Goal: Task Accomplishment & Management: Manage account settings

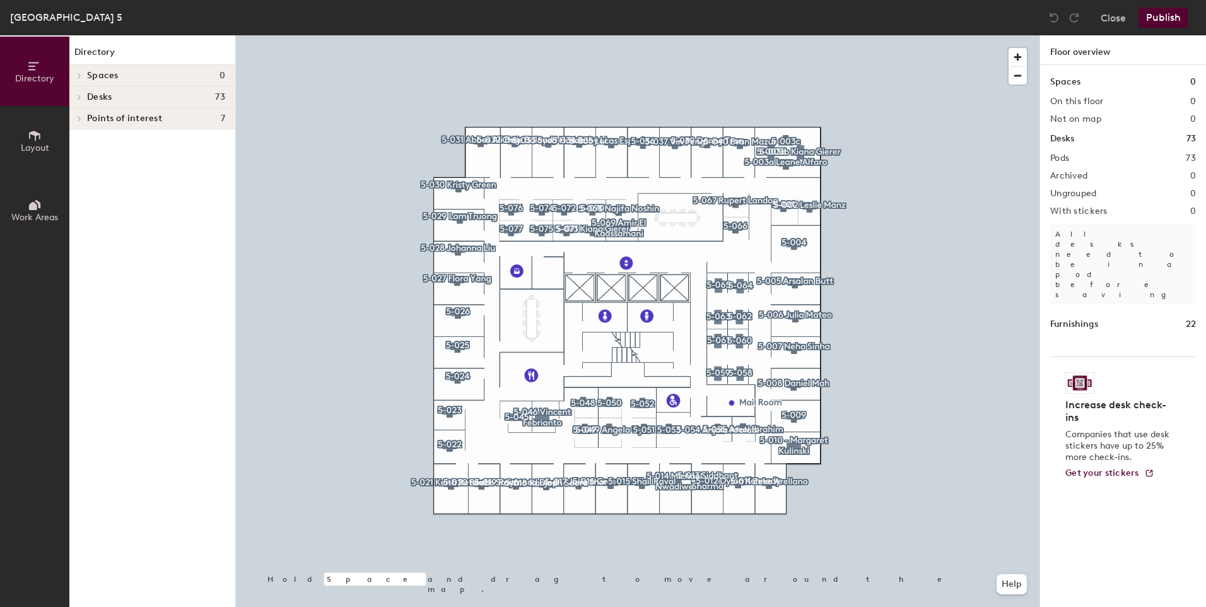
click at [93, 98] on span "Desks" at bounding box center [99, 97] width 25 height 10
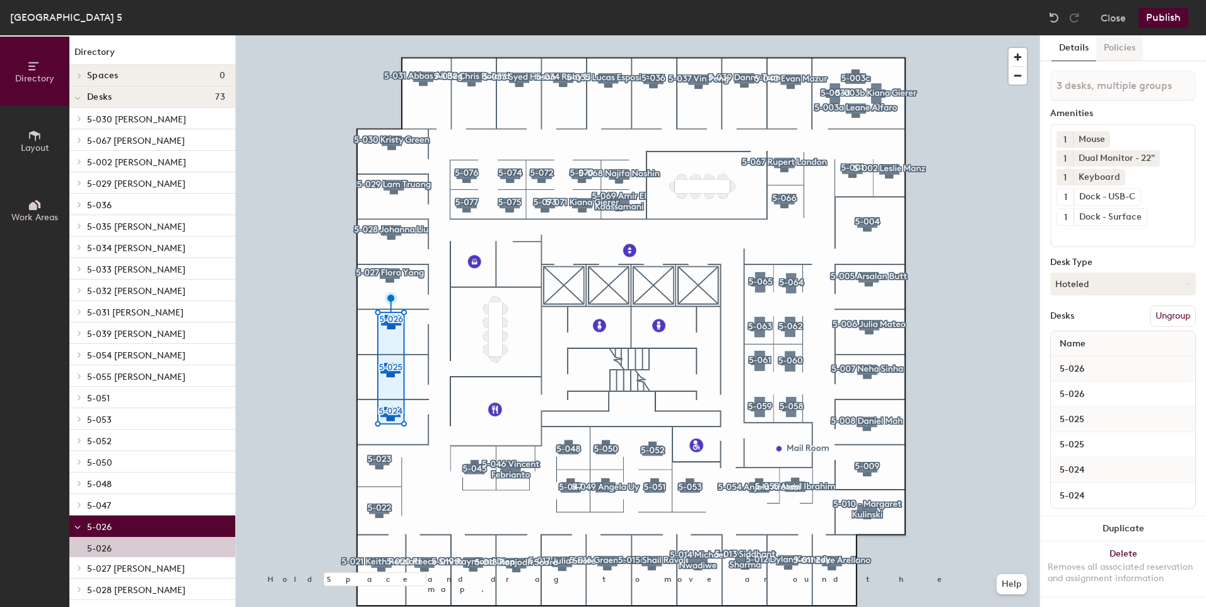
click at [1111, 49] on button "Policies" at bounding box center [1119, 48] width 47 height 26
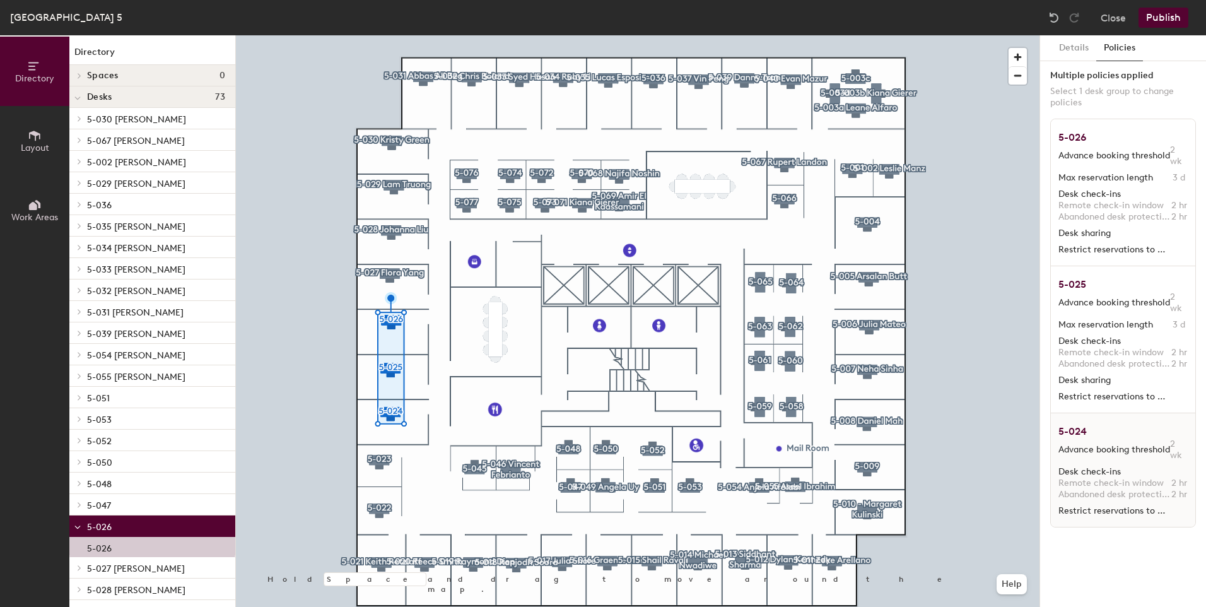
click at [1167, 448] on span "Advance booking threshold" at bounding box center [1114, 449] width 112 height 11
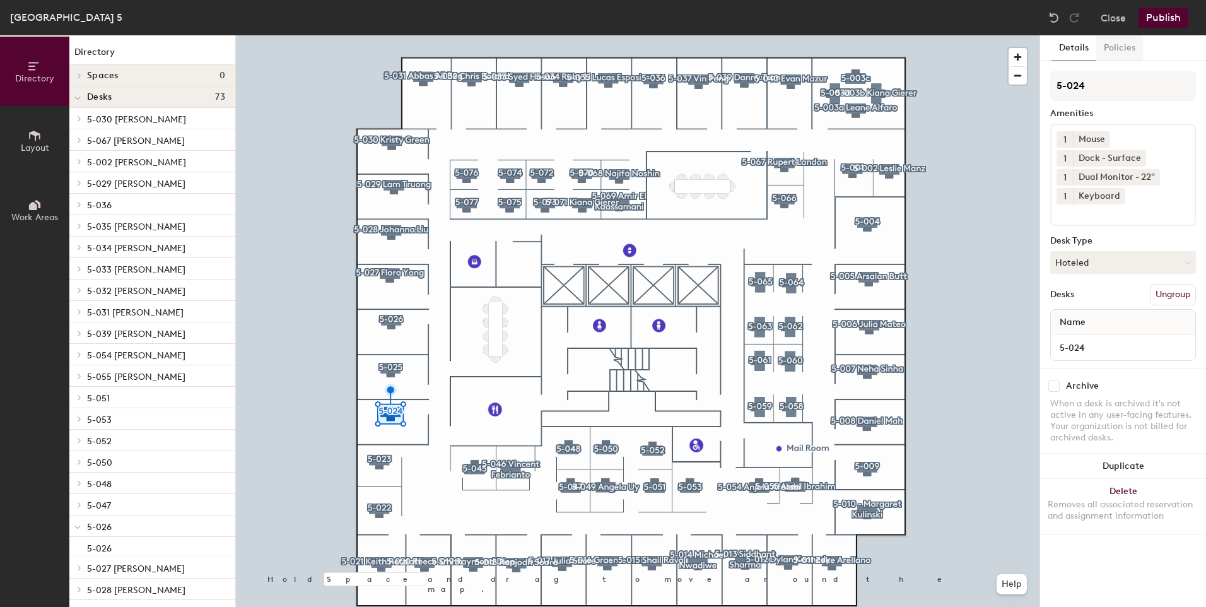
click at [1109, 52] on button "Policies" at bounding box center [1119, 48] width 47 height 26
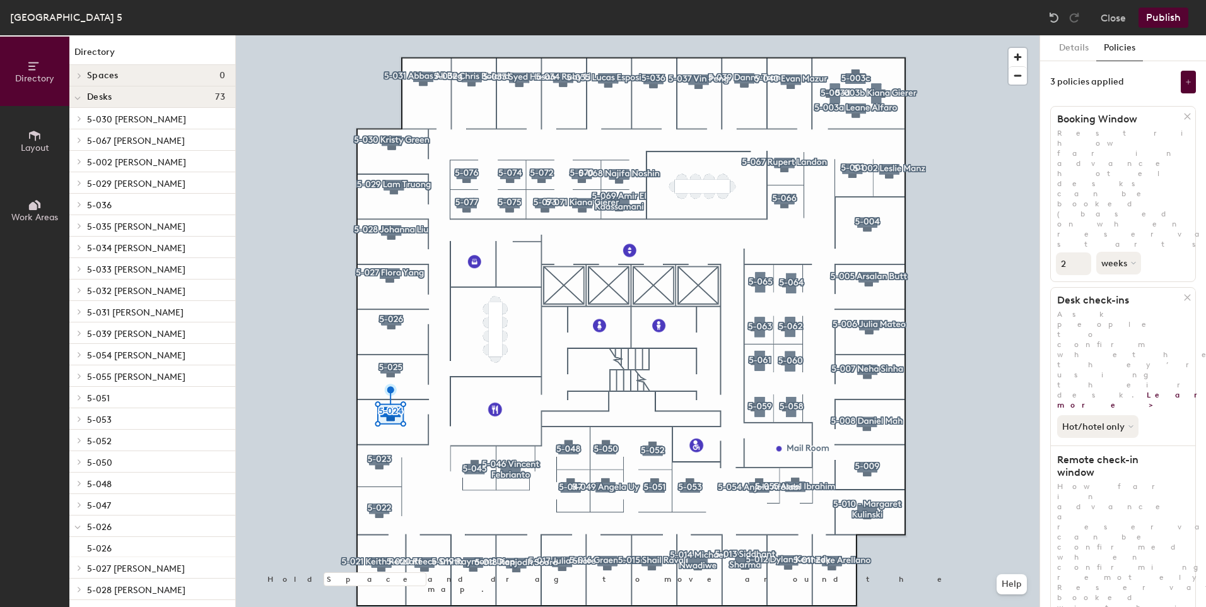
scroll to position [1, 0]
click at [1071, 47] on button "Details" at bounding box center [1073, 48] width 45 height 26
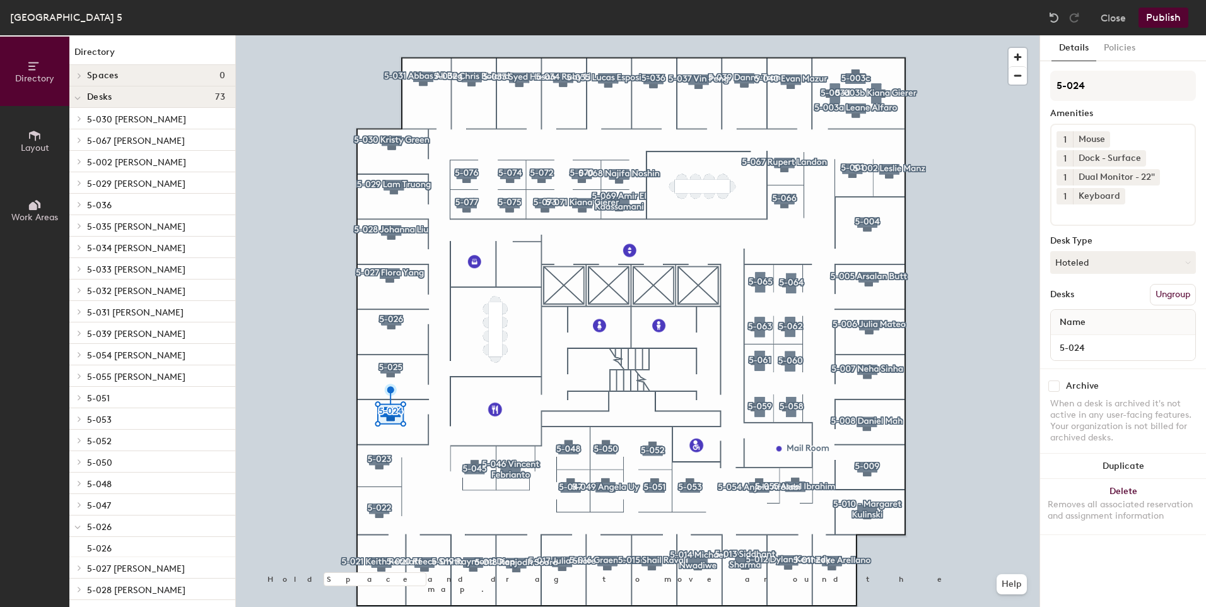
scroll to position [0, 0]
click at [1107, 46] on button "Policies" at bounding box center [1119, 48] width 47 height 26
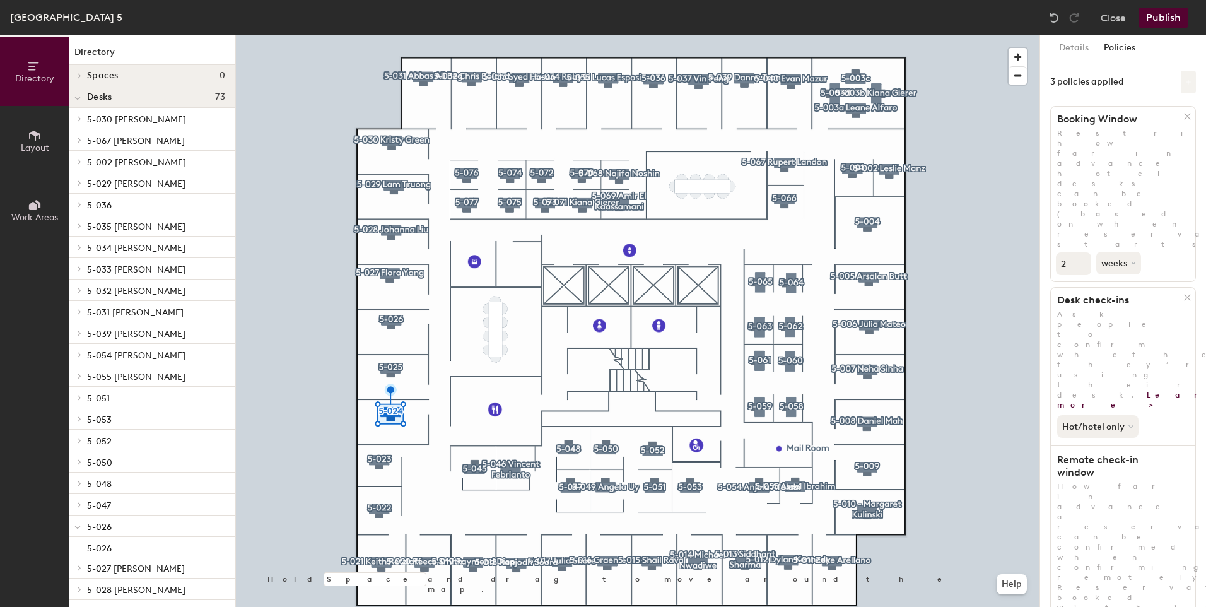
click at [1181, 78] on button at bounding box center [1188, 82] width 15 height 23
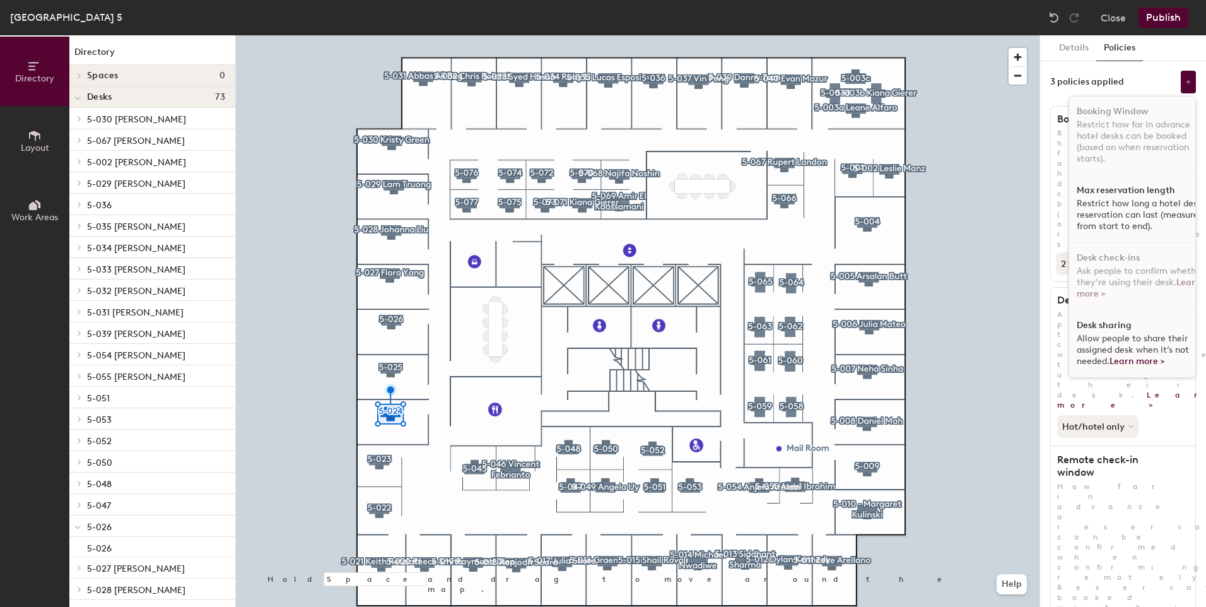
scroll to position [8, 0]
click at [1102, 207] on p "Restrict how long a hotel desk reservation can last (measured from start to end…" at bounding box center [1141, 215] width 130 height 34
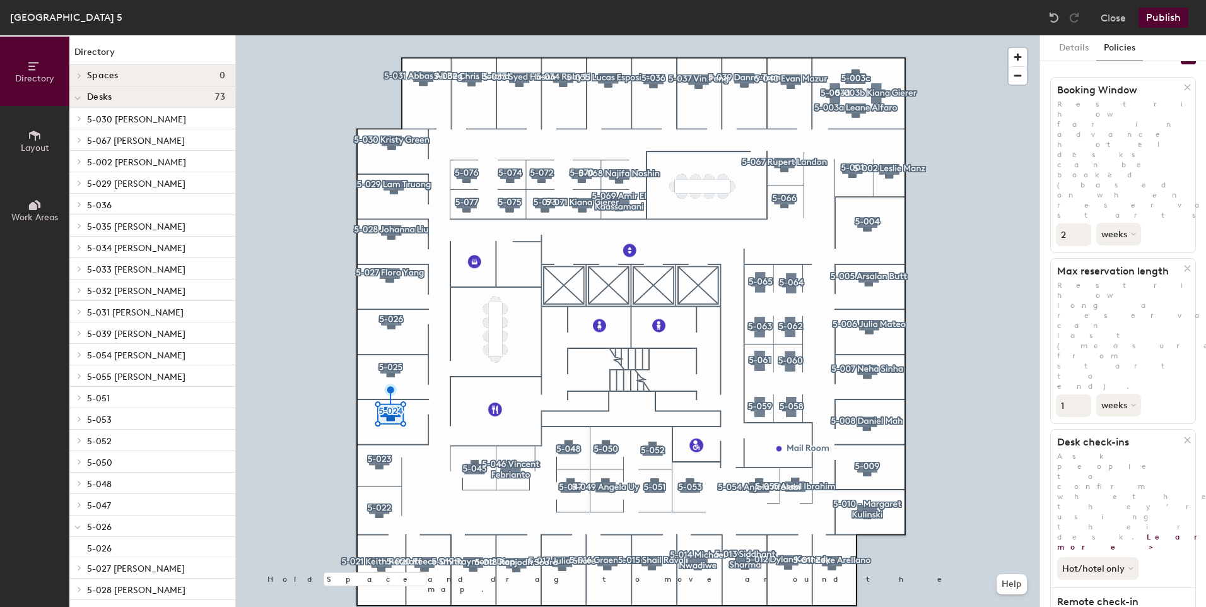
scroll to position [0, 0]
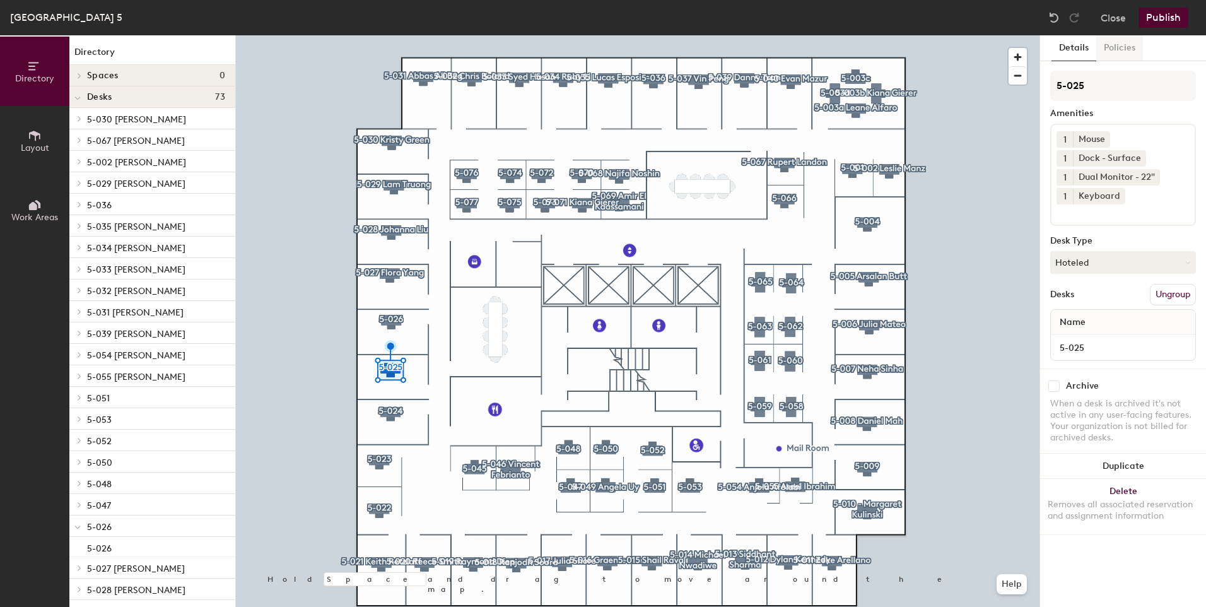
click at [1123, 52] on button "Policies" at bounding box center [1119, 48] width 47 height 26
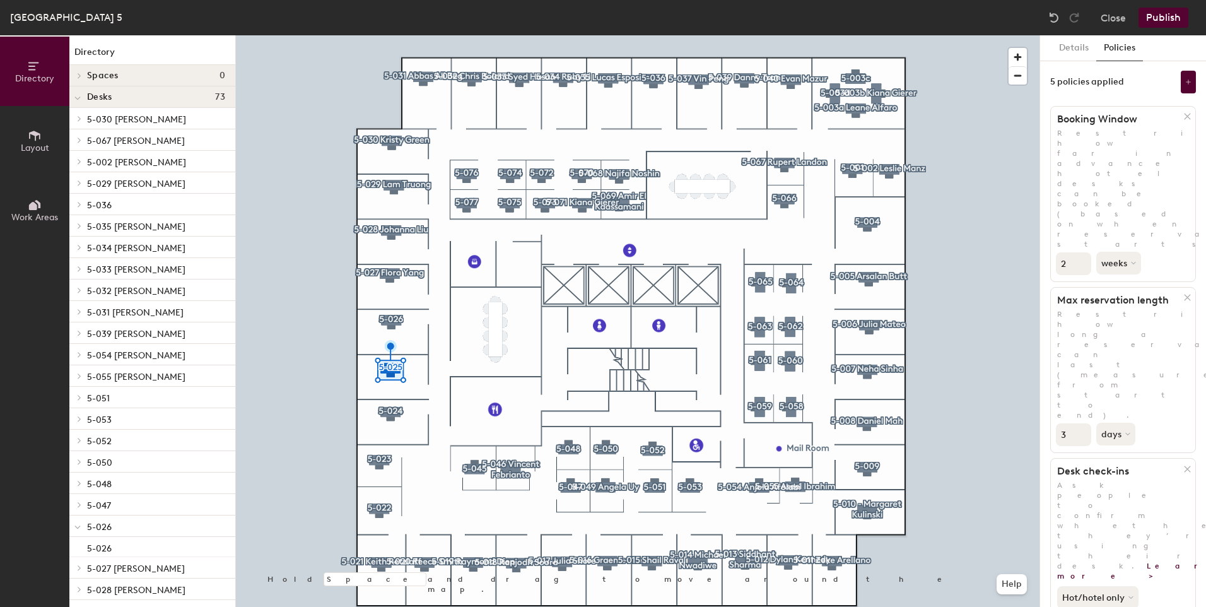
scroll to position [1, 0]
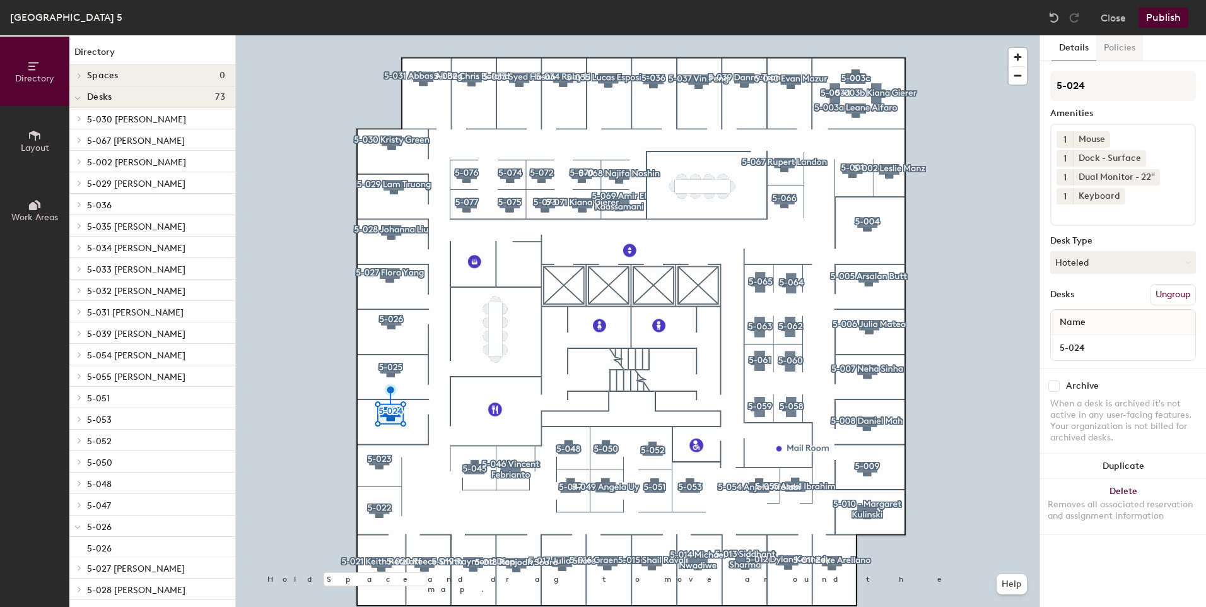
click at [1101, 38] on button "Policies" at bounding box center [1119, 48] width 47 height 26
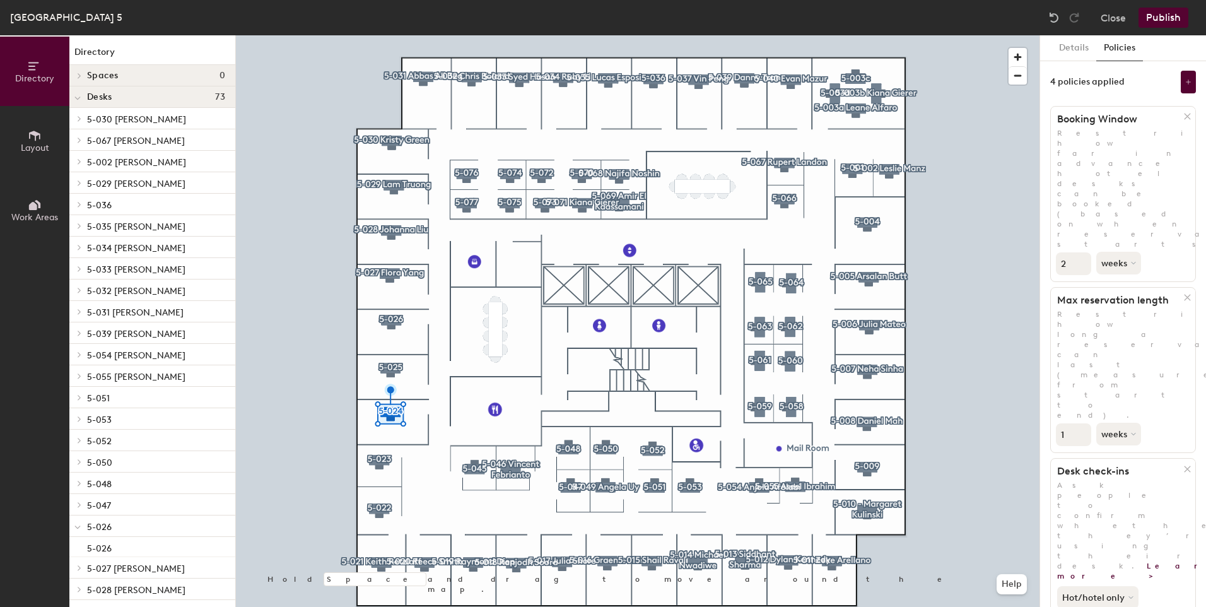
click at [1087, 423] on input "1" at bounding box center [1073, 434] width 35 height 23
type input "0"
click at [1081, 423] on input "0" at bounding box center [1073, 434] width 35 height 23
click at [1122, 423] on button "weeks" at bounding box center [1119, 434] width 47 height 23
click at [1121, 491] on div "days" at bounding box center [1121, 500] width 49 height 19
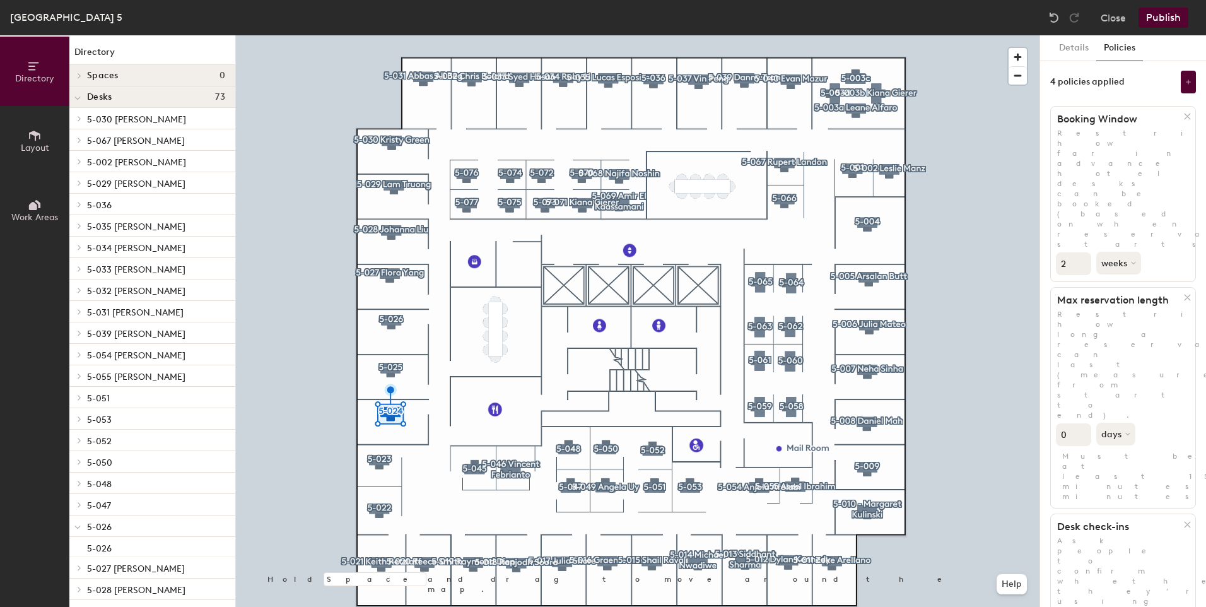
click at [1073, 423] on input "0" at bounding box center [1073, 434] width 35 height 23
type input "3"
click at [1164, 420] on div "3 days" at bounding box center [1123, 433] width 144 height 26
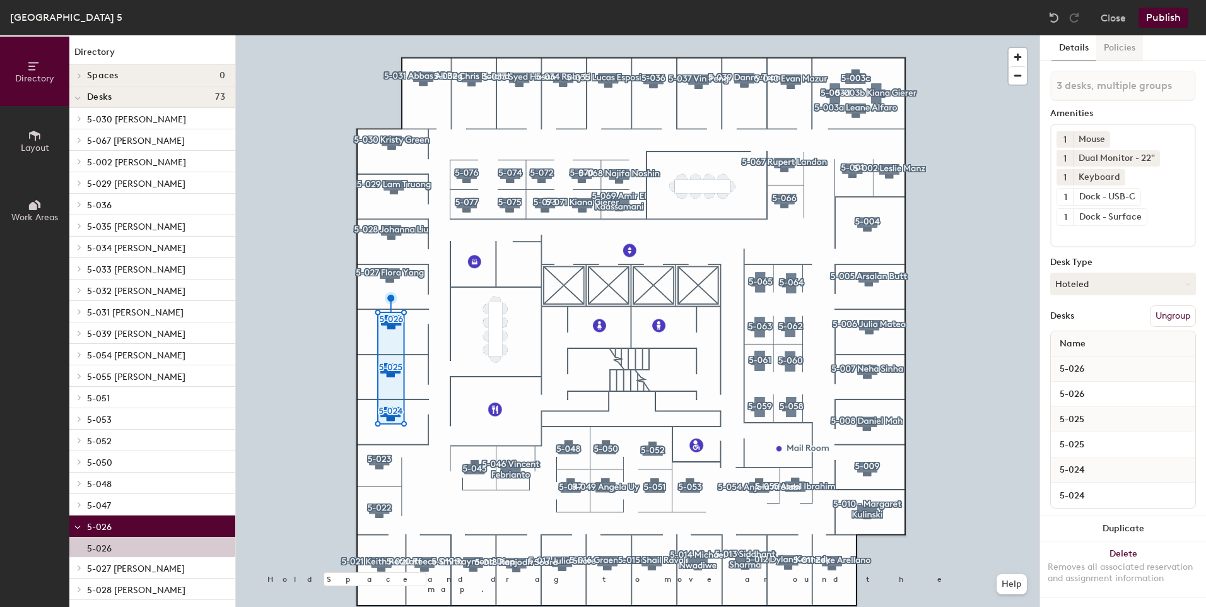
click at [1122, 60] on button "Policies" at bounding box center [1119, 48] width 47 height 26
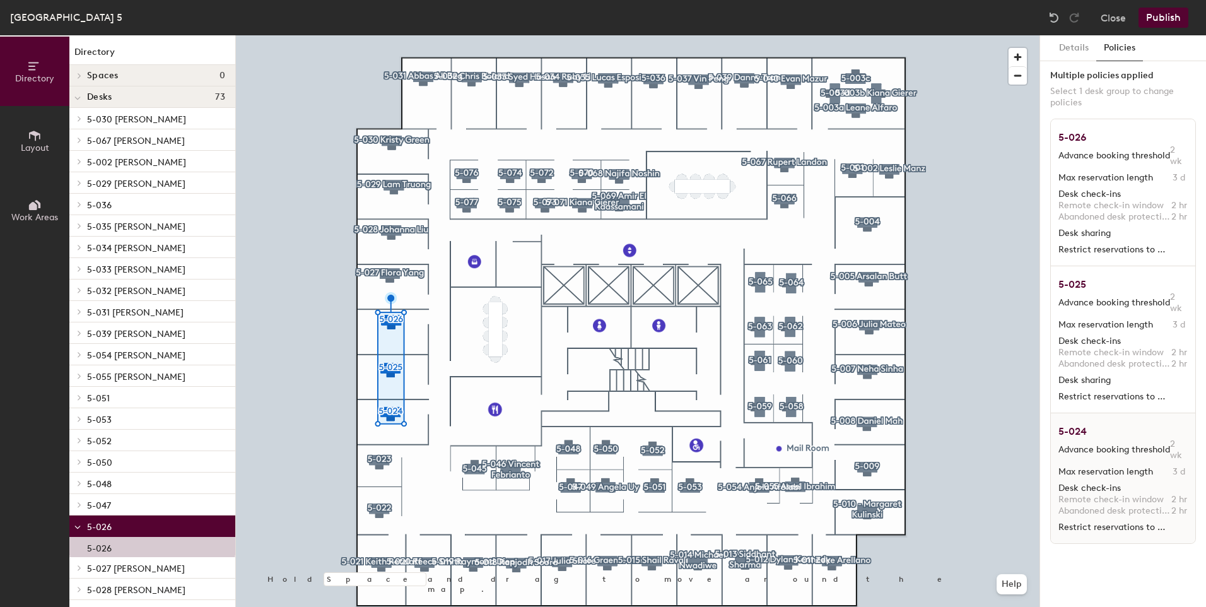
click at [1124, 468] on span "Max reservation length" at bounding box center [1114, 471] width 112 height 11
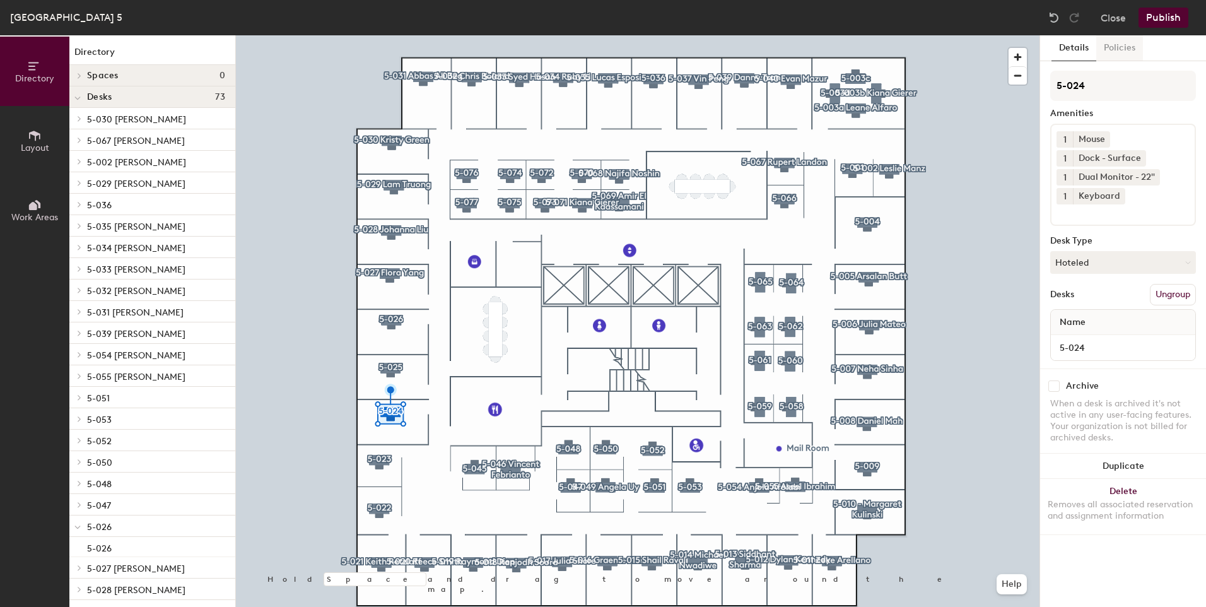
click at [1116, 52] on button "Policies" at bounding box center [1119, 48] width 47 height 26
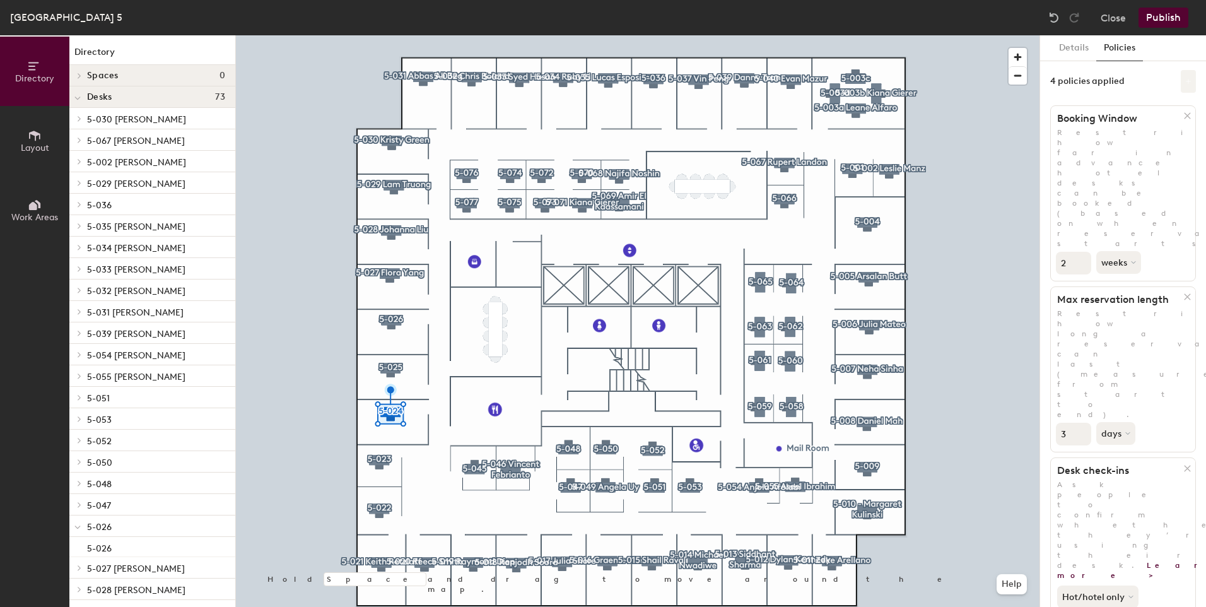
click at [1183, 86] on button at bounding box center [1188, 81] width 15 height 23
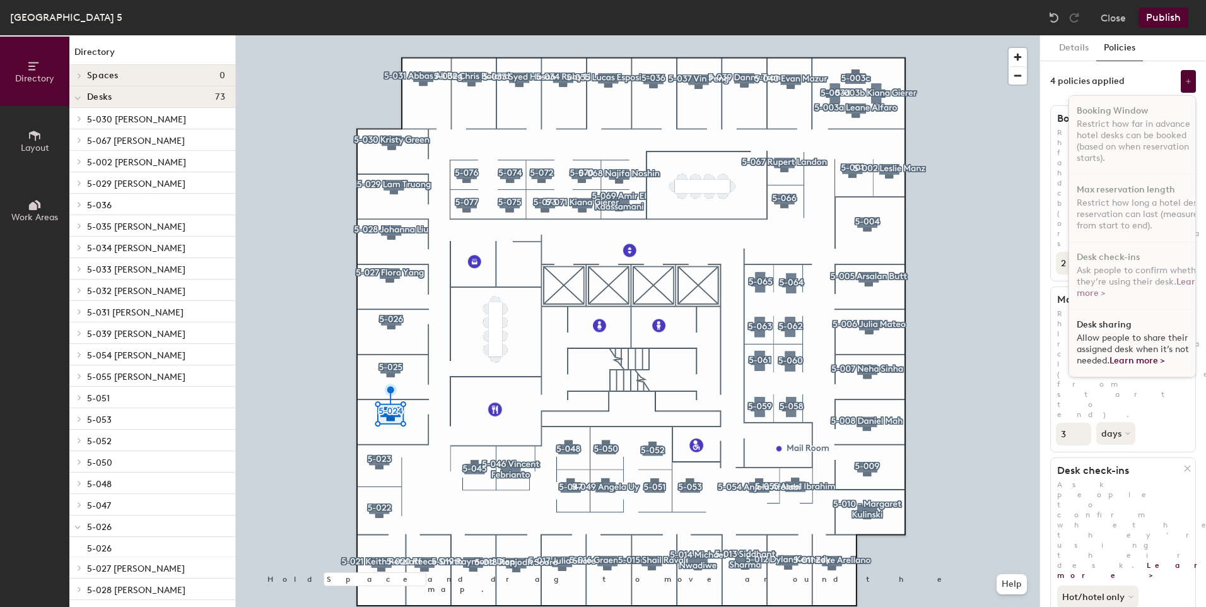
click at [1123, 329] on div "Desk sharing Allow people to share their assigned desk when it’s not needed. Le…" at bounding box center [1141, 343] width 145 height 67
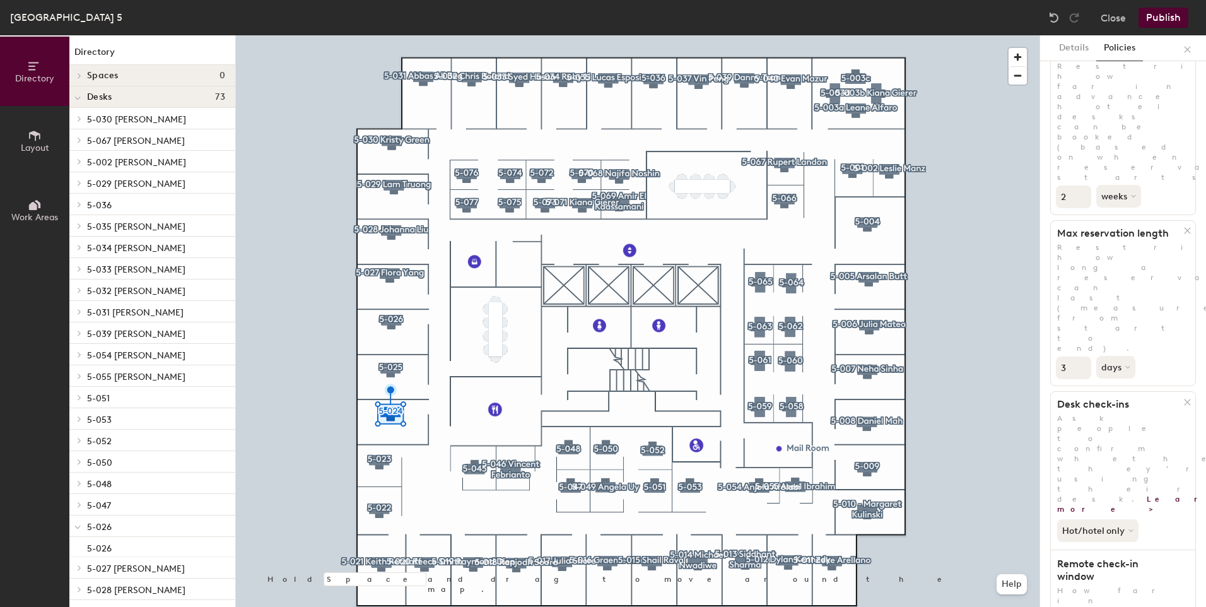
scroll to position [0, 0]
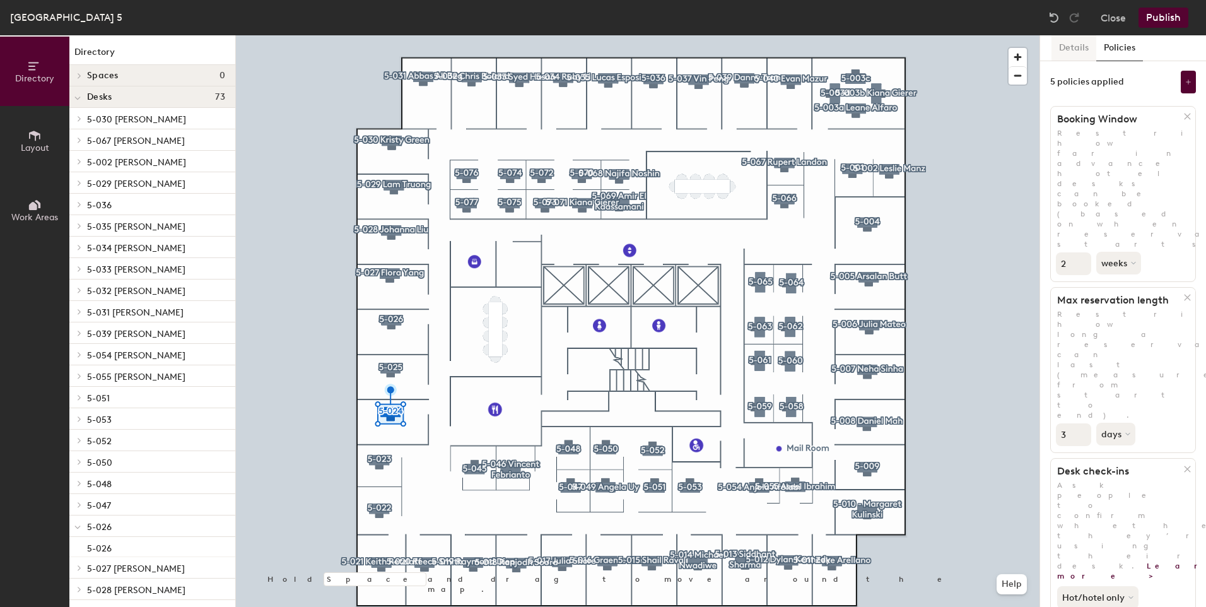
click at [1081, 47] on button "Details" at bounding box center [1073, 48] width 45 height 26
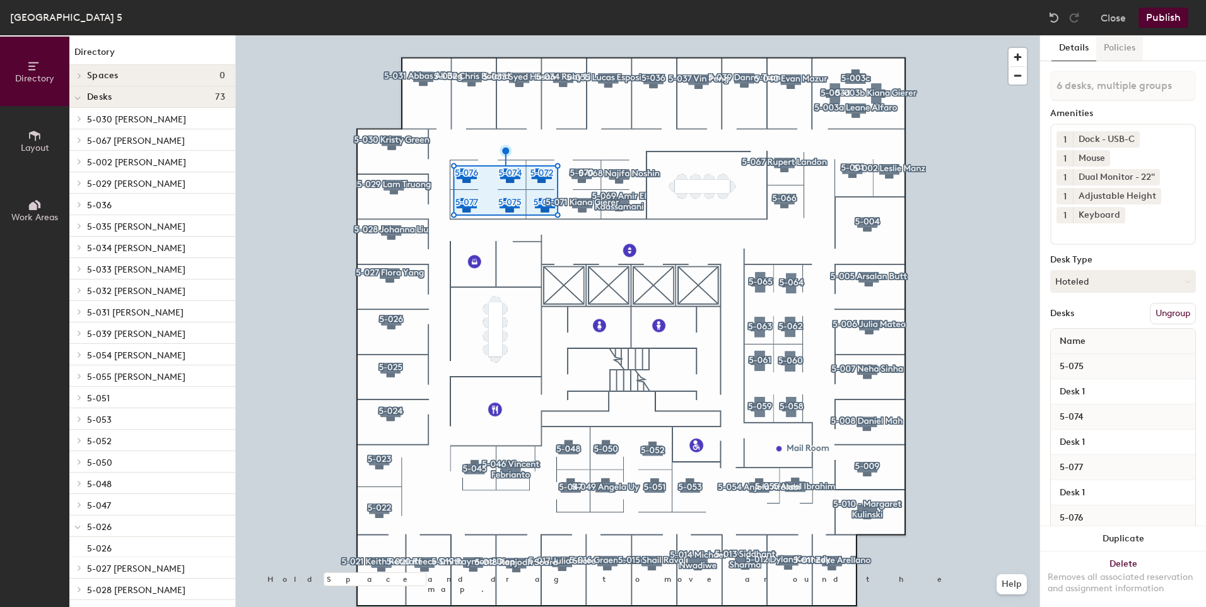
click at [1119, 47] on button "Policies" at bounding box center [1119, 48] width 47 height 26
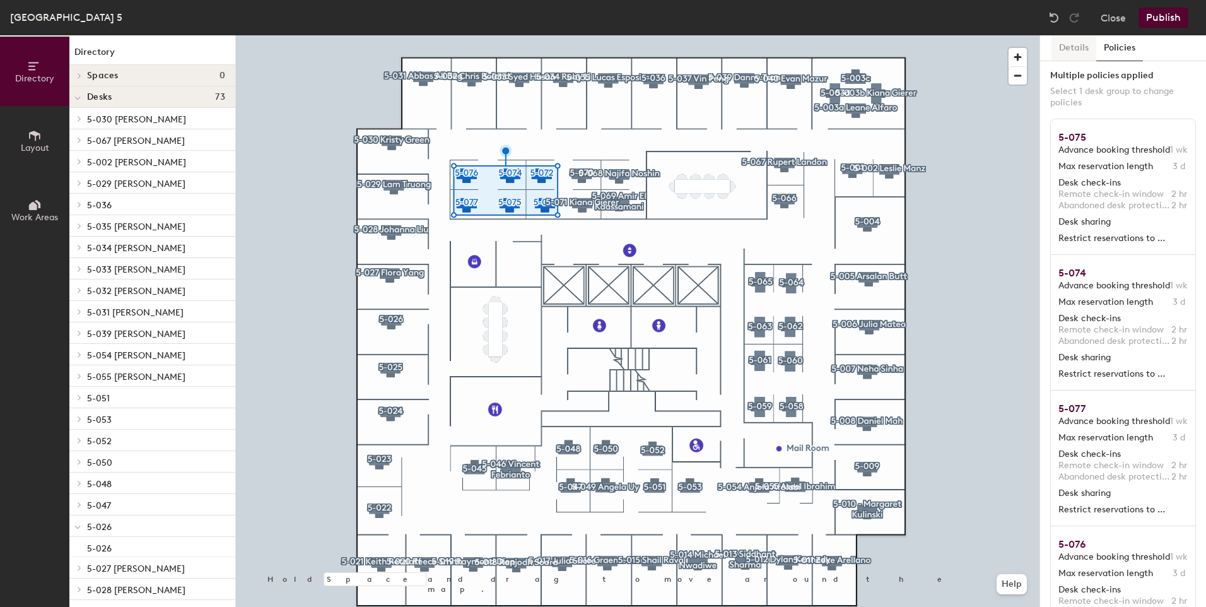
click at [1078, 49] on button "Details" at bounding box center [1073, 48] width 45 height 26
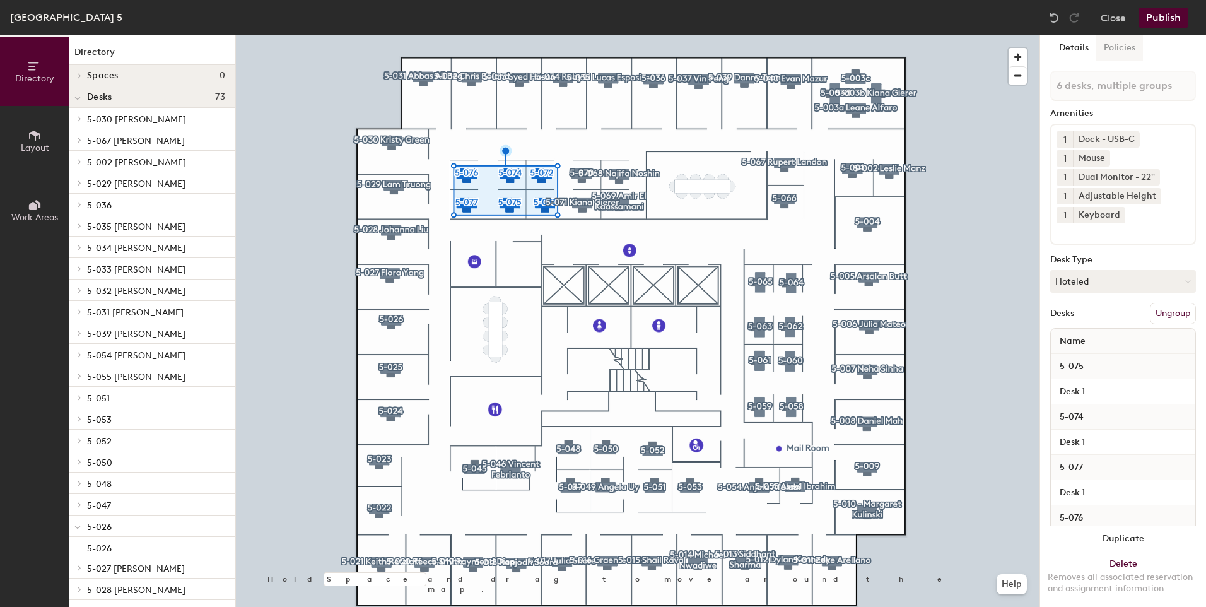
click at [1119, 59] on button "Policies" at bounding box center [1119, 48] width 47 height 26
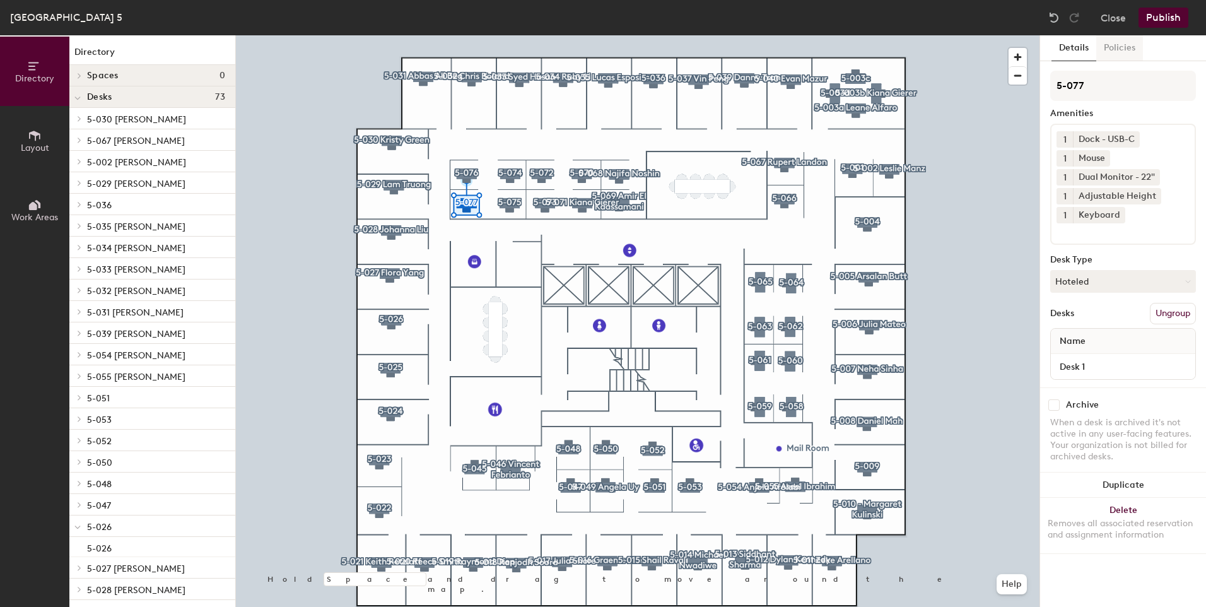
click at [1116, 50] on button "Policies" at bounding box center [1119, 48] width 47 height 26
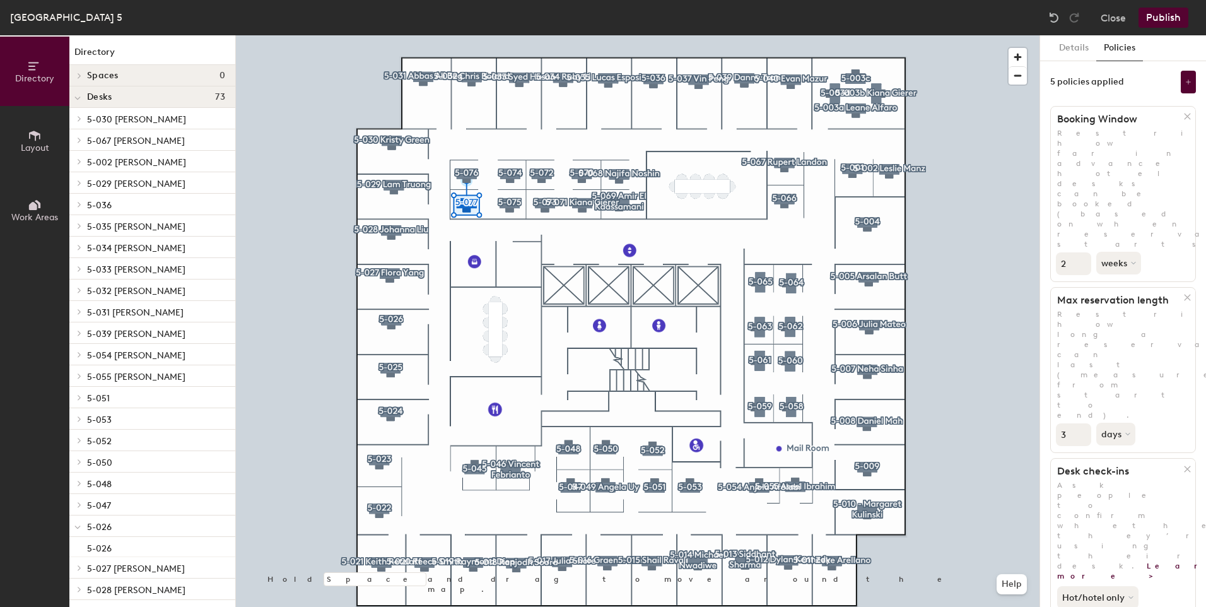
type input "2"
click at [1083, 252] on input "2" at bounding box center [1073, 263] width 35 height 23
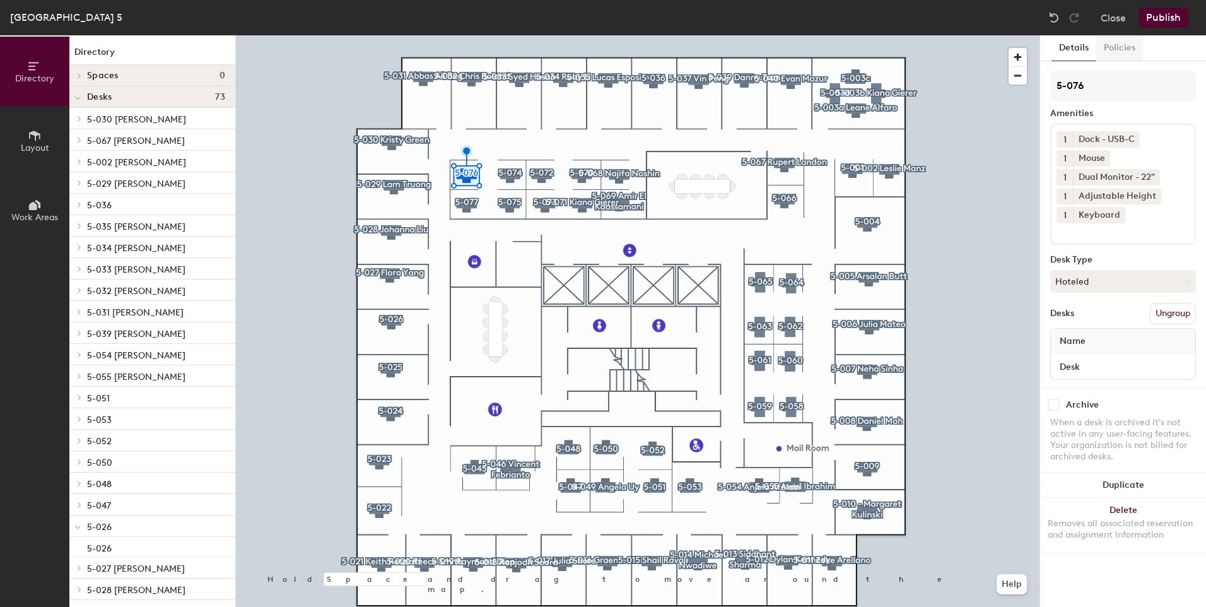
click at [1121, 49] on button "Policies" at bounding box center [1119, 48] width 47 height 26
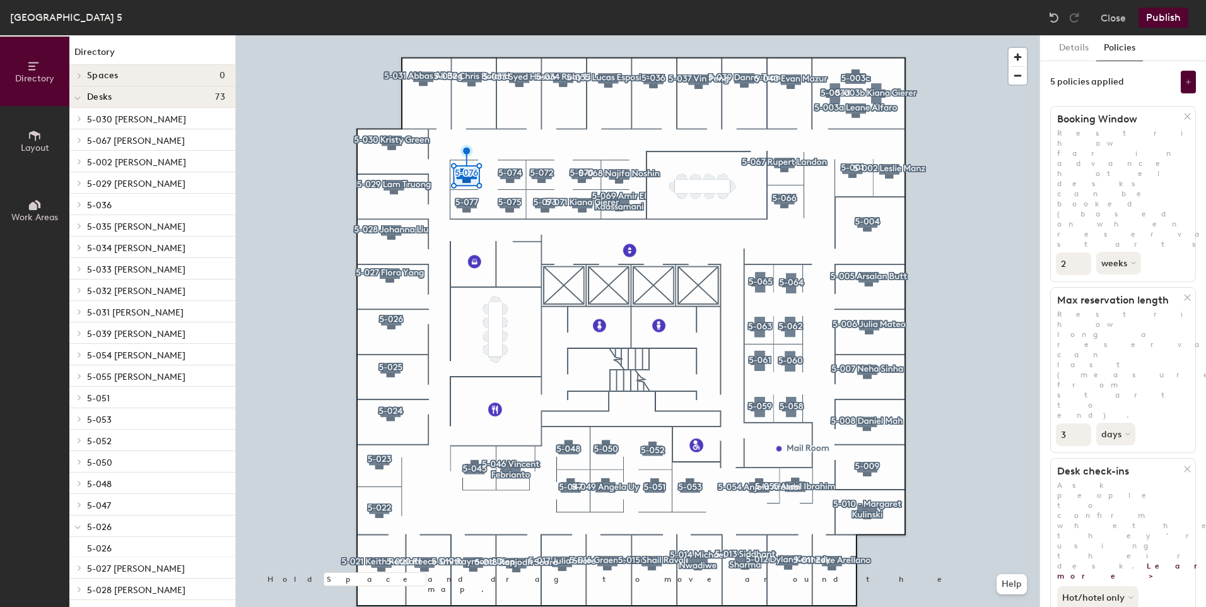
type input "2"
click at [1080, 252] on input "2" at bounding box center [1073, 263] width 35 height 23
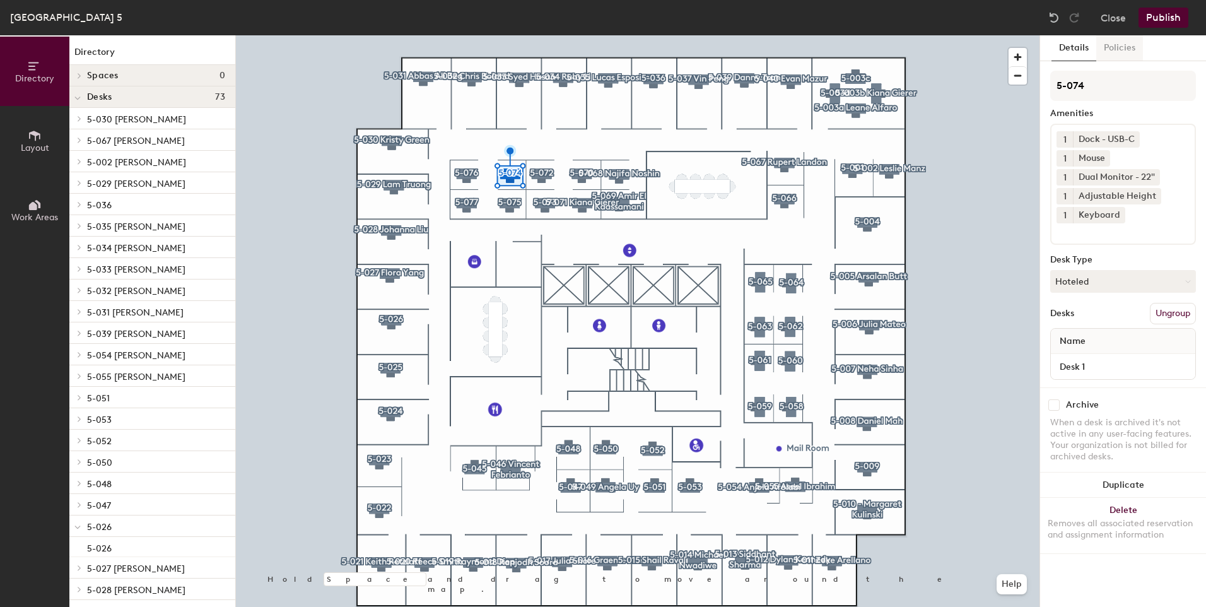
click at [1110, 52] on button "Policies" at bounding box center [1119, 48] width 47 height 26
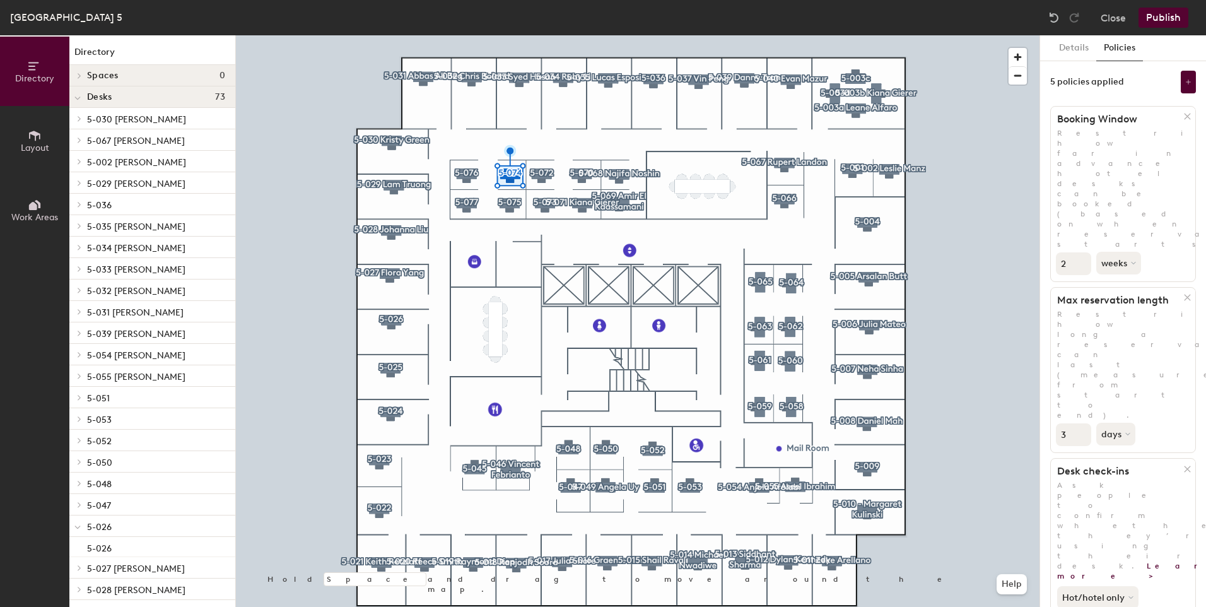
type input "2"
click at [1081, 252] on input "2" at bounding box center [1073, 263] width 35 height 23
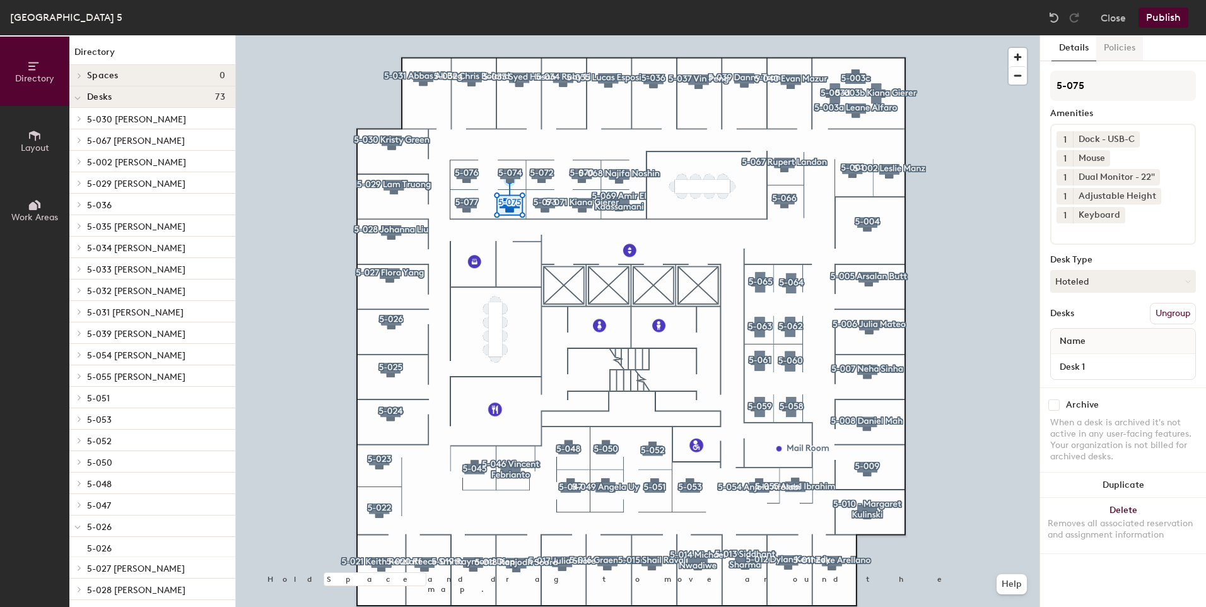
click at [1116, 52] on button "Policies" at bounding box center [1119, 48] width 47 height 26
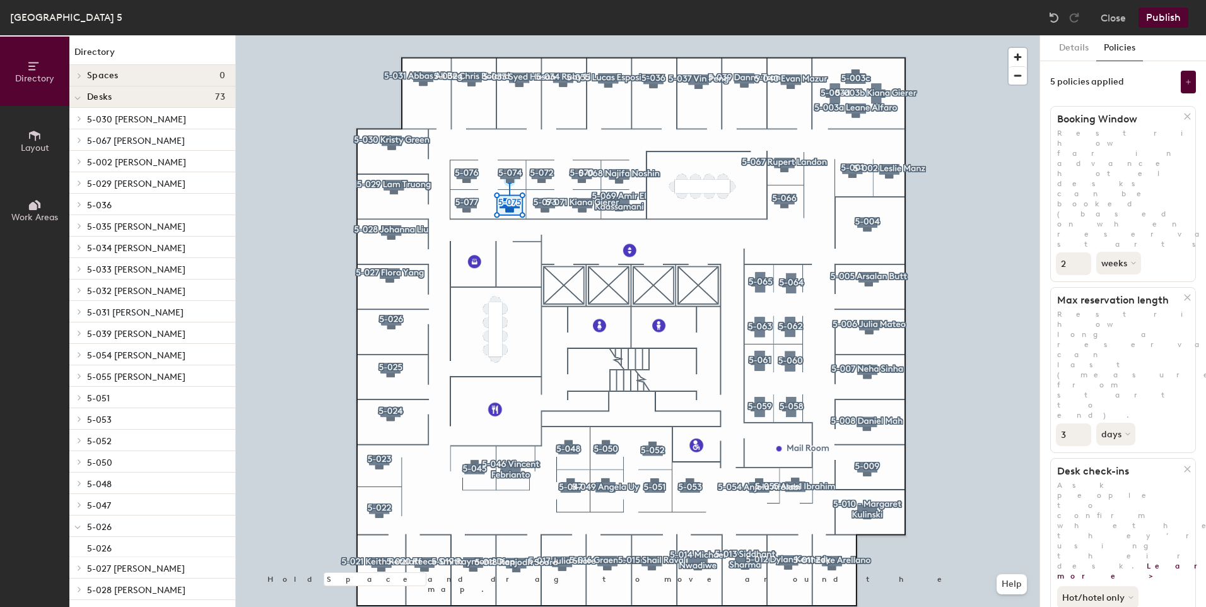
type input "2"
click at [1081, 252] on input "2" at bounding box center [1073, 263] width 35 height 23
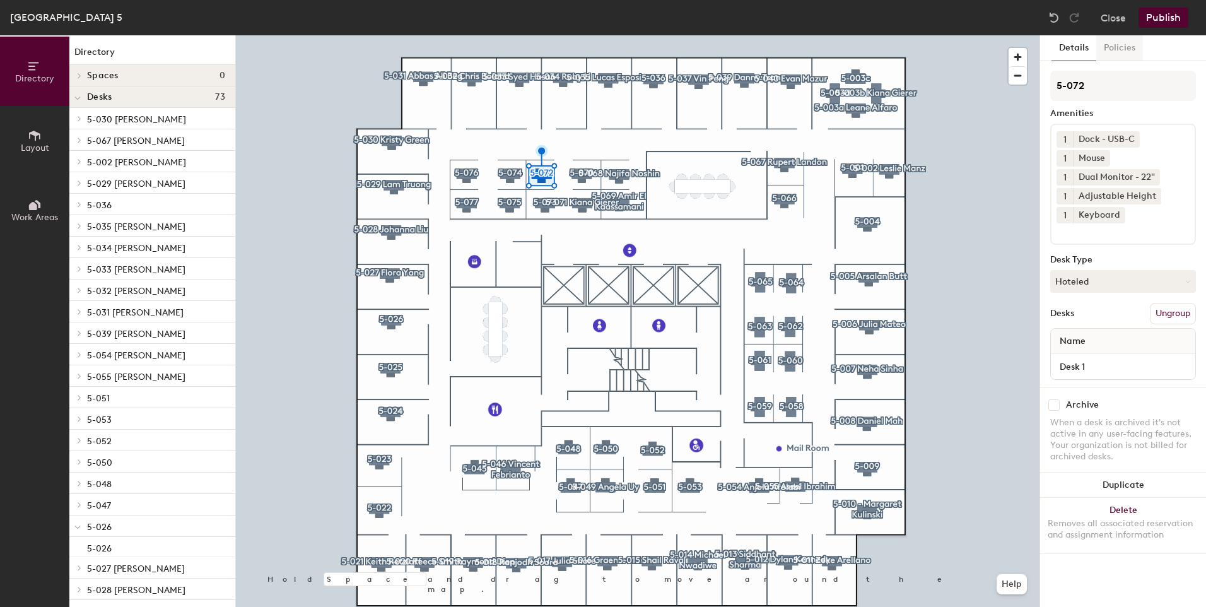
click at [1115, 50] on button "Policies" at bounding box center [1119, 48] width 47 height 26
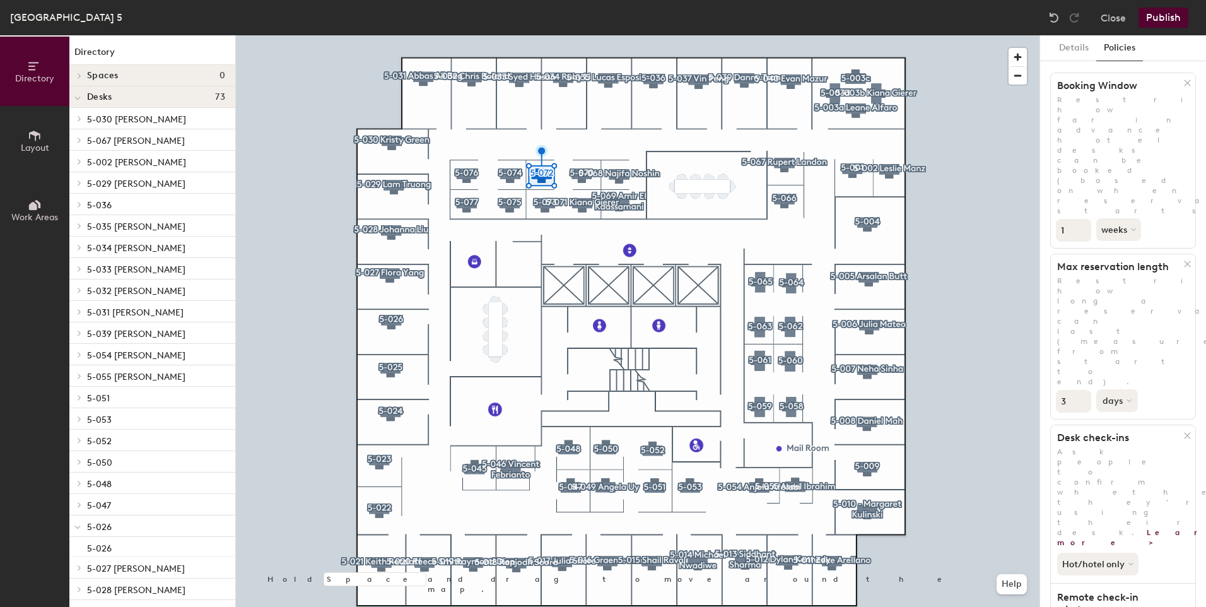
scroll to position [37, 0]
type input "2"
click at [1080, 215] on input "2" at bounding box center [1073, 226] width 35 height 23
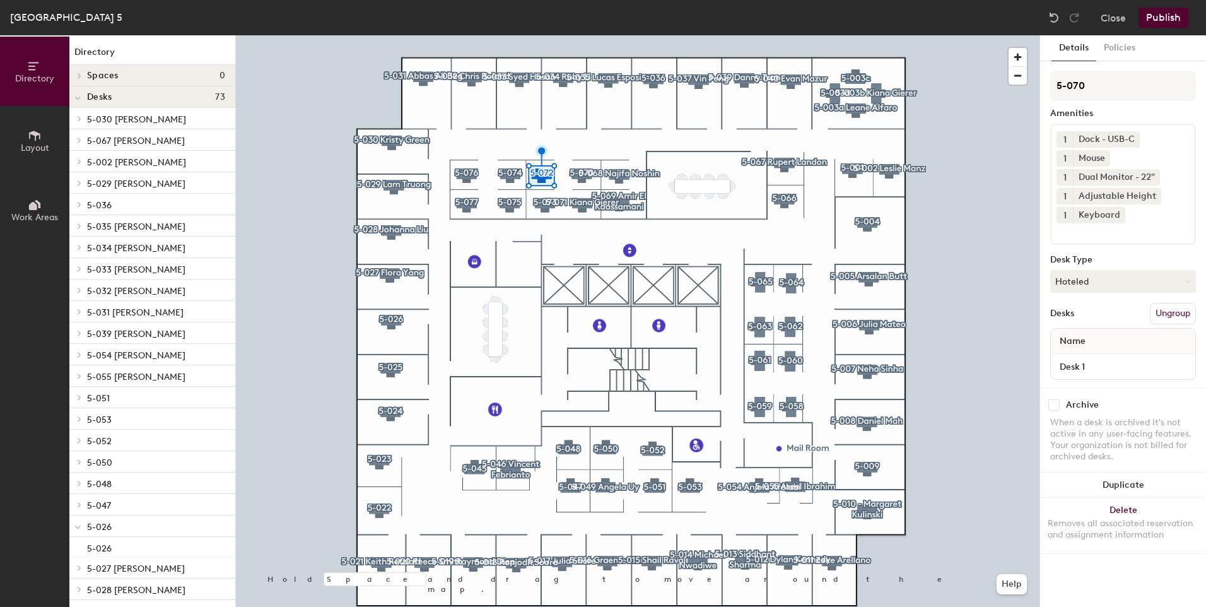
scroll to position [0, 0]
click at [1113, 53] on button "Policies" at bounding box center [1119, 48] width 47 height 26
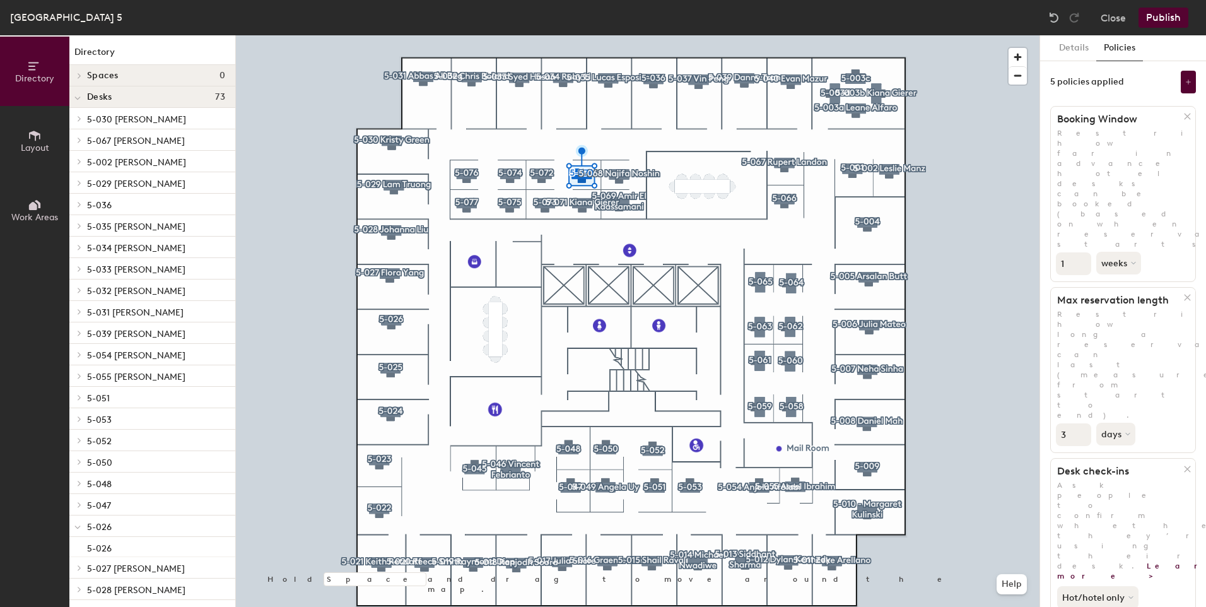
scroll to position [1, 0]
type input "2"
click at [1080, 252] on input "2" at bounding box center [1073, 263] width 35 height 23
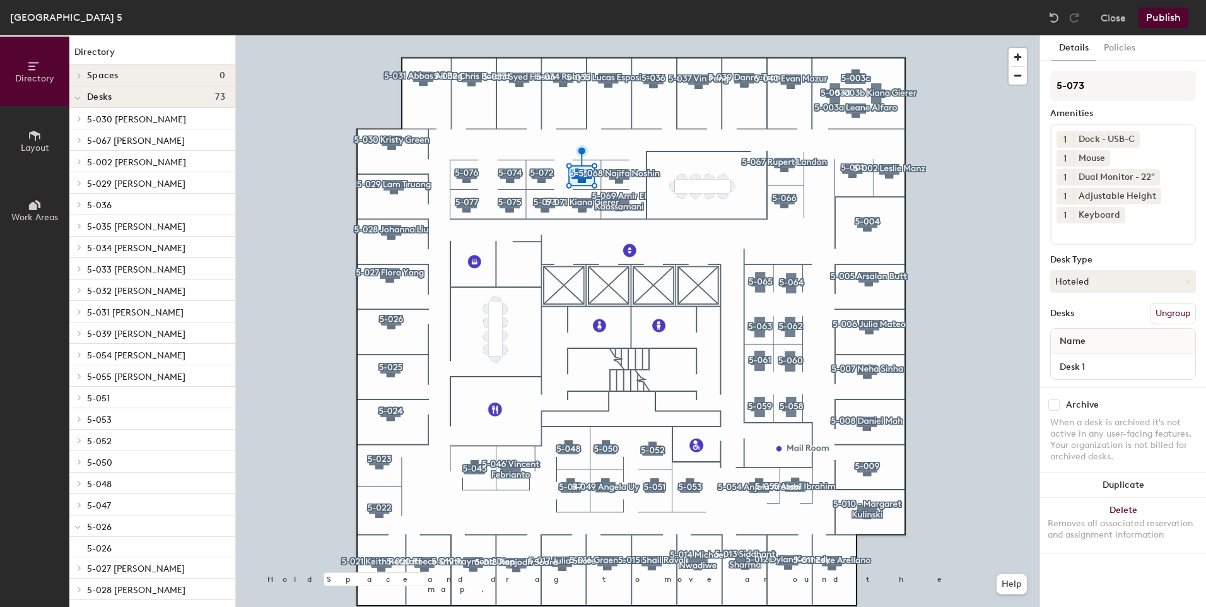
scroll to position [0, 0]
click at [1120, 52] on button "Policies" at bounding box center [1119, 48] width 47 height 26
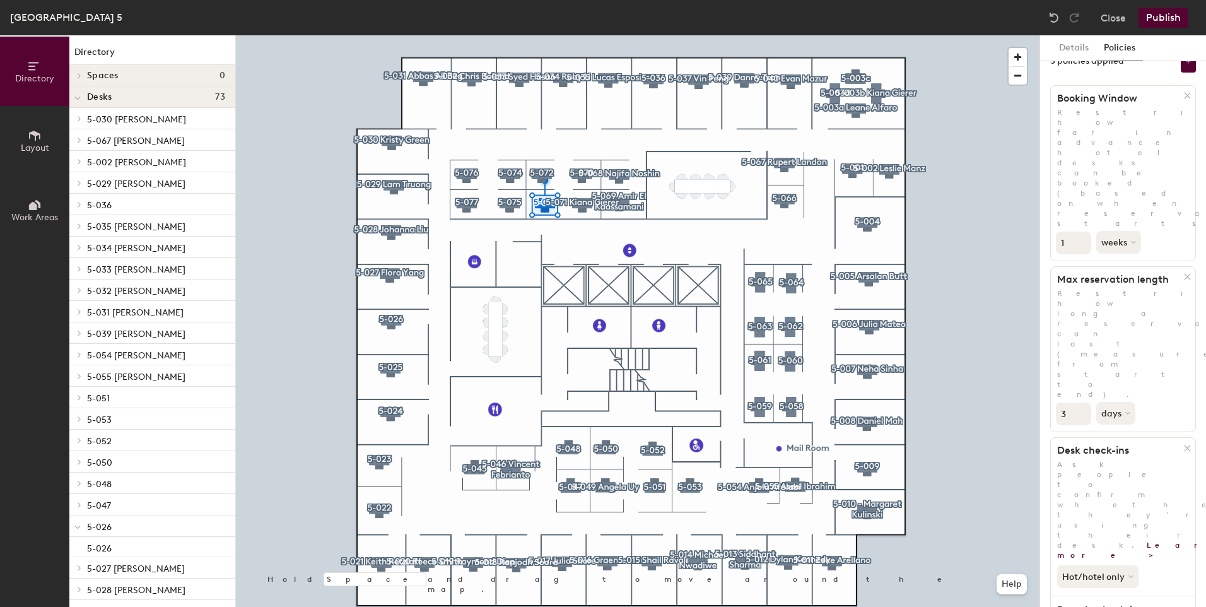
scroll to position [20, 0]
type input "2"
click at [1081, 232] on input "2" at bounding box center [1073, 243] width 35 height 23
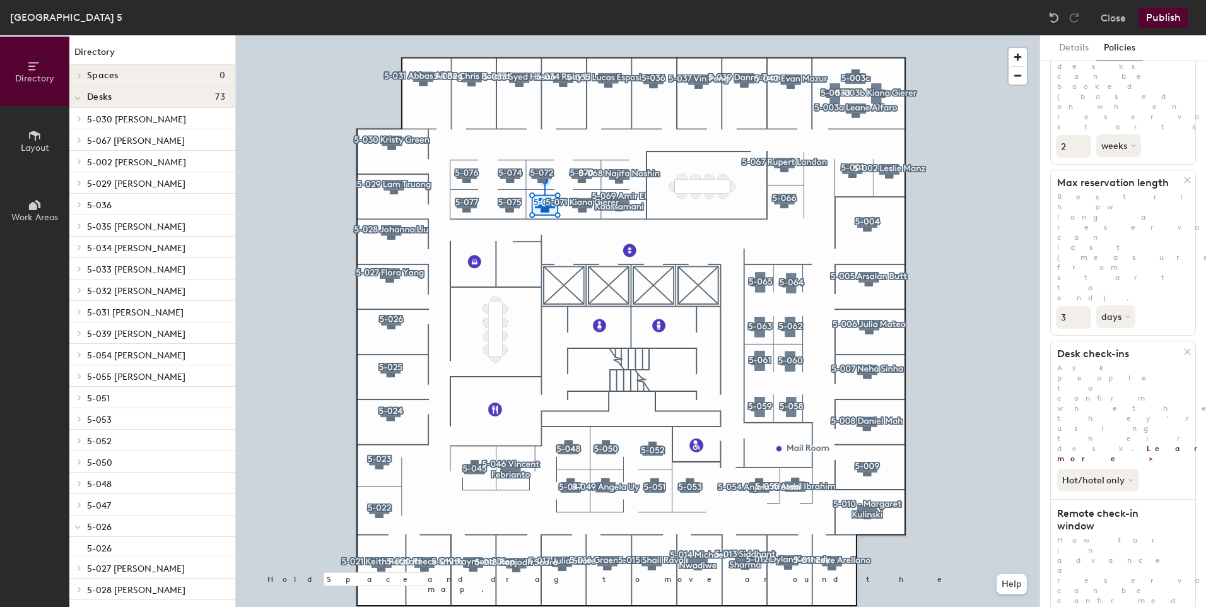
scroll to position [0, 0]
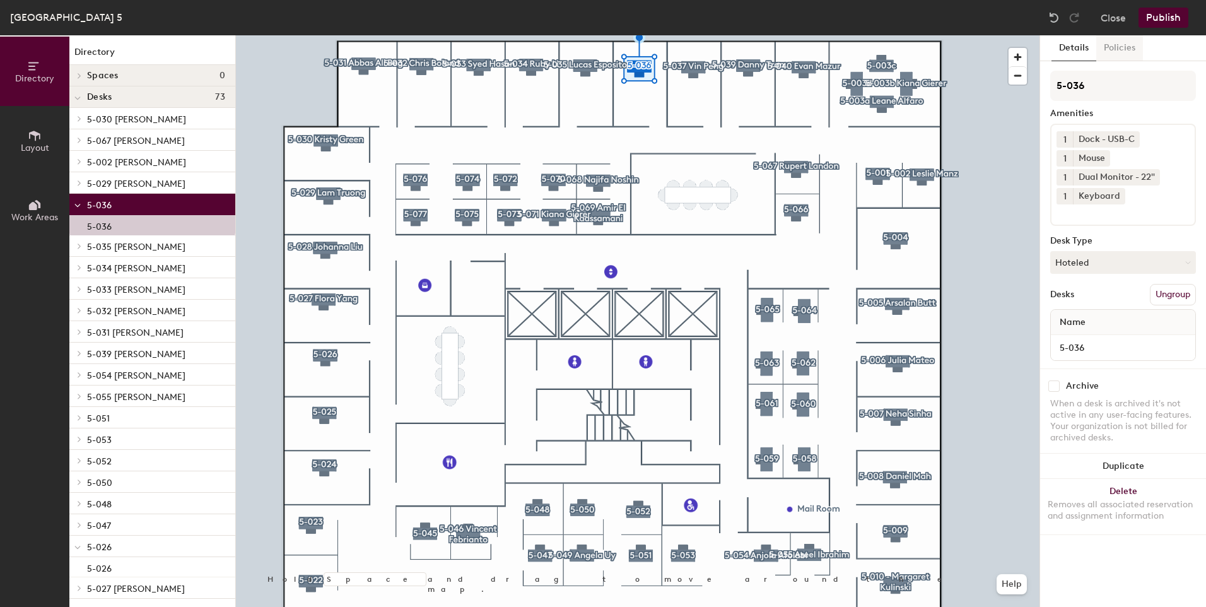
click at [1112, 49] on button "Policies" at bounding box center [1119, 48] width 47 height 26
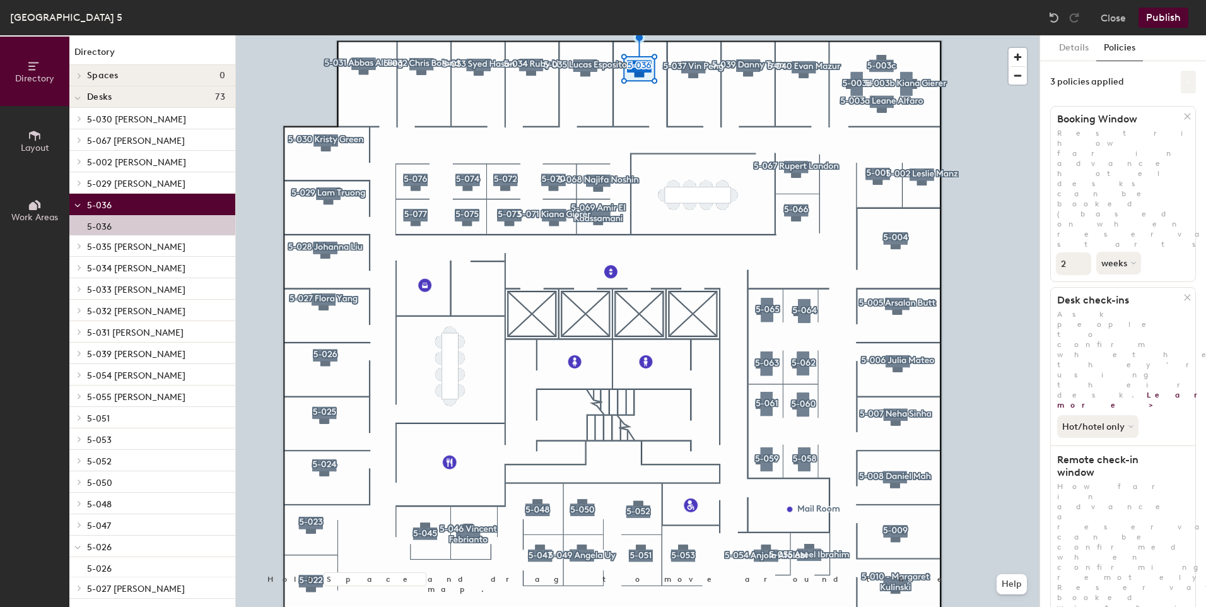
click at [1181, 86] on button at bounding box center [1188, 82] width 15 height 23
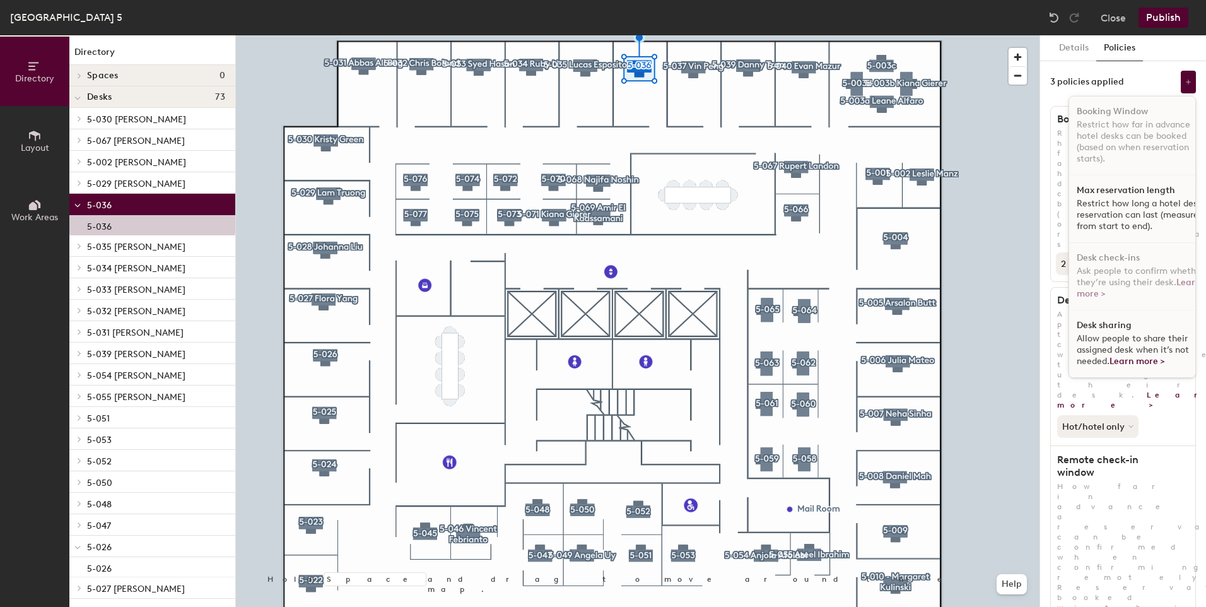
click at [1128, 214] on p "Restrict how long a hotel desk reservation can last (measured from start to end…" at bounding box center [1141, 215] width 130 height 34
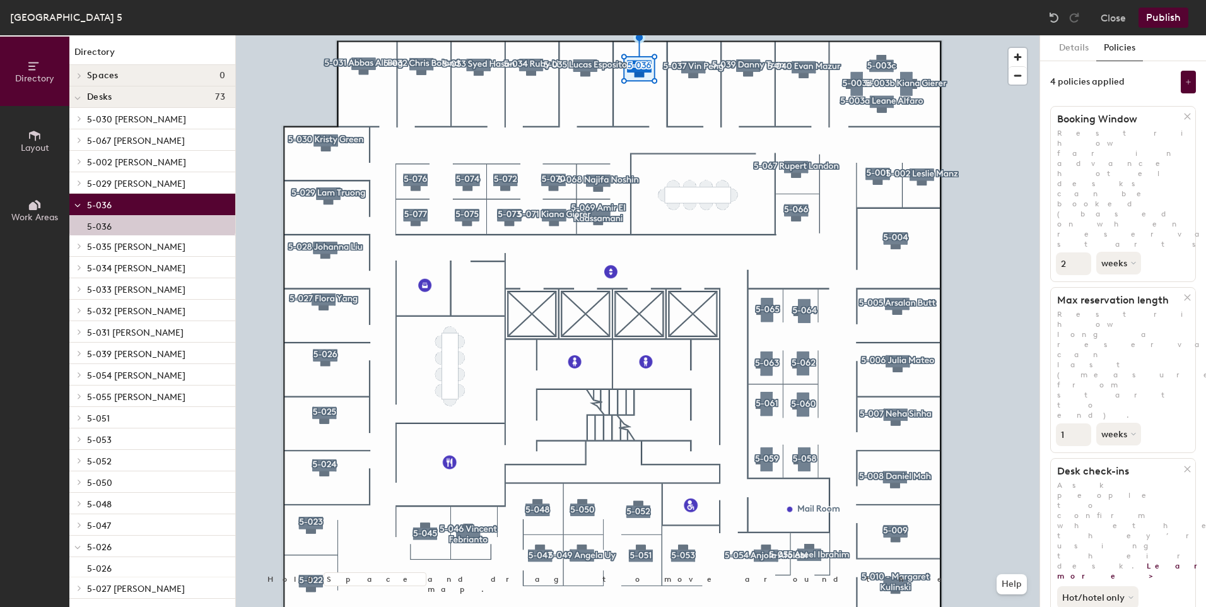
click at [1073, 423] on input "1" at bounding box center [1073, 434] width 35 height 23
type input "3"
click at [1118, 423] on button "weeks" at bounding box center [1119, 434] width 47 height 23
click at [1119, 491] on div "days" at bounding box center [1121, 500] width 49 height 19
click at [1068, 48] on button "Details" at bounding box center [1073, 48] width 45 height 26
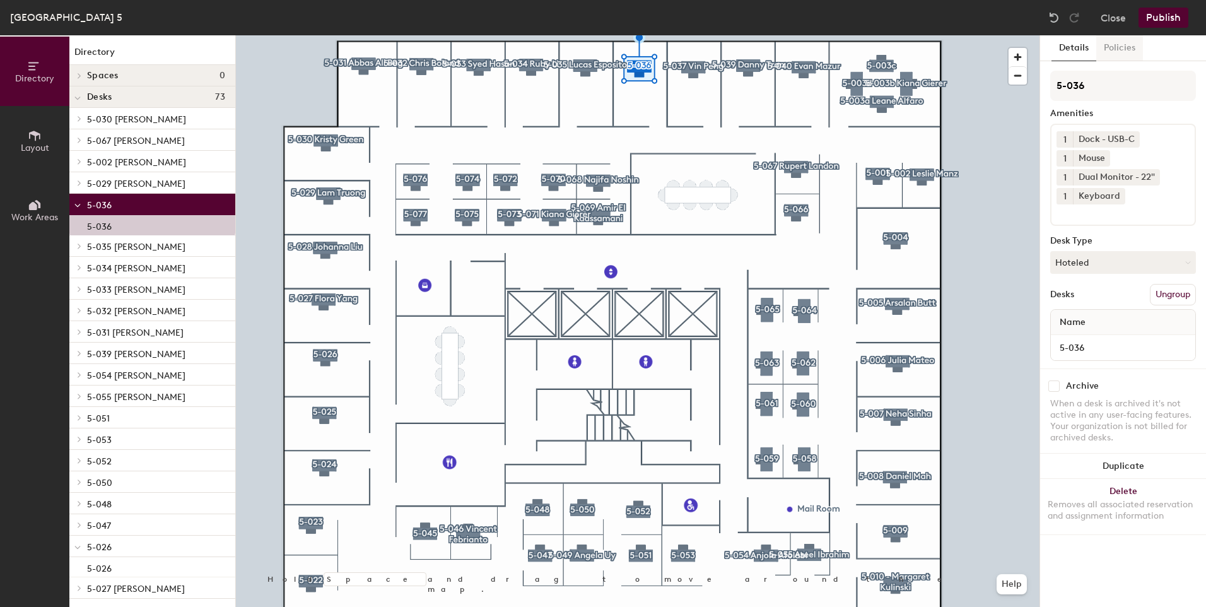
click at [1105, 50] on button "Policies" at bounding box center [1119, 48] width 47 height 26
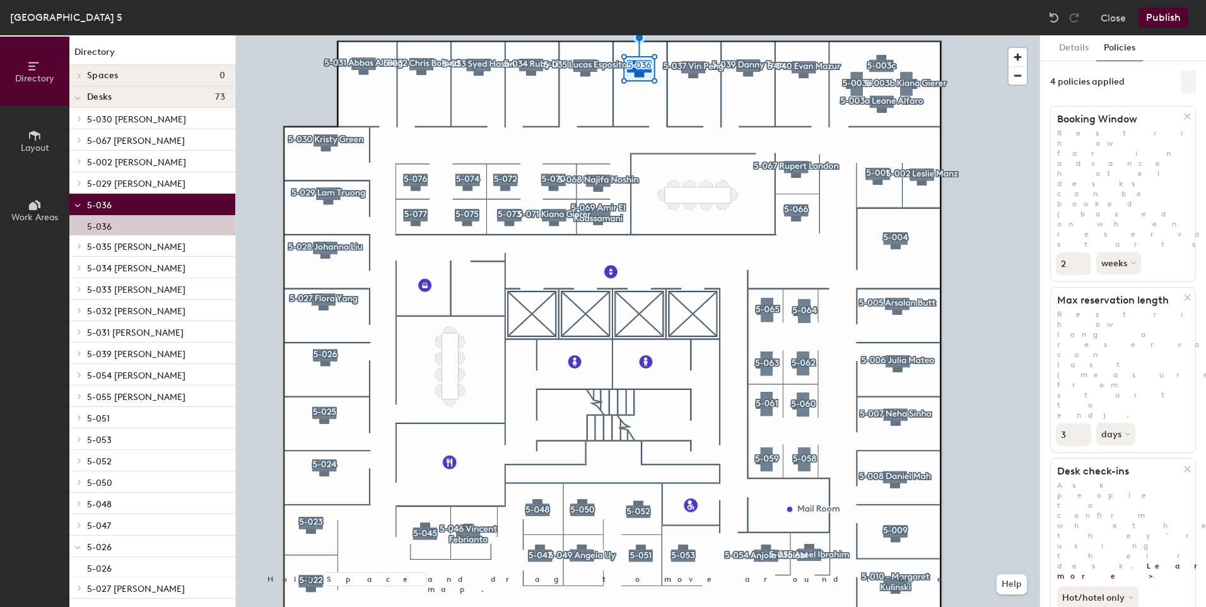
click at [1183, 81] on button at bounding box center [1188, 82] width 15 height 23
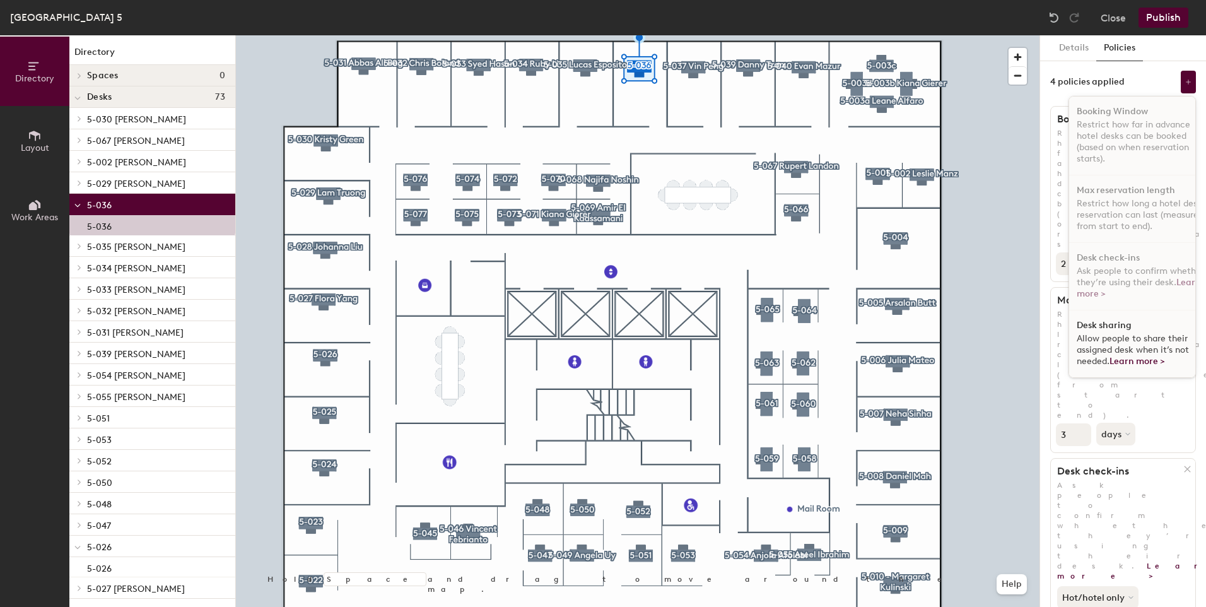
scroll to position [7, 0]
click at [1119, 333] on span "Allow people to share their assigned desk when it’s not needed. Learn more >" at bounding box center [1132, 349] width 112 height 33
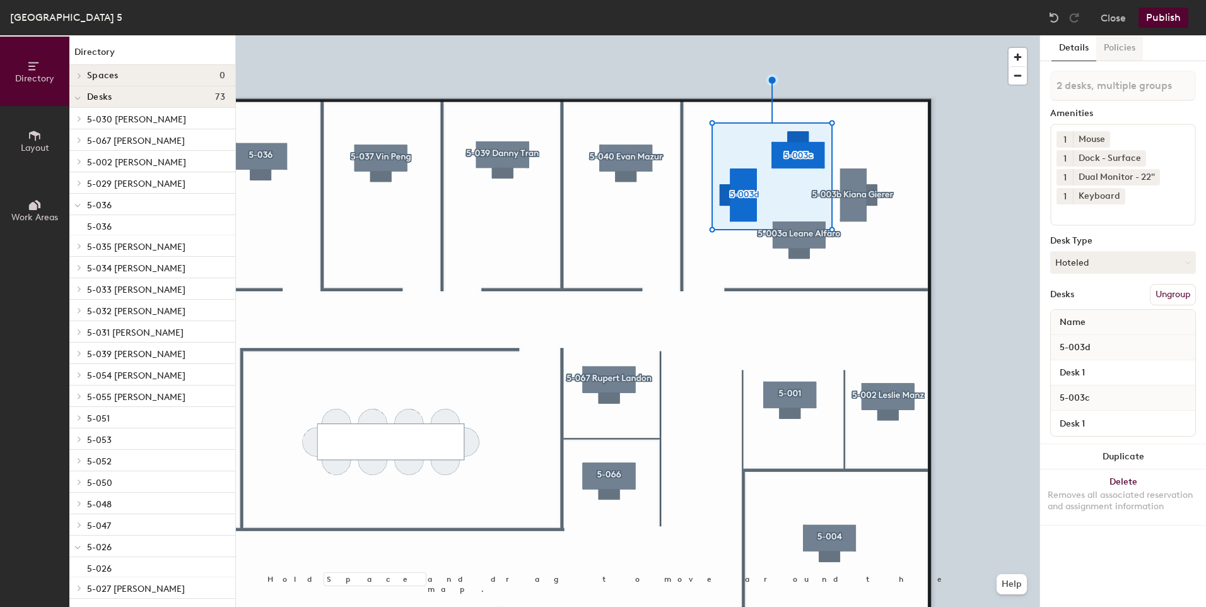
click at [1118, 51] on button "Policies" at bounding box center [1119, 48] width 47 height 26
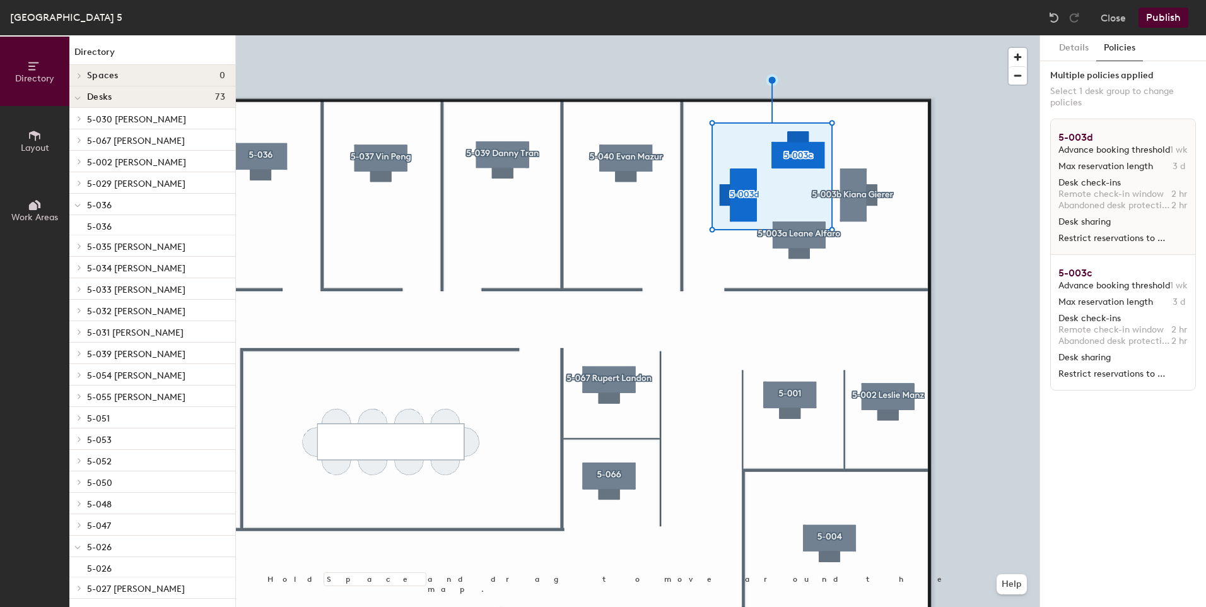
click at [1157, 221] on span "Desk sharing" at bounding box center [1114, 221] width 112 height 11
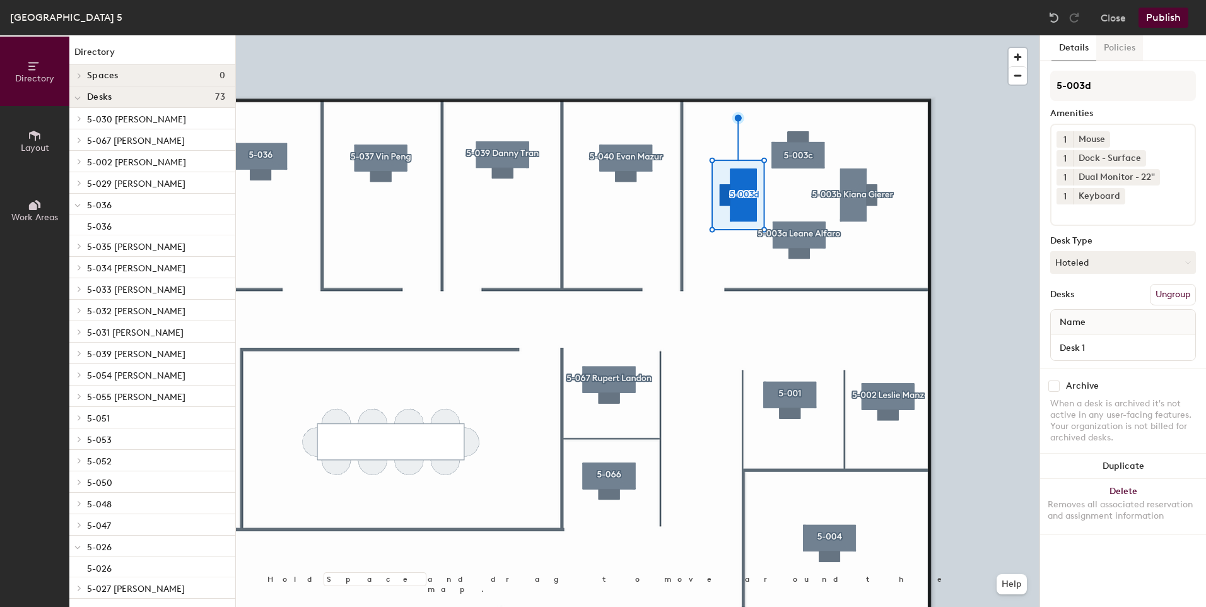
click at [1117, 42] on button "Policies" at bounding box center [1119, 48] width 47 height 26
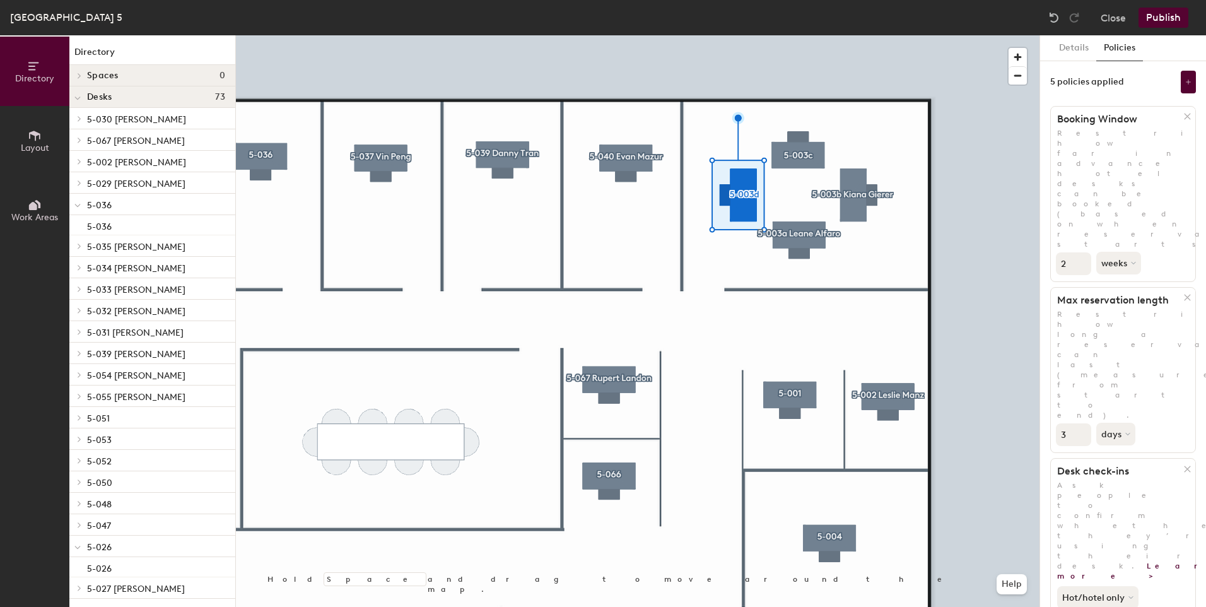
type input "2"
click at [1080, 252] on input "2" at bounding box center [1073, 263] width 35 height 23
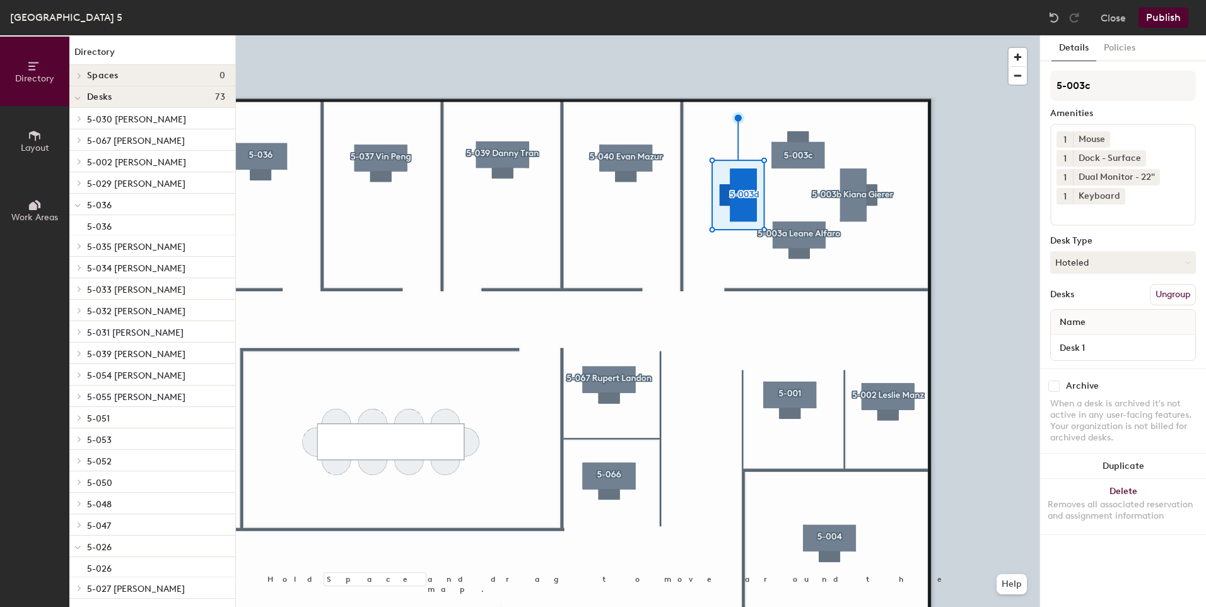
scroll to position [0, 0]
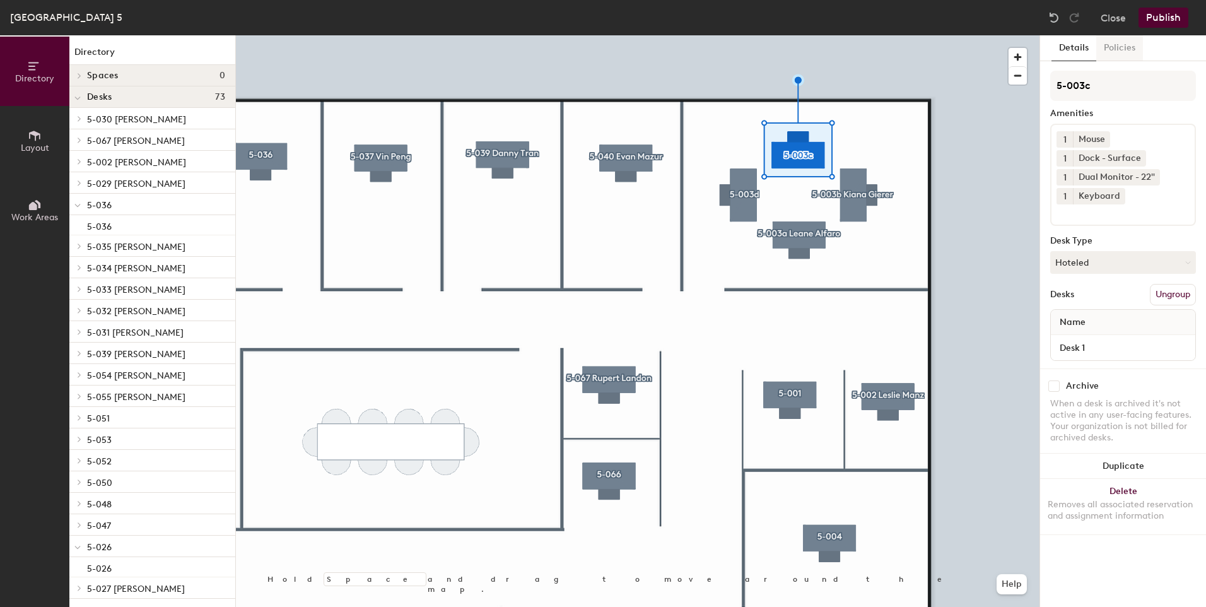
click at [1119, 47] on button "Policies" at bounding box center [1119, 48] width 47 height 26
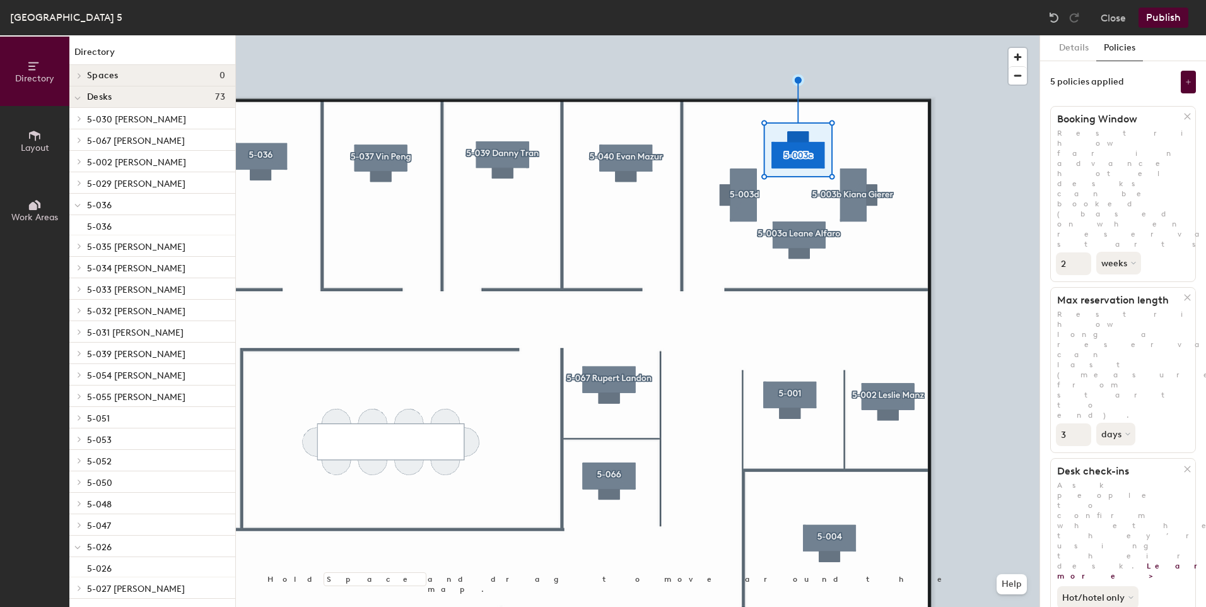
type input "2"
click at [1081, 252] on input "2" at bounding box center [1073, 263] width 35 height 23
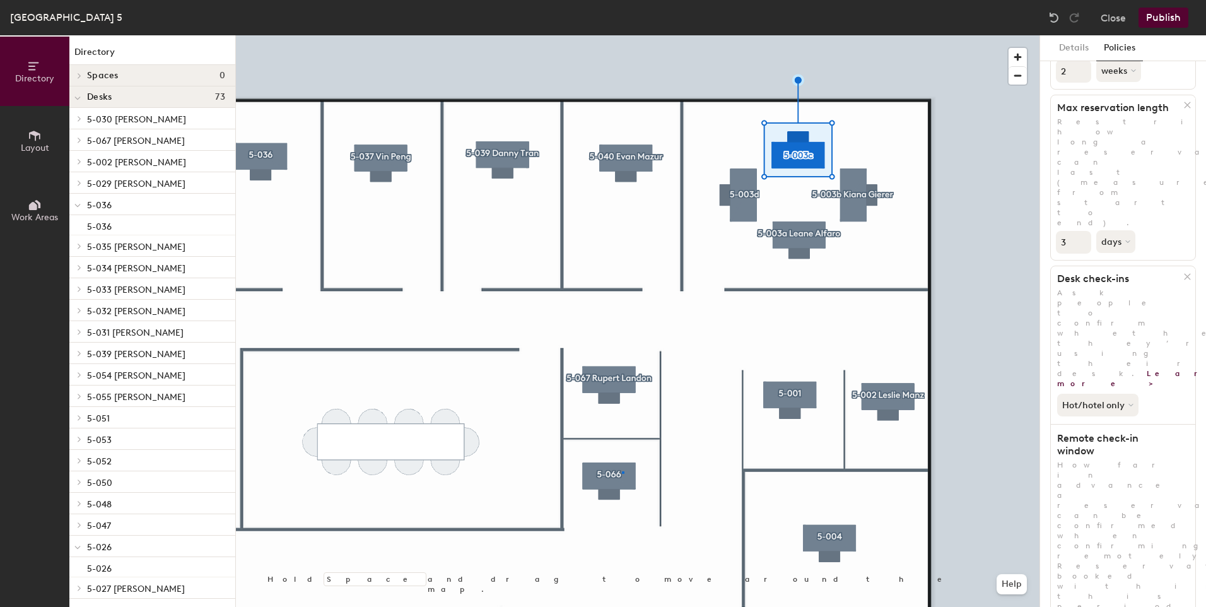
click at [622, 35] on div at bounding box center [637, 35] width 803 height 0
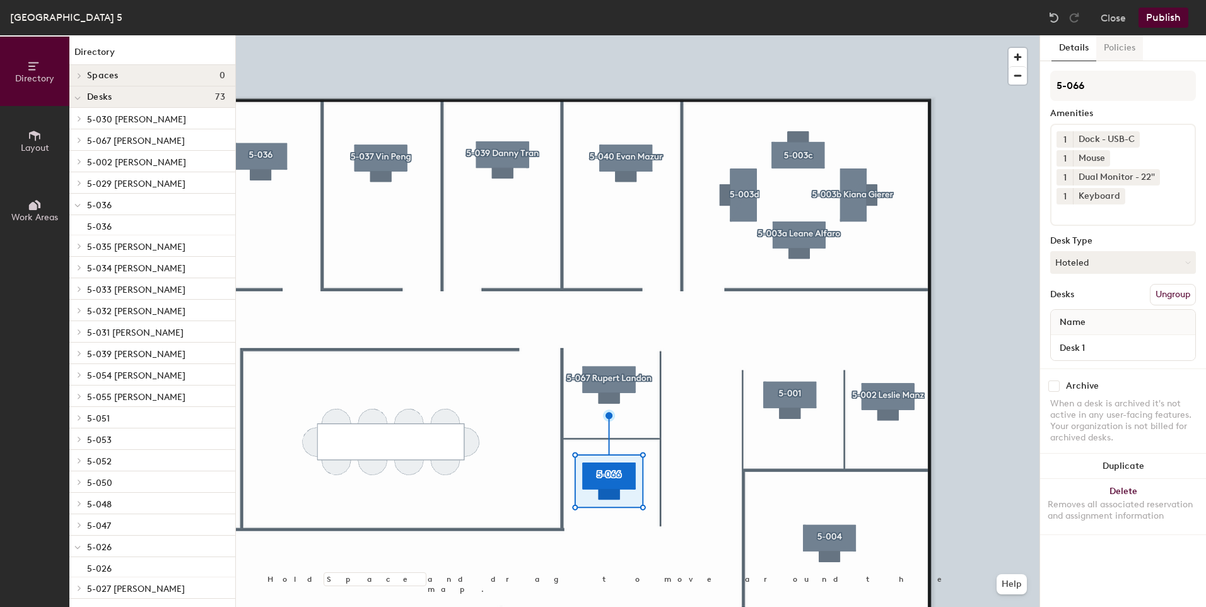
click at [1112, 54] on button "Policies" at bounding box center [1119, 48] width 47 height 26
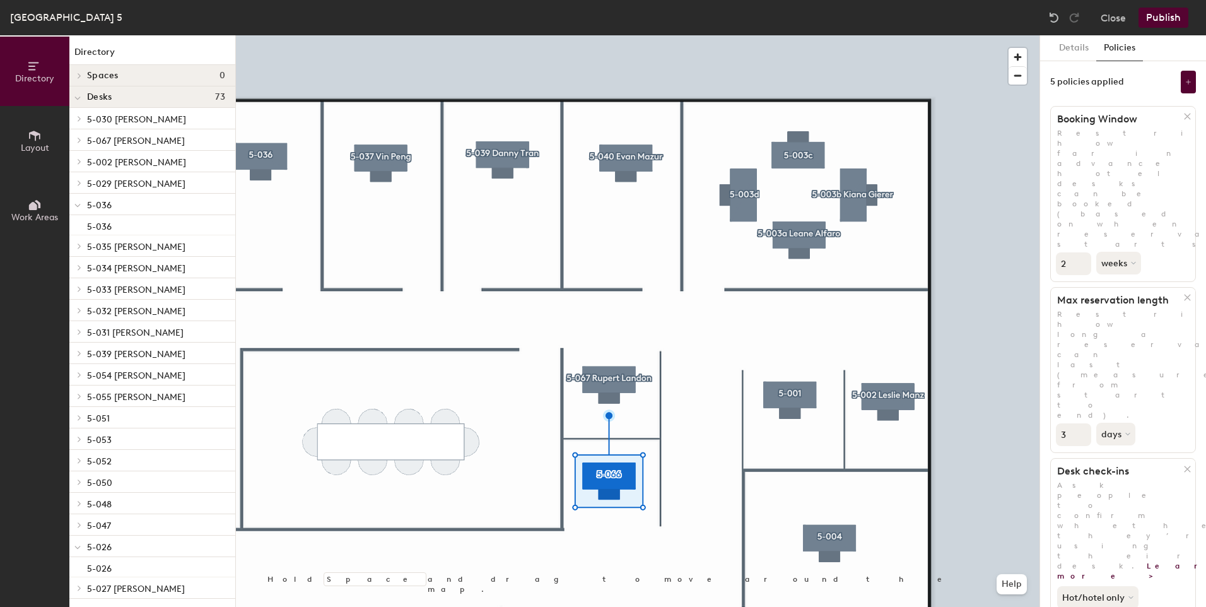
type input "2"
click at [1081, 252] on input "2" at bounding box center [1073, 263] width 35 height 23
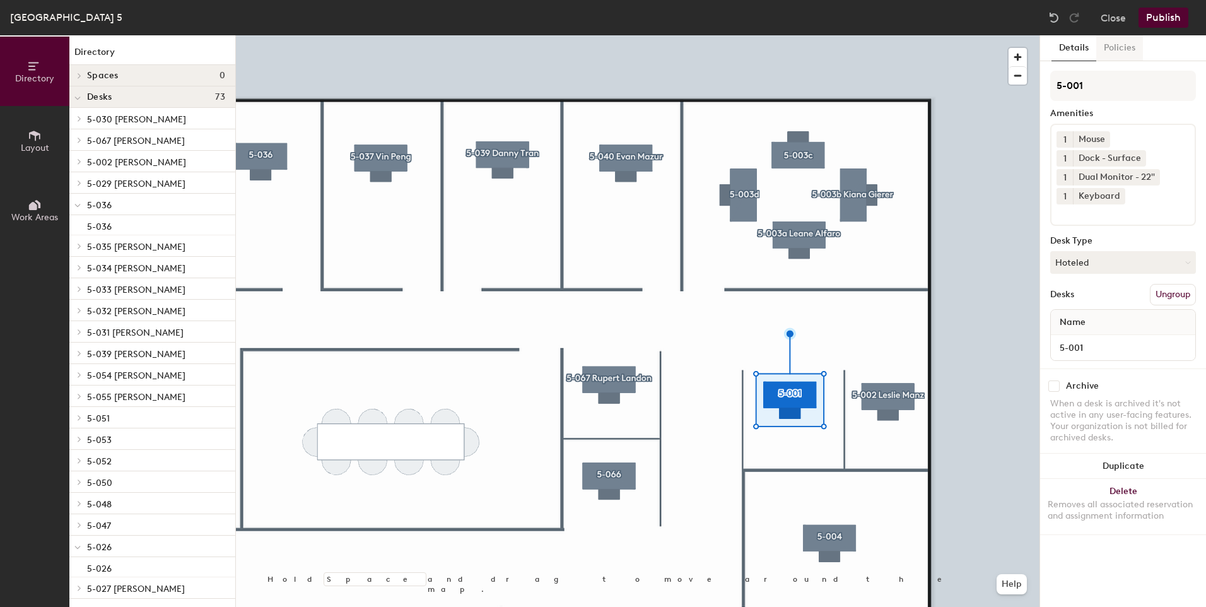
click at [1110, 50] on button "Policies" at bounding box center [1119, 48] width 47 height 26
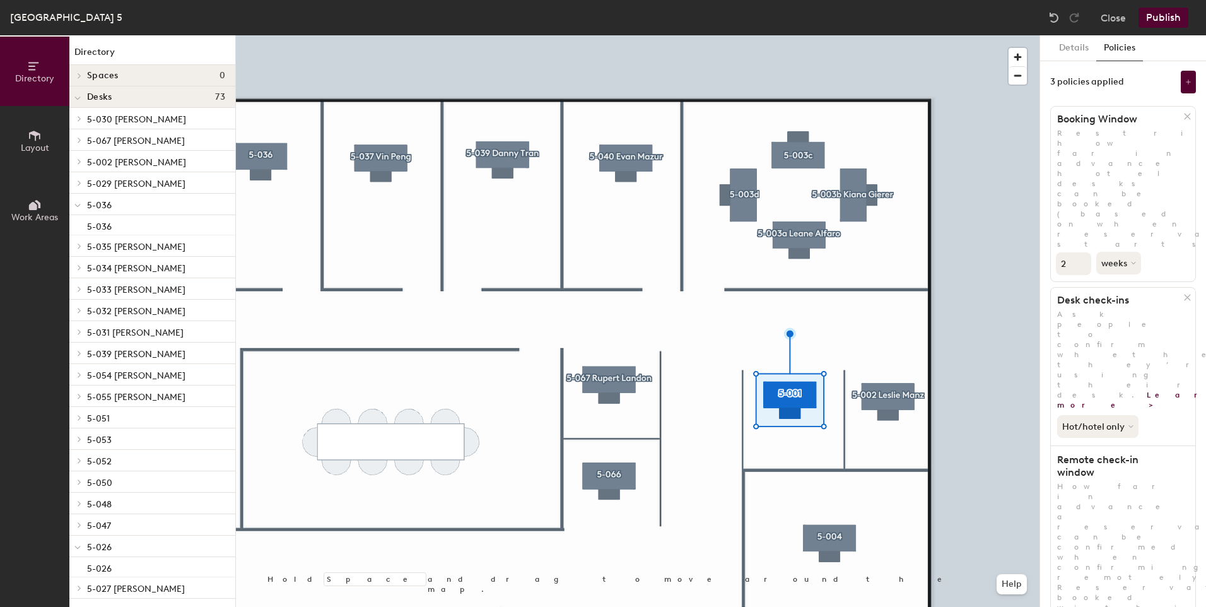
scroll to position [1, 0]
click at [1181, 90] on button at bounding box center [1188, 81] width 15 height 23
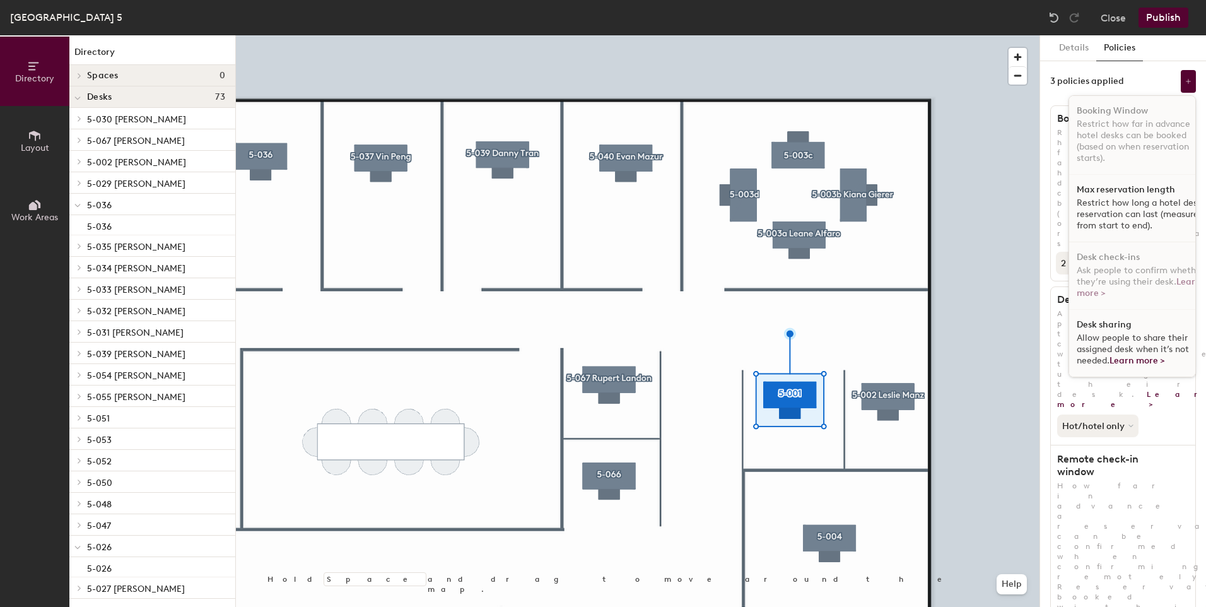
click at [1122, 221] on p "Restrict how long a hotel desk reservation can last (measured from start to end…" at bounding box center [1141, 214] width 130 height 34
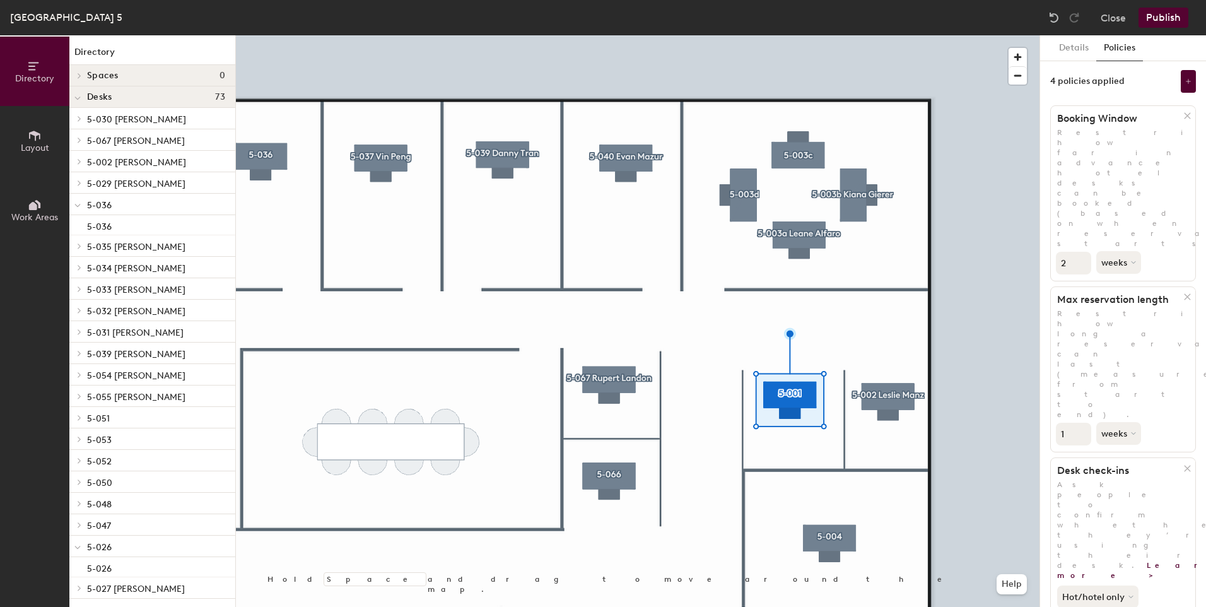
click at [1075, 423] on input "1" at bounding box center [1073, 434] width 35 height 23
type input "3"
click at [1119, 422] on button "weeks" at bounding box center [1119, 433] width 47 height 23
click at [1112, 491] on div "days" at bounding box center [1121, 500] width 49 height 19
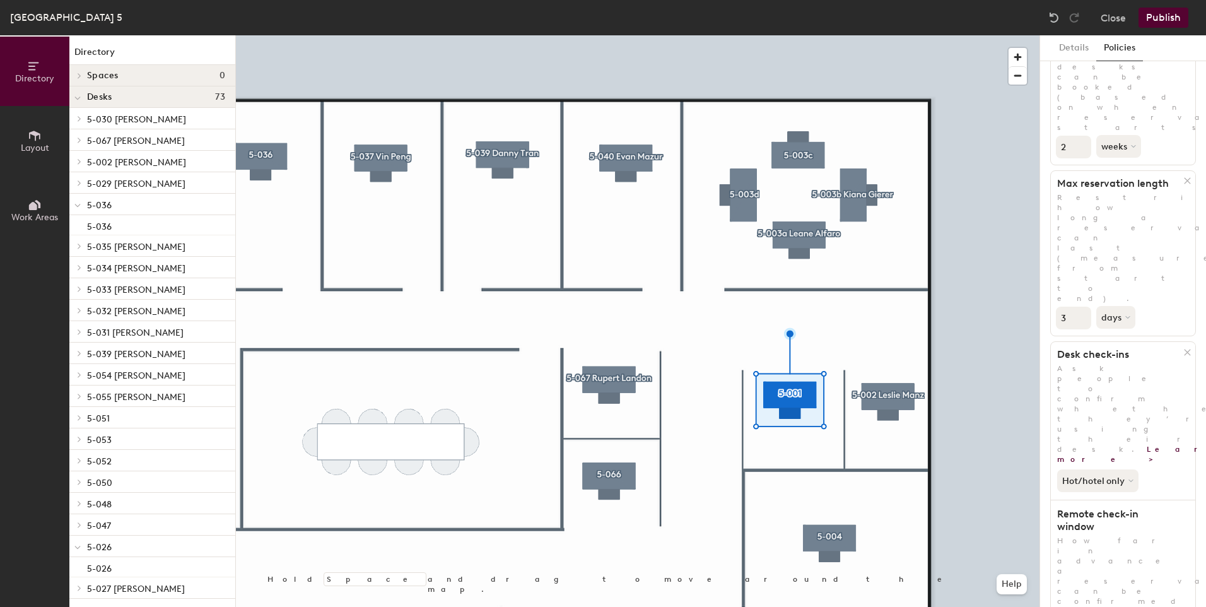
scroll to position [0, 0]
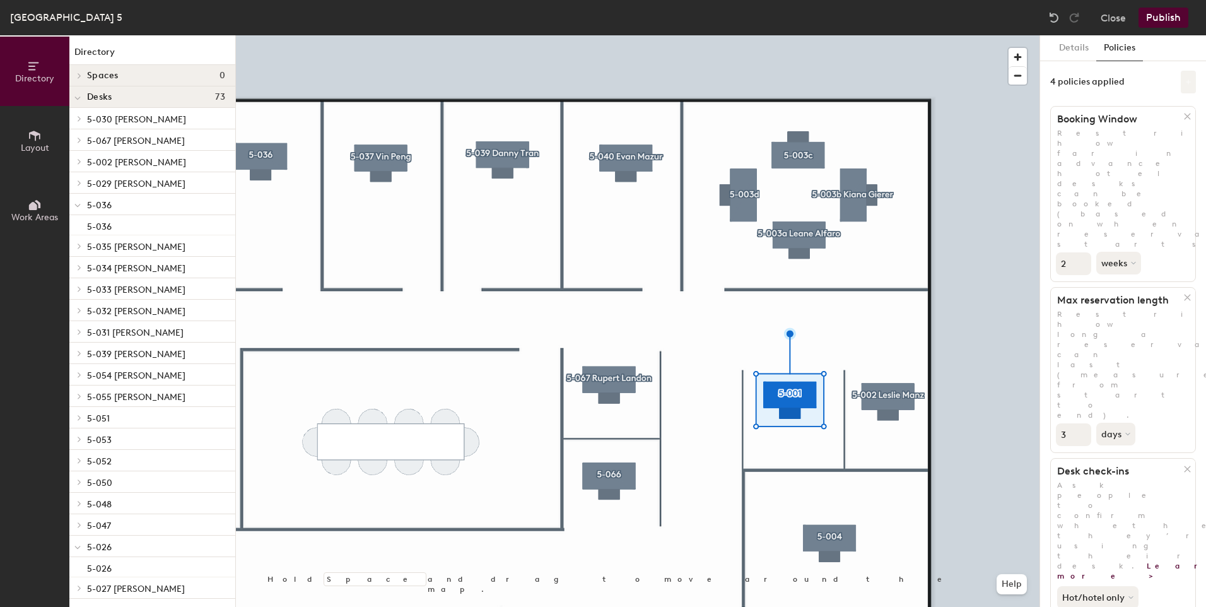
click at [1181, 86] on button at bounding box center [1188, 82] width 15 height 23
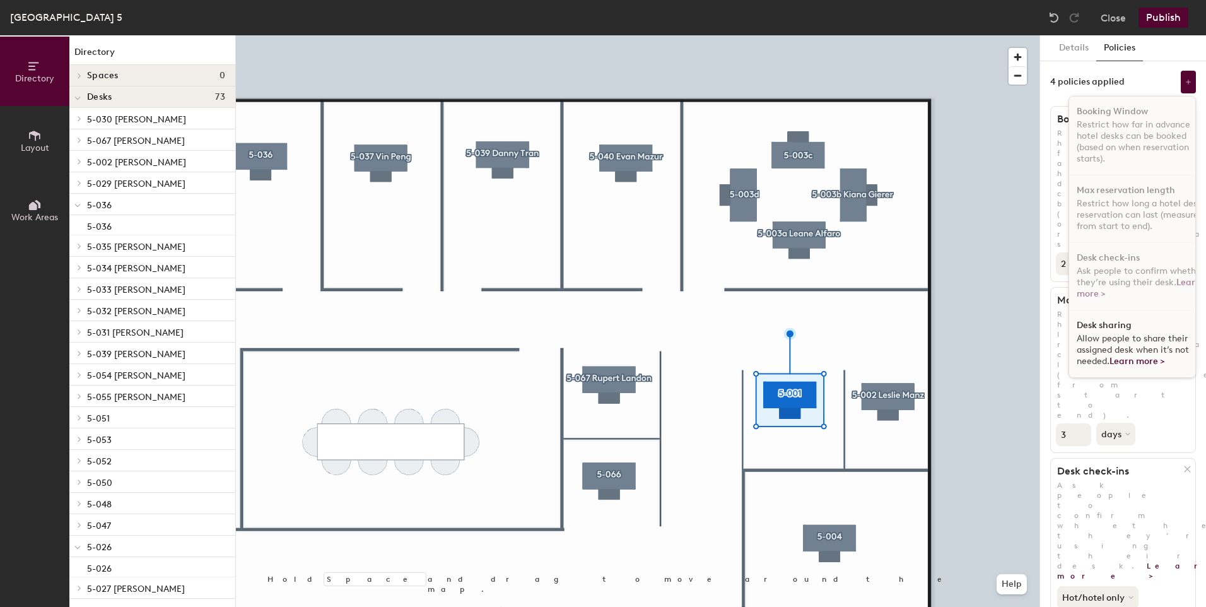
click at [1107, 324] on h1 "Desk sharing" at bounding box center [1103, 325] width 55 height 10
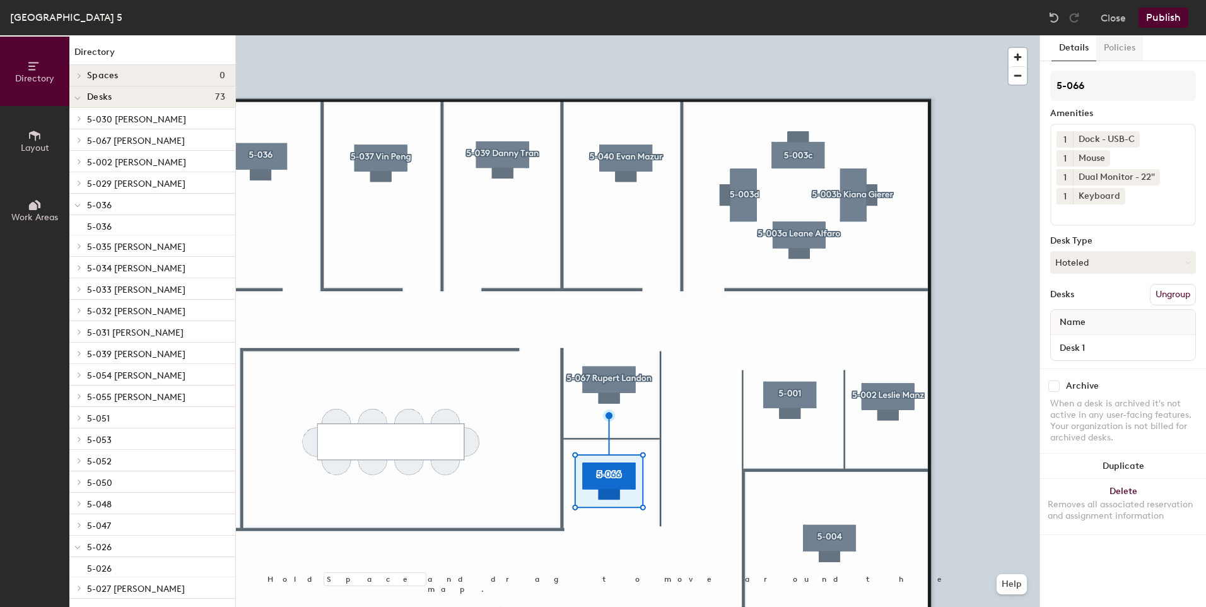
click at [1129, 47] on button "Policies" at bounding box center [1119, 48] width 47 height 26
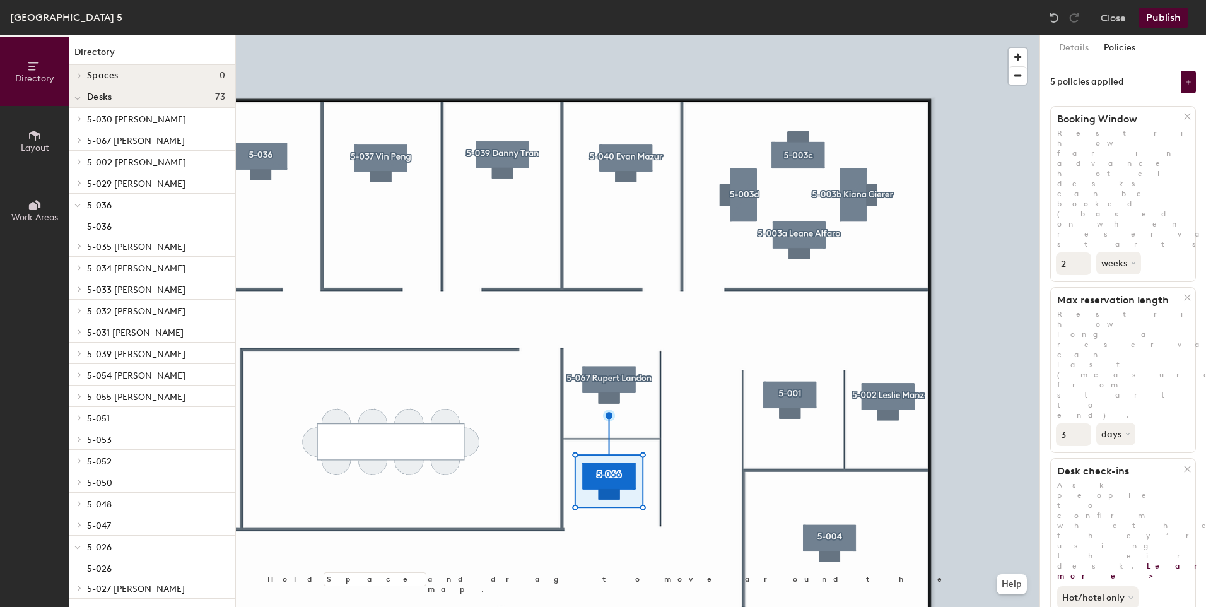
scroll to position [192, 0]
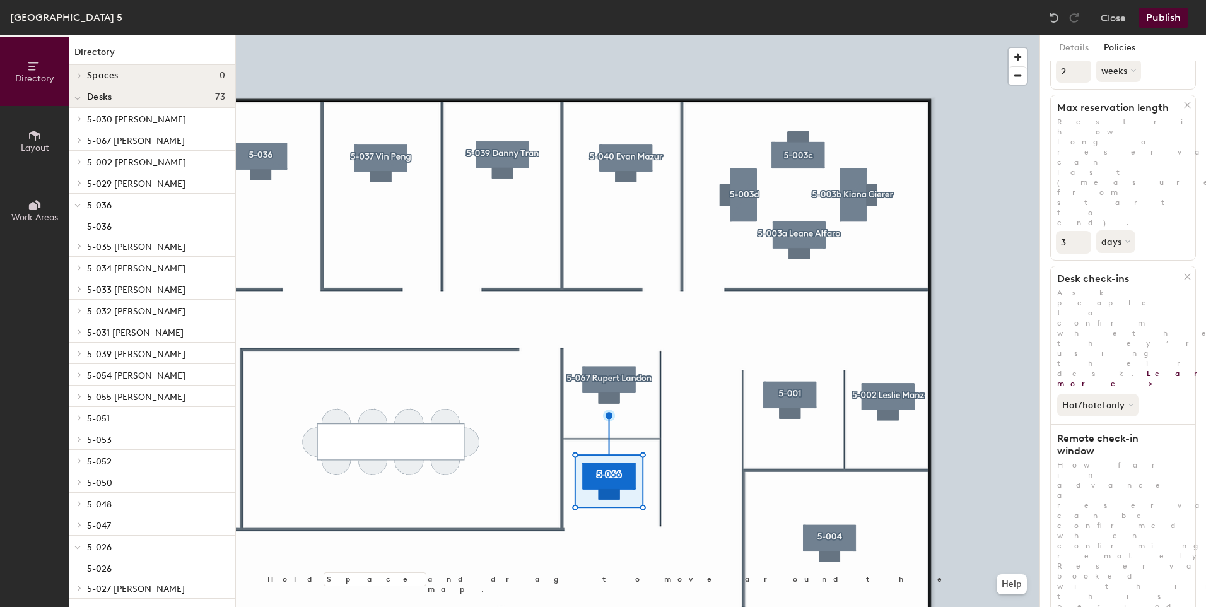
click at [788, 35] on div at bounding box center [637, 35] width 803 height 0
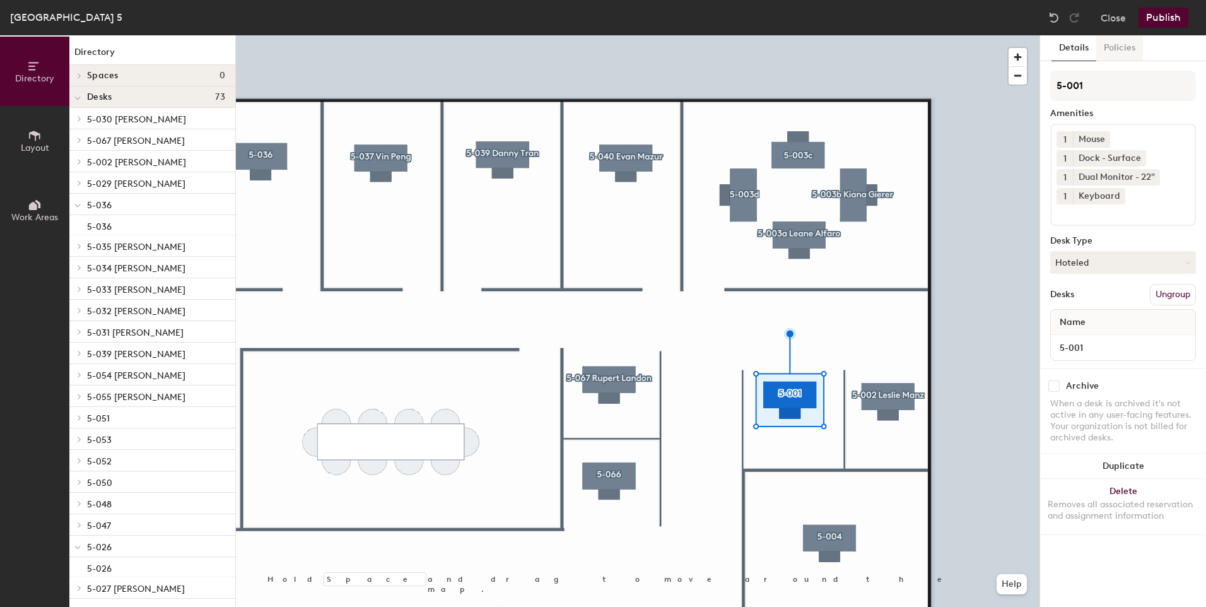
click at [1115, 55] on button "Policies" at bounding box center [1119, 48] width 47 height 26
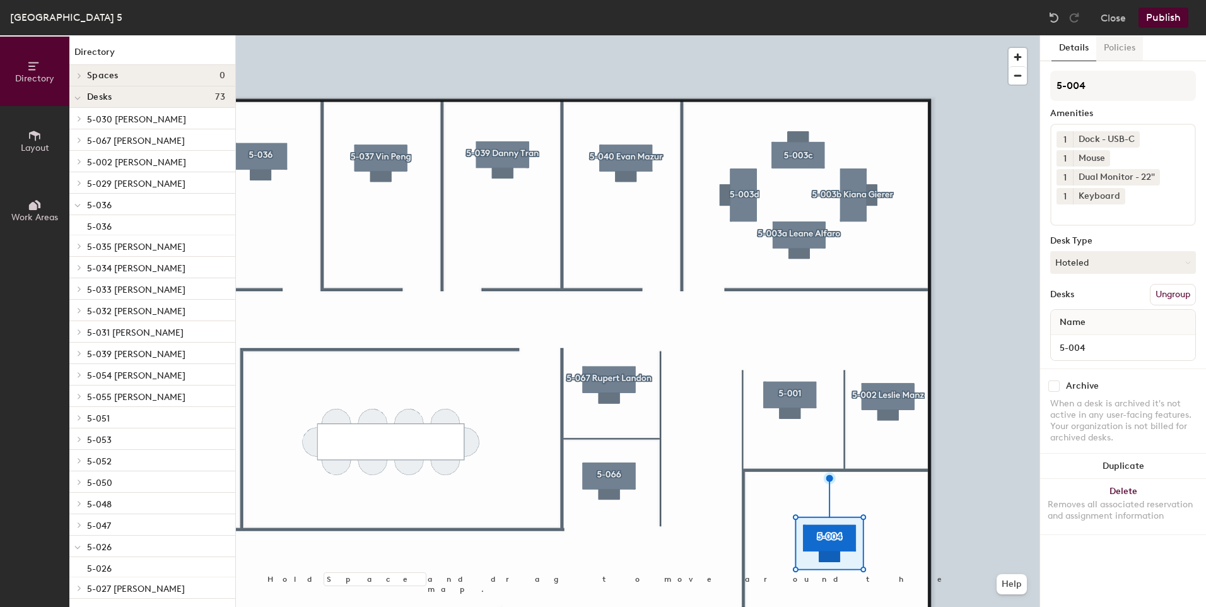
click at [1117, 53] on button "Policies" at bounding box center [1119, 48] width 47 height 26
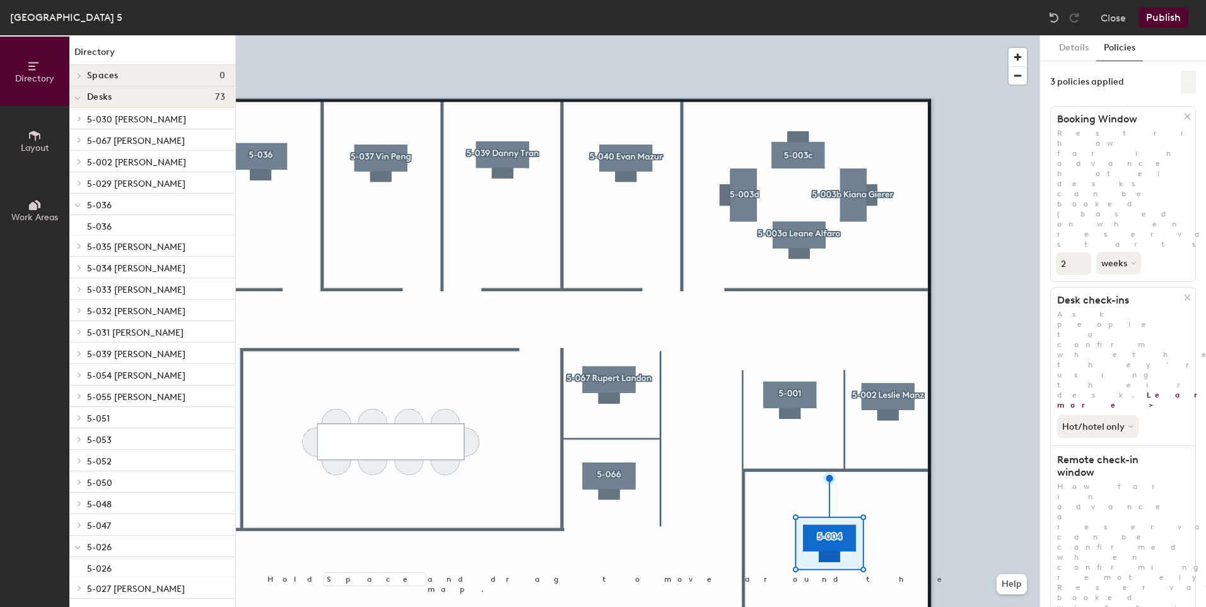
click at [1181, 88] on button at bounding box center [1188, 82] width 15 height 23
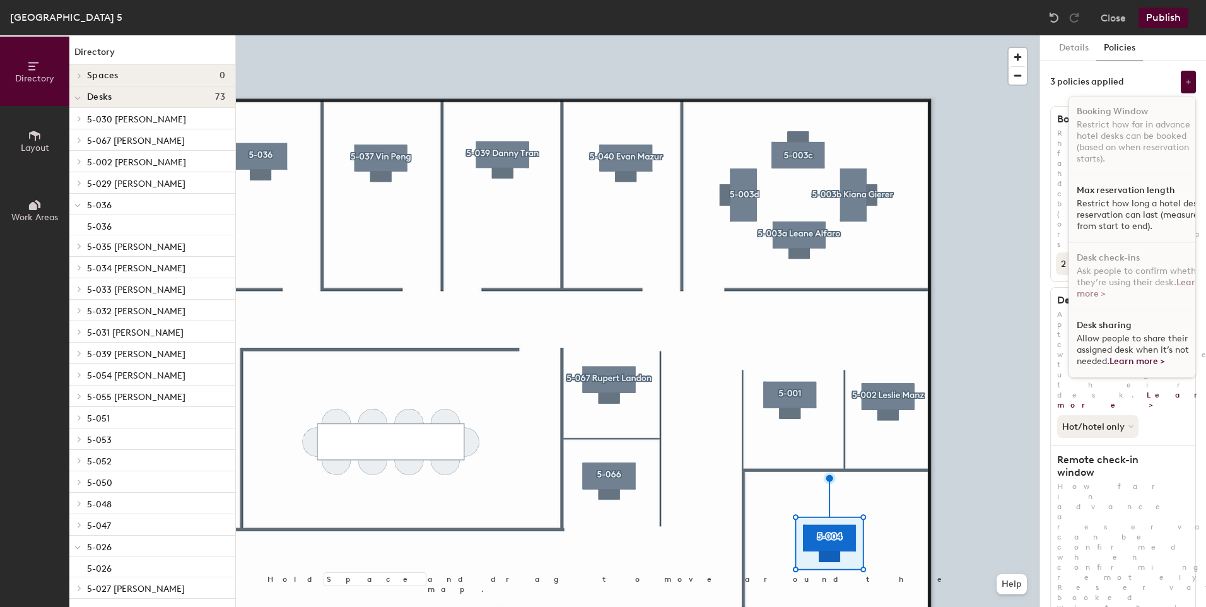
click at [1126, 207] on p "Restrict how long a hotel desk reservation can last (measured from start to end…" at bounding box center [1141, 215] width 130 height 34
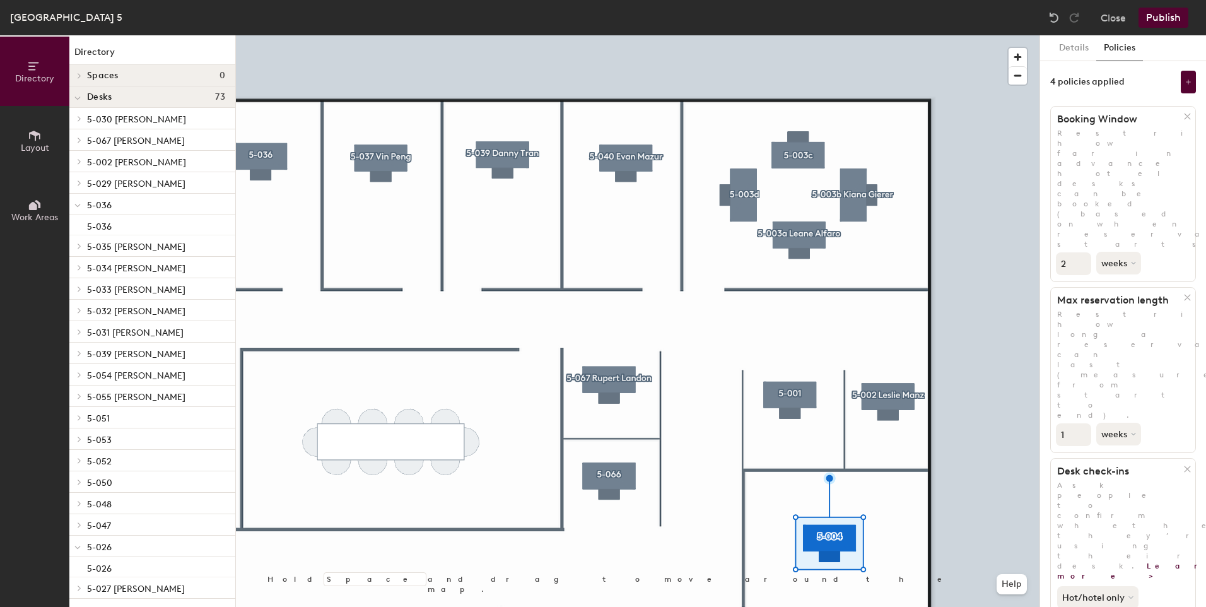
click at [1080, 423] on input "1" at bounding box center [1073, 434] width 35 height 23
type input "0"
click at [1080, 423] on input "0" at bounding box center [1073, 434] width 35 height 23
click at [1119, 423] on button "weeks" at bounding box center [1119, 434] width 47 height 23
click at [1114, 491] on div "days" at bounding box center [1121, 500] width 49 height 19
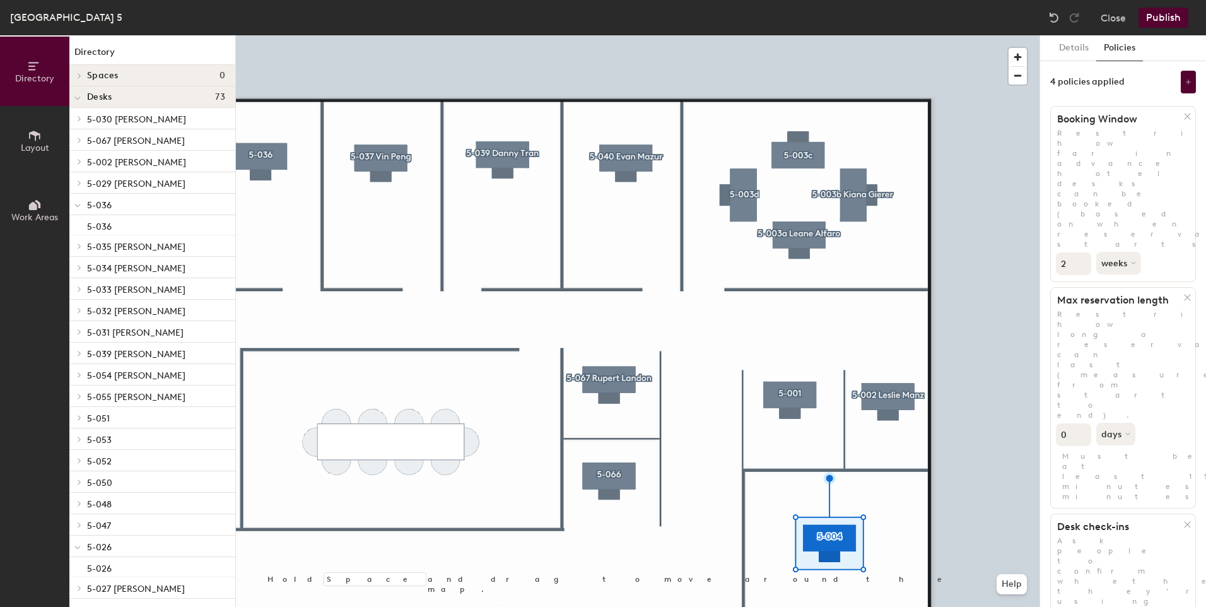
click at [1070, 423] on input "0" at bounding box center [1073, 434] width 35 height 23
type input "3"
click at [1140, 309] on p "Restrict how long a reservation can last (measured from start to end)." at bounding box center [1123, 364] width 144 height 111
click at [1181, 86] on button at bounding box center [1188, 82] width 15 height 23
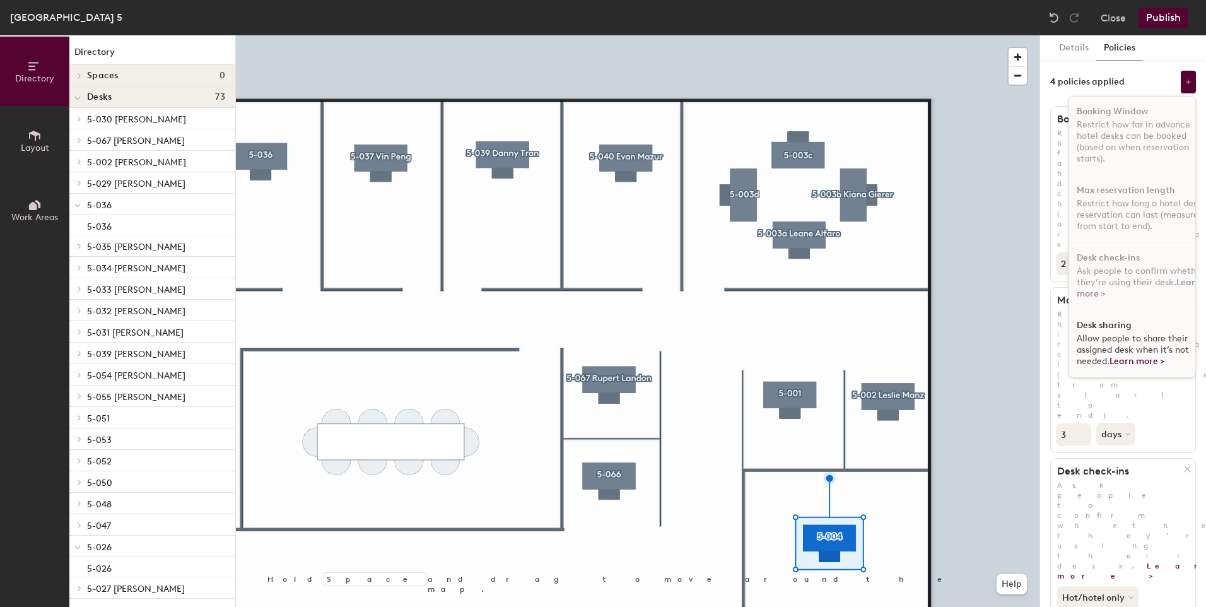
click at [1102, 327] on h1 "Desk sharing" at bounding box center [1103, 325] width 55 height 10
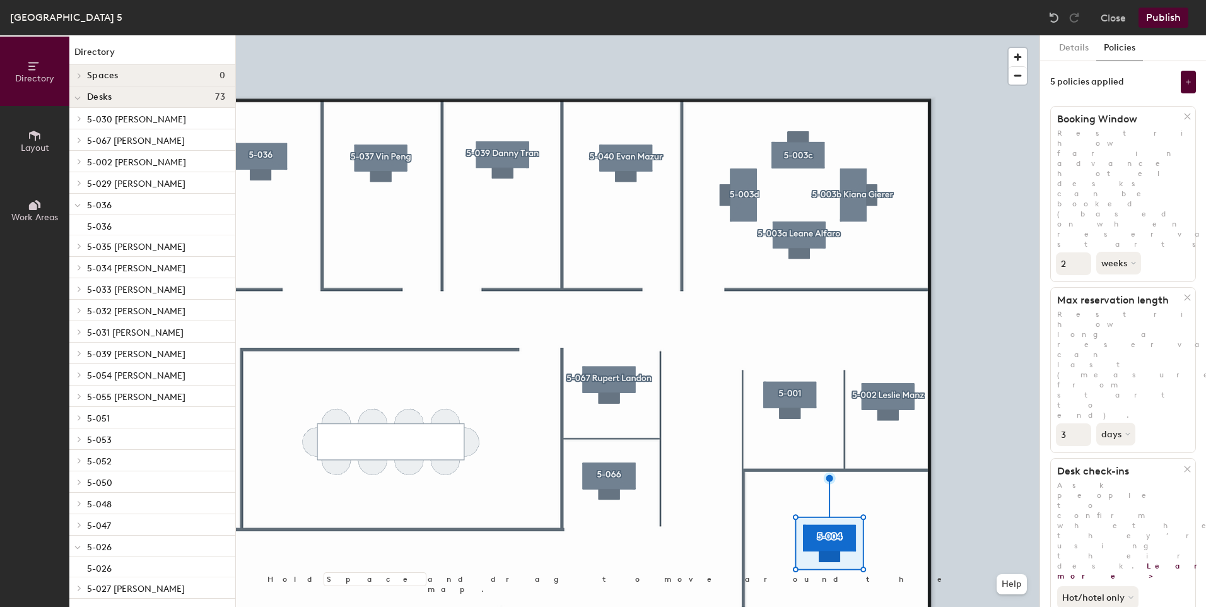
scroll to position [192, 0]
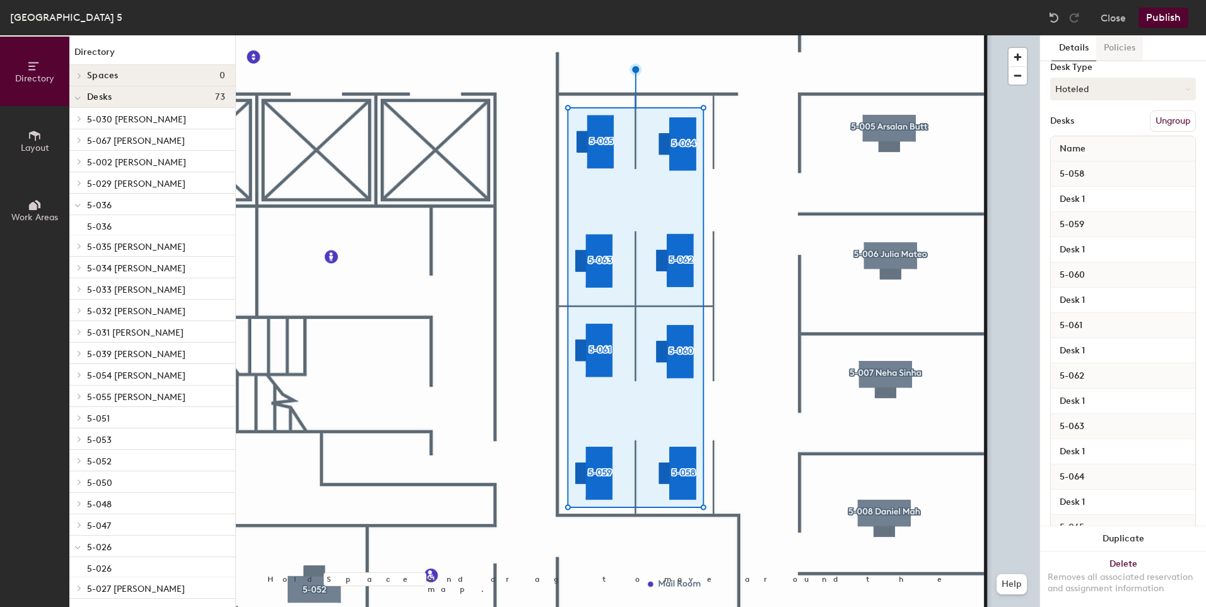
click at [1122, 52] on button "Policies" at bounding box center [1119, 48] width 47 height 26
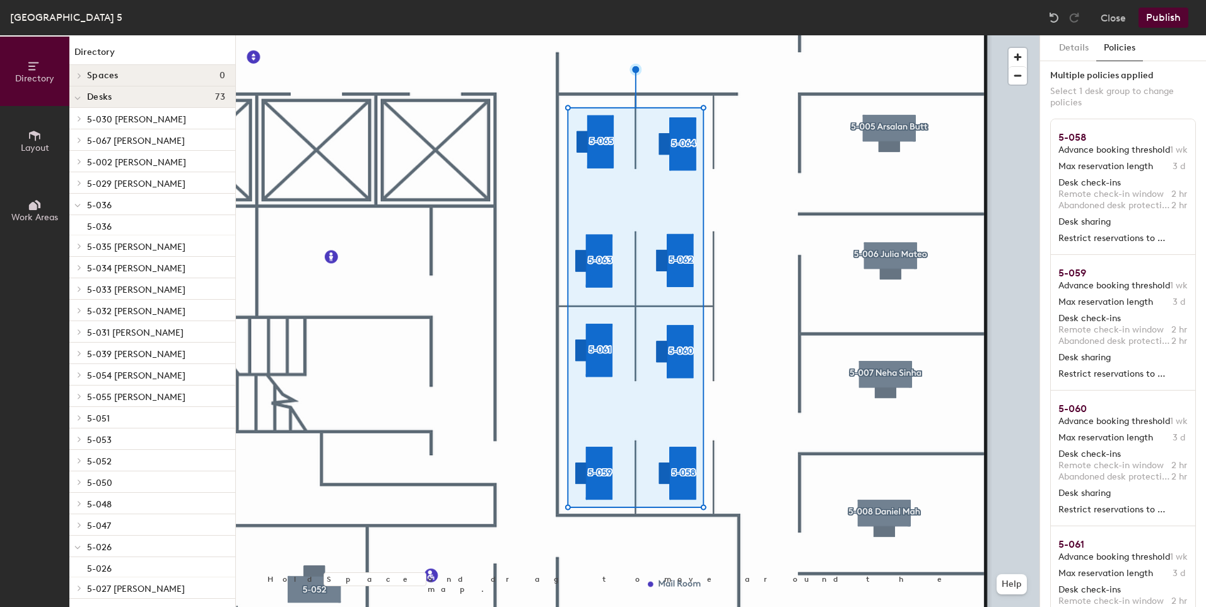
scroll to position [1, 0]
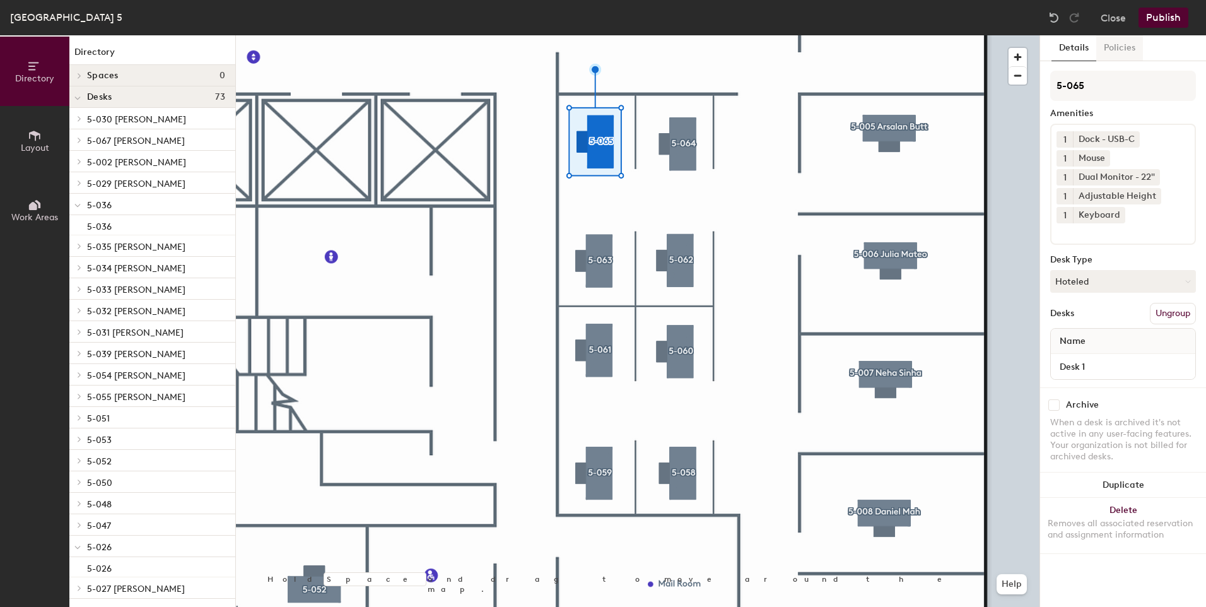
click at [1124, 45] on button "Policies" at bounding box center [1119, 48] width 47 height 26
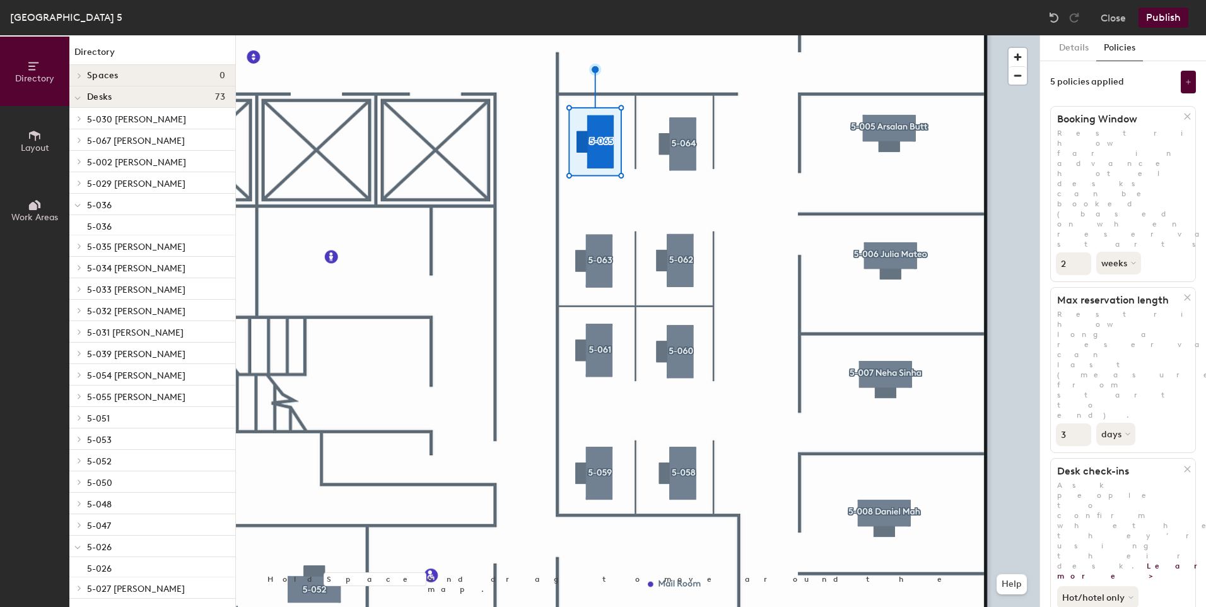
type input "2"
click at [1080, 252] on input "2" at bounding box center [1073, 263] width 35 height 23
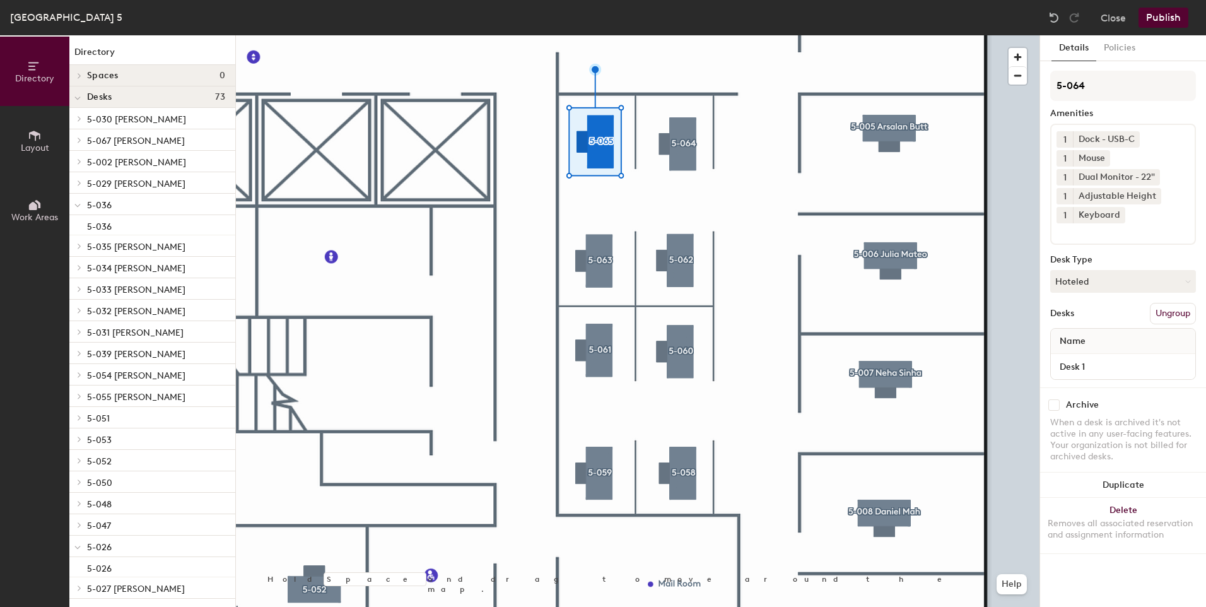
scroll to position [0, 0]
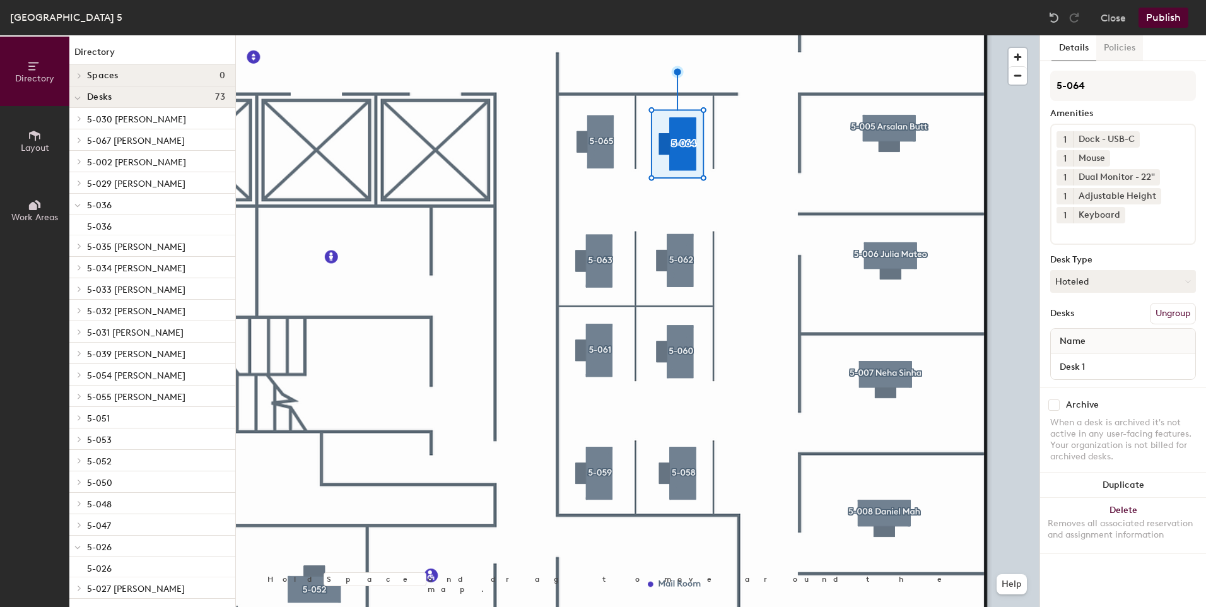
click at [1119, 53] on button "Policies" at bounding box center [1119, 48] width 47 height 26
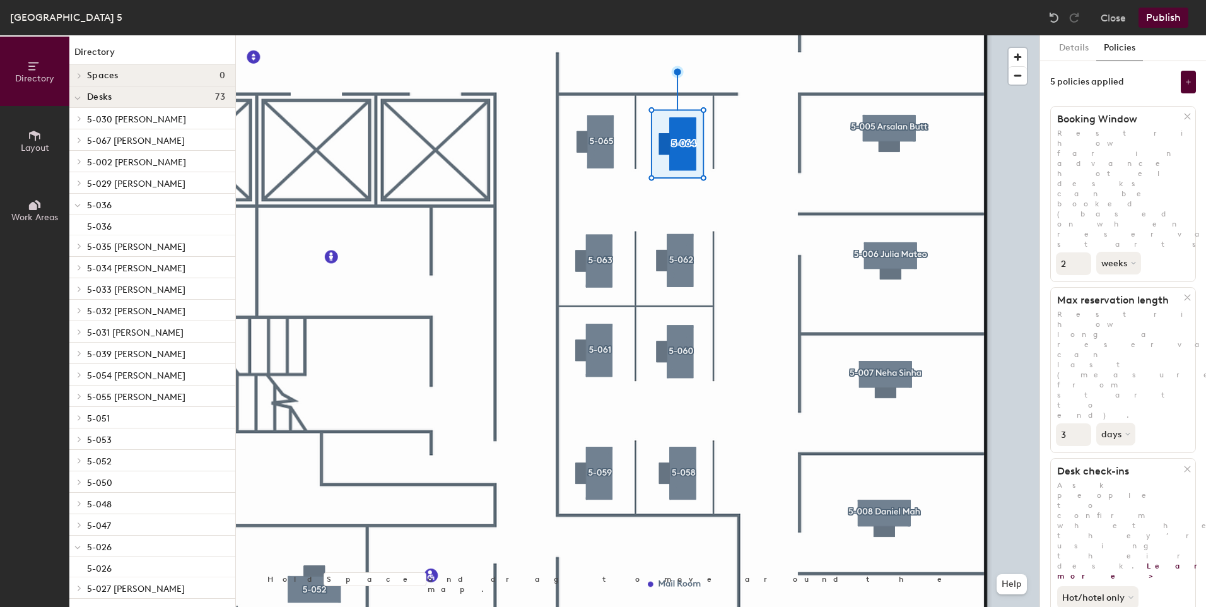
type input "2"
click at [1080, 252] on input "2" at bounding box center [1073, 263] width 35 height 23
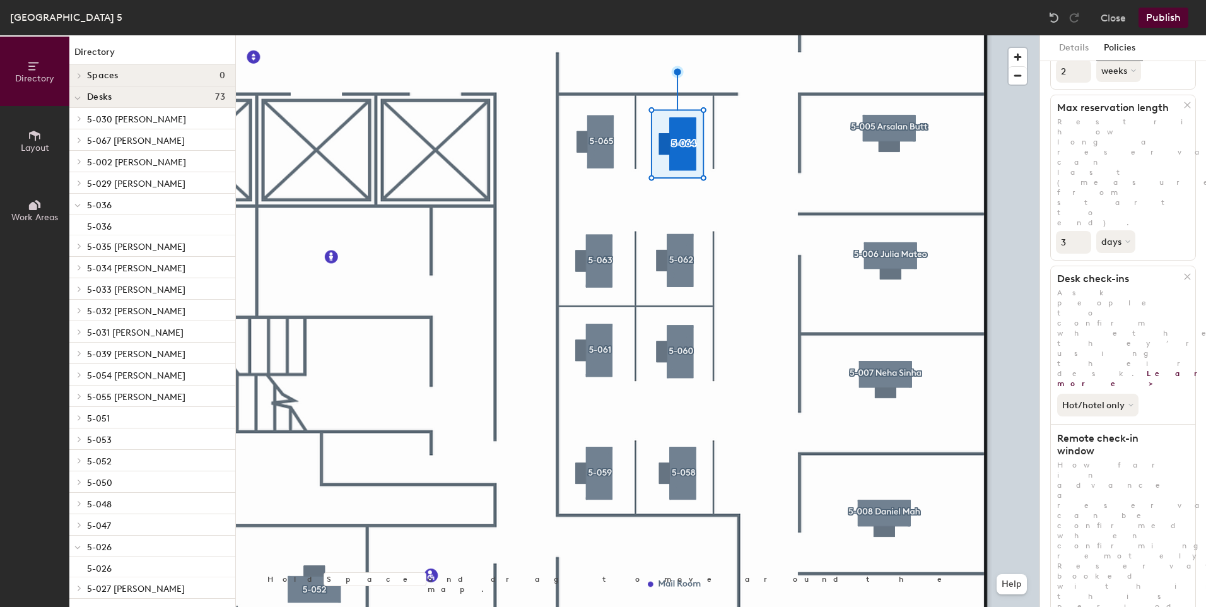
click at [599, 35] on div at bounding box center [637, 35] width 803 height 0
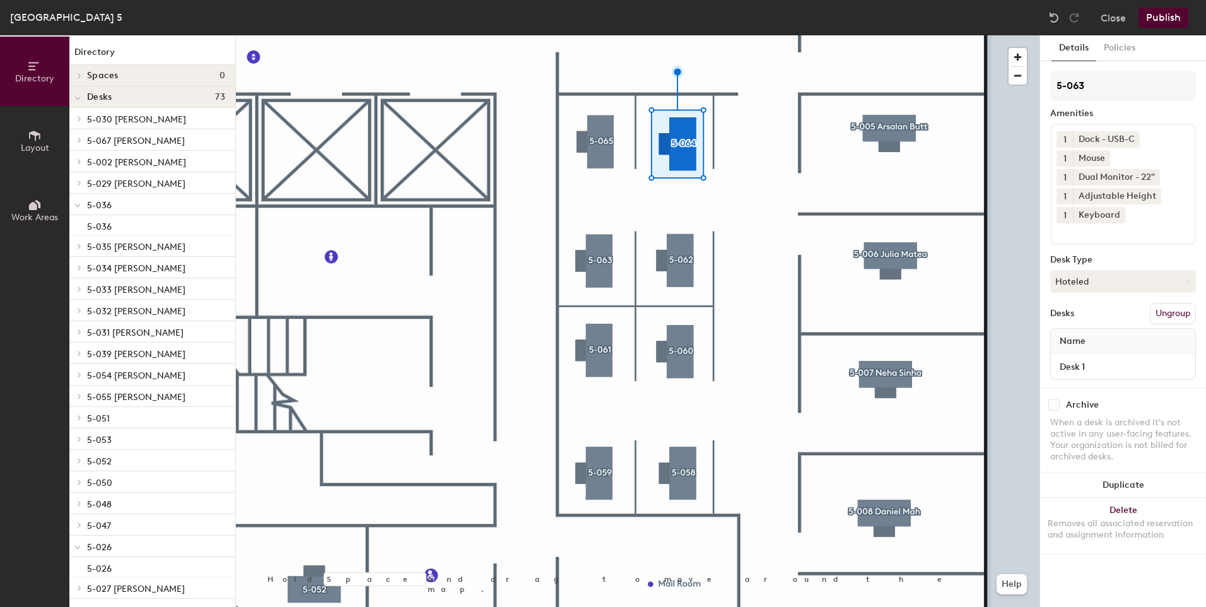
scroll to position [0, 0]
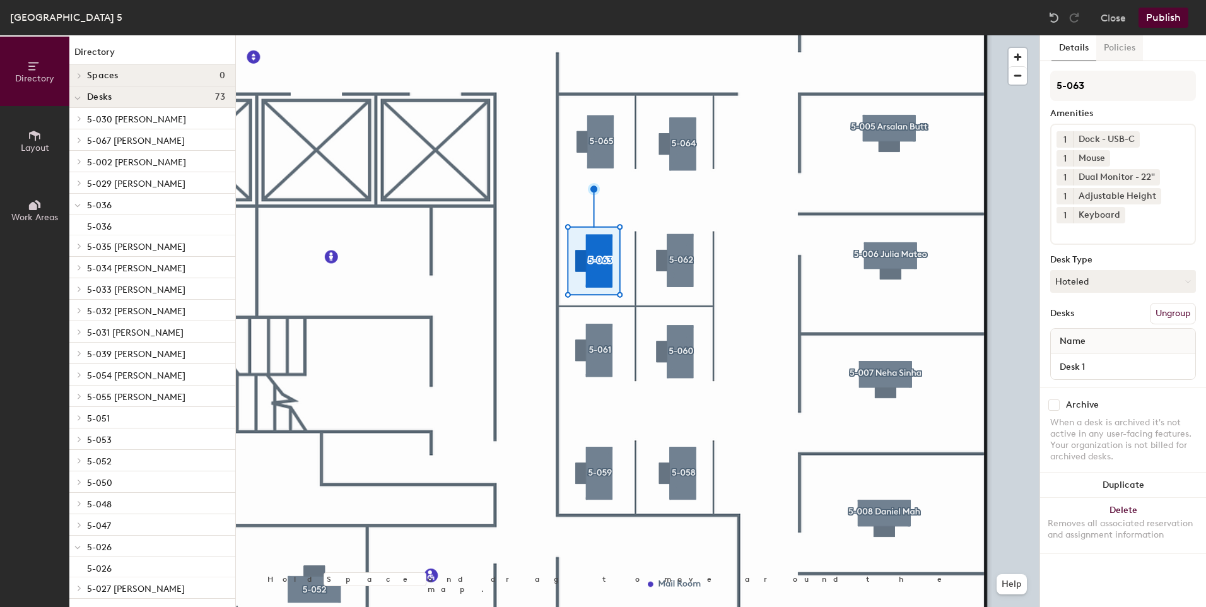
click at [1107, 45] on button "Policies" at bounding box center [1119, 48] width 47 height 26
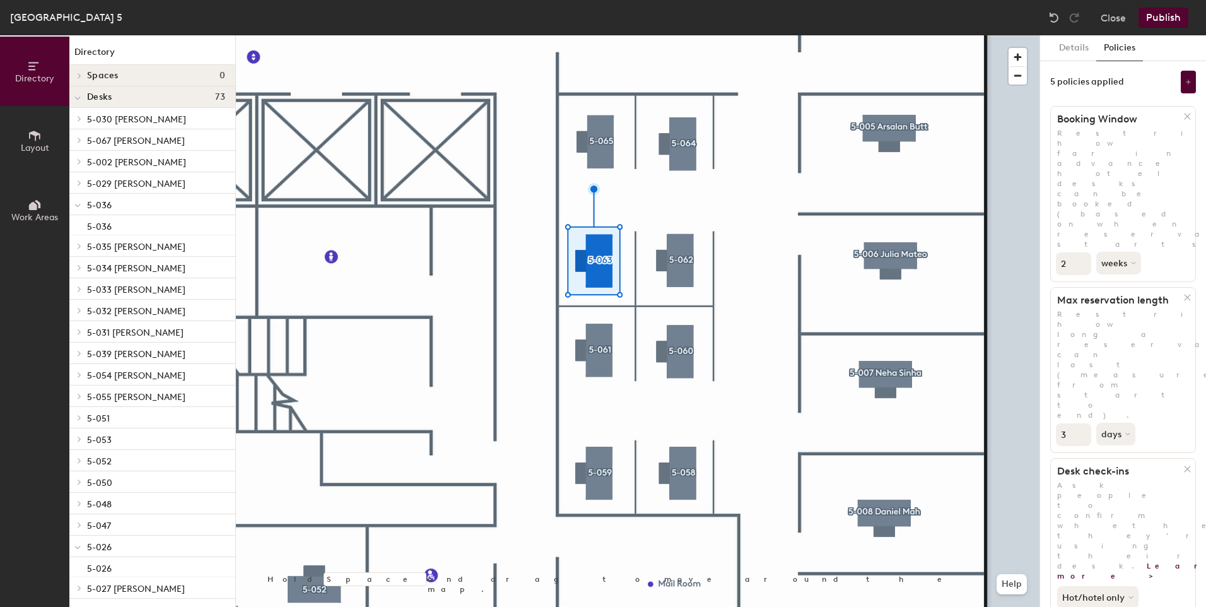
type input "2"
click at [1081, 252] on input "2" at bounding box center [1073, 263] width 35 height 23
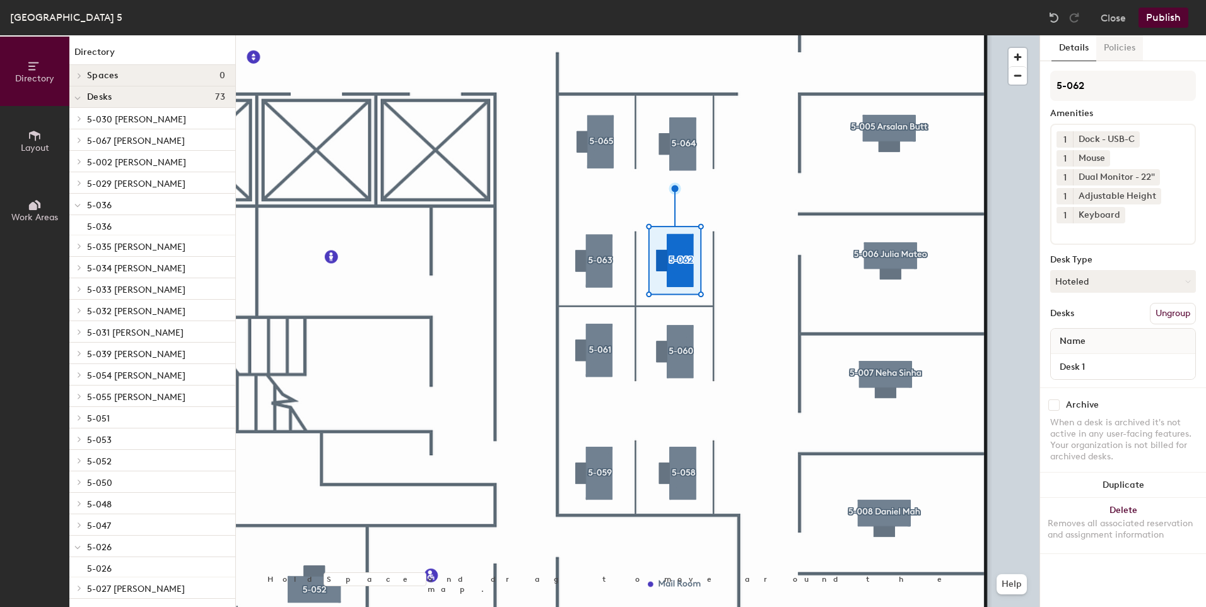
click at [1123, 52] on button "Policies" at bounding box center [1119, 48] width 47 height 26
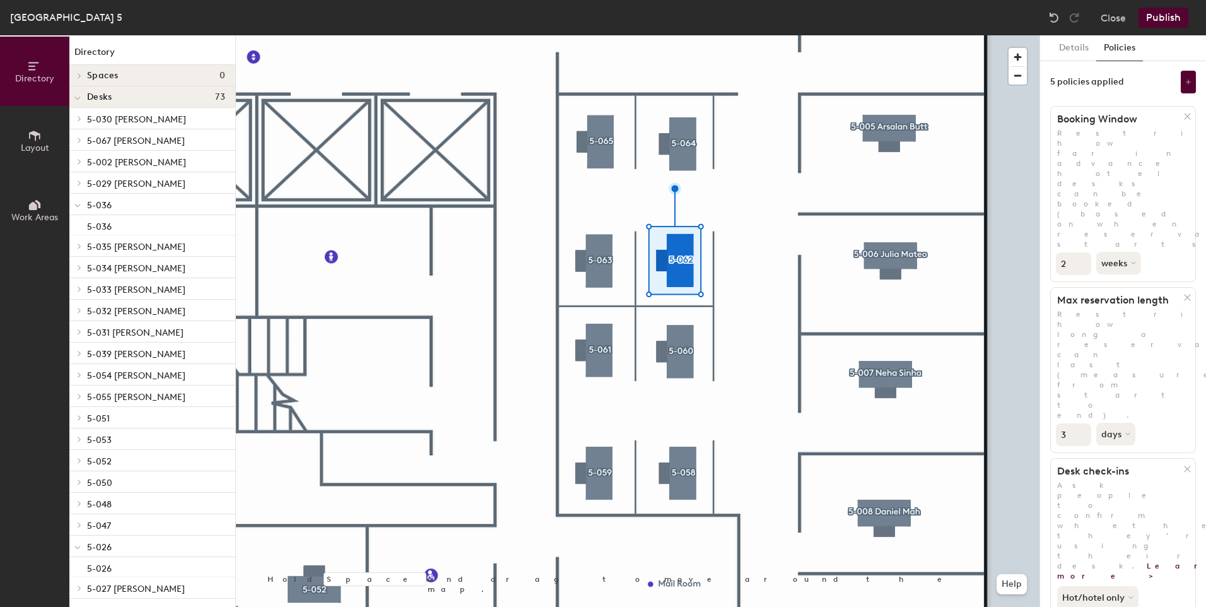
type input "2"
click at [1080, 252] on input "2" at bounding box center [1073, 263] width 35 height 23
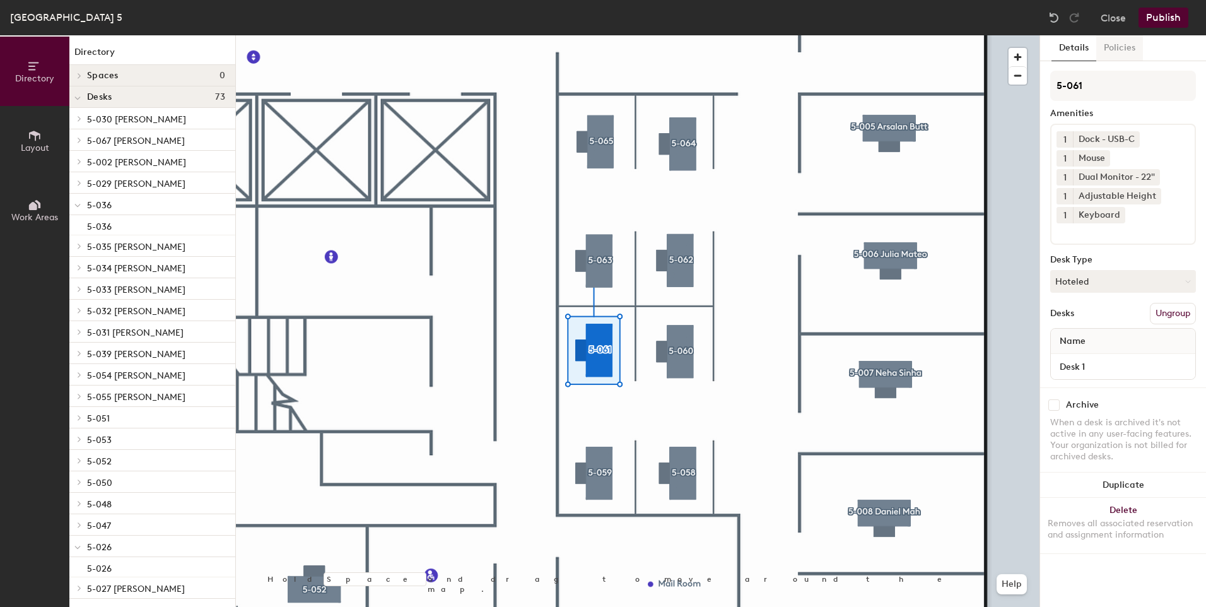
click at [1115, 52] on button "Policies" at bounding box center [1119, 48] width 47 height 26
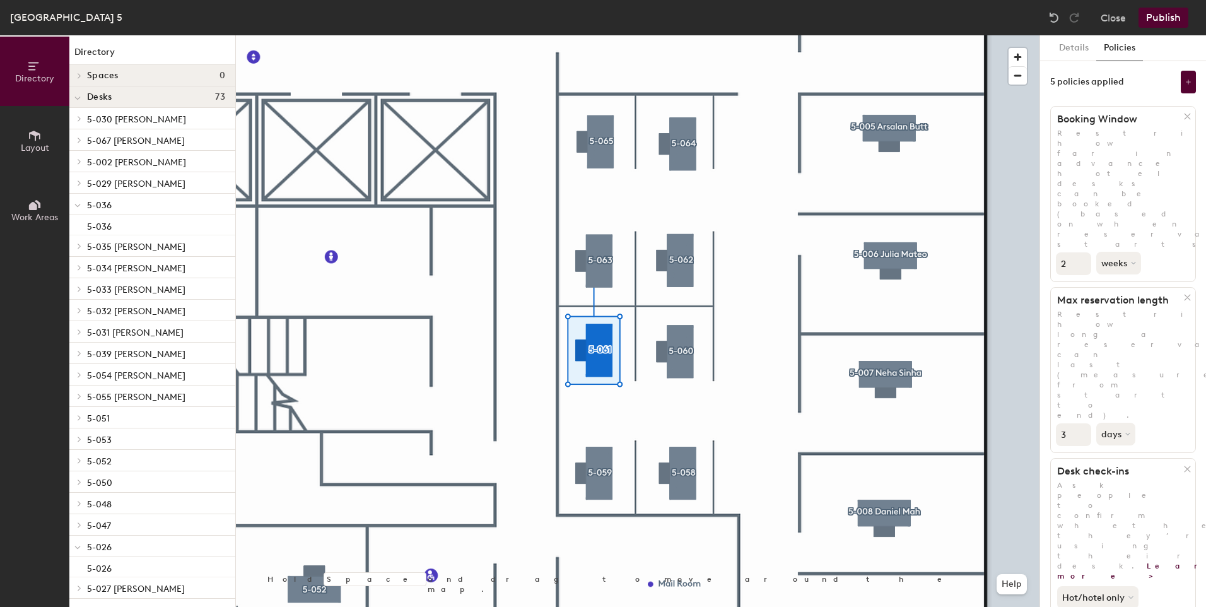
type input "2"
click at [1081, 252] on input "2" at bounding box center [1073, 263] width 35 height 23
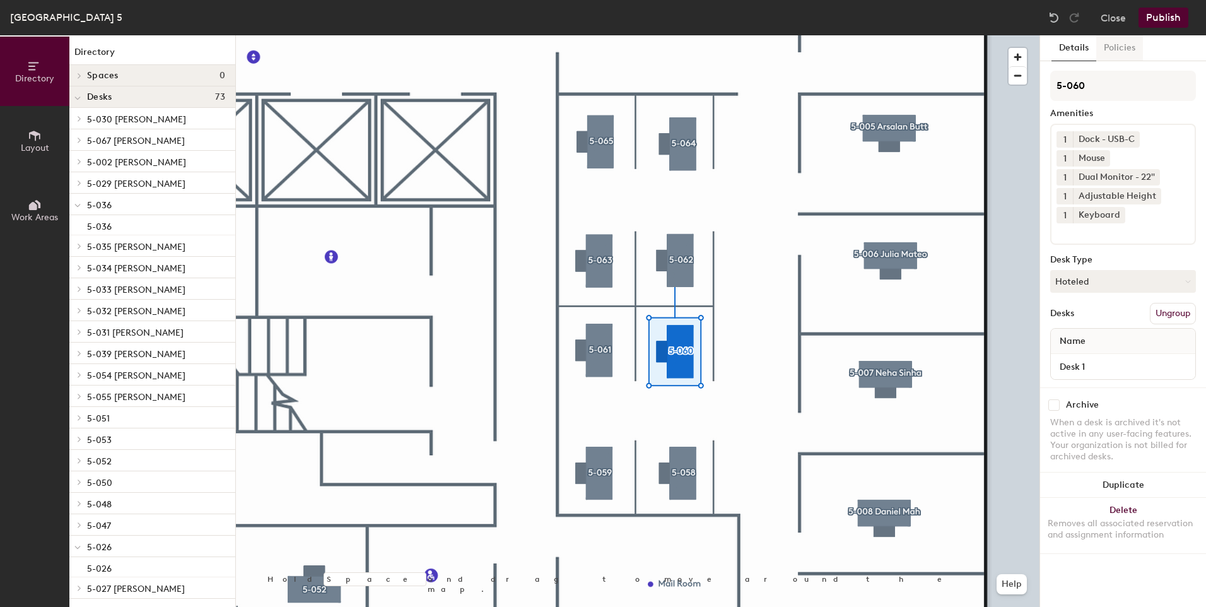
click at [1111, 54] on button "Policies" at bounding box center [1119, 48] width 47 height 26
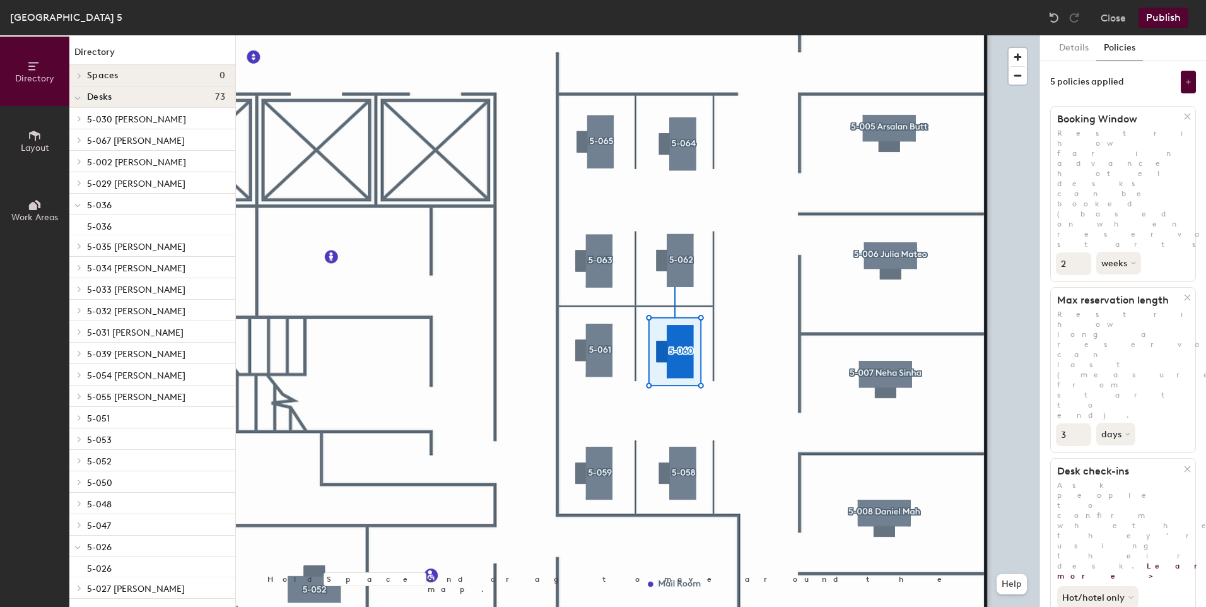
type input "2"
click at [1081, 252] on input "2" at bounding box center [1073, 263] width 35 height 23
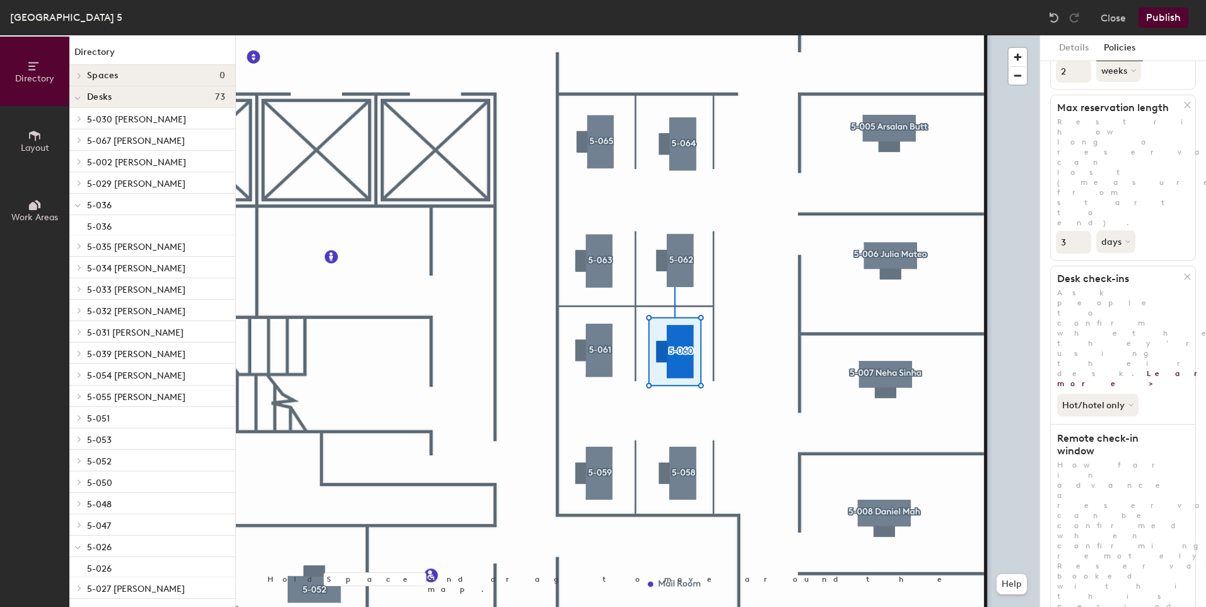
click at [596, 35] on div at bounding box center [637, 35] width 803 height 0
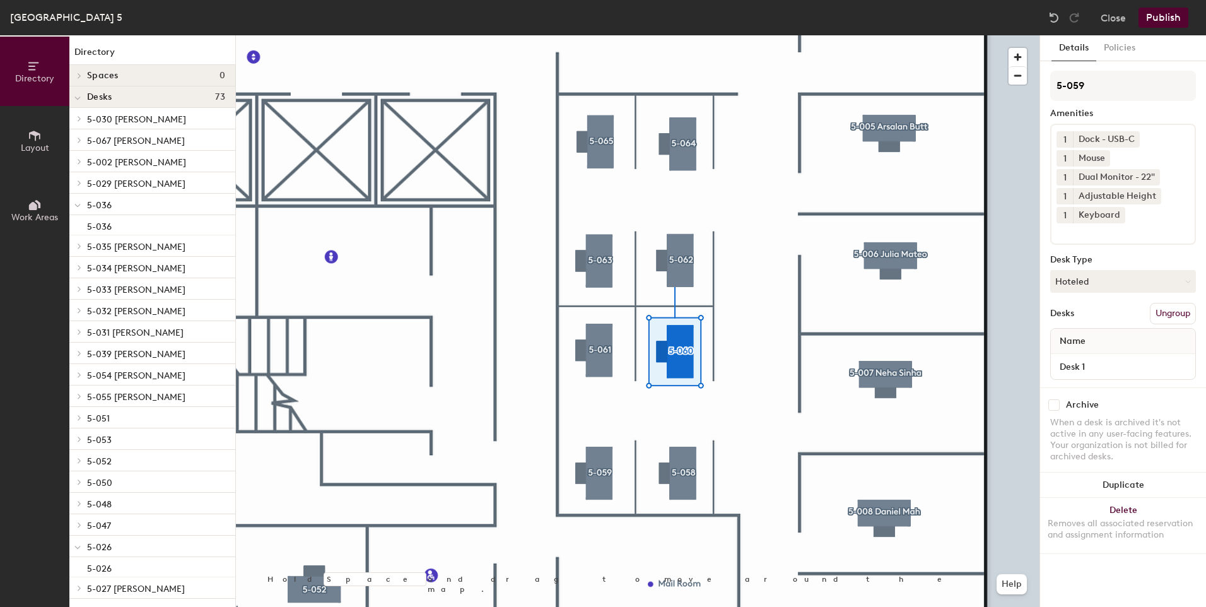
scroll to position [0, 0]
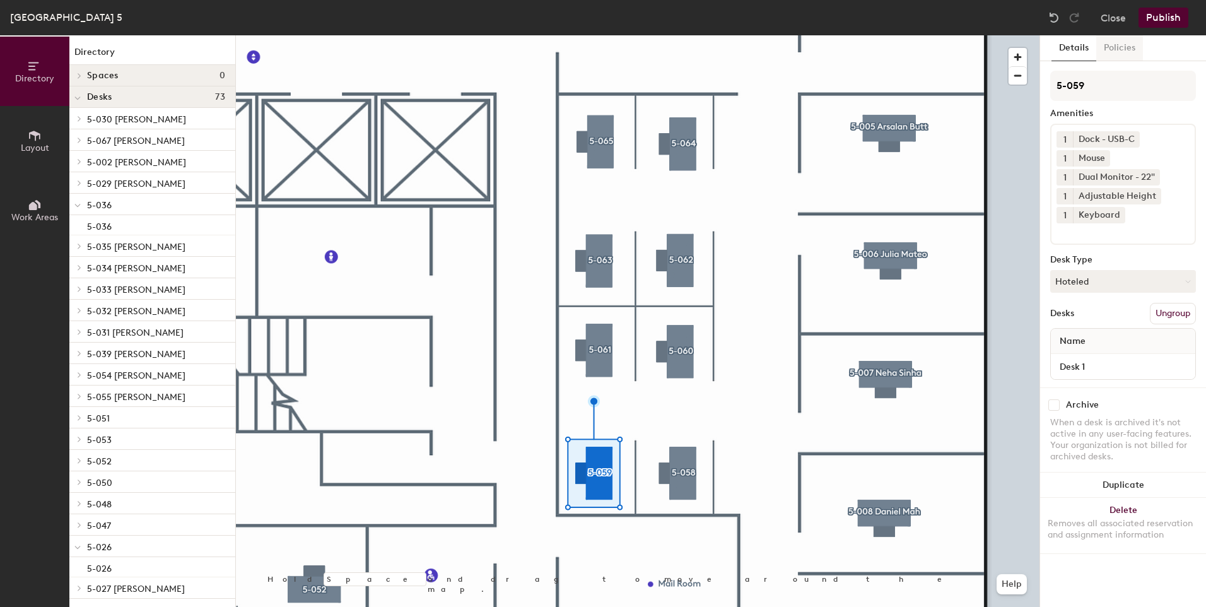
click at [1117, 42] on button "Policies" at bounding box center [1119, 48] width 47 height 26
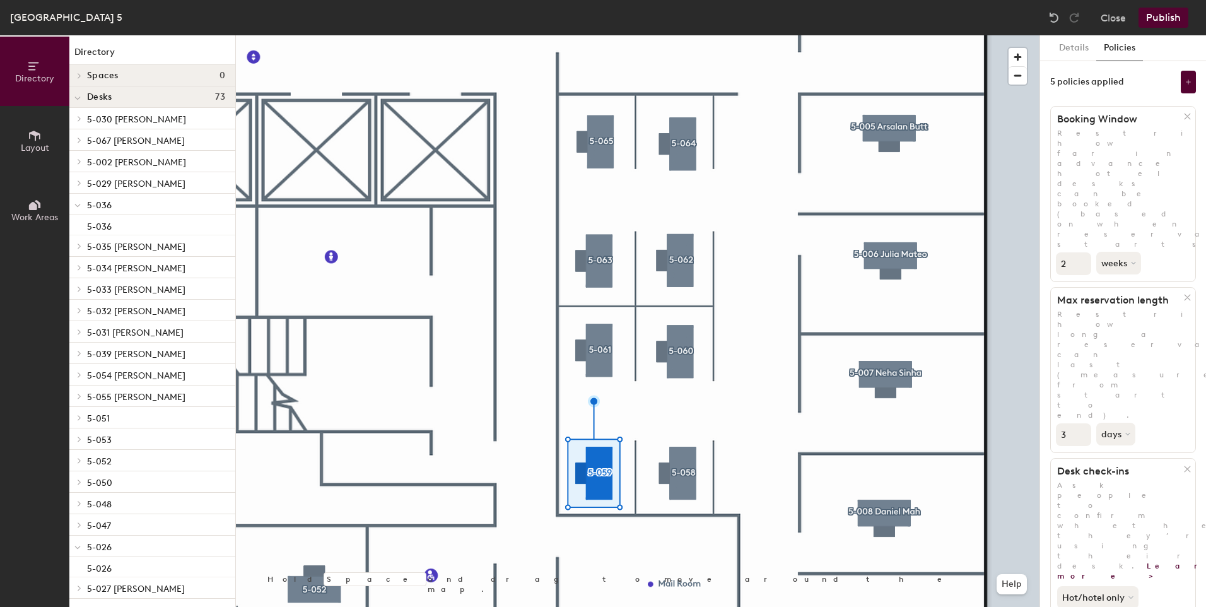
type input "2"
click at [1080, 252] on input "2" at bounding box center [1073, 263] width 35 height 23
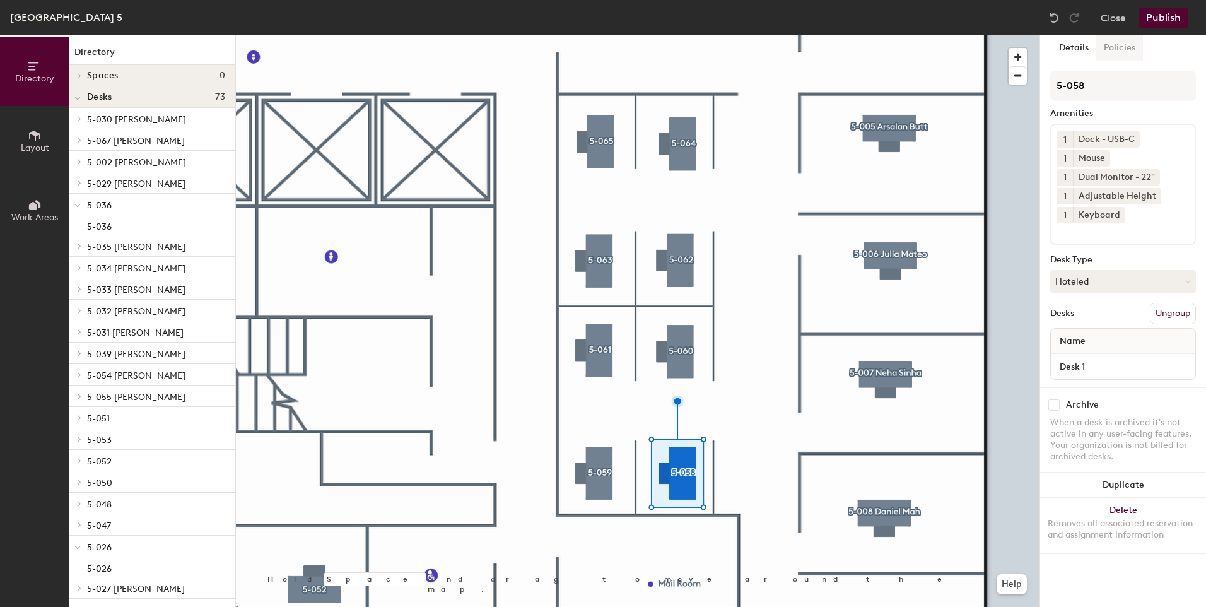
click at [1116, 54] on button "Policies" at bounding box center [1119, 48] width 47 height 26
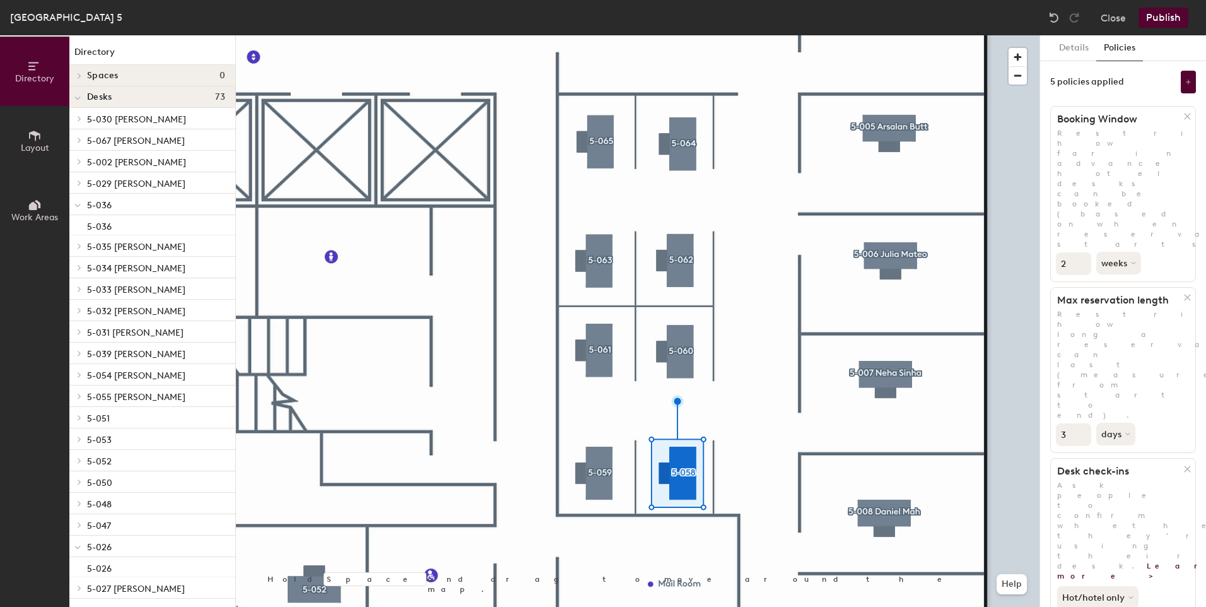
type input "2"
click at [1082, 252] on input "2" at bounding box center [1073, 263] width 35 height 23
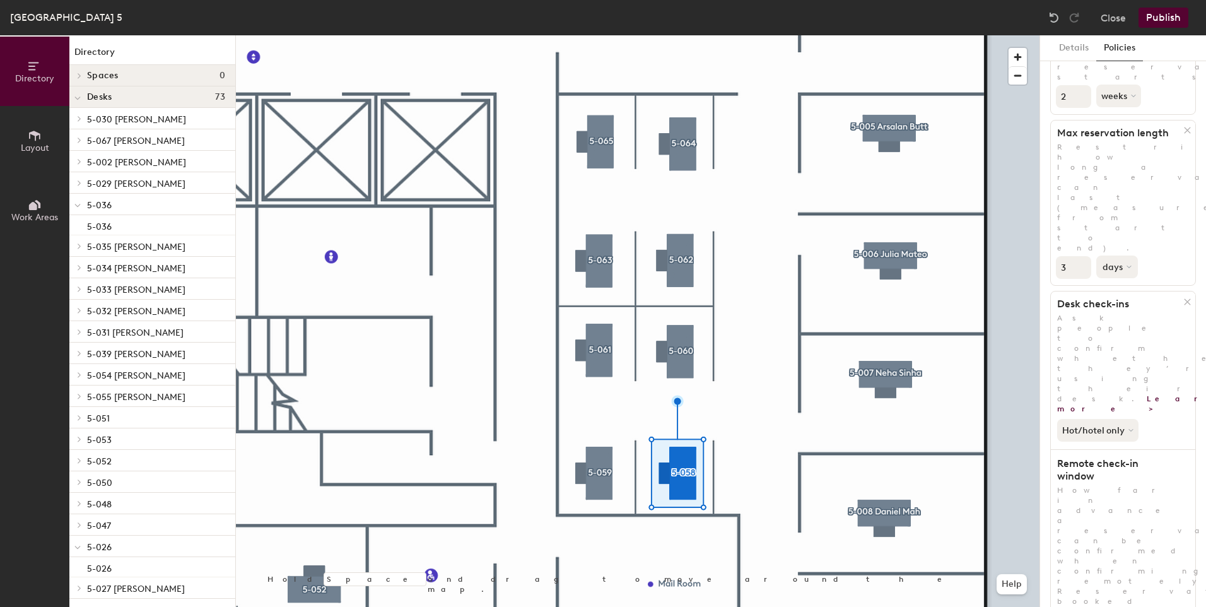
scroll to position [192, 0]
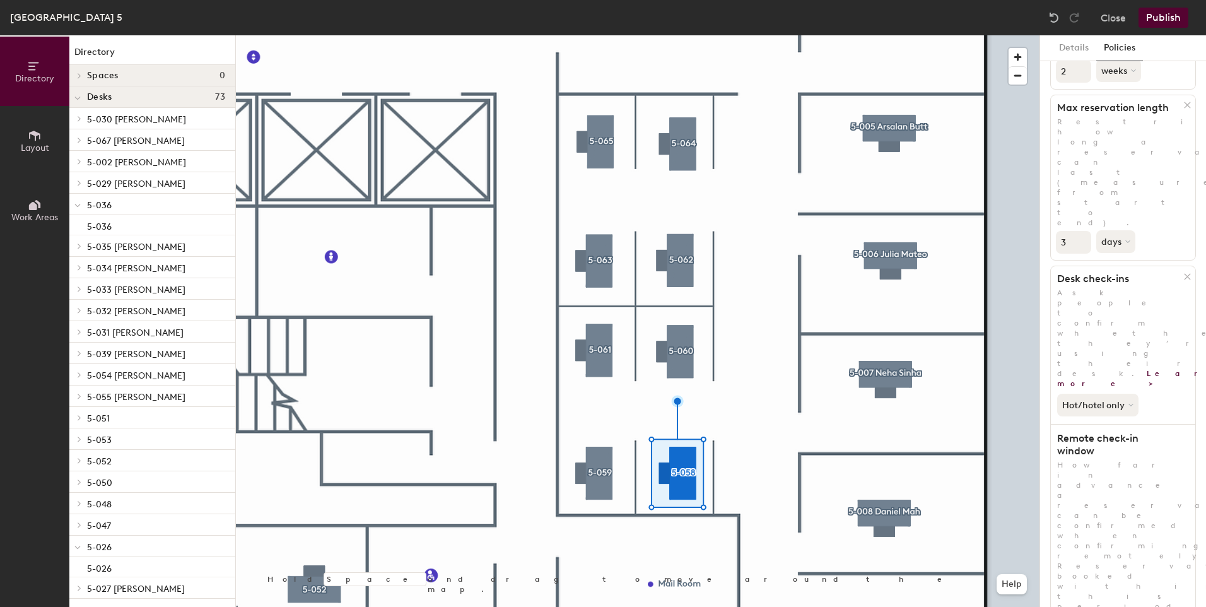
click at [776, 35] on div at bounding box center [637, 35] width 803 height 0
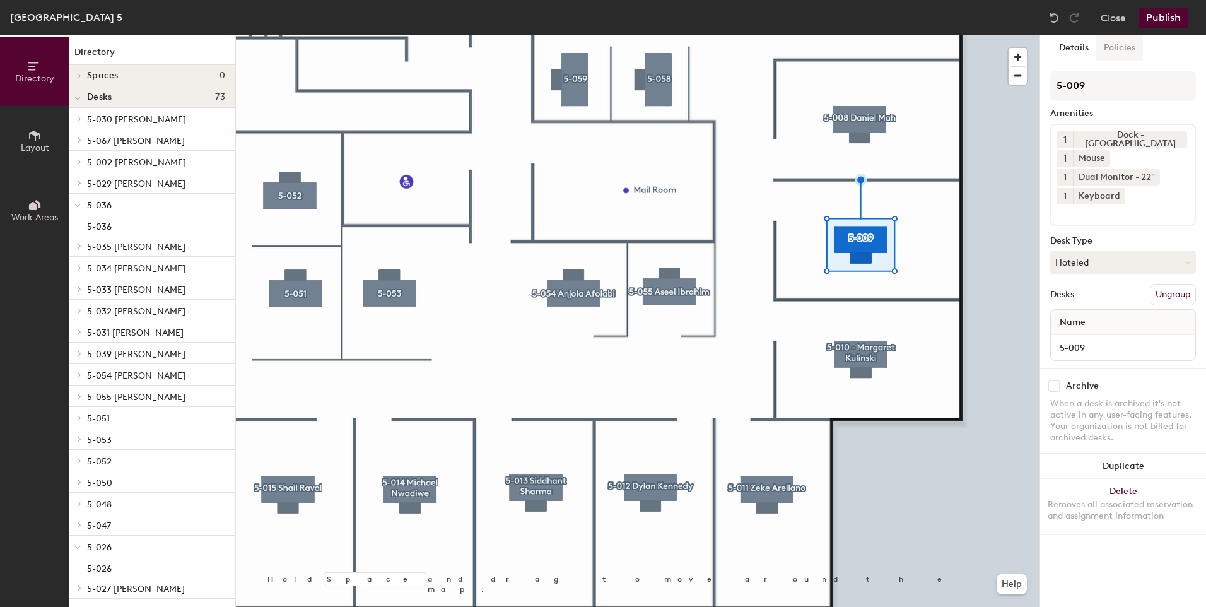
click at [1119, 52] on button "Policies" at bounding box center [1119, 48] width 47 height 26
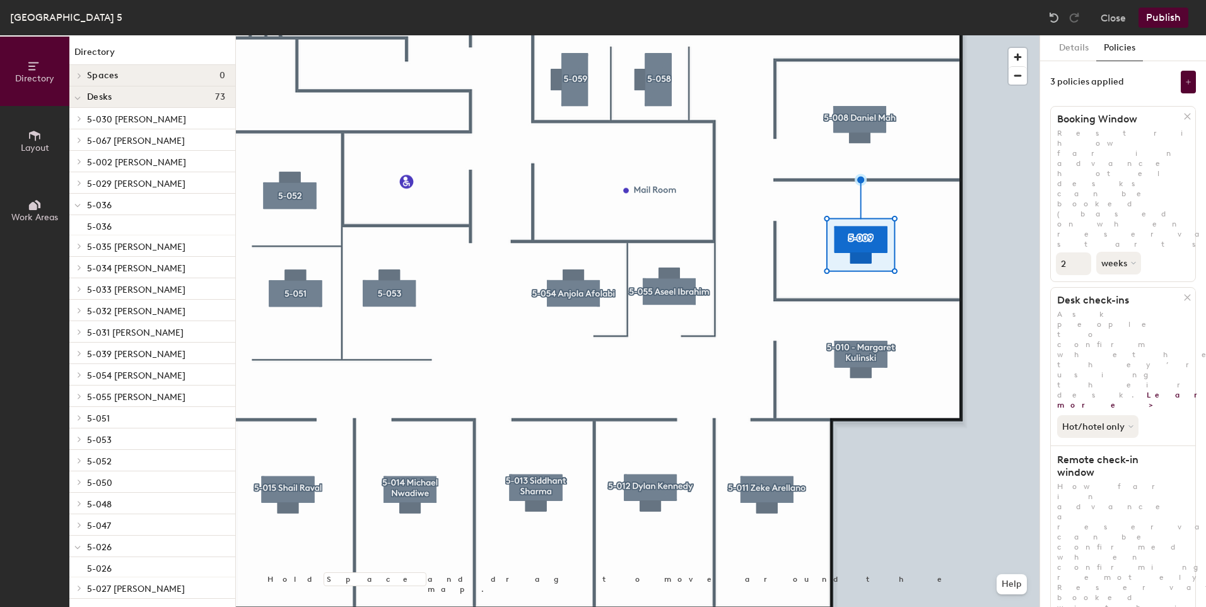
scroll to position [19, 0]
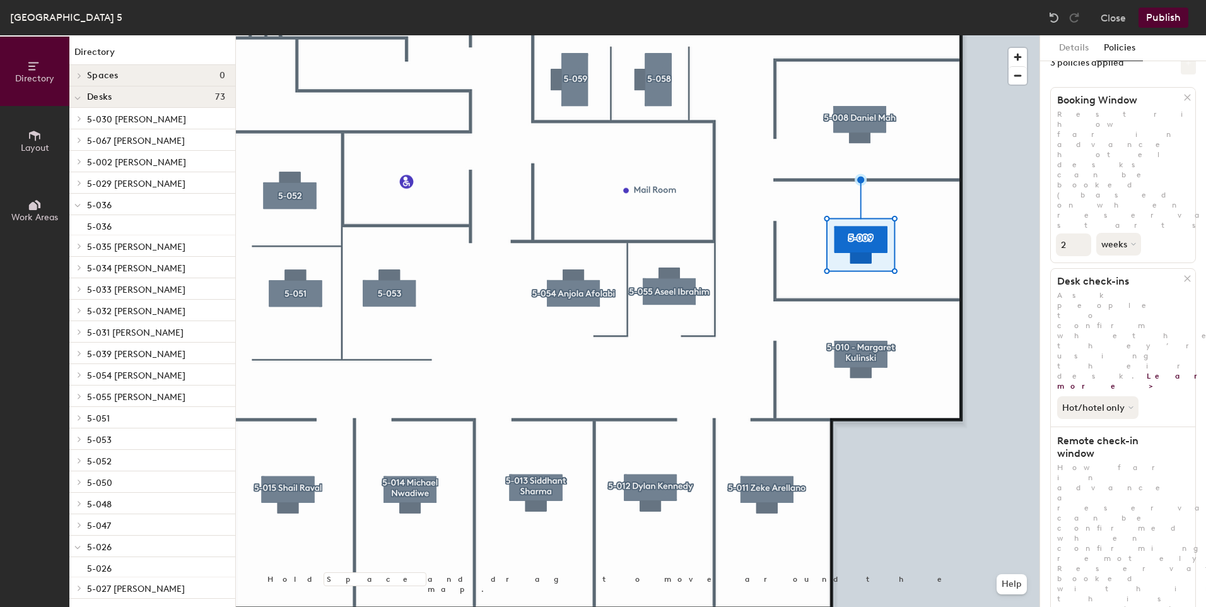
click at [1181, 66] on button at bounding box center [1188, 63] width 15 height 23
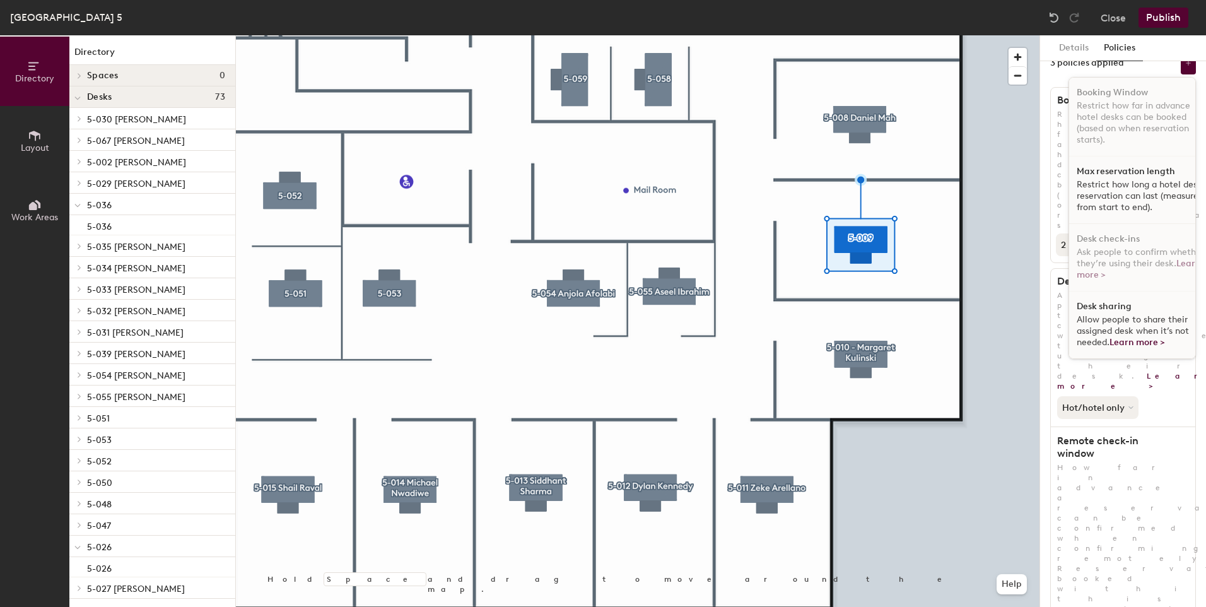
click at [1107, 309] on h1 "Desk sharing" at bounding box center [1103, 306] width 55 height 10
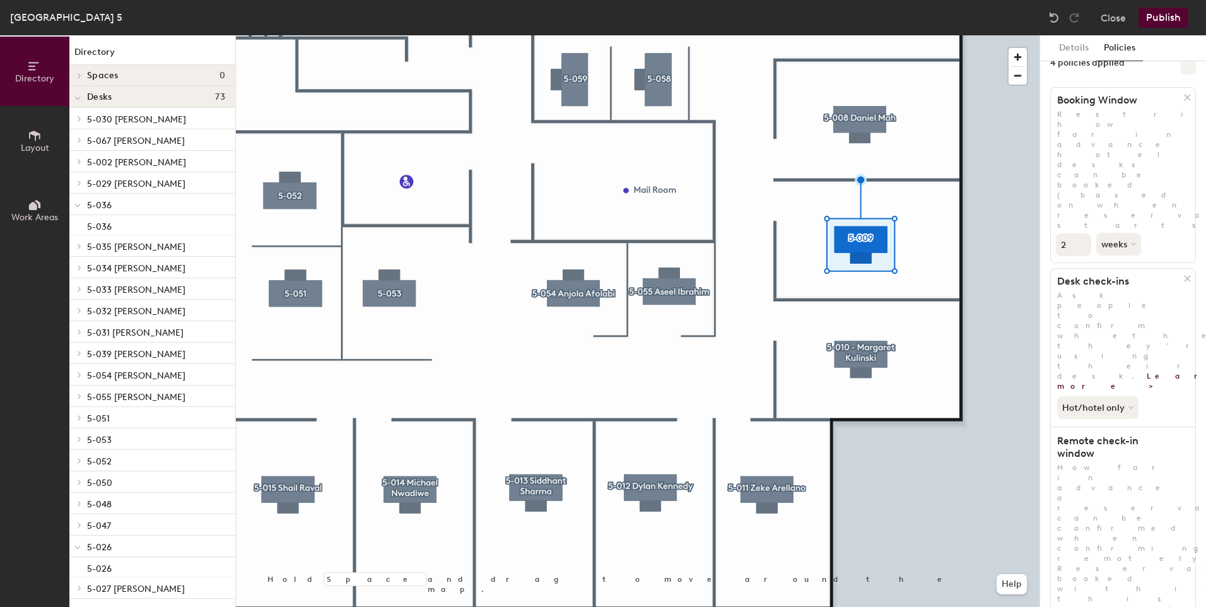
click at [1181, 67] on button at bounding box center [1188, 63] width 15 height 23
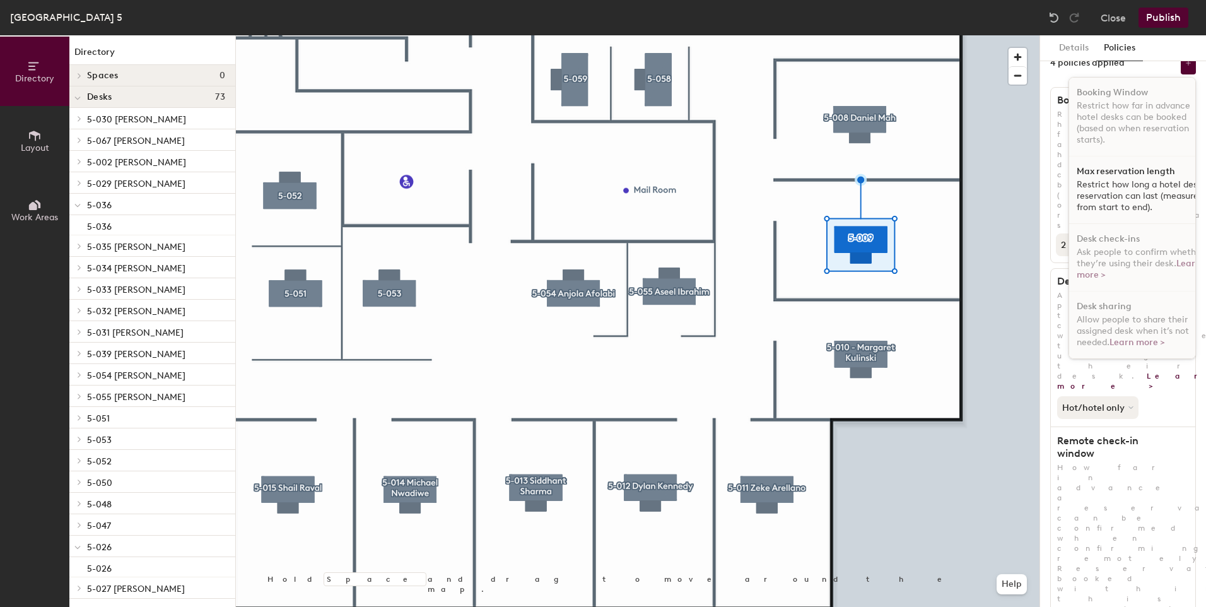
click at [1112, 175] on h1 "Max reservation length" at bounding box center [1125, 171] width 98 height 10
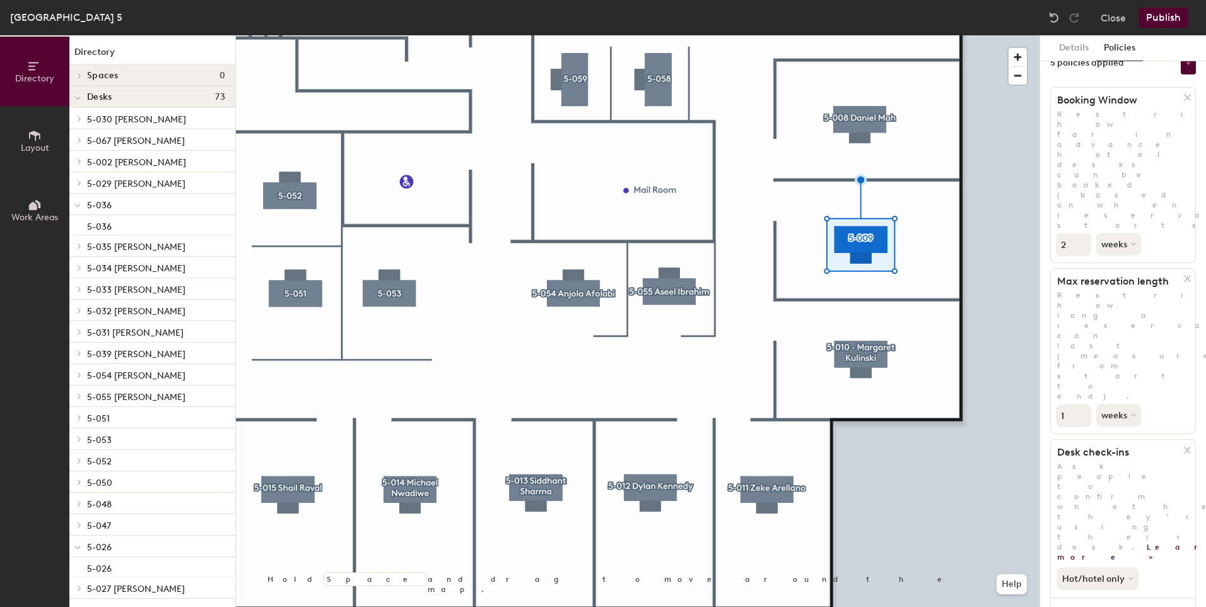
click at [1071, 404] on input "1" at bounding box center [1073, 415] width 35 height 23
type input "3"
click at [1132, 412] on icon at bounding box center [1134, 414] width 5 height 5
click at [1114, 472] on div "days" at bounding box center [1121, 481] width 49 height 19
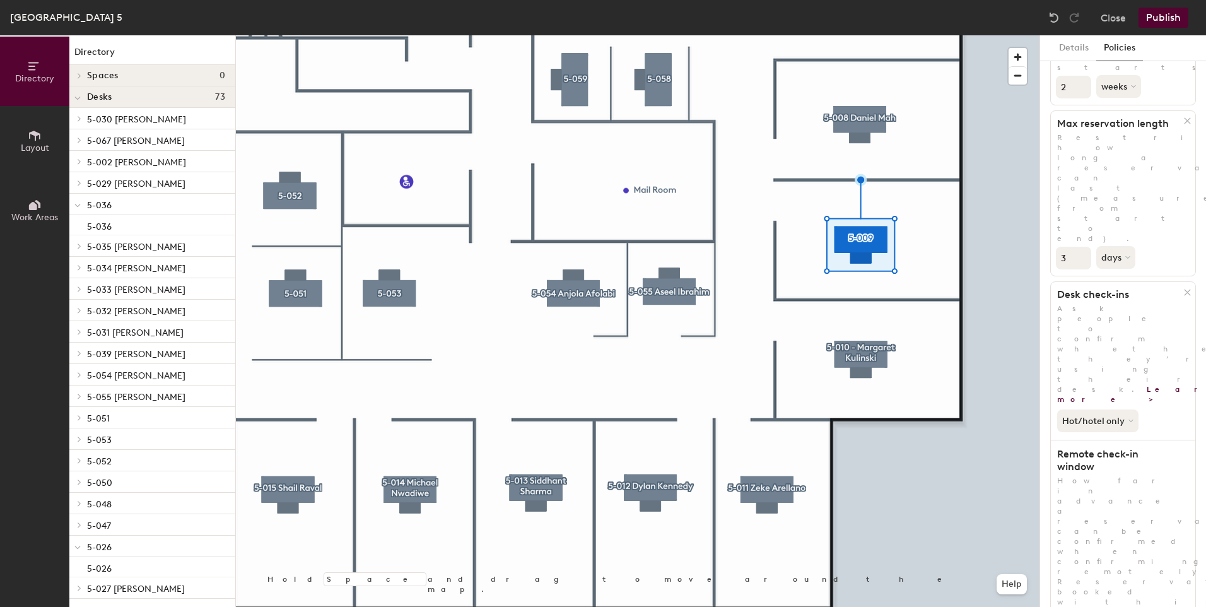
scroll to position [0, 0]
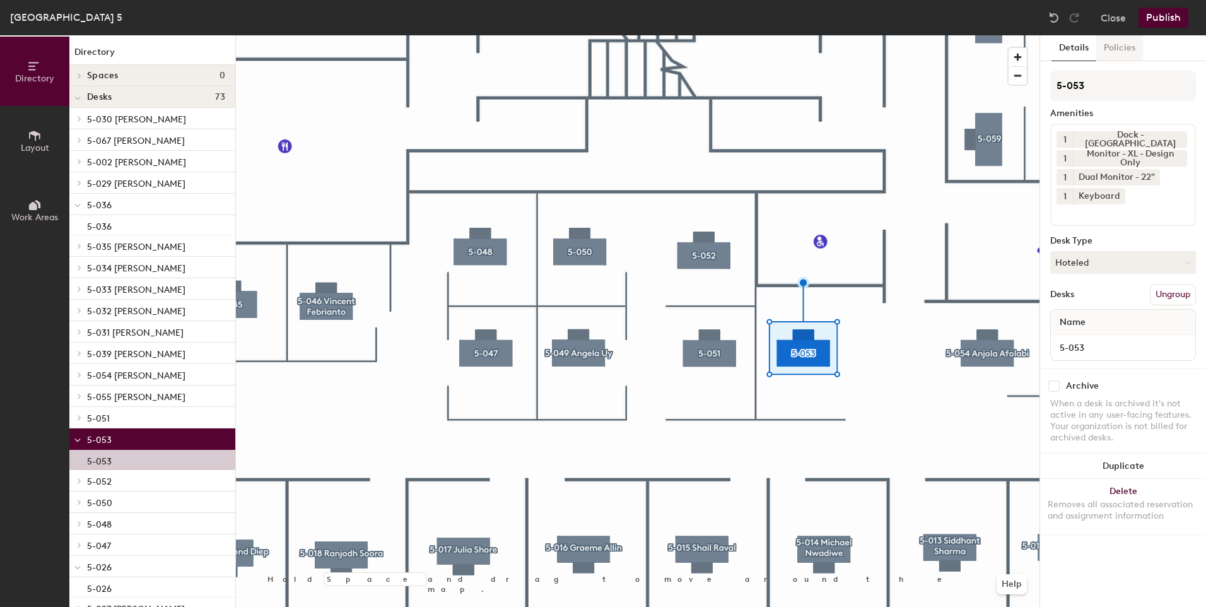
click at [1105, 44] on button "Policies" at bounding box center [1119, 48] width 47 height 26
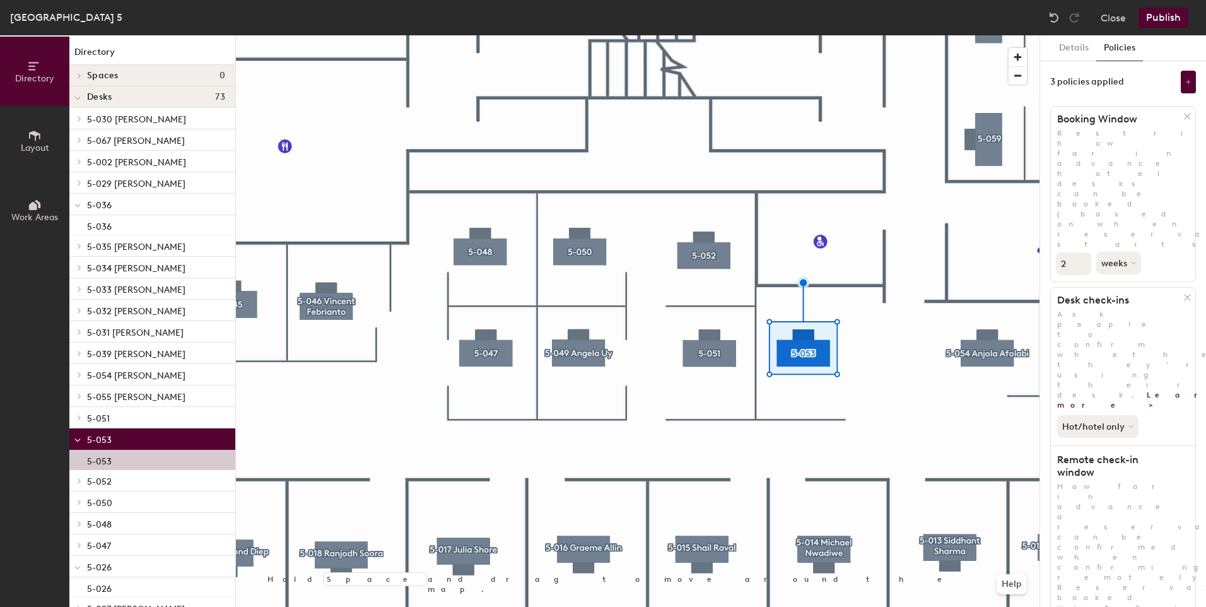
scroll to position [1, 0]
click at [1181, 85] on button at bounding box center [1188, 81] width 15 height 23
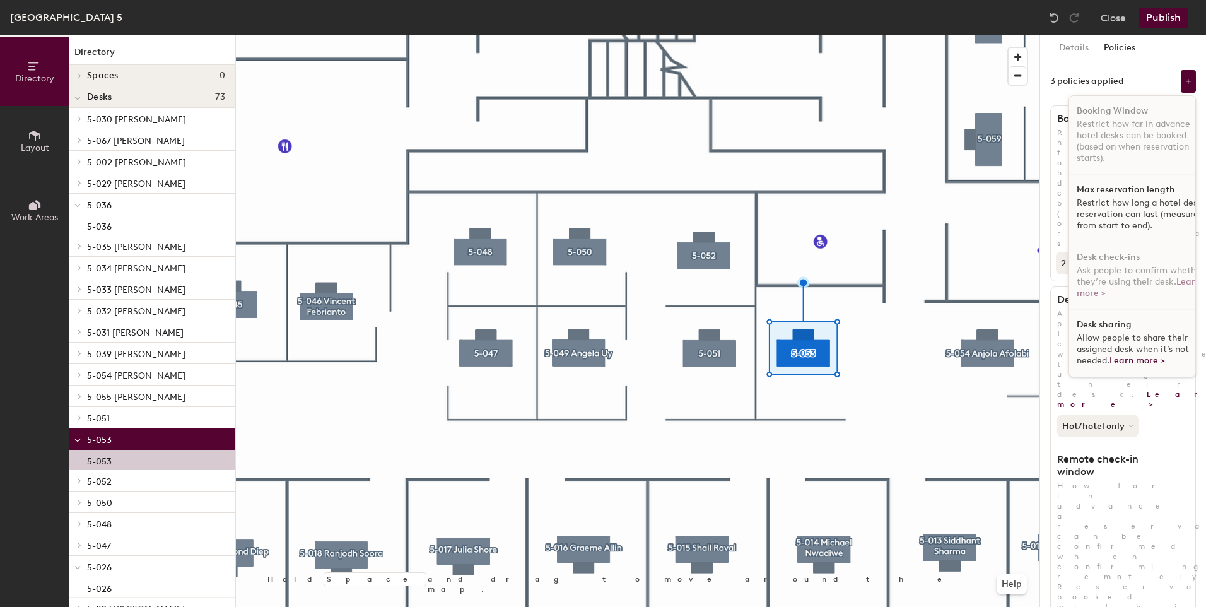
click at [1124, 193] on h1 "Max reservation length" at bounding box center [1125, 190] width 98 height 10
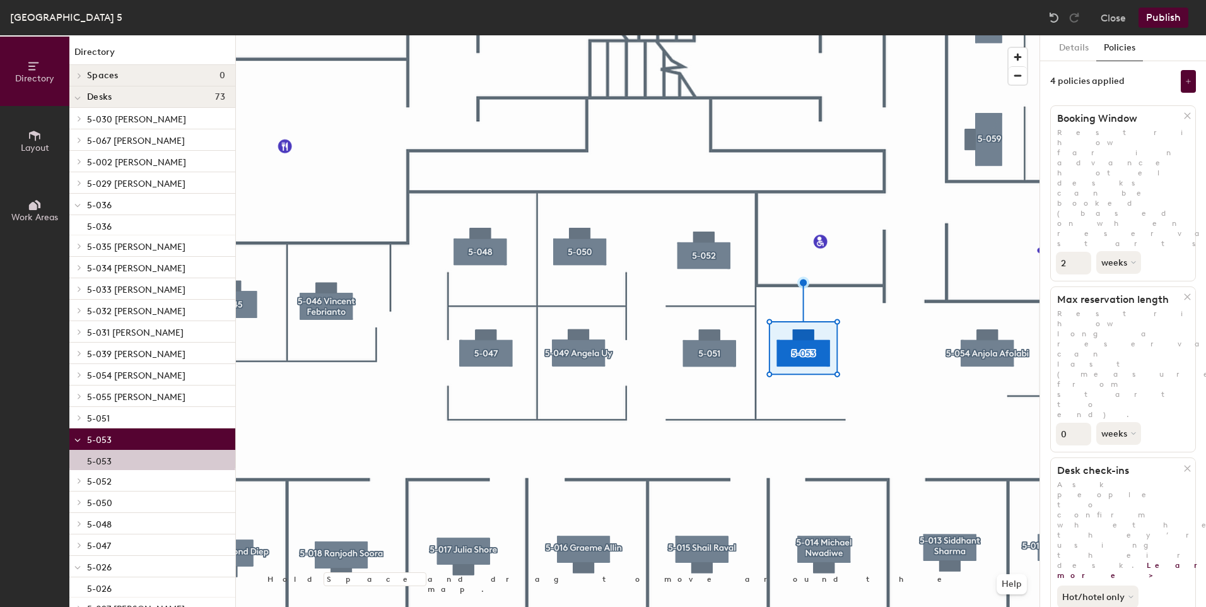
type input "0"
click at [1080, 423] on input "0" at bounding box center [1073, 434] width 35 height 23
type input "3"
click at [1126, 422] on button "weeks" at bounding box center [1119, 433] width 47 height 23
click at [1118, 491] on div "days" at bounding box center [1121, 500] width 49 height 19
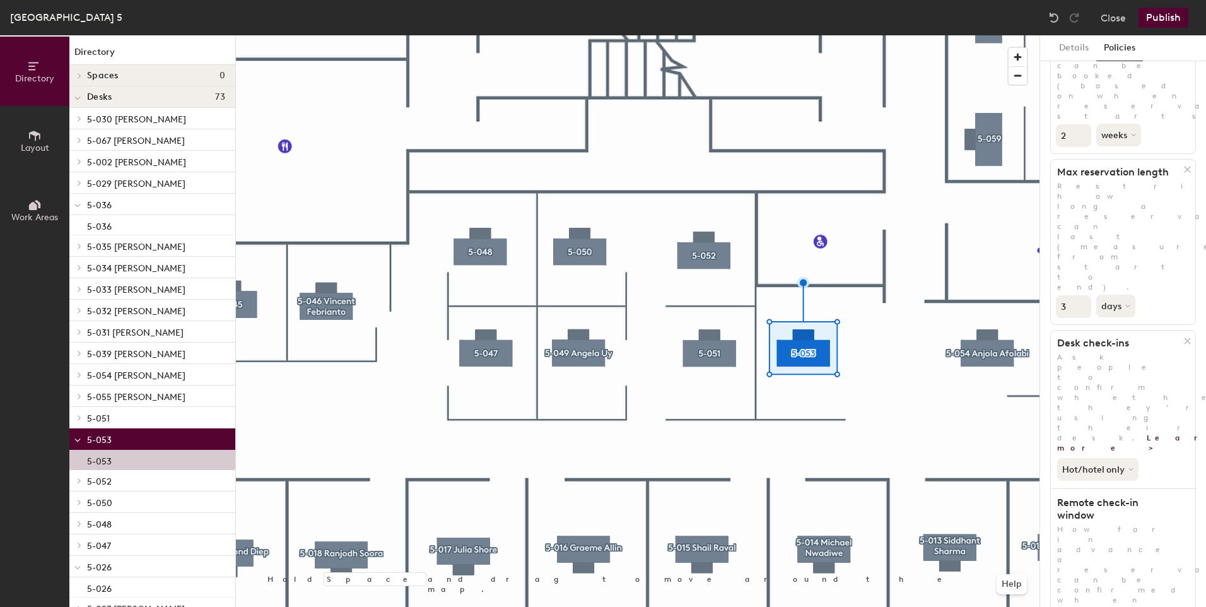
scroll to position [0, 0]
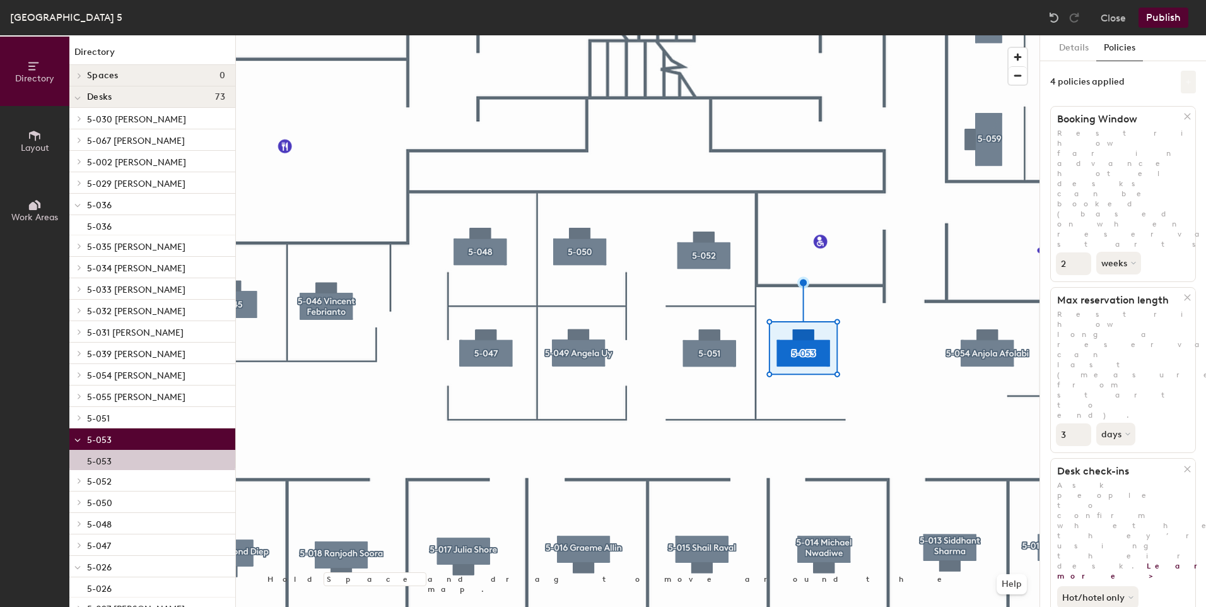
click at [1181, 88] on button at bounding box center [1188, 82] width 15 height 23
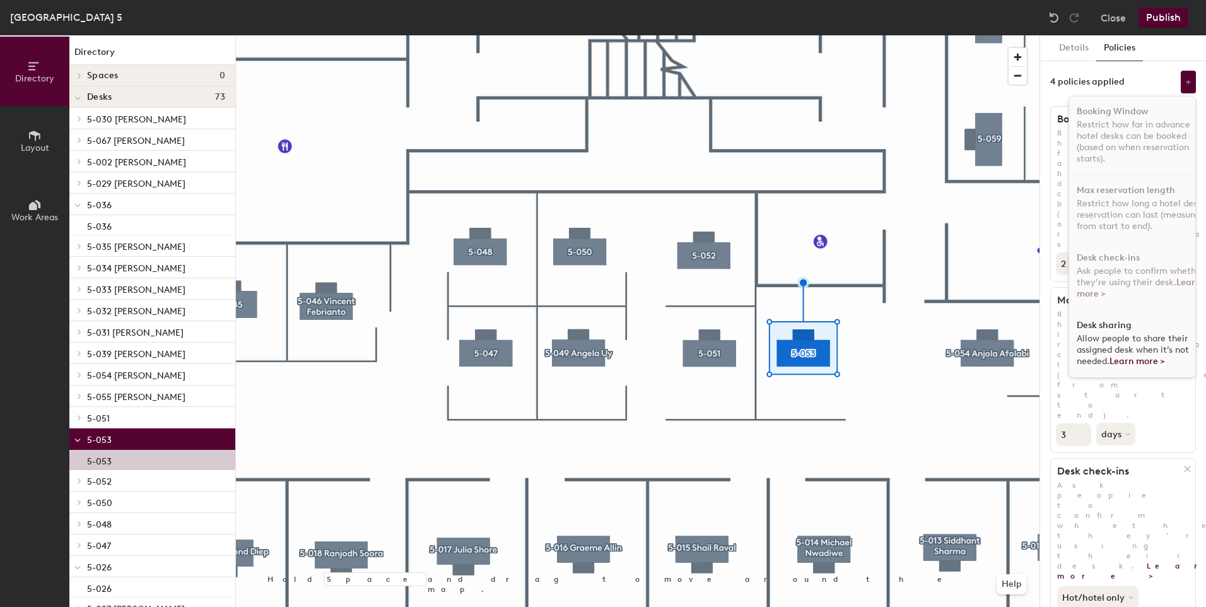
click at [1112, 322] on div "Desk sharing Allow people to share their assigned desk when it’s not needed. Le…" at bounding box center [1141, 343] width 145 height 67
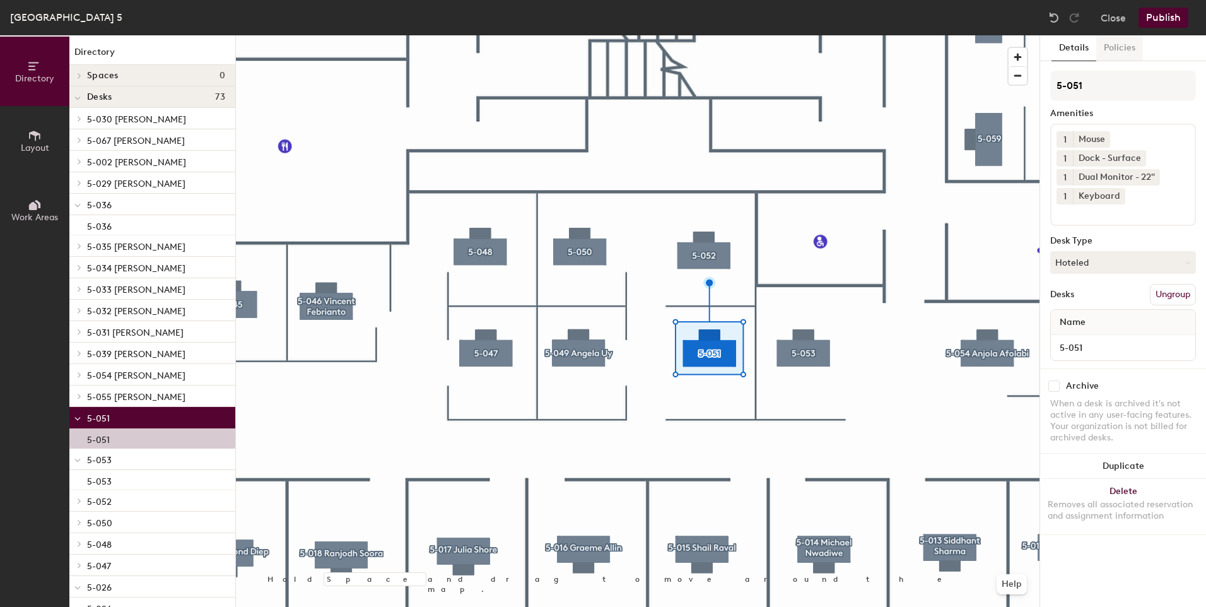
click at [1109, 52] on button "Policies" at bounding box center [1119, 48] width 47 height 26
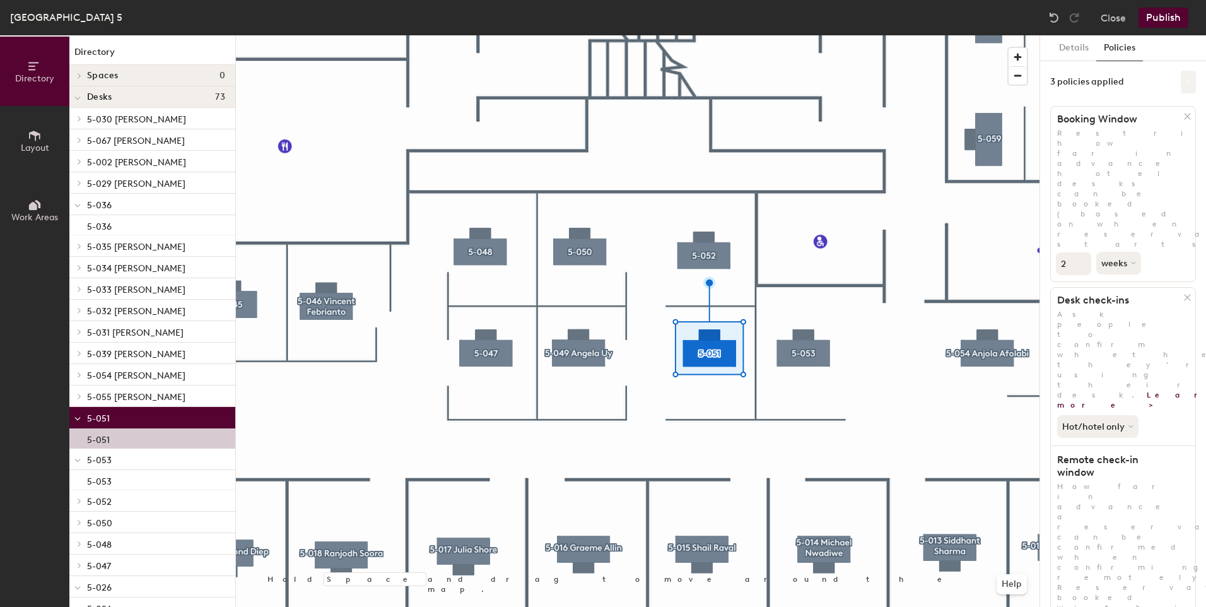
click at [1181, 85] on button at bounding box center [1188, 82] width 15 height 23
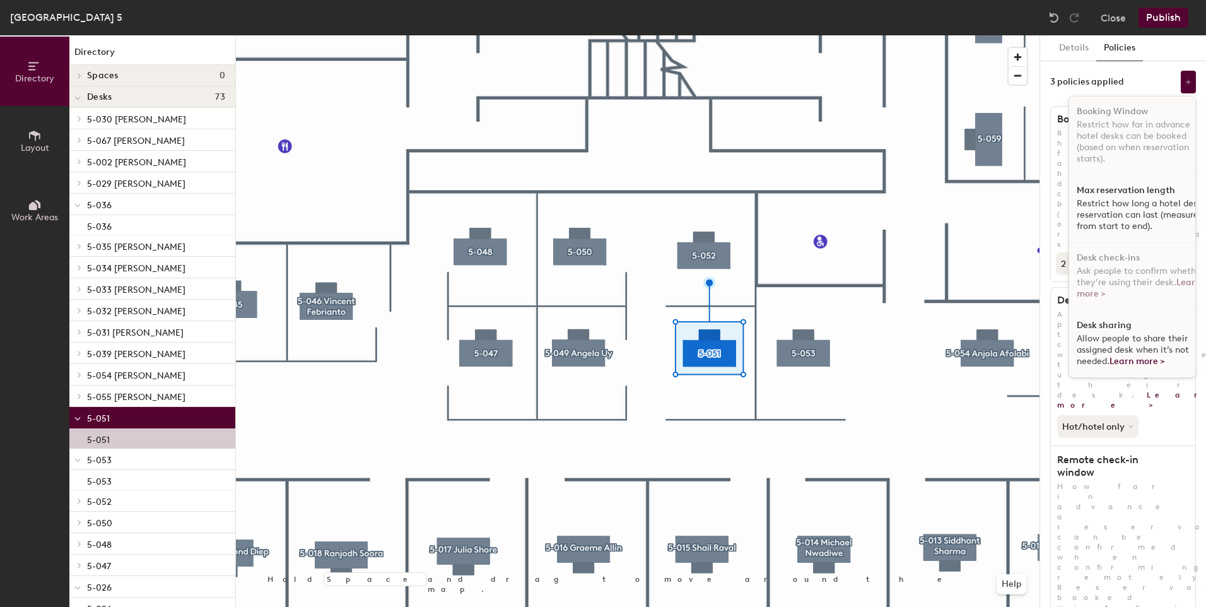
click at [1112, 212] on p "Restrict how long a hotel desk reservation can last (measured from start to end…" at bounding box center [1141, 215] width 130 height 34
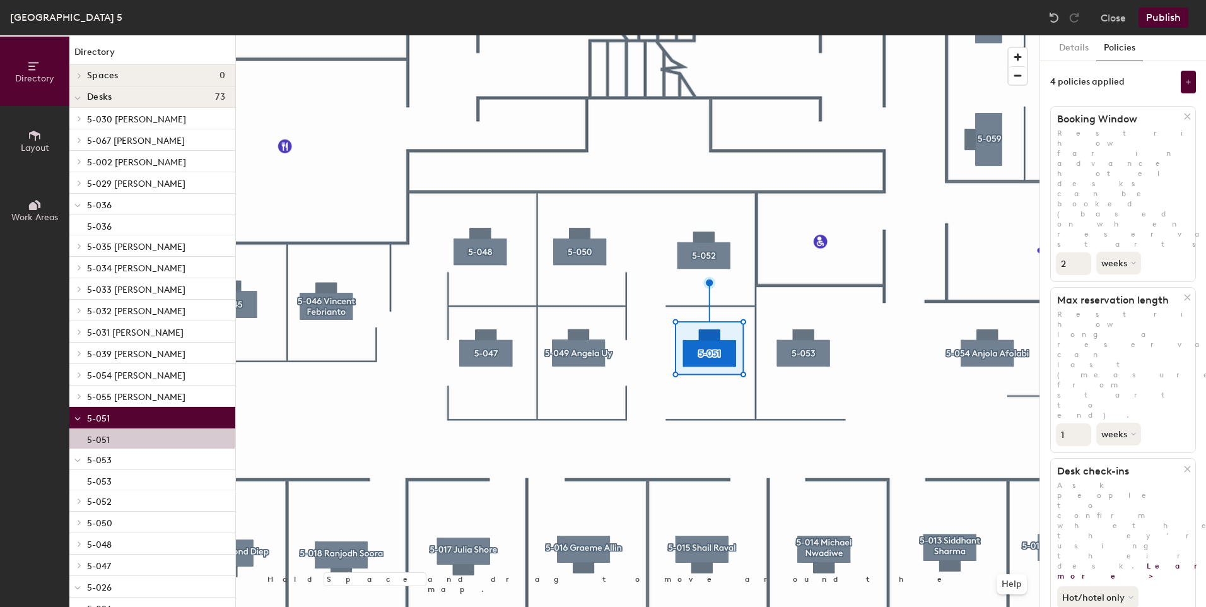
click at [1185, 80] on icon at bounding box center [1188, 82] width 6 height 6
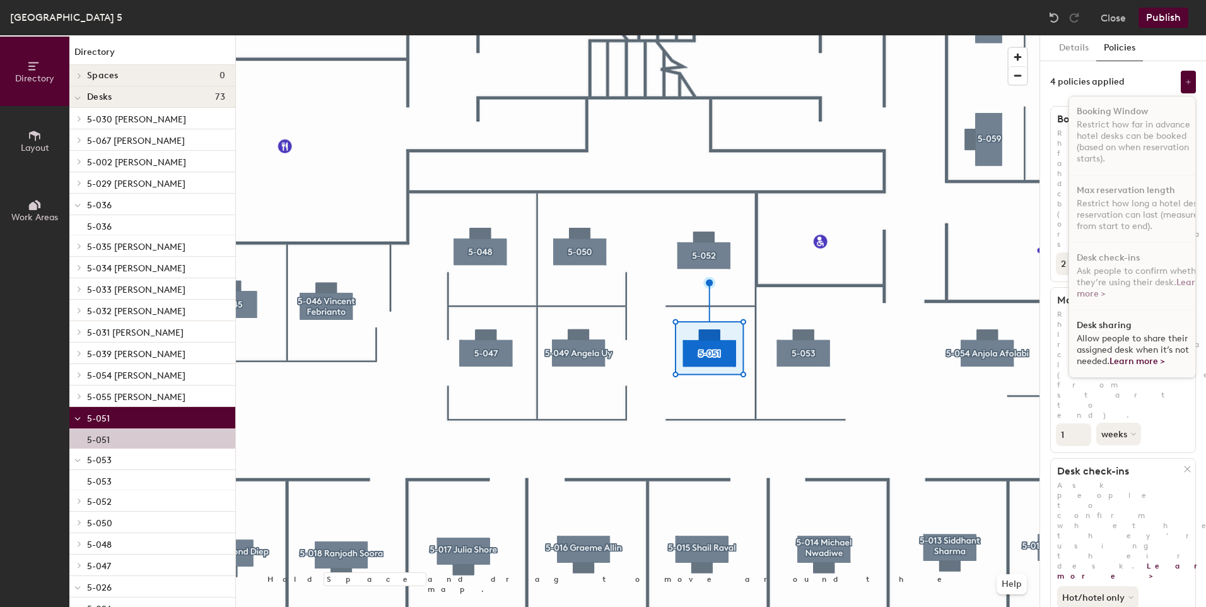
click at [1099, 334] on span "Allow people to share their assigned desk when it’s not needed. Learn more >" at bounding box center [1132, 349] width 112 height 33
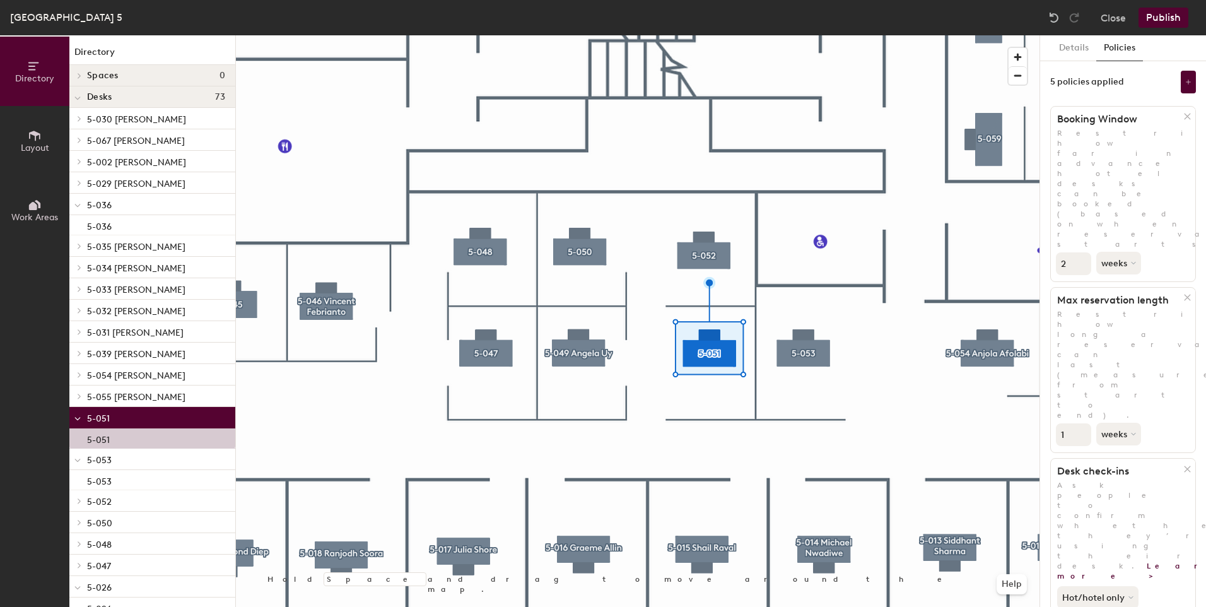
click at [1075, 423] on input "1" at bounding box center [1073, 434] width 35 height 23
type input "3"
click at [1133, 423] on button "weeks" at bounding box center [1119, 434] width 47 height 23
click at [1112, 491] on div "days" at bounding box center [1121, 500] width 49 height 19
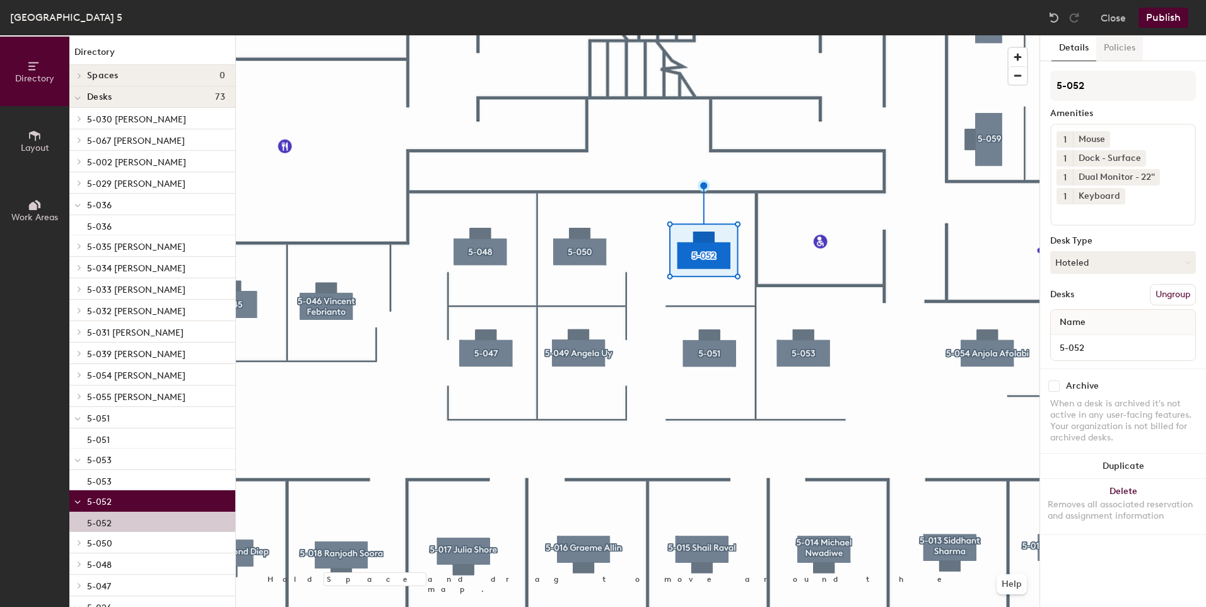
click at [1111, 52] on button "Policies" at bounding box center [1119, 48] width 47 height 26
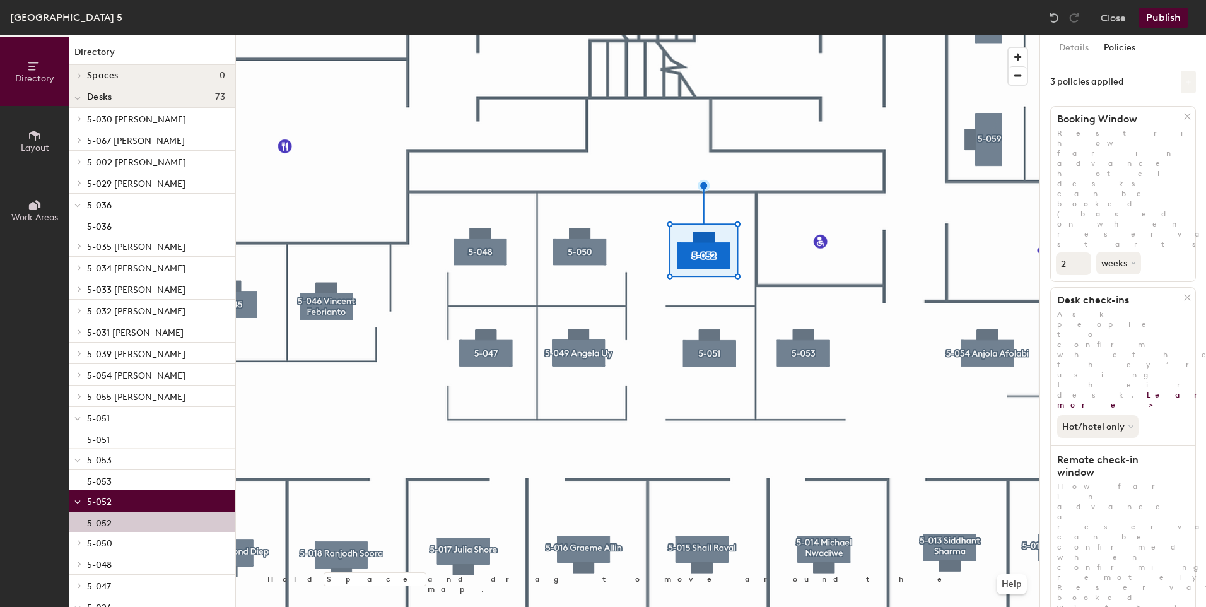
click at [1181, 81] on button at bounding box center [1188, 82] width 15 height 23
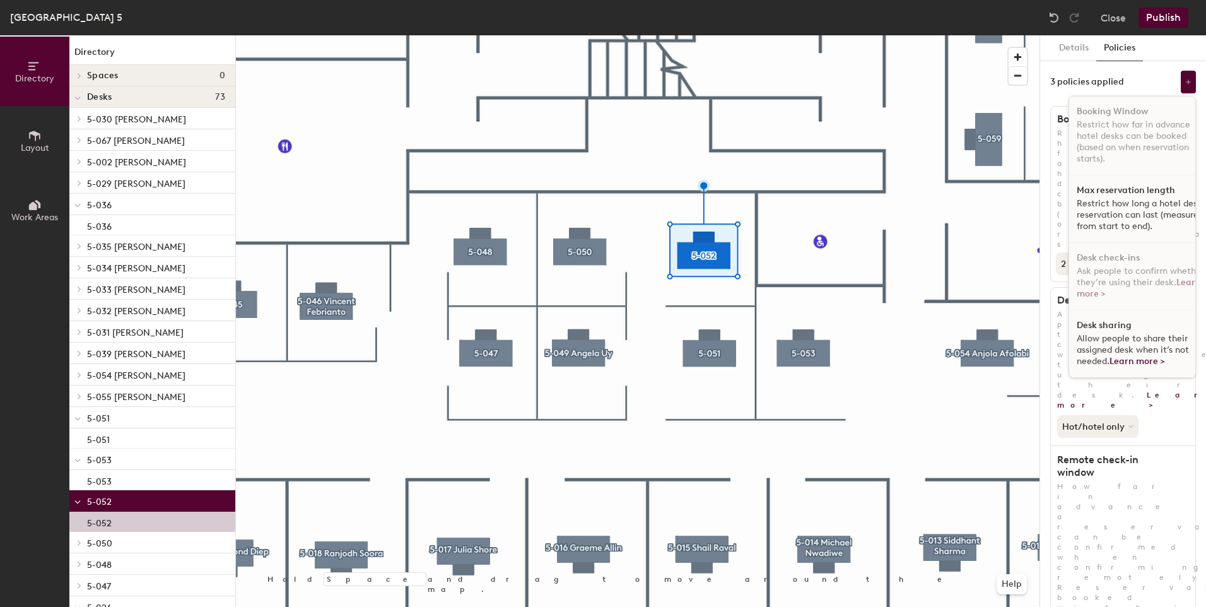
click at [1092, 197] on div "Max reservation length Restrict how long a hotel desk reservation can last (mea…" at bounding box center [1141, 208] width 145 height 67
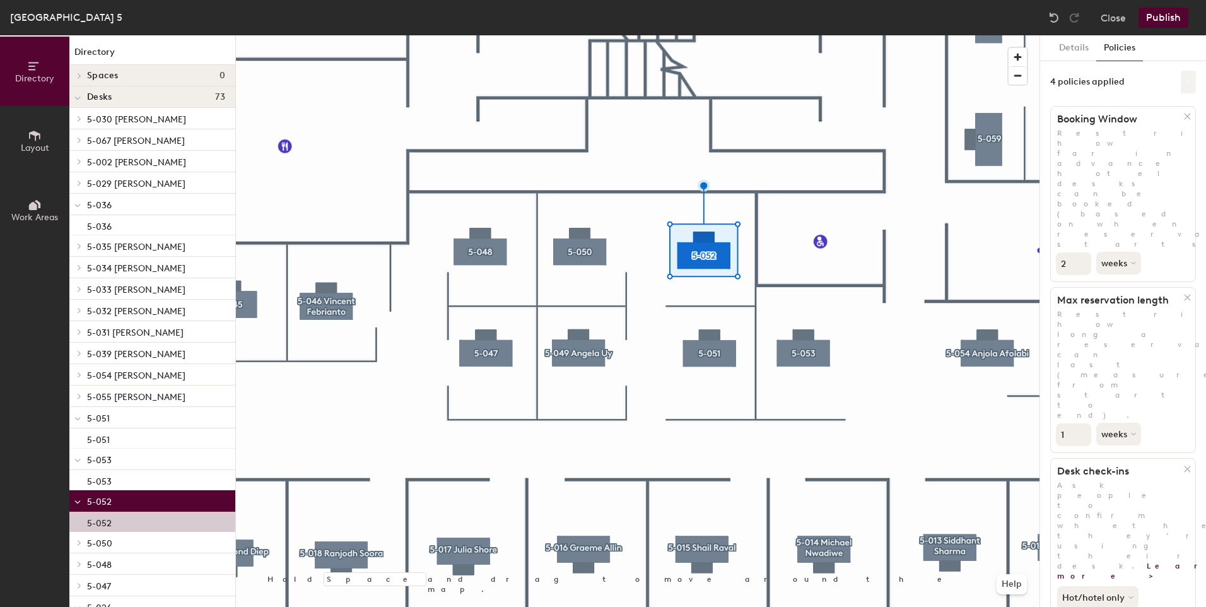
click at [1183, 84] on button at bounding box center [1188, 82] width 15 height 23
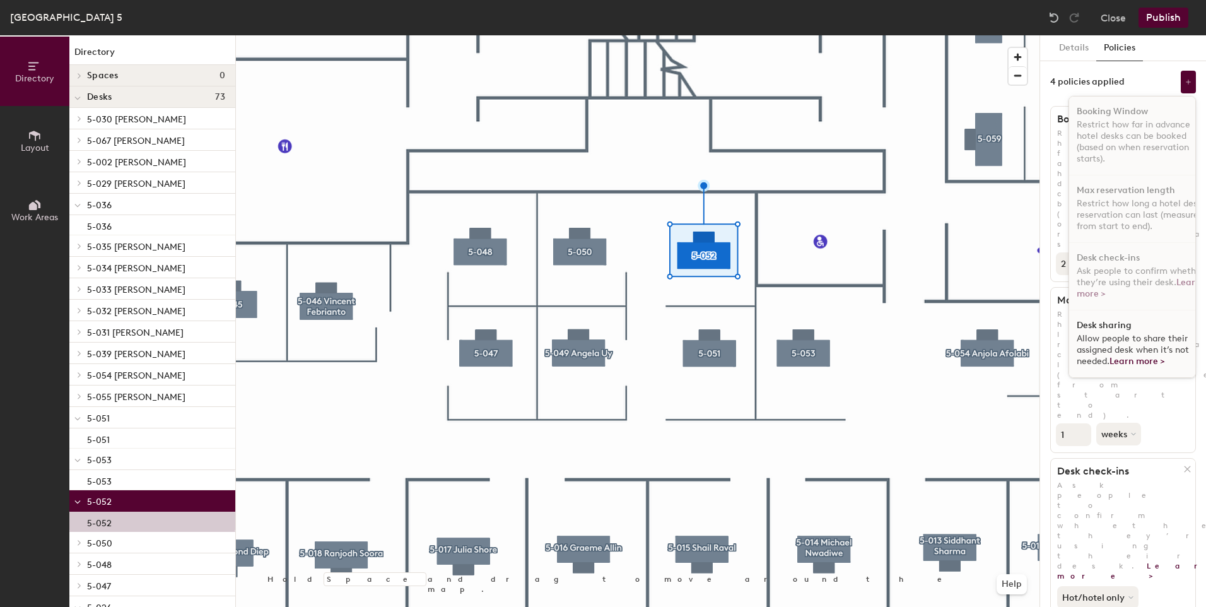
click at [1119, 329] on div "Desk sharing Allow people to share their assigned desk when it’s not needed. Le…" at bounding box center [1141, 343] width 145 height 67
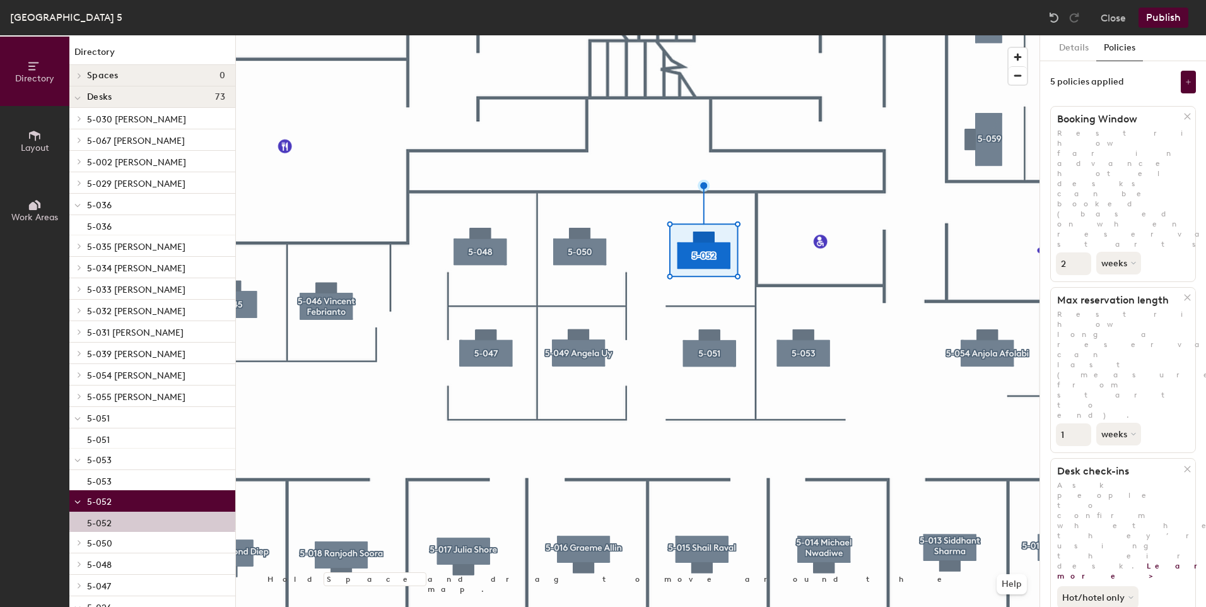
click at [1070, 423] on input "1" at bounding box center [1073, 434] width 35 height 23
type input "3"
click at [1133, 423] on button "weeks" at bounding box center [1119, 434] width 47 height 23
click at [1117, 491] on div "days" at bounding box center [1121, 500] width 49 height 19
click at [588, 35] on div at bounding box center [637, 35] width 803 height 0
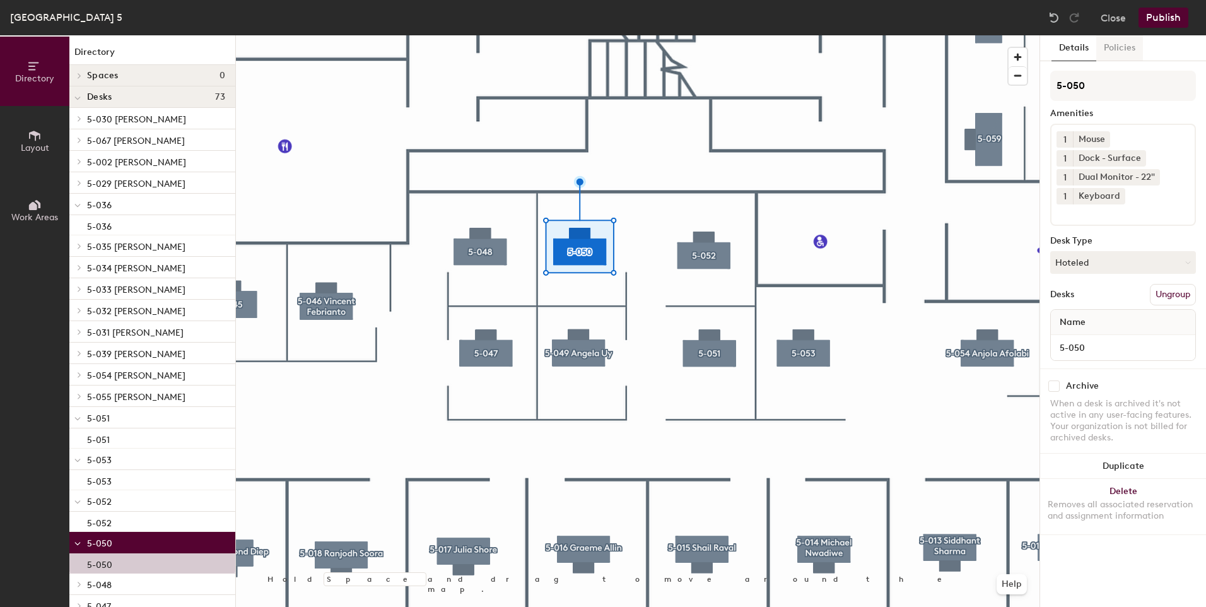
click at [1109, 52] on button "Policies" at bounding box center [1119, 48] width 47 height 26
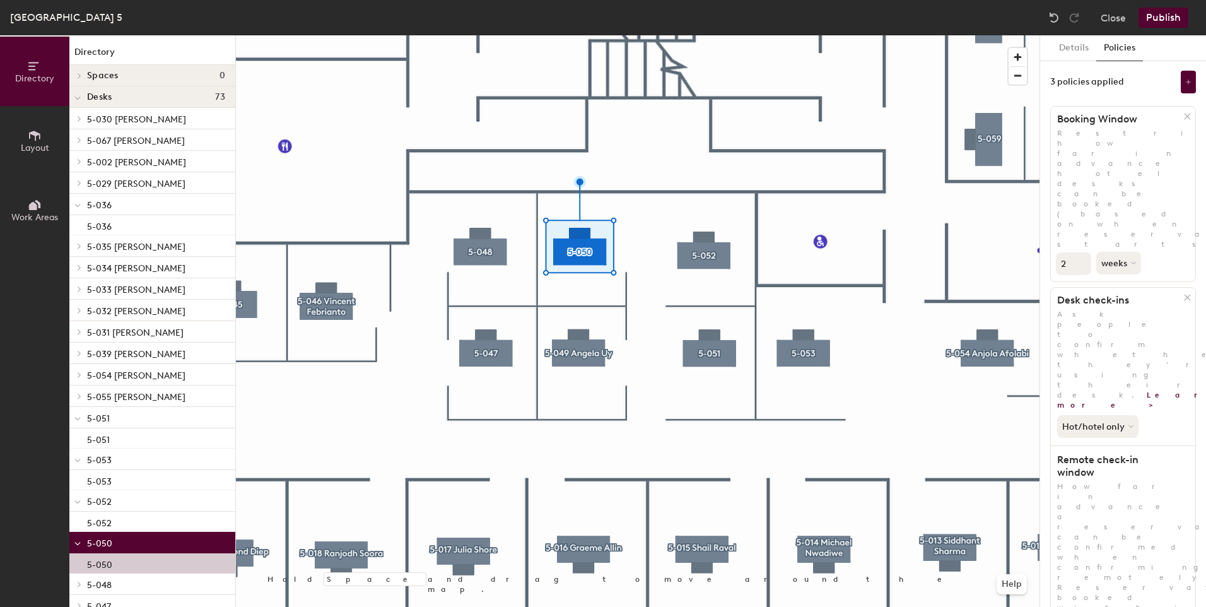
scroll to position [1, 0]
click at [1186, 81] on icon at bounding box center [1188, 81] width 5 height 5
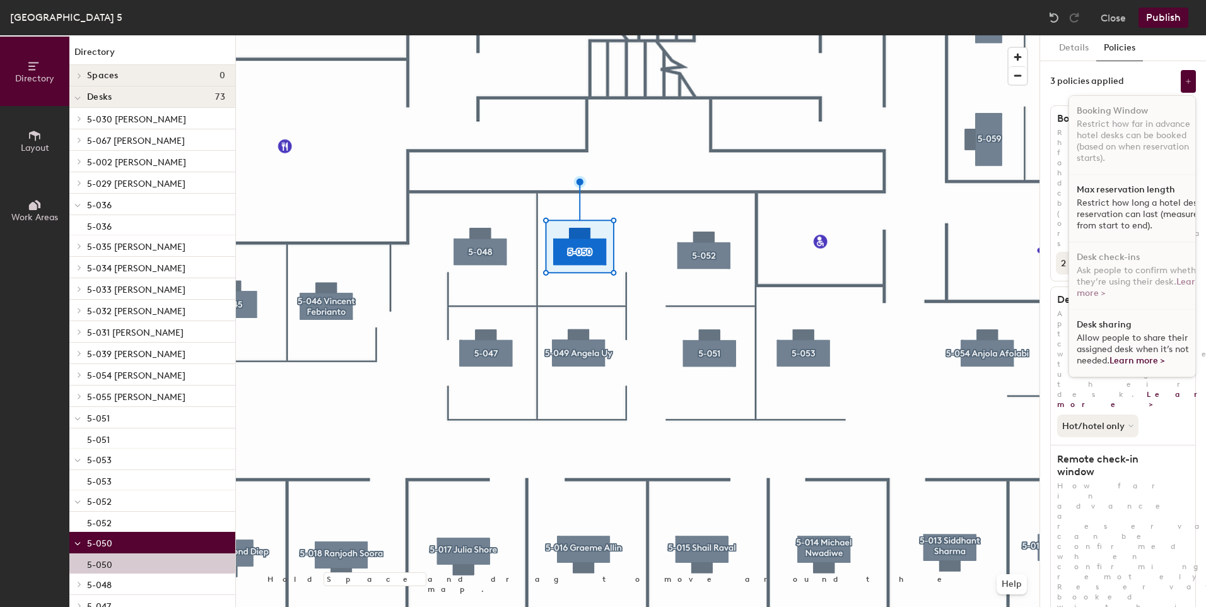
click at [1103, 195] on div "Max reservation length Restrict how long a hotel desk reservation can last (mea…" at bounding box center [1141, 208] width 145 height 67
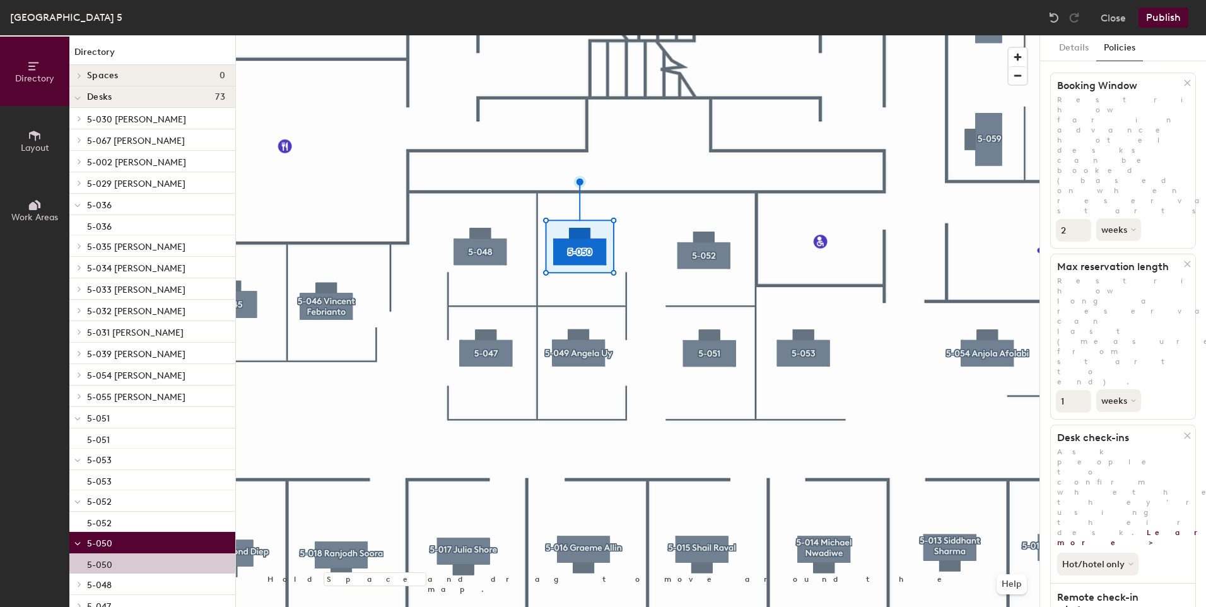
scroll to position [0, 0]
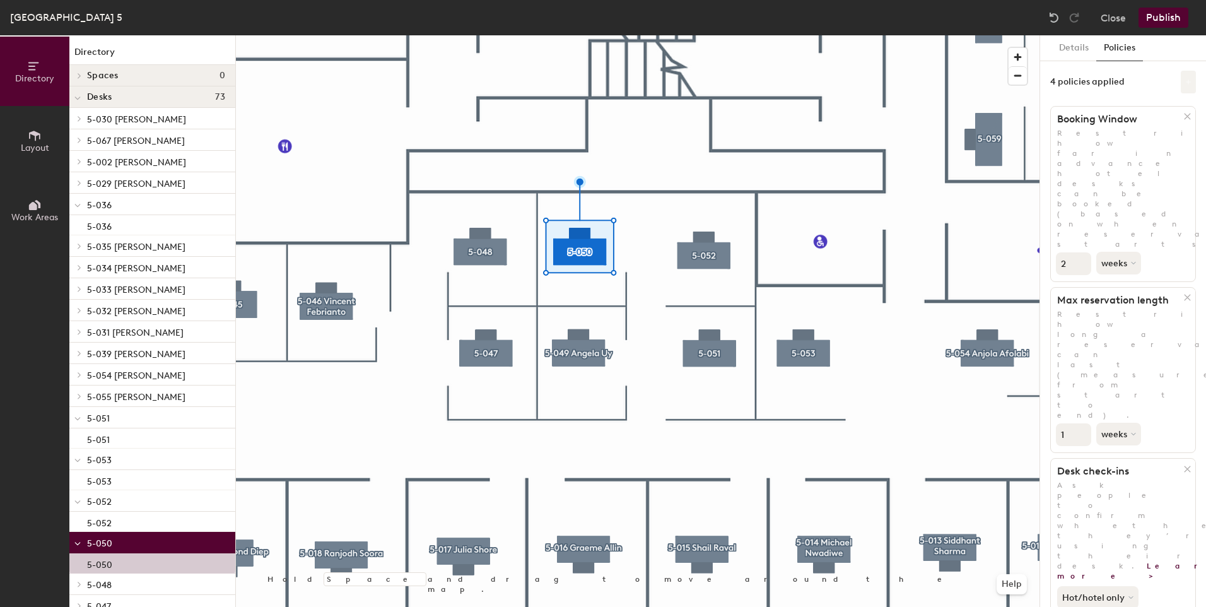
click at [1186, 82] on icon at bounding box center [1188, 81] width 5 height 5
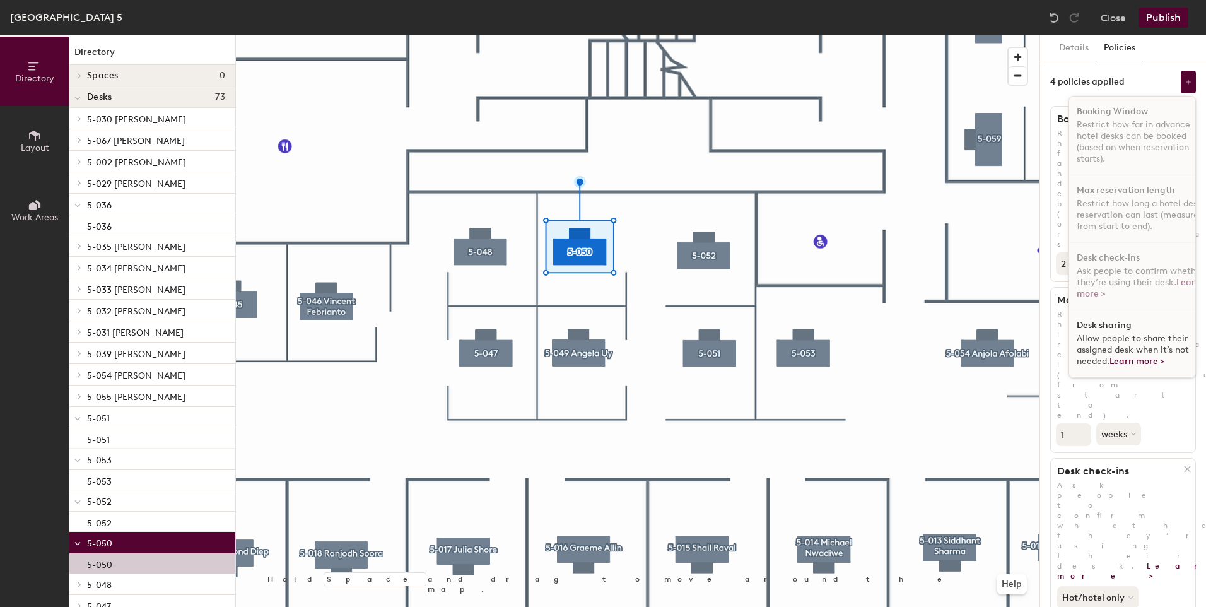
click at [1116, 322] on div "Desk sharing Allow people to share their assigned desk when it’s not needed. Le…" at bounding box center [1141, 343] width 145 height 67
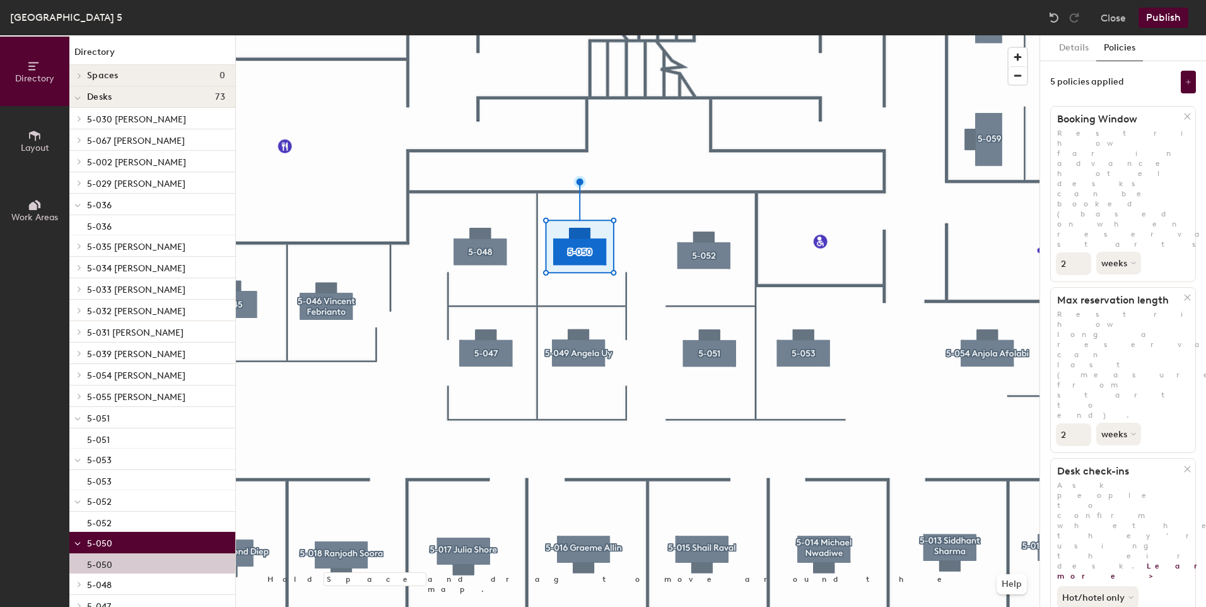
click at [1082, 423] on input "2" at bounding box center [1073, 434] width 35 height 23
click at [1078, 423] on input "1" at bounding box center [1073, 434] width 35 height 23
click at [1080, 423] on input "2" at bounding box center [1073, 434] width 35 height 23
type input "3"
click at [1080, 423] on input "3" at bounding box center [1073, 434] width 35 height 23
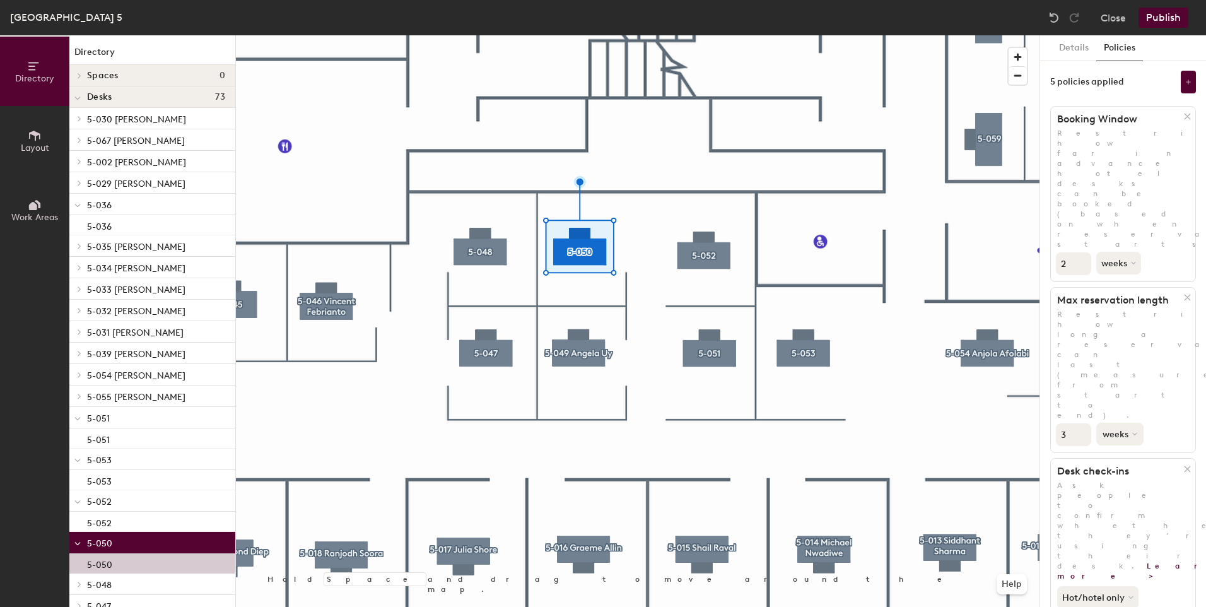
click at [1122, 423] on button "weeks" at bounding box center [1119, 434] width 47 height 23
click at [1124, 491] on div "days" at bounding box center [1121, 500] width 49 height 19
click at [495, 35] on div at bounding box center [637, 35] width 803 height 0
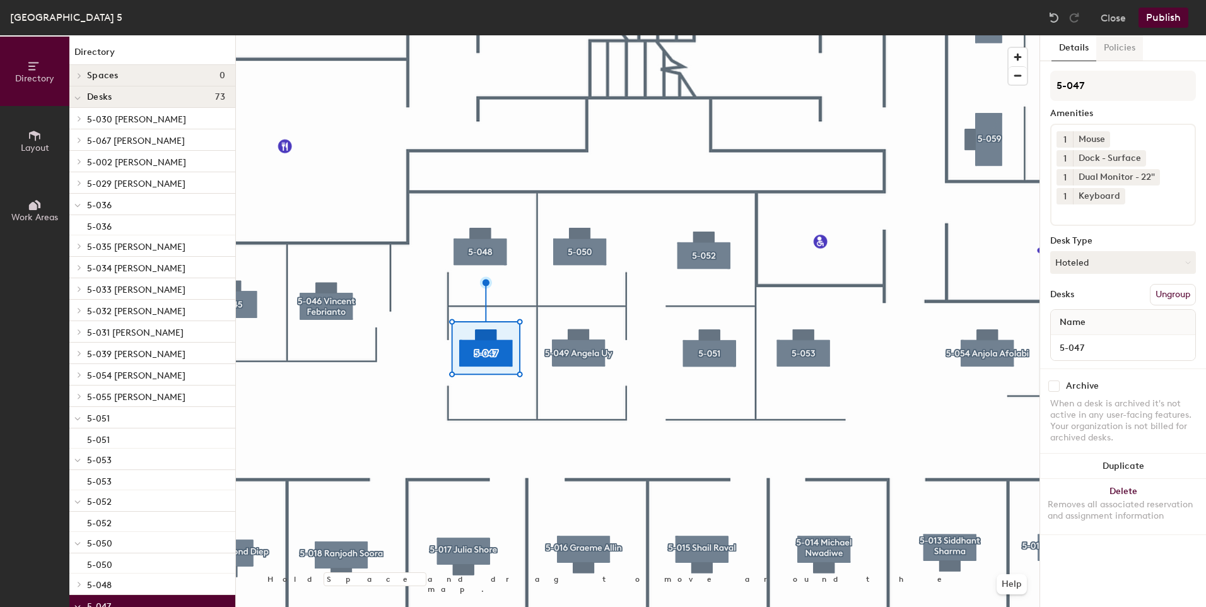
click at [1113, 53] on button "Policies" at bounding box center [1119, 48] width 47 height 26
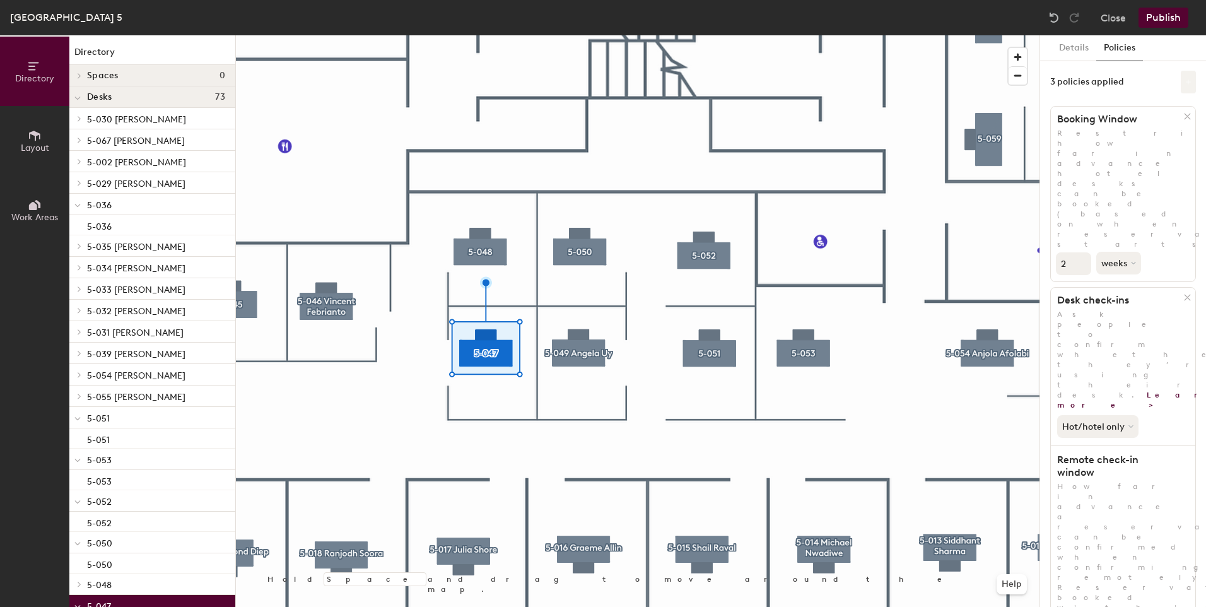
click at [1185, 83] on icon at bounding box center [1188, 82] width 6 height 6
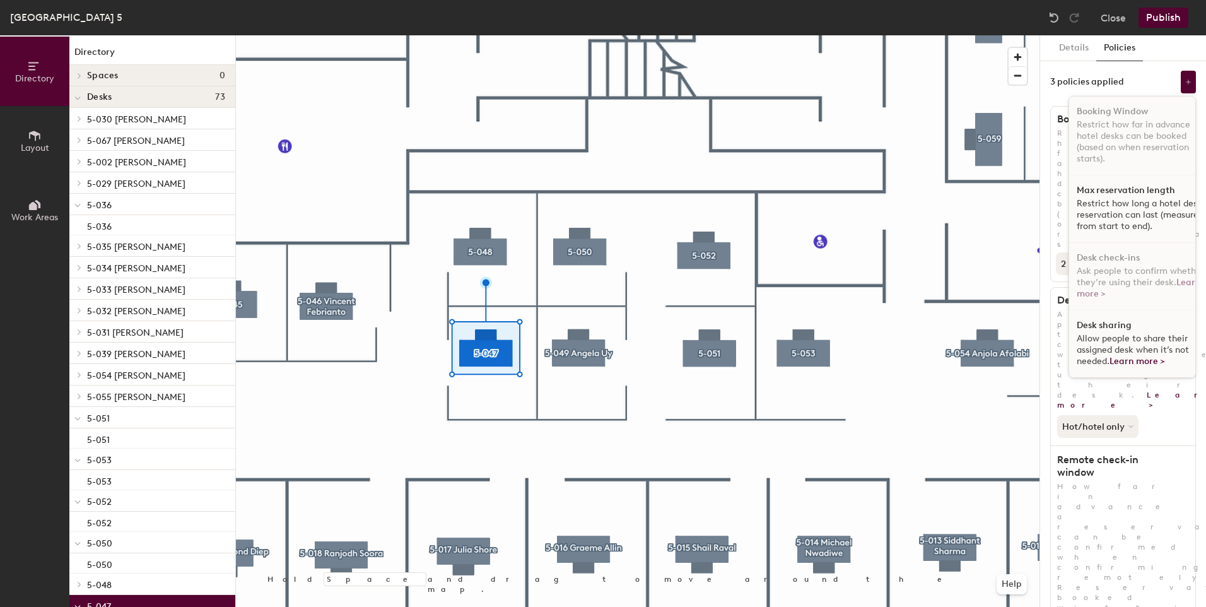
click at [1107, 195] on div "Max reservation length Restrict how long a hotel desk reservation can last (mea…" at bounding box center [1141, 208] width 145 height 67
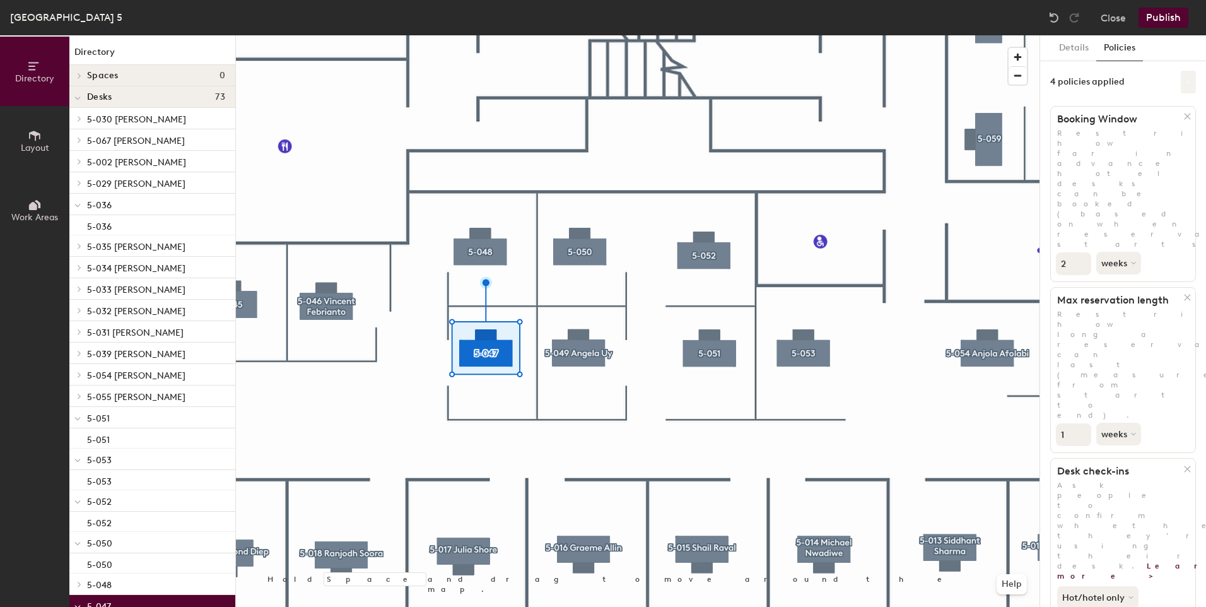
click at [1181, 83] on button at bounding box center [1188, 82] width 15 height 23
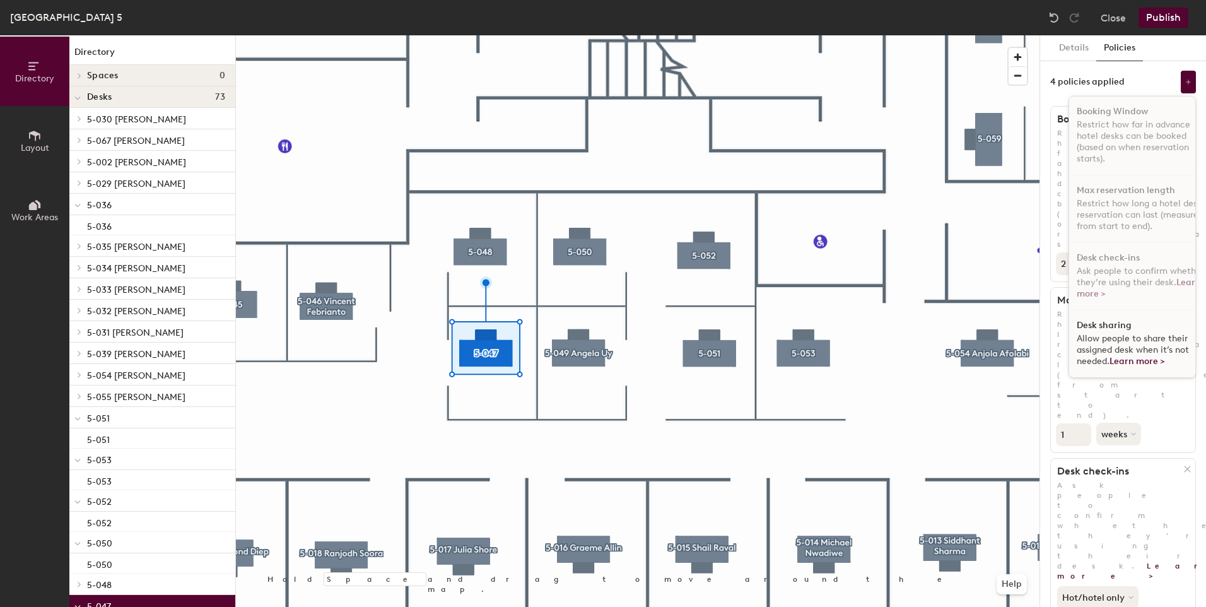
click at [1105, 326] on h1 "Desk sharing" at bounding box center [1103, 325] width 55 height 10
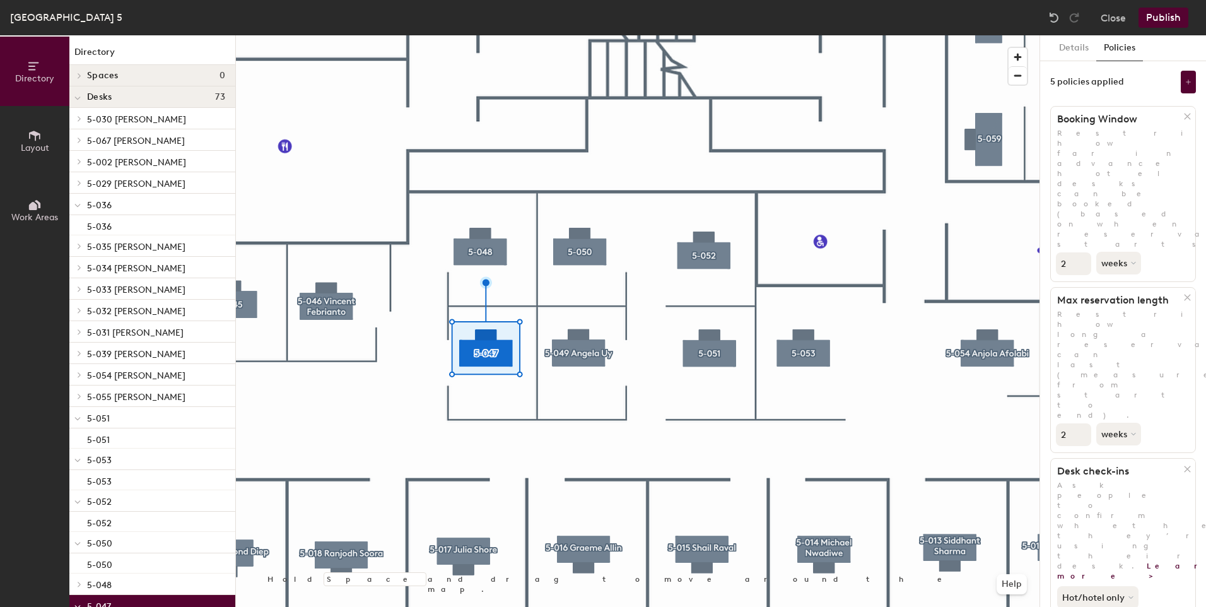
click at [1080, 423] on input "2" at bounding box center [1073, 434] width 35 height 23
type input "3"
click at [1080, 423] on input "3" at bounding box center [1073, 434] width 35 height 23
click at [1119, 423] on button "weeks" at bounding box center [1119, 434] width 47 height 23
click at [1124, 491] on div "days" at bounding box center [1121, 500] width 49 height 19
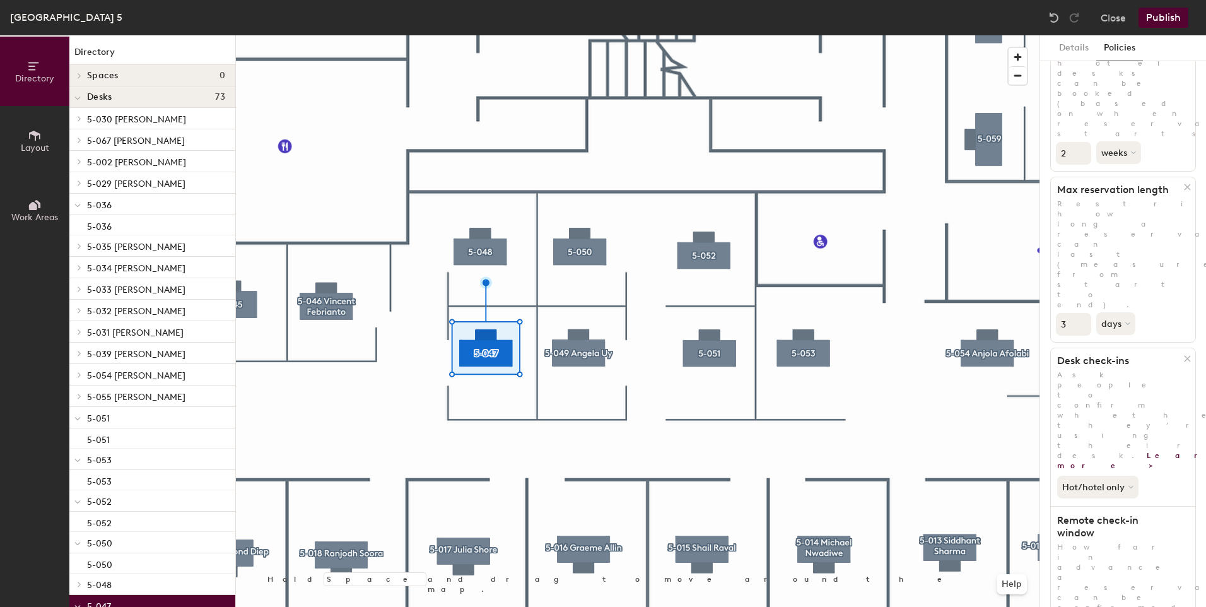
scroll to position [192, 0]
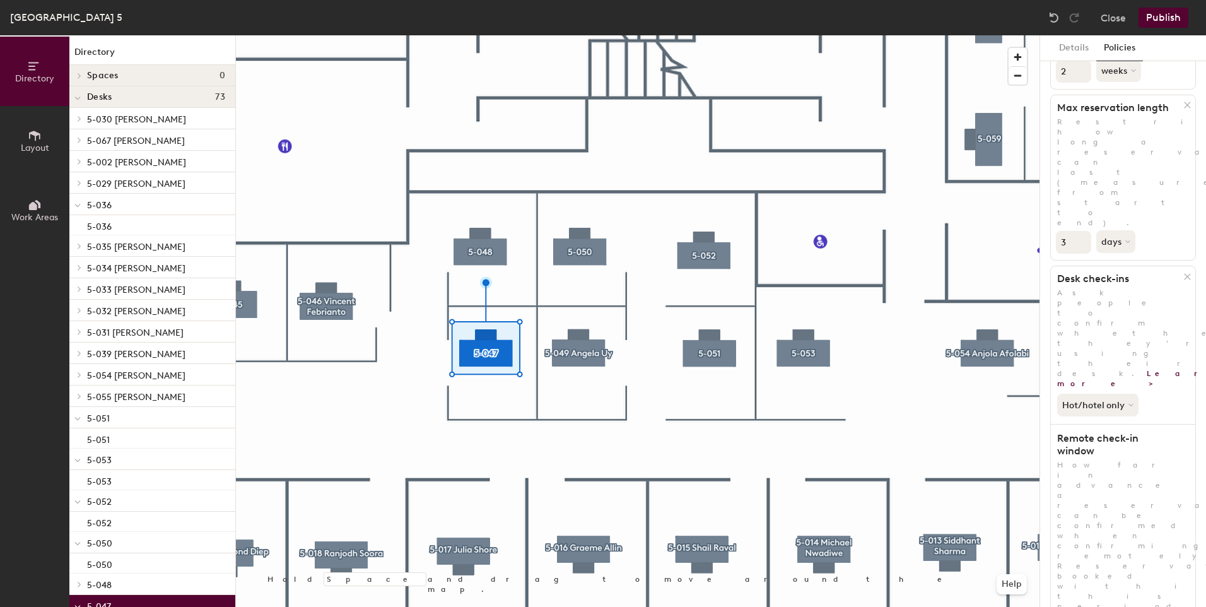
click at [480, 35] on div at bounding box center [637, 35] width 803 height 0
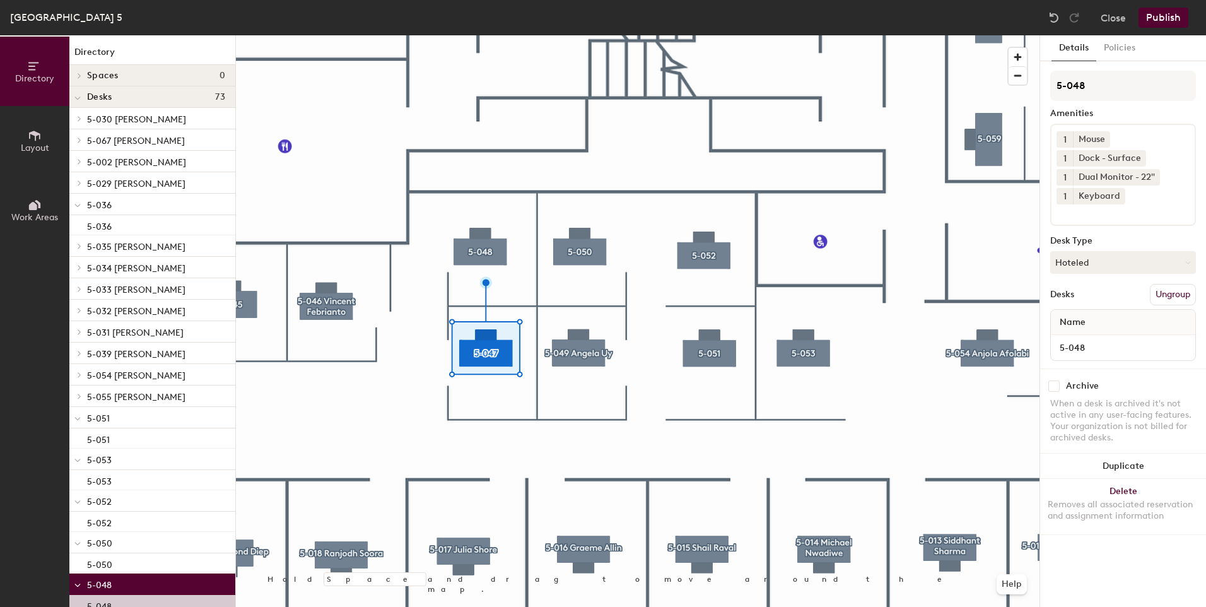
scroll to position [0, 0]
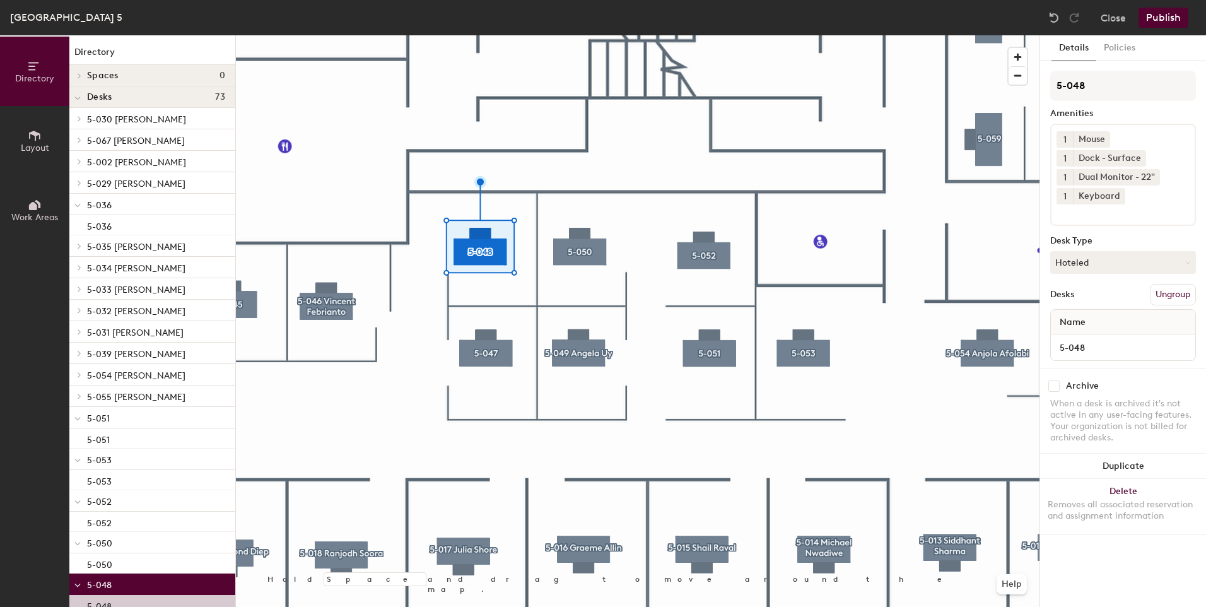
click at [1110, 44] on button "Policies" at bounding box center [1119, 48] width 47 height 26
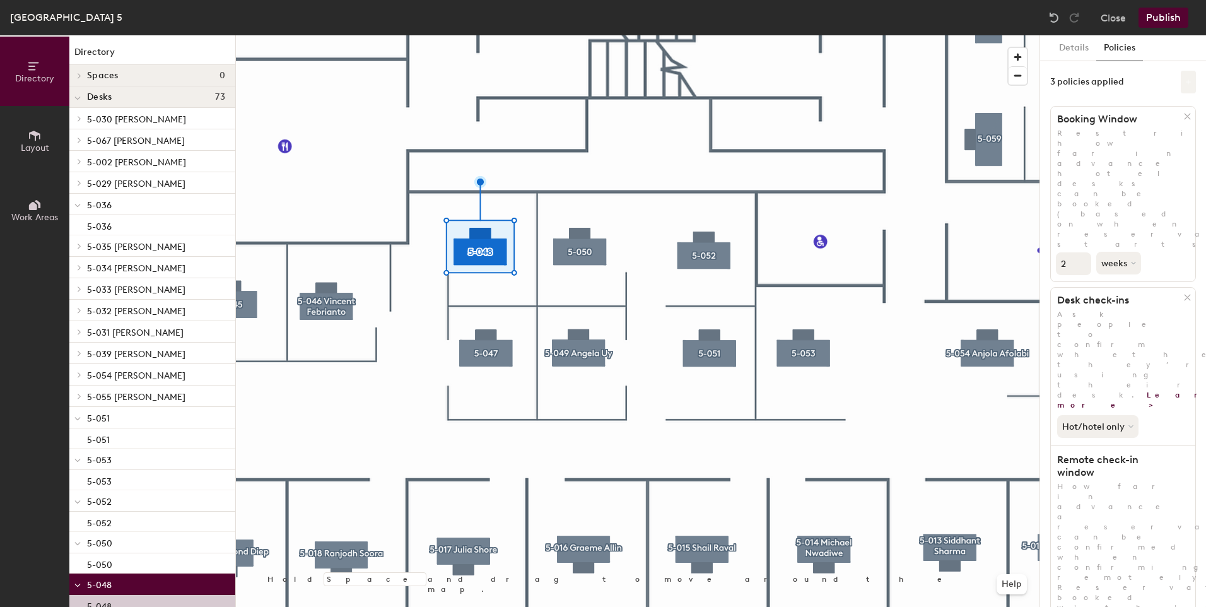
click at [1181, 85] on button at bounding box center [1188, 82] width 15 height 23
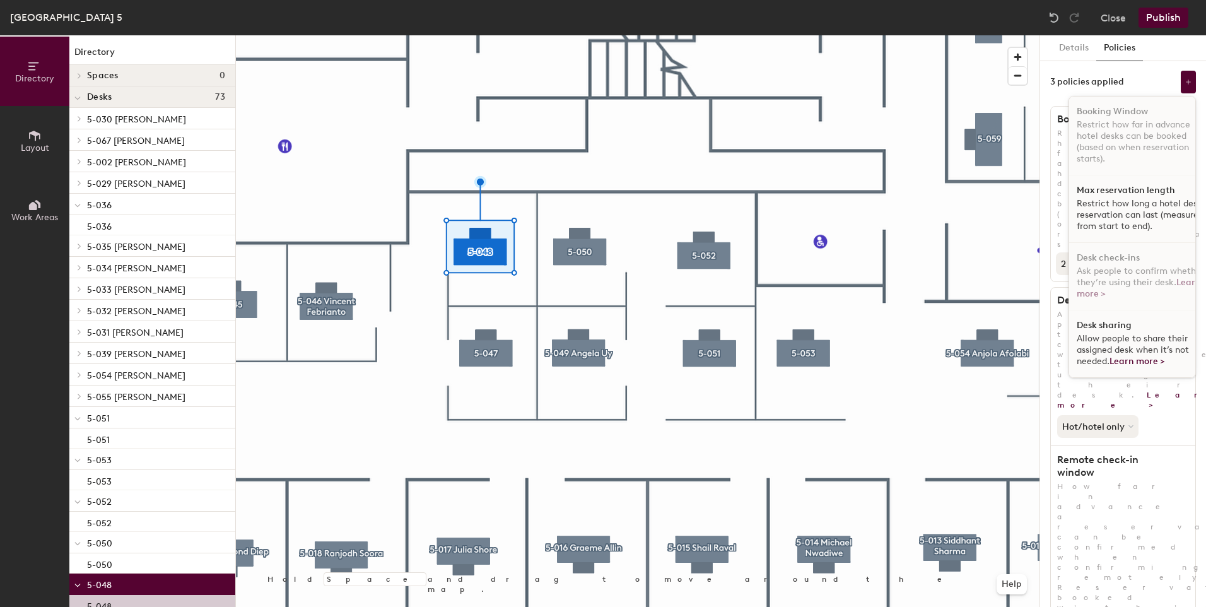
click at [1121, 197] on div "Max reservation length Restrict how long a hotel desk reservation can last (mea…" at bounding box center [1141, 208] width 145 height 67
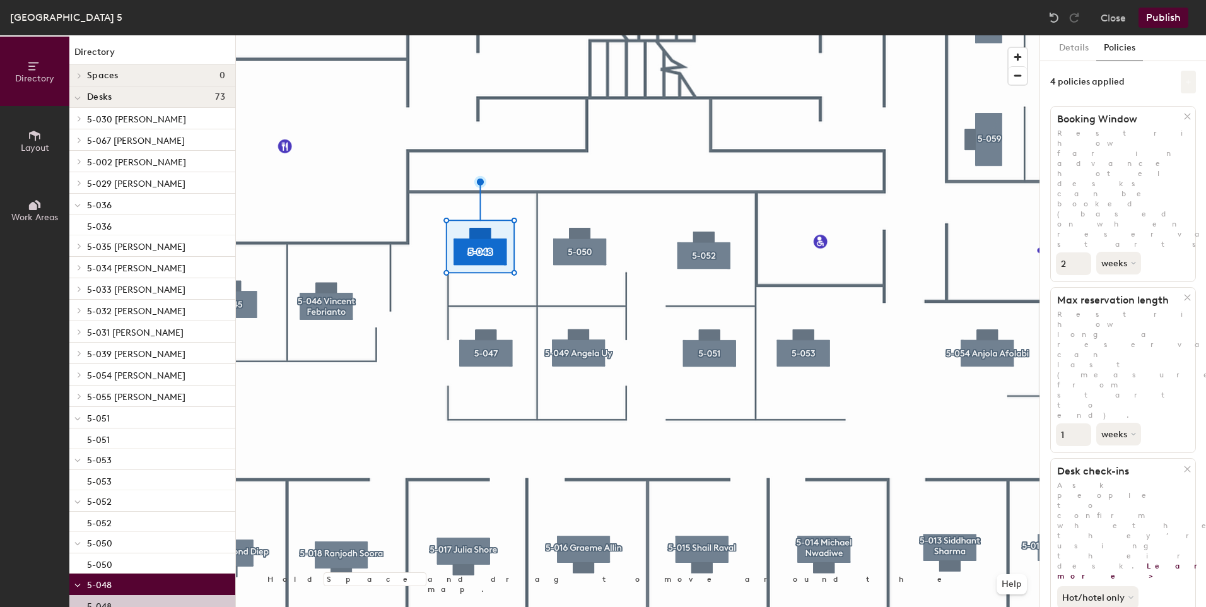
click at [1186, 78] on button at bounding box center [1188, 82] width 15 height 23
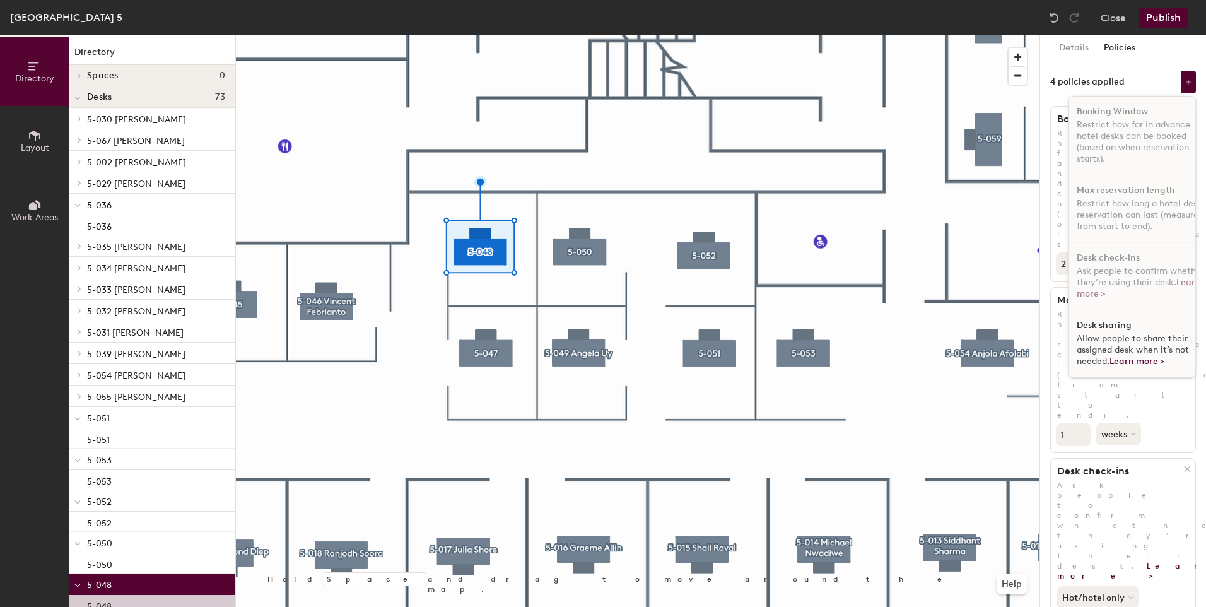
click at [1107, 332] on div "Desk sharing Allow people to share their assigned desk when it’s not needed. Le…" at bounding box center [1141, 343] width 145 height 67
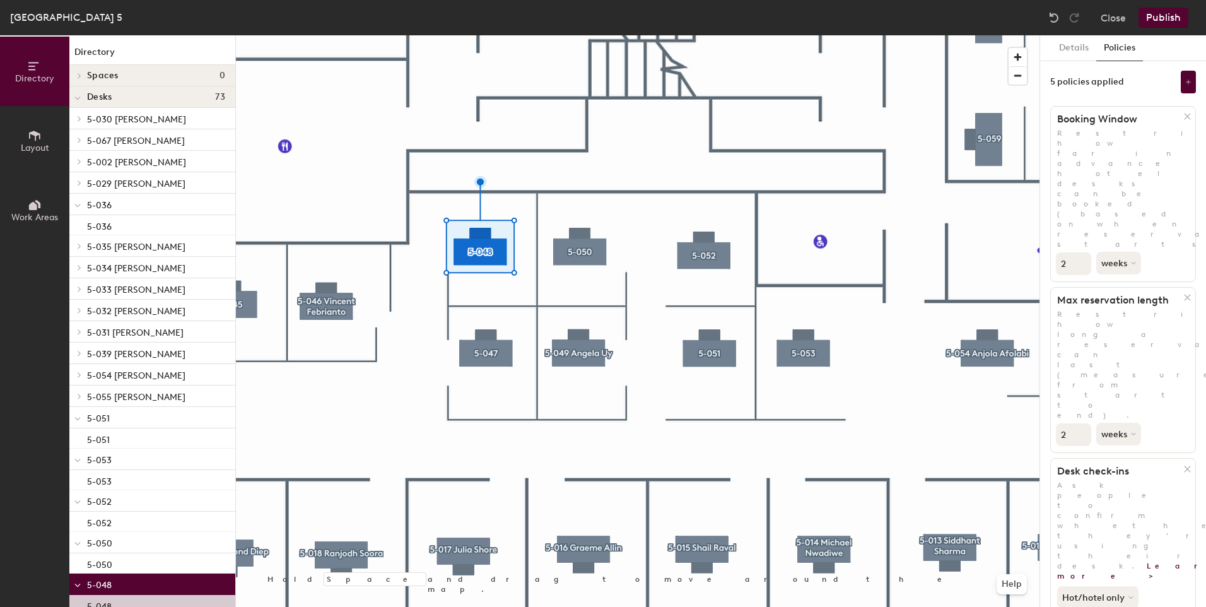
click at [1080, 423] on input "2" at bounding box center [1073, 434] width 35 height 23
type input "3"
click at [1080, 423] on input "3" at bounding box center [1073, 434] width 35 height 23
click at [1128, 423] on button "weeks" at bounding box center [1119, 434] width 47 height 23
click at [1128, 491] on div "days" at bounding box center [1121, 500] width 49 height 19
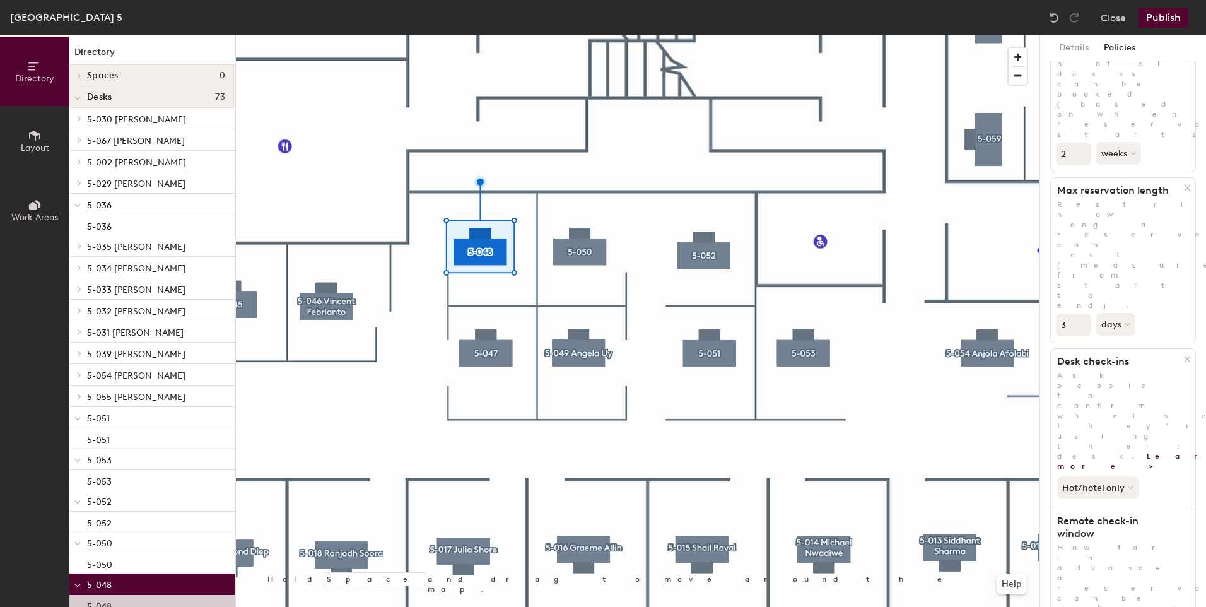
scroll to position [192, 0]
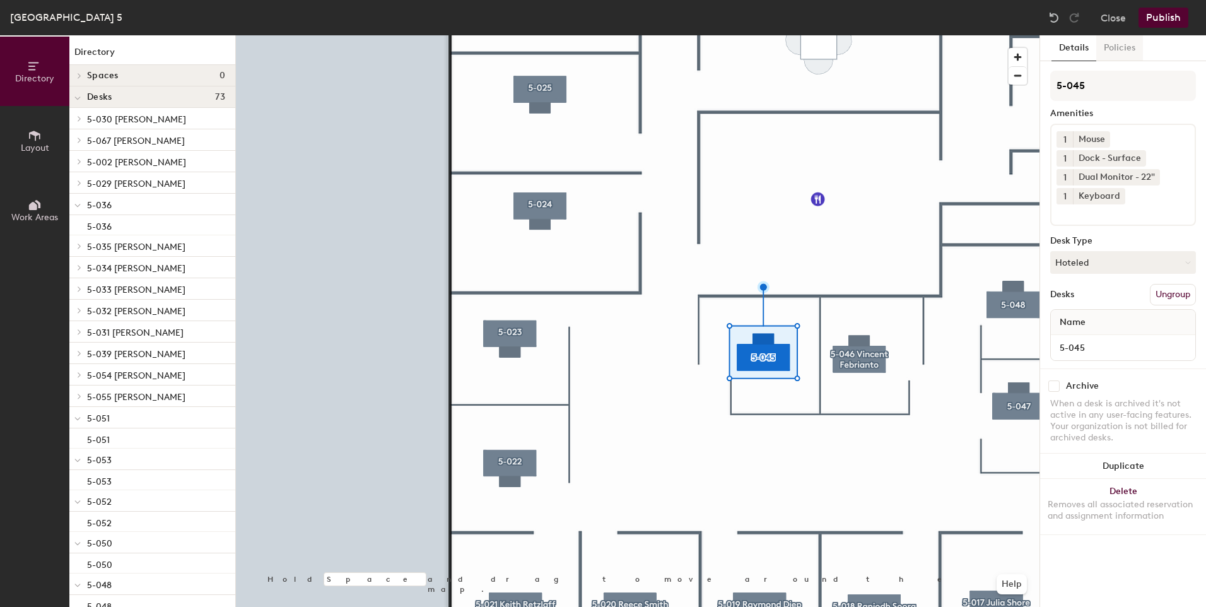
click at [1124, 42] on button "Policies" at bounding box center [1119, 48] width 47 height 26
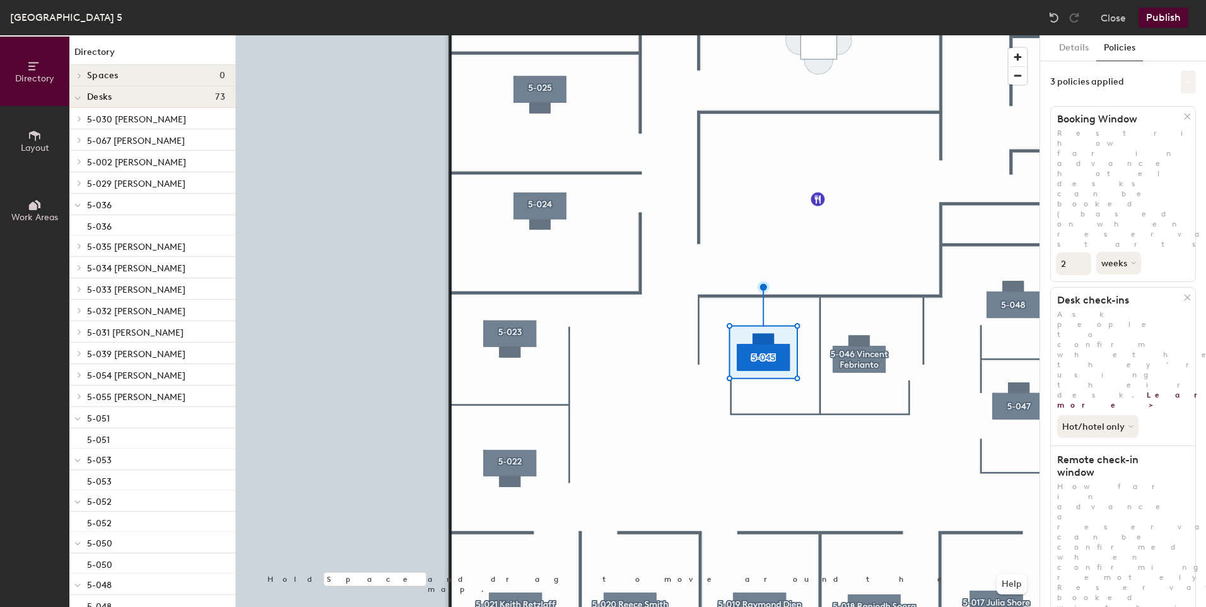
click at [1181, 78] on button at bounding box center [1188, 82] width 15 height 23
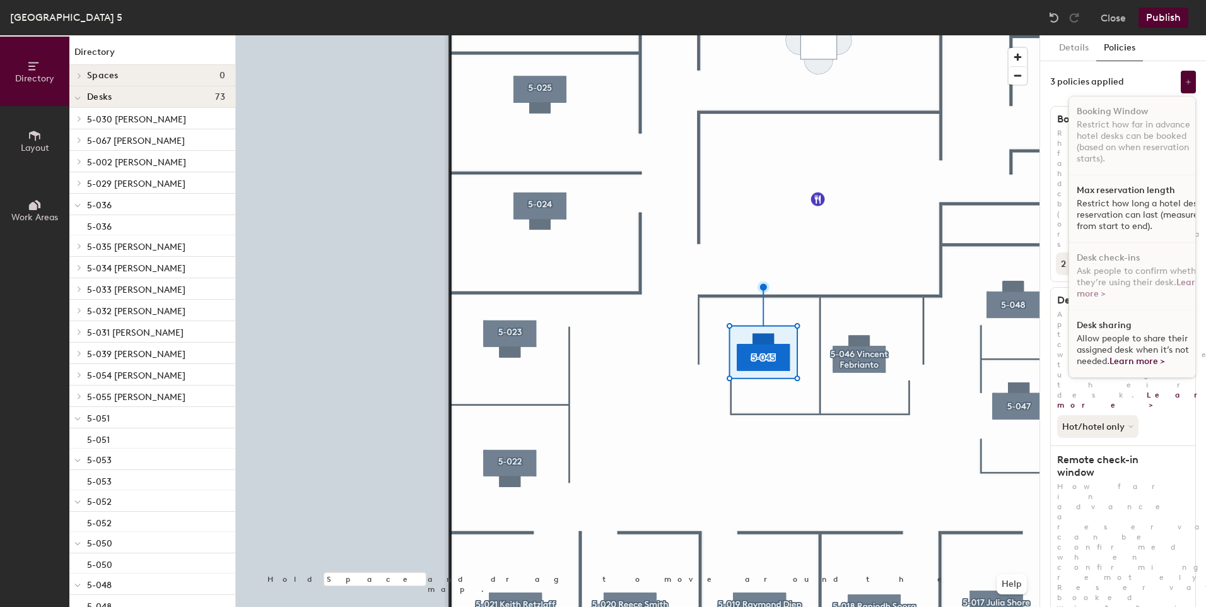
click at [1120, 189] on h1 "Max reservation length" at bounding box center [1125, 190] width 98 height 10
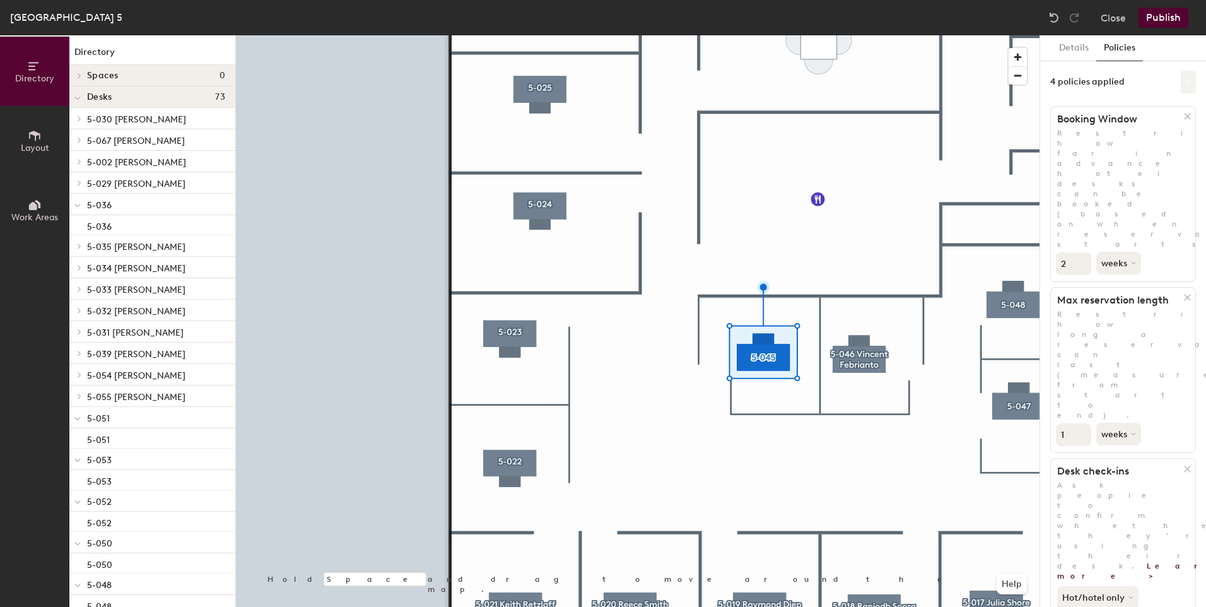
click at [1182, 76] on button at bounding box center [1188, 82] width 15 height 23
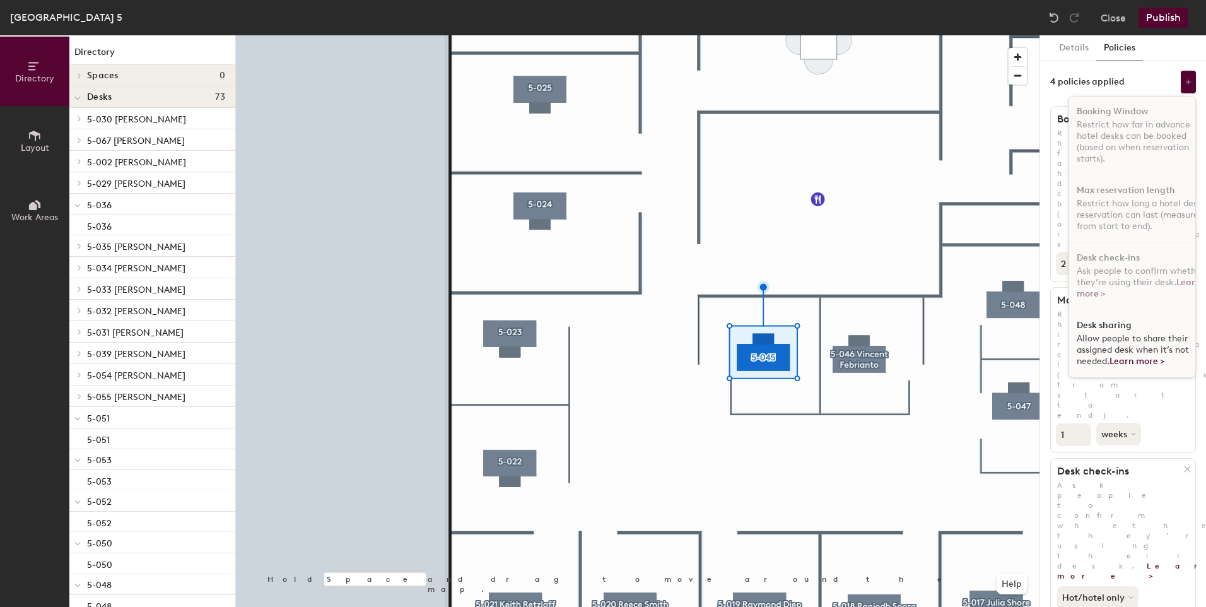
click at [1124, 337] on span "Allow people to share their assigned desk when it’s not needed. Learn more >" at bounding box center [1132, 349] width 112 height 33
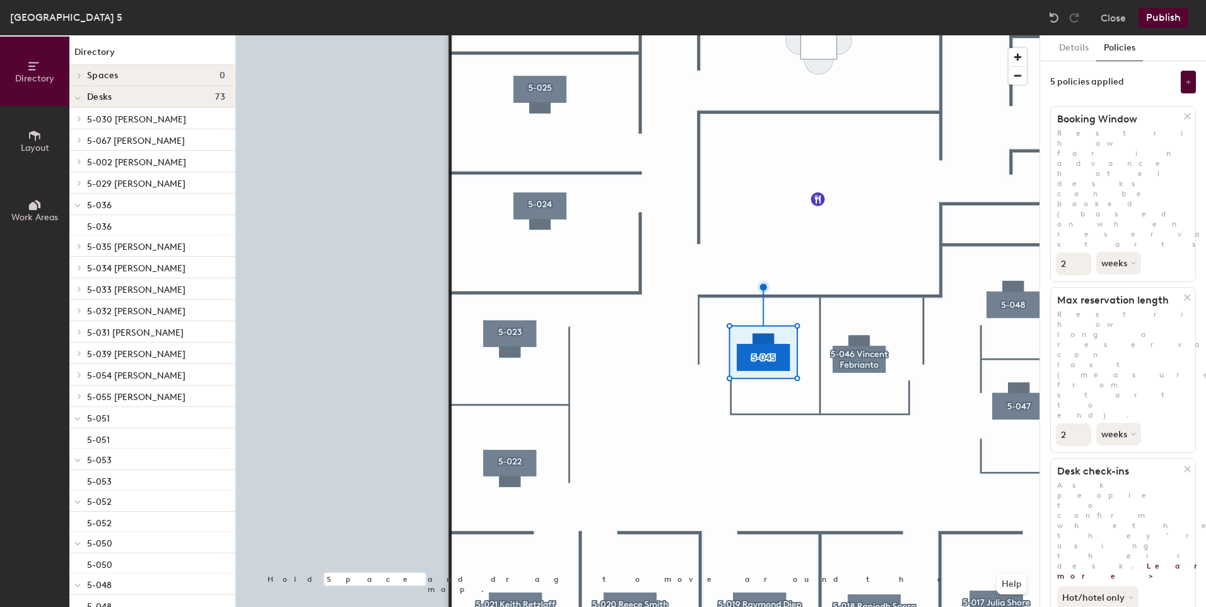
click at [1081, 423] on input "2" at bounding box center [1073, 434] width 35 height 23
type input "3"
click at [1081, 423] on input "3" at bounding box center [1073, 434] width 35 height 23
click at [1123, 423] on button "weeks" at bounding box center [1119, 434] width 47 height 23
click at [1116, 491] on div "days" at bounding box center [1121, 500] width 49 height 19
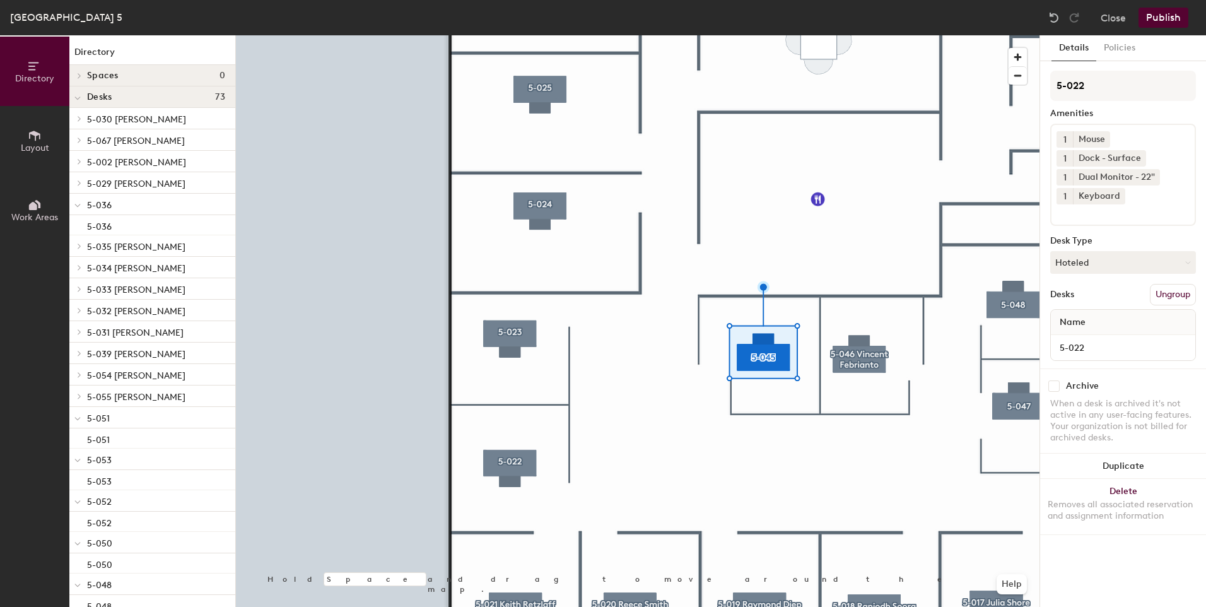
scroll to position [0, 0]
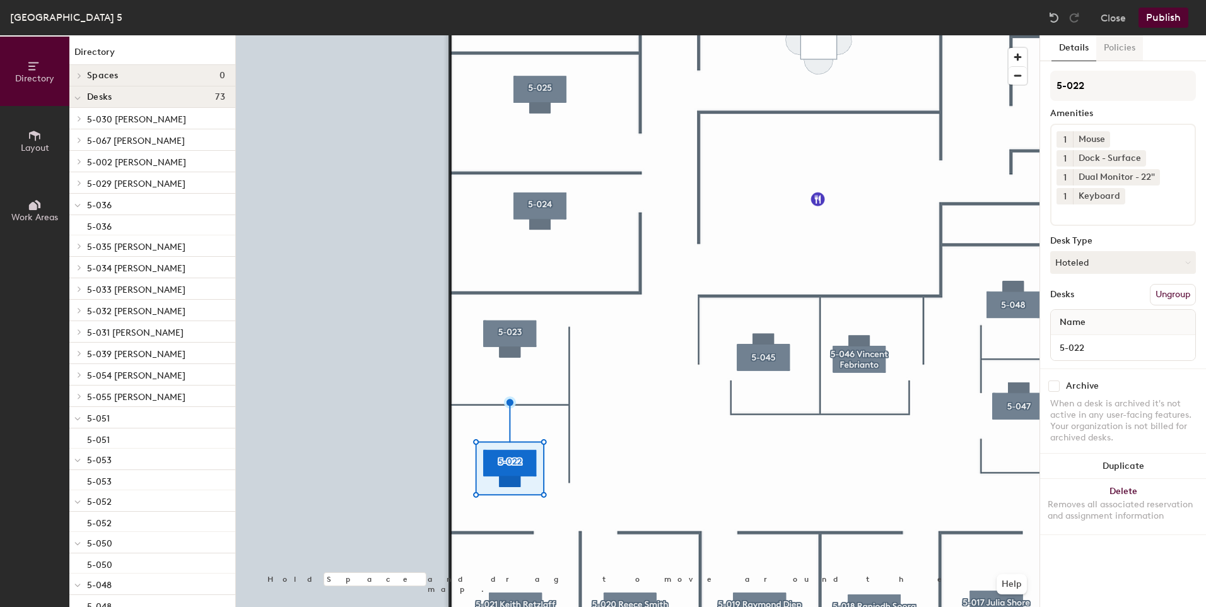
click at [1121, 42] on button "Policies" at bounding box center [1119, 48] width 47 height 26
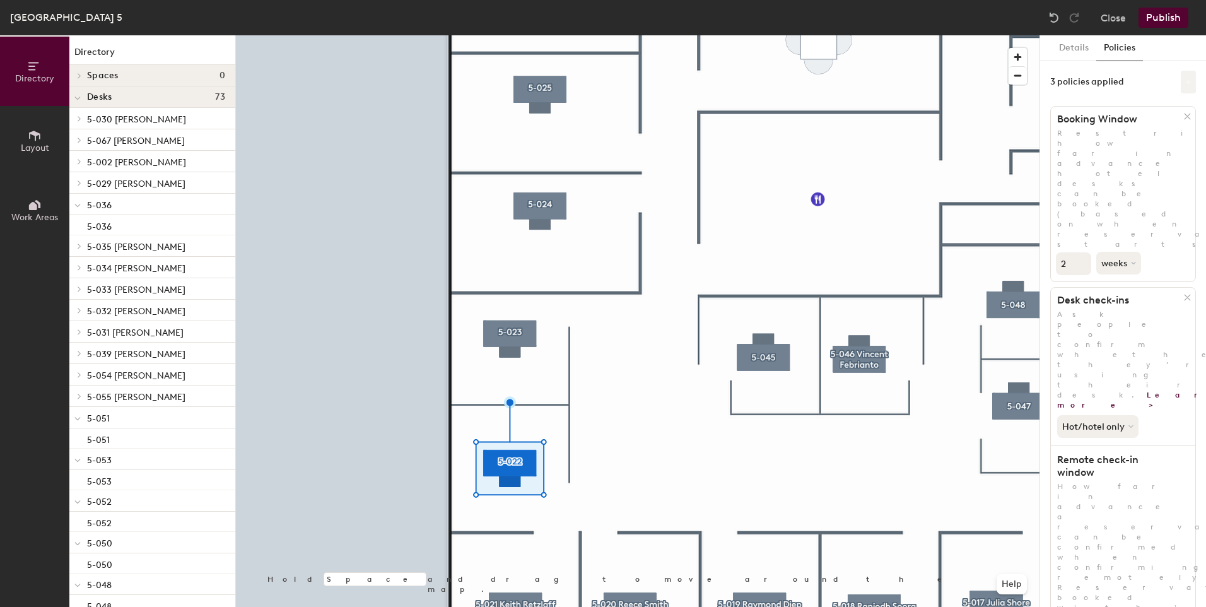
click at [1181, 87] on button at bounding box center [1188, 82] width 15 height 23
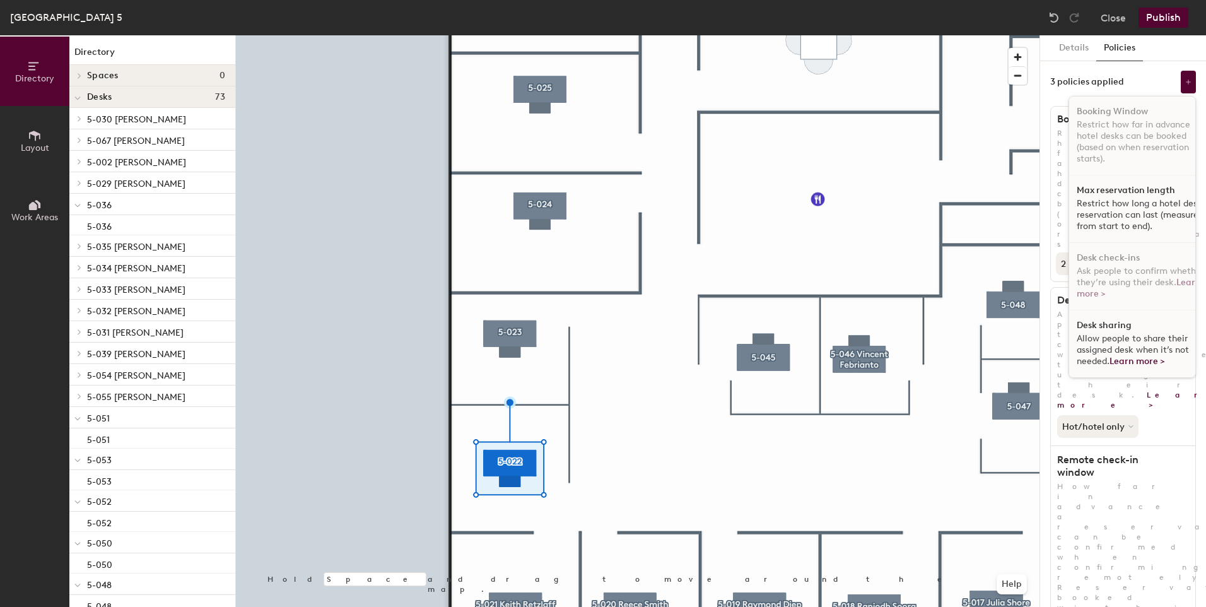
click at [1094, 201] on p "Restrict how long a hotel desk reservation can last (measured from start to end…" at bounding box center [1141, 215] width 130 height 34
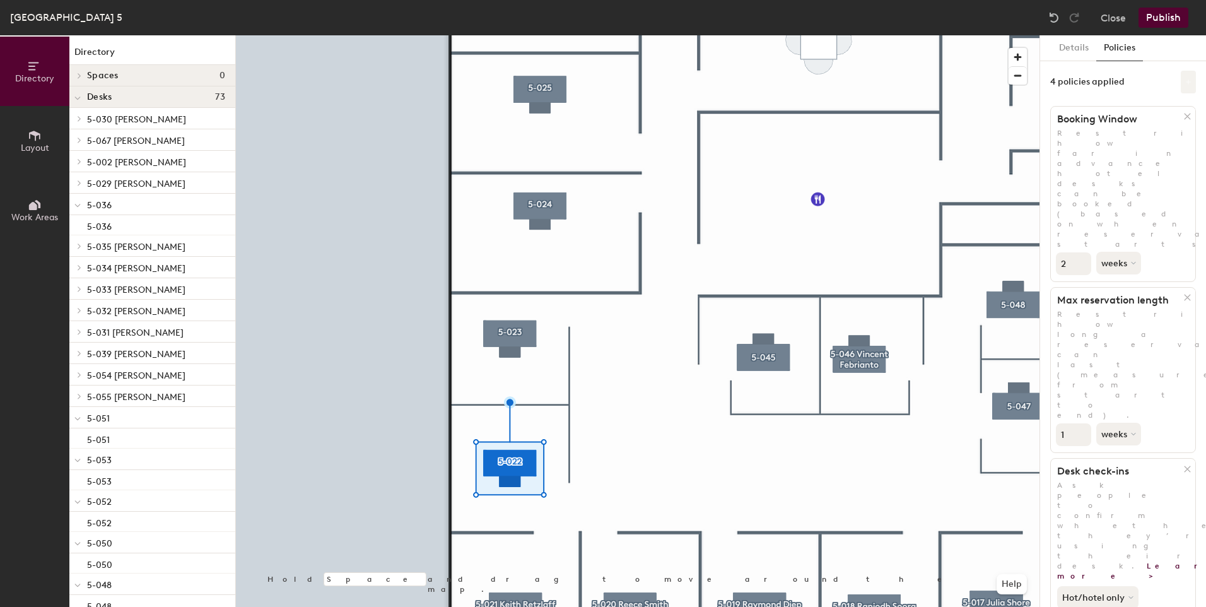
click at [1185, 81] on icon at bounding box center [1188, 82] width 6 height 6
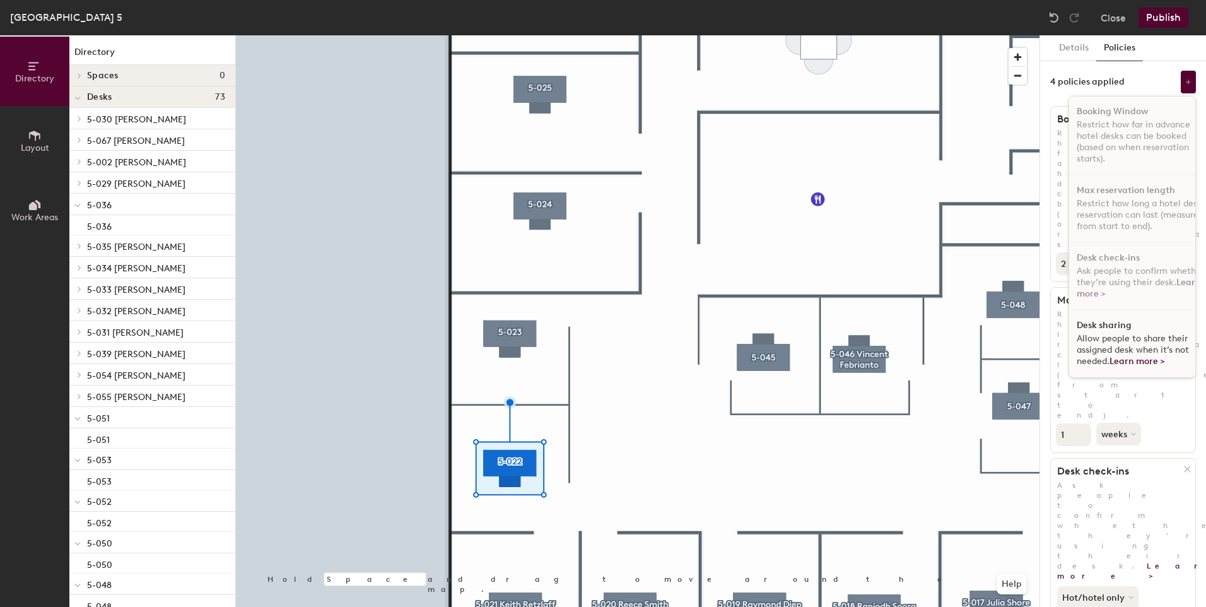
click at [1114, 325] on div "Desk sharing Allow people to share their assigned desk when it’s not needed. Le…" at bounding box center [1141, 343] width 145 height 67
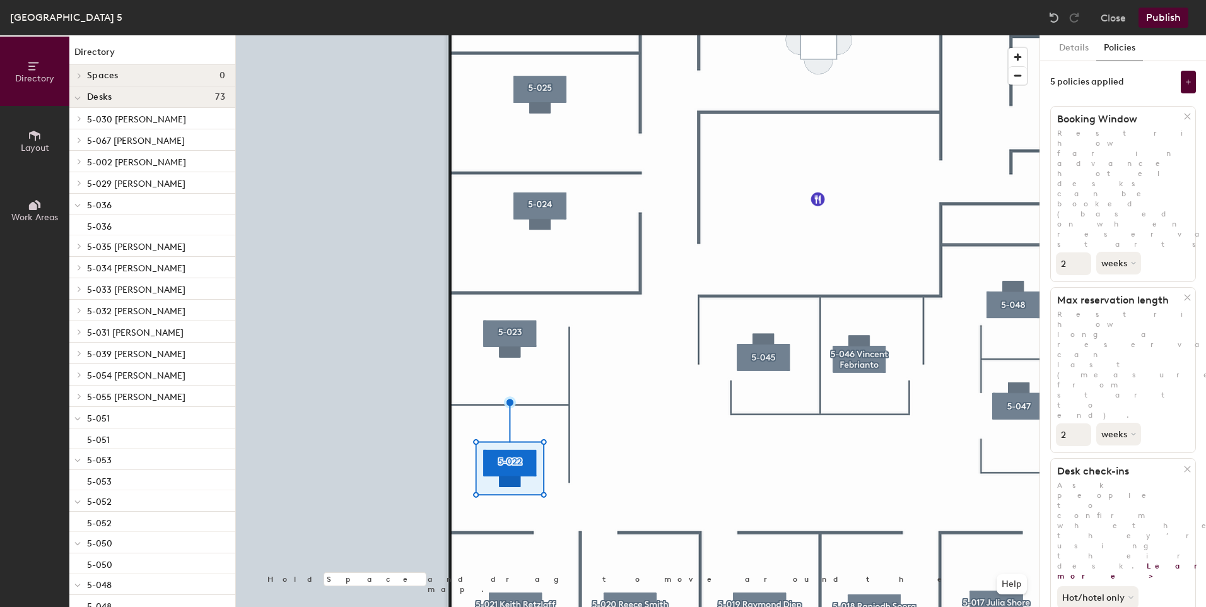
click at [1080, 423] on input "2" at bounding box center [1073, 434] width 35 height 23
type input "3"
click at [1080, 423] on input "3" at bounding box center [1073, 434] width 35 height 23
click at [1132, 431] on icon at bounding box center [1134, 433] width 5 height 5
click at [1116, 491] on div "days" at bounding box center [1121, 500] width 49 height 19
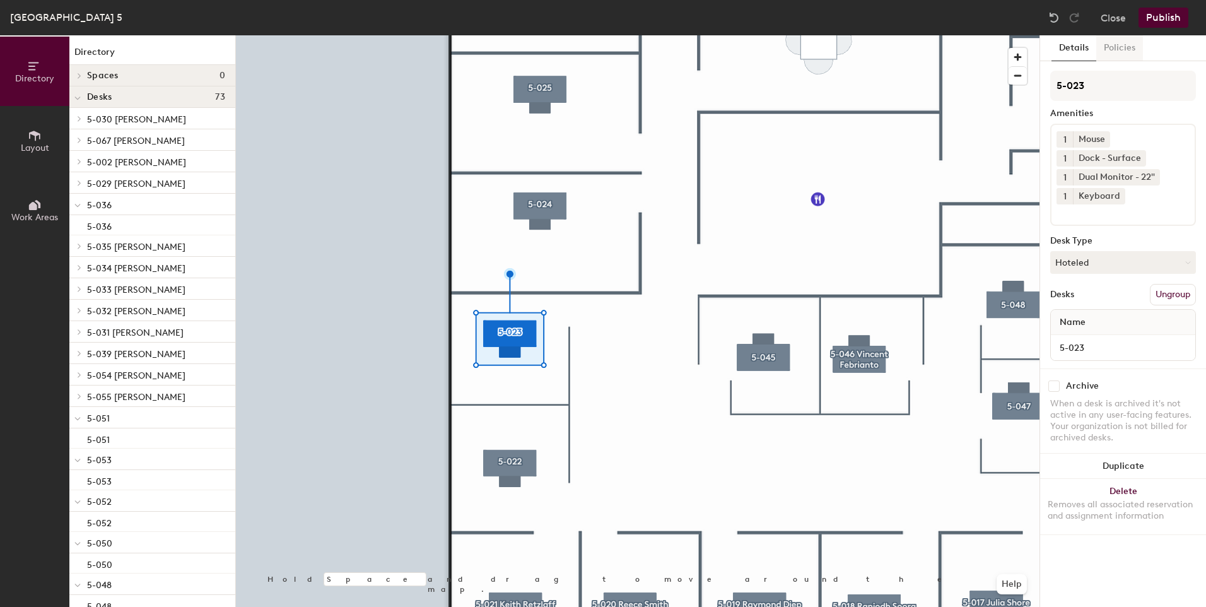
click at [1118, 52] on button "Policies" at bounding box center [1119, 48] width 47 height 26
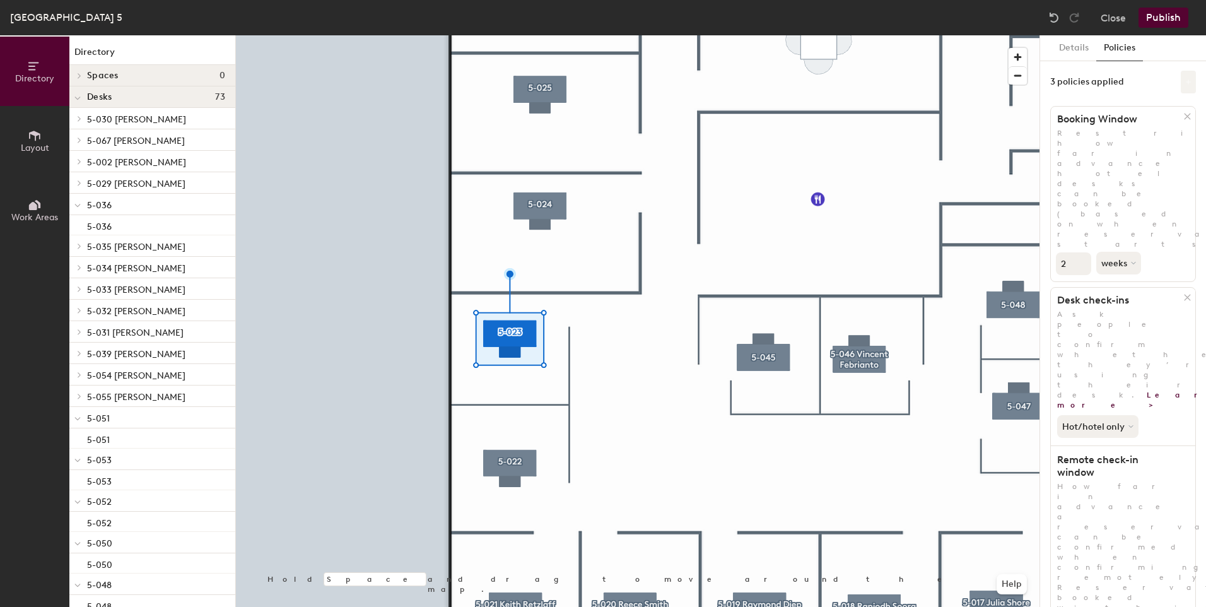
click at [1185, 83] on icon at bounding box center [1188, 82] width 6 height 6
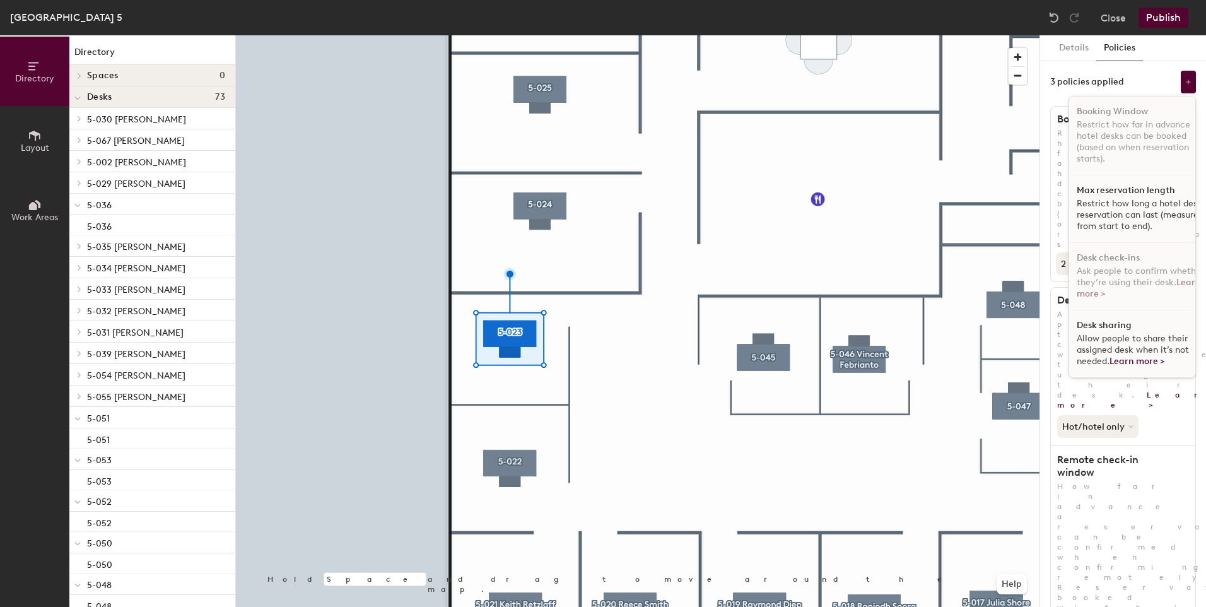
click at [1128, 199] on p "Restrict how long a hotel desk reservation can last (measured from start to end…" at bounding box center [1141, 215] width 130 height 34
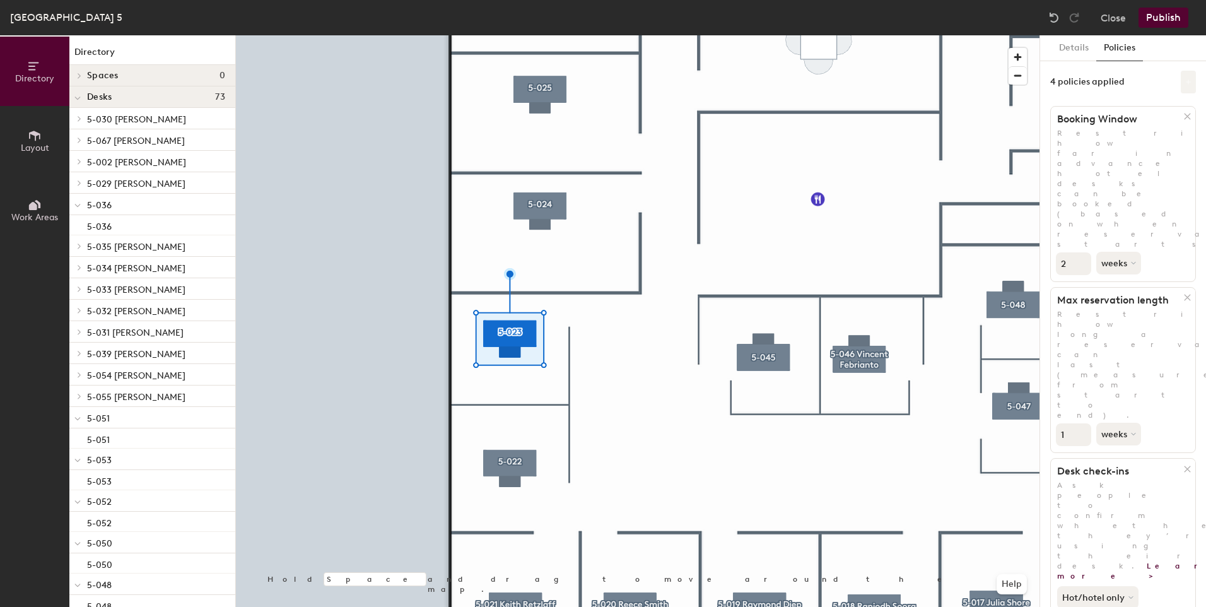
click at [1181, 76] on button at bounding box center [1188, 82] width 15 height 23
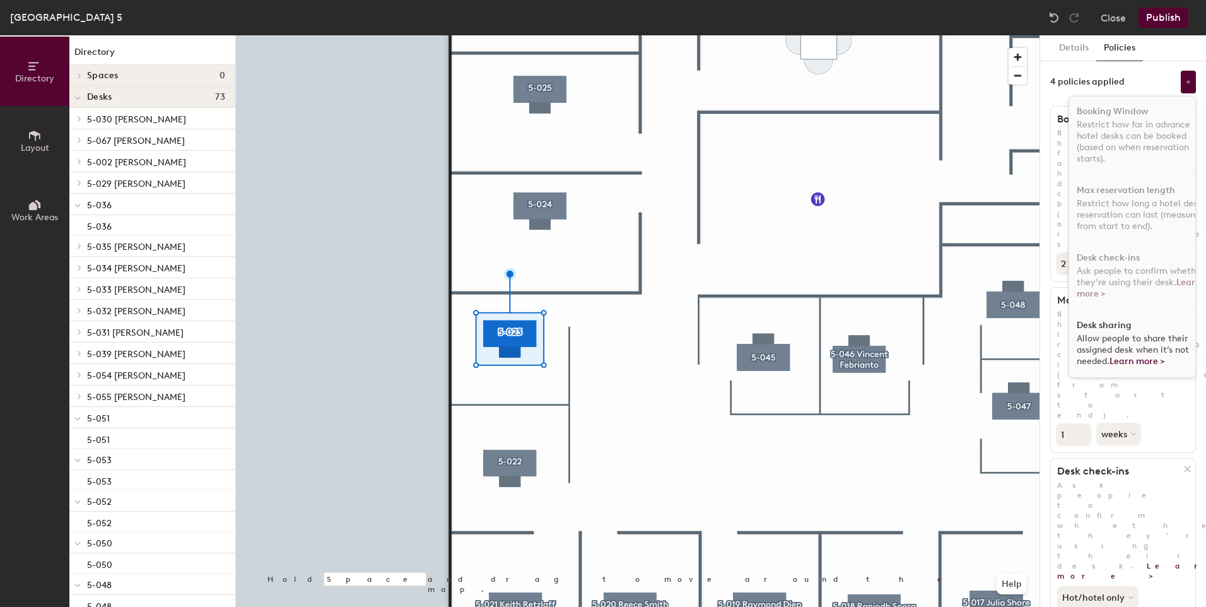
click at [1126, 328] on div "Desk sharing Allow people to share their assigned desk when it’s not needed. Le…" at bounding box center [1141, 343] width 145 height 67
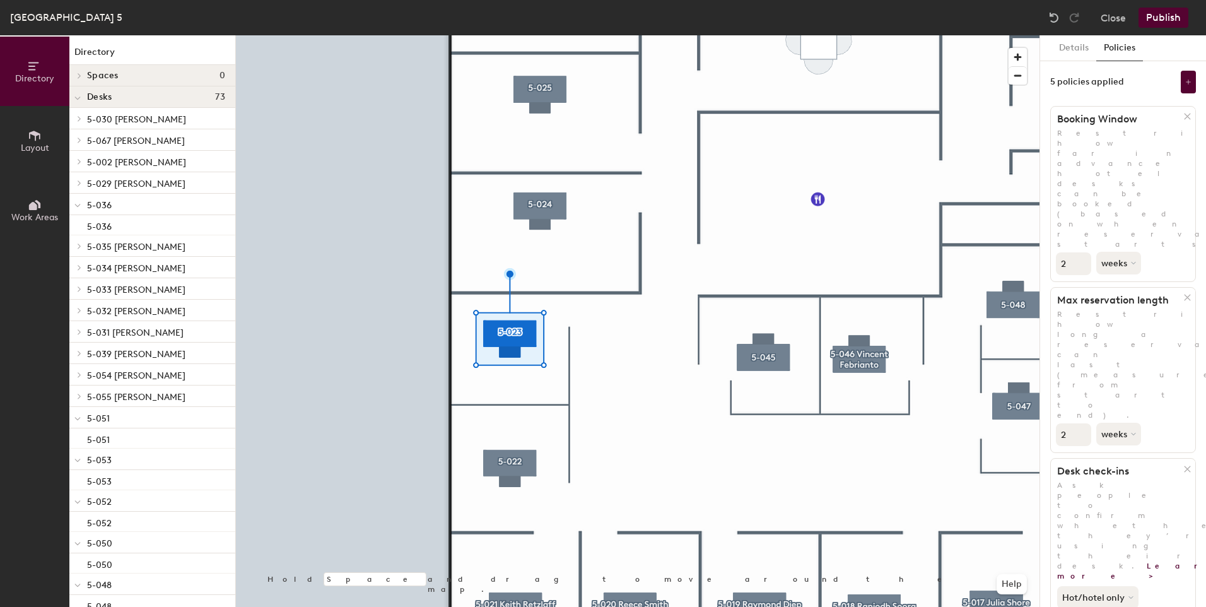
click at [1081, 423] on input "2" at bounding box center [1073, 434] width 35 height 23
type input "3"
click at [1081, 423] on input "3" at bounding box center [1073, 434] width 35 height 23
click at [1117, 423] on button "weeks" at bounding box center [1119, 434] width 47 height 23
click at [1122, 491] on div "days" at bounding box center [1121, 500] width 49 height 19
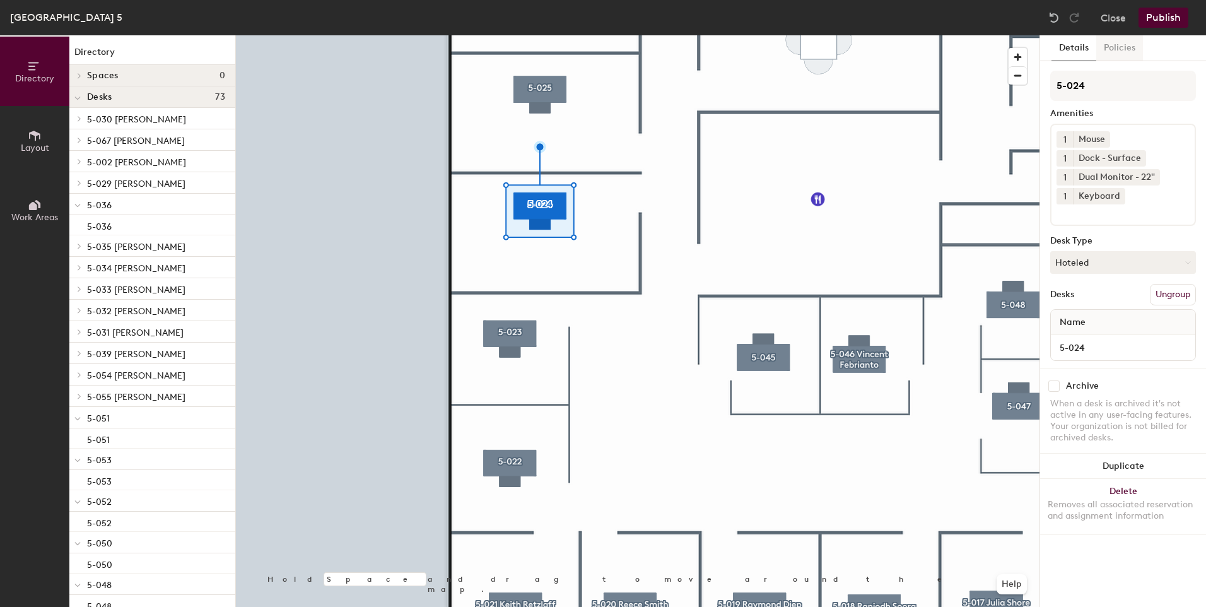
click at [1112, 46] on button "Policies" at bounding box center [1119, 48] width 47 height 26
click at [1117, 49] on button "Policies" at bounding box center [1119, 48] width 47 height 26
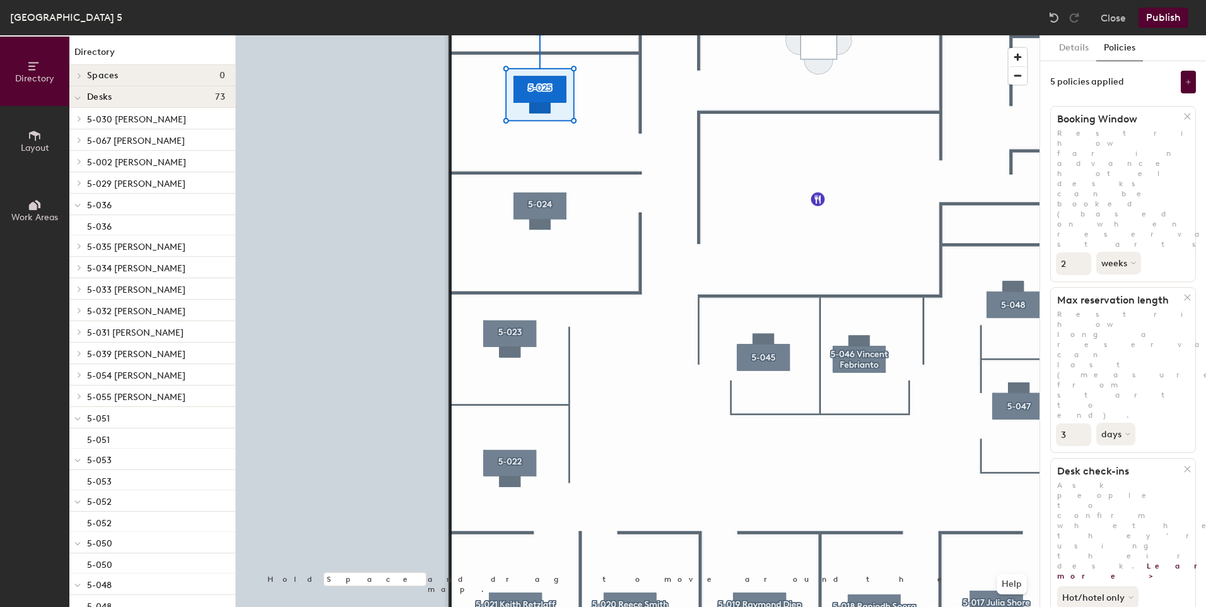
scroll to position [1, 0]
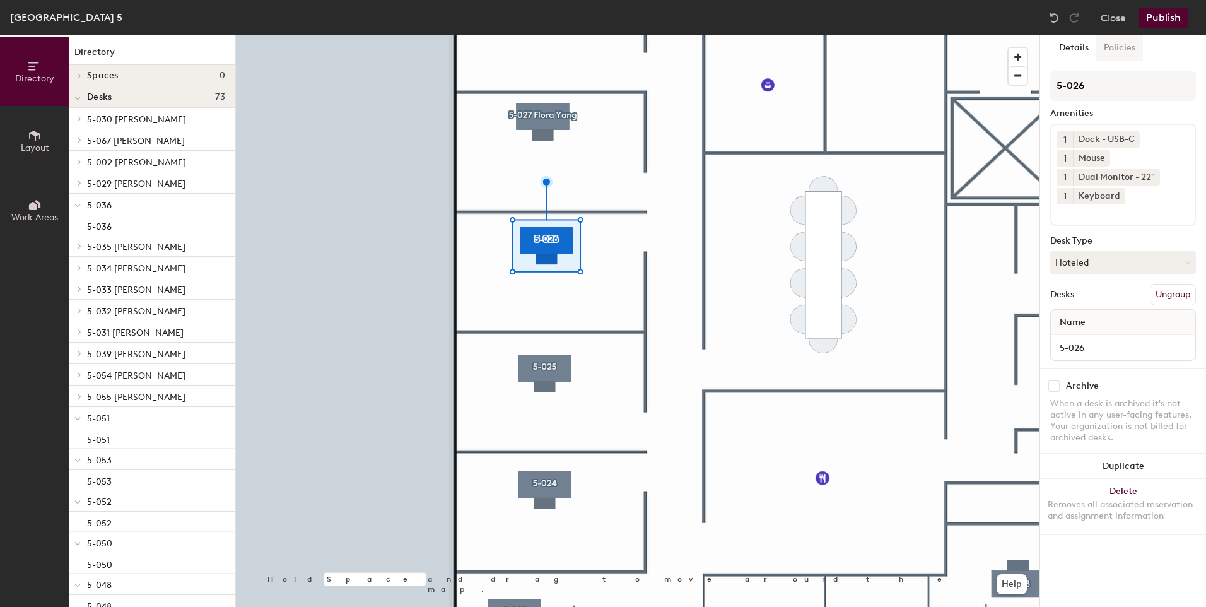
click at [1115, 40] on button "Policies" at bounding box center [1119, 48] width 47 height 26
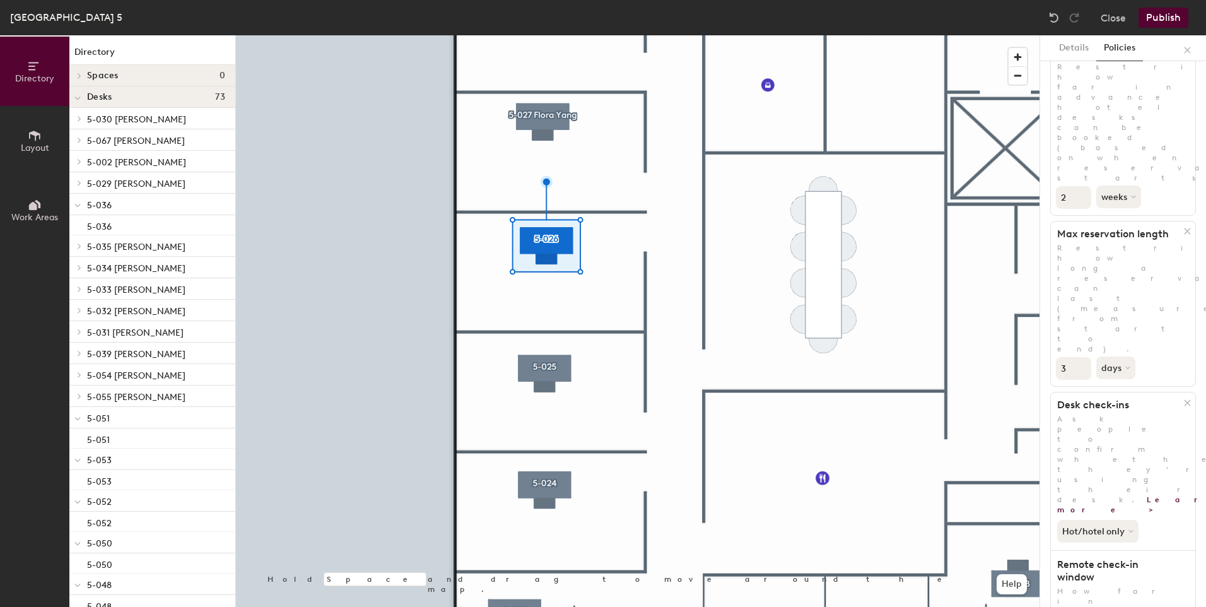
scroll to position [0, 0]
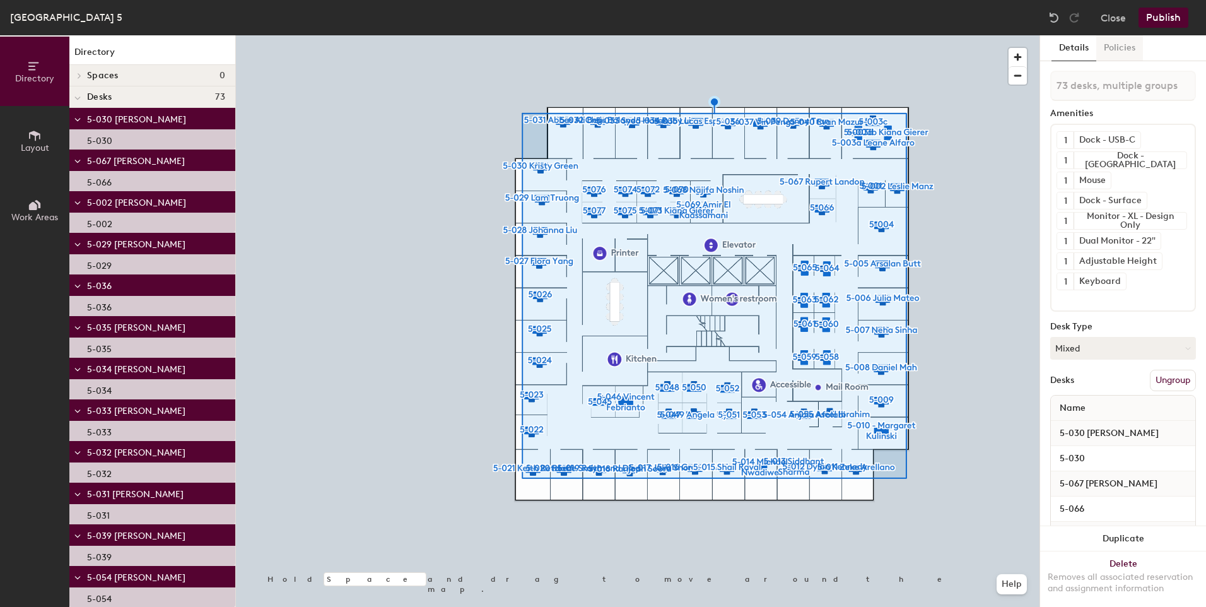
click at [1126, 50] on button "Policies" at bounding box center [1119, 48] width 47 height 26
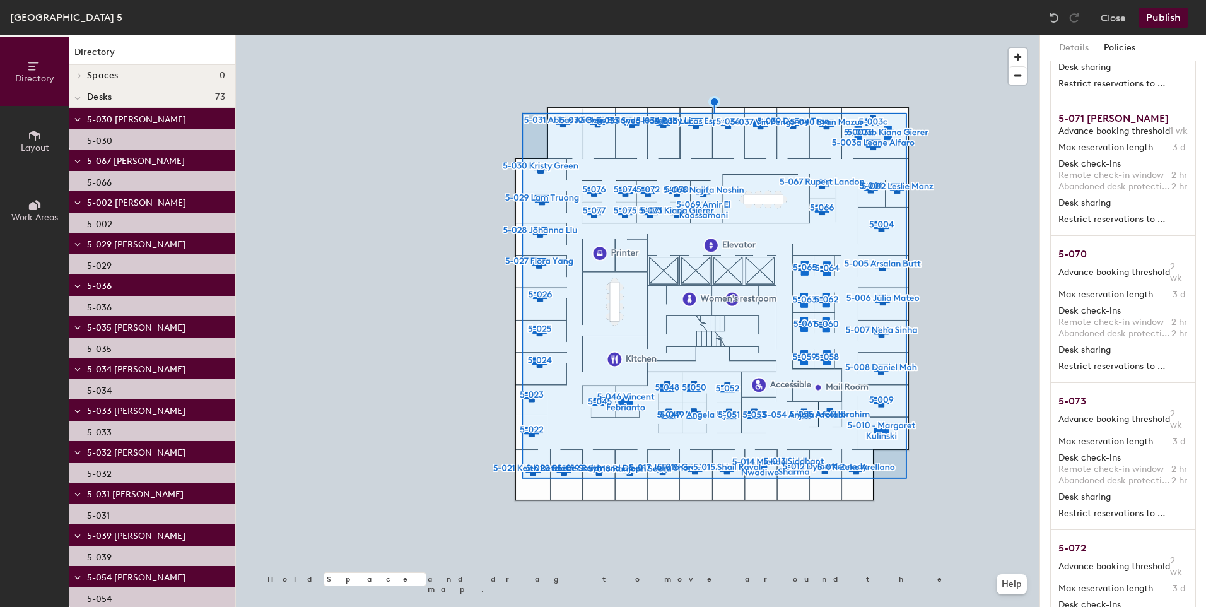
scroll to position [8680, 0]
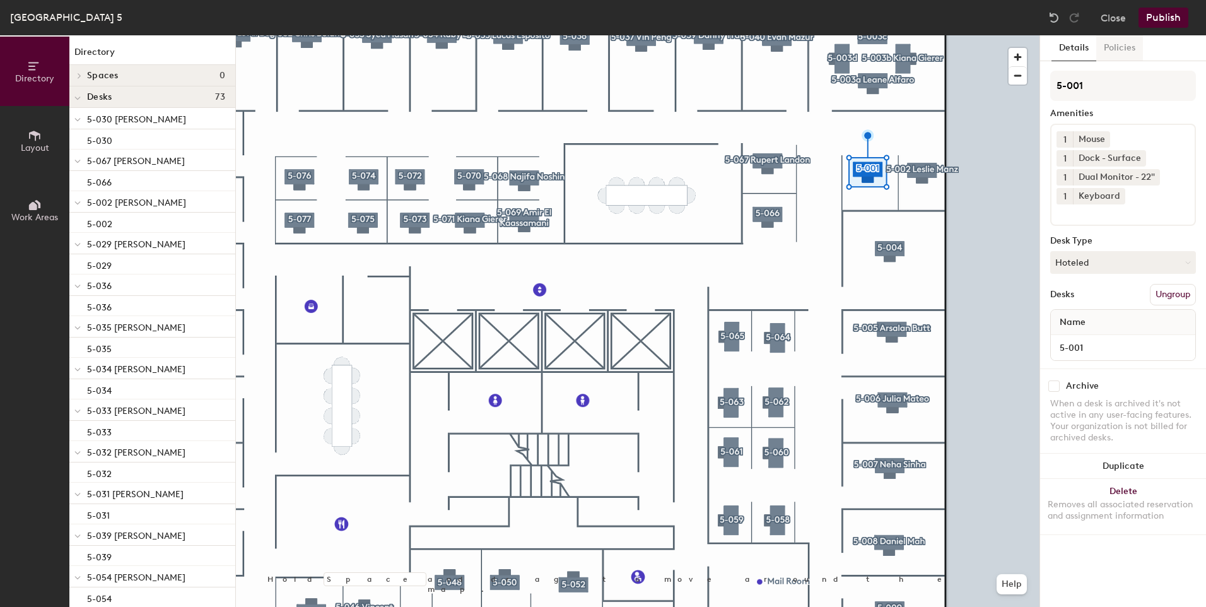
click at [1123, 52] on button "Policies" at bounding box center [1119, 48] width 47 height 26
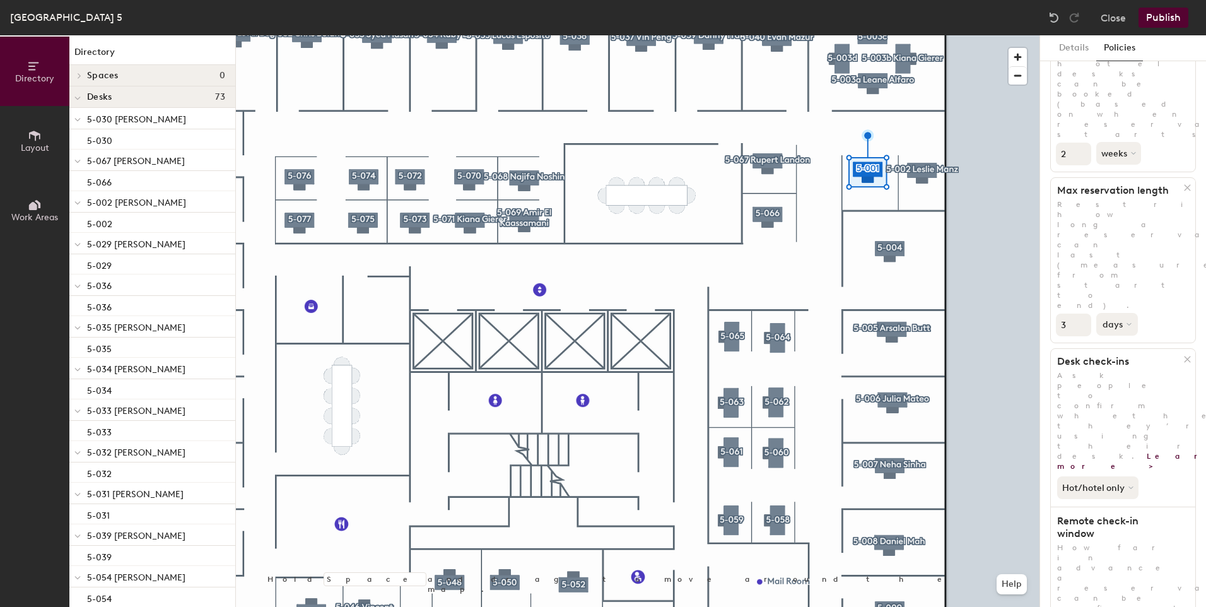
scroll to position [192, 0]
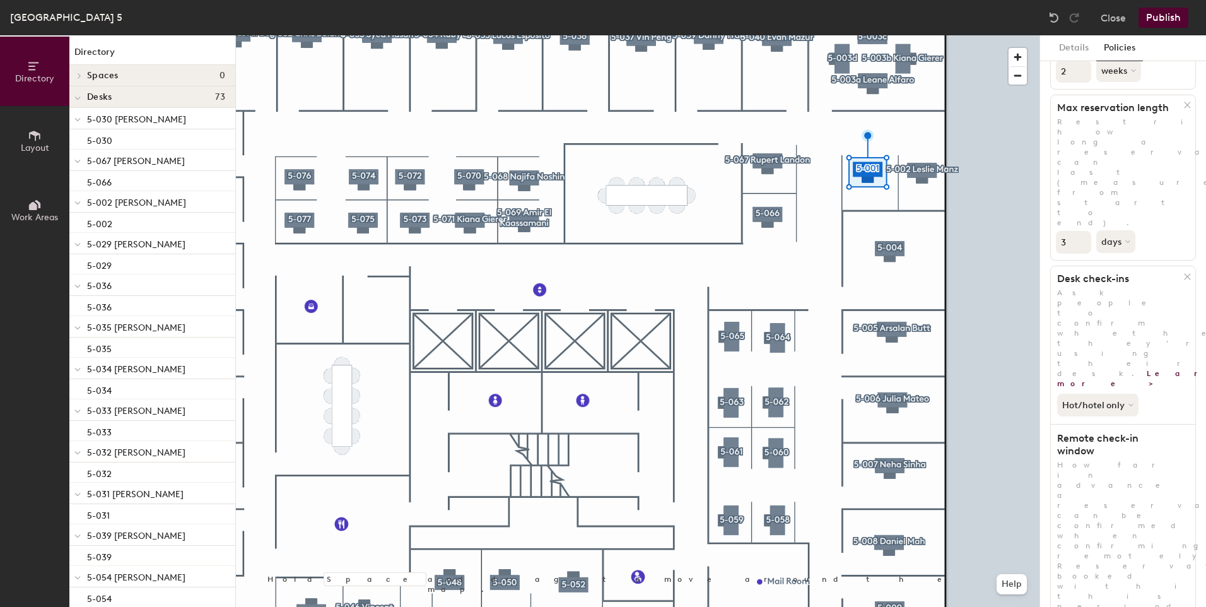
click at [1070, 44] on button "Details" at bounding box center [1073, 48] width 45 height 26
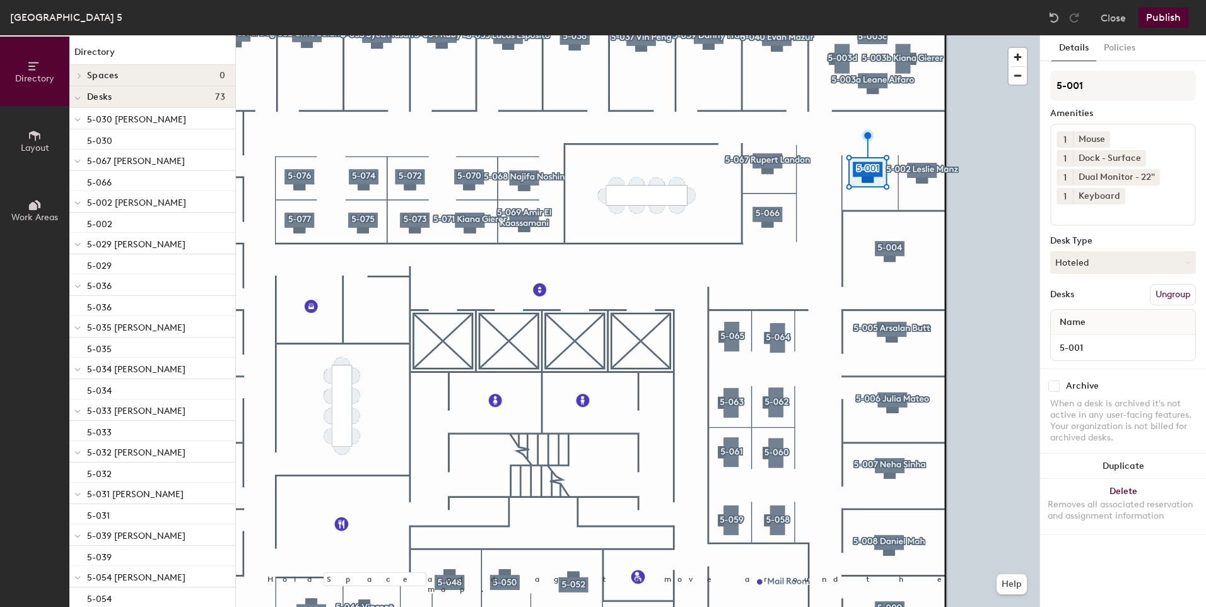
scroll to position [0, 0]
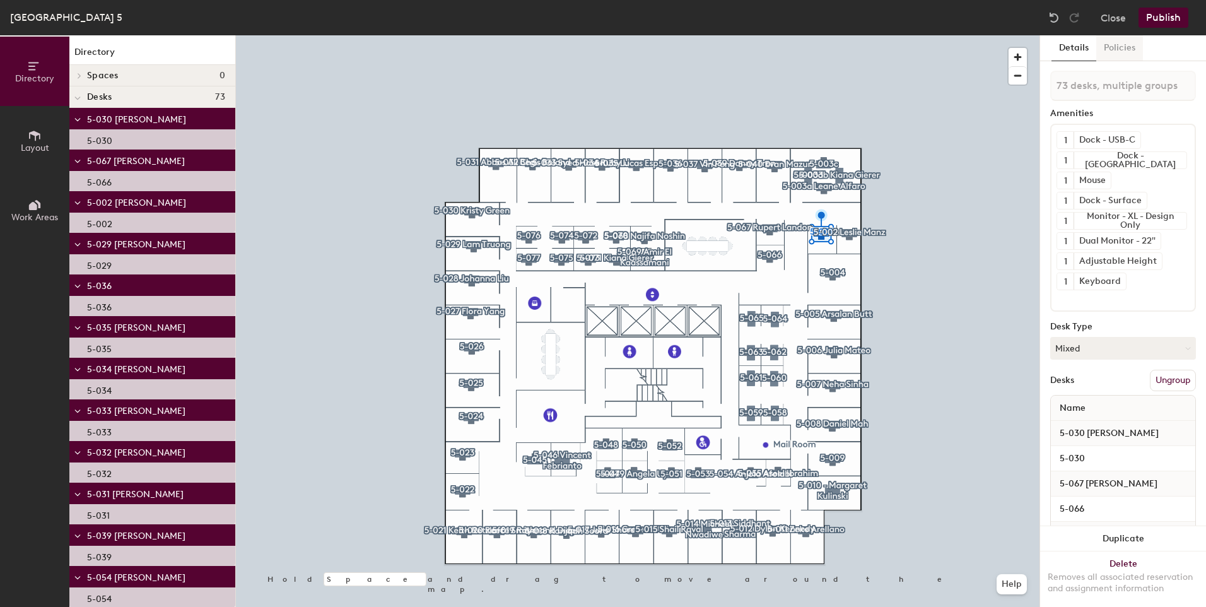
click at [1115, 45] on button "Policies" at bounding box center [1119, 48] width 47 height 26
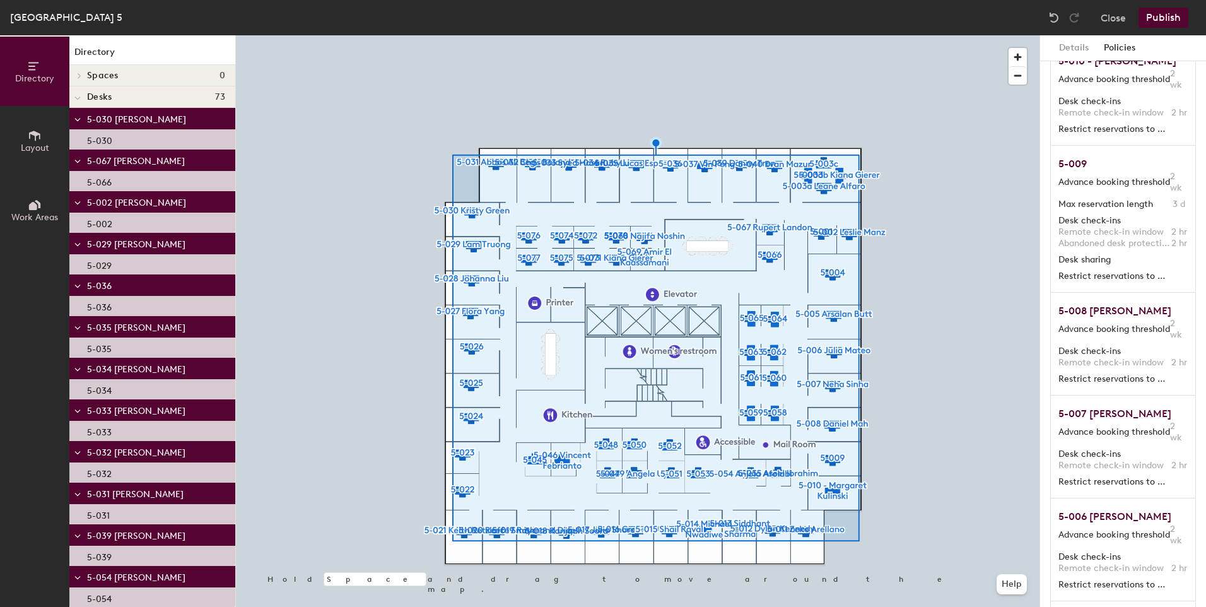
scroll to position [4660, 0]
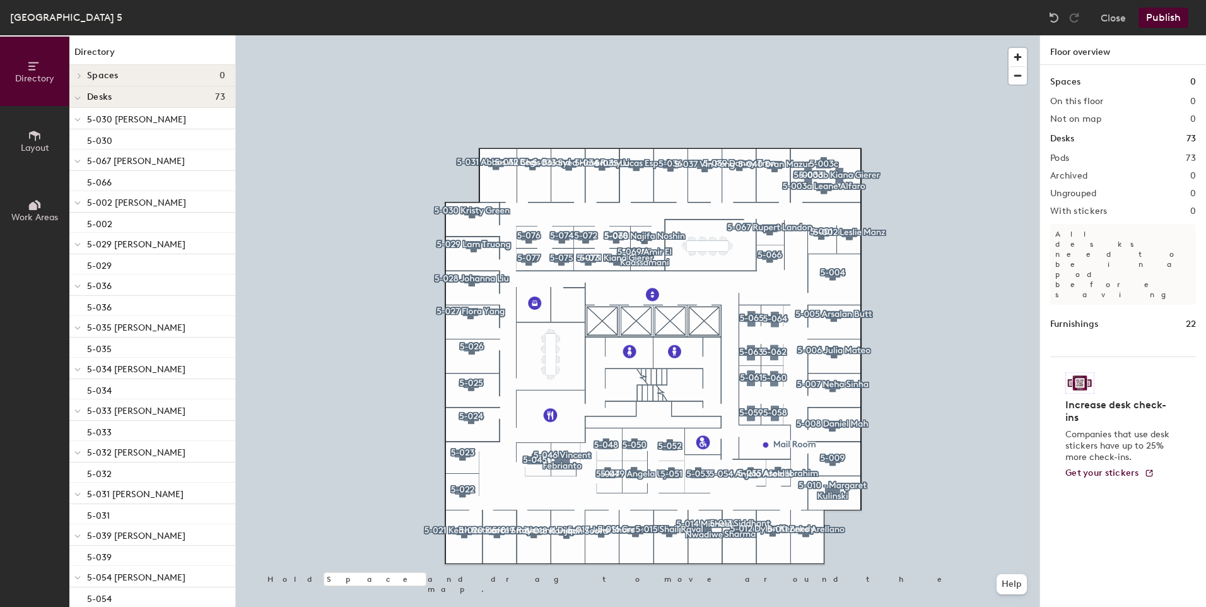
click at [1160, 16] on button "Publish" at bounding box center [1163, 18] width 50 height 20
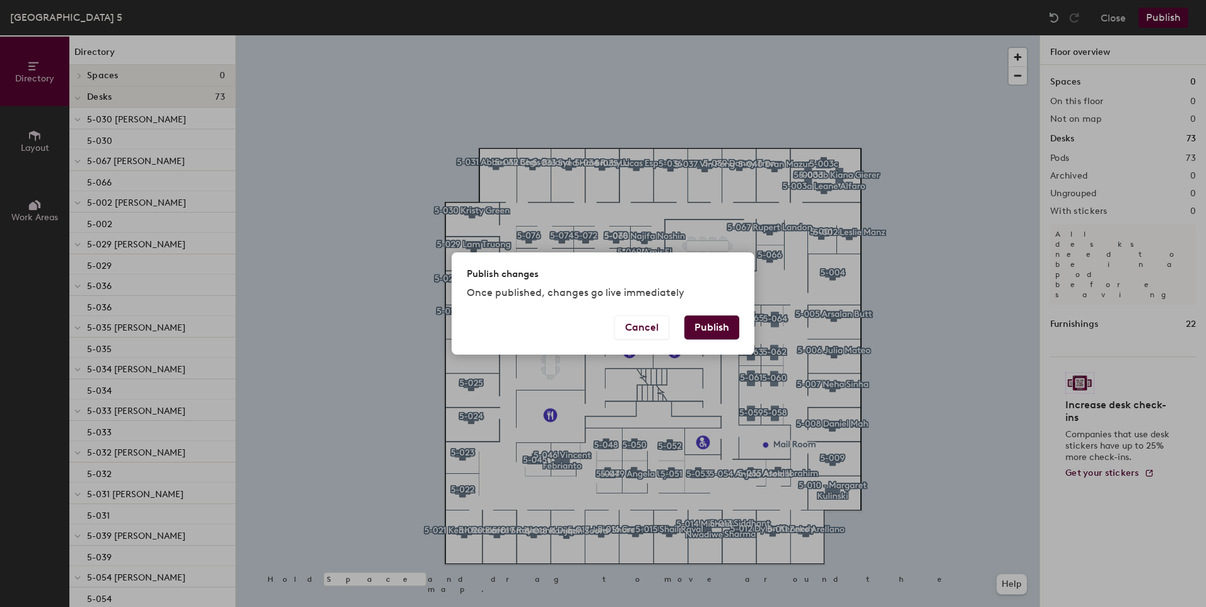
click at [708, 326] on button "Publish" at bounding box center [711, 327] width 55 height 24
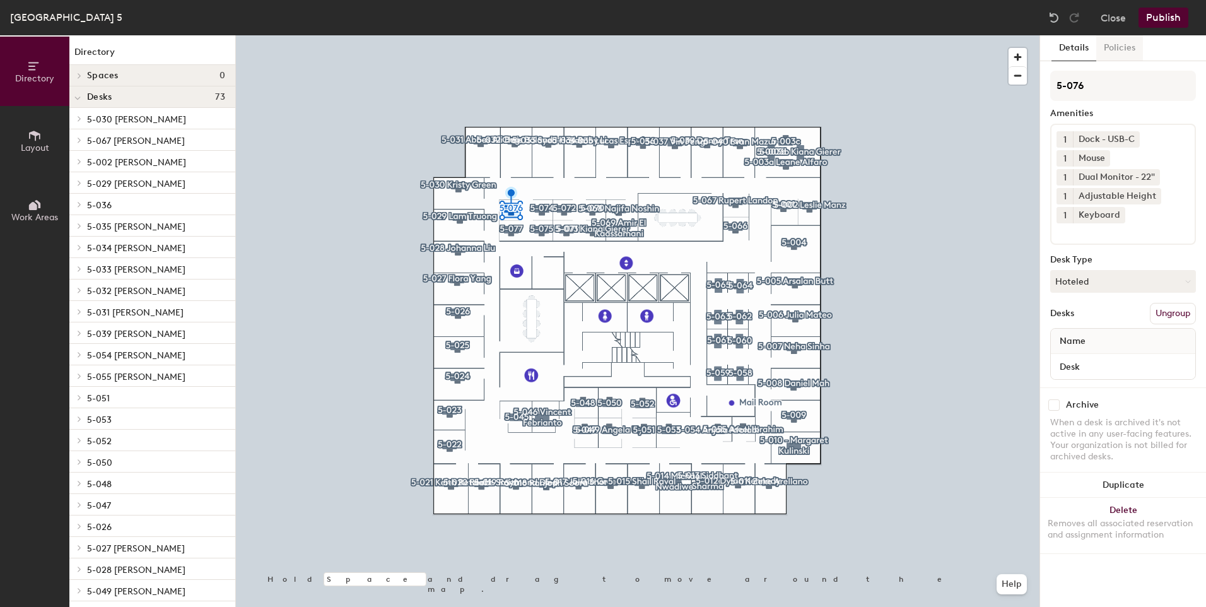
click at [1121, 48] on button "Policies" at bounding box center [1119, 48] width 47 height 26
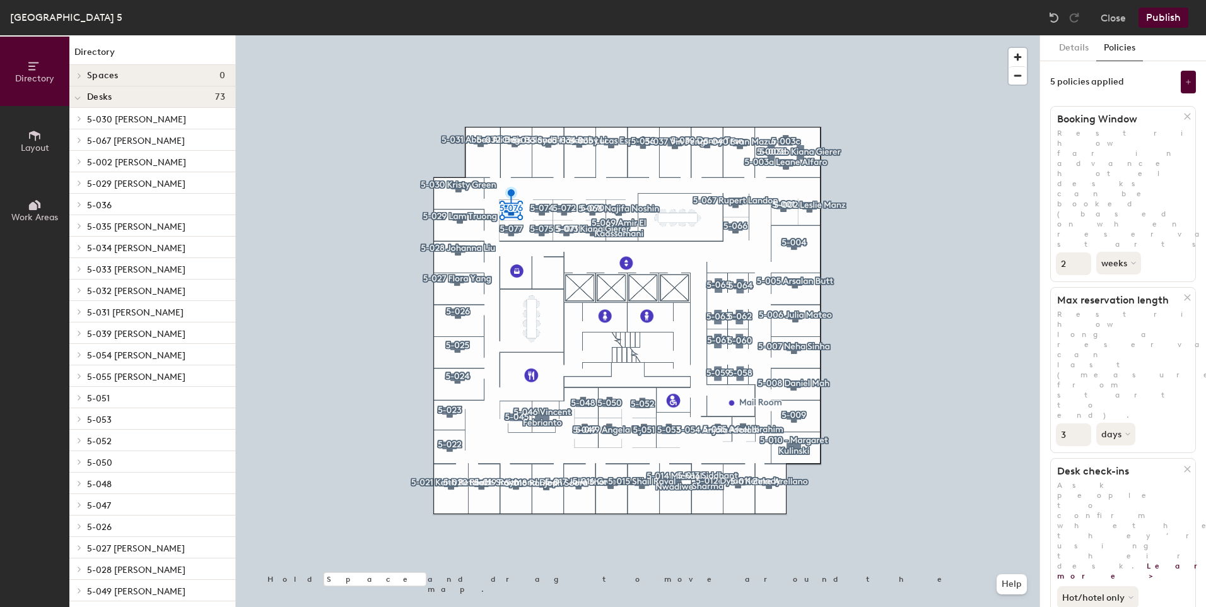
click at [1164, 16] on button "Publish" at bounding box center [1163, 18] width 50 height 20
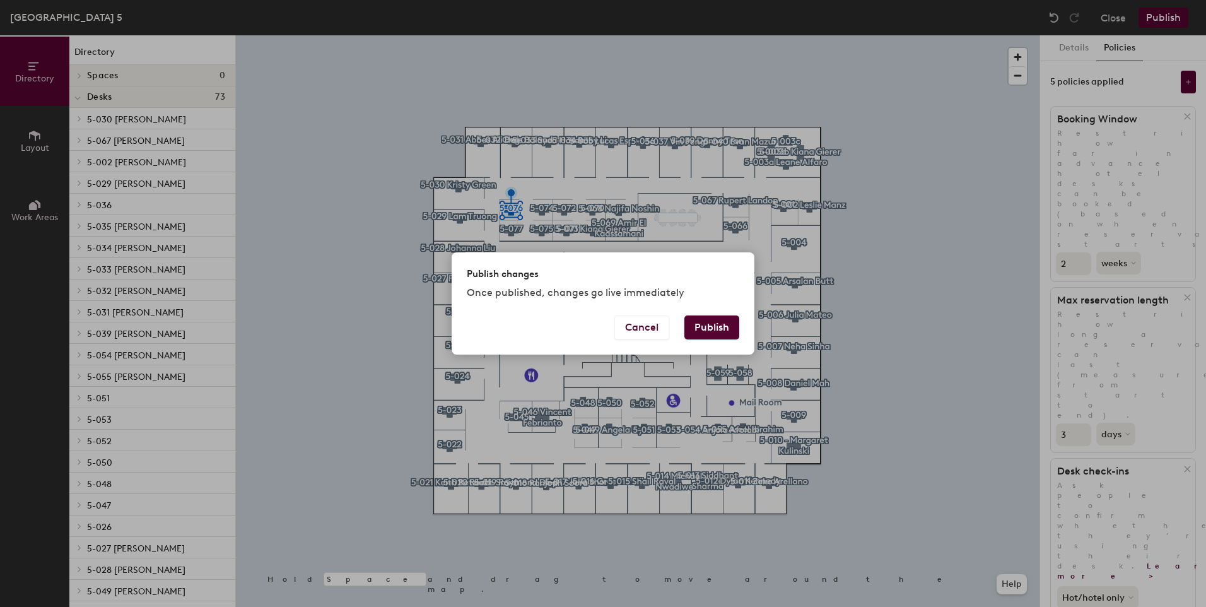
click at [713, 325] on button "Publish" at bounding box center [711, 327] width 55 height 24
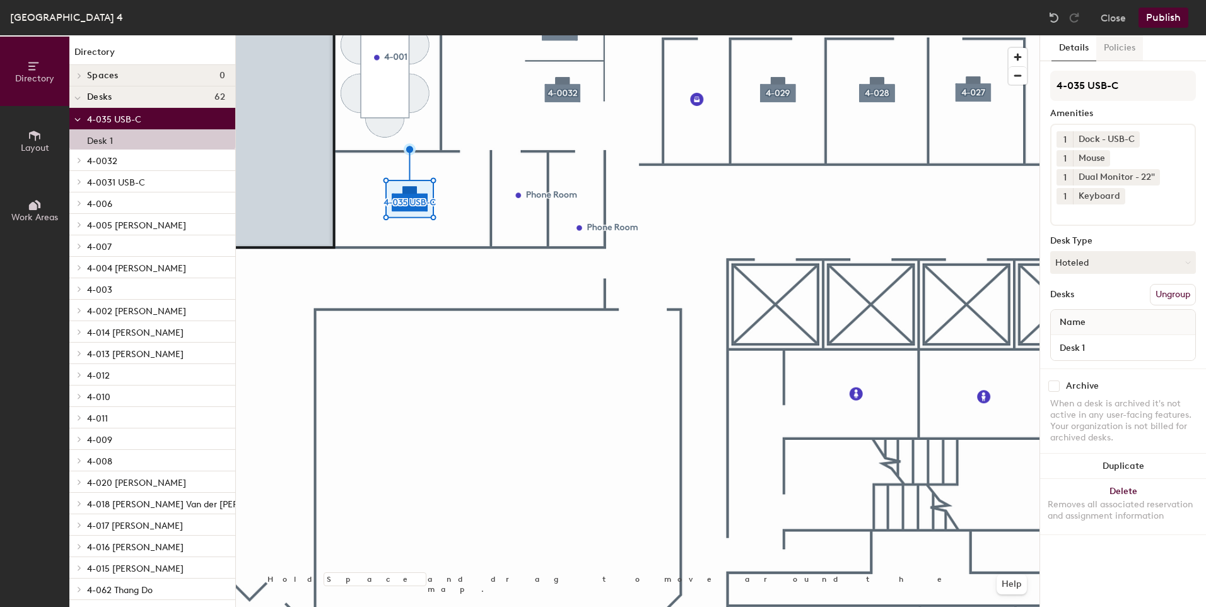
click at [1122, 50] on button "Policies" at bounding box center [1119, 48] width 47 height 26
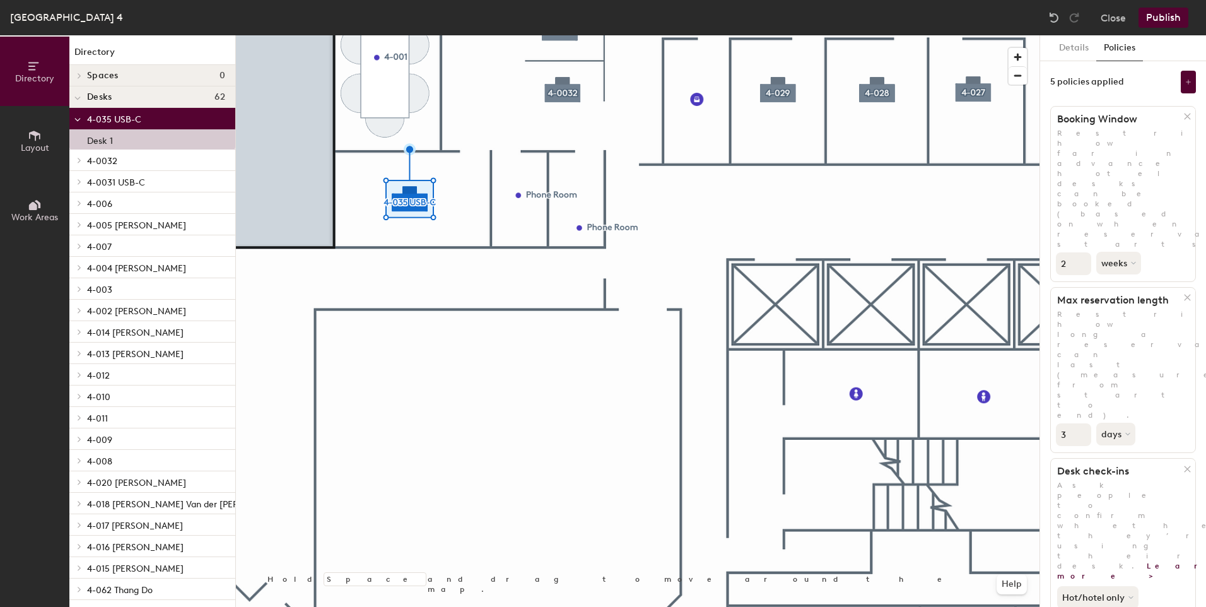
type input "2"
click at [1080, 252] on input "2" at bounding box center [1073, 263] width 35 height 23
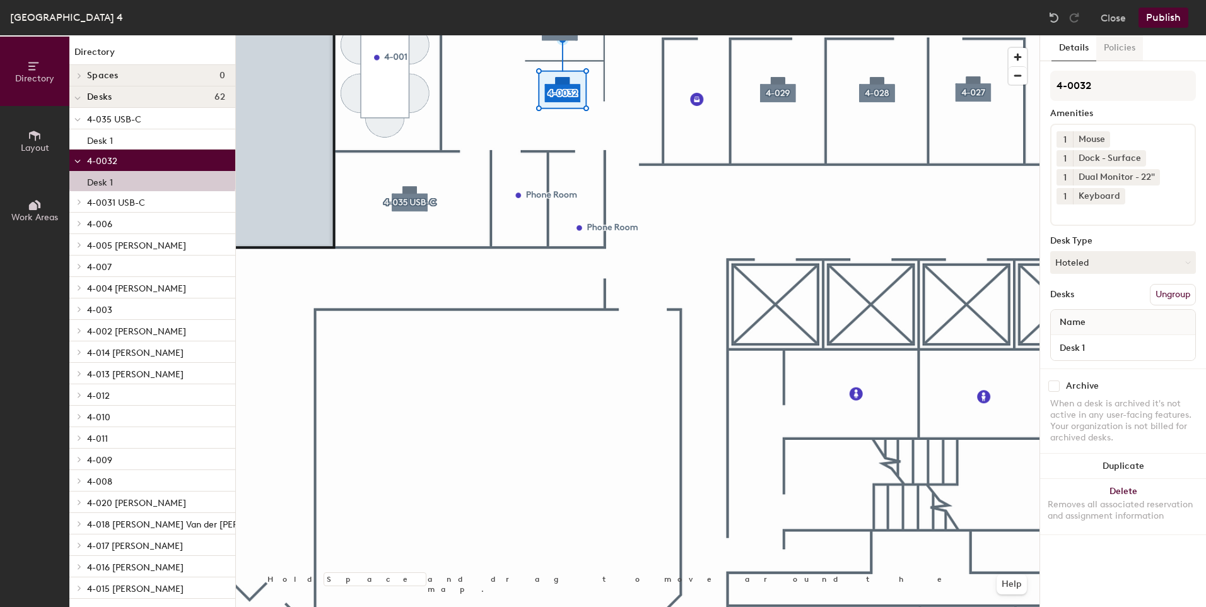
click at [1128, 44] on button "Policies" at bounding box center [1119, 48] width 47 height 26
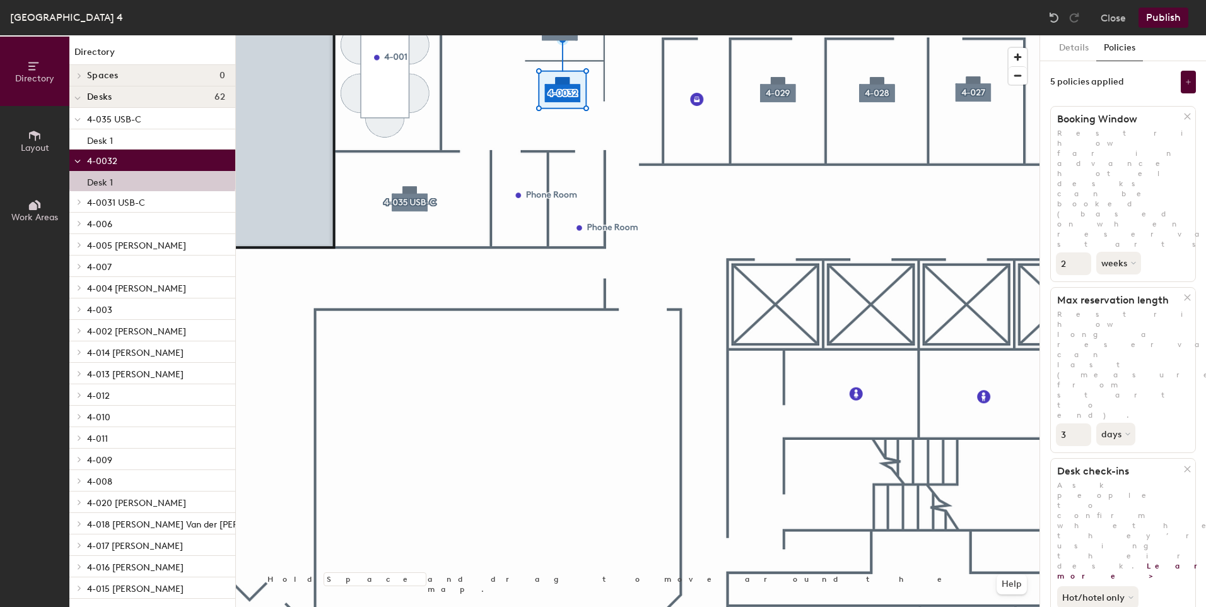
type input "2"
click at [1080, 252] on input "2" at bounding box center [1073, 263] width 35 height 23
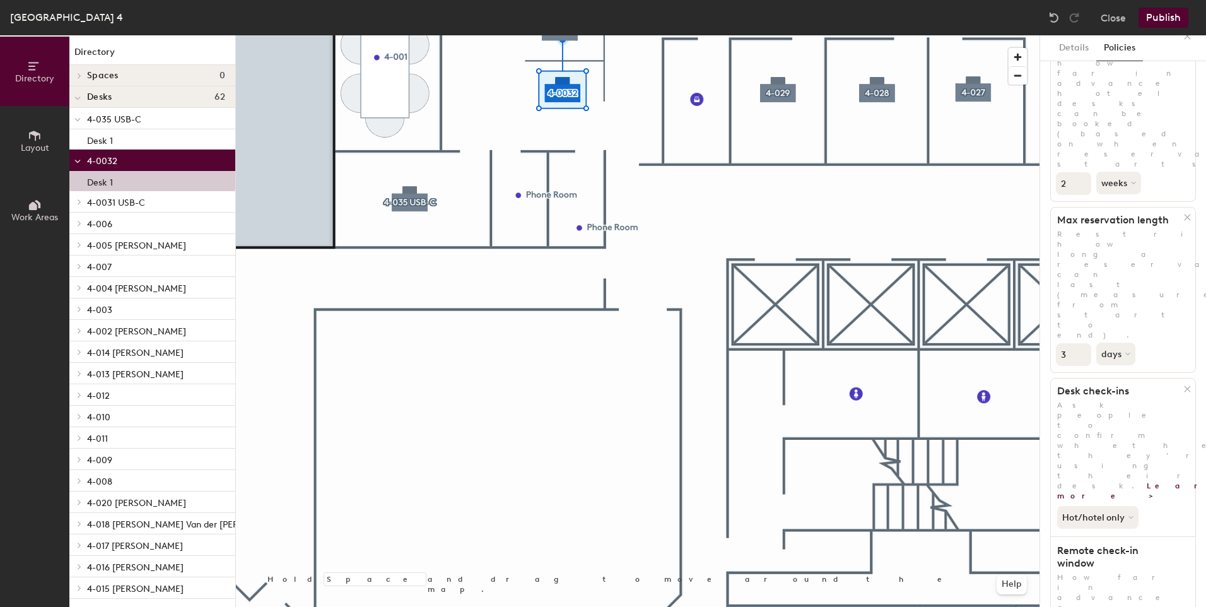
scroll to position [192, 0]
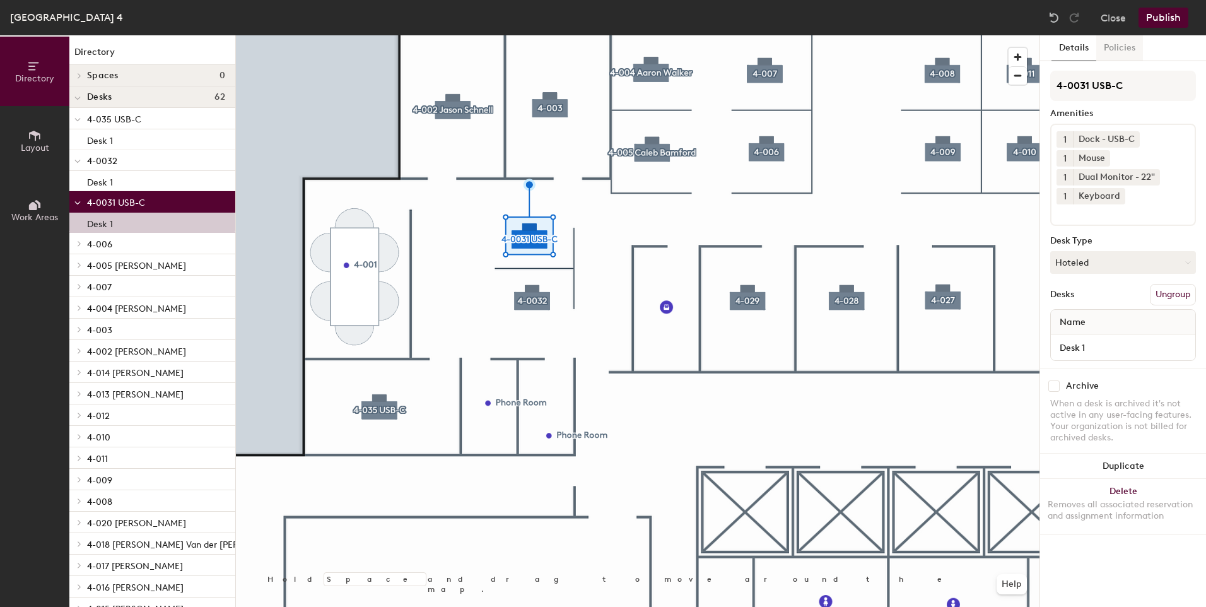
click at [1119, 50] on button "Policies" at bounding box center [1119, 48] width 47 height 26
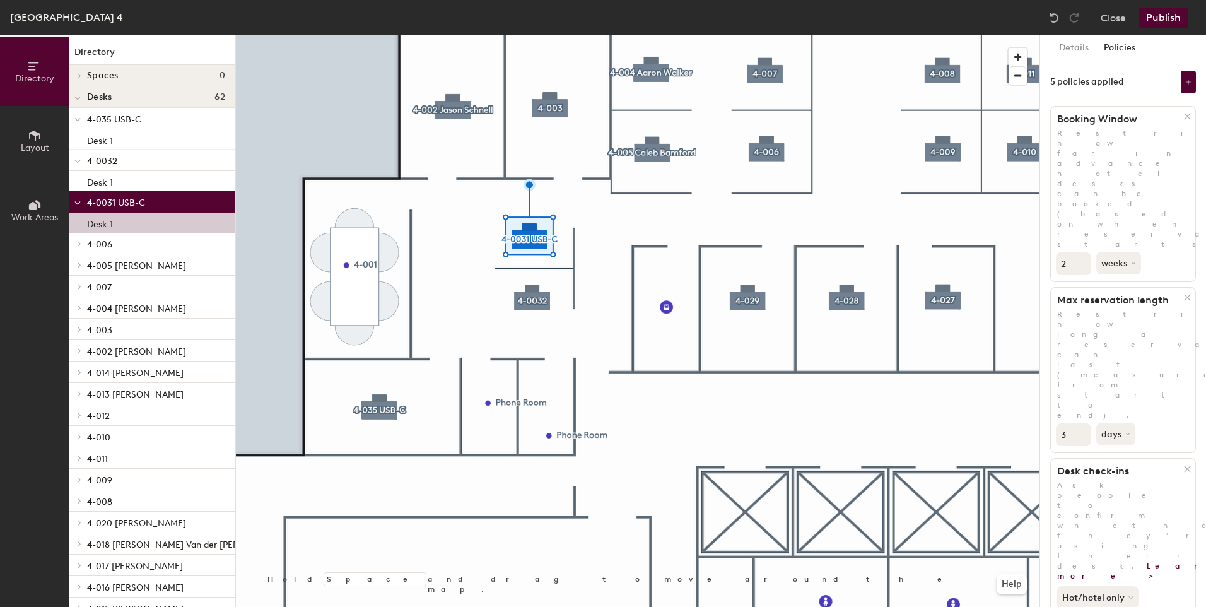
type input "2"
click at [1082, 252] on input "2" at bounding box center [1073, 263] width 35 height 23
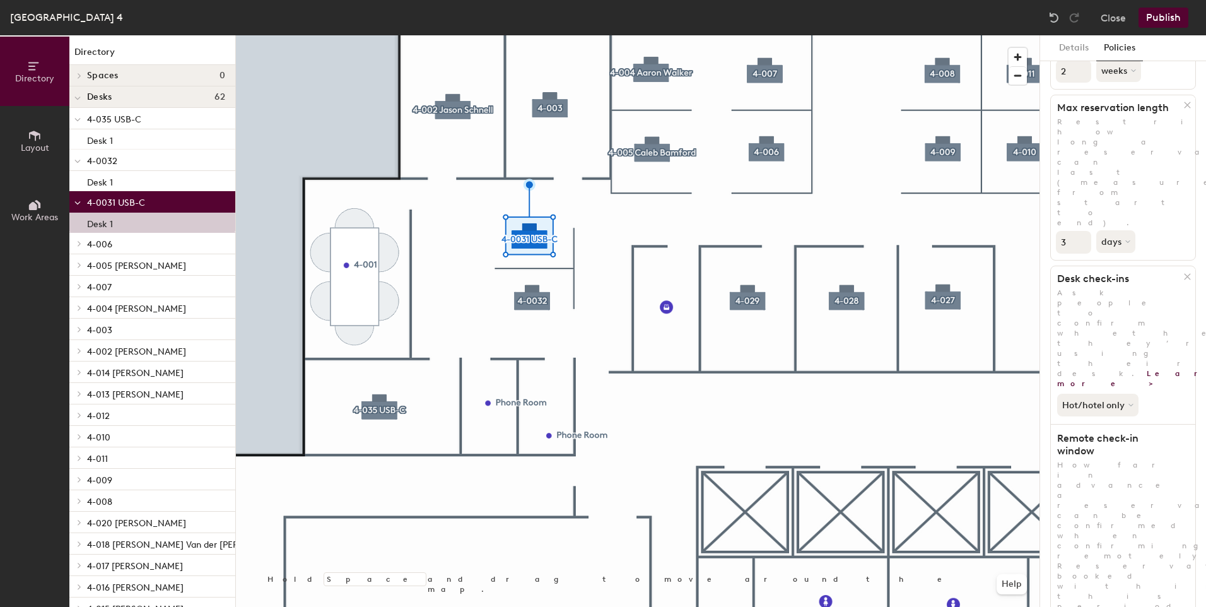
scroll to position [0, 0]
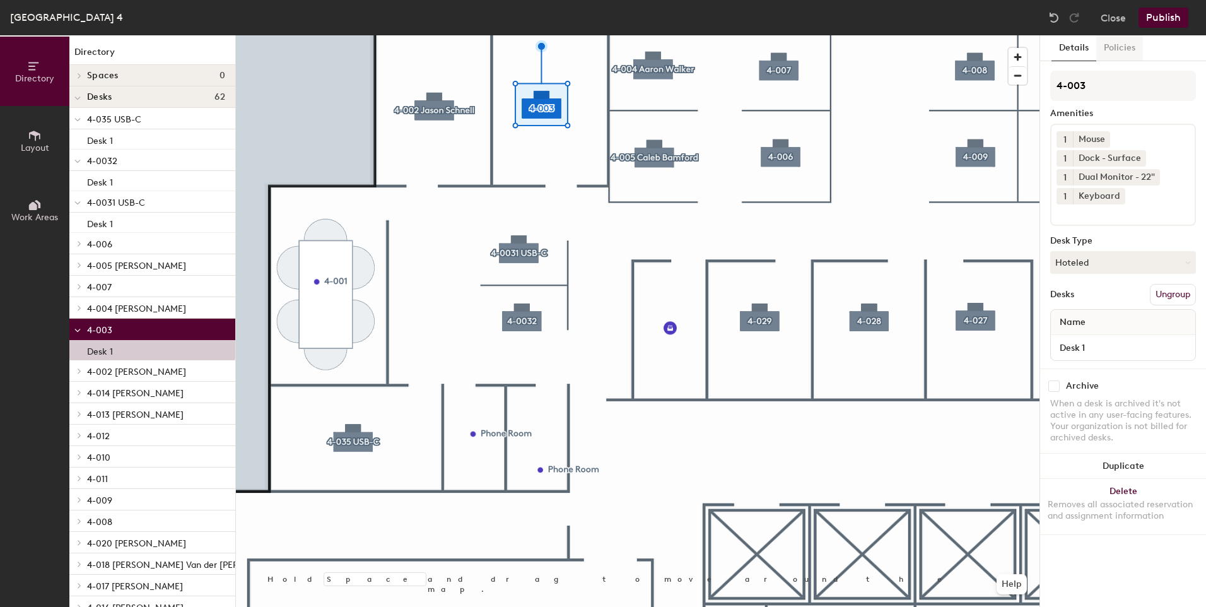
click at [1111, 45] on button "Policies" at bounding box center [1119, 48] width 47 height 26
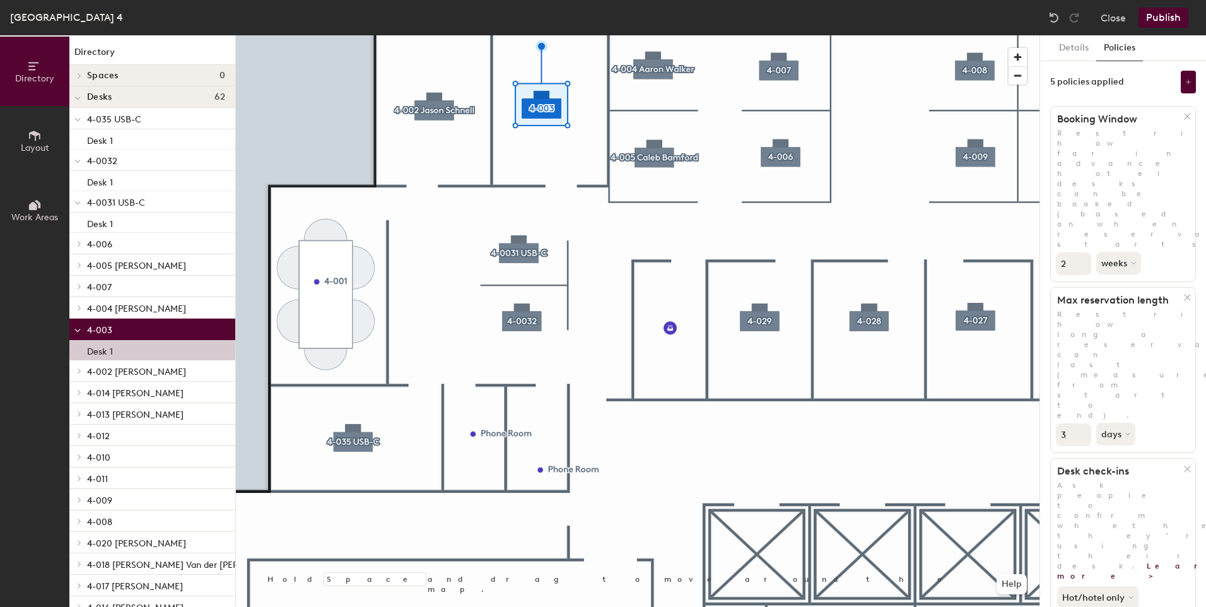
type input "2"
click at [1081, 252] on input "2" at bounding box center [1073, 263] width 35 height 23
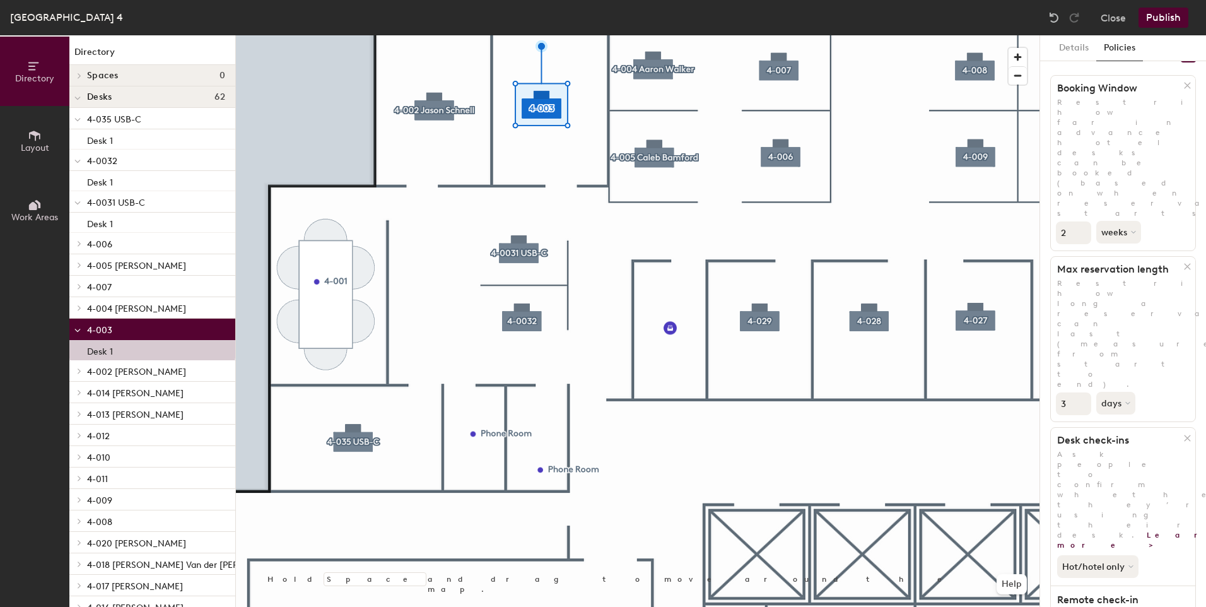
scroll to position [192, 0]
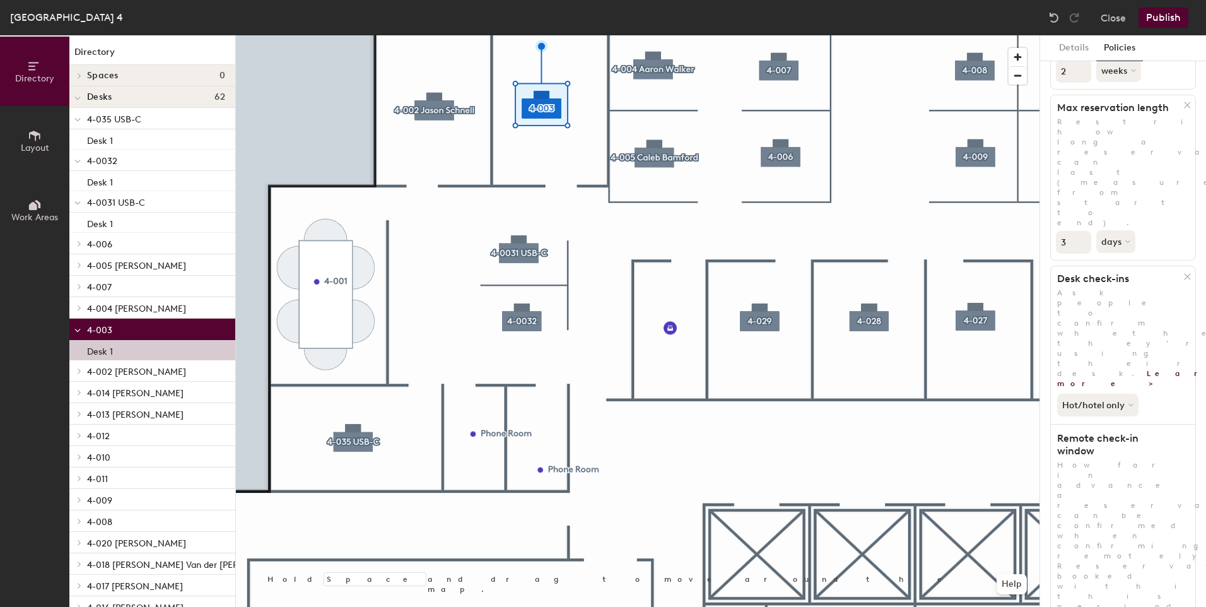
click at [757, 35] on div at bounding box center [637, 35] width 803 height 0
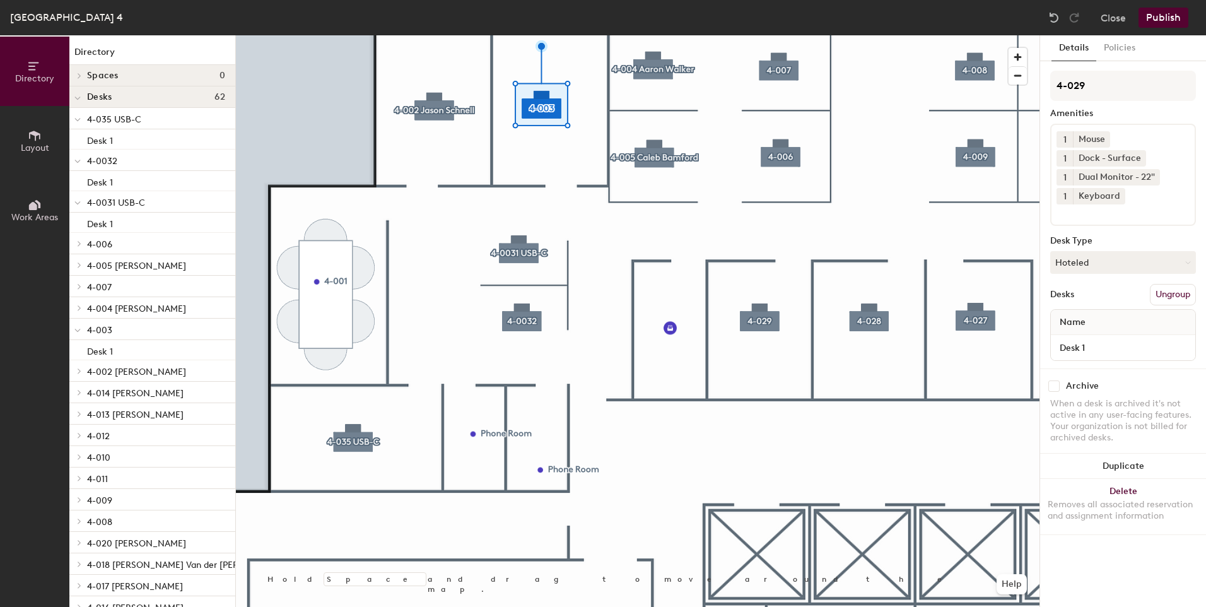
scroll to position [0, 0]
click at [1116, 49] on button "Policies" at bounding box center [1119, 48] width 47 height 26
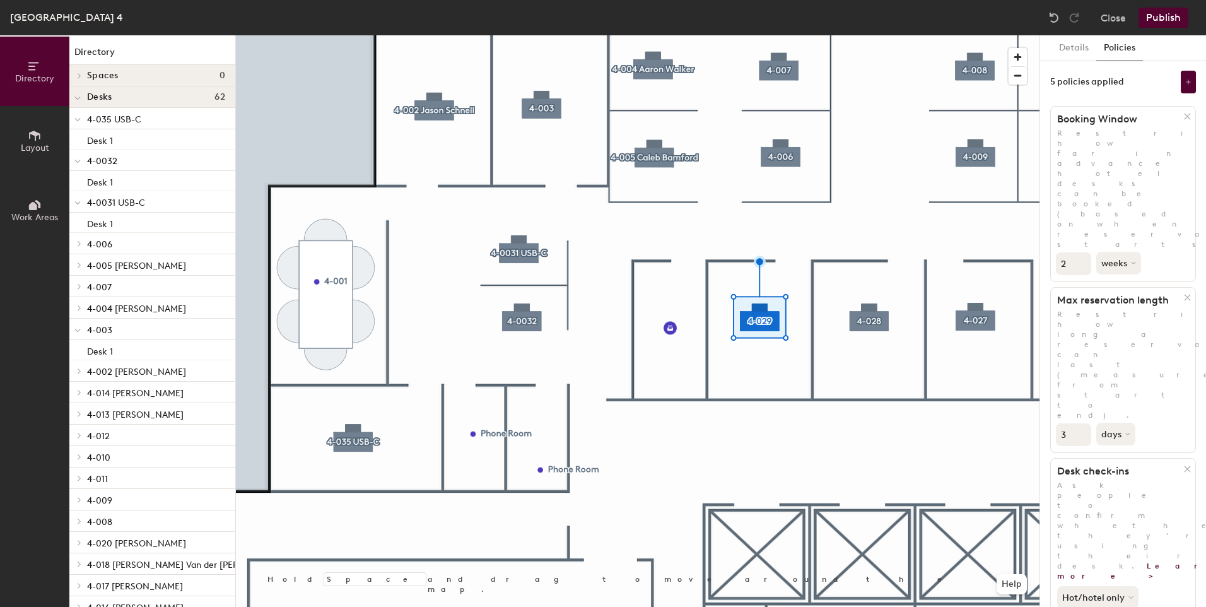
type input "2"
click at [1082, 252] on input "2" at bounding box center [1073, 263] width 35 height 23
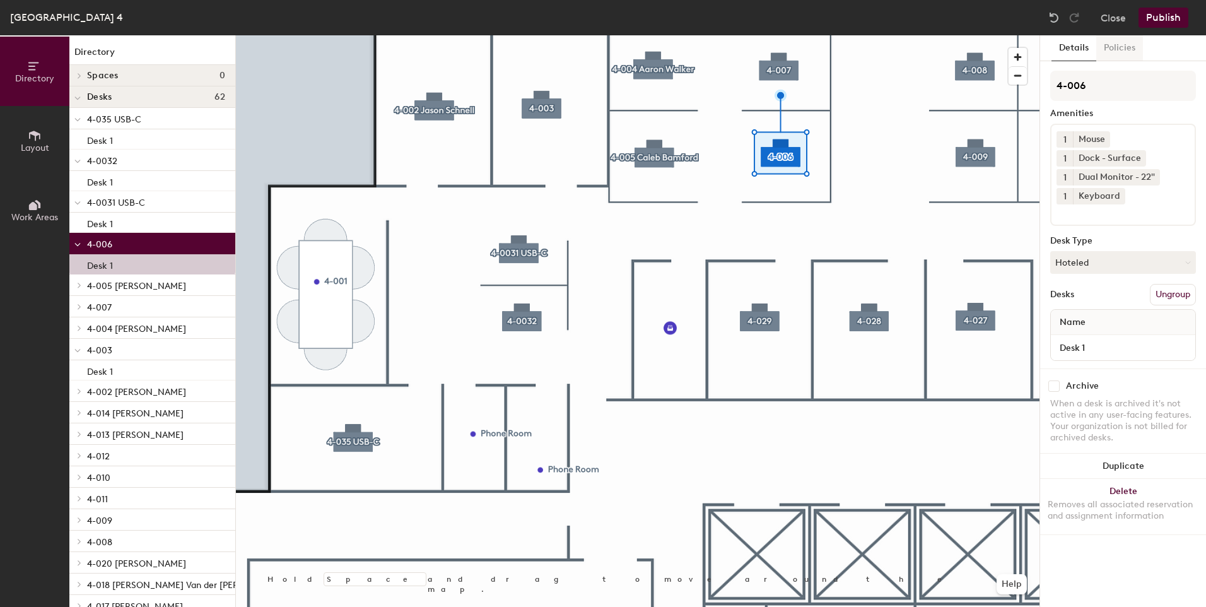
click at [1106, 52] on button "Policies" at bounding box center [1119, 48] width 47 height 26
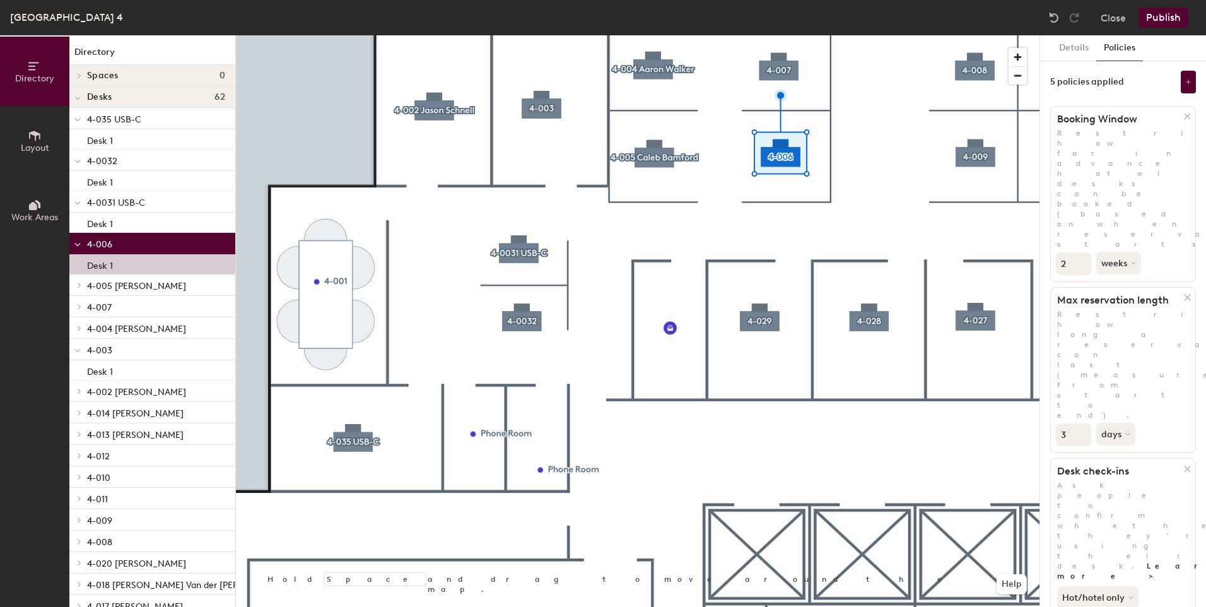
type input "2"
click at [1080, 252] on input "2" at bounding box center [1073, 263] width 35 height 23
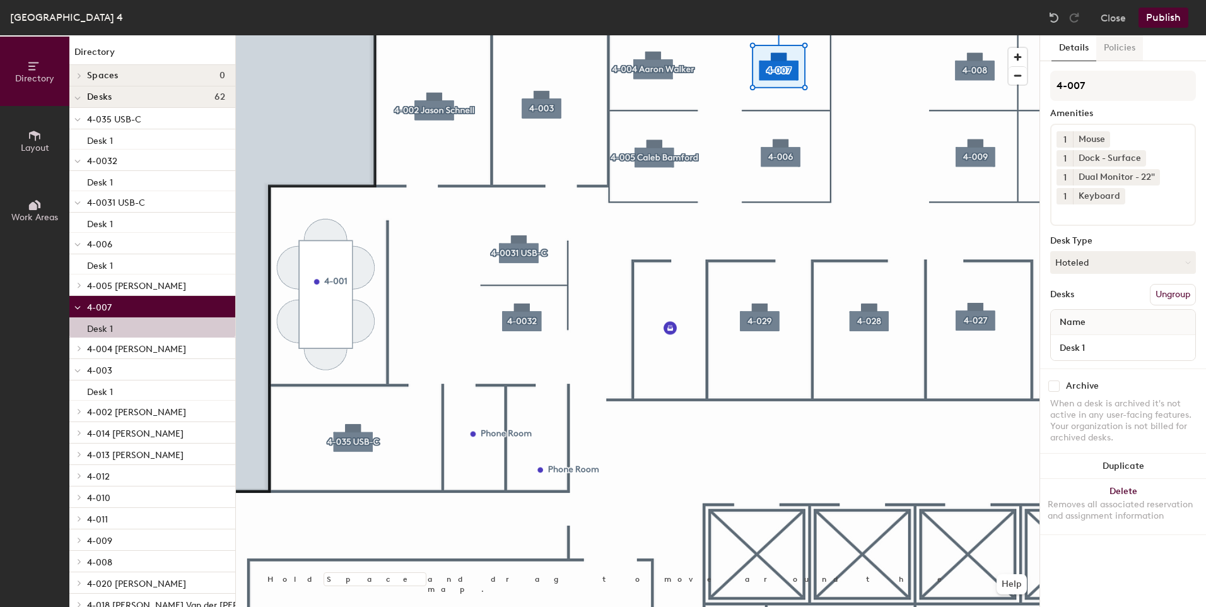
click at [1097, 51] on button "Policies" at bounding box center [1119, 48] width 47 height 26
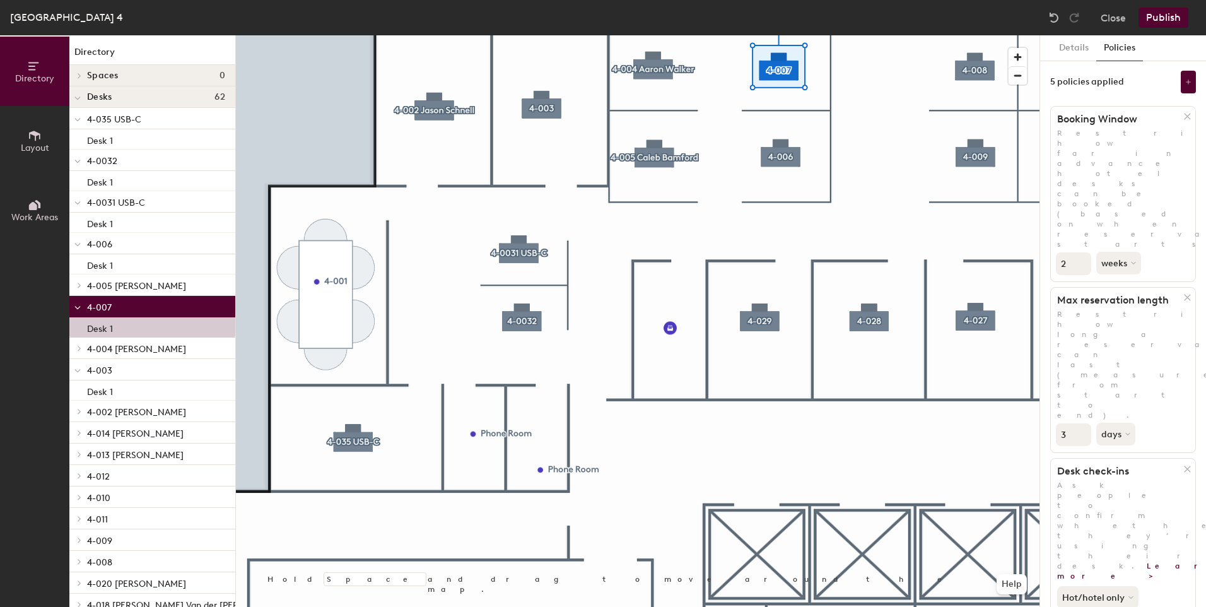
type input "2"
click at [1080, 252] on input "2" at bounding box center [1073, 263] width 35 height 23
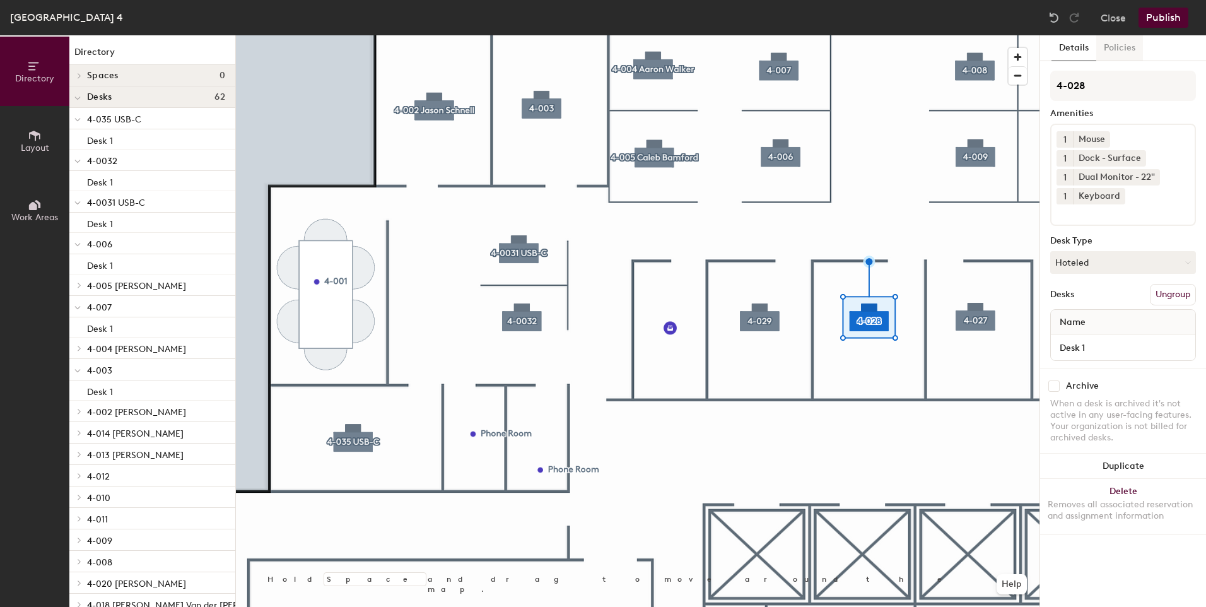
click at [1115, 52] on button "Policies" at bounding box center [1119, 48] width 47 height 26
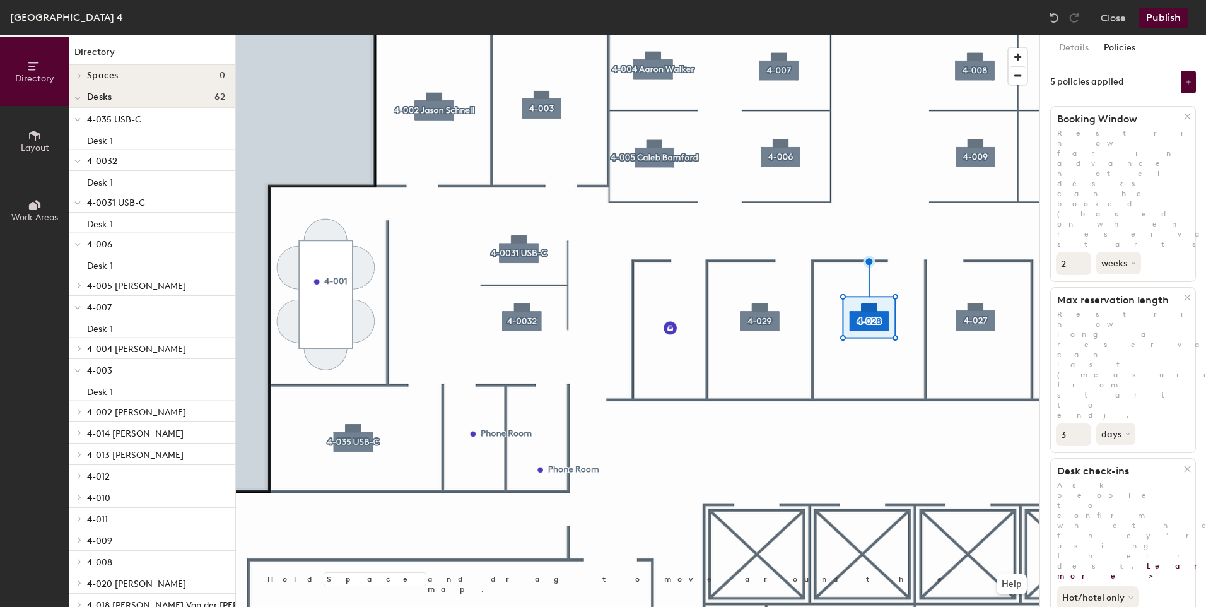
type input "2"
click at [1081, 252] on input "2" at bounding box center [1073, 263] width 35 height 23
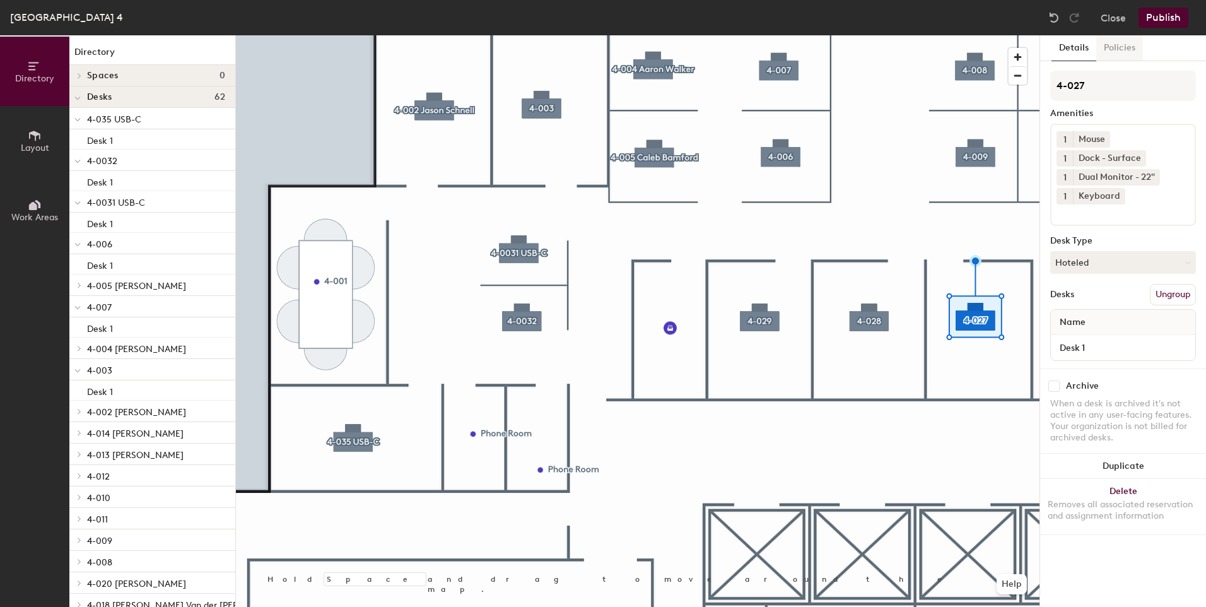
click at [1114, 53] on button "Policies" at bounding box center [1119, 48] width 47 height 26
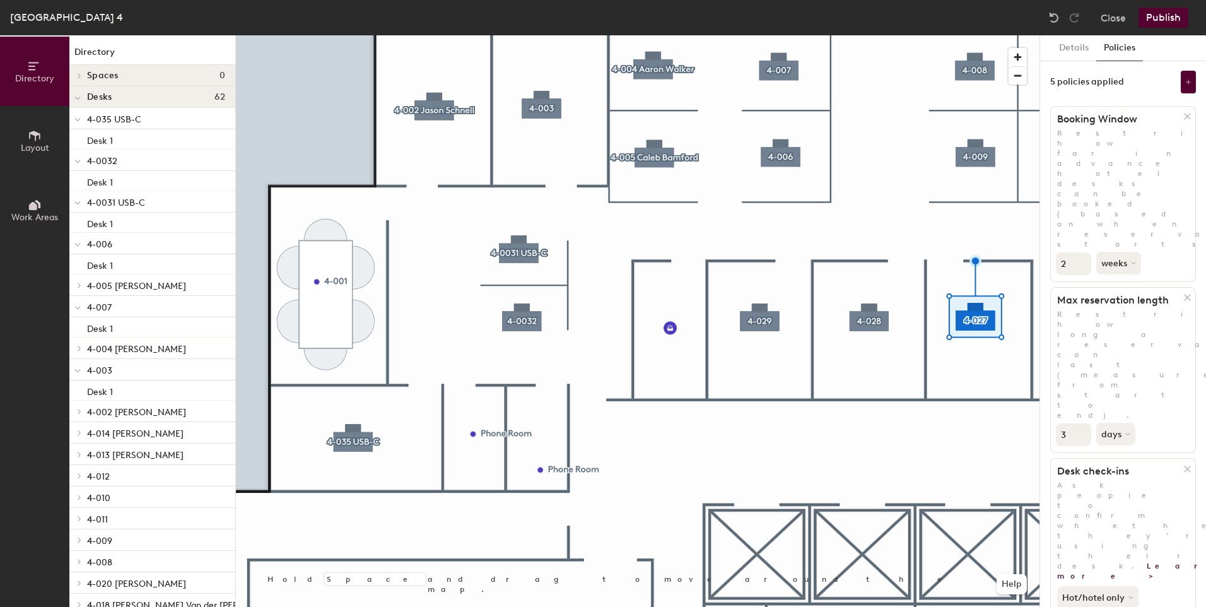
type input "2"
click at [1082, 252] on input "2" at bounding box center [1073, 263] width 35 height 23
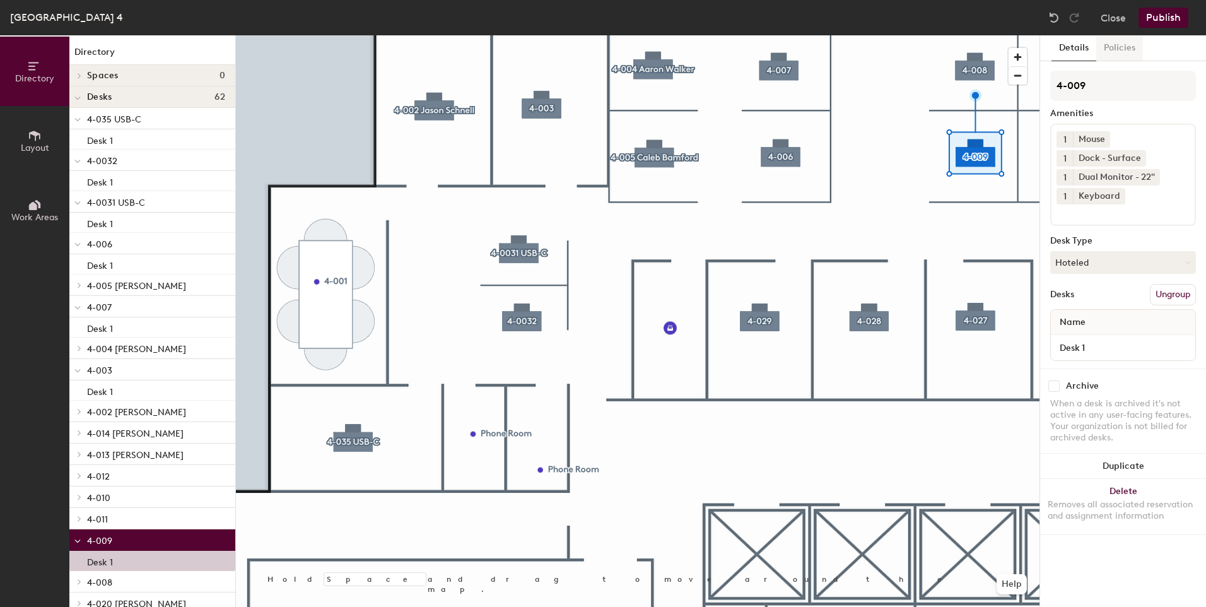
click at [1107, 41] on button "Policies" at bounding box center [1119, 48] width 47 height 26
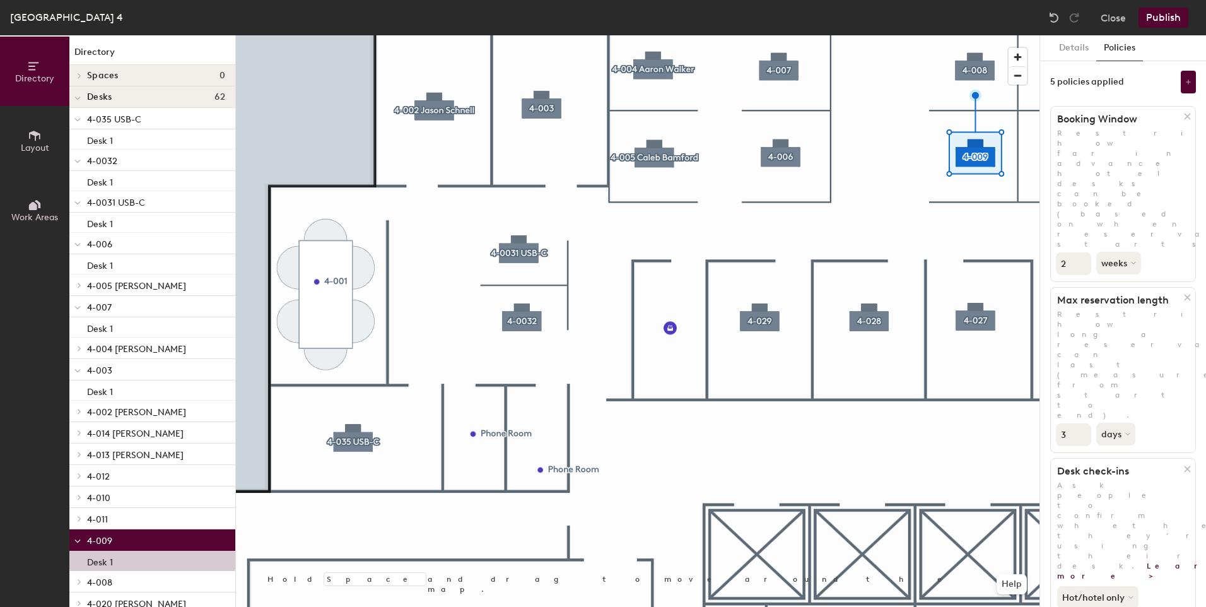
type input "2"
click at [1082, 252] on input "2" at bounding box center [1073, 263] width 35 height 23
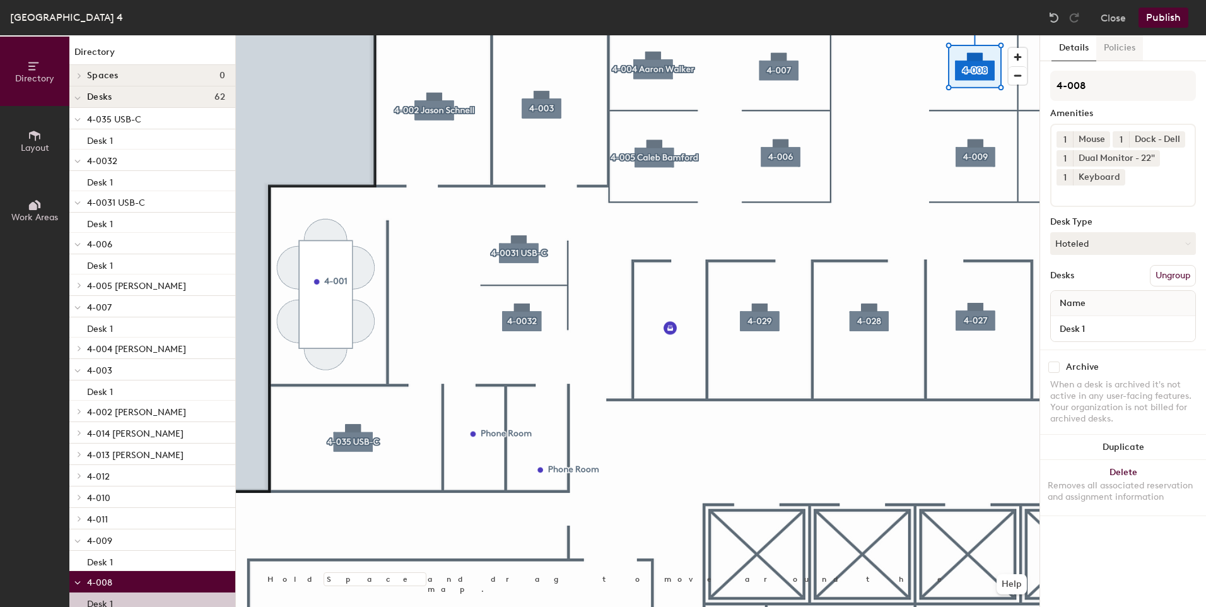
click at [1109, 54] on button "Policies" at bounding box center [1119, 48] width 47 height 26
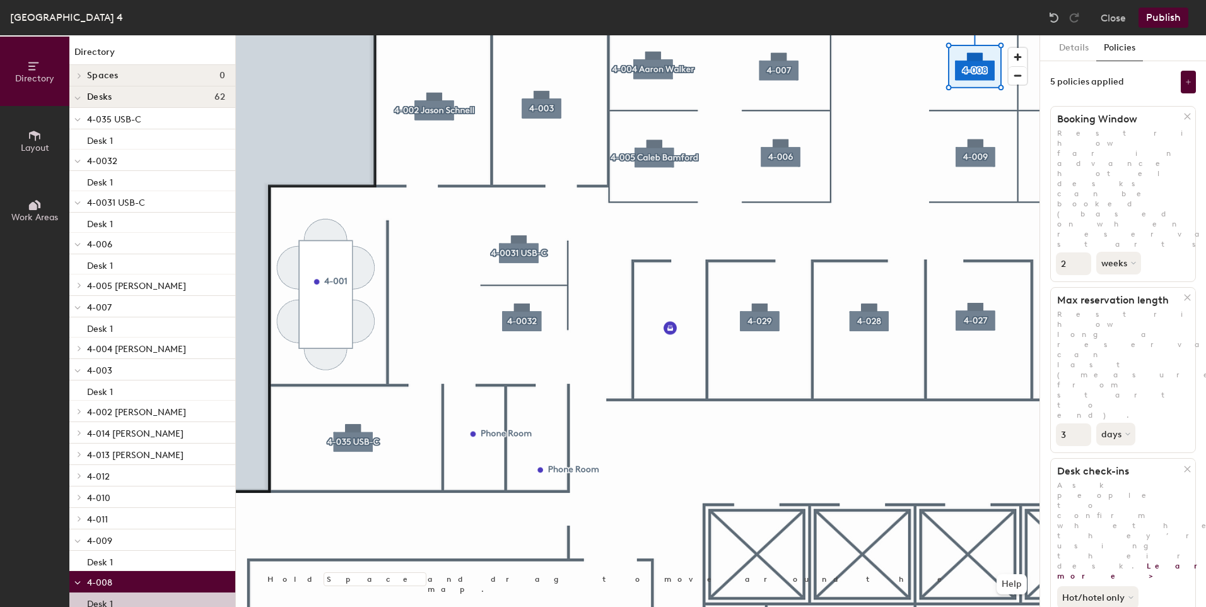
type input "2"
click at [1080, 252] on input "2" at bounding box center [1073, 263] width 35 height 23
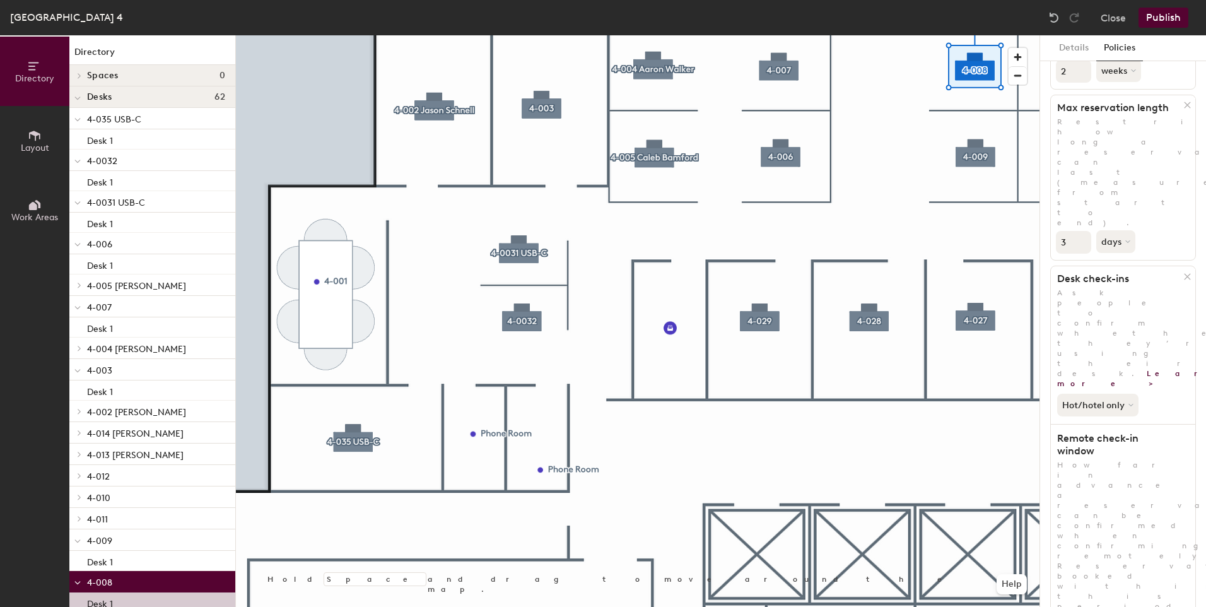
scroll to position [132, 0]
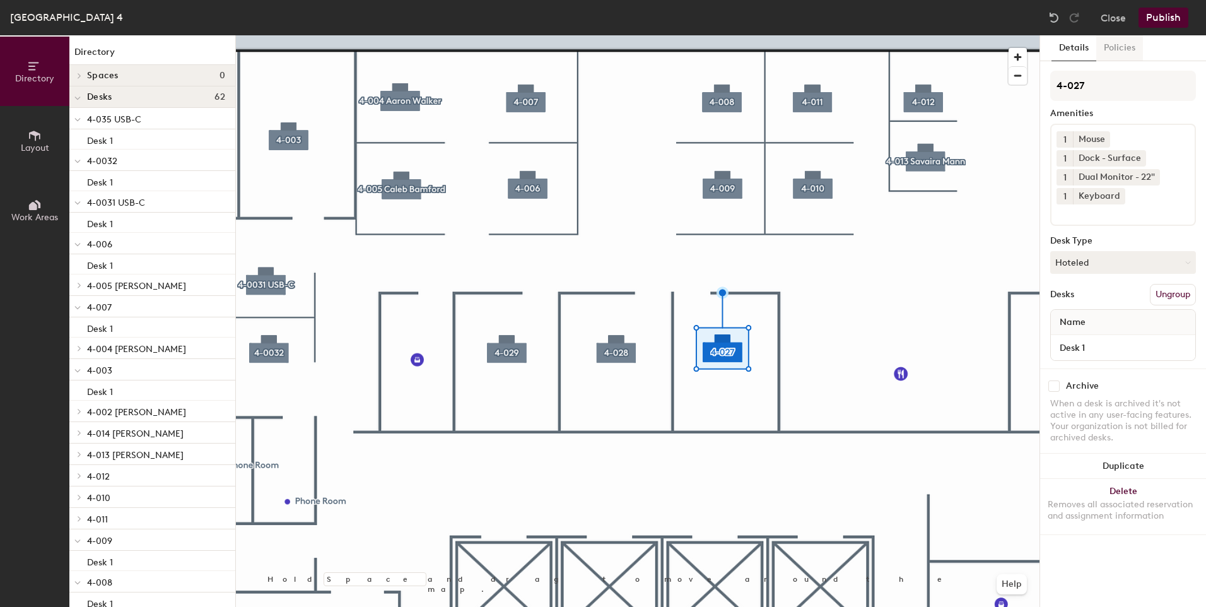
click at [1113, 49] on button "Policies" at bounding box center [1119, 48] width 47 height 26
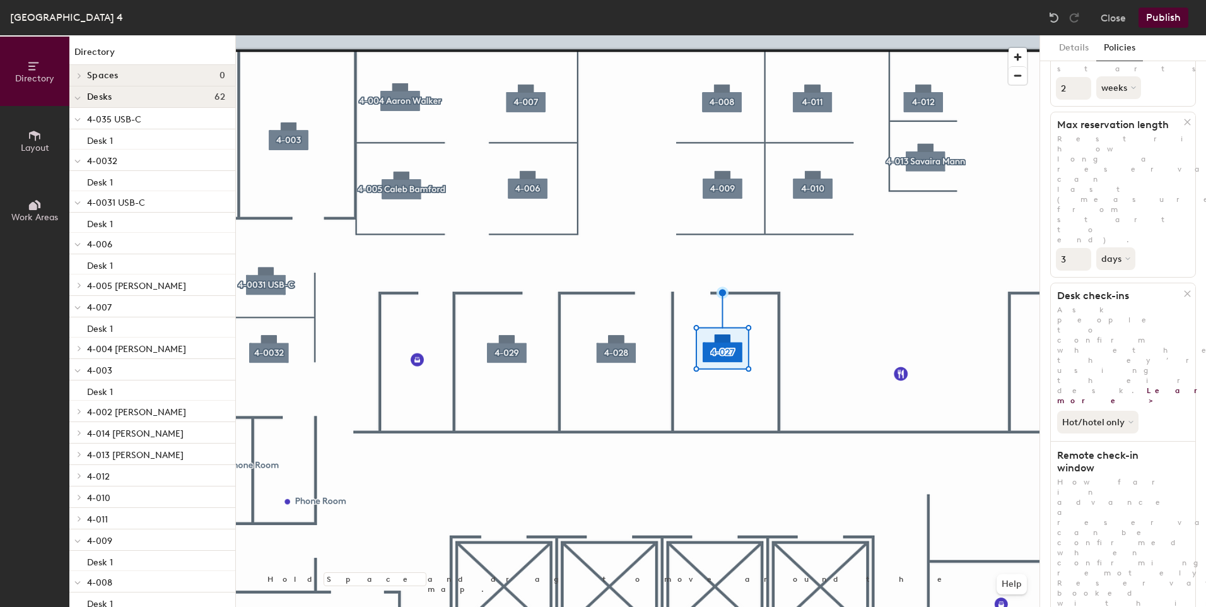
scroll to position [0, 0]
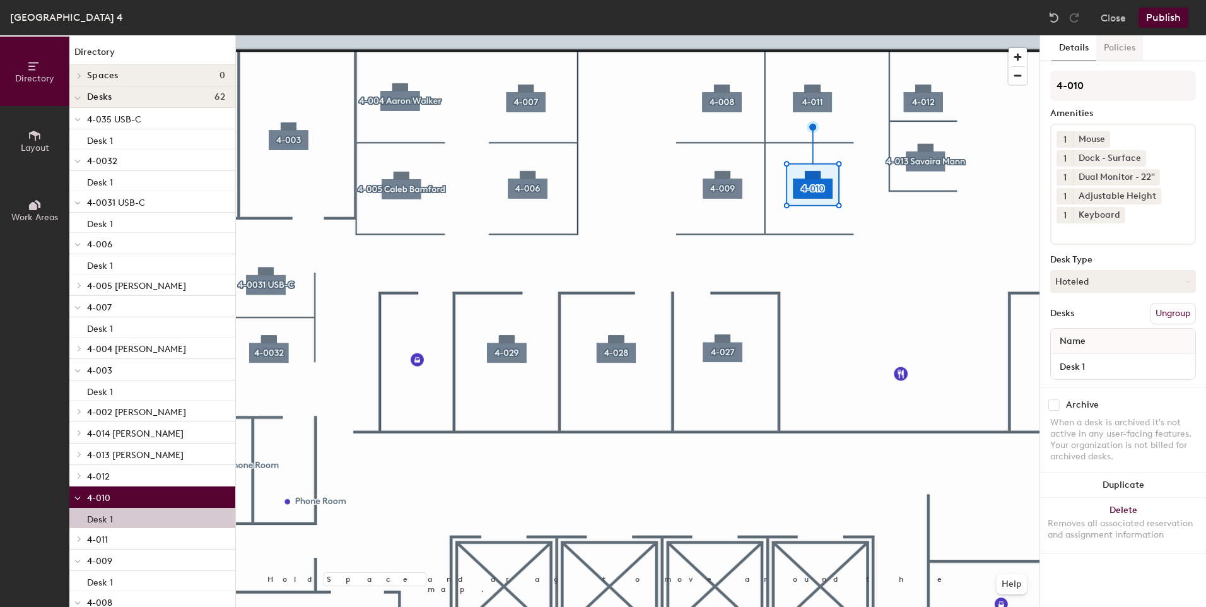
click at [1111, 50] on button "Policies" at bounding box center [1119, 48] width 47 height 26
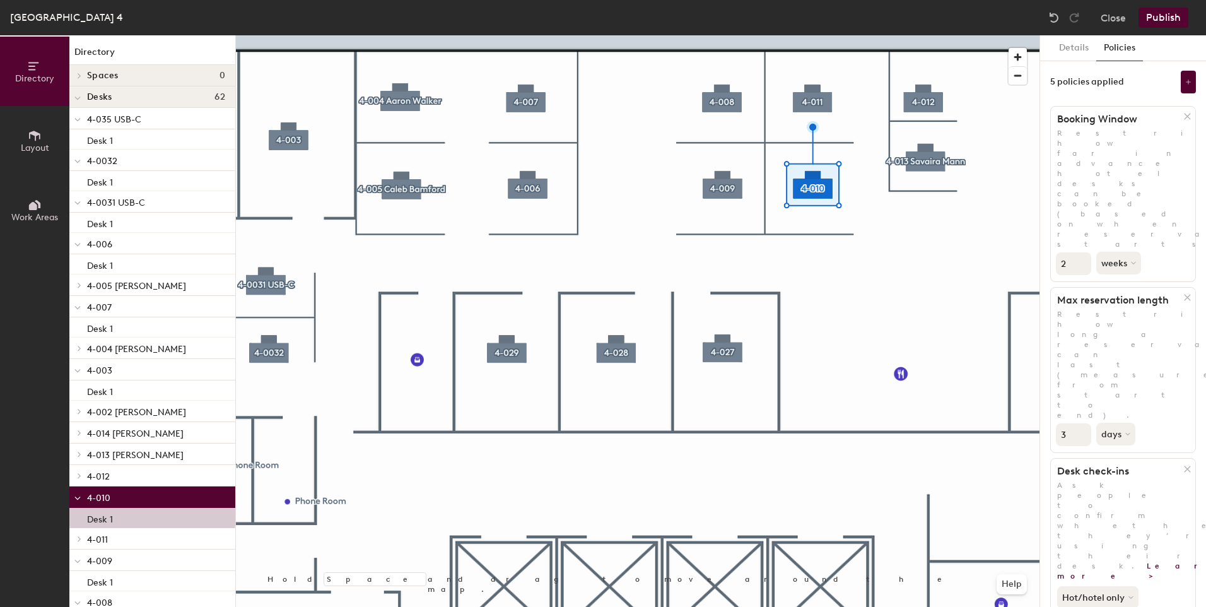
type input "2"
click at [1080, 252] on input "2" at bounding box center [1073, 263] width 35 height 23
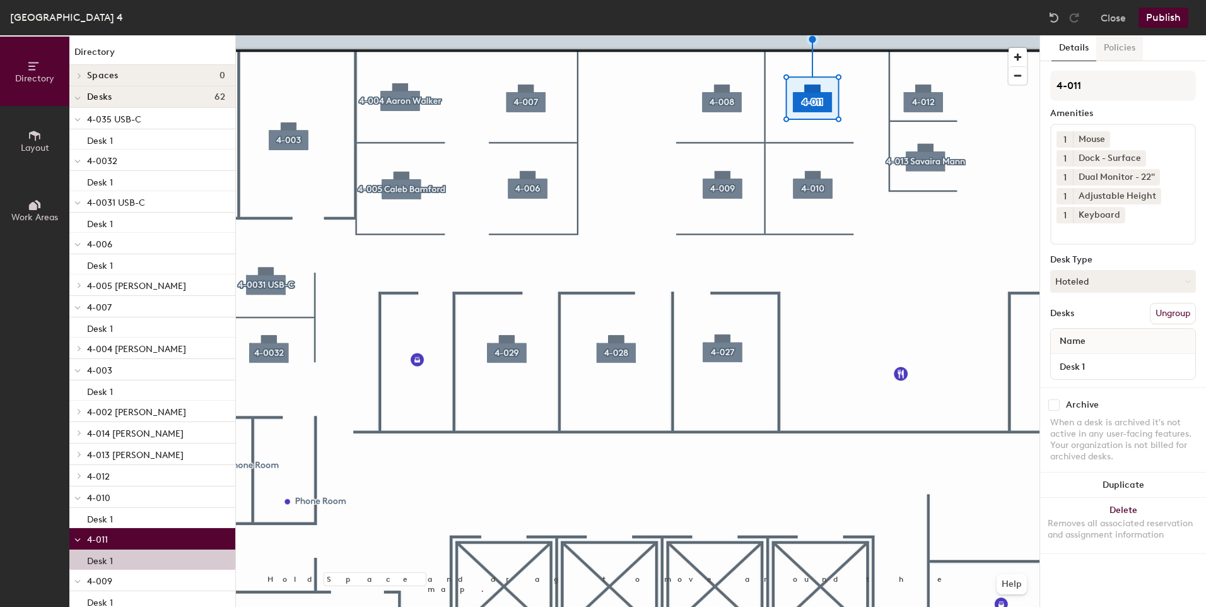
click at [1125, 47] on button "Policies" at bounding box center [1119, 48] width 47 height 26
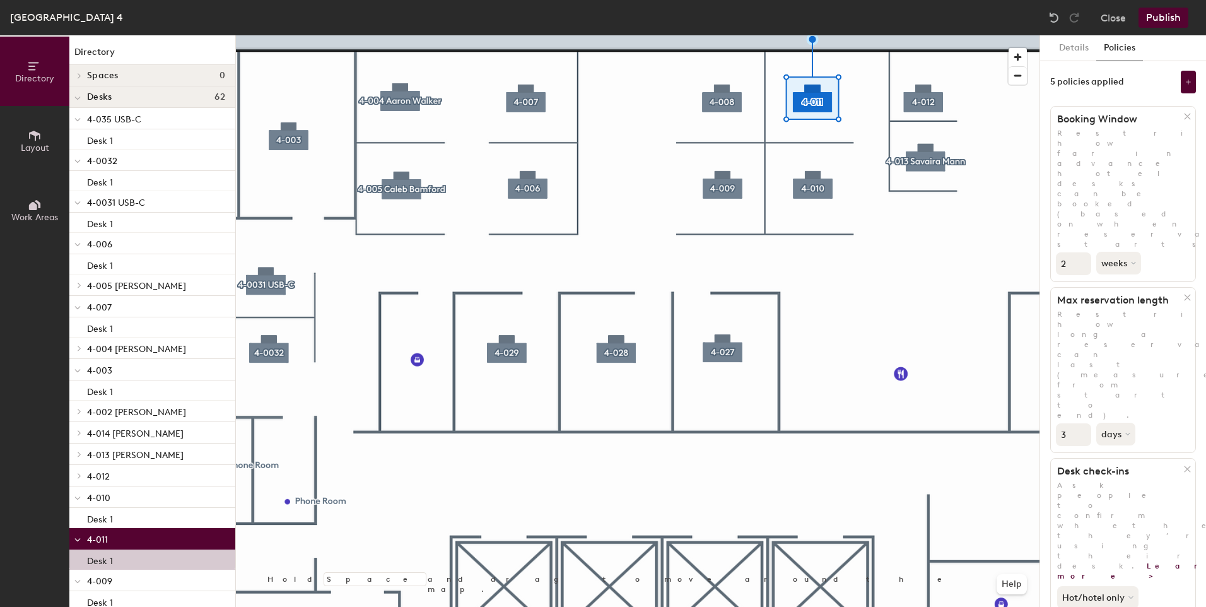
type input "2"
click at [1079, 252] on input "2" at bounding box center [1073, 263] width 35 height 23
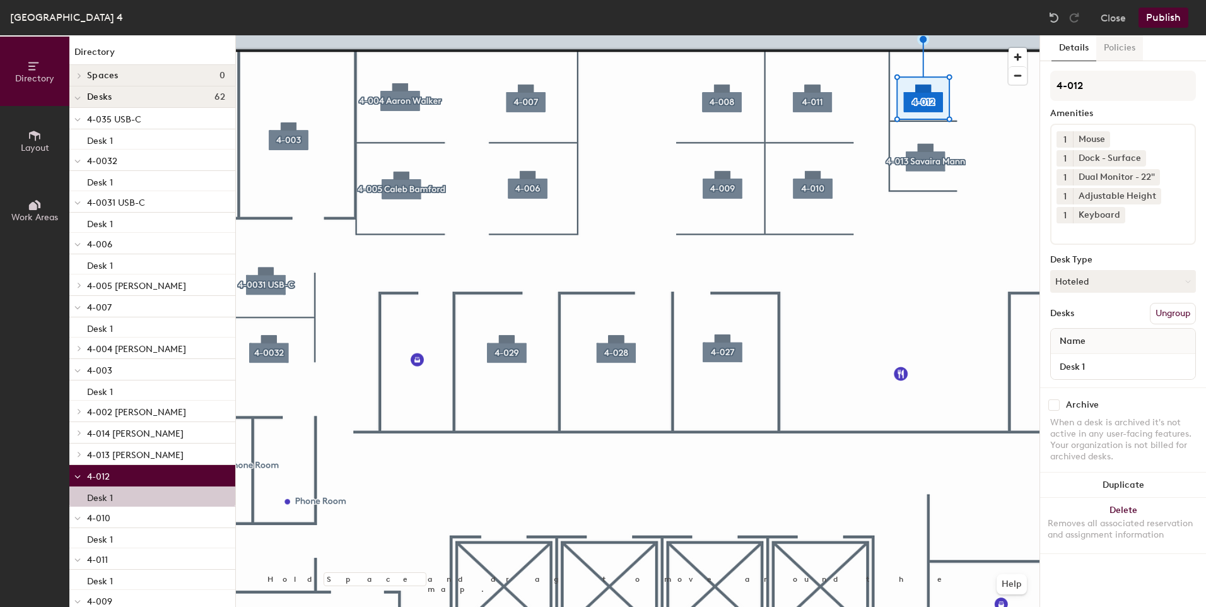
click at [1118, 44] on button "Policies" at bounding box center [1119, 48] width 47 height 26
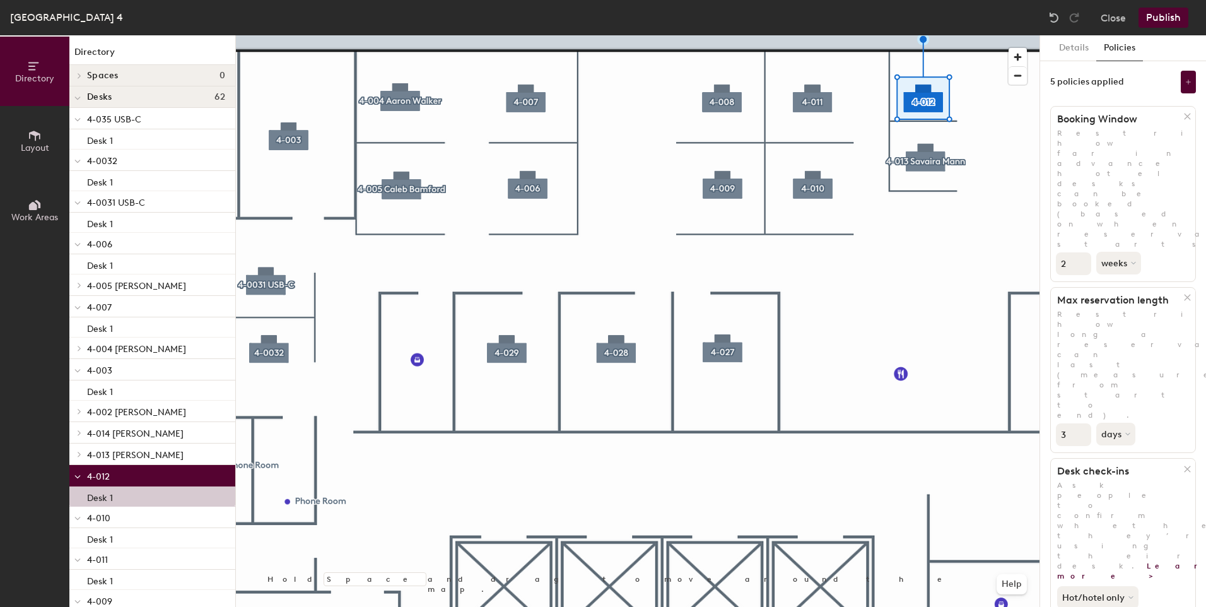
type input "2"
click at [1083, 252] on input "2" at bounding box center [1073, 263] width 35 height 23
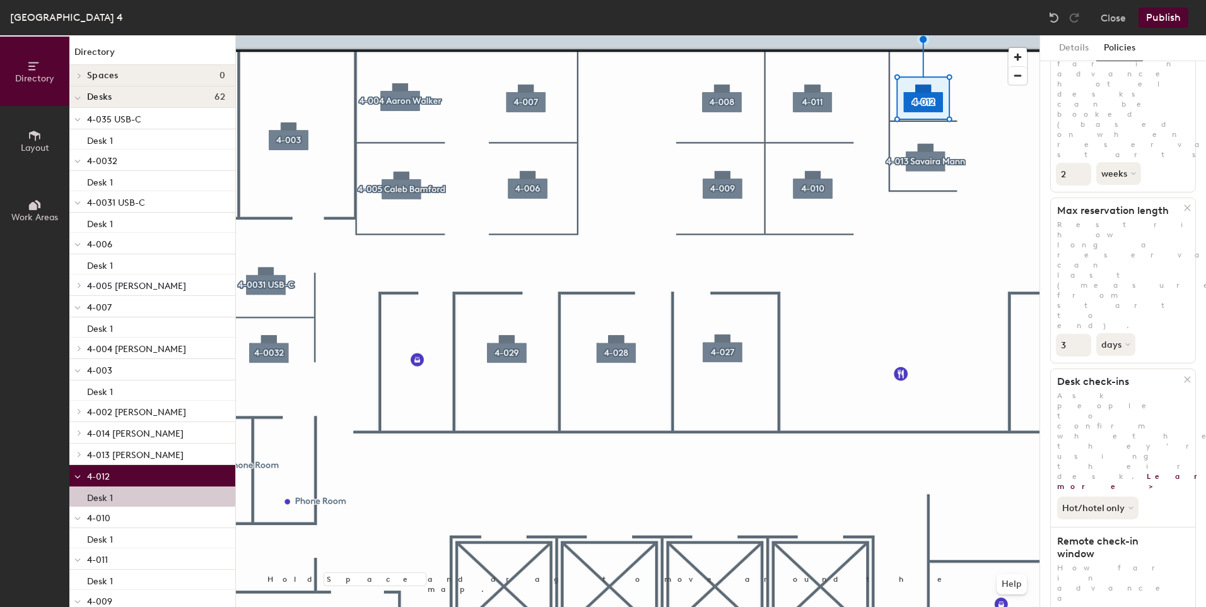
scroll to position [192, 0]
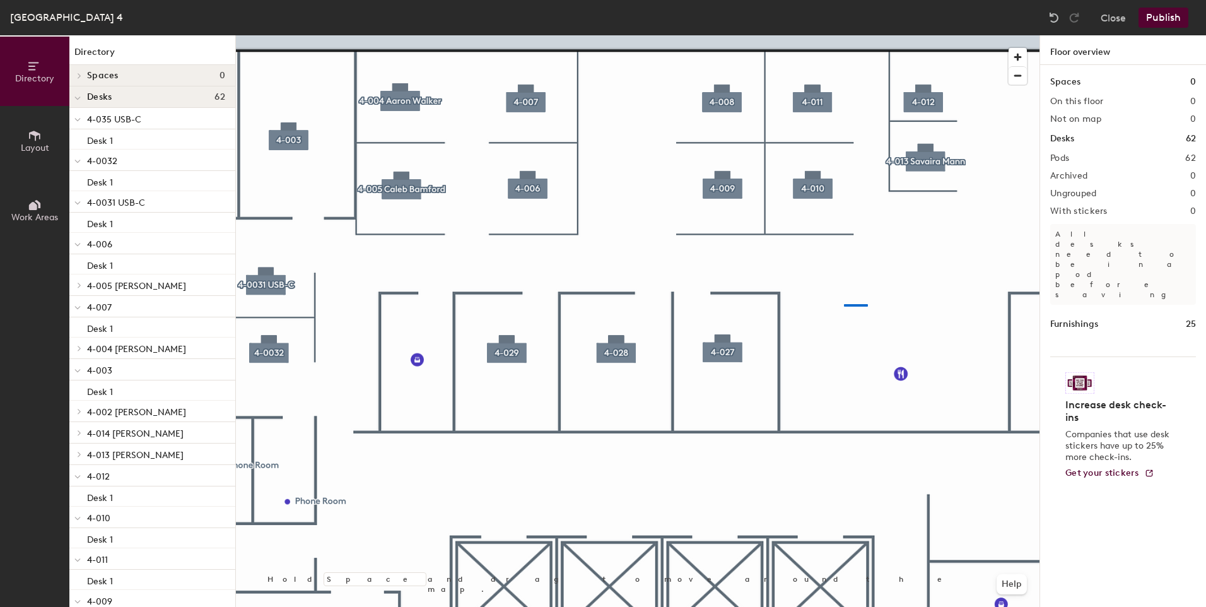
click at [844, 35] on div at bounding box center [637, 35] width 803 height 0
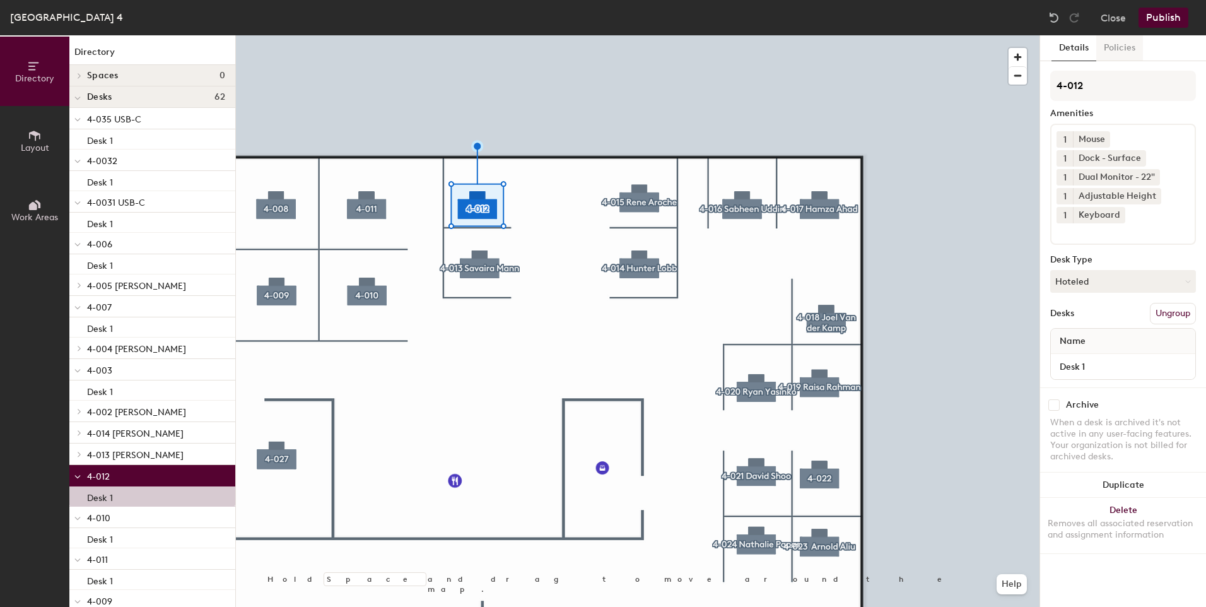
click at [1112, 46] on button "Policies" at bounding box center [1119, 48] width 47 height 26
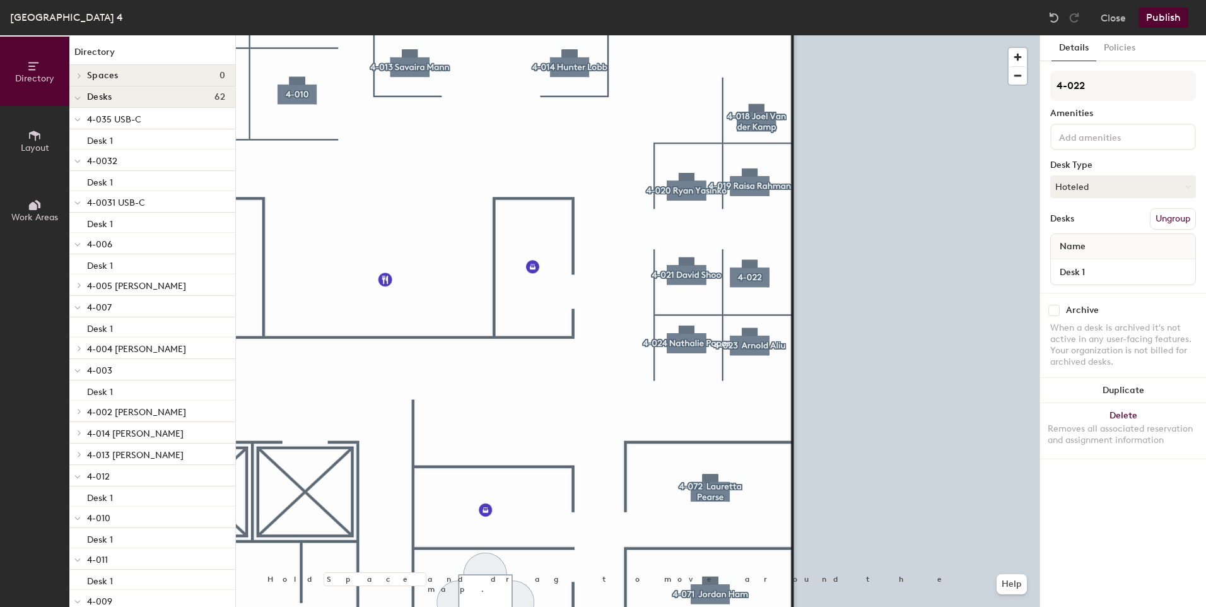
scroll to position [0, 0]
click at [1121, 49] on button "Policies" at bounding box center [1119, 48] width 47 height 26
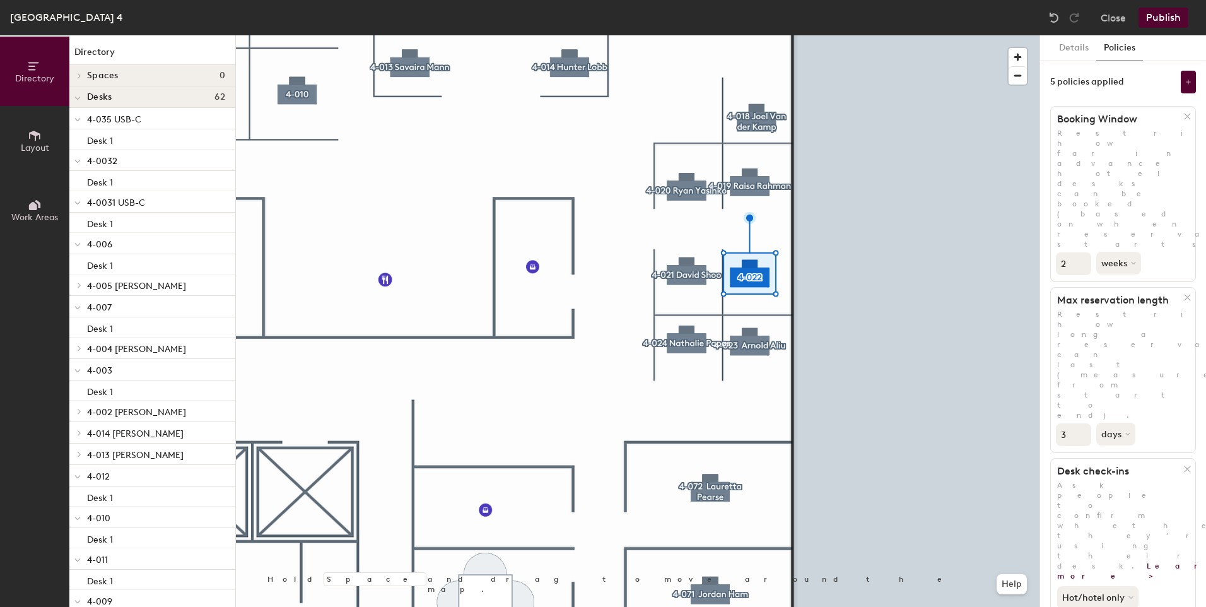
type input "2"
click at [1081, 252] on input "2" at bounding box center [1073, 263] width 35 height 23
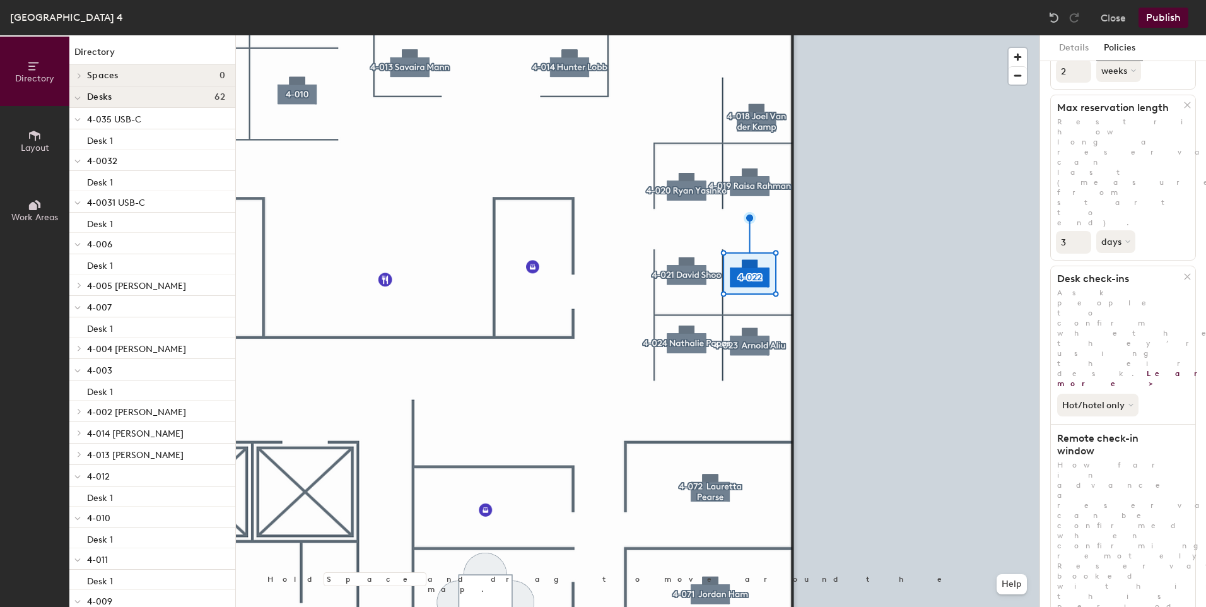
scroll to position [132, 0]
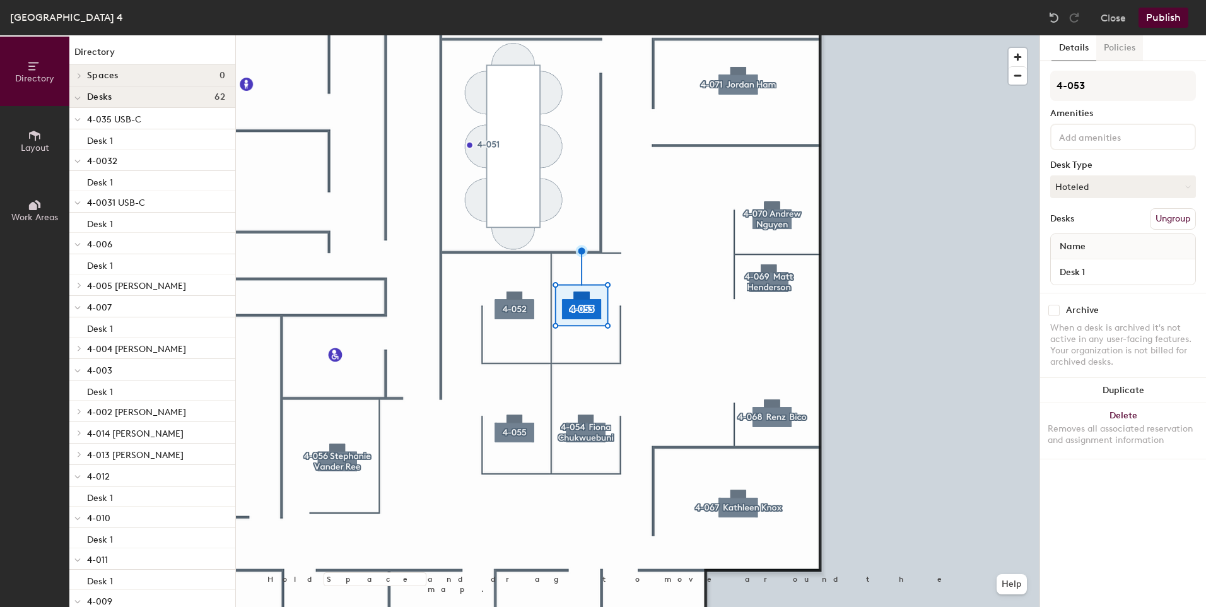
click at [1110, 52] on button "Policies" at bounding box center [1119, 48] width 47 height 26
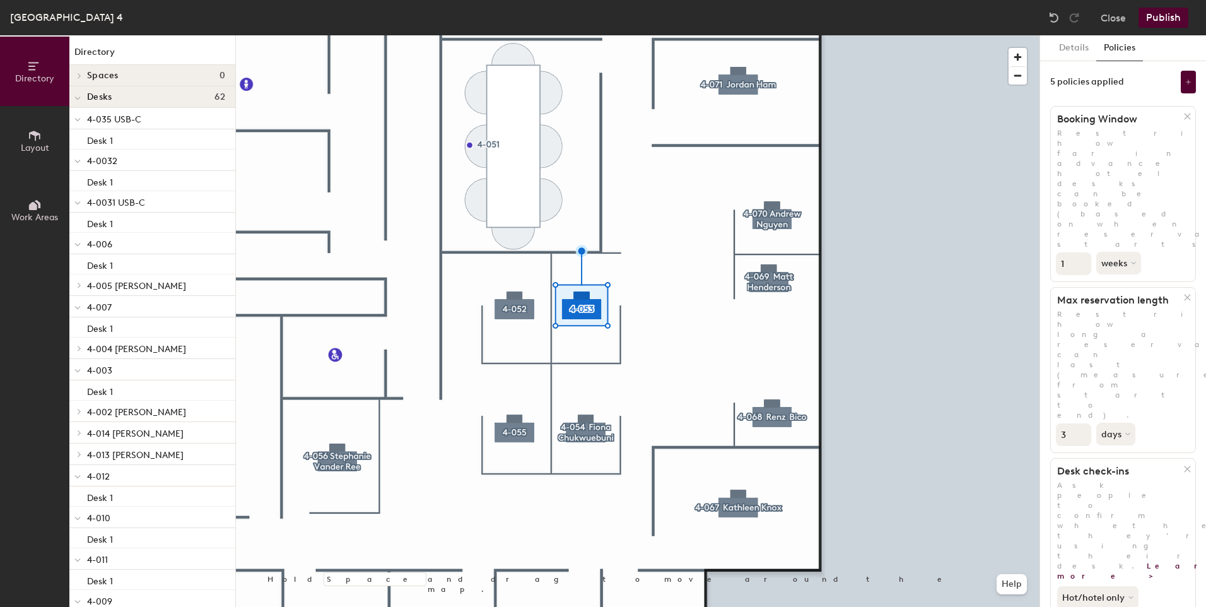
click at [1079, 252] on input "1" at bounding box center [1073, 263] width 35 height 23
type input "2"
click at [1080, 252] on input "2" at bounding box center [1073, 263] width 35 height 23
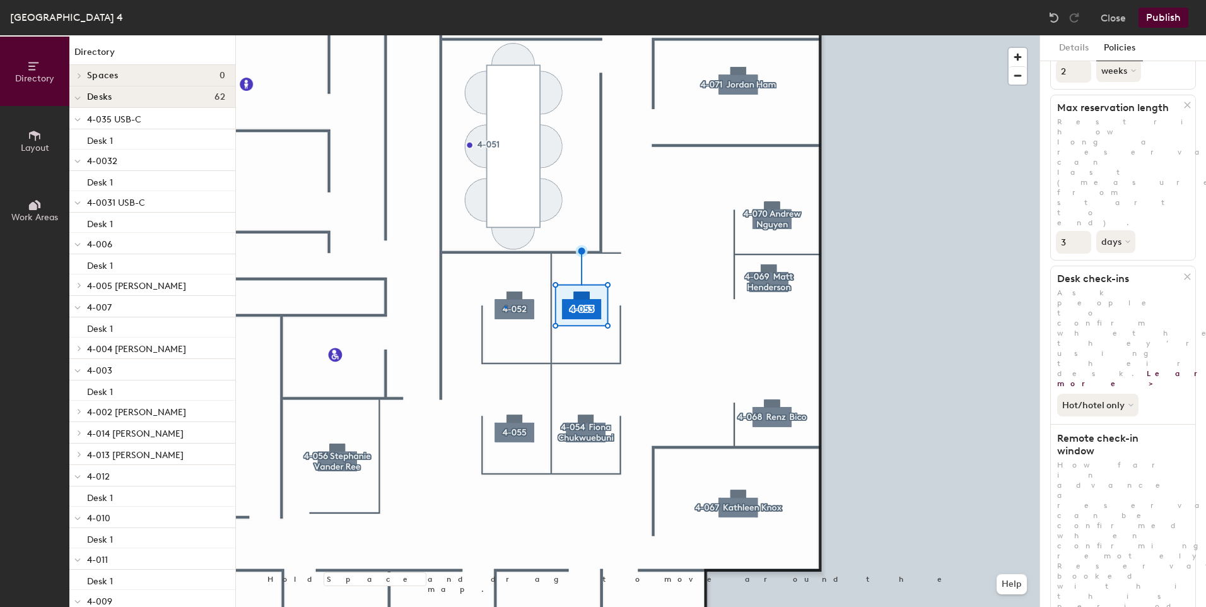
click at [505, 35] on div at bounding box center [637, 35] width 803 height 0
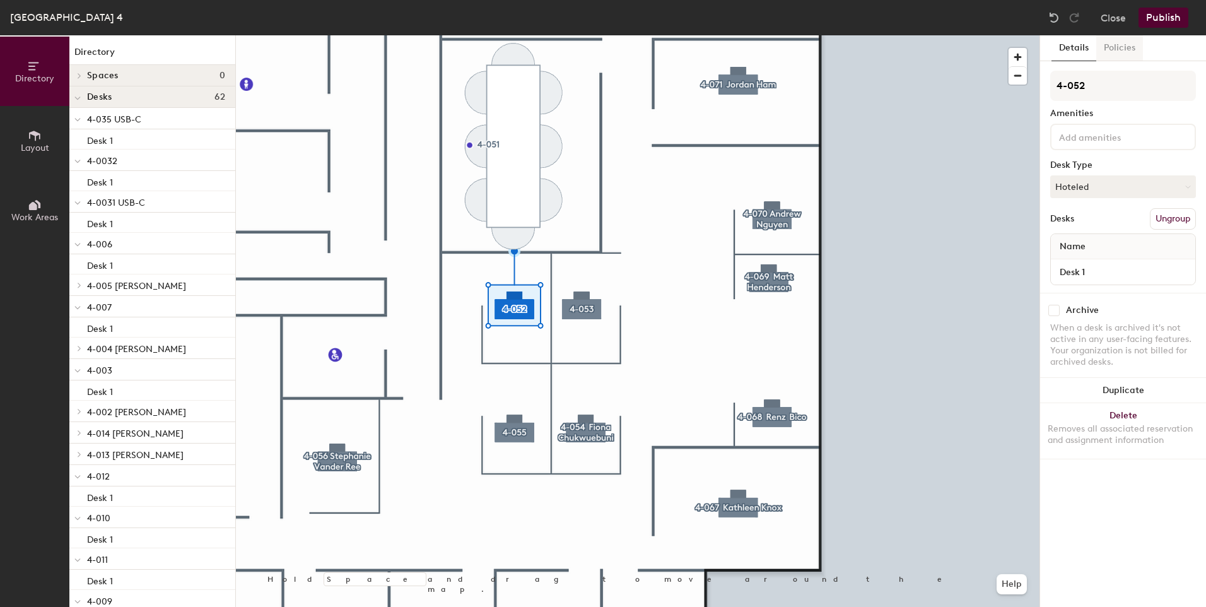
click at [1122, 46] on button "Policies" at bounding box center [1119, 48] width 47 height 26
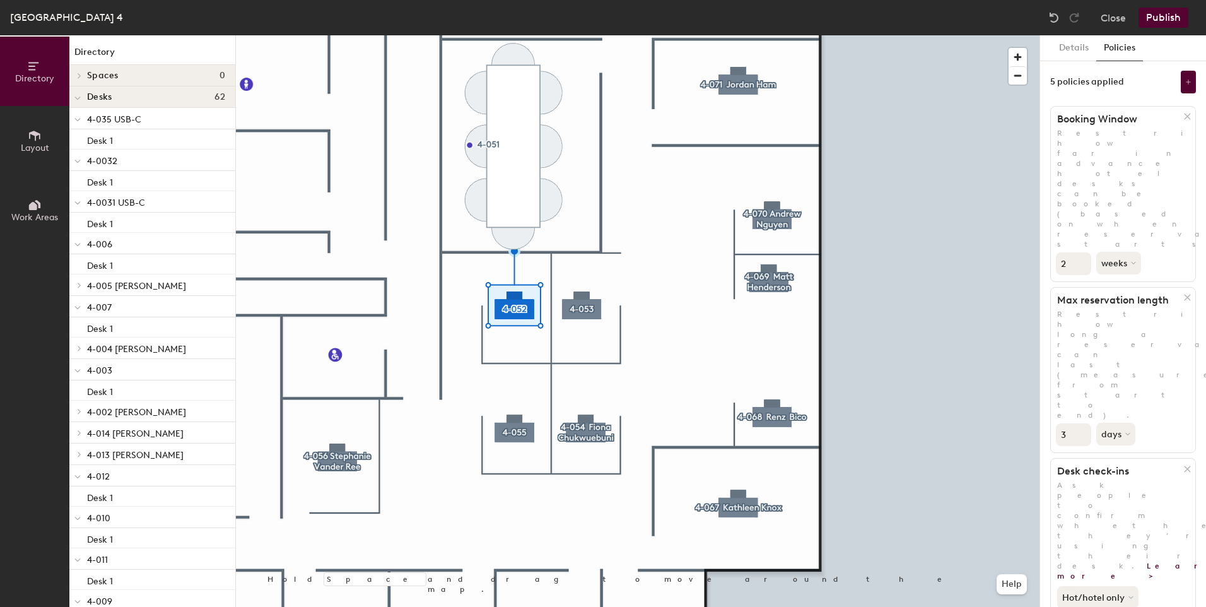
type input "2"
click at [1080, 252] on input "2" at bounding box center [1073, 263] width 35 height 23
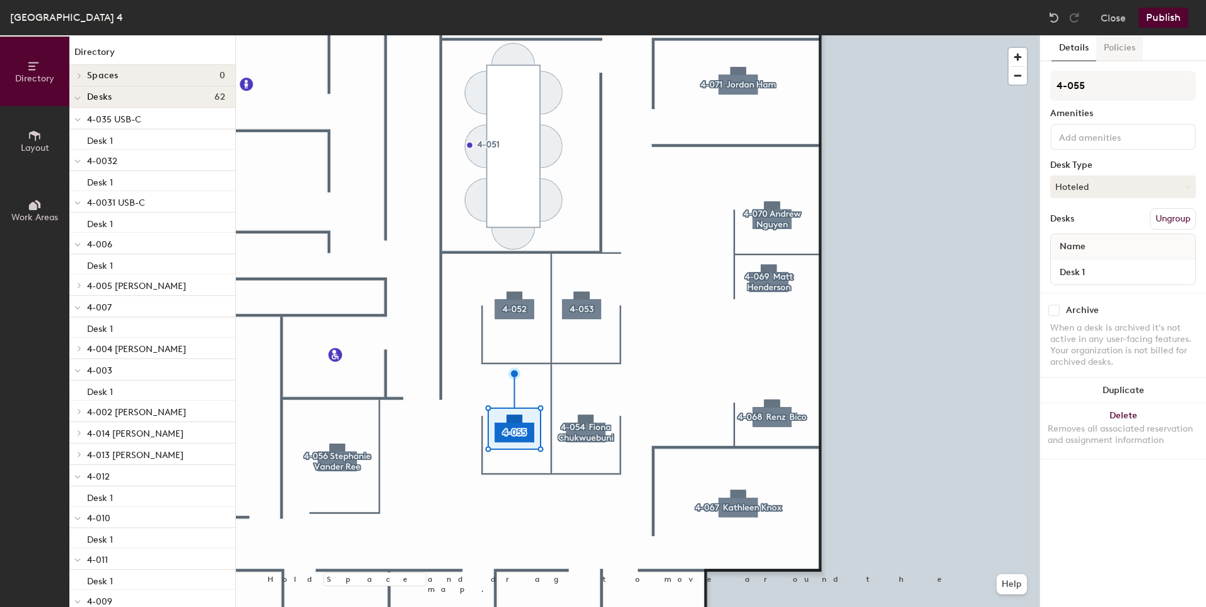
click at [1128, 48] on button "Policies" at bounding box center [1119, 48] width 47 height 26
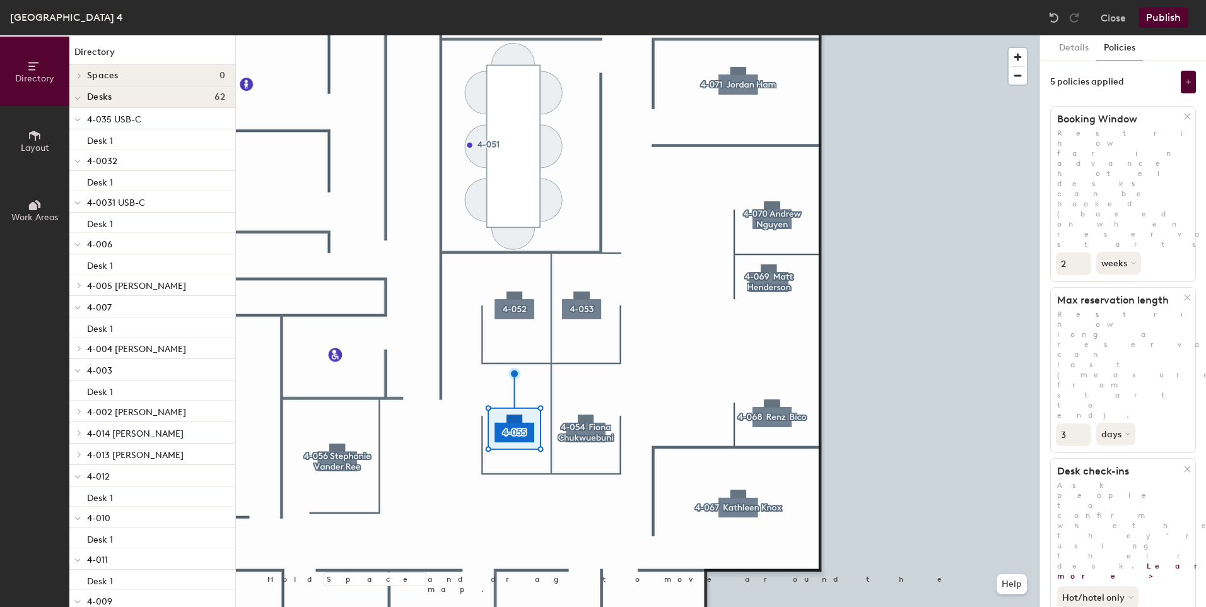
type input "2"
click at [1082, 252] on input "2" at bounding box center [1073, 263] width 35 height 23
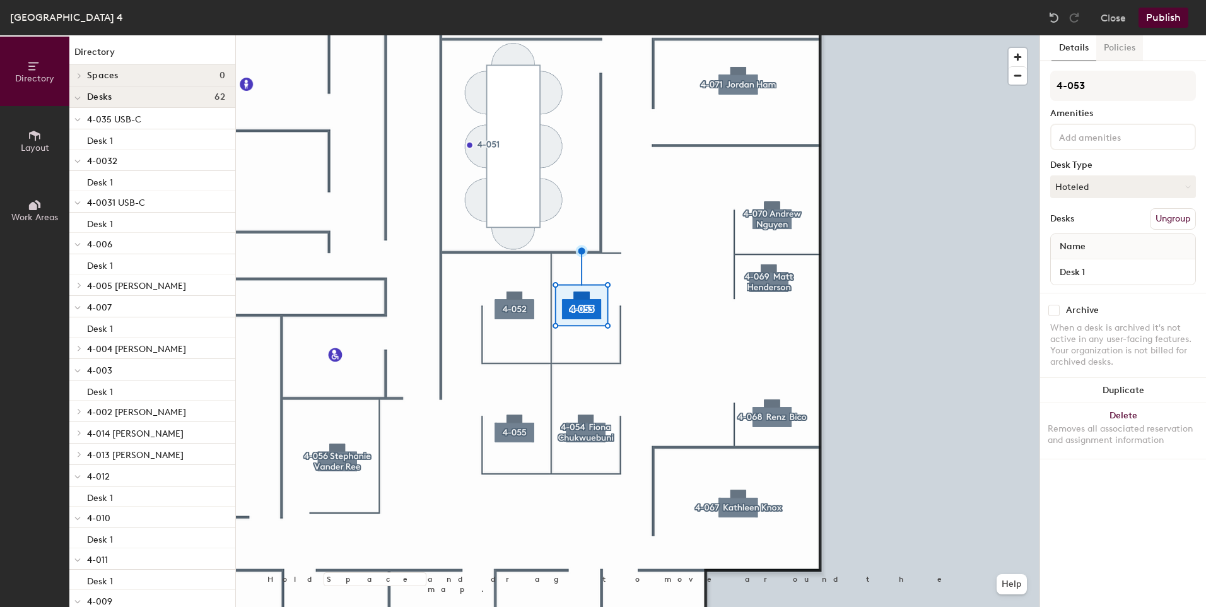
click at [1115, 54] on button "Policies" at bounding box center [1119, 48] width 47 height 26
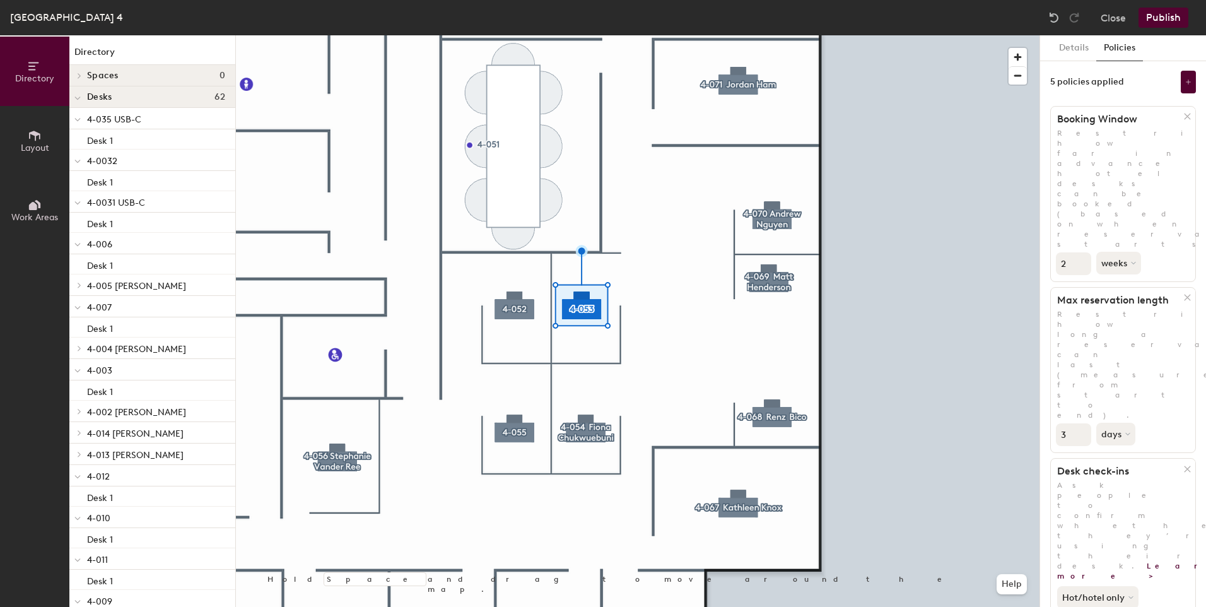
scroll to position [192, 0]
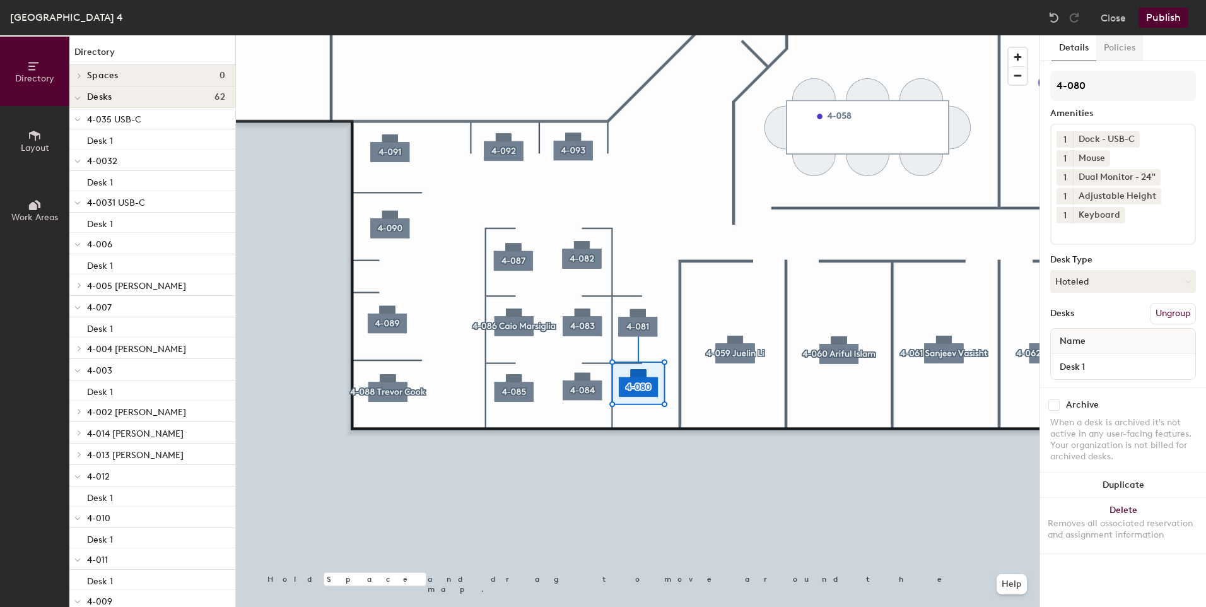
click at [1123, 55] on button "Policies" at bounding box center [1119, 48] width 47 height 26
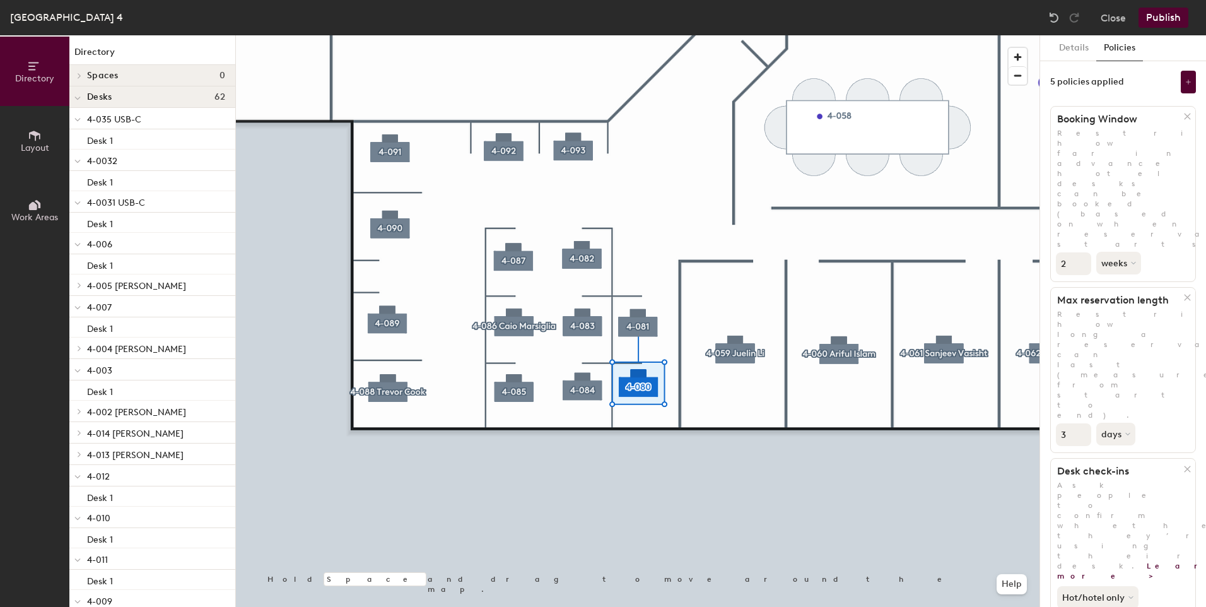
type input "2"
click at [1082, 252] on input "2" at bounding box center [1073, 263] width 35 height 23
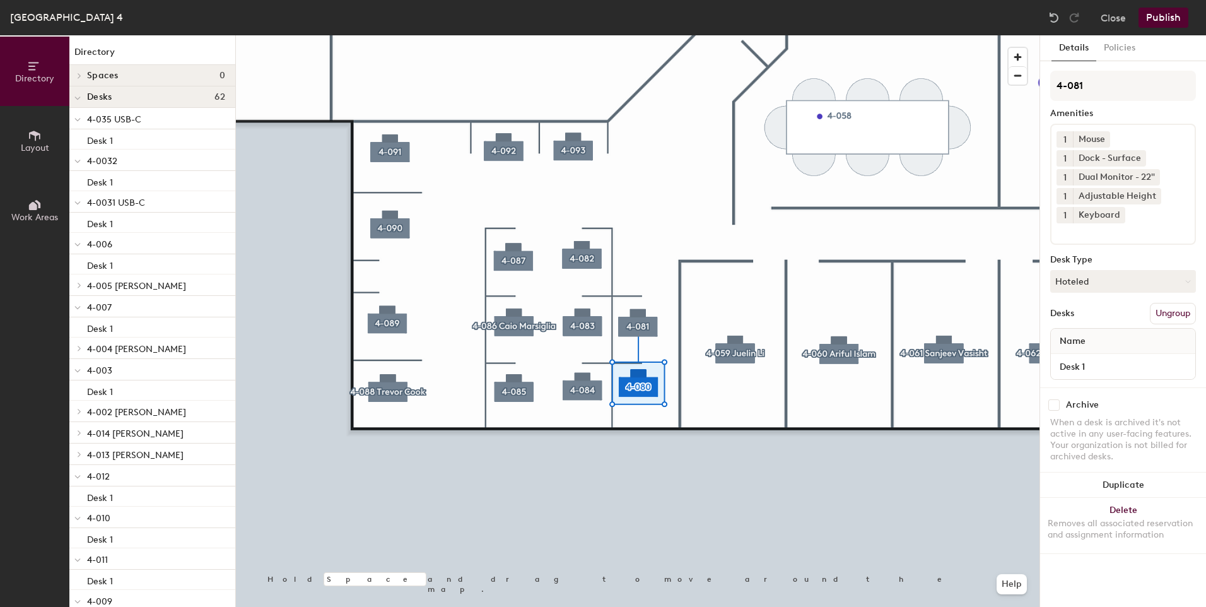
scroll to position [0, 0]
click at [1114, 45] on button "Policies" at bounding box center [1119, 48] width 47 height 26
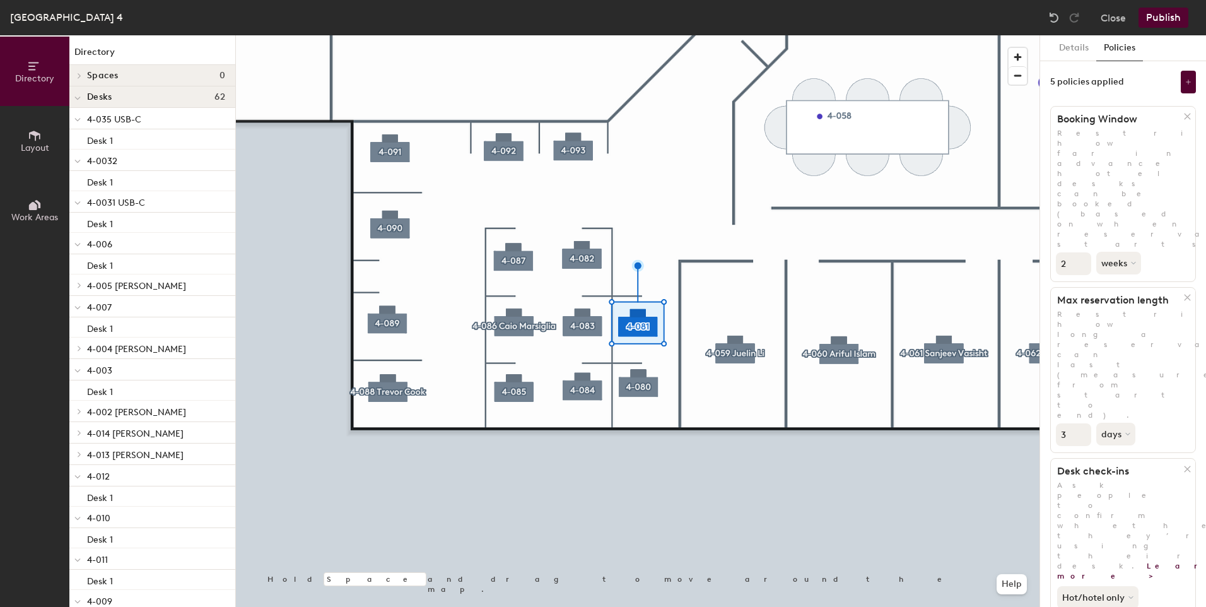
type input "2"
click at [1080, 252] on input "2" at bounding box center [1073, 263] width 35 height 23
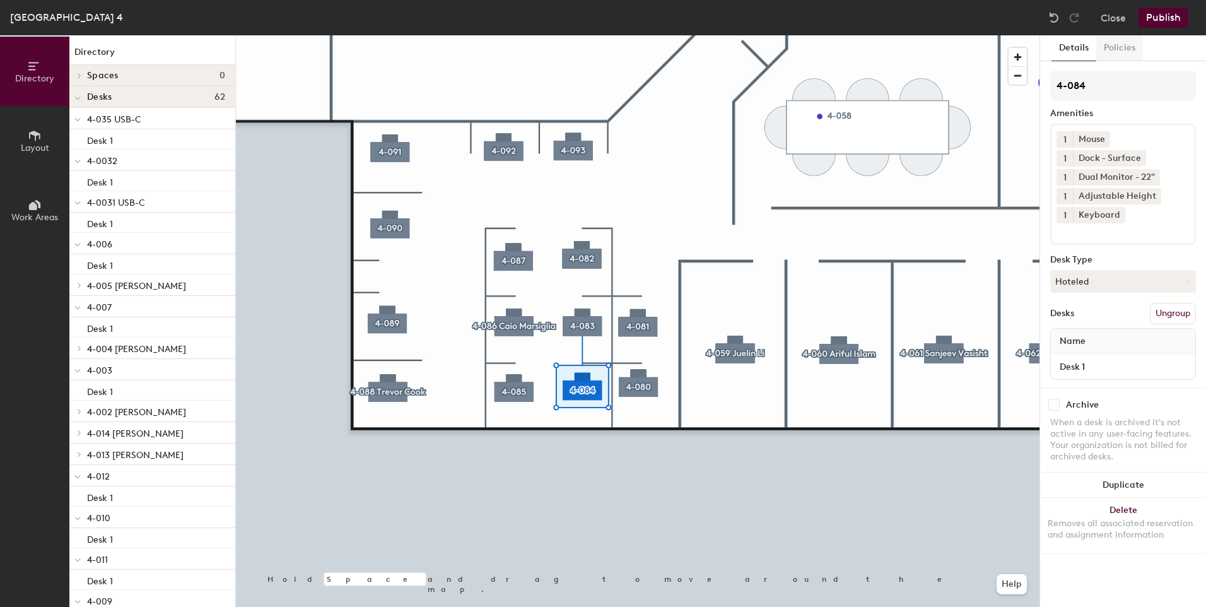
click at [1104, 56] on button "Policies" at bounding box center [1119, 48] width 47 height 26
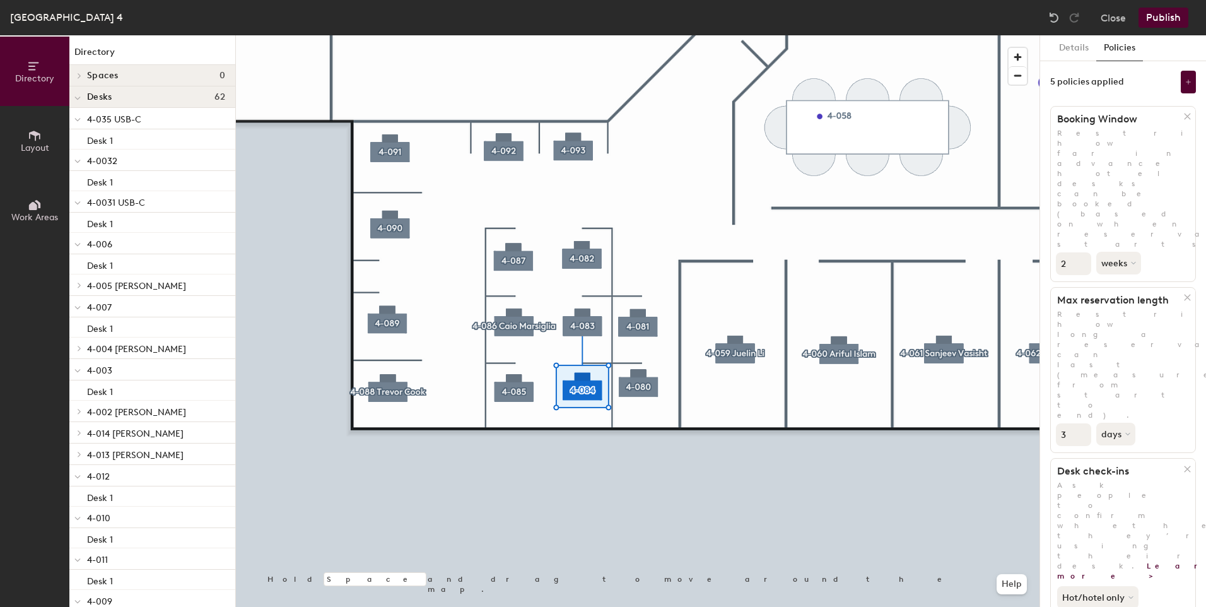
type input "2"
click at [1082, 252] on input "2" at bounding box center [1073, 263] width 35 height 23
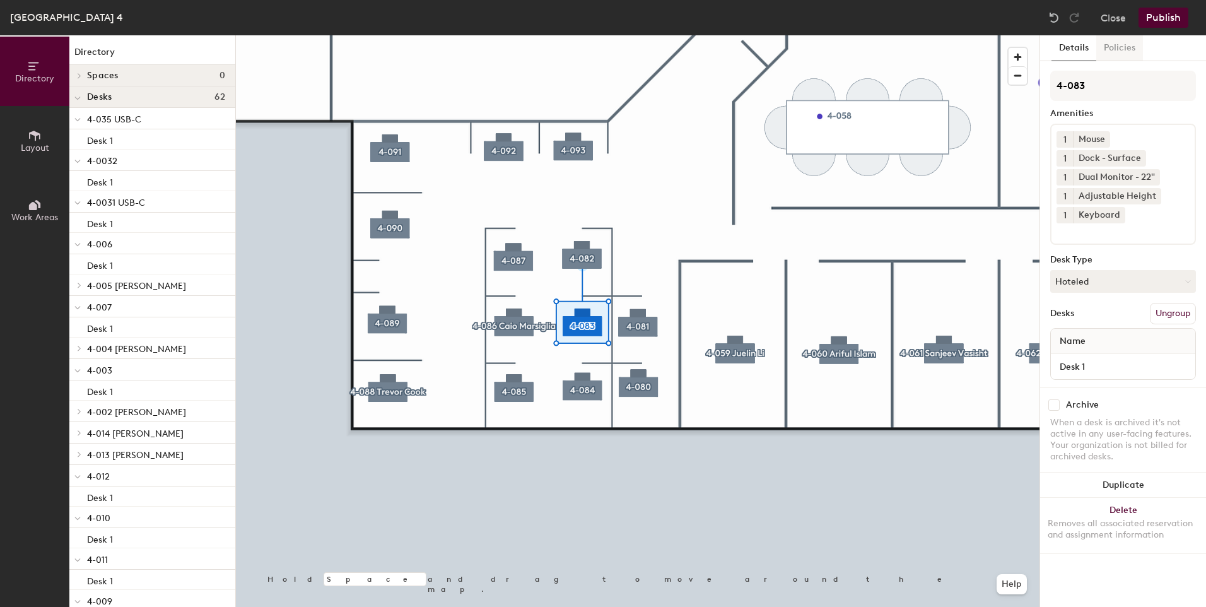
click at [1112, 61] on button "Policies" at bounding box center [1119, 48] width 47 height 26
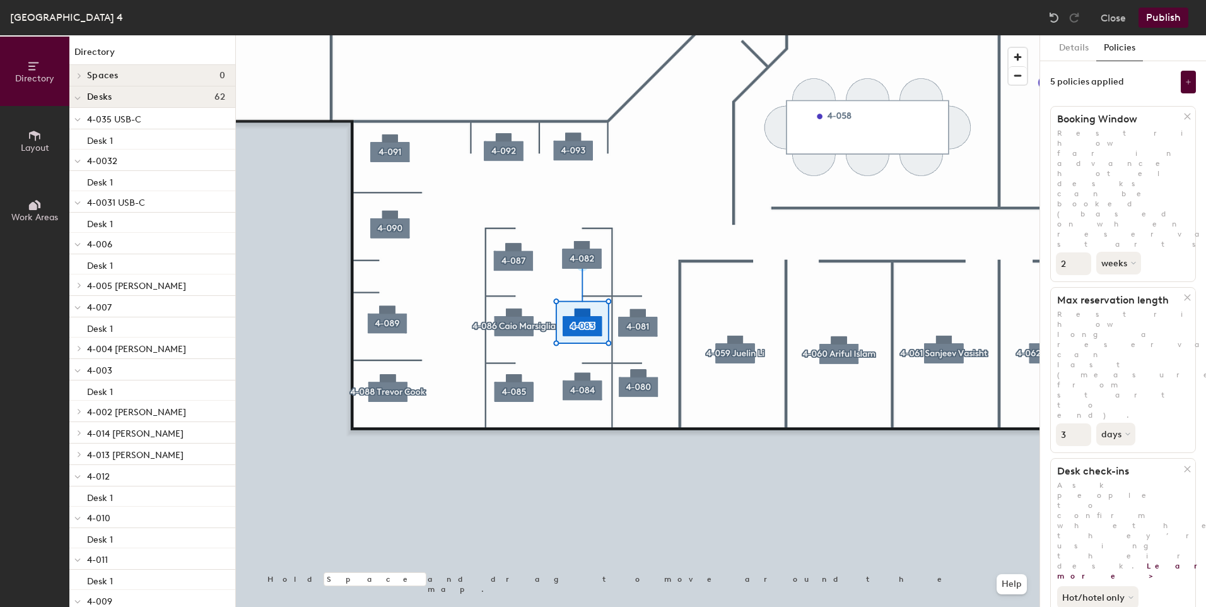
type input "2"
click at [1081, 252] on input "2" at bounding box center [1073, 263] width 35 height 23
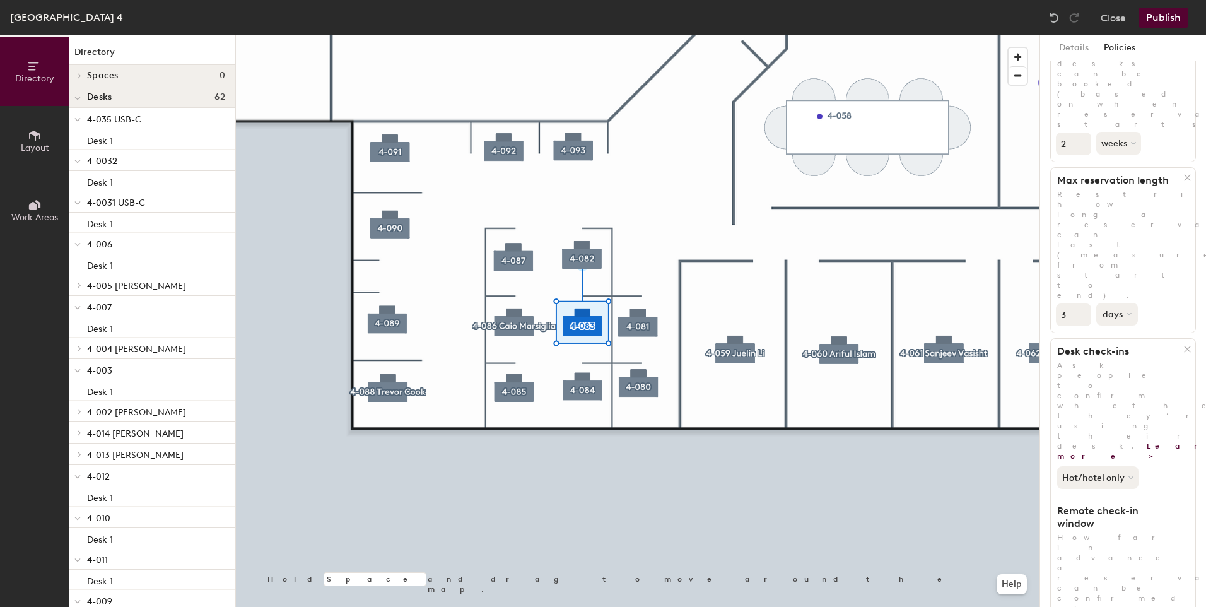
scroll to position [192, 0]
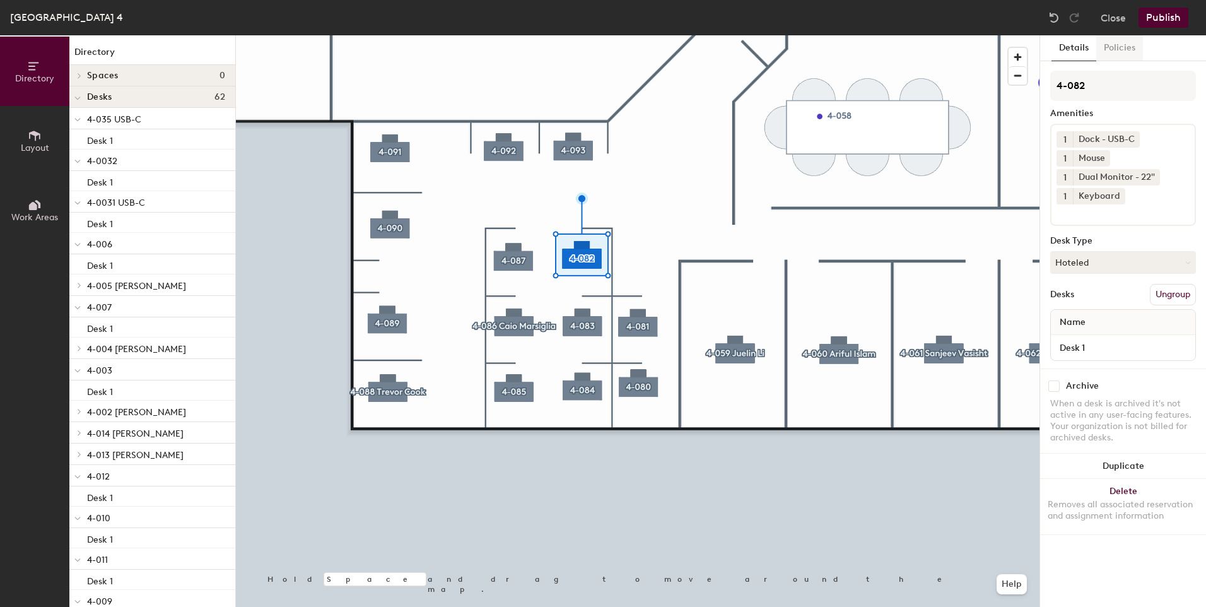
click at [1112, 53] on button "Policies" at bounding box center [1119, 48] width 47 height 26
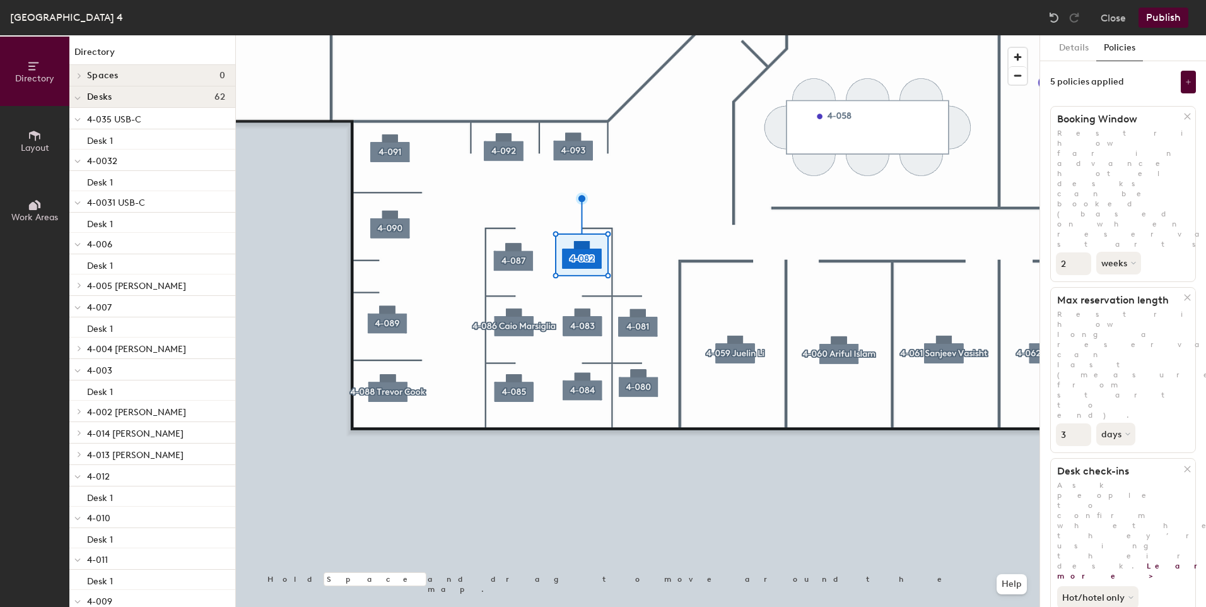
type input "2"
click at [1080, 252] on input "2" at bounding box center [1073, 263] width 35 height 23
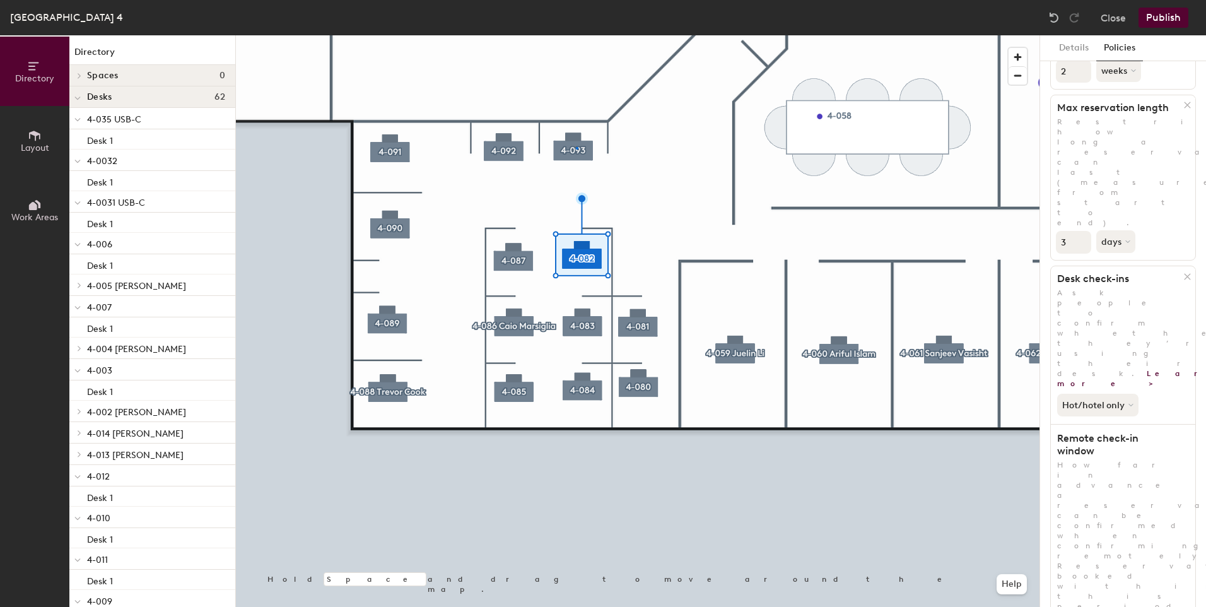
click at [576, 35] on div at bounding box center [637, 35] width 803 height 0
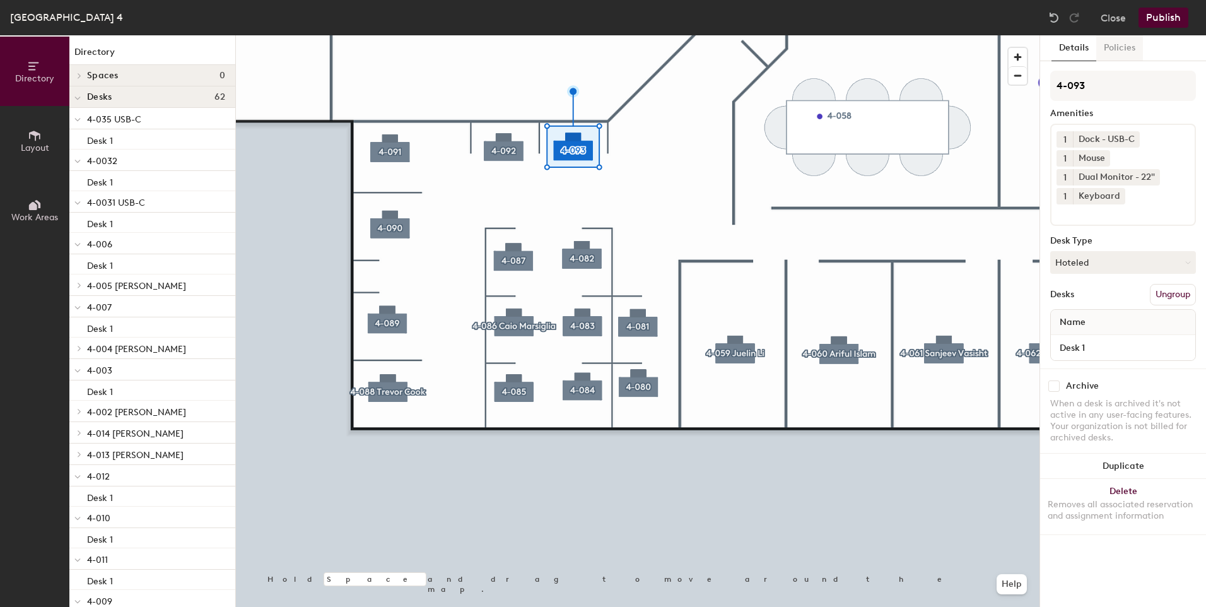
click at [1113, 46] on button "Policies" at bounding box center [1119, 48] width 47 height 26
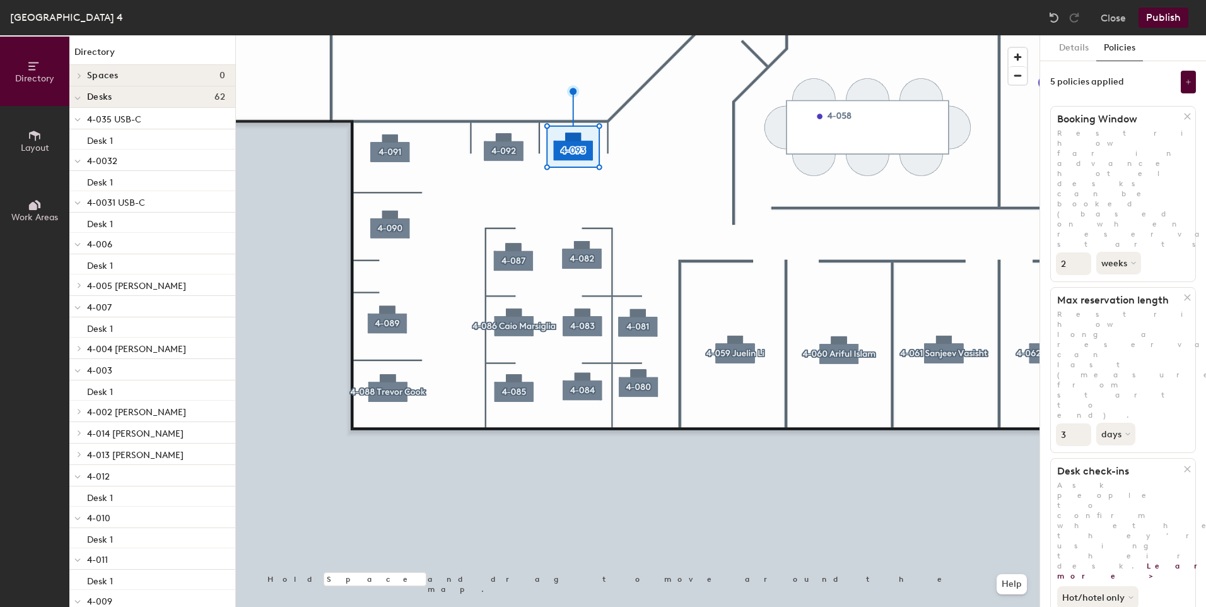
type input "2"
click at [1082, 252] on input "2" at bounding box center [1073, 263] width 35 height 23
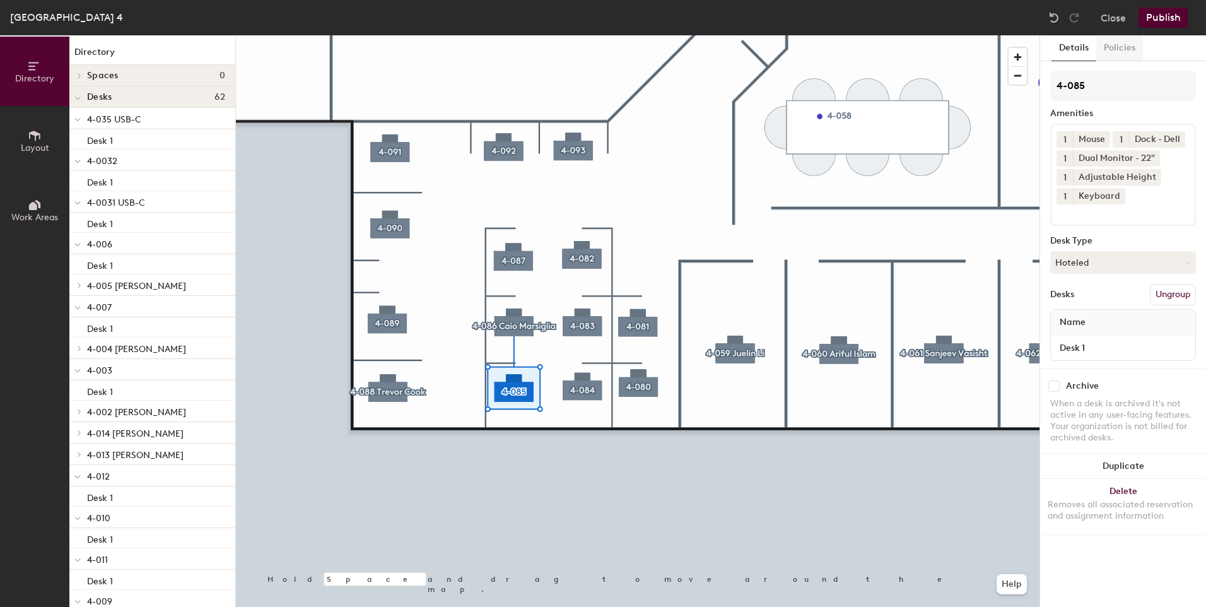
click at [1112, 50] on button "Policies" at bounding box center [1119, 48] width 47 height 26
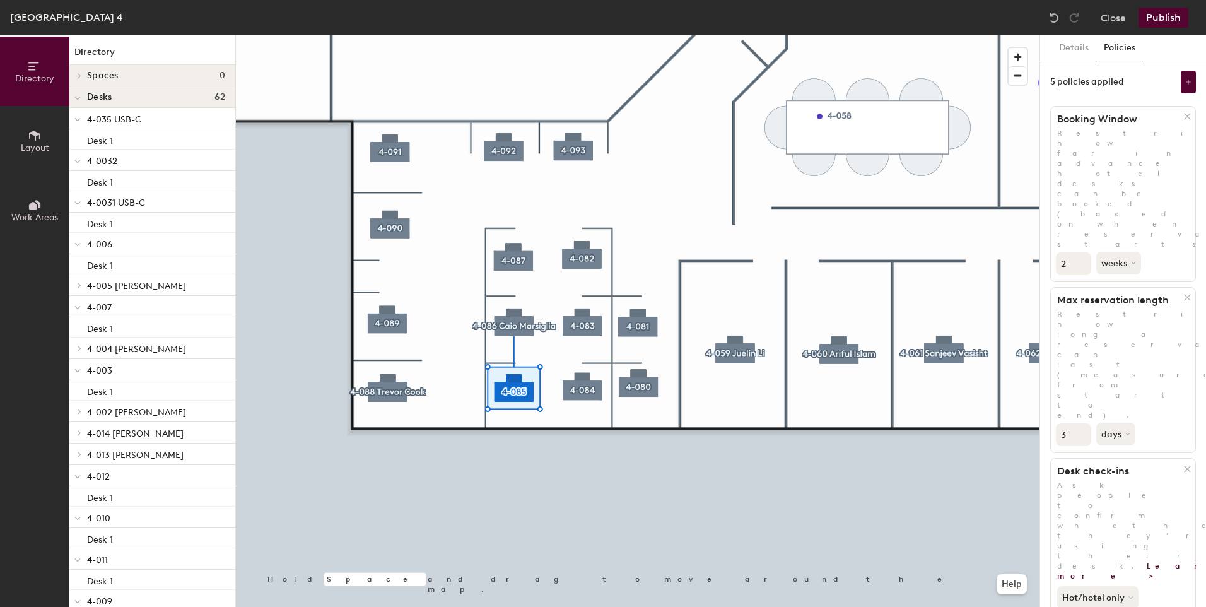
type input "2"
click at [1080, 252] on input "2" at bounding box center [1073, 263] width 35 height 23
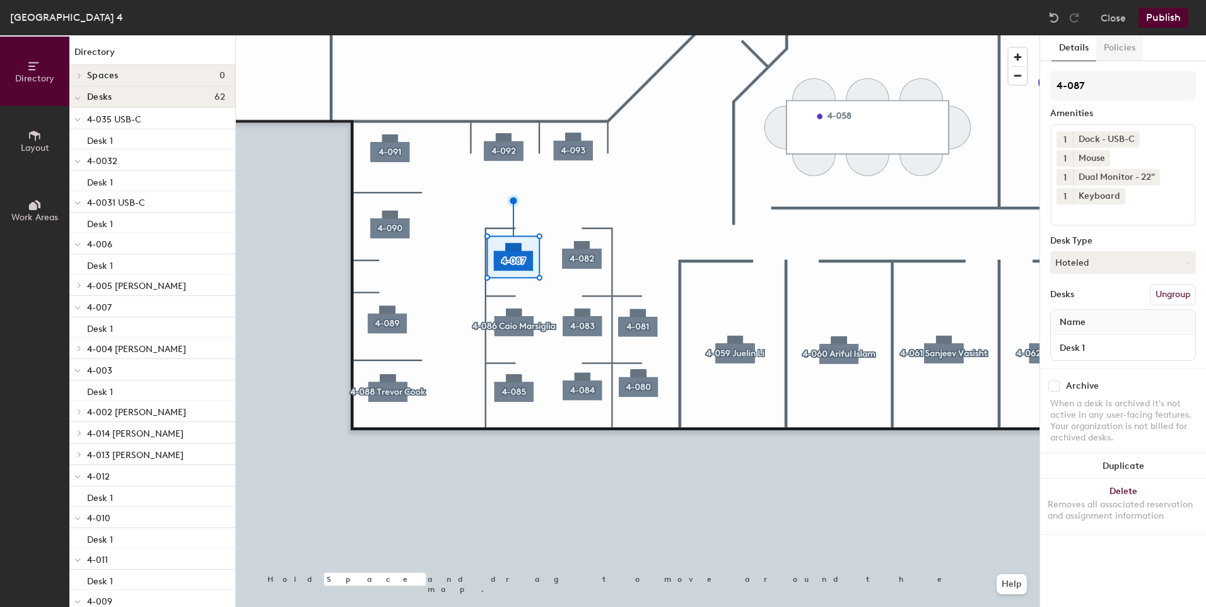
click at [1122, 48] on button "Policies" at bounding box center [1119, 48] width 47 height 26
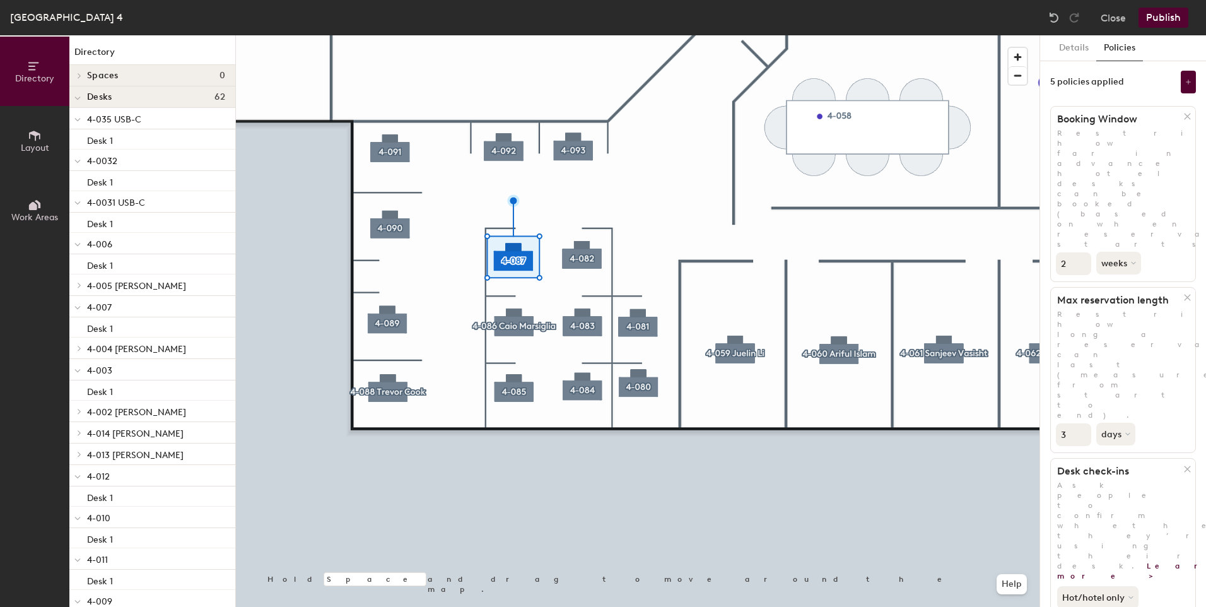
type input "2"
click at [1080, 252] on input "2" at bounding box center [1073, 263] width 35 height 23
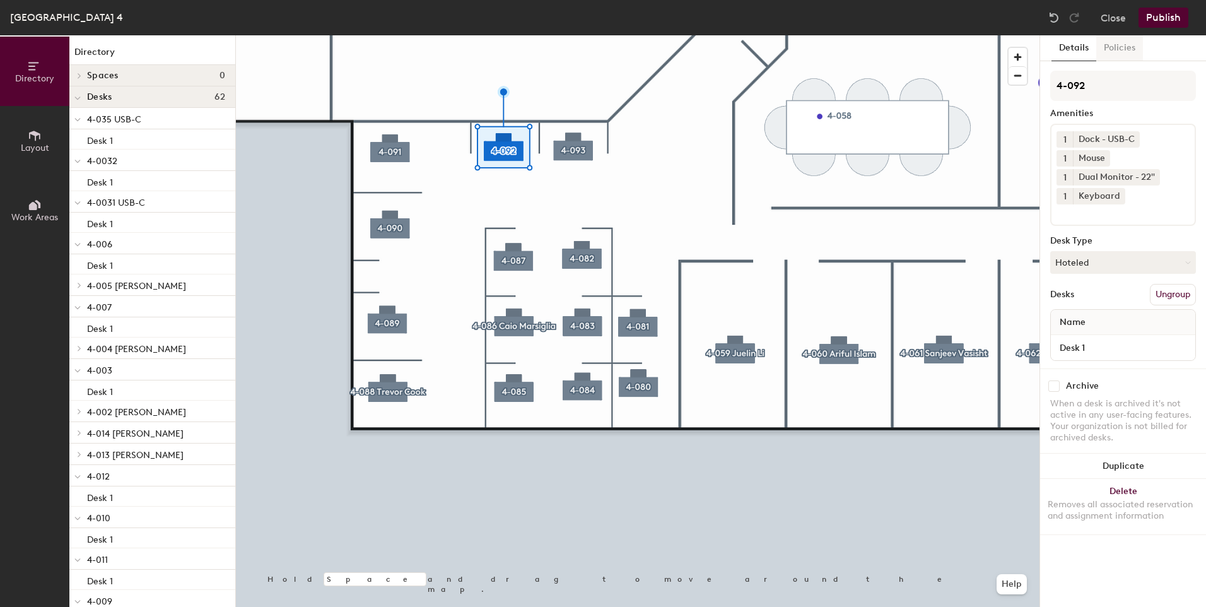
click at [1126, 51] on button "Policies" at bounding box center [1119, 48] width 47 height 26
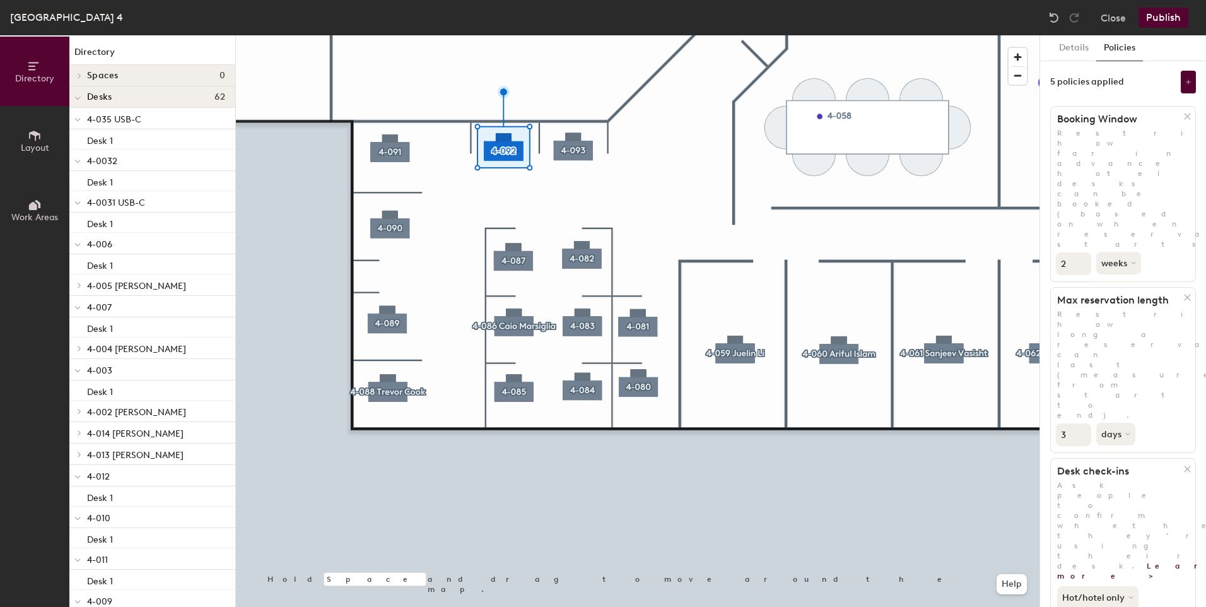
type input "2"
click at [1078, 252] on input "2" at bounding box center [1073, 263] width 35 height 23
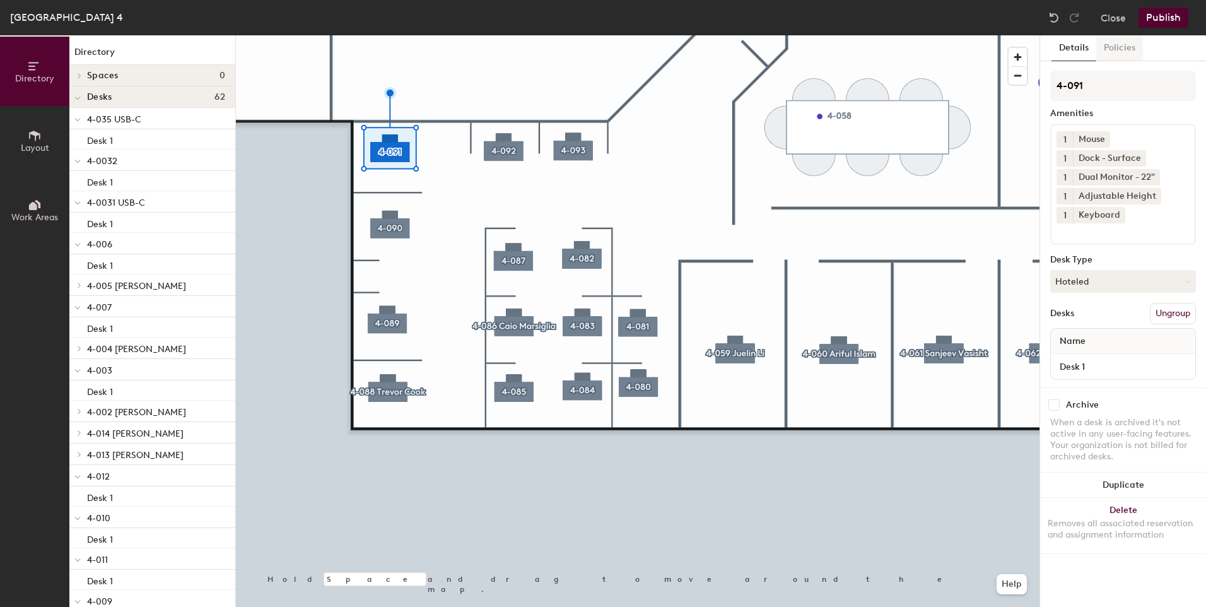
click at [1120, 42] on button "Policies" at bounding box center [1119, 48] width 47 height 26
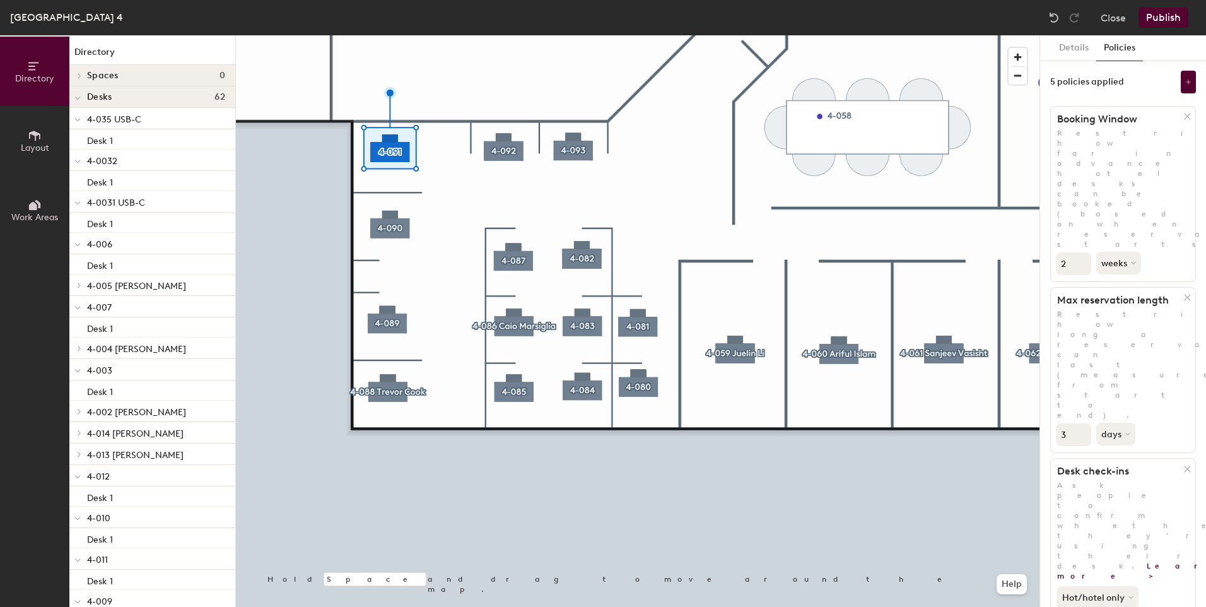
type input "2"
click at [1080, 252] on input "2" at bounding box center [1073, 263] width 35 height 23
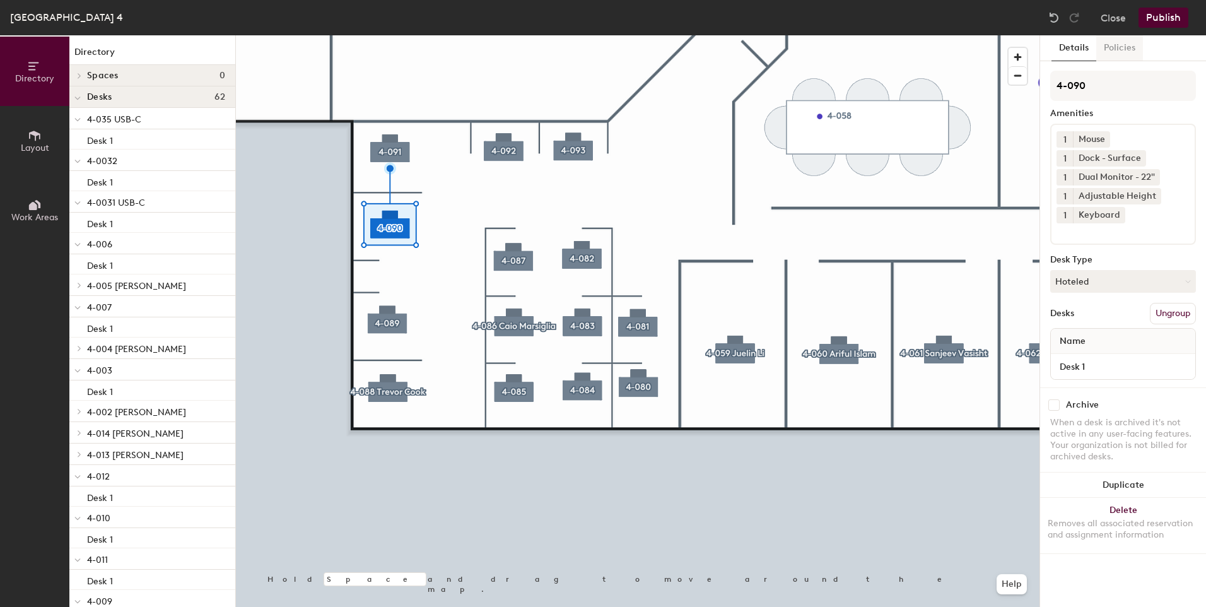
click at [1133, 55] on button "Policies" at bounding box center [1119, 48] width 47 height 26
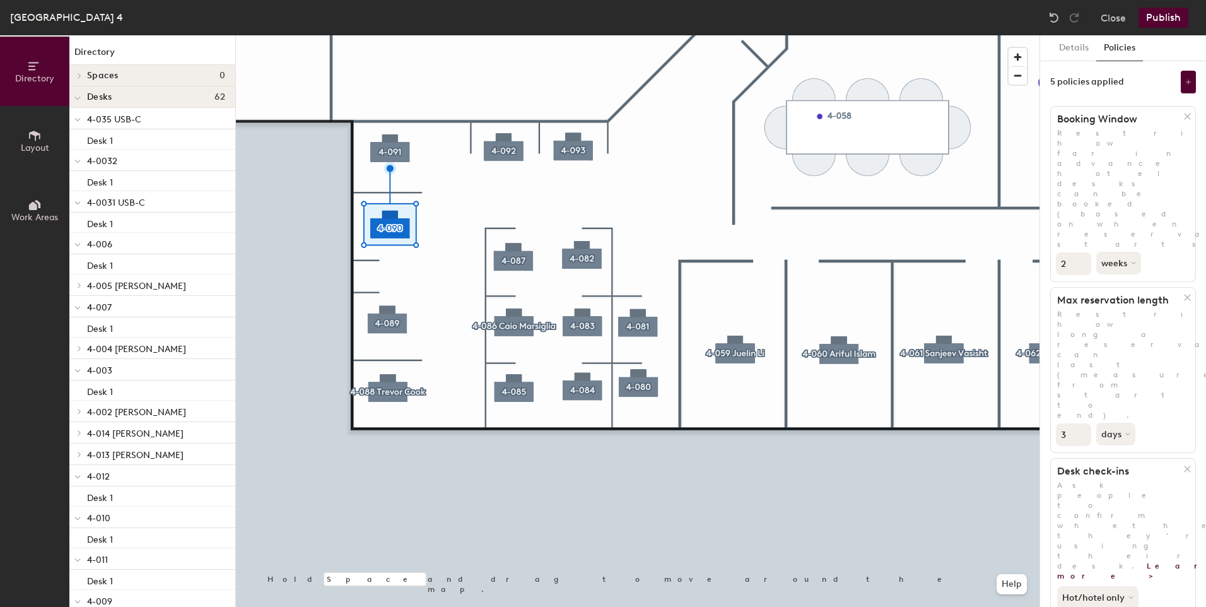
type input "2"
click at [1081, 252] on input "2" at bounding box center [1073, 263] width 35 height 23
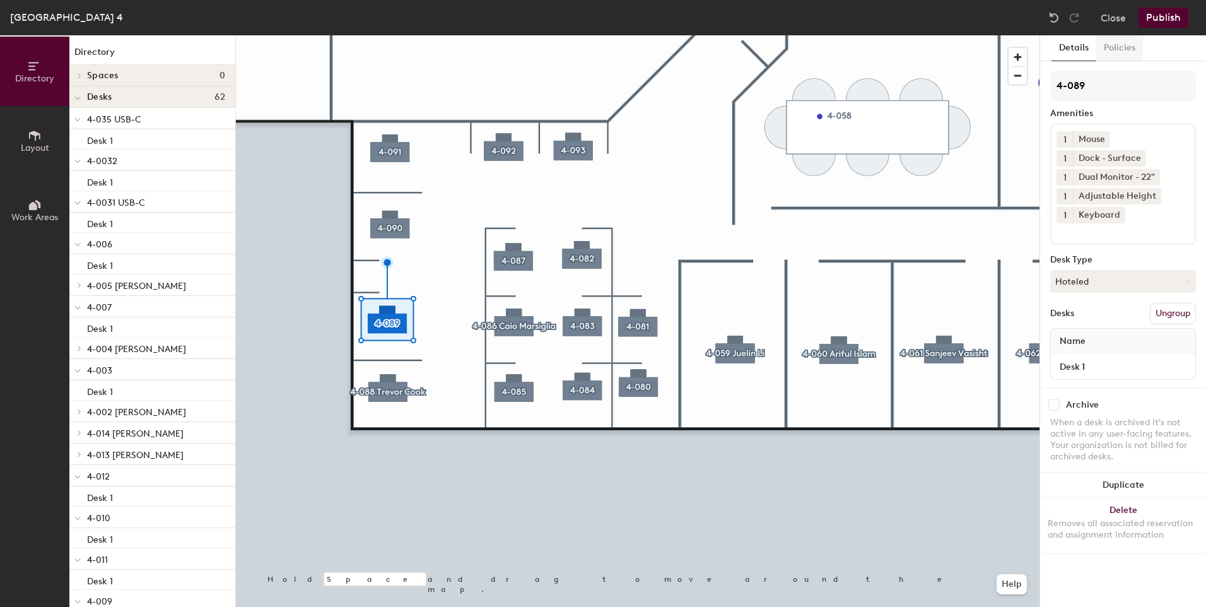
click at [1108, 53] on button "Policies" at bounding box center [1119, 48] width 47 height 26
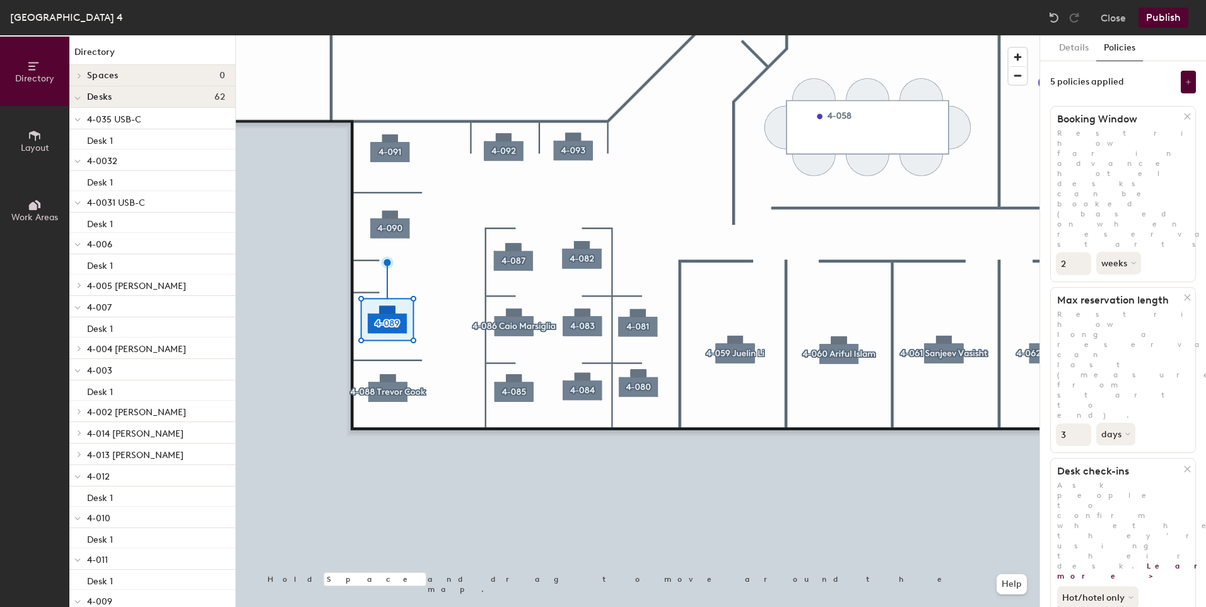
type input "2"
click at [1080, 252] on input "2" at bounding box center [1073, 263] width 35 height 23
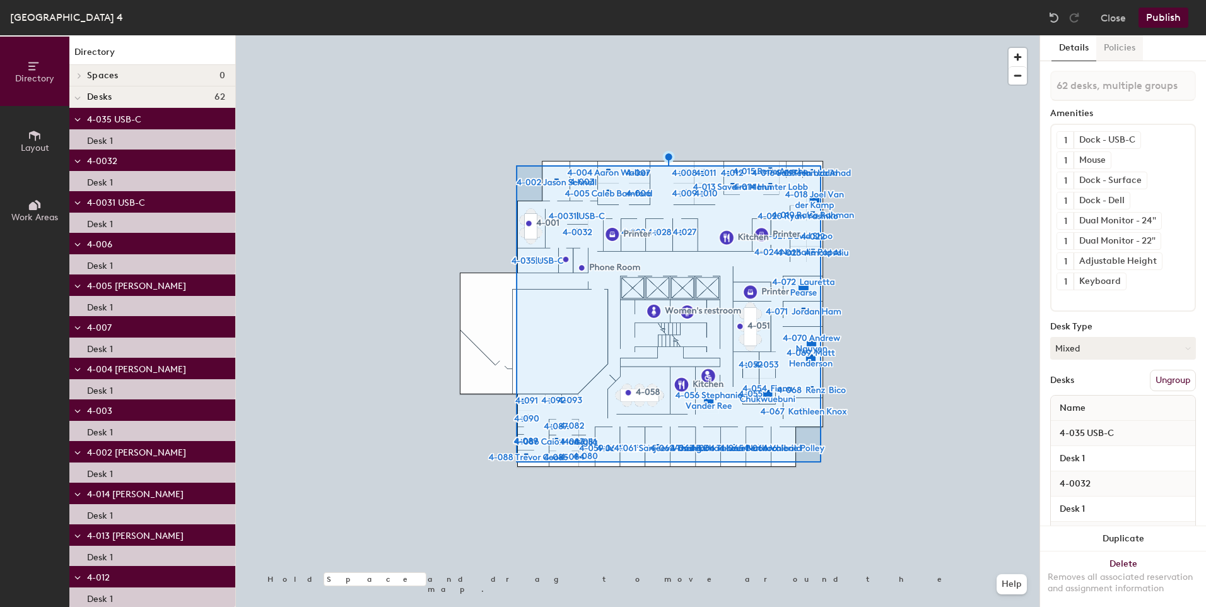
click at [1128, 46] on button "Policies" at bounding box center [1119, 48] width 47 height 26
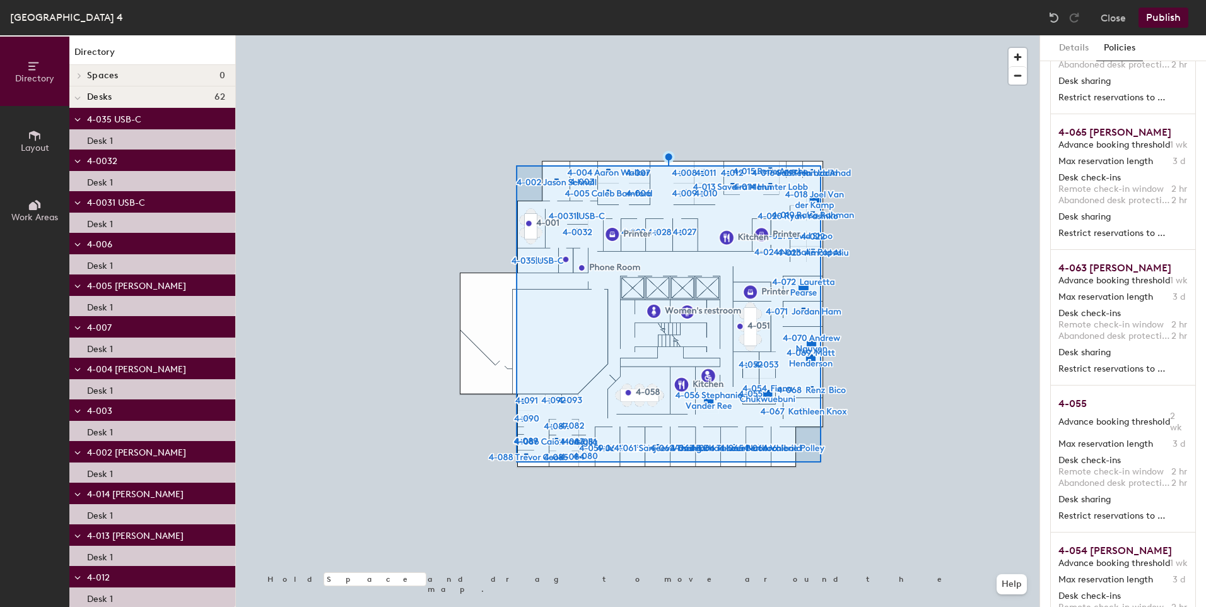
scroll to position [7190, 0]
click at [1187, 242] on div "Details Policies Multiple policies applied Select 1 desk group to change polici…" at bounding box center [1123, 320] width 166 height 571
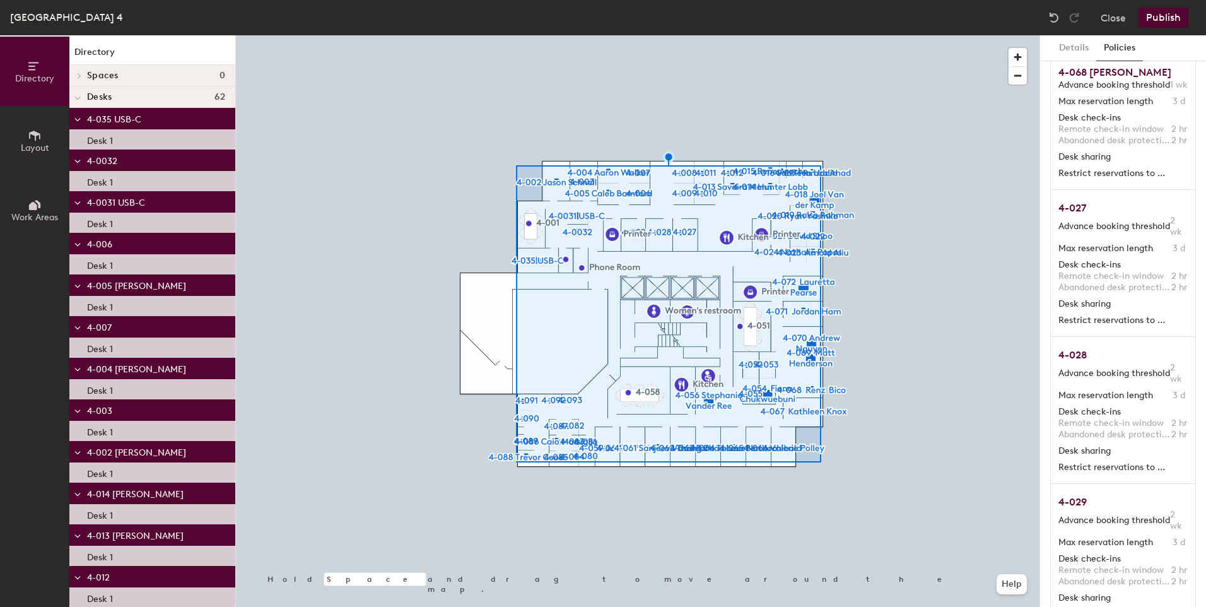
scroll to position [8269, 0]
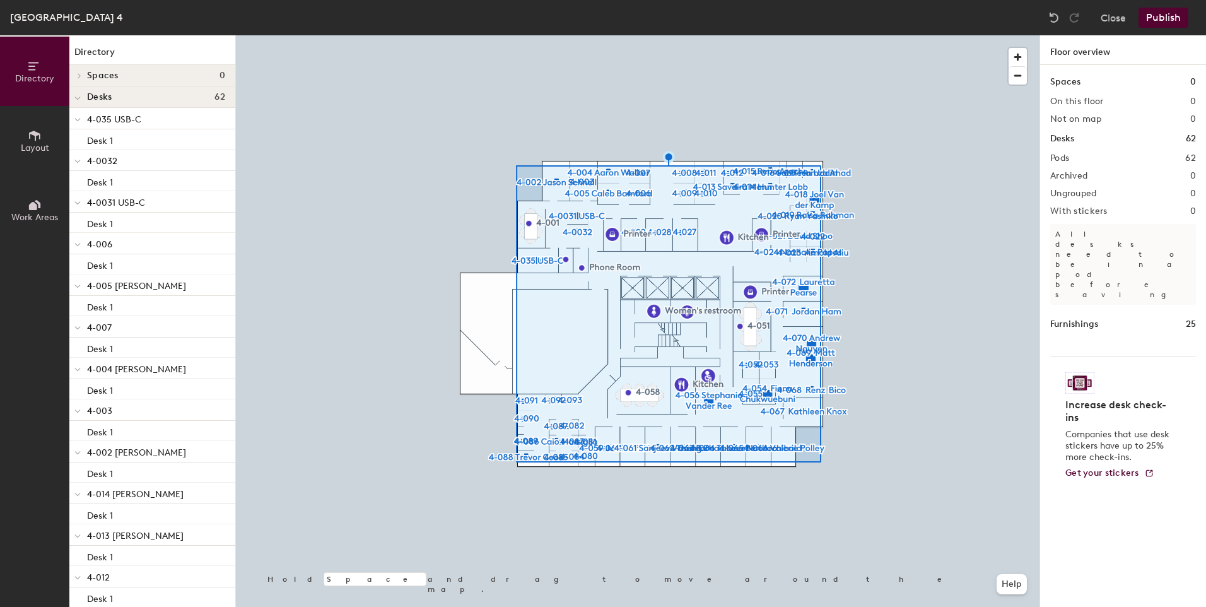
click at [1165, 11] on button "Publish" at bounding box center [1163, 18] width 50 height 20
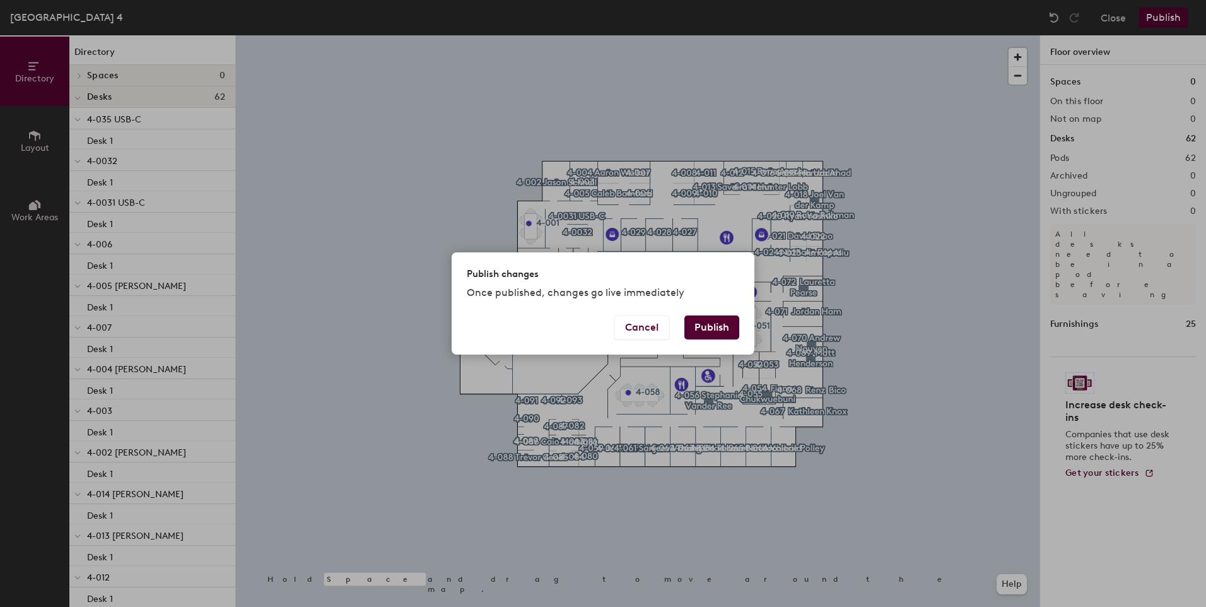
click at [699, 326] on button "Publish" at bounding box center [711, 327] width 55 height 24
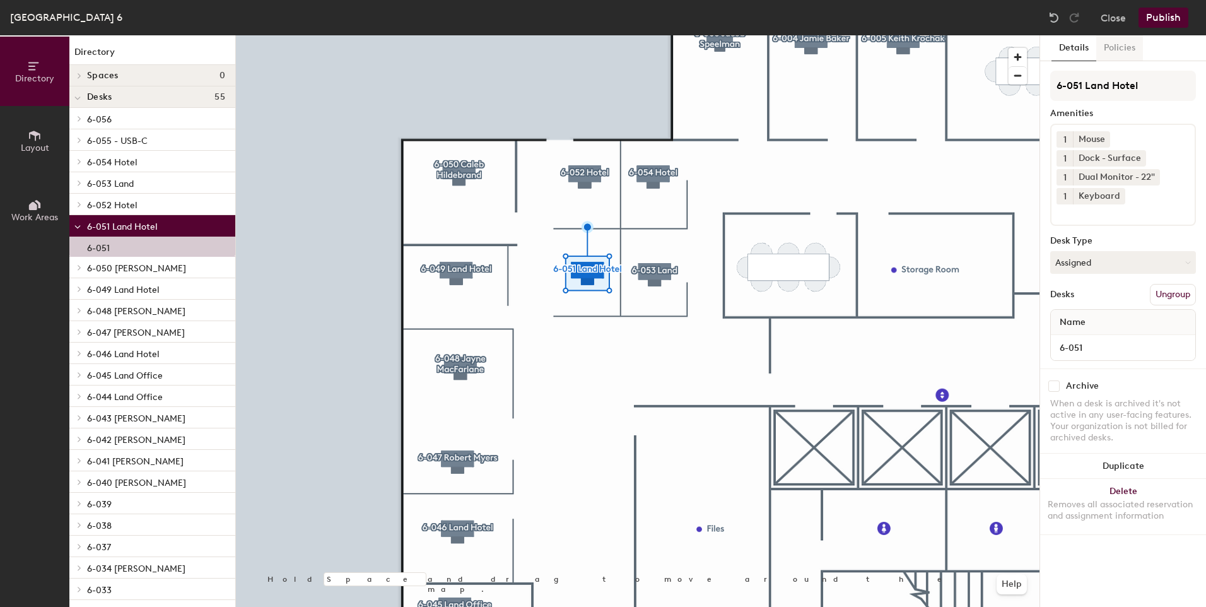
click at [1109, 50] on button "Policies" at bounding box center [1119, 48] width 47 height 26
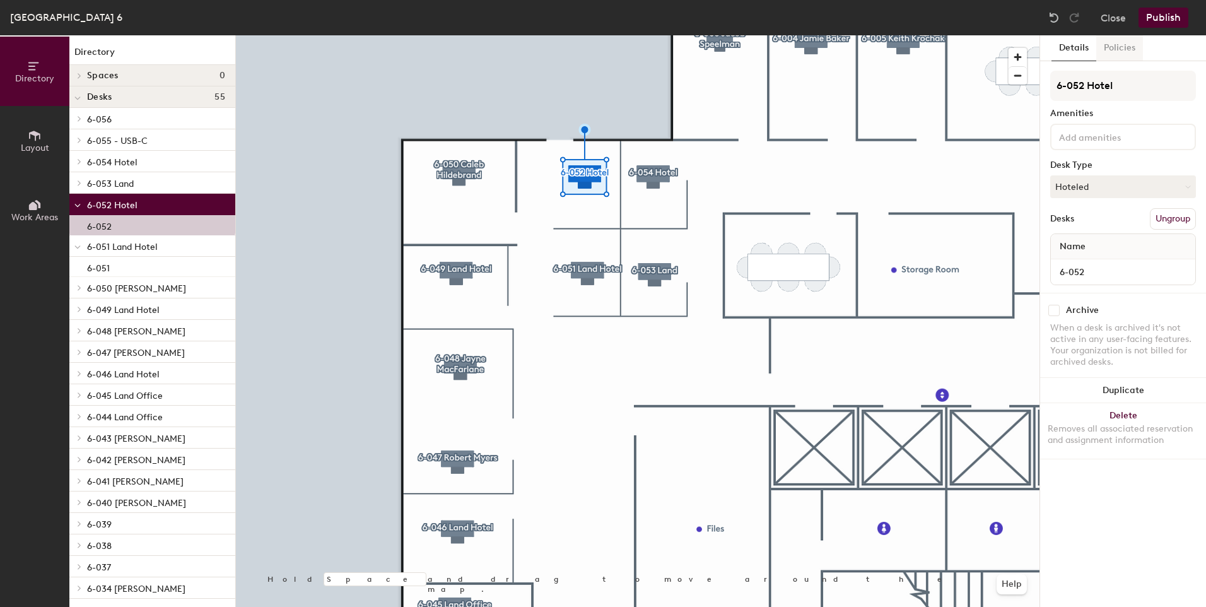
click at [1127, 52] on button "Policies" at bounding box center [1119, 48] width 47 height 26
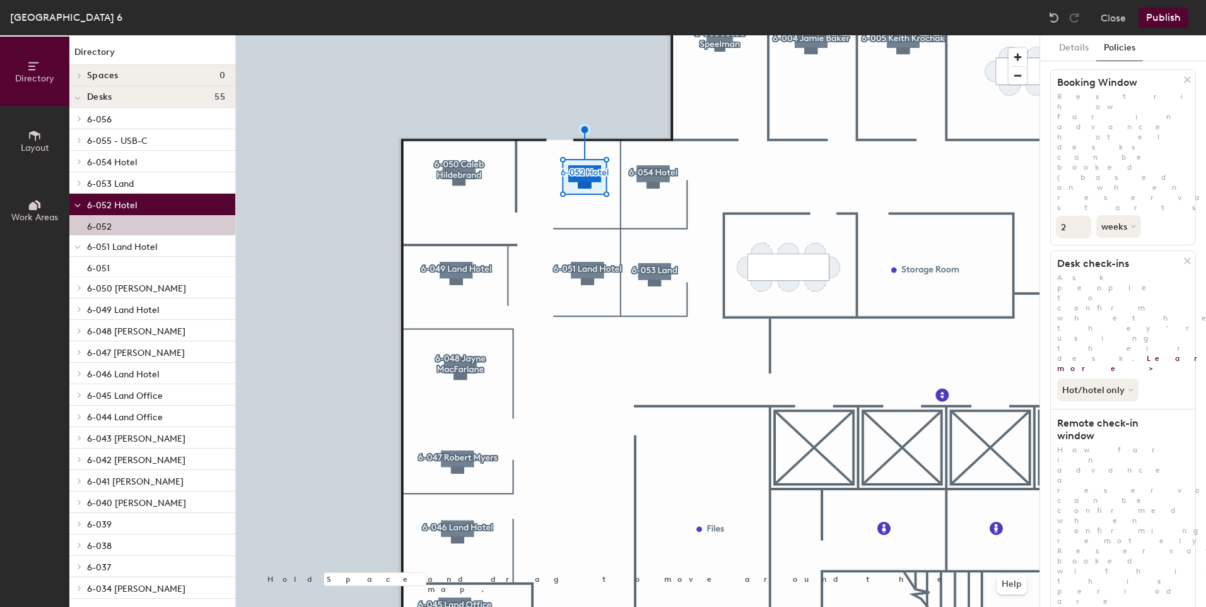
scroll to position [38, 0]
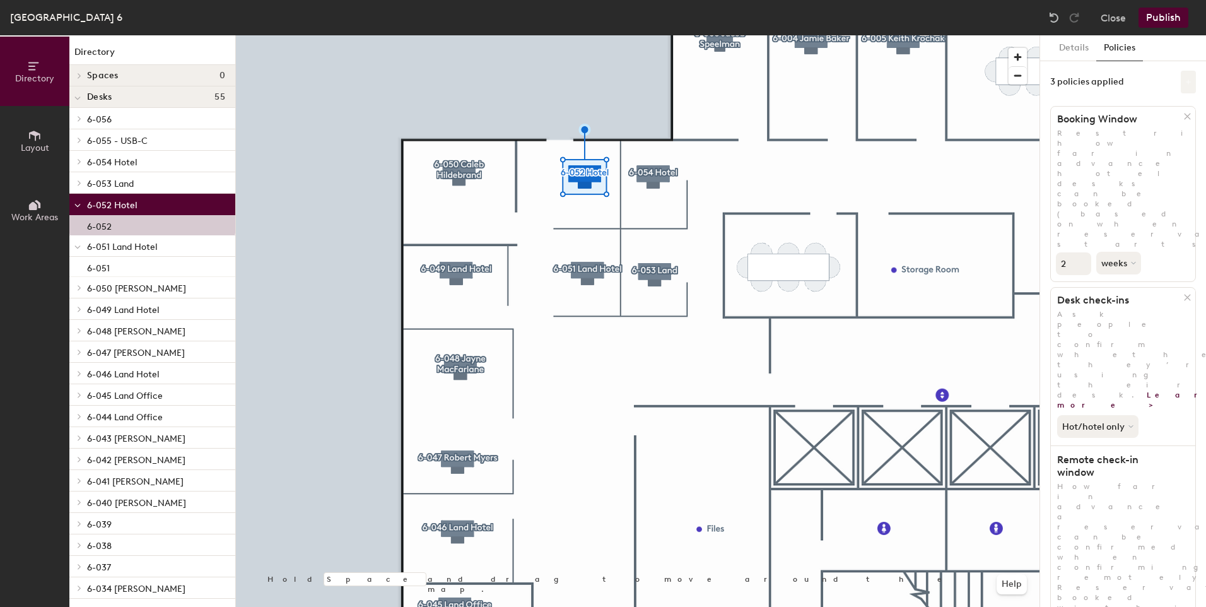
click at [1181, 91] on button at bounding box center [1188, 82] width 15 height 23
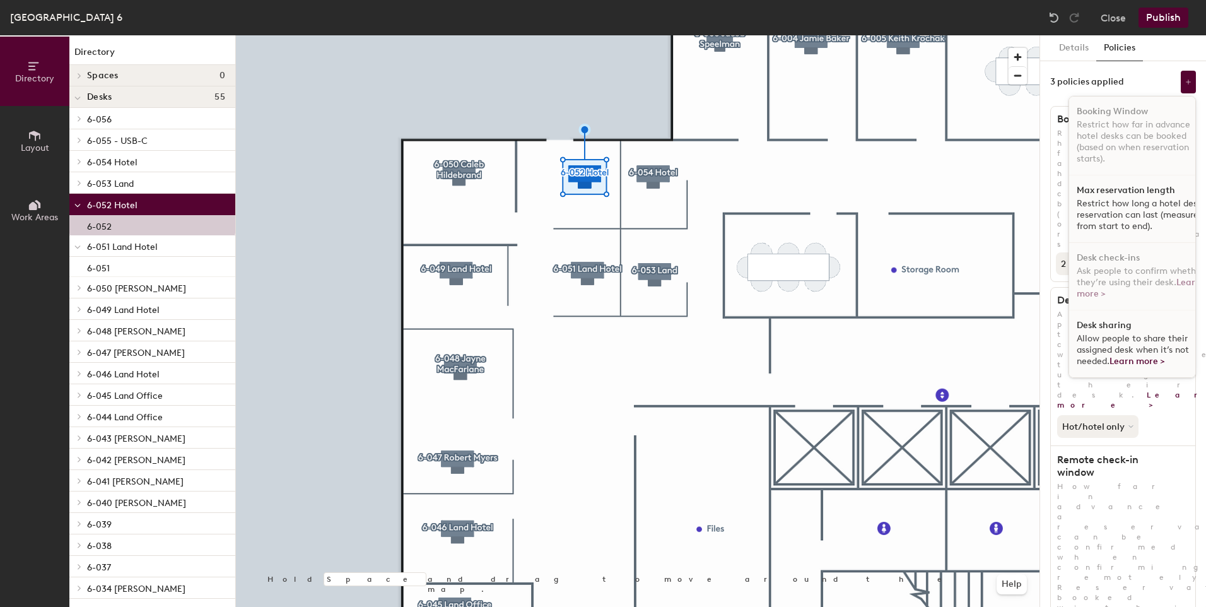
click at [1114, 196] on div "Max reservation length Restrict how long a hotel desk reservation can last (mea…" at bounding box center [1141, 208] width 145 height 67
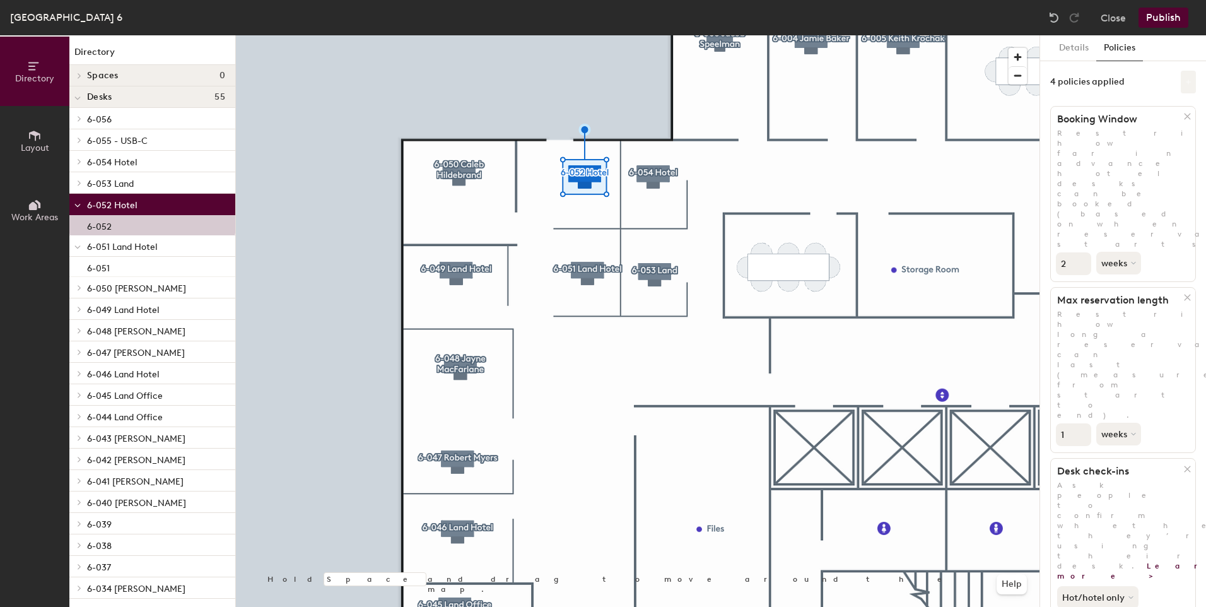
click at [1181, 74] on button at bounding box center [1188, 82] width 15 height 23
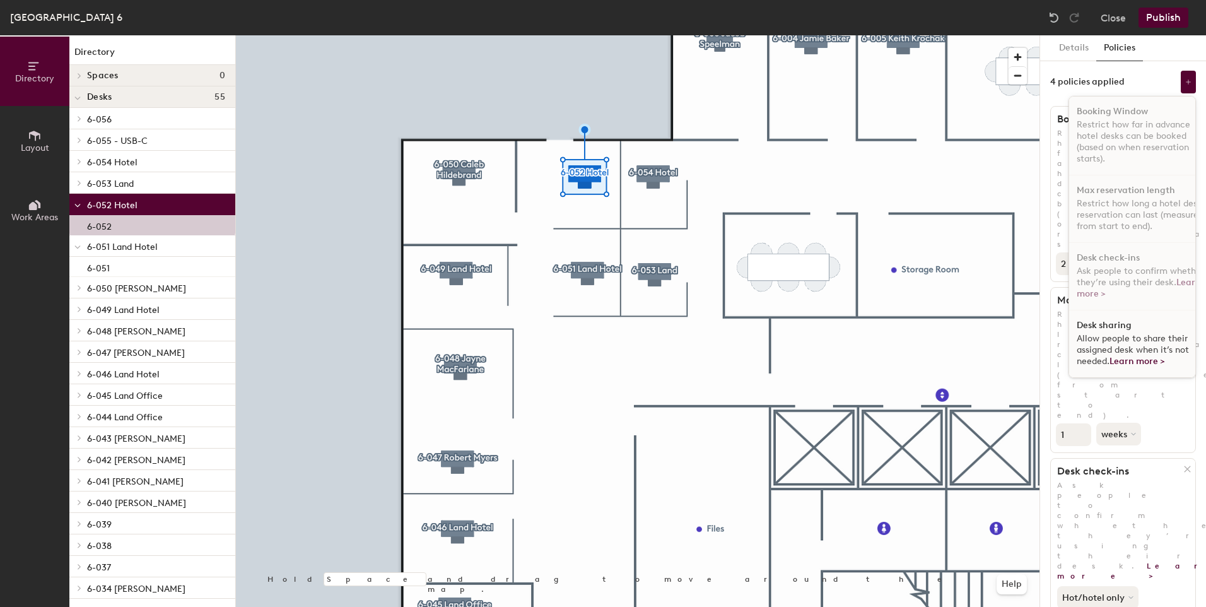
drag, startPoint x: 1111, startPoint y: 329, endPoint x: 1111, endPoint y: 351, distance: 22.1
click at [1111, 351] on span "Allow people to share their assigned desk when it’s not needed. Learn more >" at bounding box center [1132, 349] width 112 height 33
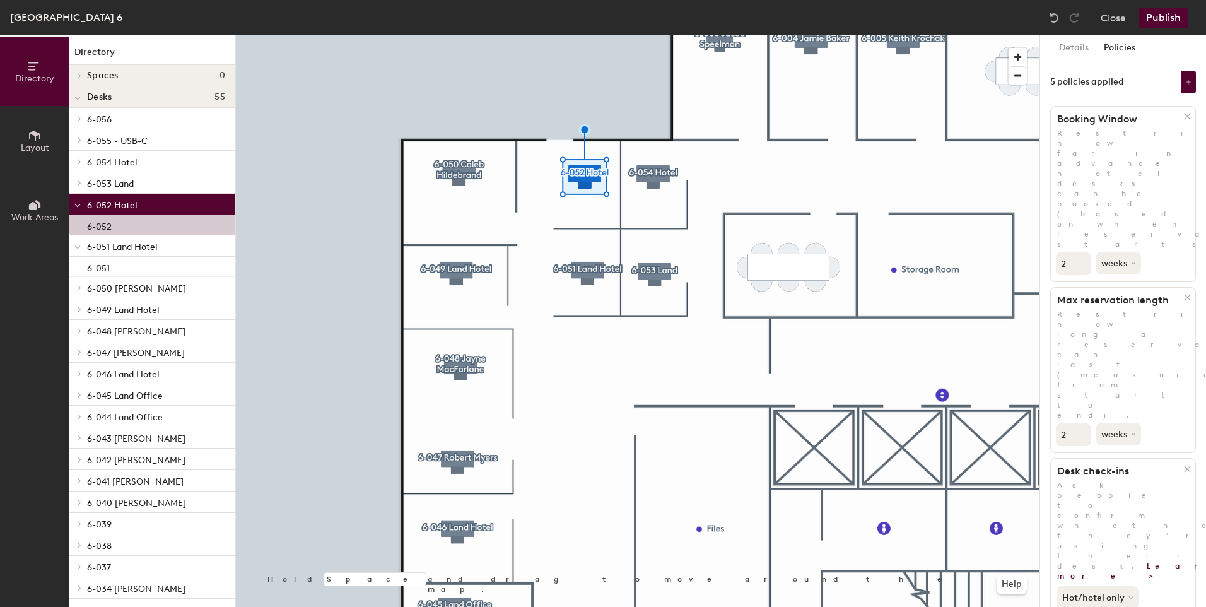
click at [1081, 423] on input "2" at bounding box center [1073, 434] width 35 height 23
type input "3"
click at [1081, 423] on input "3" at bounding box center [1073, 434] width 35 height 23
click at [1121, 423] on button "weeks" at bounding box center [1119, 434] width 47 height 23
click at [1119, 491] on div "days" at bounding box center [1121, 500] width 49 height 19
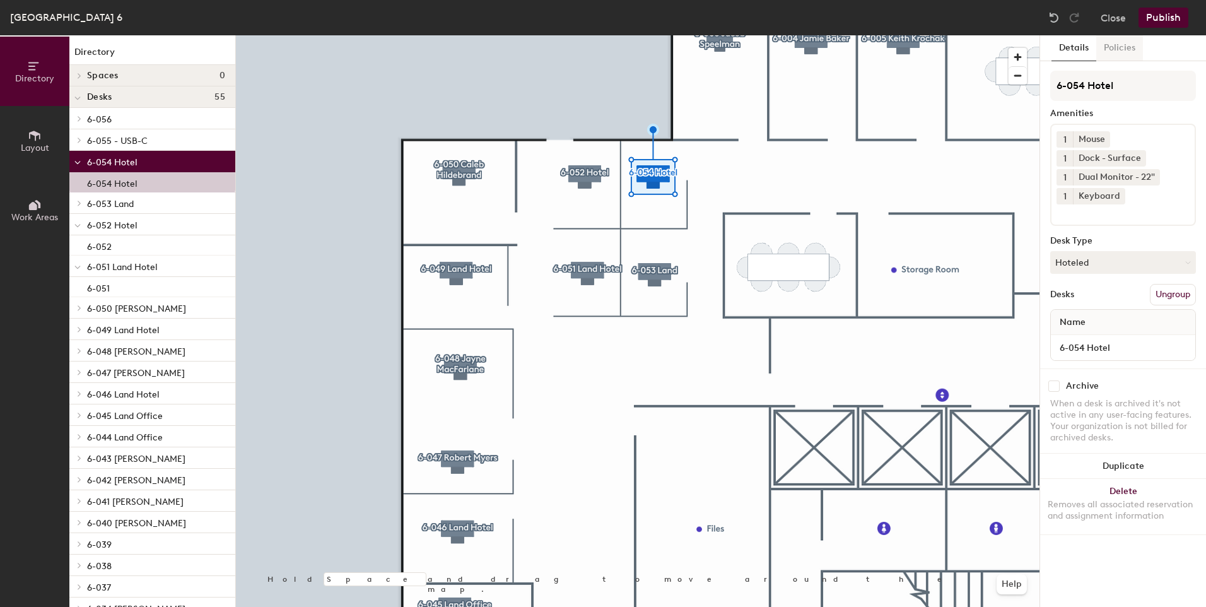
click at [1118, 55] on button "Policies" at bounding box center [1119, 48] width 47 height 26
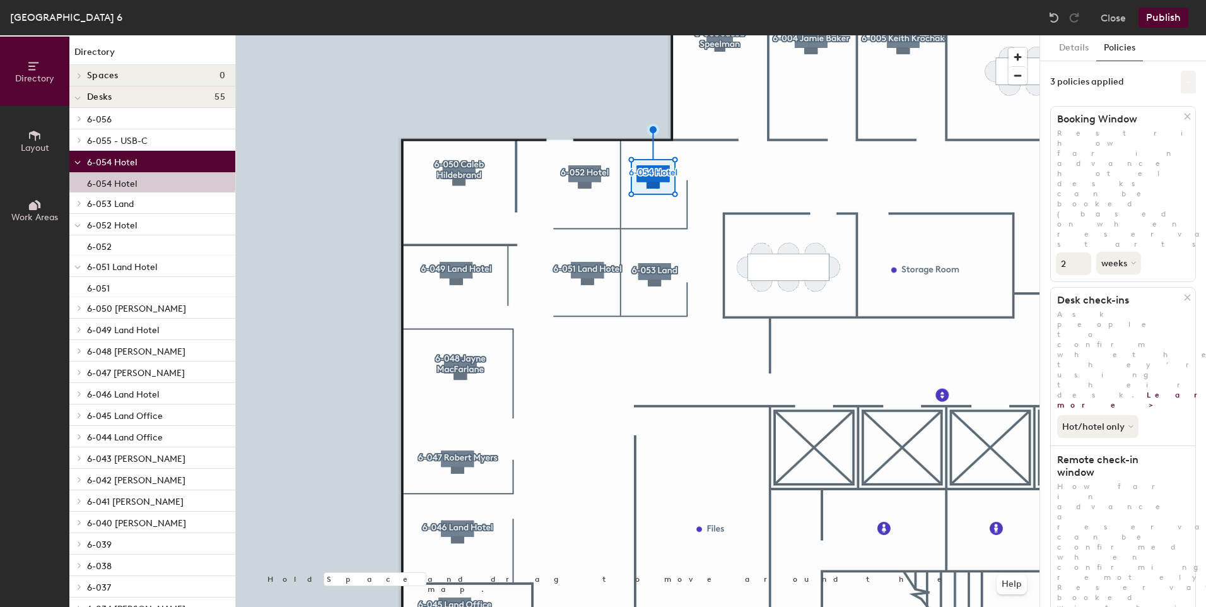
click at [1181, 91] on button at bounding box center [1188, 82] width 15 height 23
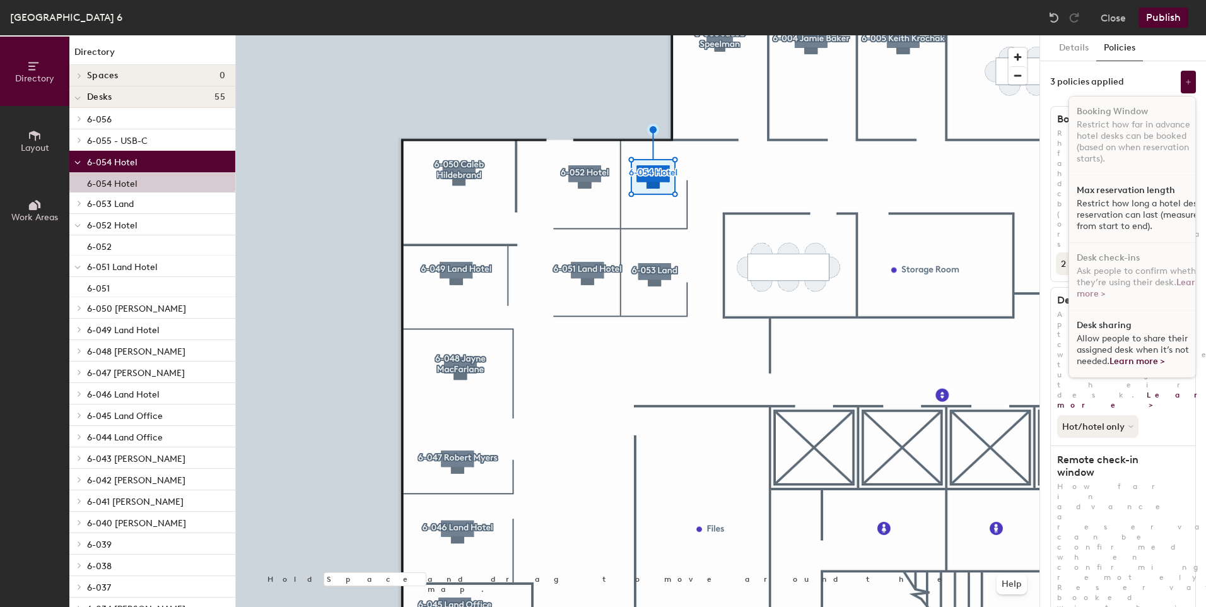
click at [1126, 184] on div "Max reservation length Restrict how long a hotel desk reservation can last (mea…" at bounding box center [1141, 208] width 145 height 67
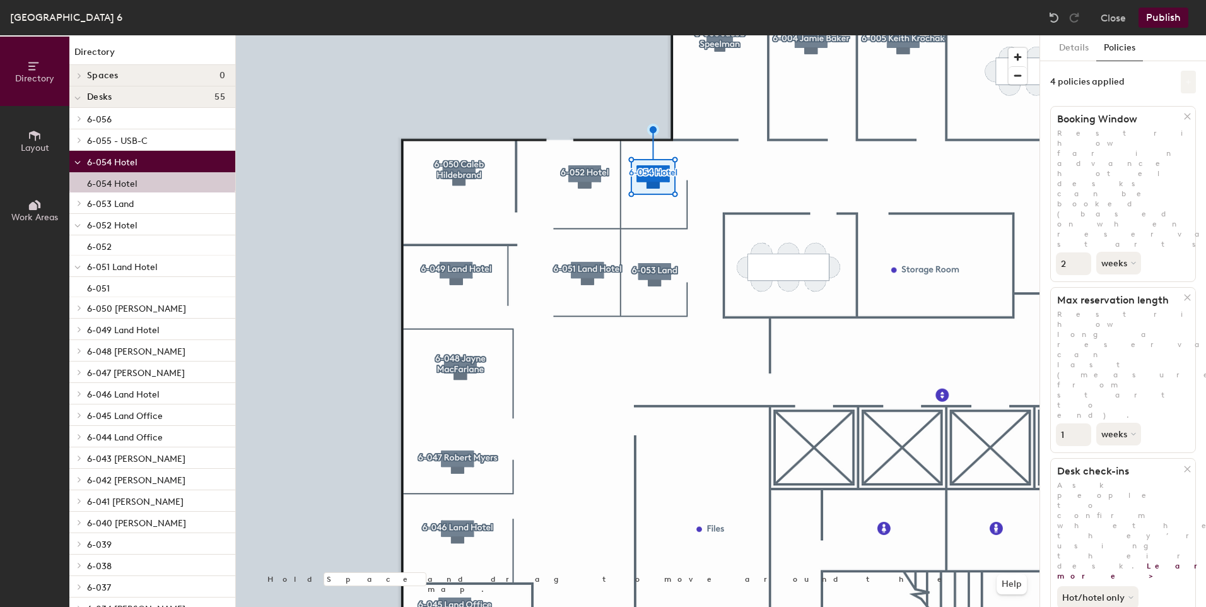
click at [1184, 73] on button at bounding box center [1188, 82] width 15 height 23
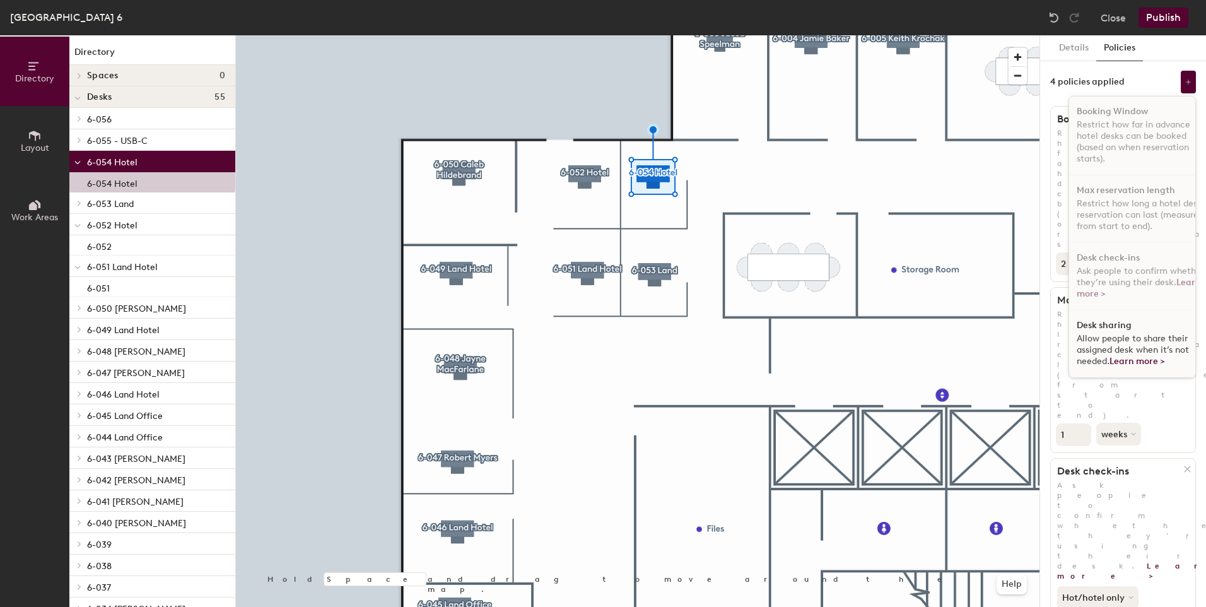
drag, startPoint x: 1101, startPoint y: 330, endPoint x: 1140, endPoint y: 341, distance: 40.7
click at [1140, 341] on span "Allow people to share their assigned desk when it’s not needed. Learn more >" at bounding box center [1132, 349] width 112 height 33
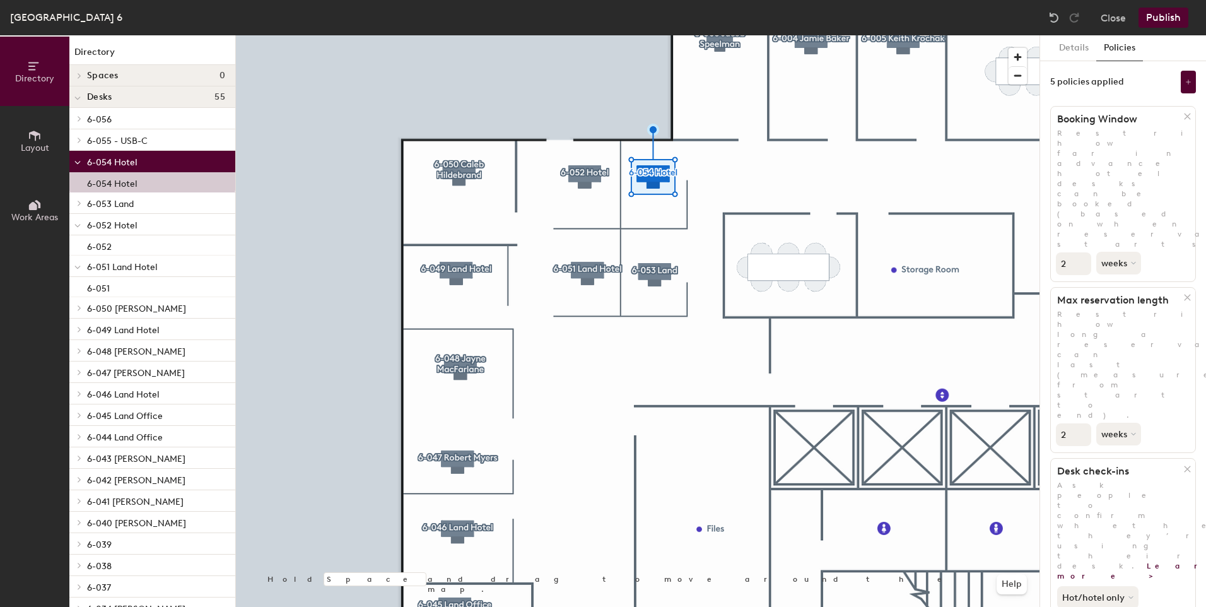
click at [1080, 423] on input "2" at bounding box center [1073, 434] width 35 height 23
type input "3"
click at [1080, 423] on input "3" at bounding box center [1073, 434] width 35 height 23
click at [1124, 423] on button "weeks" at bounding box center [1119, 434] width 47 height 23
click at [1111, 491] on div "days" at bounding box center [1121, 500] width 49 height 19
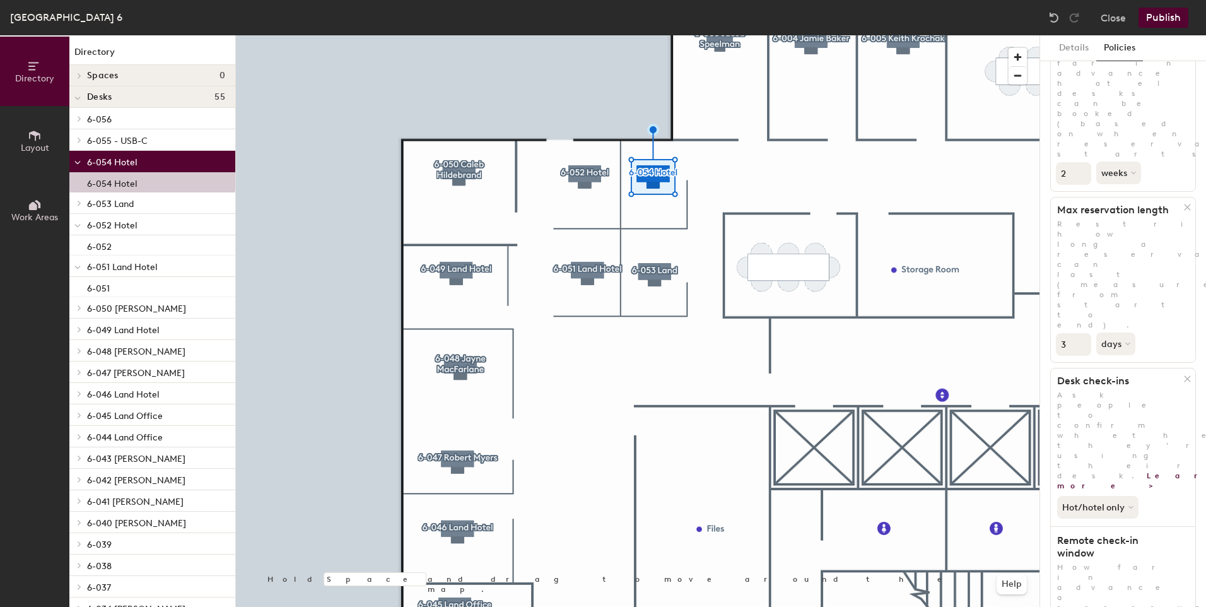
scroll to position [192, 0]
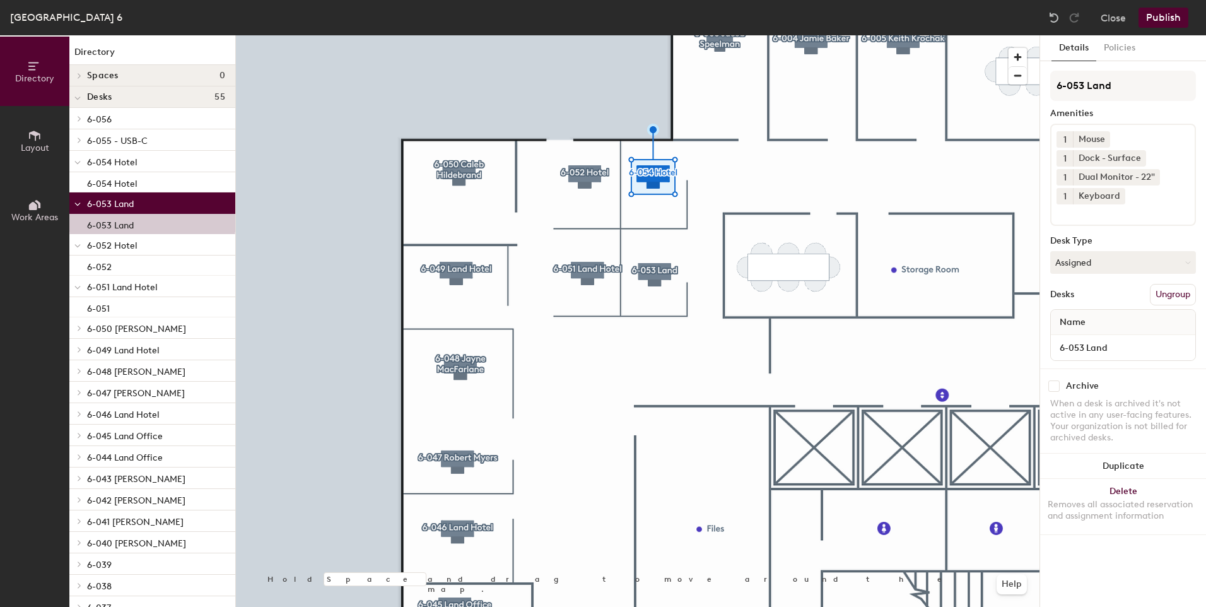
scroll to position [0, 0]
click at [1113, 50] on button "Policies" at bounding box center [1119, 48] width 47 height 26
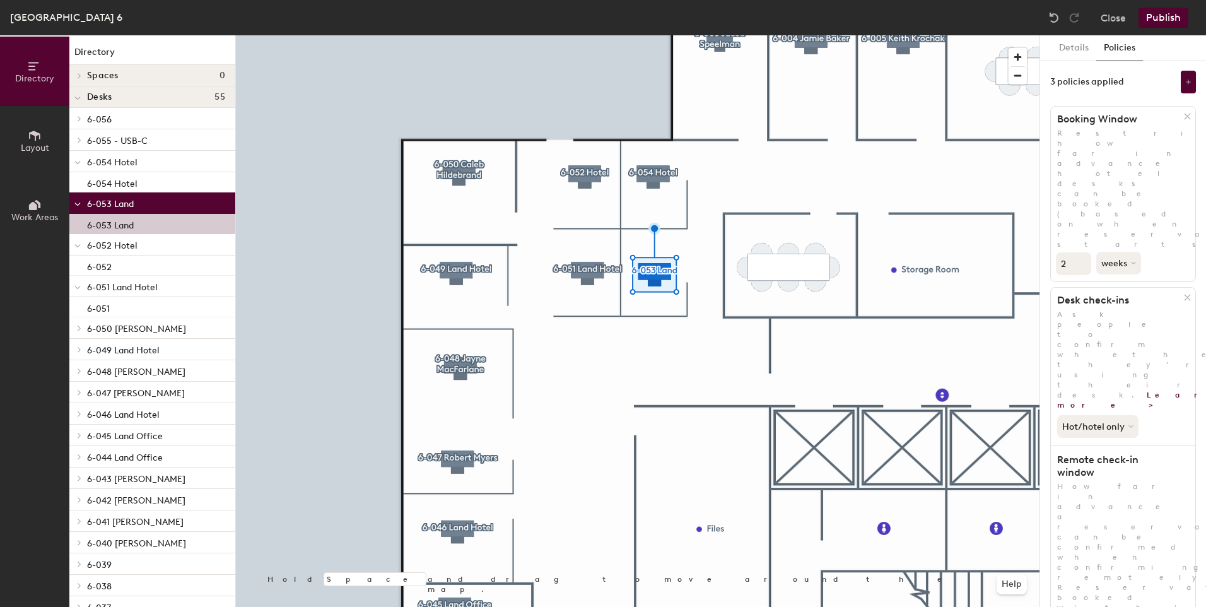
scroll to position [38, 0]
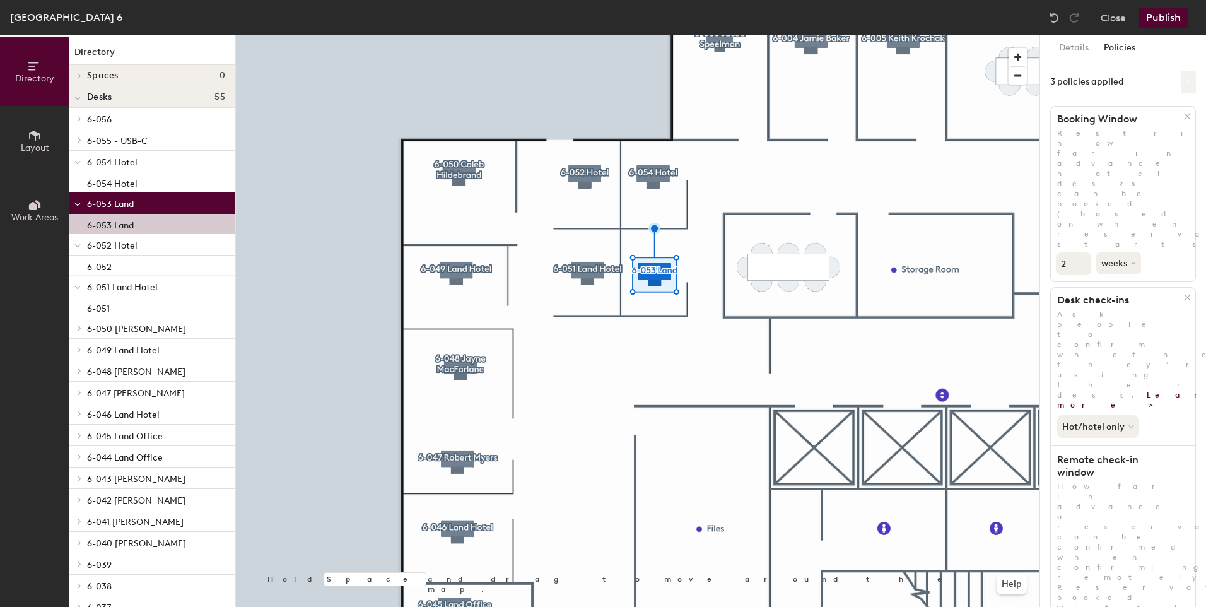
click at [1185, 79] on icon at bounding box center [1188, 82] width 6 height 6
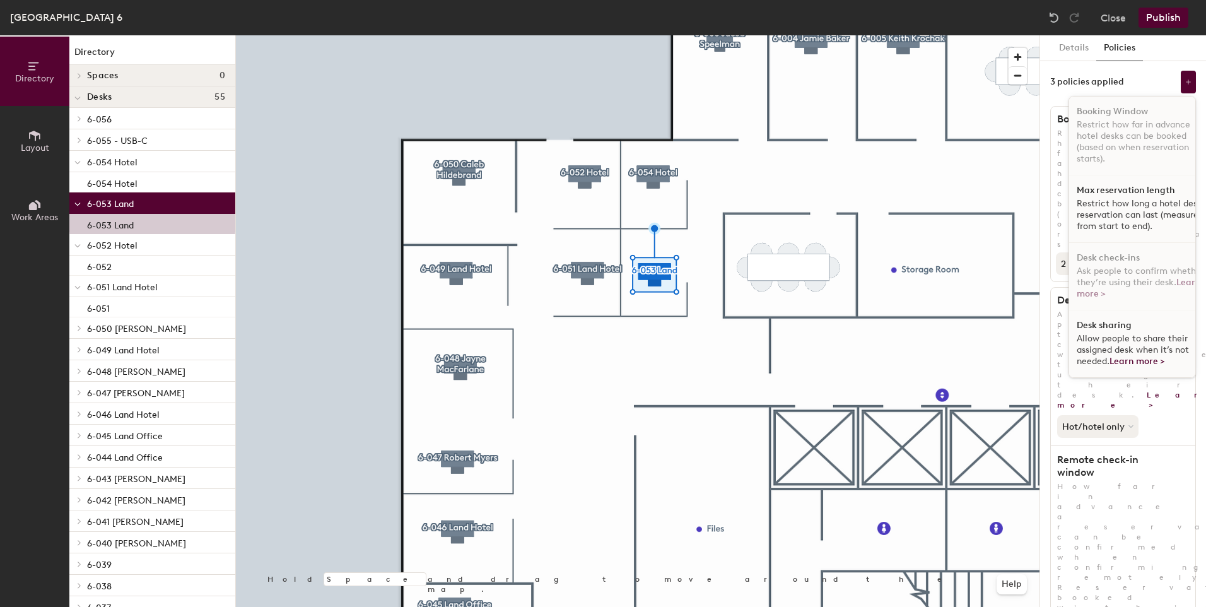
click at [1109, 207] on p "Restrict how long a hotel desk reservation can last (measured from start to end…" at bounding box center [1141, 215] width 130 height 34
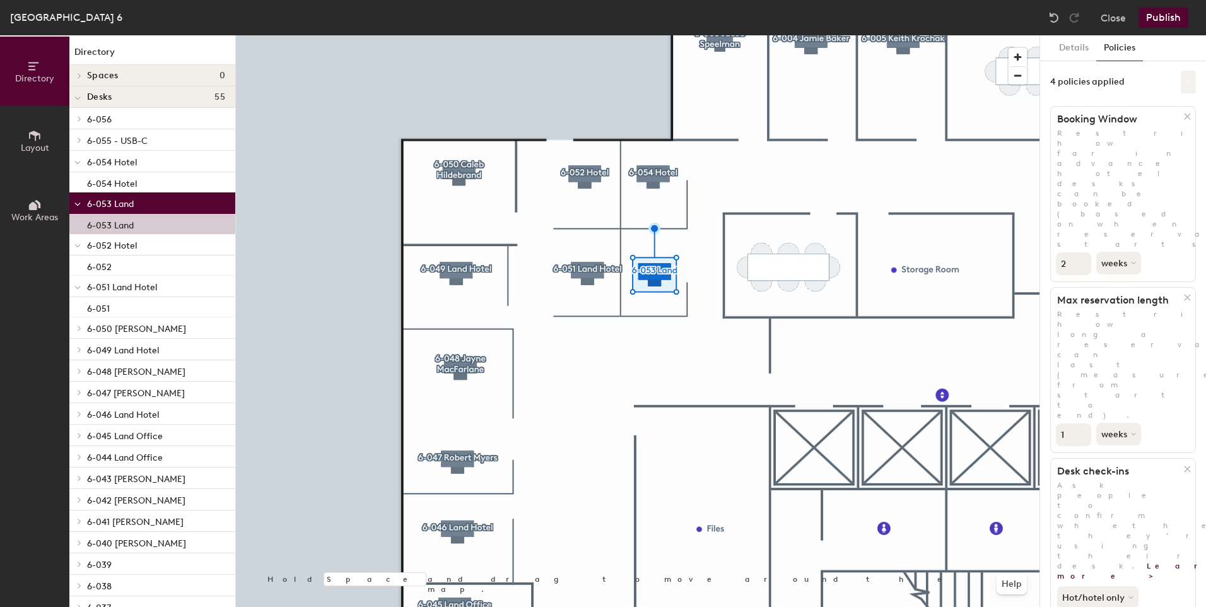
click at [1185, 83] on icon at bounding box center [1188, 82] width 6 height 6
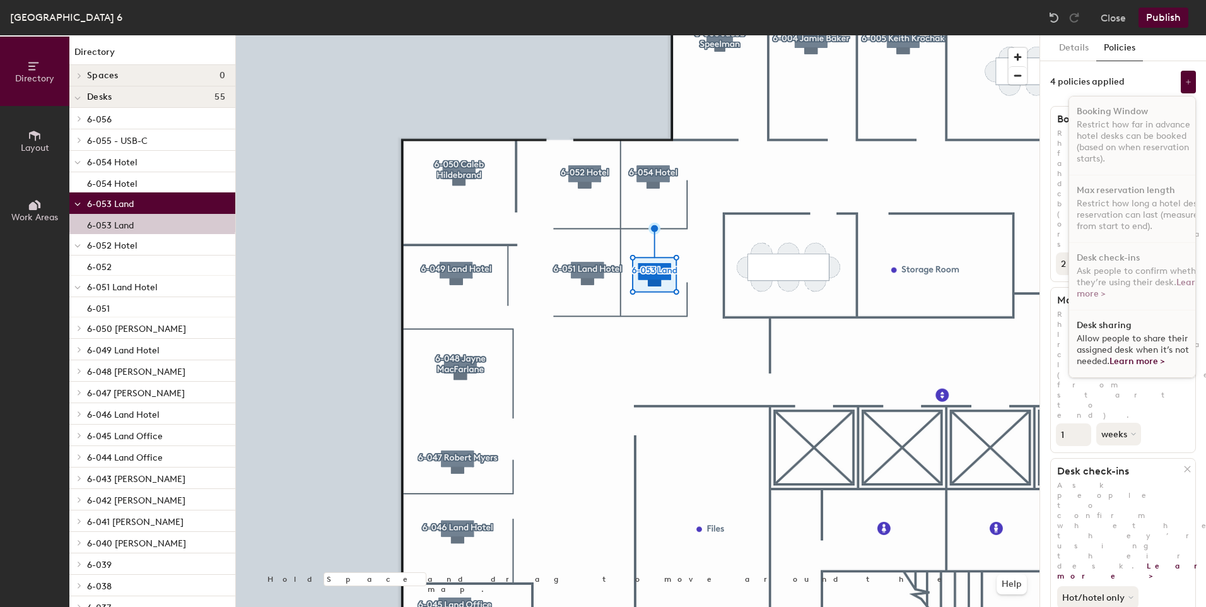
click at [1115, 335] on span "Allow people to share their assigned desk when it’s not needed. Learn more >" at bounding box center [1132, 349] width 112 height 33
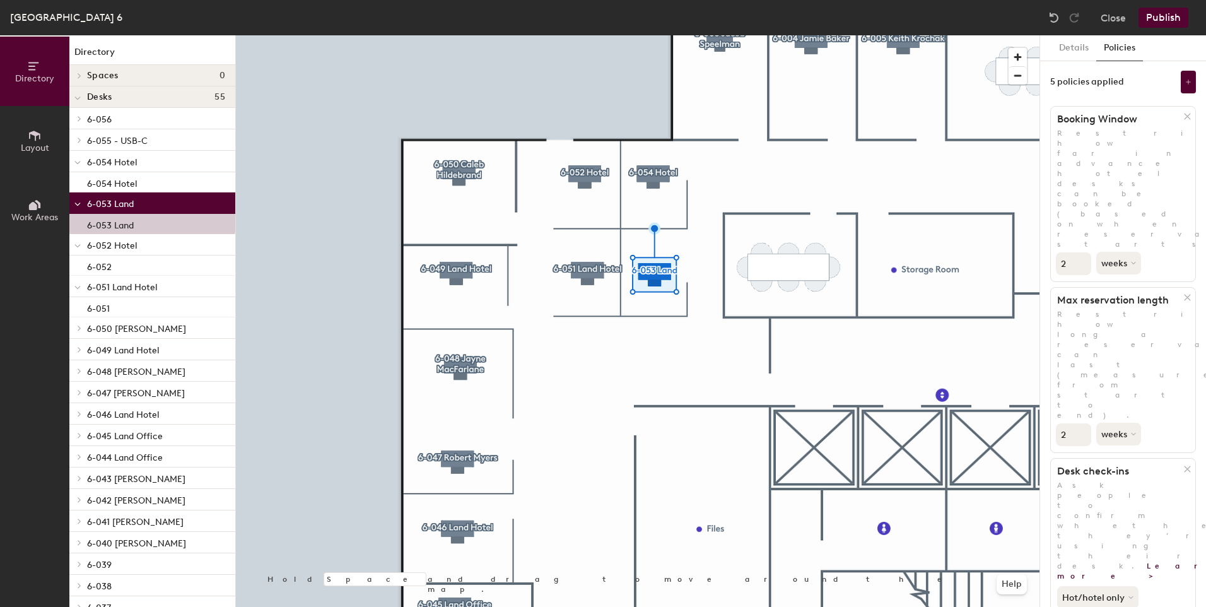
click at [1080, 423] on input "2" at bounding box center [1073, 434] width 35 height 23
type input "3"
click at [1080, 423] on input "3" at bounding box center [1073, 434] width 35 height 23
click at [1112, 423] on button "weeks" at bounding box center [1119, 434] width 47 height 23
click at [1124, 491] on div "days" at bounding box center [1121, 500] width 49 height 19
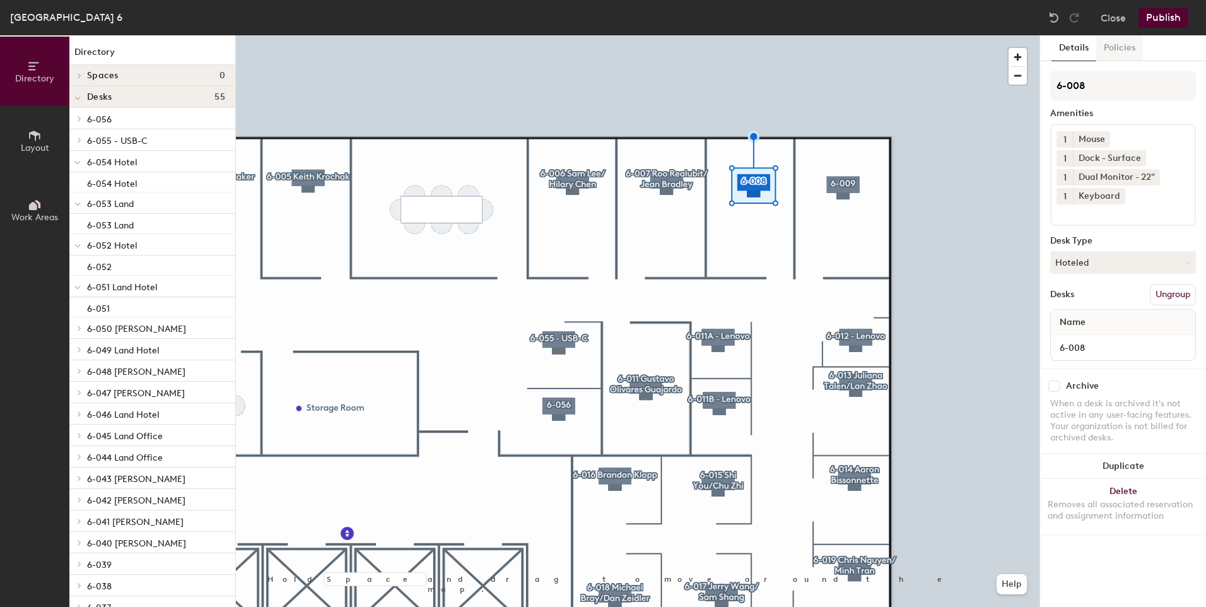
click at [1114, 45] on button "Policies" at bounding box center [1119, 48] width 47 height 26
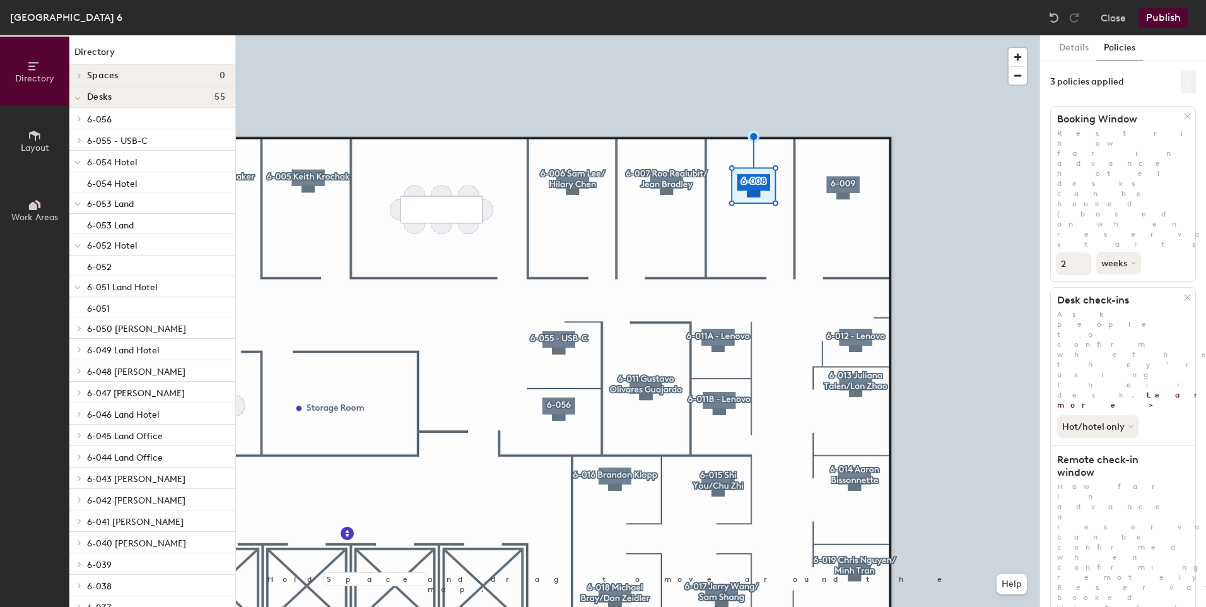
click at [1181, 89] on button at bounding box center [1188, 82] width 15 height 23
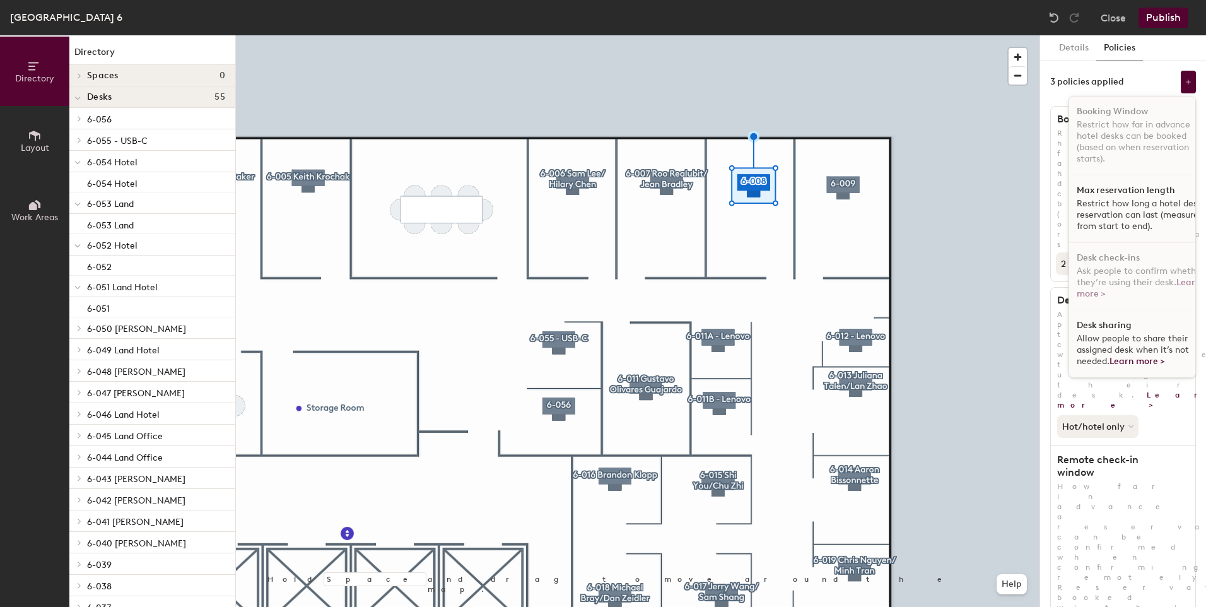
click at [1105, 194] on h1 "Max reservation length" at bounding box center [1125, 190] width 98 height 10
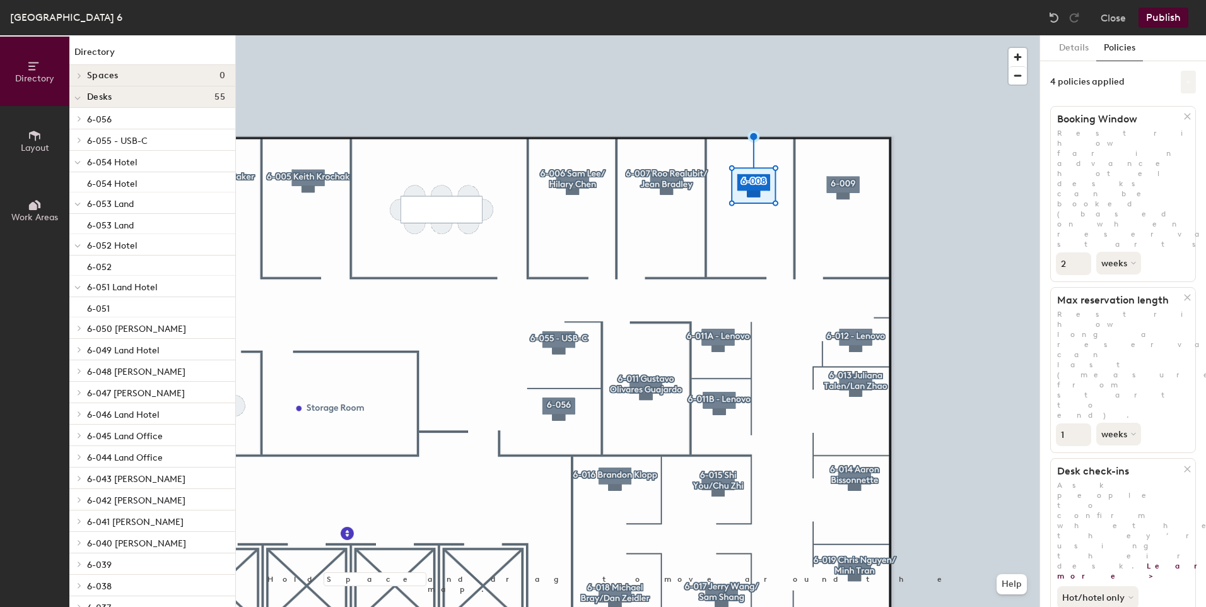
click at [1185, 83] on icon at bounding box center [1188, 82] width 6 height 6
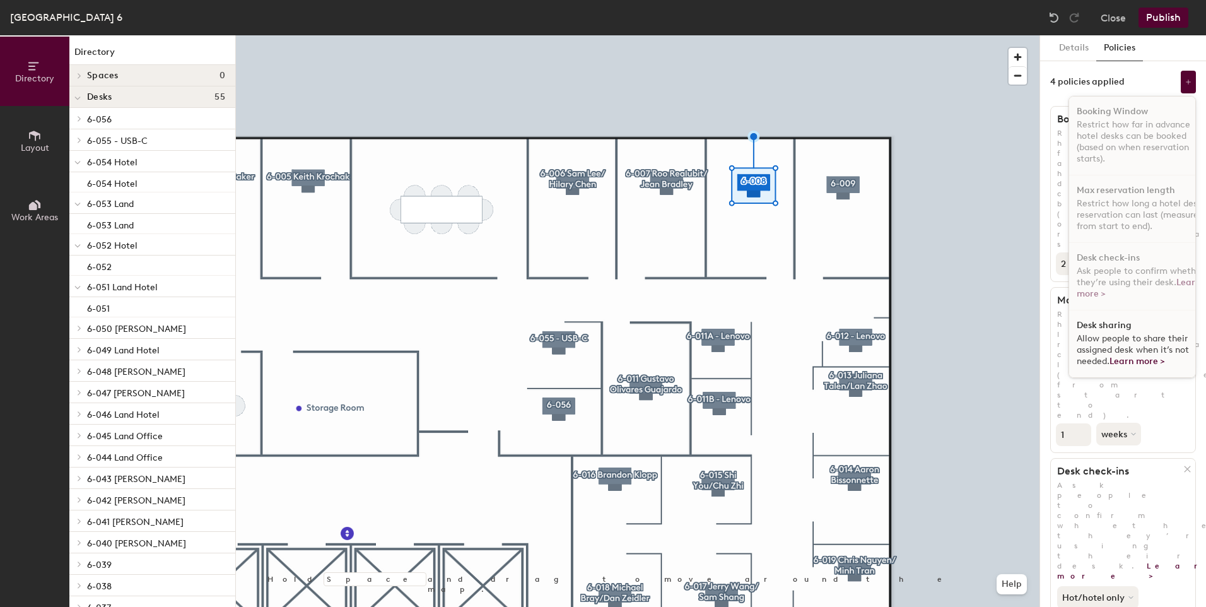
click at [1128, 327] on div "Desk sharing Allow people to share their assigned desk when it’s not needed. Le…" at bounding box center [1141, 343] width 145 height 67
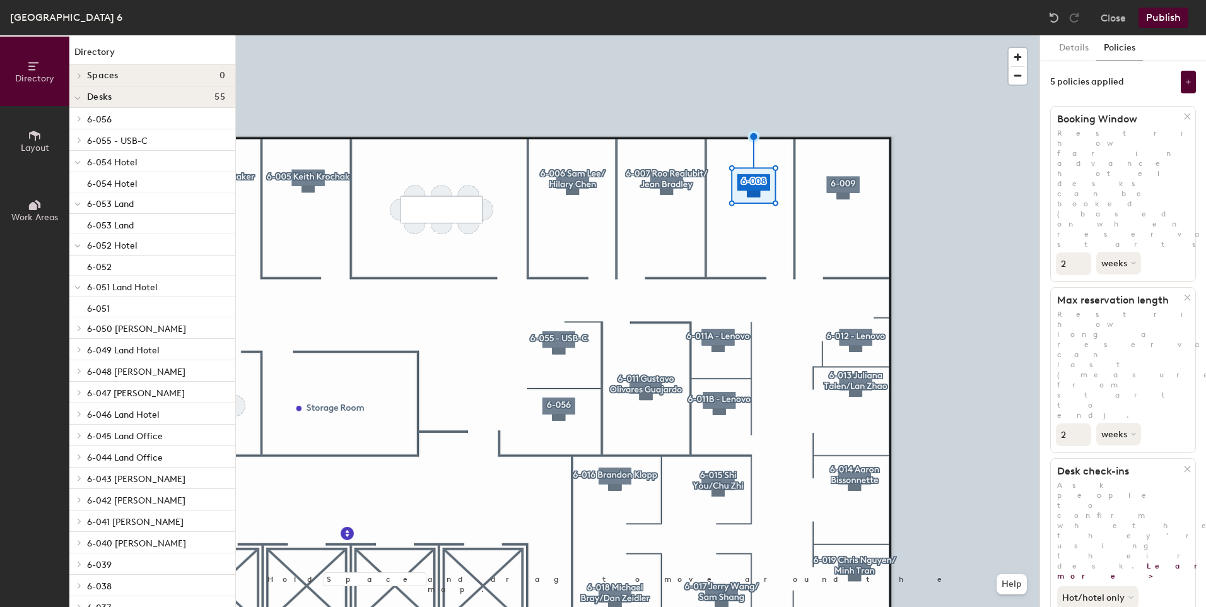
click at [1081, 423] on input "2" at bounding box center [1073, 434] width 35 height 23
type input "3"
click at [1081, 423] on input "3" at bounding box center [1073, 434] width 35 height 23
click at [1132, 431] on icon at bounding box center [1134, 433] width 5 height 5
click at [1109, 491] on div "days" at bounding box center [1121, 500] width 49 height 19
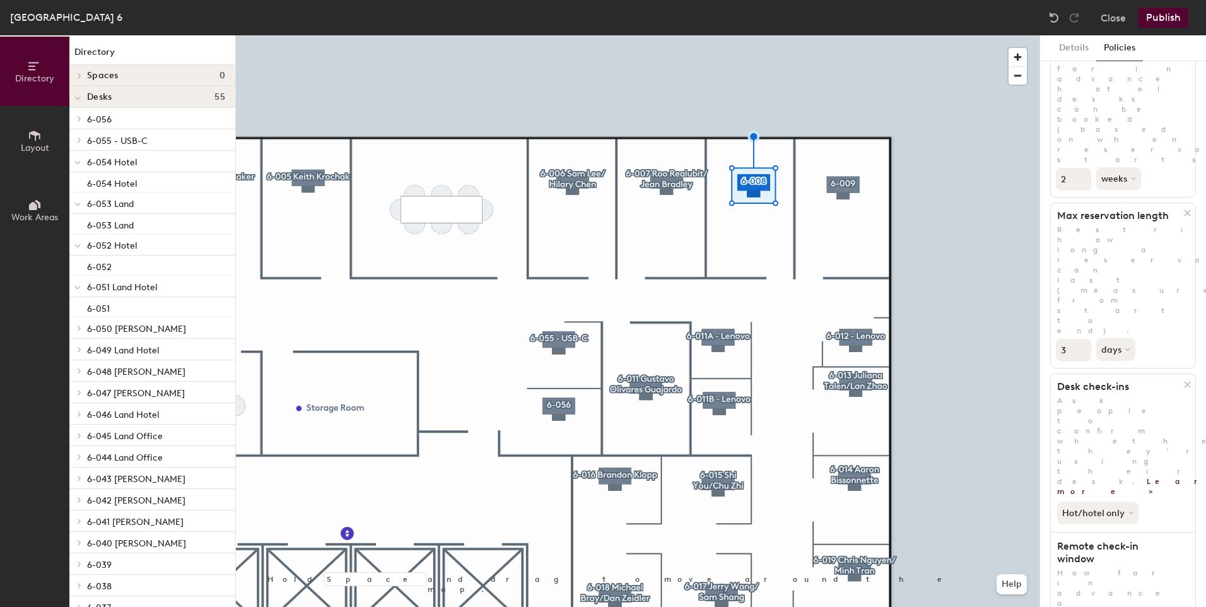
scroll to position [93, 0]
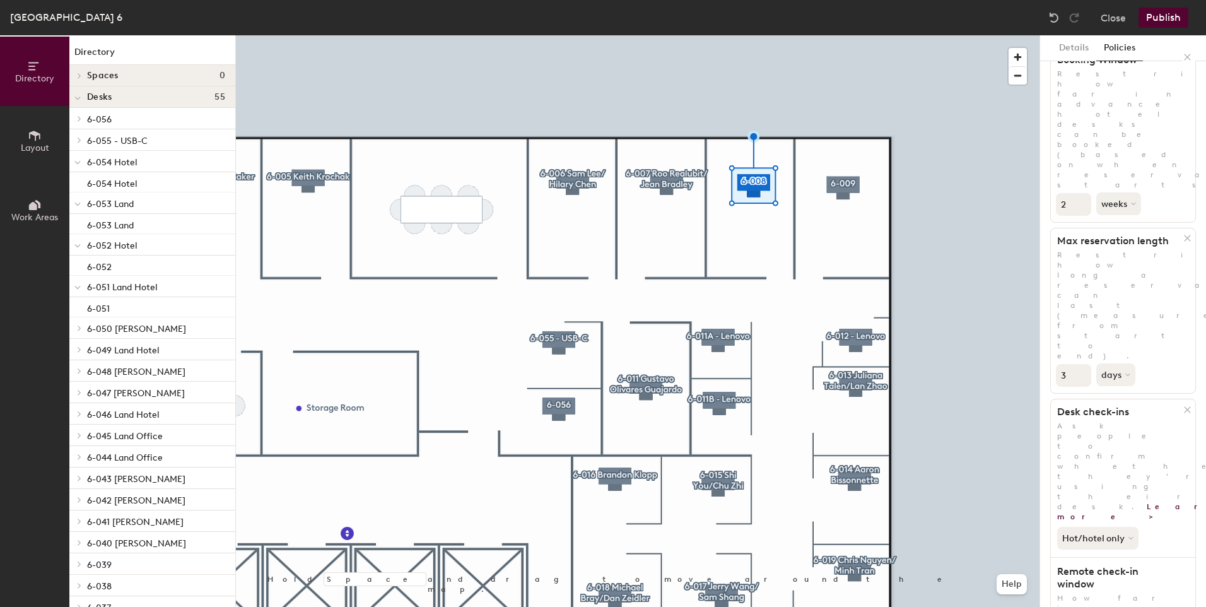
scroll to position [0, 0]
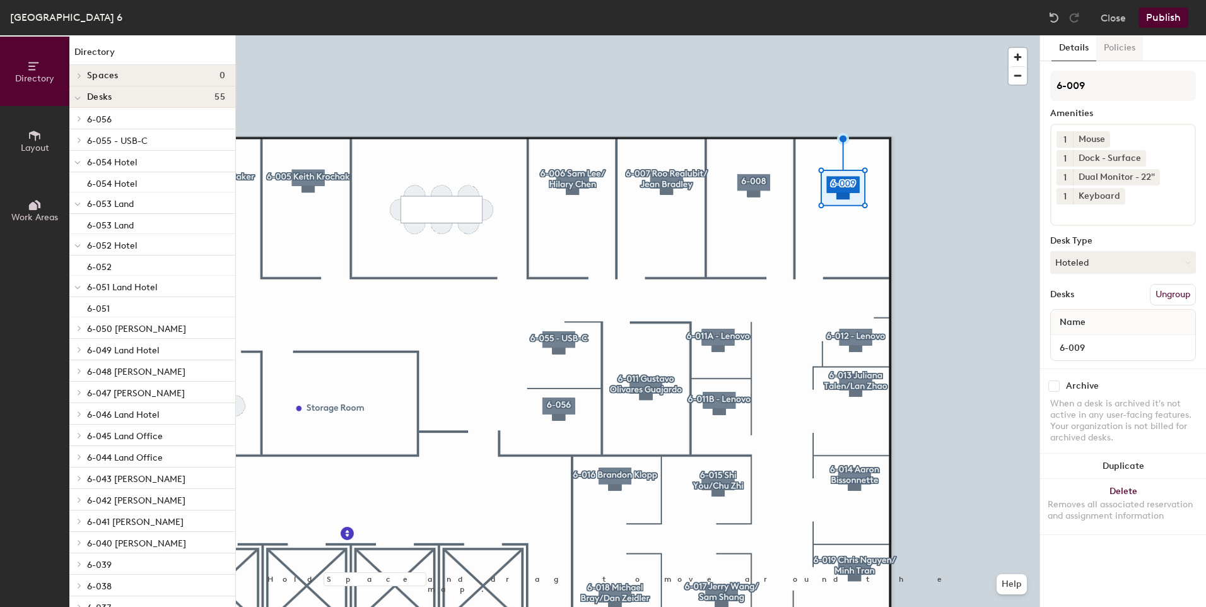
click at [1126, 42] on button "Policies" at bounding box center [1119, 48] width 47 height 26
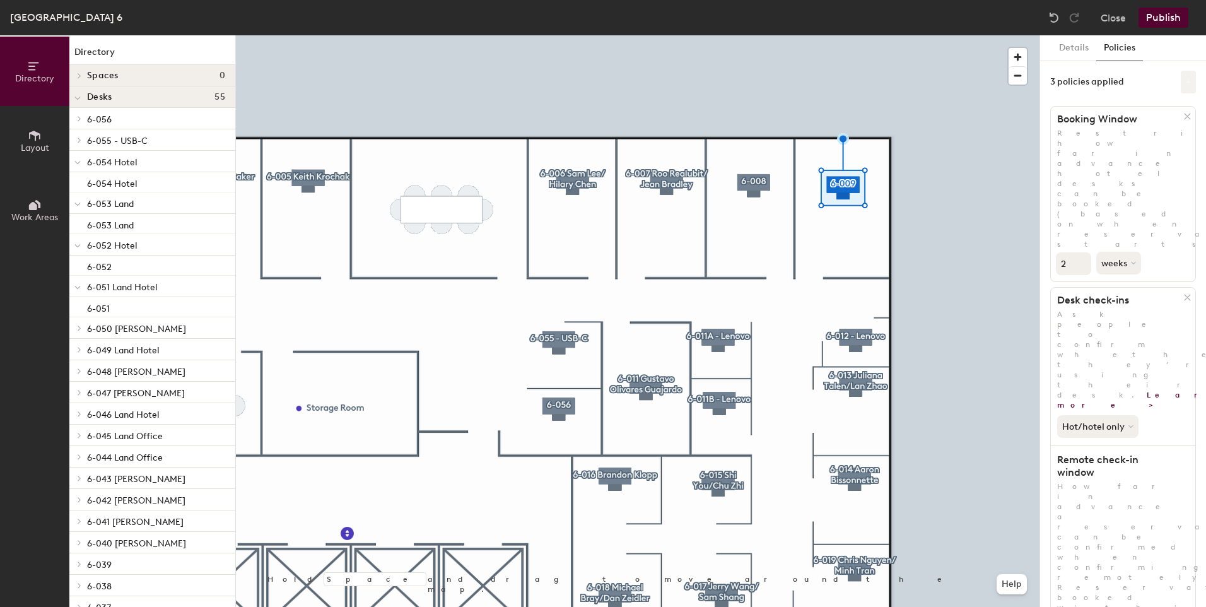
click at [1181, 86] on button at bounding box center [1188, 82] width 15 height 23
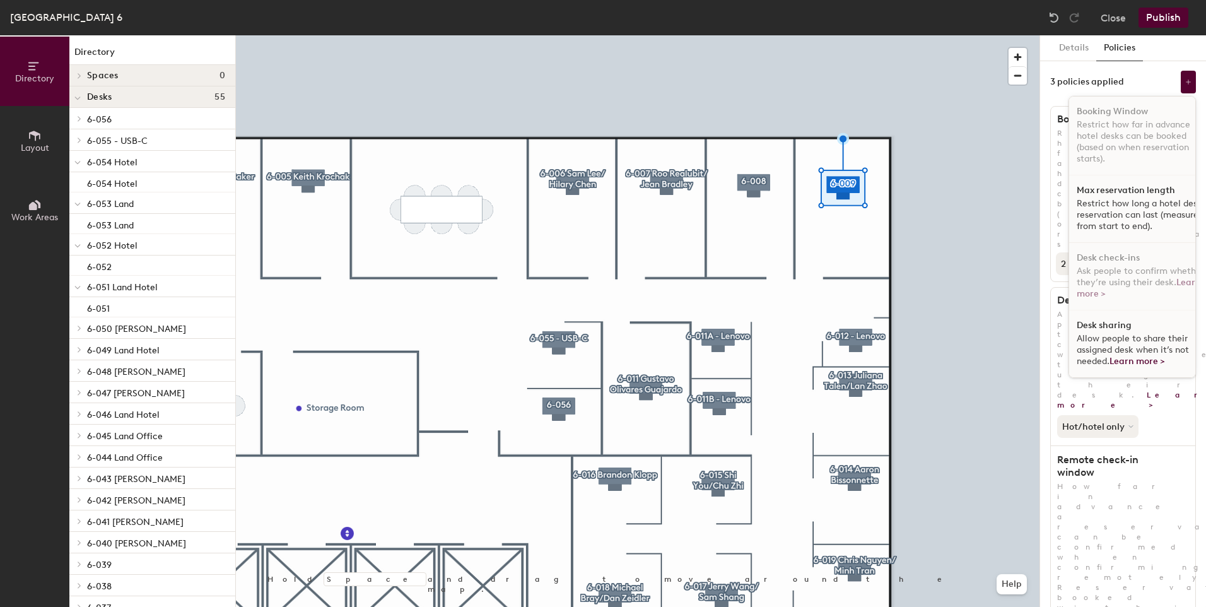
click at [1095, 201] on p "Restrict how long a hotel desk reservation can last (measured from start to end…" at bounding box center [1141, 215] width 130 height 34
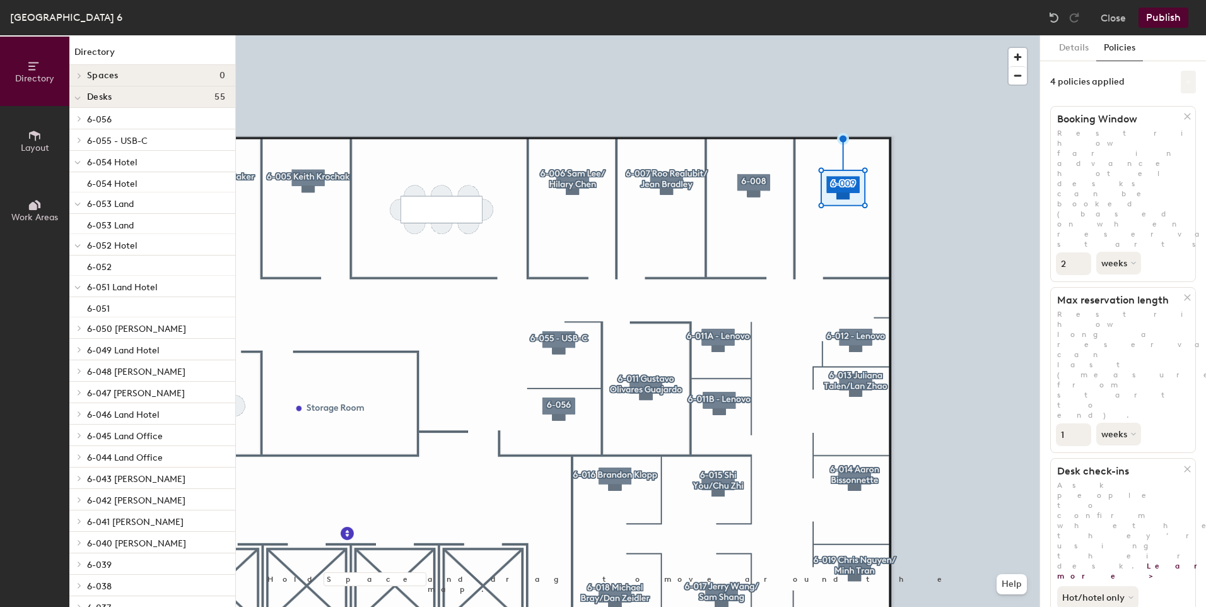
click at [1185, 85] on icon at bounding box center [1188, 82] width 6 height 6
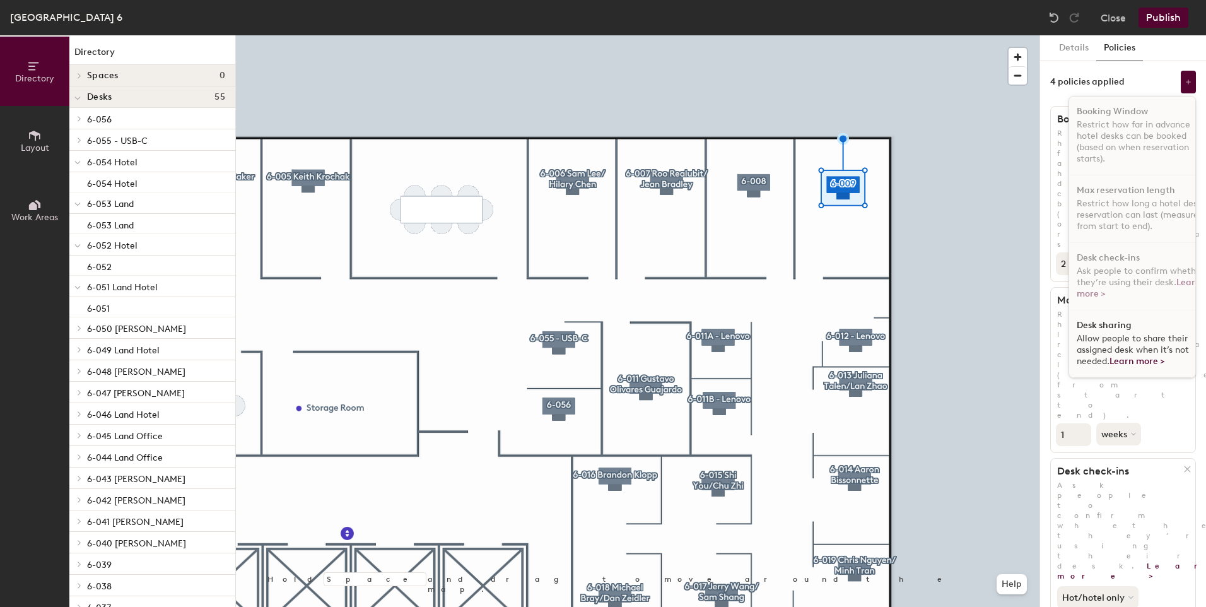
click at [1123, 320] on div "Desk sharing Allow people to share their assigned desk when it’s not needed. Le…" at bounding box center [1141, 343] width 145 height 67
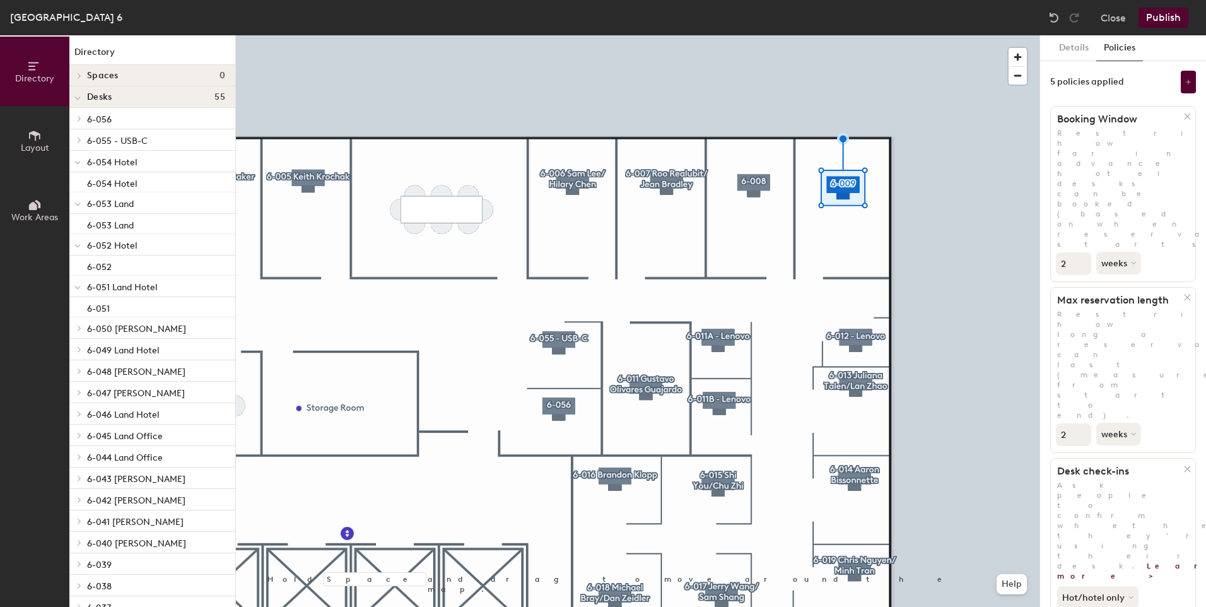
click at [1080, 423] on input "2" at bounding box center [1073, 434] width 35 height 23
type input "3"
click at [1080, 423] on input "3" at bounding box center [1073, 434] width 35 height 23
click at [1121, 423] on button "weeks" at bounding box center [1119, 434] width 47 height 23
click at [1104, 491] on div "days" at bounding box center [1121, 500] width 49 height 19
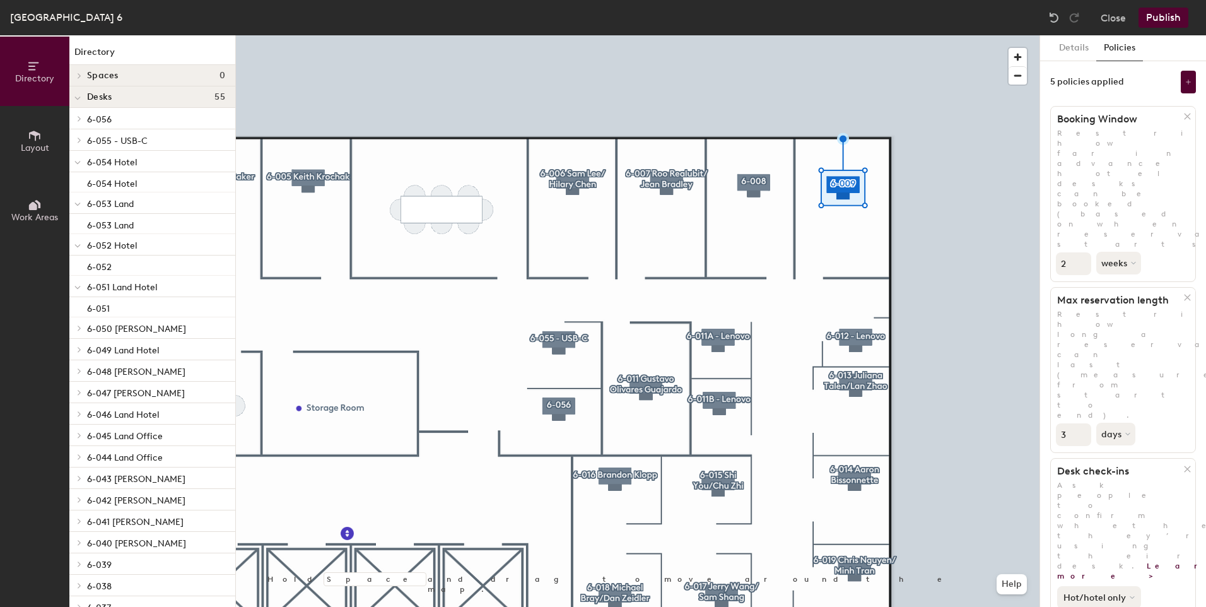
scroll to position [192, 0]
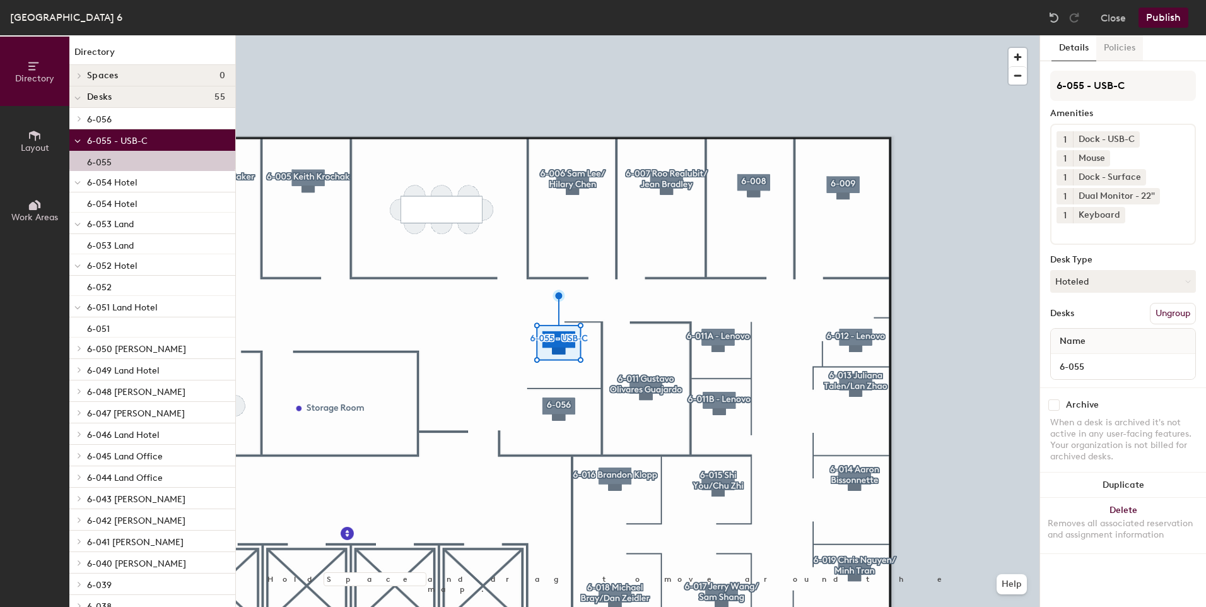
click at [1116, 55] on button "Policies" at bounding box center [1119, 48] width 47 height 26
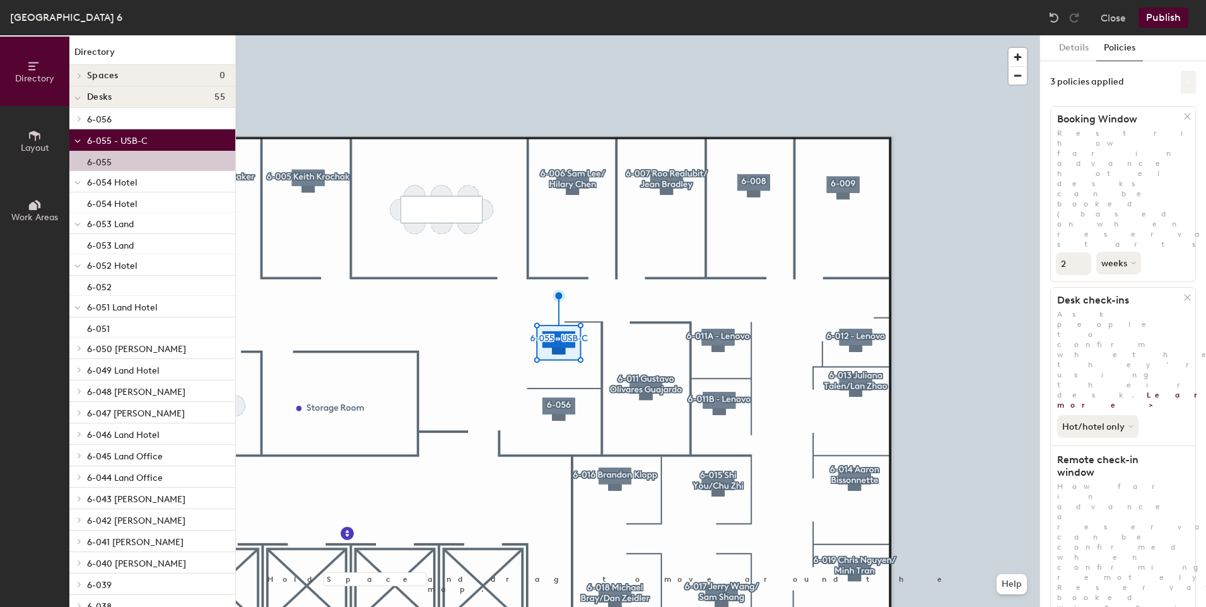
click at [1181, 76] on button at bounding box center [1188, 82] width 15 height 23
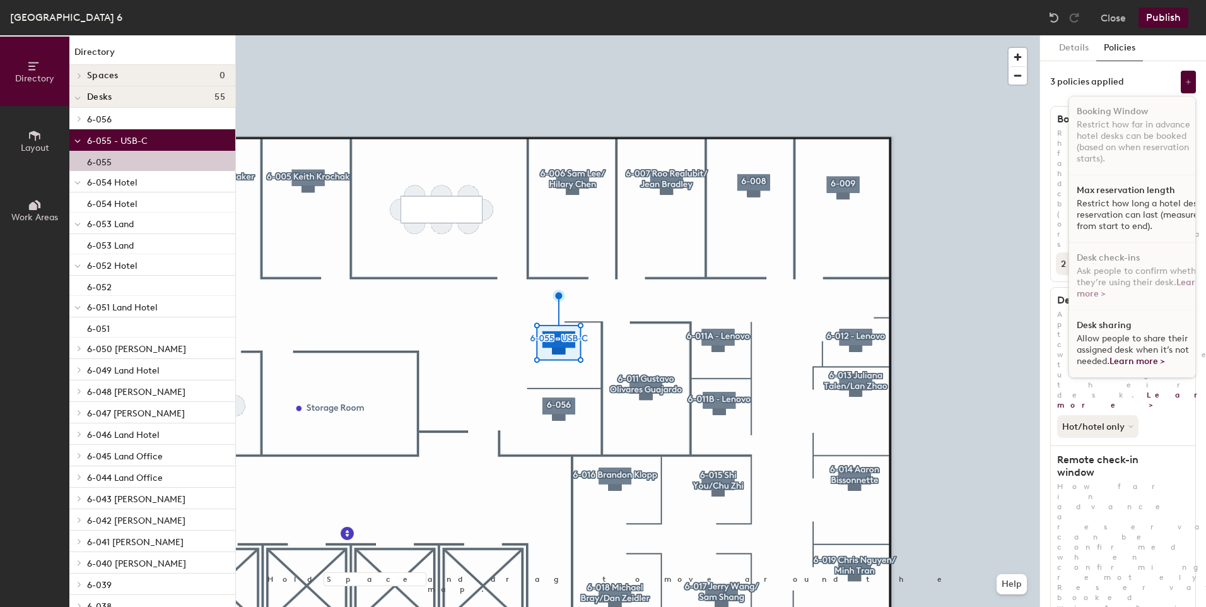
click at [1108, 185] on h1 "Max reservation length" at bounding box center [1125, 190] width 98 height 10
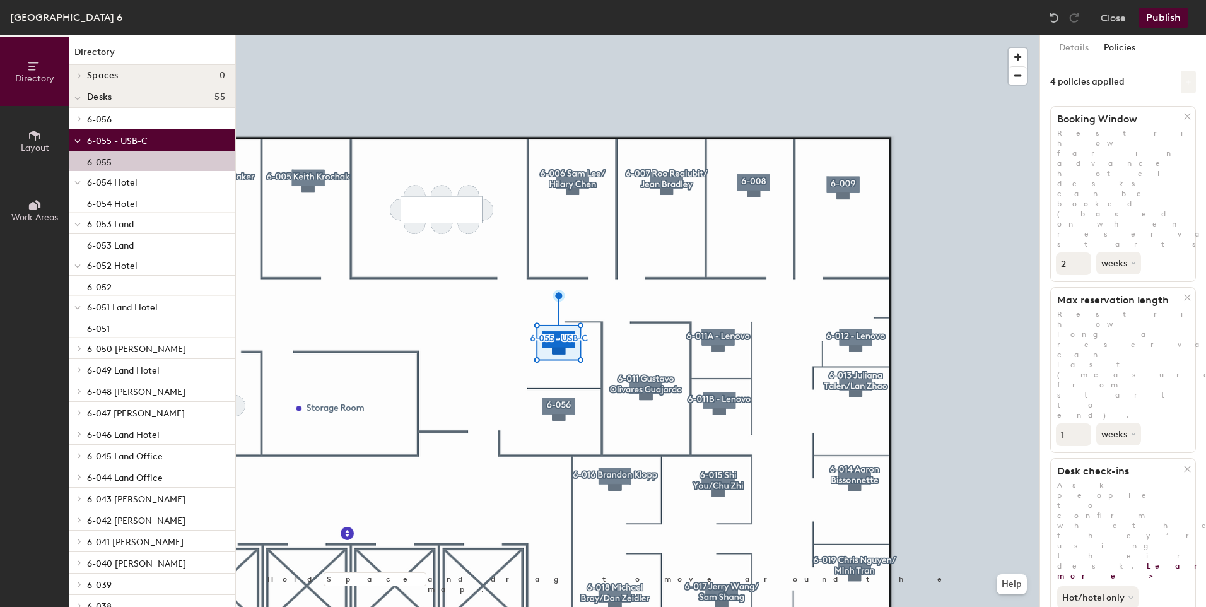
click at [1185, 83] on icon at bounding box center [1188, 82] width 6 height 6
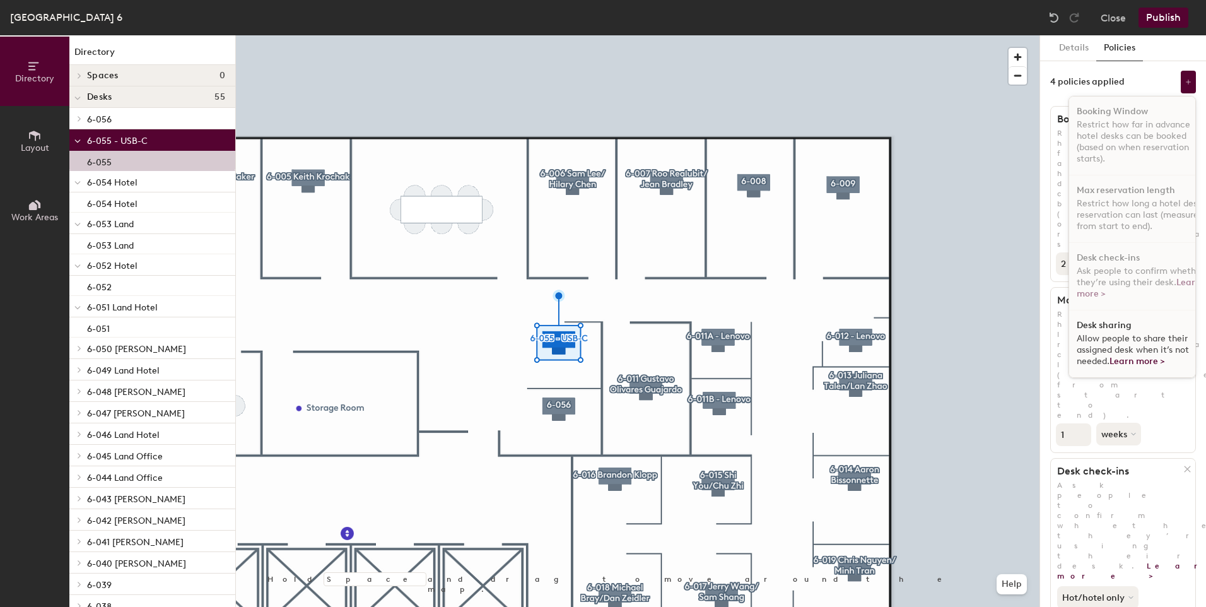
click at [1092, 338] on span "Allow people to share their assigned desk when it’s not needed. Learn more >" at bounding box center [1132, 349] width 112 height 33
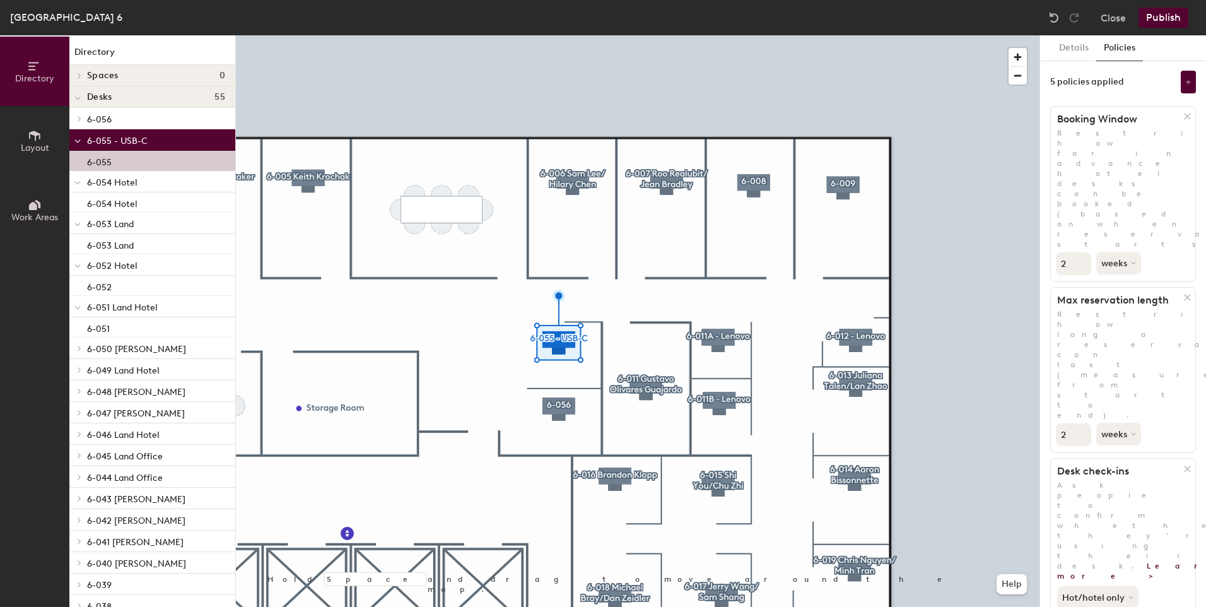
click at [1081, 423] on input "2" at bounding box center [1073, 434] width 35 height 23
type input "3"
click at [1081, 423] on input "3" at bounding box center [1073, 434] width 35 height 23
click at [1129, 423] on button "weeks" at bounding box center [1119, 434] width 47 height 23
click at [1117, 491] on div "days" at bounding box center [1121, 500] width 49 height 19
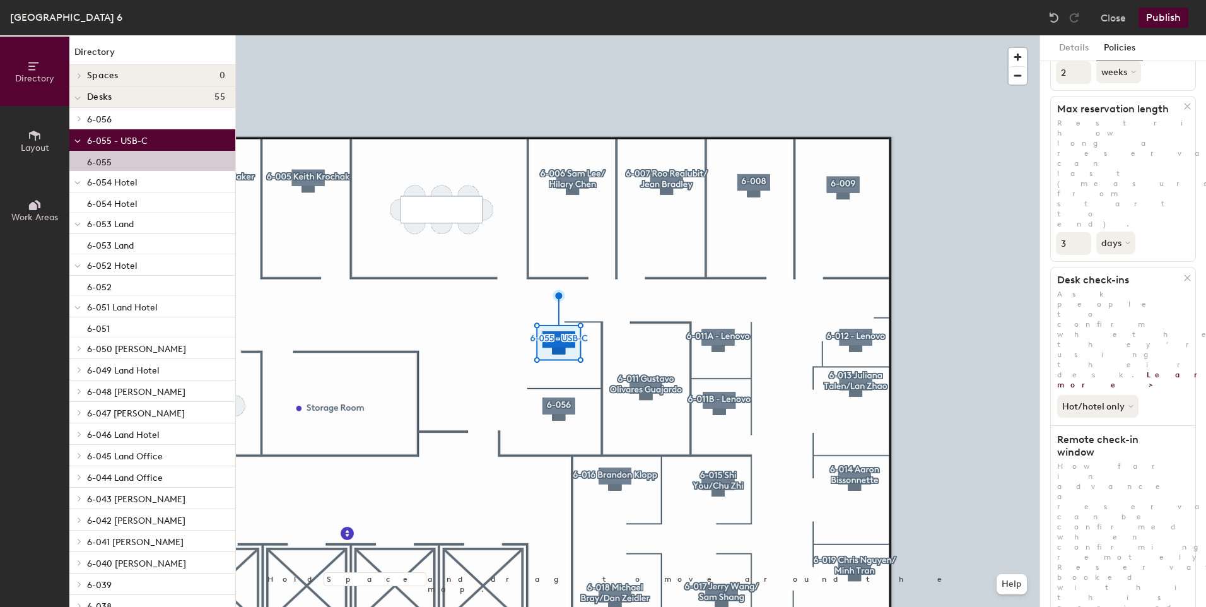
scroll to position [192, 0]
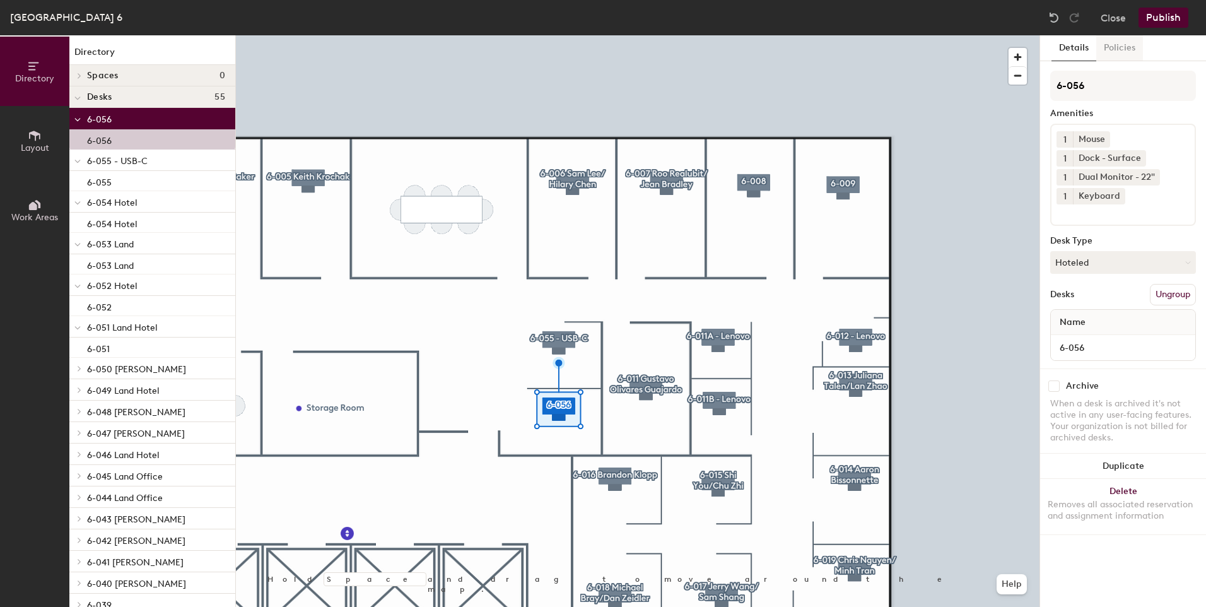
drag, startPoint x: 1092, startPoint y: 398, endPoint x: 1111, endPoint y: 48, distance: 350.5
click at [1111, 48] on button "Policies" at bounding box center [1119, 48] width 47 height 26
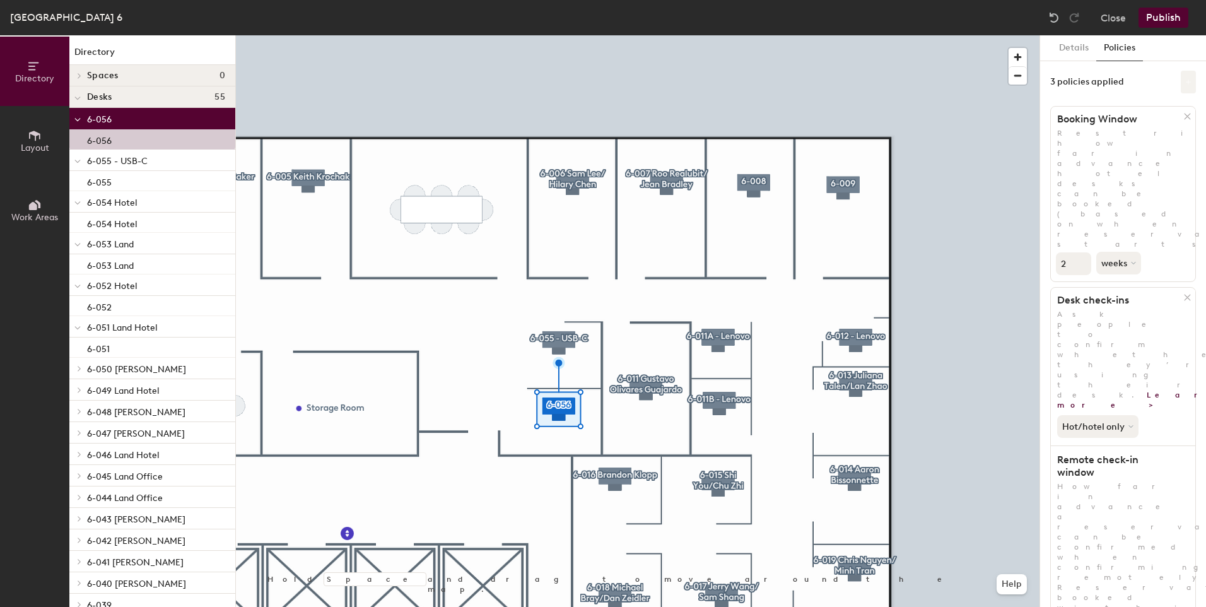
click at [1185, 83] on icon at bounding box center [1188, 82] width 6 height 6
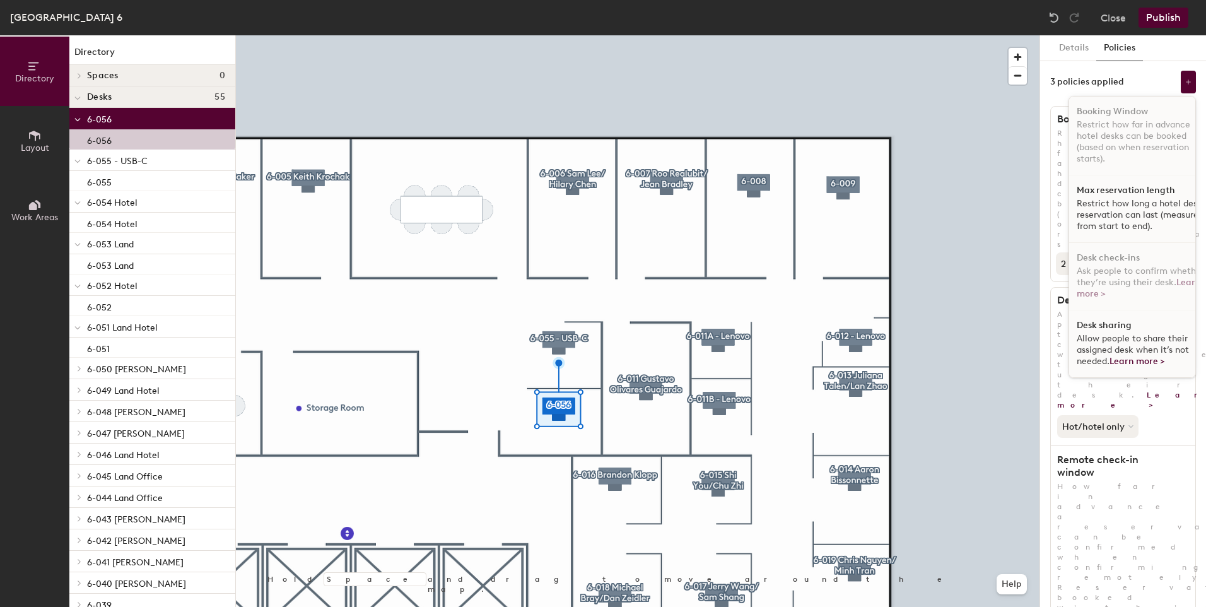
click at [1123, 204] on p "Restrict how long a hotel desk reservation can last (measured from start to end…" at bounding box center [1141, 215] width 130 height 34
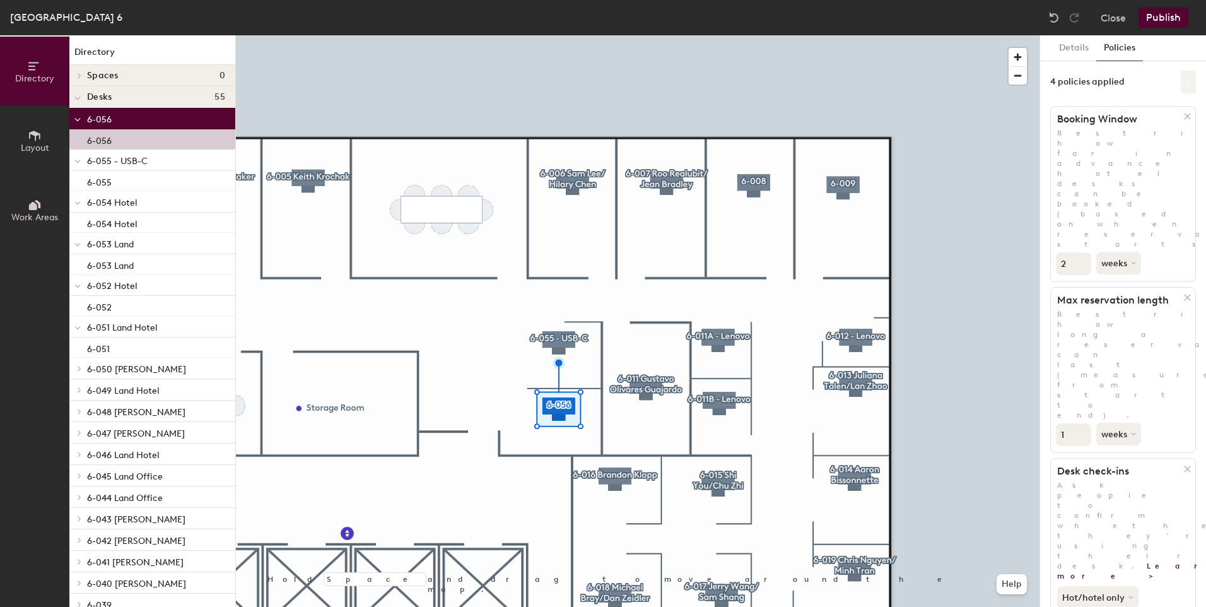
click at [1182, 76] on button at bounding box center [1188, 82] width 15 height 23
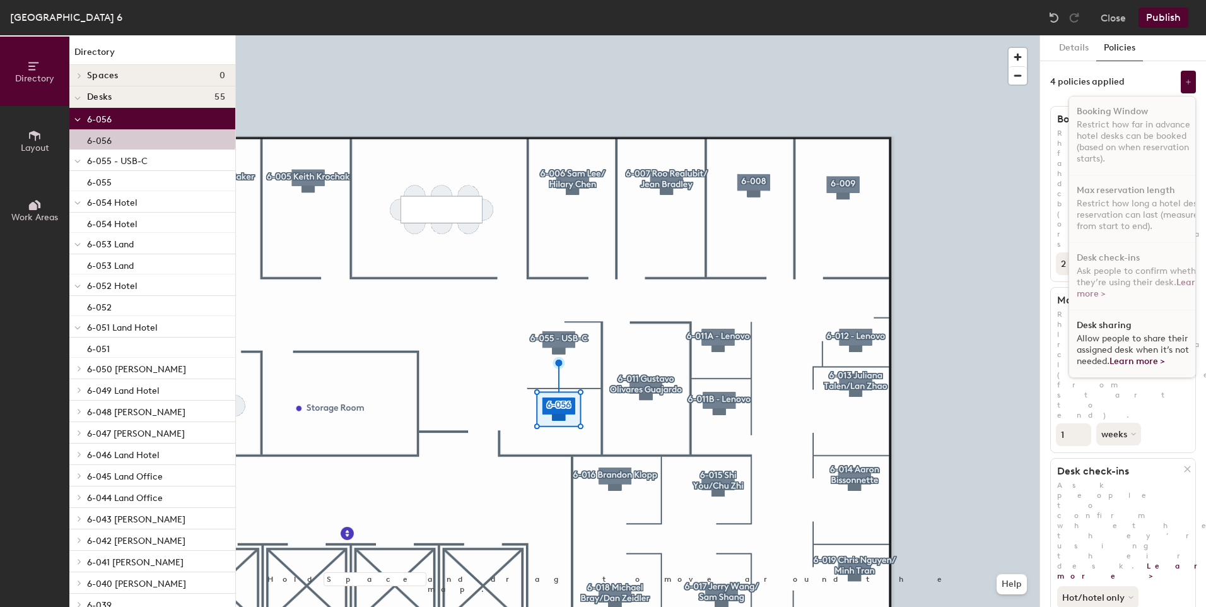
click at [1136, 335] on span "Allow people to share their assigned desk when it’s not needed. Learn more >" at bounding box center [1132, 349] width 112 height 33
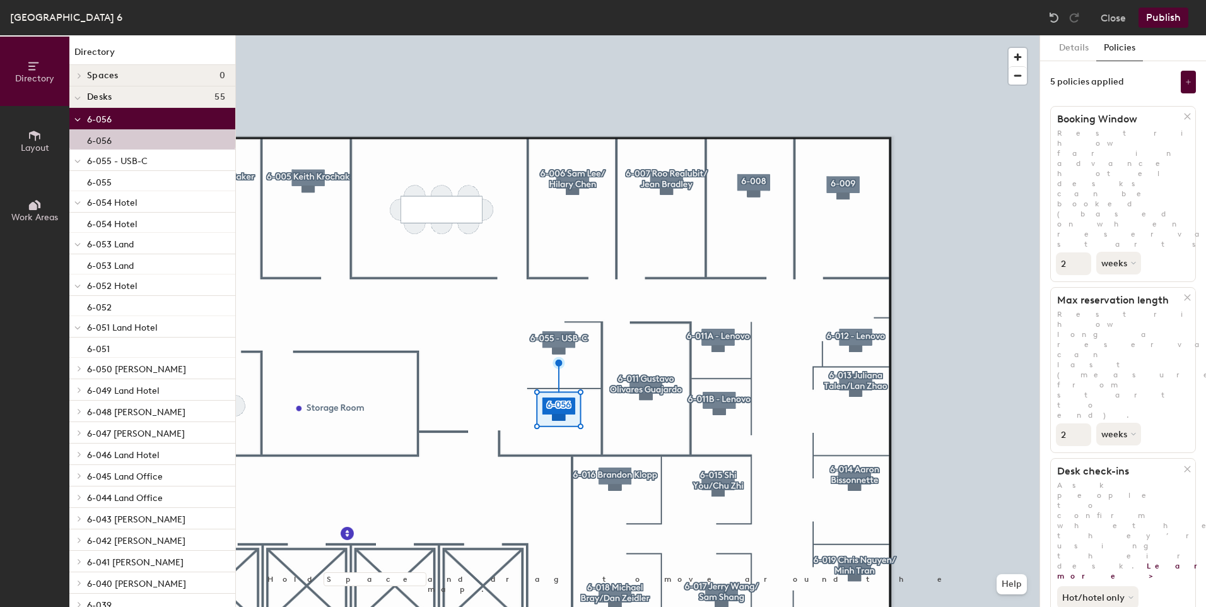
click at [1081, 423] on input "2" at bounding box center [1073, 434] width 35 height 23
type input "3"
click at [1081, 423] on input "3" at bounding box center [1073, 434] width 35 height 23
click at [1121, 423] on button "weeks" at bounding box center [1119, 434] width 47 height 23
click at [1116, 491] on div "days" at bounding box center [1121, 500] width 49 height 19
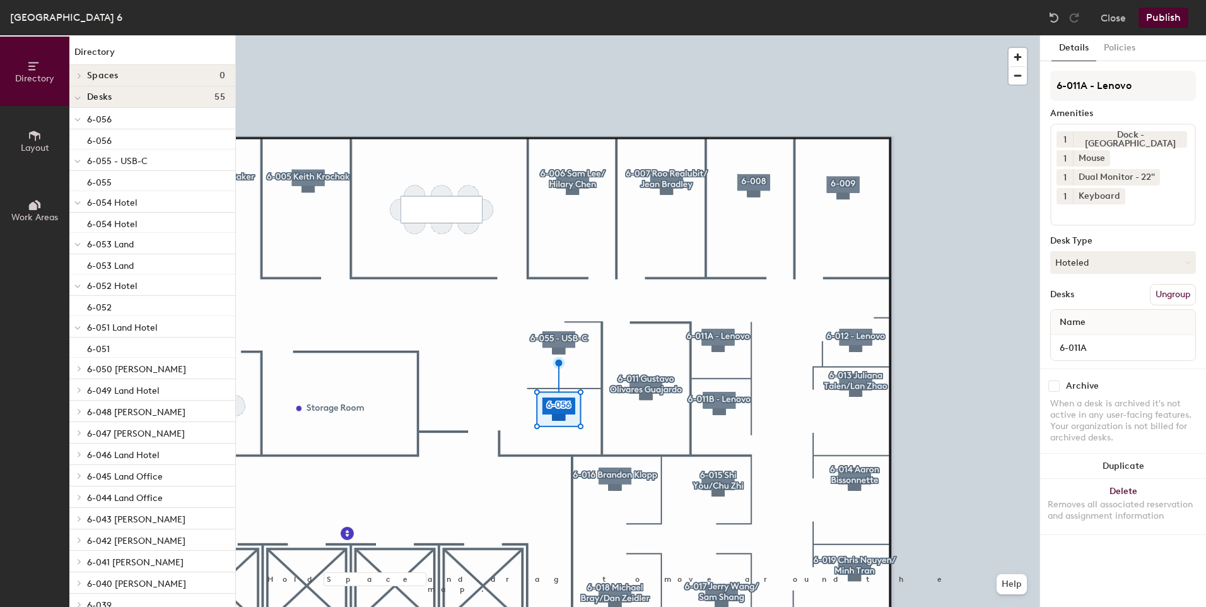
scroll to position [0, 0]
click at [1118, 45] on button "Policies" at bounding box center [1119, 48] width 47 height 26
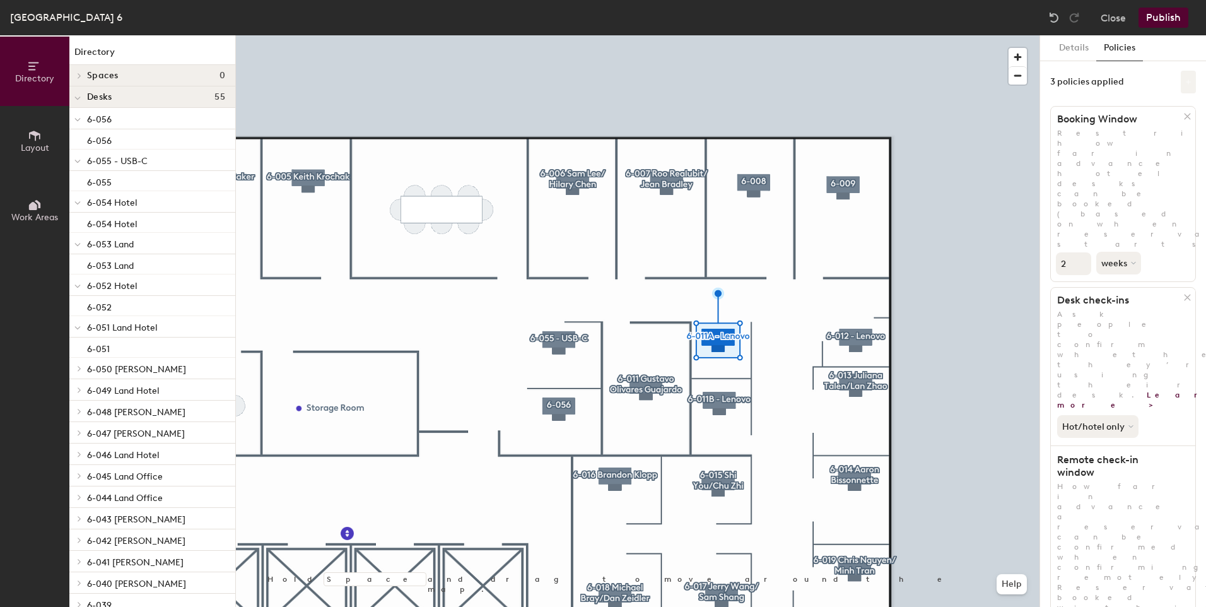
click at [1181, 76] on button at bounding box center [1188, 82] width 15 height 23
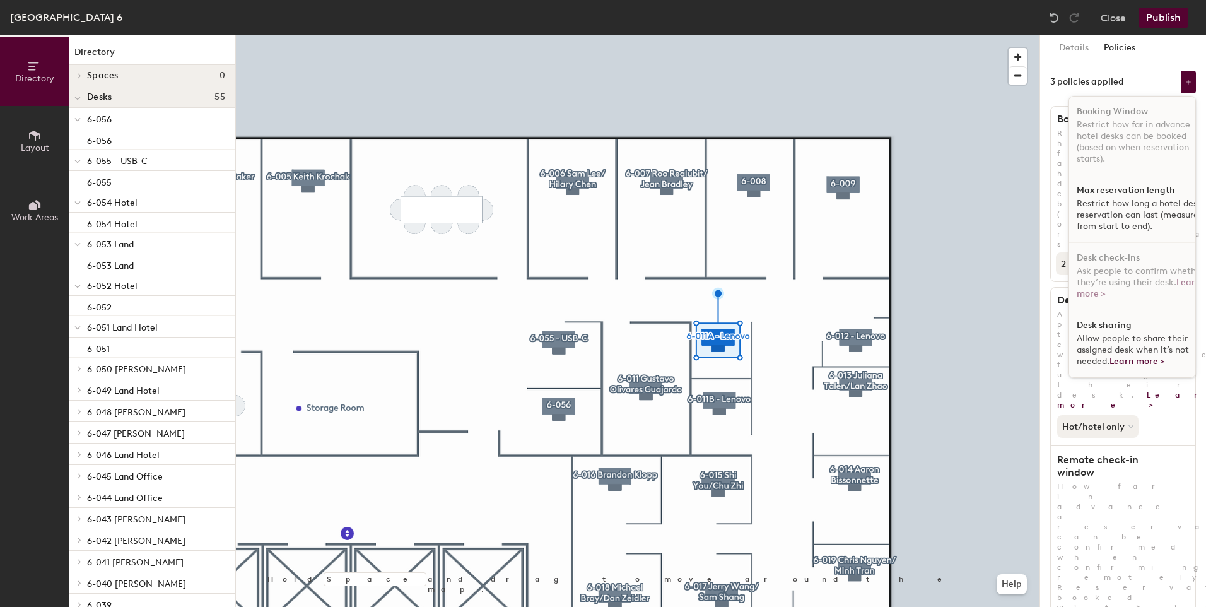
click at [1108, 185] on h1 "Max reservation length" at bounding box center [1125, 190] width 98 height 10
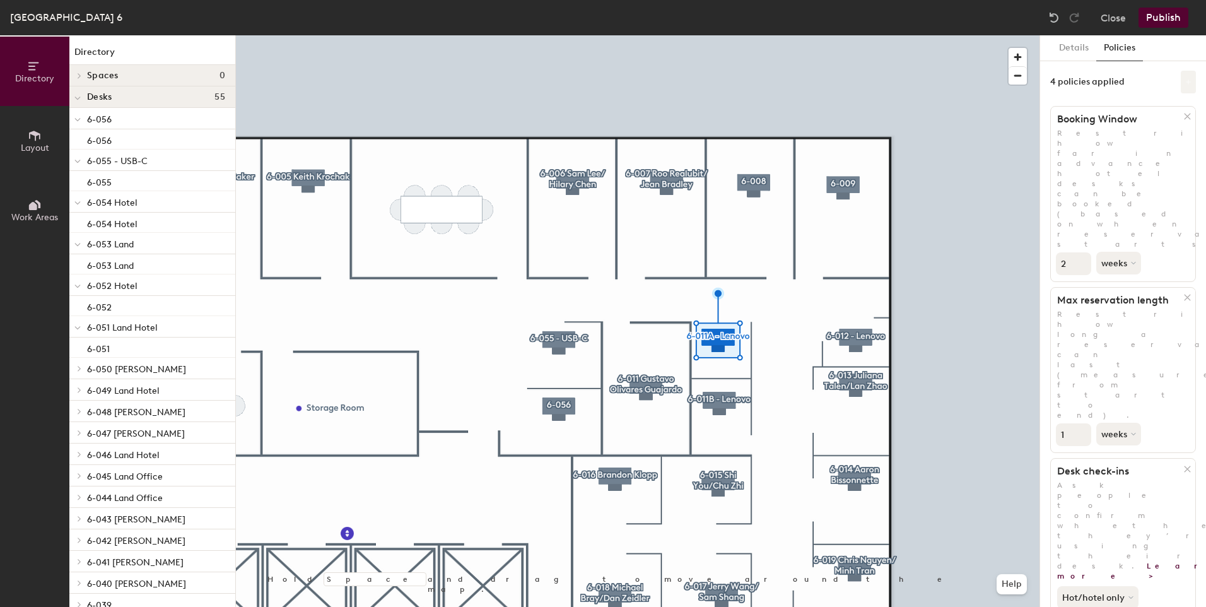
click at [1184, 85] on button at bounding box center [1188, 82] width 15 height 23
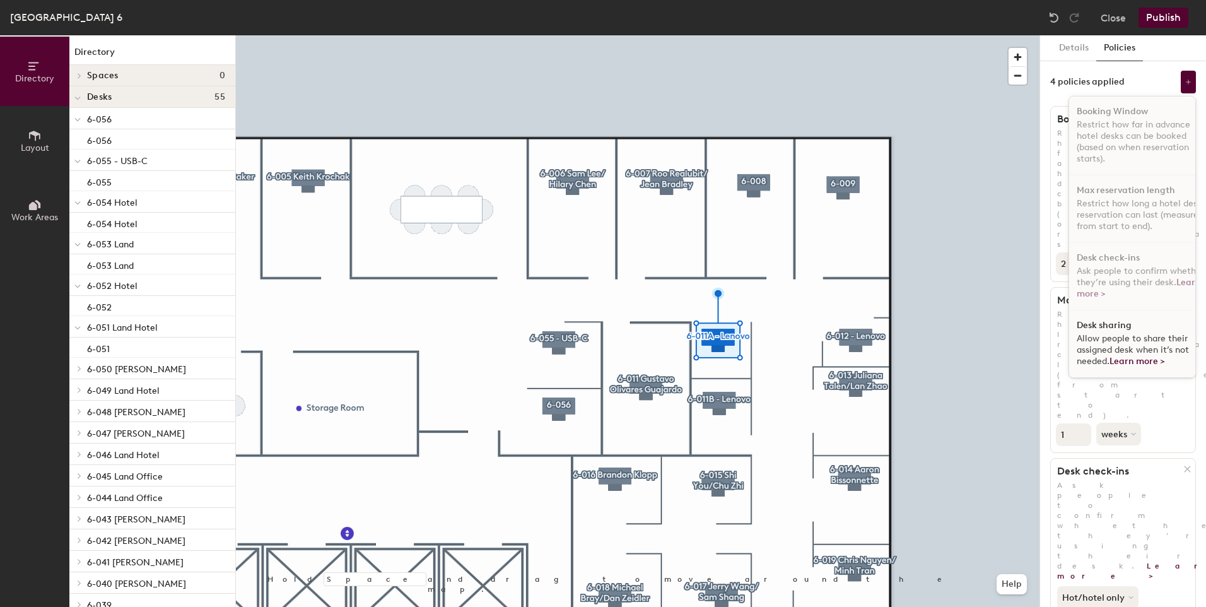
click at [1124, 333] on span "Allow people to share their assigned desk when it’s not needed. Learn more >" at bounding box center [1132, 349] width 112 height 33
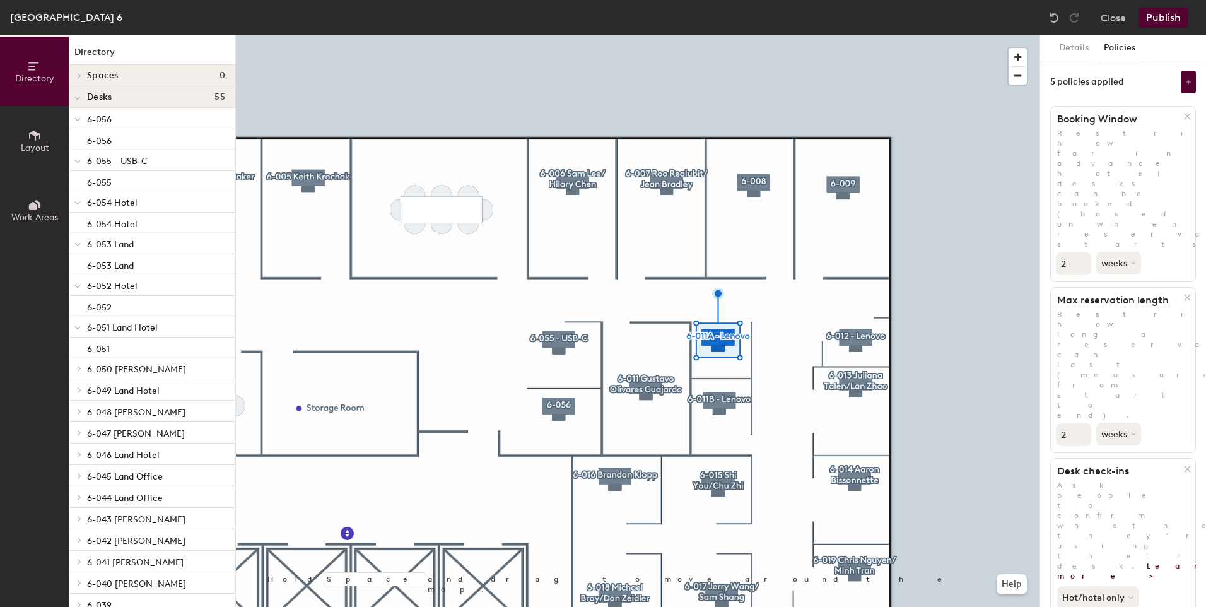
click at [1080, 423] on input "2" at bounding box center [1073, 434] width 35 height 23
type input "3"
click at [1080, 423] on input "3" at bounding box center [1073, 434] width 35 height 23
click at [1125, 423] on button "weeks" at bounding box center [1119, 434] width 47 height 23
click at [1120, 491] on div "days" at bounding box center [1121, 500] width 49 height 19
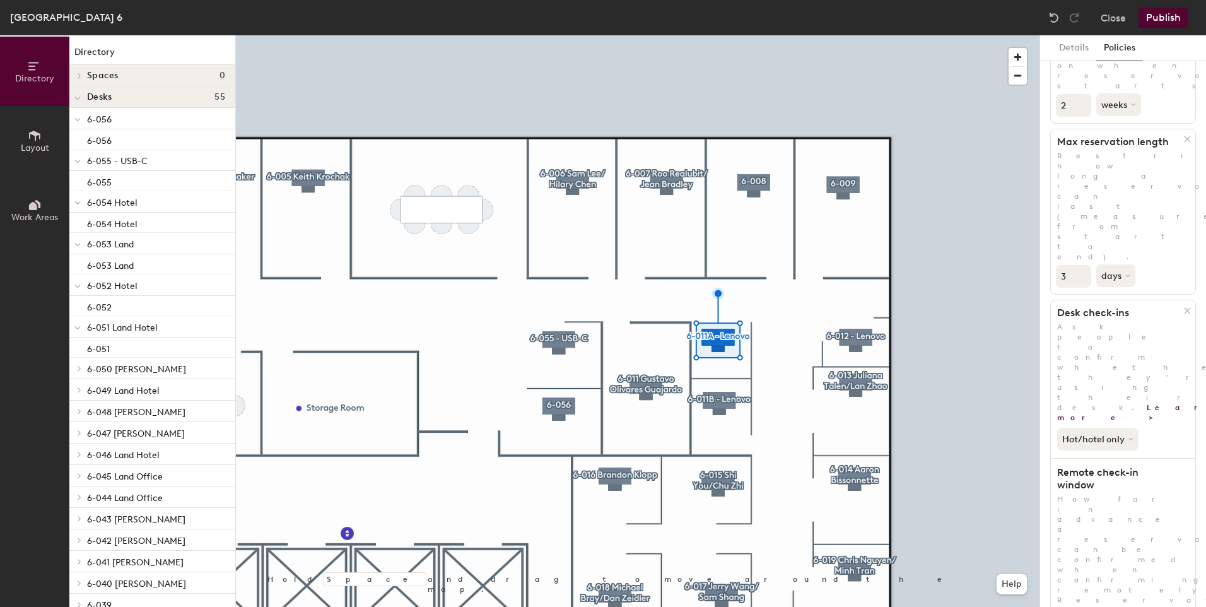
scroll to position [192, 0]
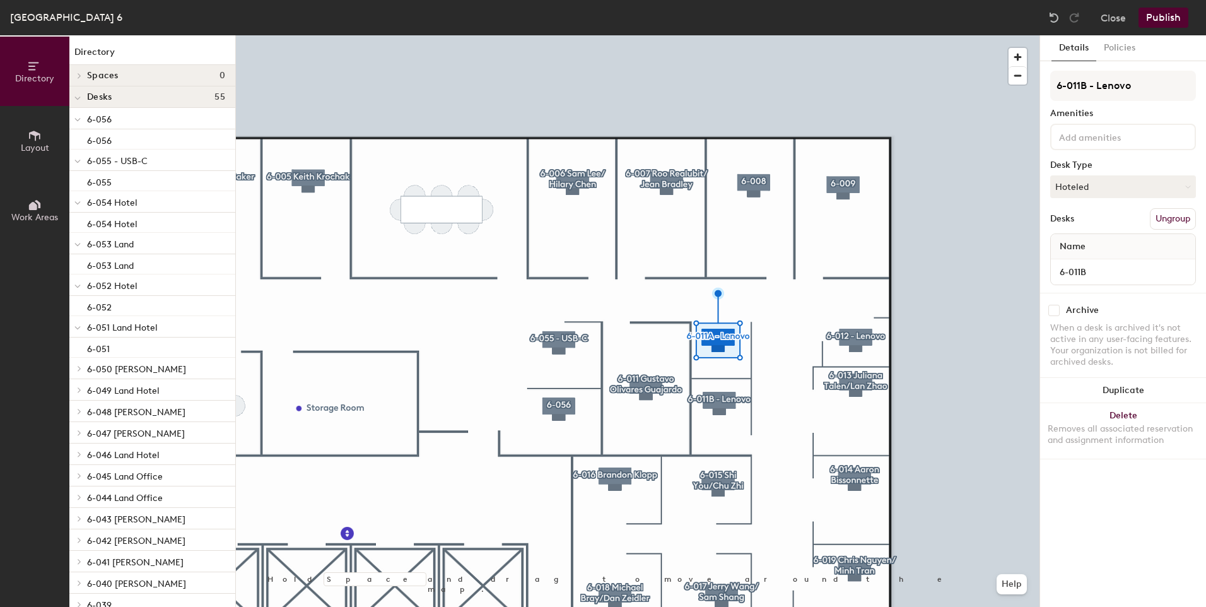
scroll to position [0, 0]
click at [1104, 55] on button "Policies" at bounding box center [1119, 48] width 47 height 26
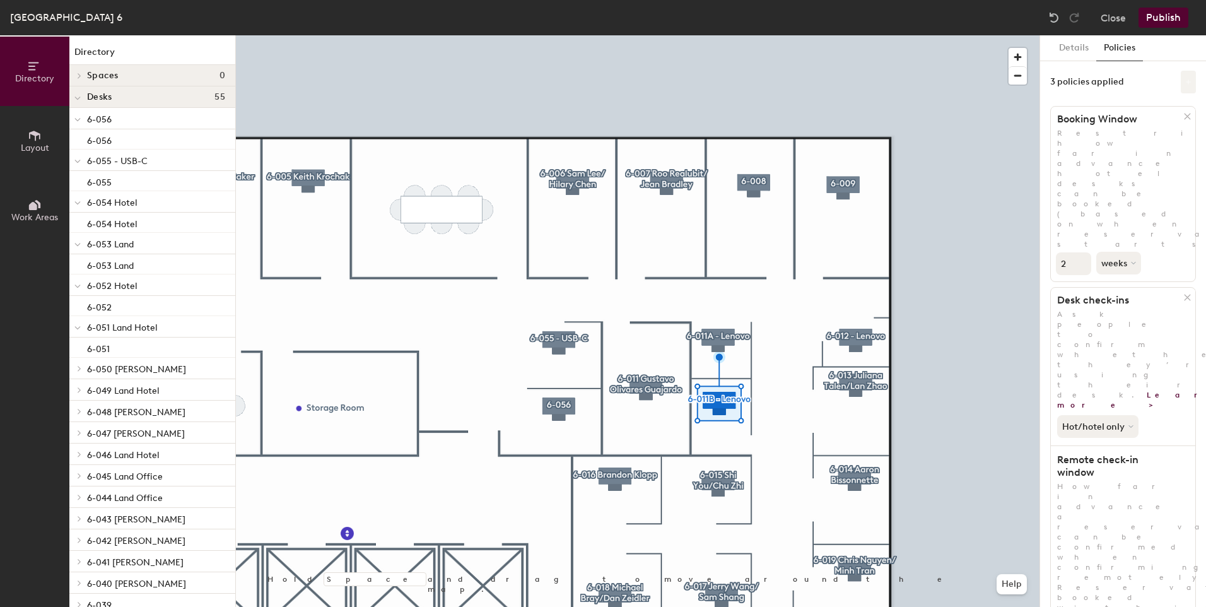
click at [1181, 76] on button at bounding box center [1188, 82] width 15 height 23
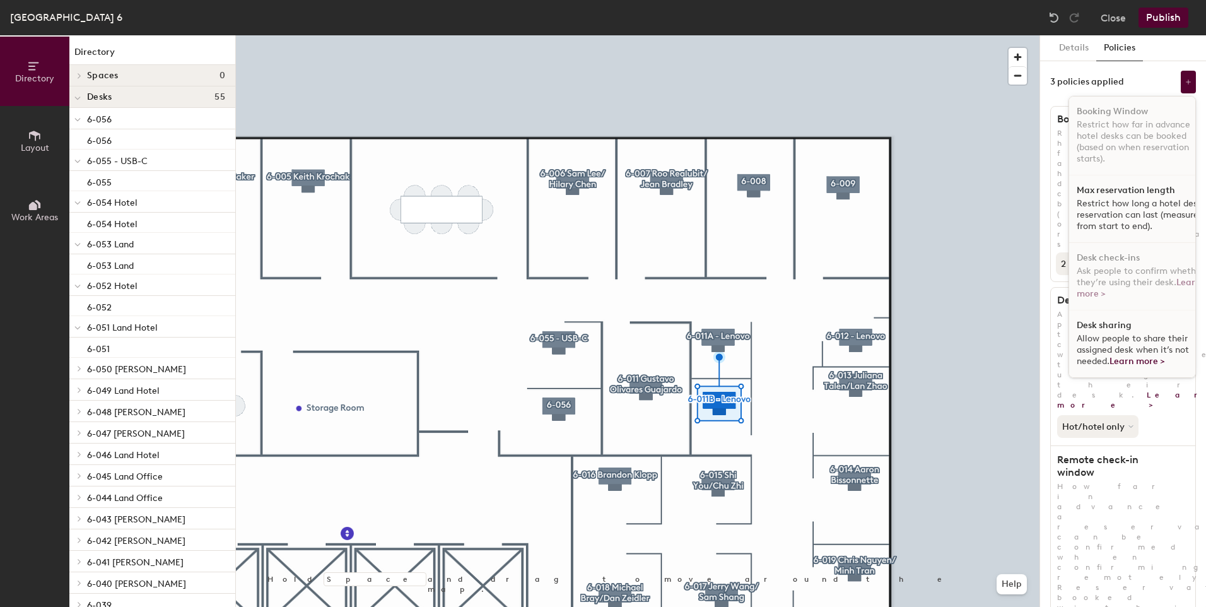
click at [1114, 208] on p "Restrict how long a hotel desk reservation can last (measured from start to end…" at bounding box center [1141, 215] width 130 height 34
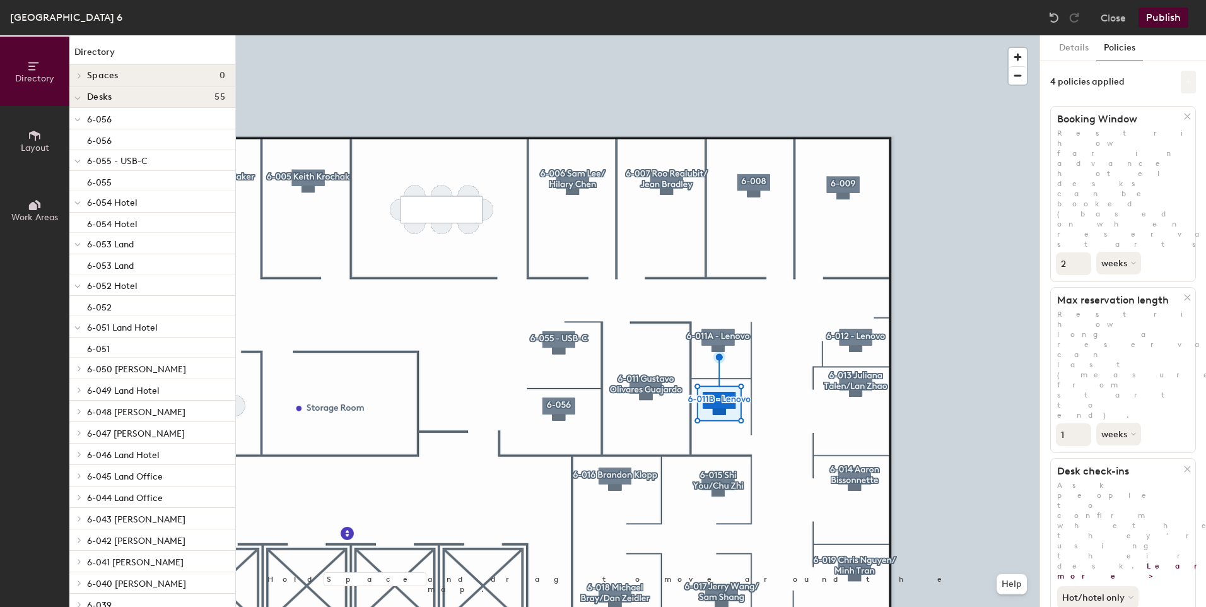
click at [1181, 75] on button at bounding box center [1188, 82] width 15 height 23
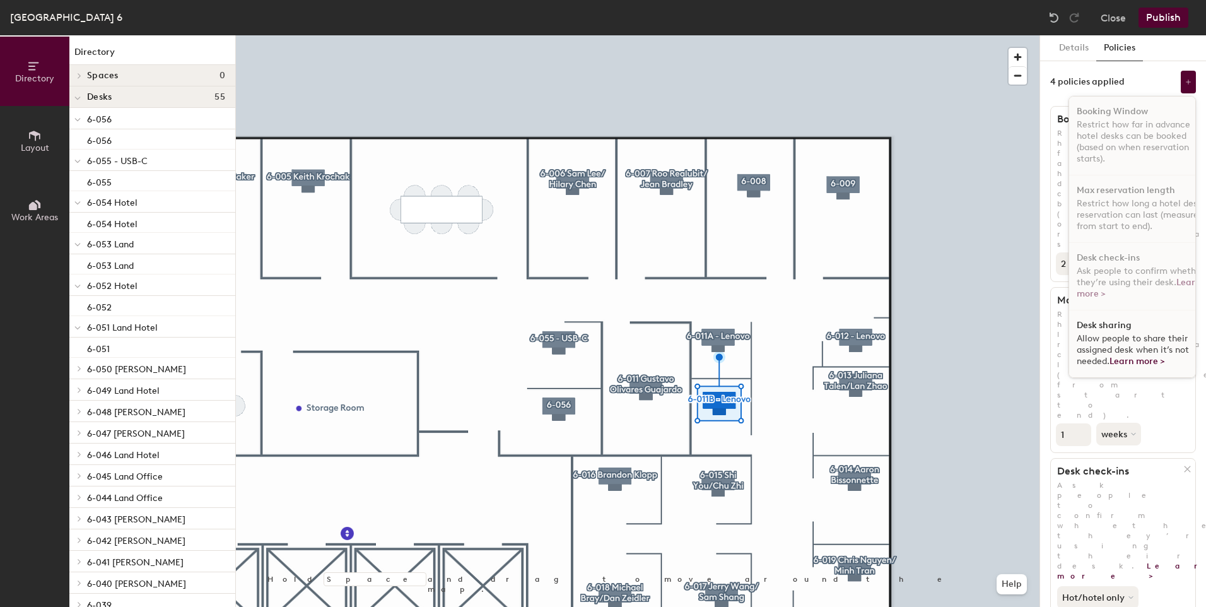
click at [1126, 326] on div "Desk sharing Allow people to share their assigned desk when it’s not needed. Le…" at bounding box center [1141, 343] width 145 height 67
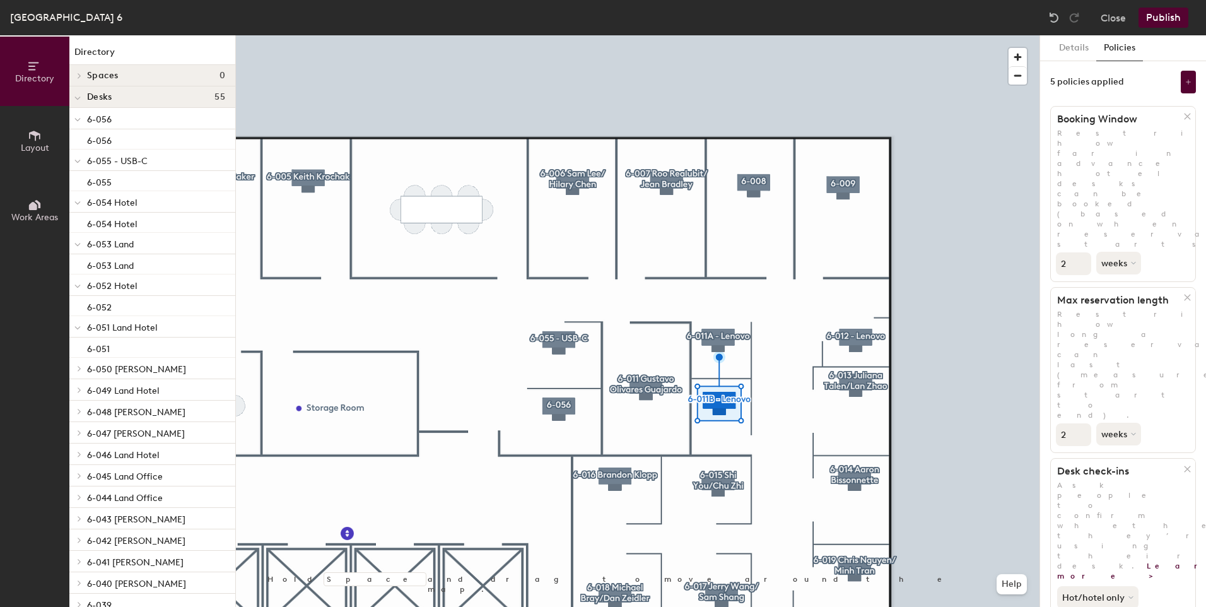
click at [1082, 423] on input "2" at bounding box center [1073, 434] width 35 height 23
type input "3"
click at [1082, 423] on input "3" at bounding box center [1073, 434] width 35 height 23
click at [1105, 423] on button "weeks" at bounding box center [1119, 434] width 47 height 23
click at [1119, 491] on div "days" at bounding box center [1121, 500] width 49 height 19
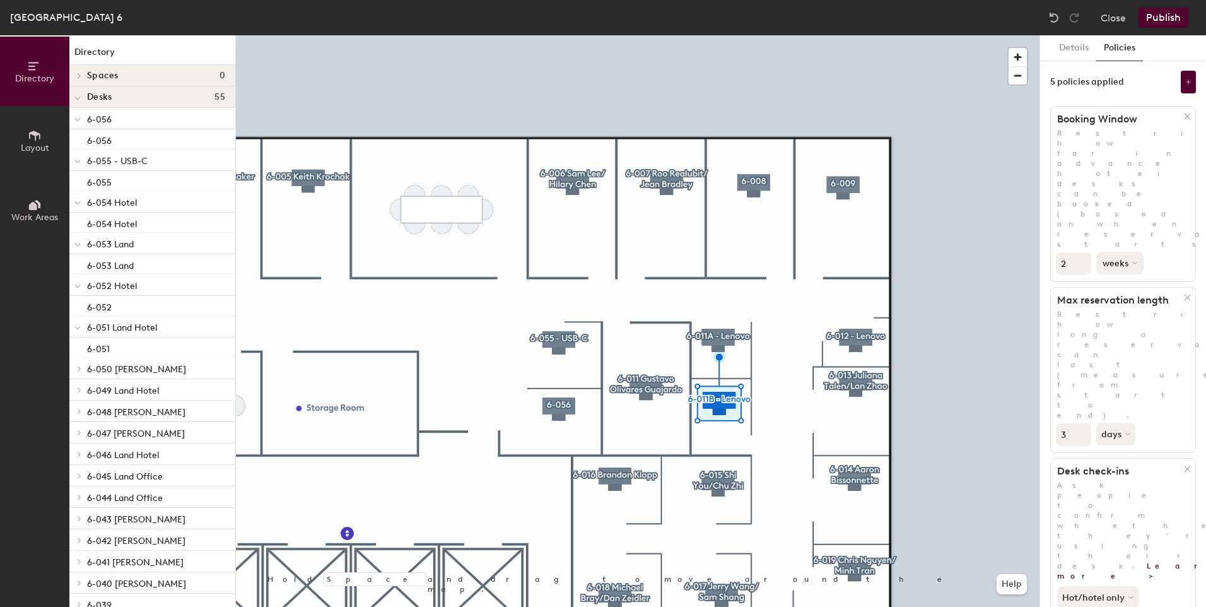
scroll to position [192, 0]
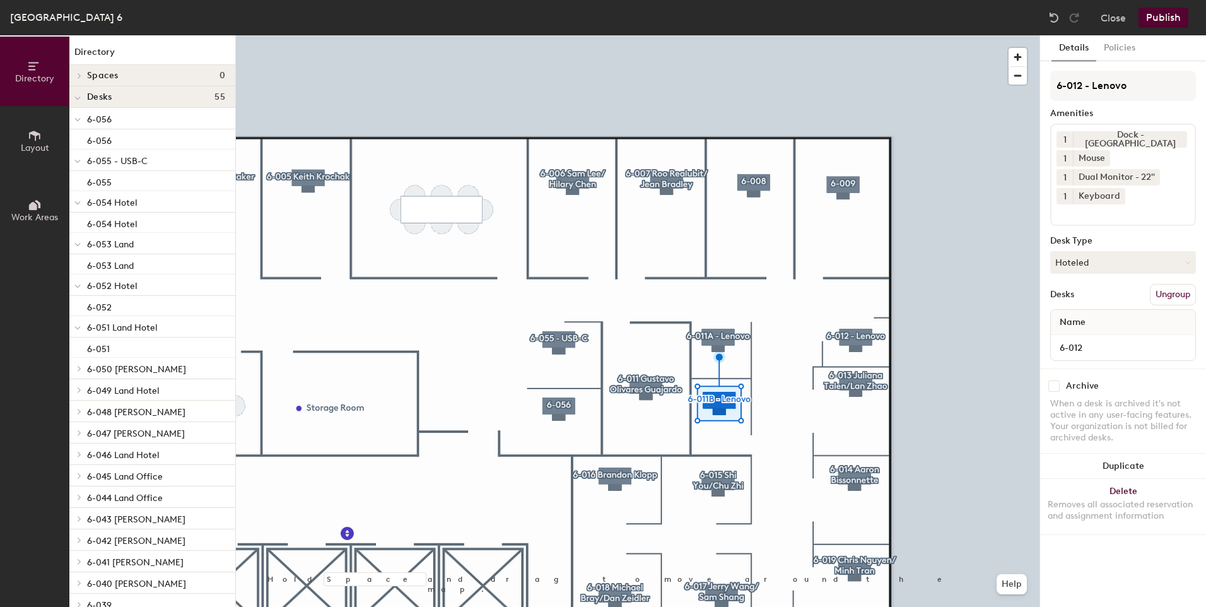
scroll to position [0, 0]
click at [1119, 55] on button "Policies" at bounding box center [1119, 48] width 47 height 26
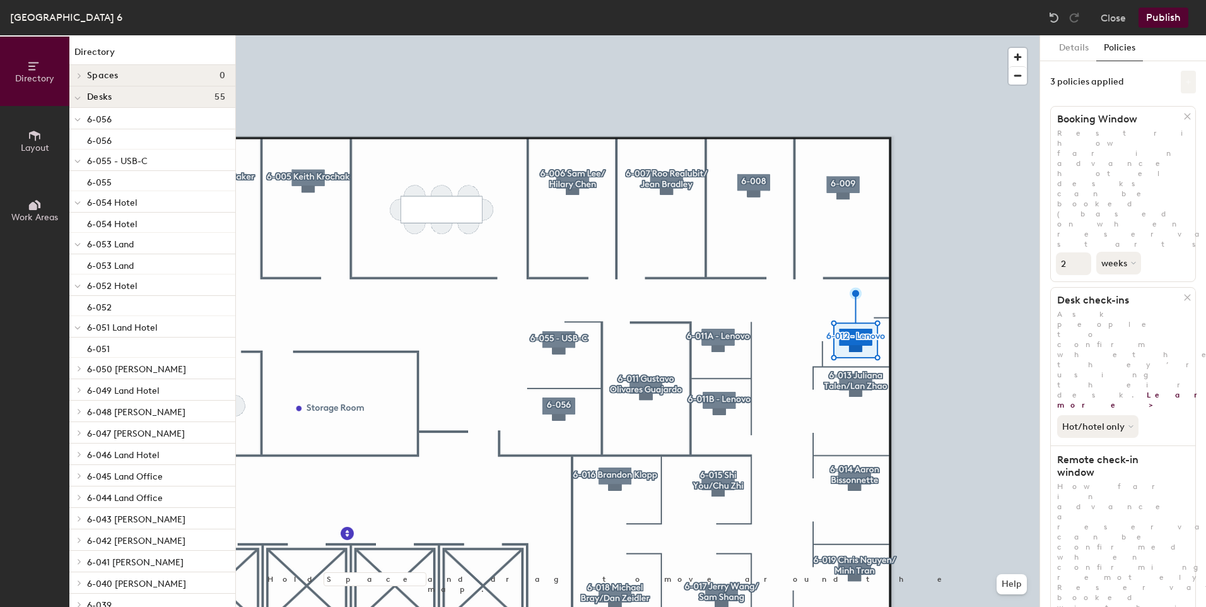
click at [1182, 78] on button at bounding box center [1188, 82] width 15 height 23
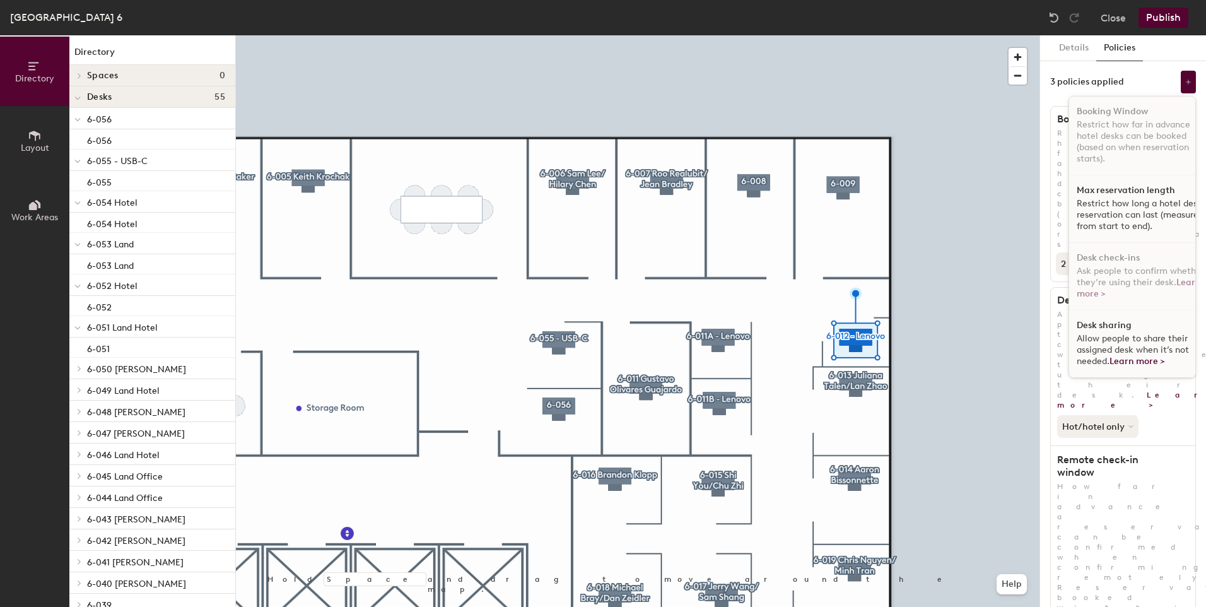
click at [1114, 204] on p "Restrict how long a hotel desk reservation can last (measured from start to end…" at bounding box center [1141, 215] width 130 height 34
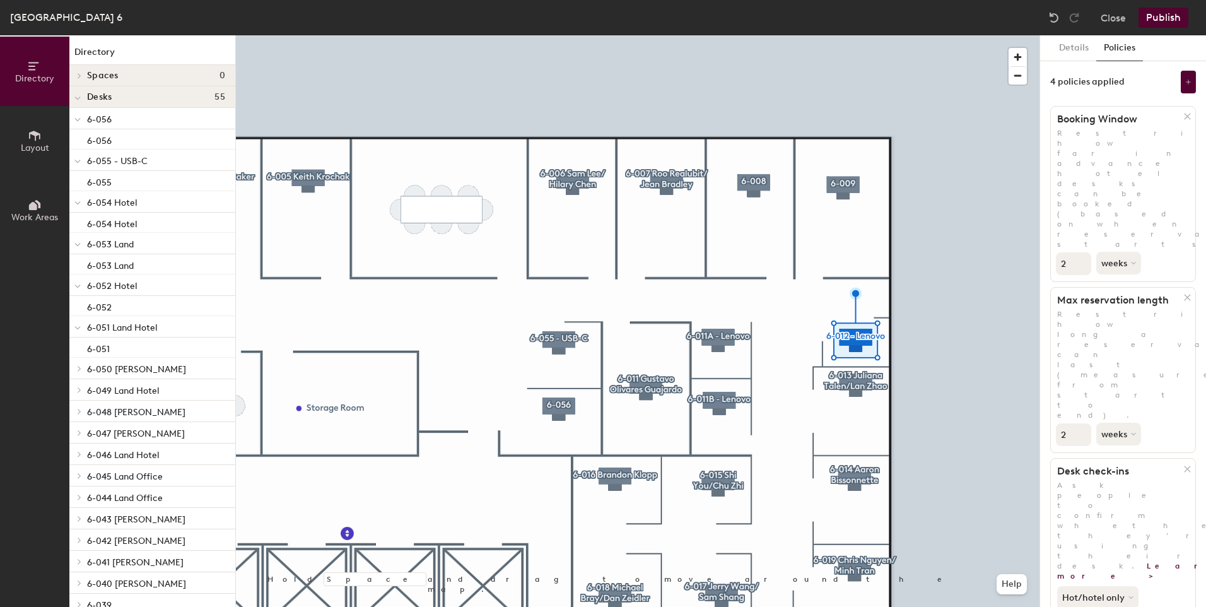
click at [1082, 423] on input "2" at bounding box center [1073, 434] width 35 height 23
drag, startPoint x: 1082, startPoint y: 260, endPoint x: 1138, endPoint y: 239, distance: 60.1
click at [1138, 309] on p "Restrict how long a reservation can last (measured from start to end)." at bounding box center [1123, 364] width 144 height 111
type input "3"
click at [1082, 423] on input "3" at bounding box center [1073, 434] width 35 height 23
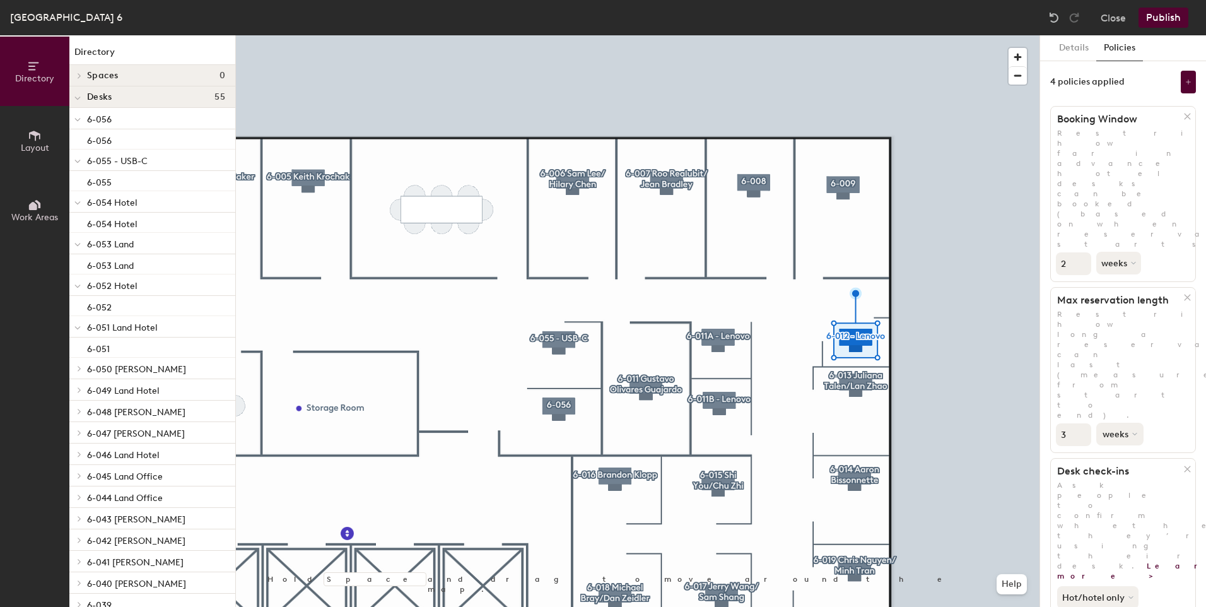
click at [1117, 423] on button "weeks" at bounding box center [1119, 434] width 47 height 23
click at [1118, 491] on div "days" at bounding box center [1121, 500] width 49 height 19
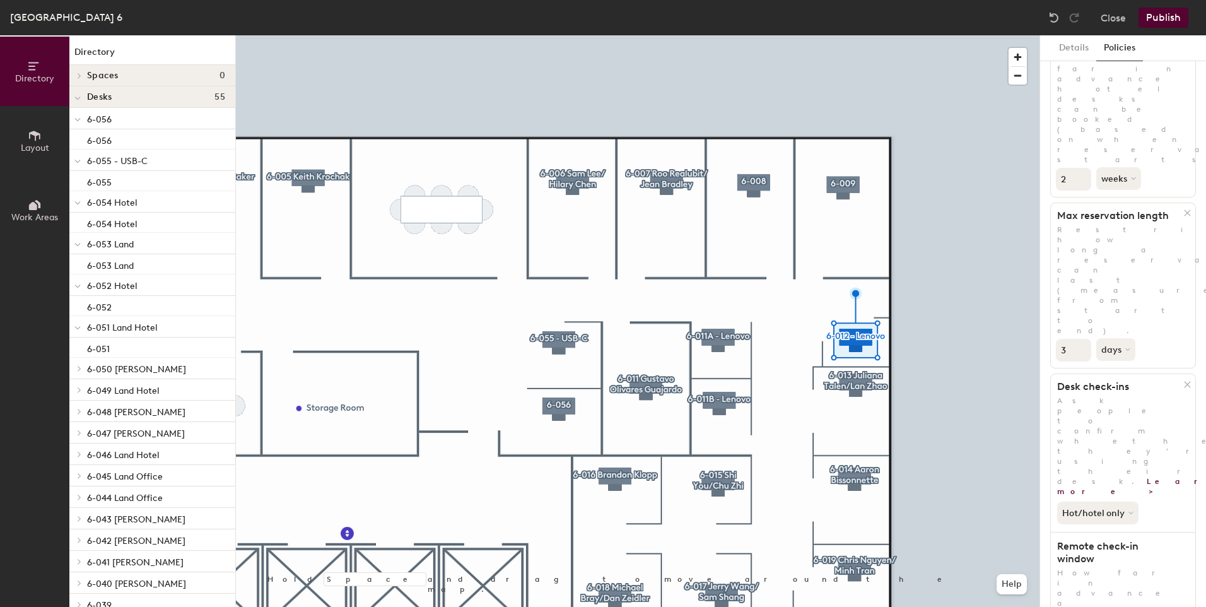
scroll to position [128, 0]
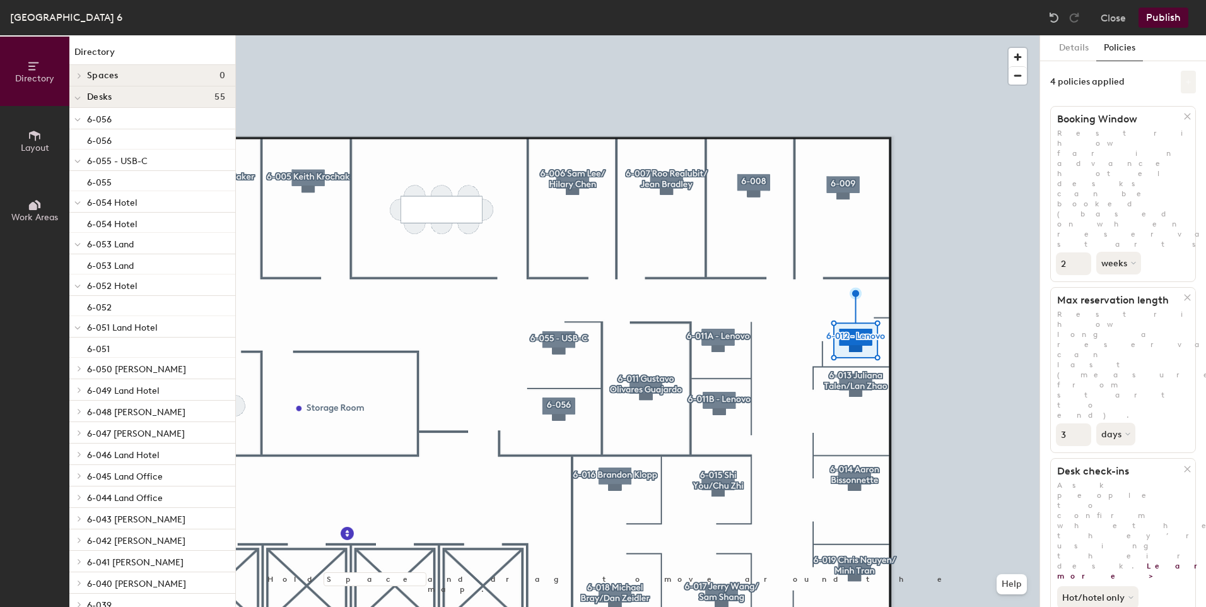
click at [1185, 79] on icon at bounding box center [1188, 82] width 6 height 6
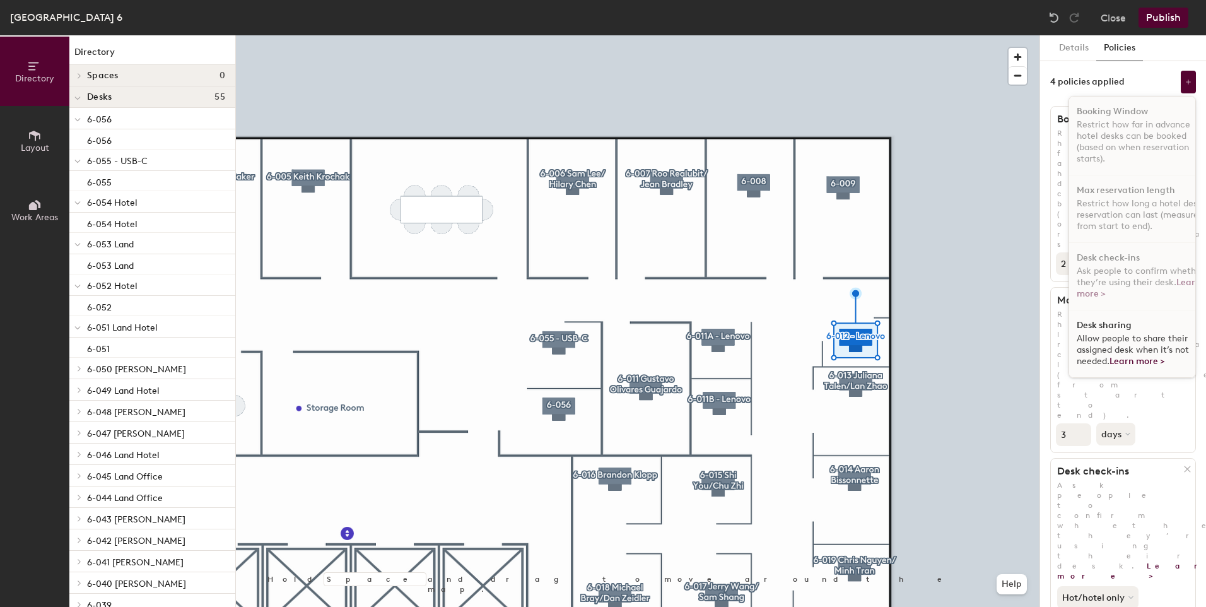
click at [1083, 330] on div "Desk sharing Allow people to share their assigned desk when it’s not needed. Le…" at bounding box center [1141, 343] width 145 height 67
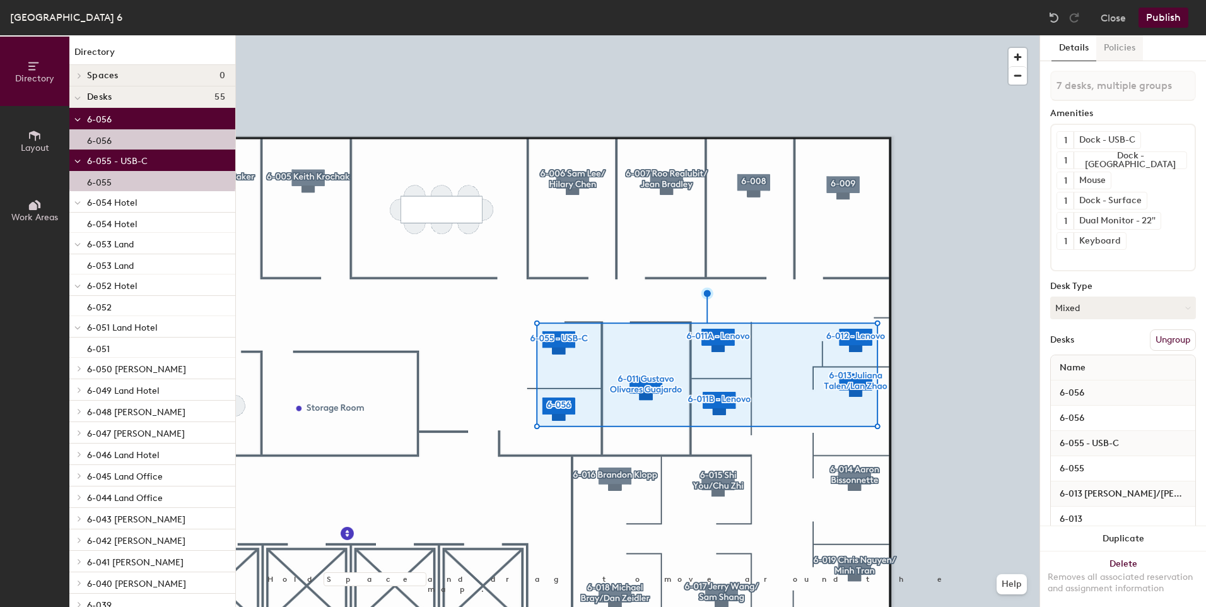
click at [1123, 44] on button "Policies" at bounding box center [1119, 48] width 47 height 26
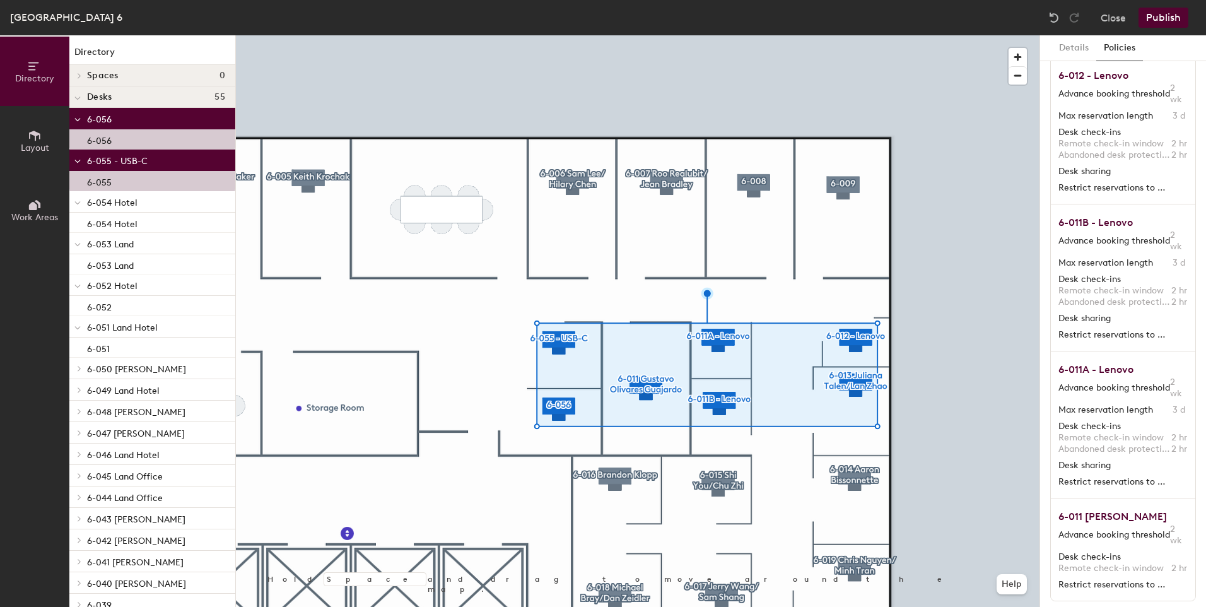
scroll to position [463, 0]
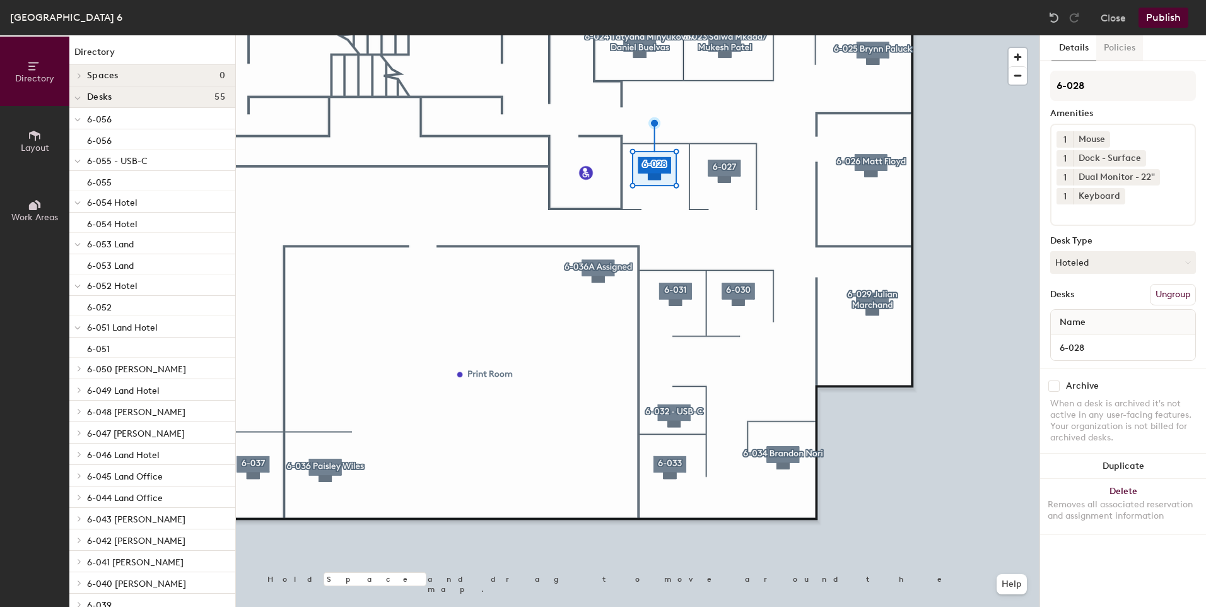
click at [1106, 47] on button "Policies" at bounding box center [1119, 48] width 47 height 26
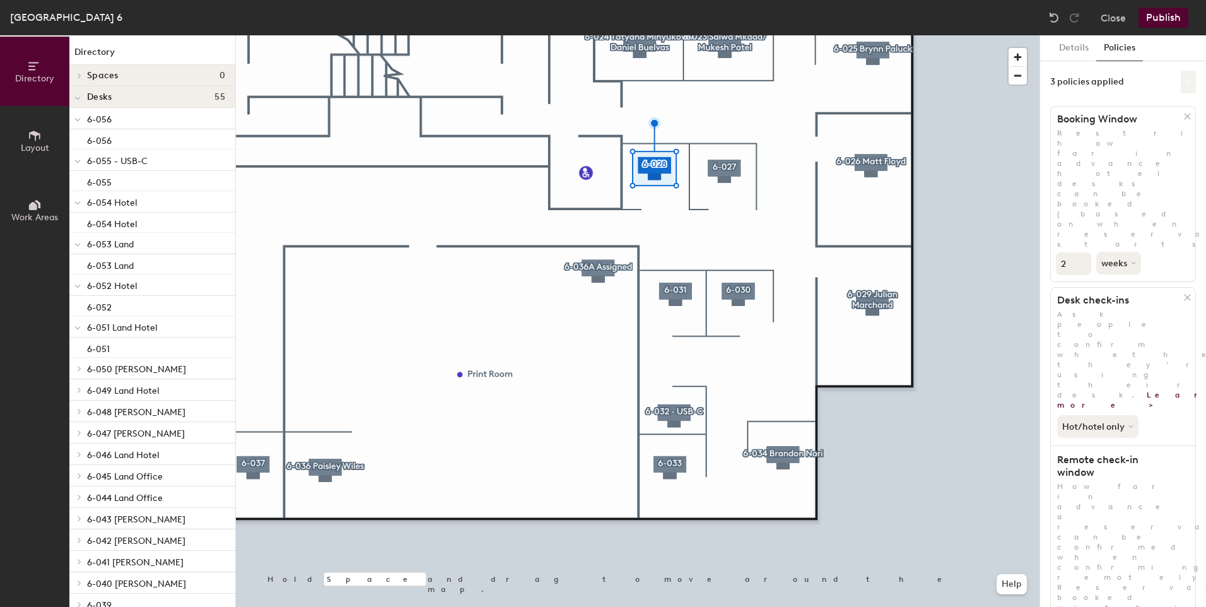
click at [1181, 76] on button at bounding box center [1188, 82] width 15 height 23
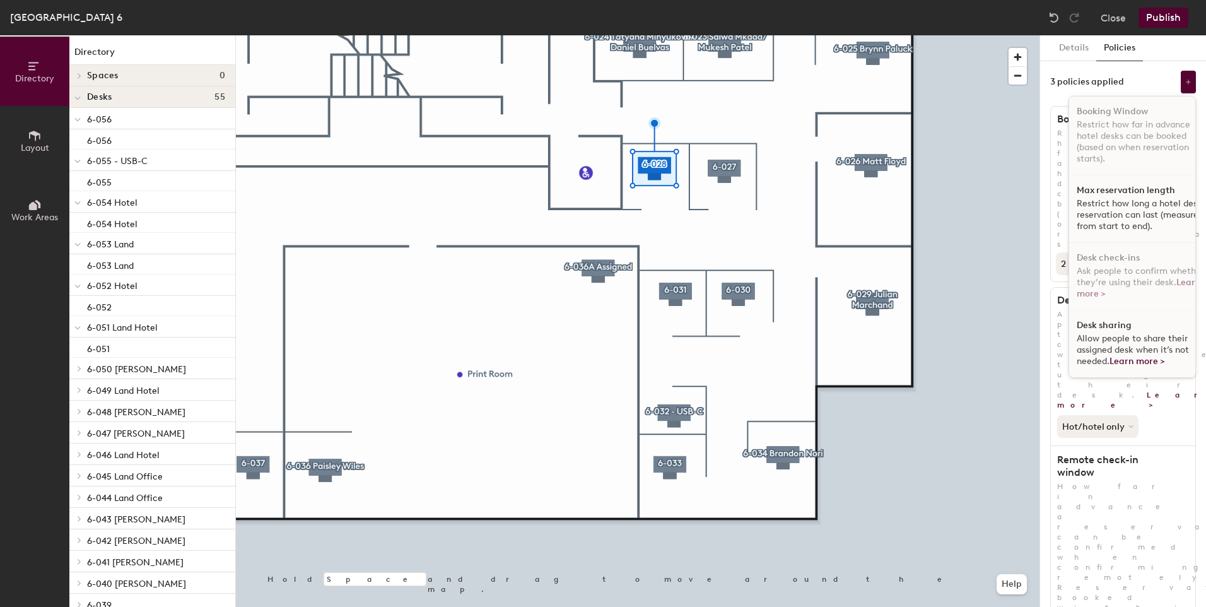
click at [1112, 190] on h1 "Max reservation length" at bounding box center [1125, 190] width 98 height 10
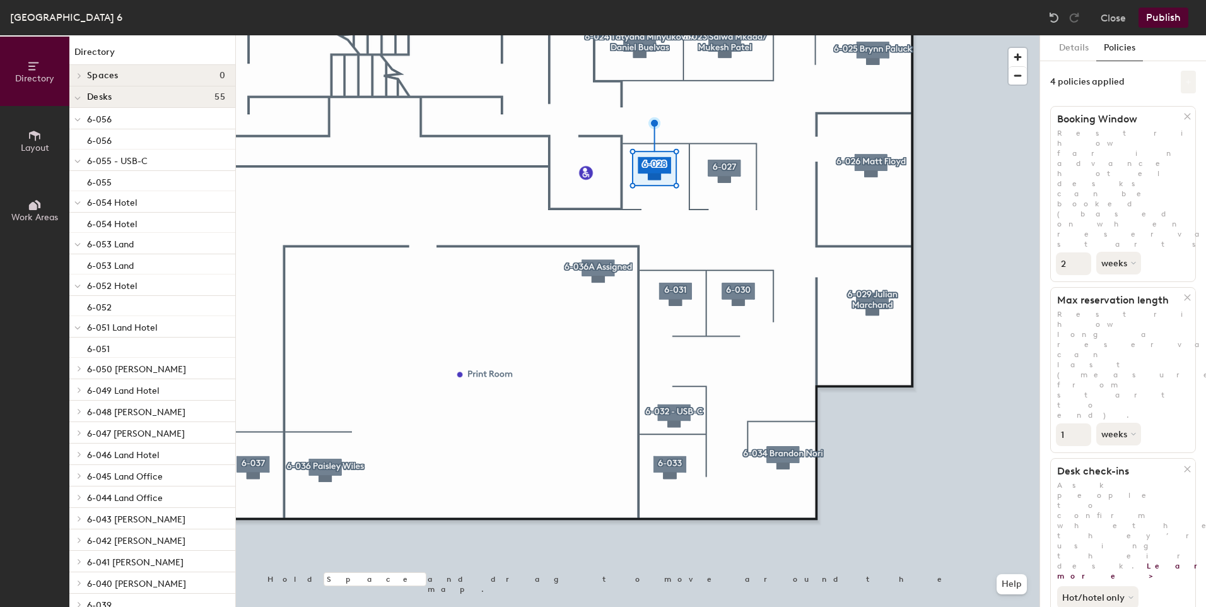
click at [1185, 85] on icon at bounding box center [1188, 82] width 6 height 6
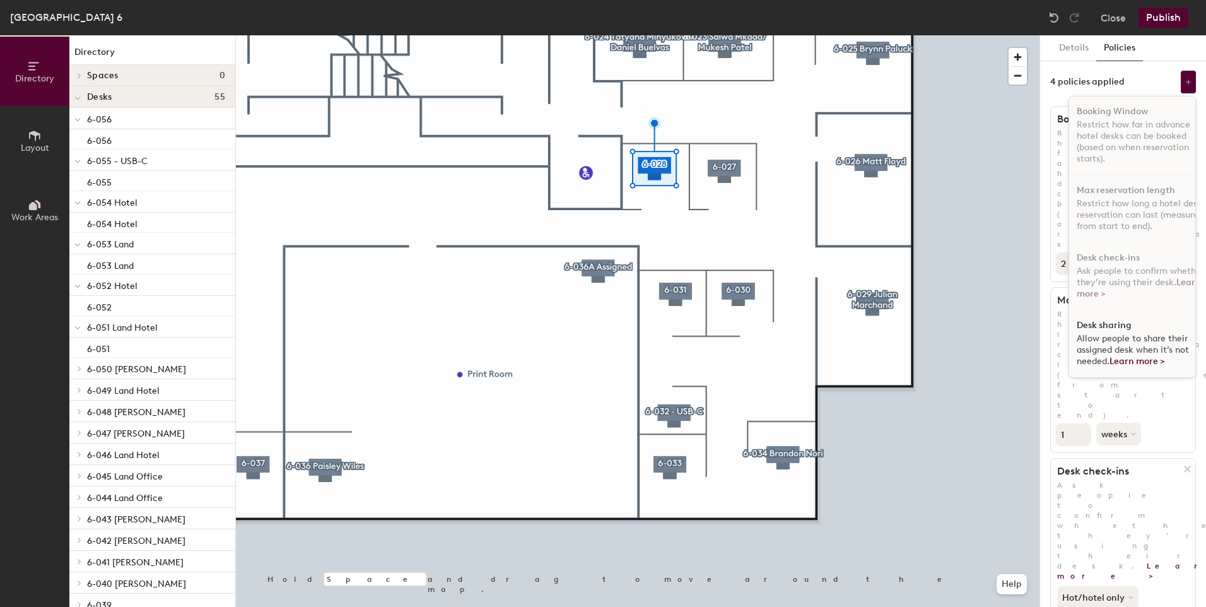
click at [1131, 334] on span "Allow people to share their assigned desk when it’s not needed. Learn more >" at bounding box center [1132, 349] width 112 height 33
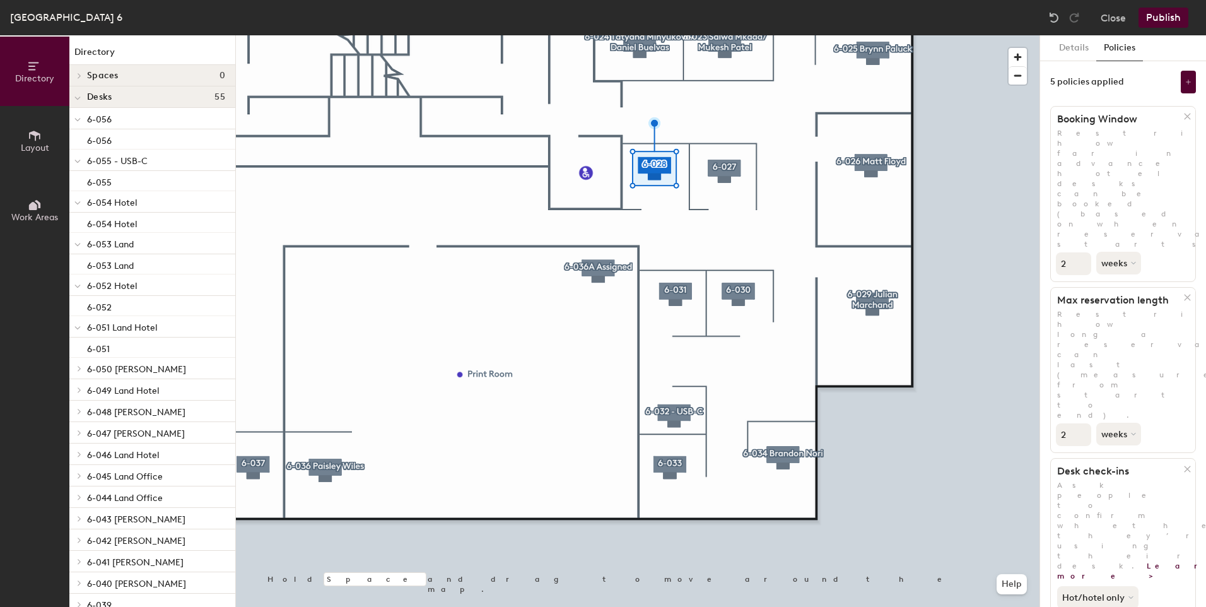
click at [1082, 423] on input "2" at bounding box center [1073, 434] width 35 height 23
type input "3"
click at [1082, 423] on input "3" at bounding box center [1073, 434] width 35 height 23
click at [1117, 423] on button "weeks" at bounding box center [1119, 434] width 47 height 23
click at [1119, 510] on div "hours" at bounding box center [1121, 519] width 49 height 19
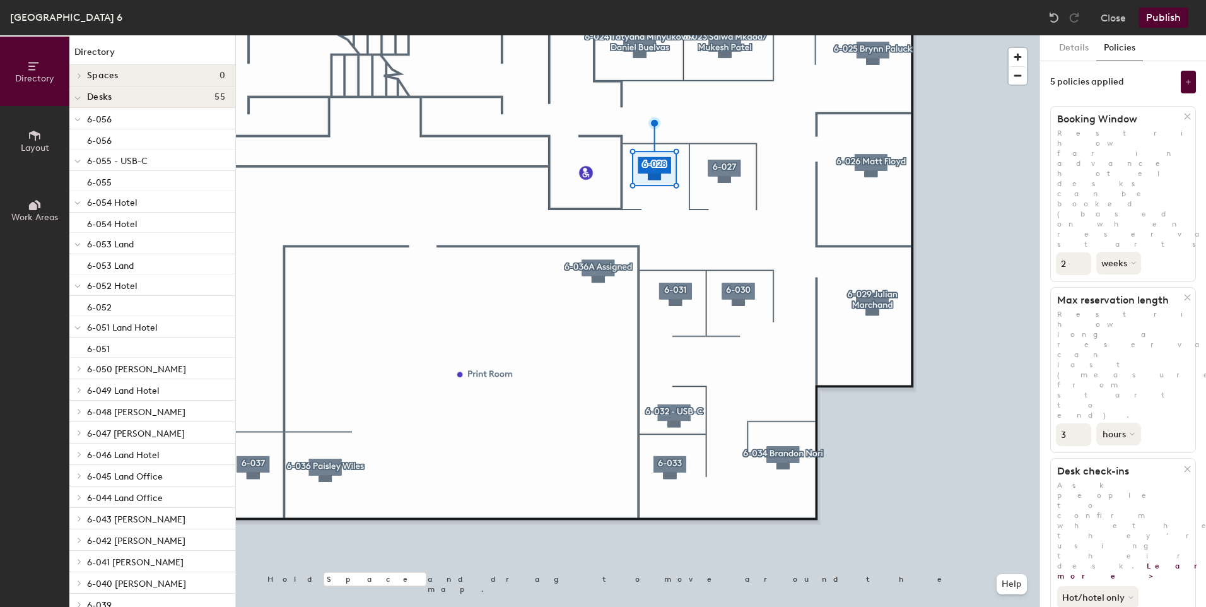
click at [1123, 423] on button "hours" at bounding box center [1118, 434] width 45 height 23
click at [1113, 491] on div "days" at bounding box center [1121, 500] width 49 height 19
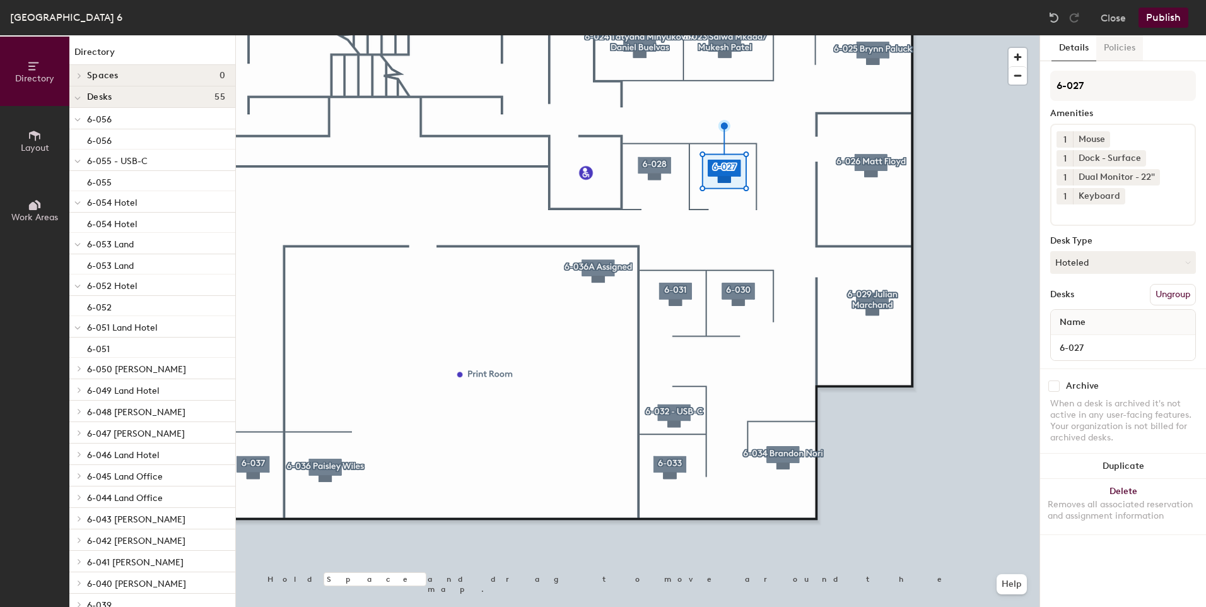
click at [1111, 50] on button "Policies" at bounding box center [1119, 48] width 47 height 26
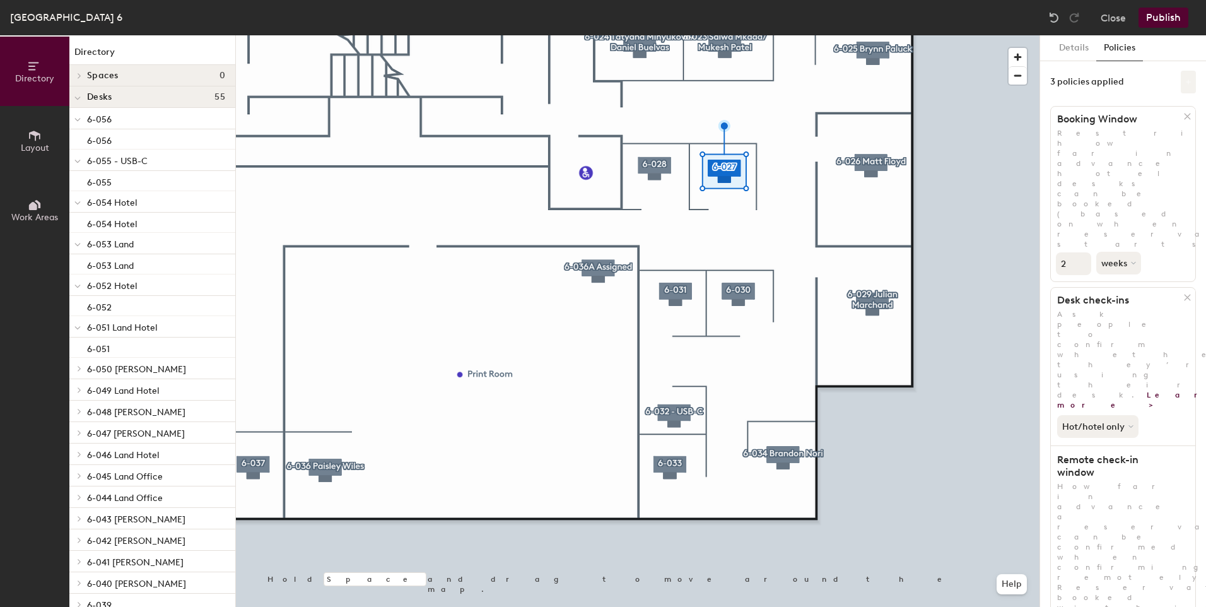
click at [1181, 93] on button at bounding box center [1188, 82] width 15 height 23
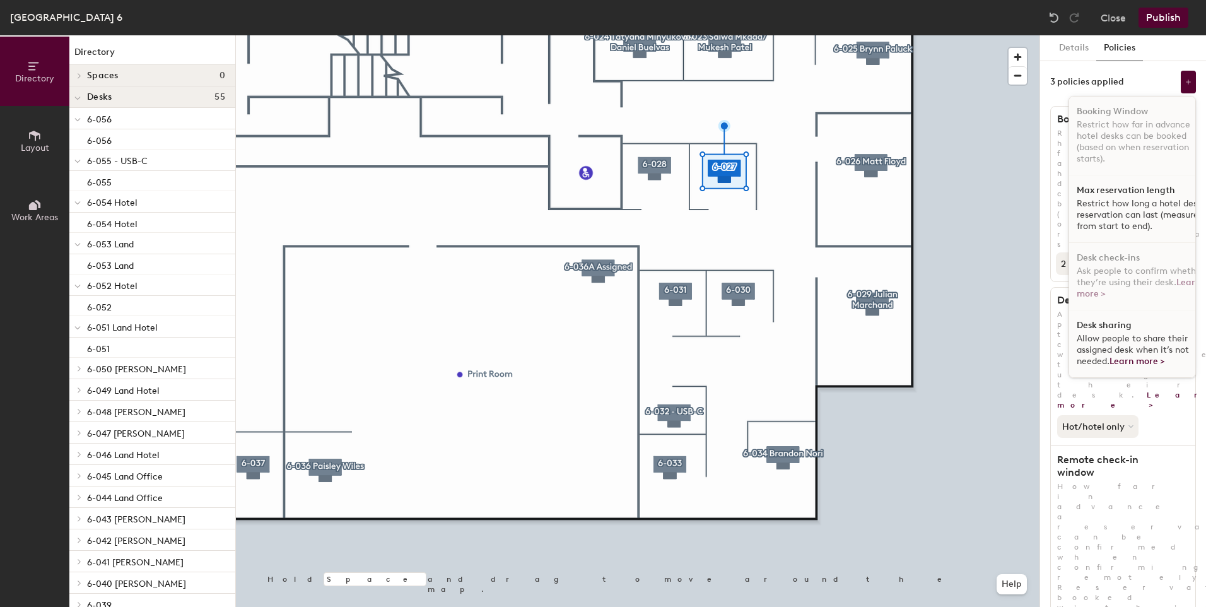
click at [1108, 217] on p "Restrict how long a hotel desk reservation can last (measured from start to end…" at bounding box center [1141, 215] width 130 height 34
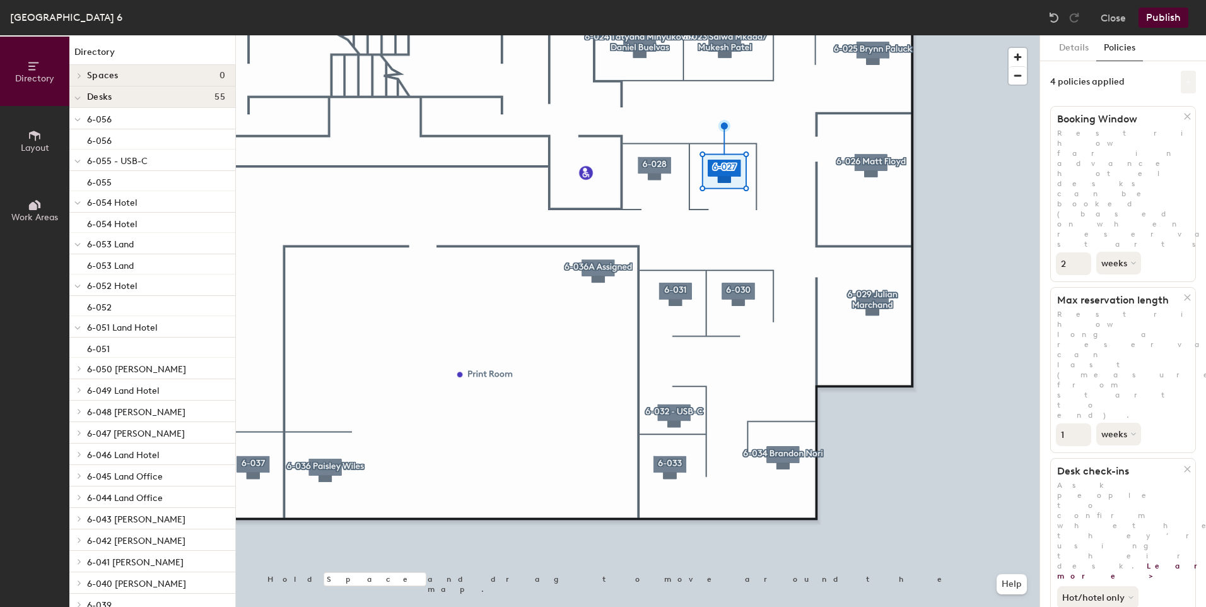
click at [1185, 84] on icon at bounding box center [1188, 82] width 6 height 6
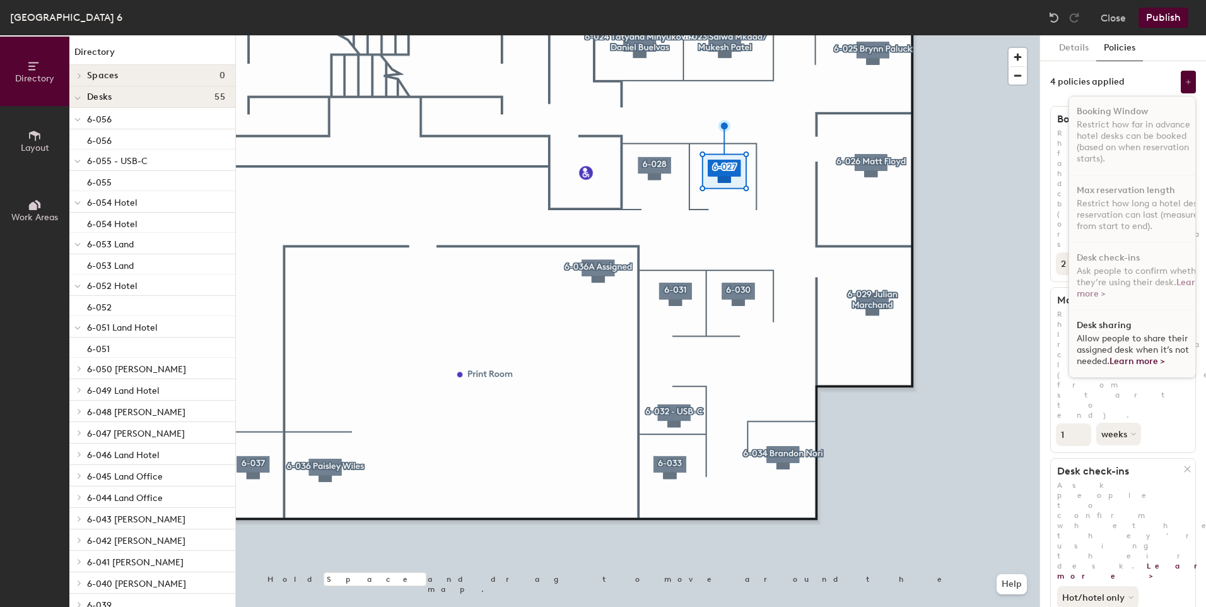
click at [1148, 350] on span "Allow people to share their assigned desk when it’s not needed. Learn more >" at bounding box center [1132, 349] width 112 height 33
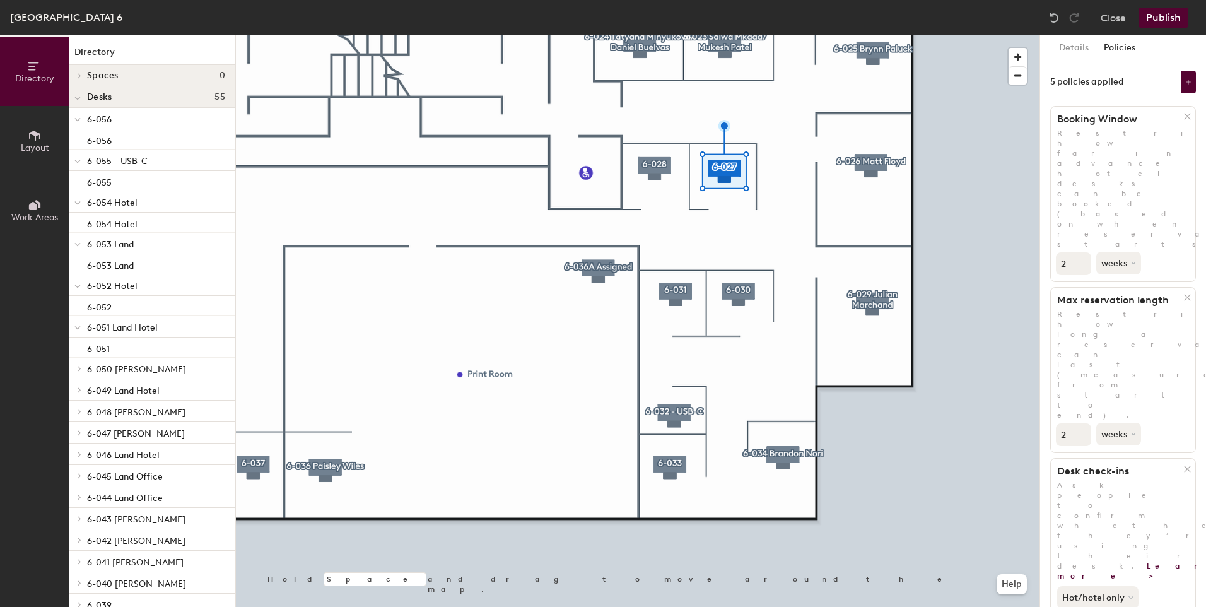
click at [1081, 423] on input "2" at bounding box center [1073, 434] width 35 height 23
type input "3"
click at [1081, 423] on input "3" at bounding box center [1073, 434] width 35 height 23
click at [1116, 423] on button "weeks" at bounding box center [1119, 434] width 47 height 23
click at [1128, 491] on div "days" at bounding box center [1121, 500] width 49 height 19
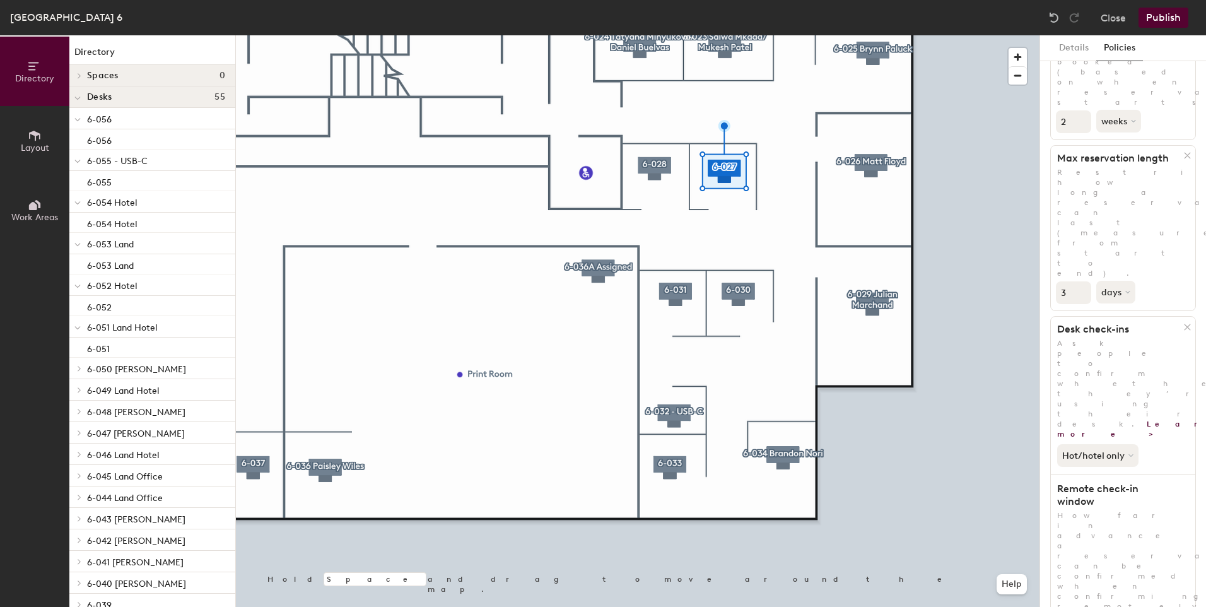
scroll to position [192, 0]
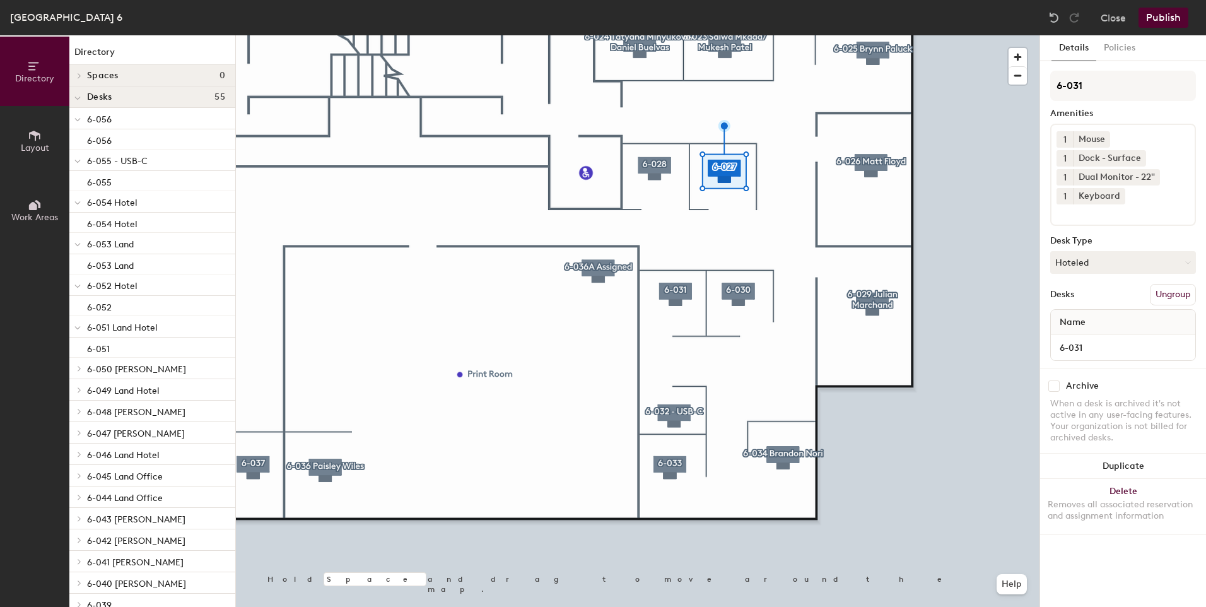
scroll to position [0, 0]
click at [1121, 42] on button "Policies" at bounding box center [1119, 48] width 47 height 26
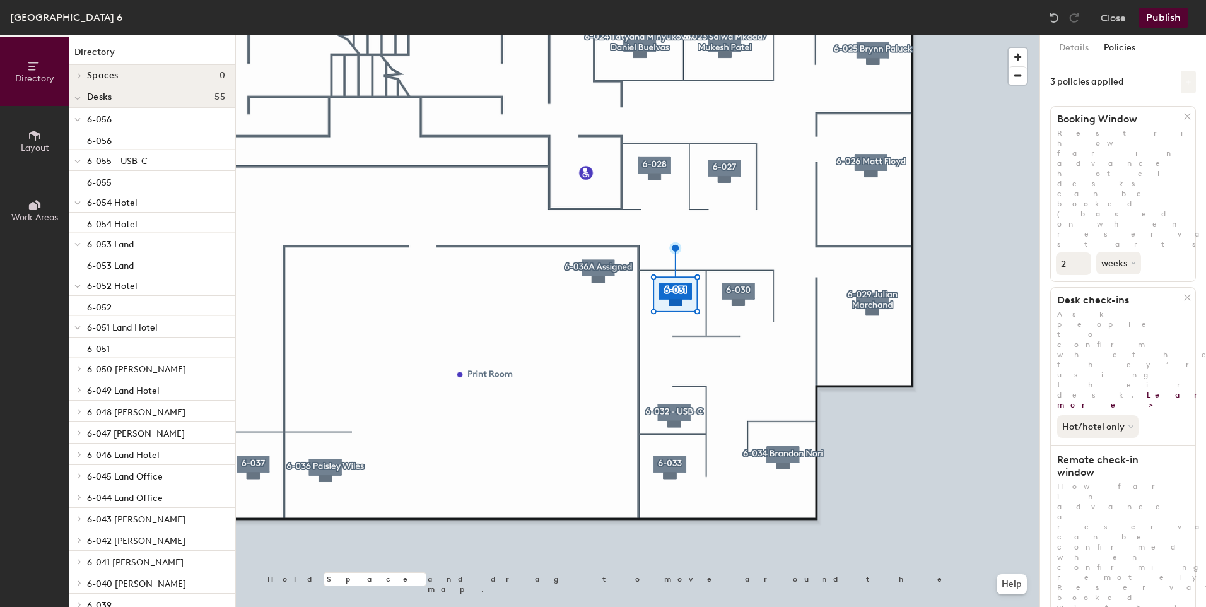
click at [1181, 86] on button at bounding box center [1188, 82] width 15 height 23
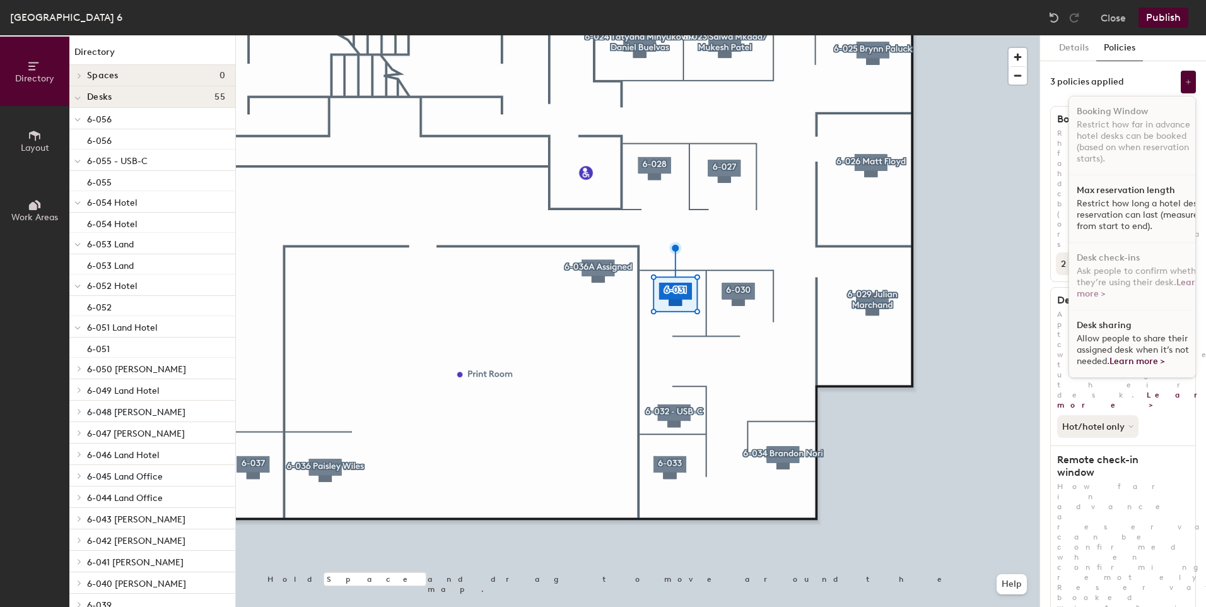
click at [1104, 189] on h1 "Max reservation length" at bounding box center [1125, 190] width 98 height 10
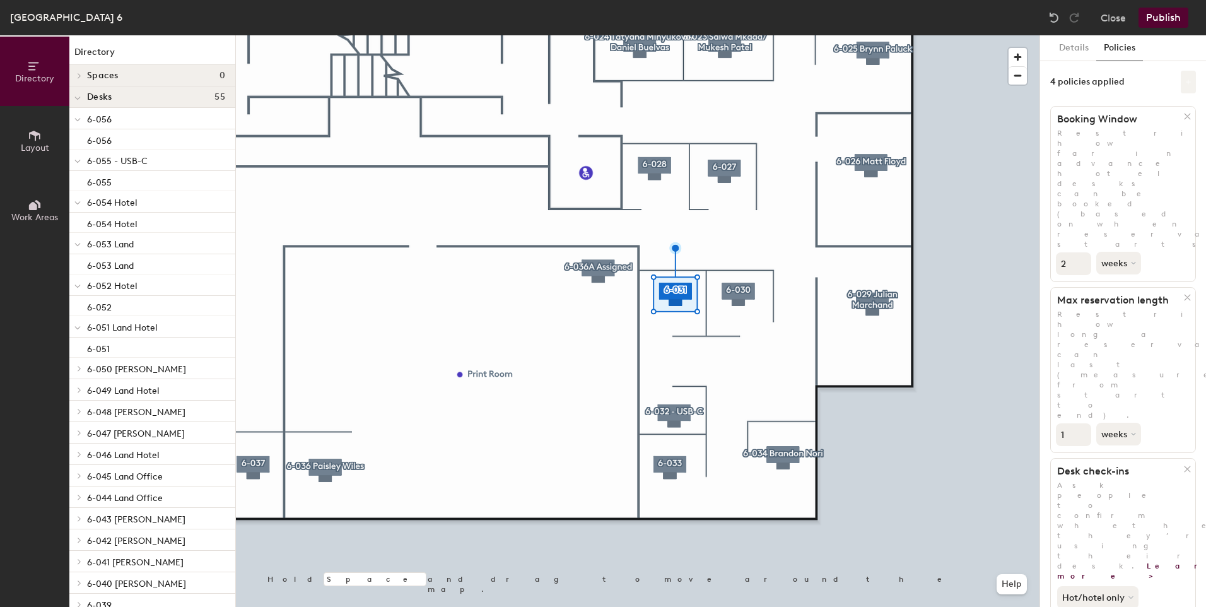
click at [1181, 88] on button at bounding box center [1188, 82] width 15 height 23
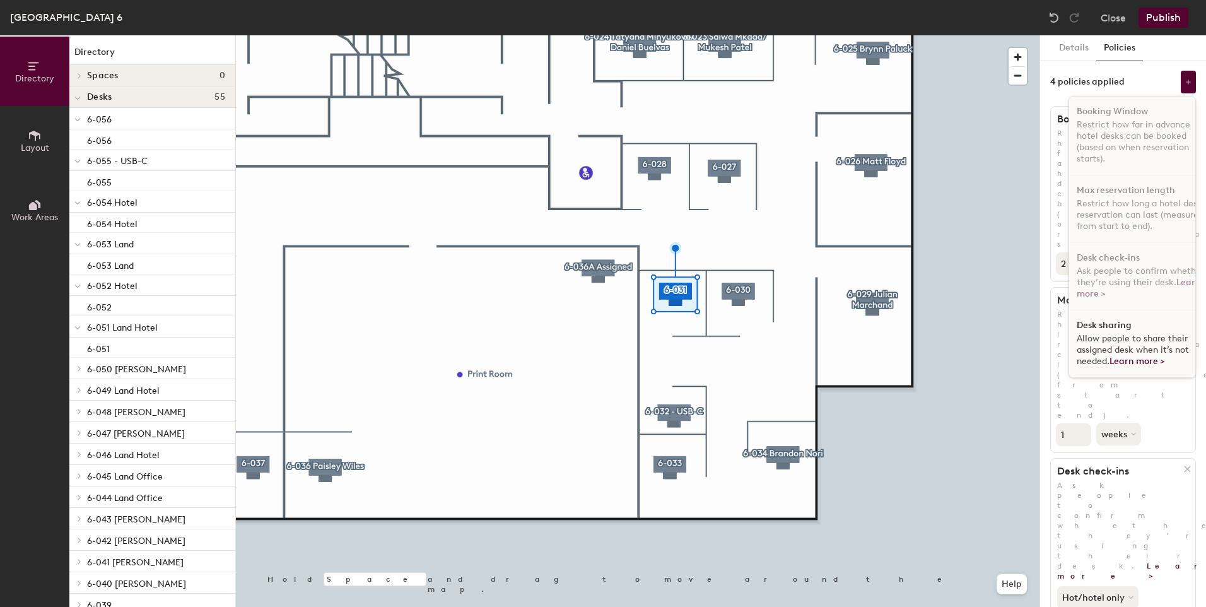
click at [1124, 322] on div "Desk sharing Allow people to share their assigned desk when it’s not needed. Le…" at bounding box center [1141, 343] width 145 height 67
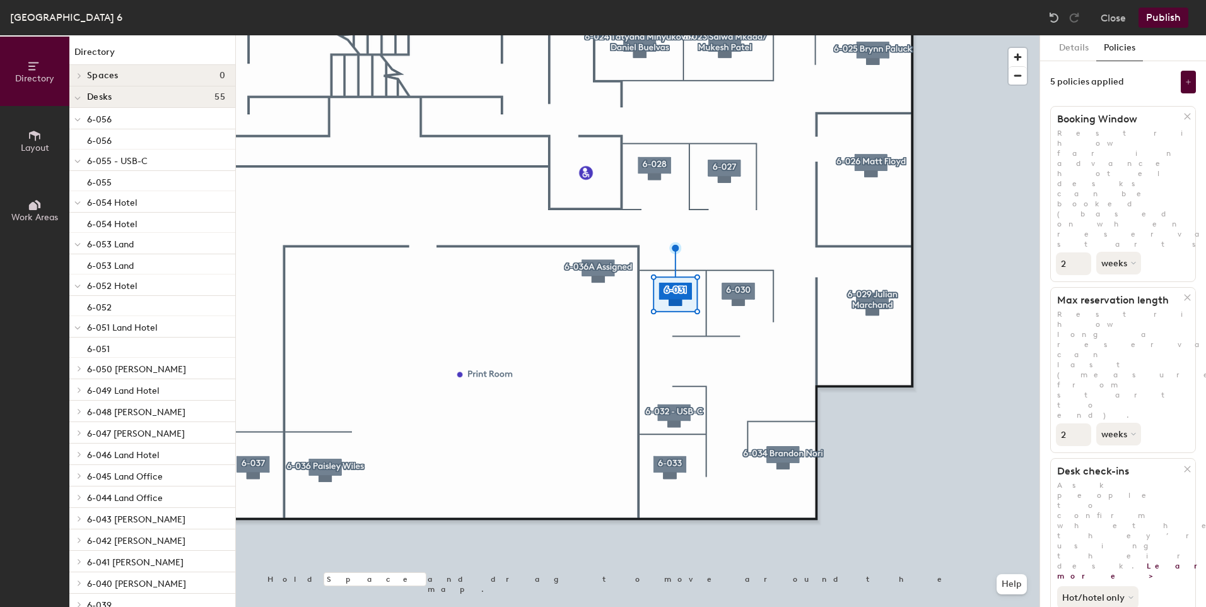
click at [1080, 423] on input "2" at bounding box center [1073, 434] width 35 height 23
type input "3"
click at [1080, 423] on input "3" at bounding box center [1073, 434] width 35 height 23
click at [1121, 423] on button "weeks" at bounding box center [1119, 434] width 47 height 23
click at [1112, 491] on div "days" at bounding box center [1121, 500] width 49 height 19
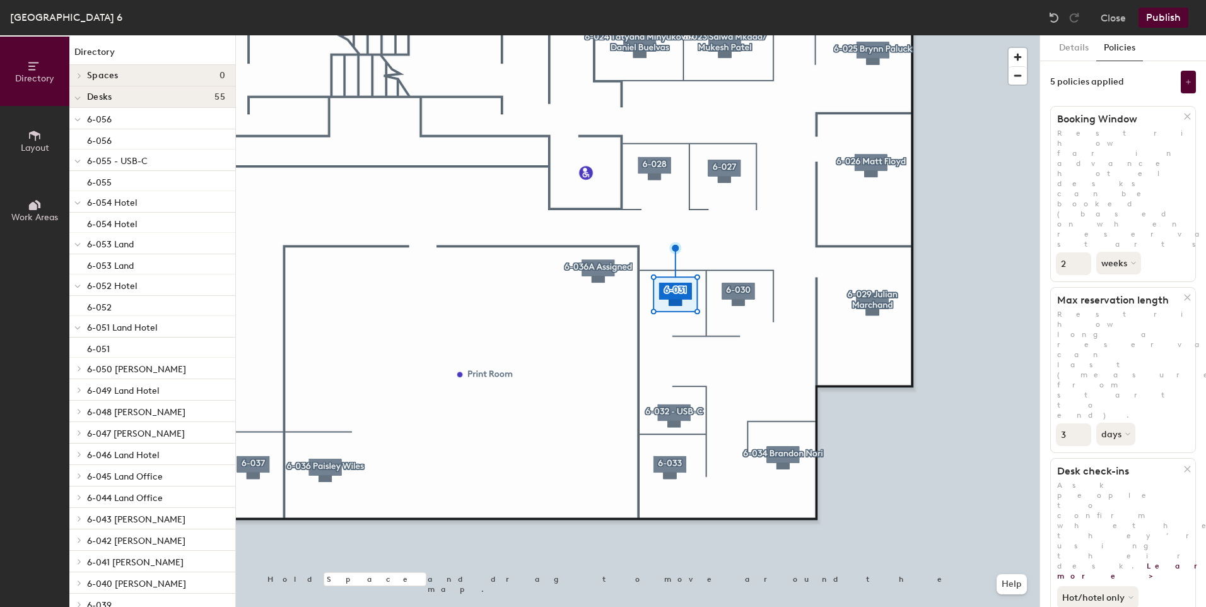
scroll to position [192, 0]
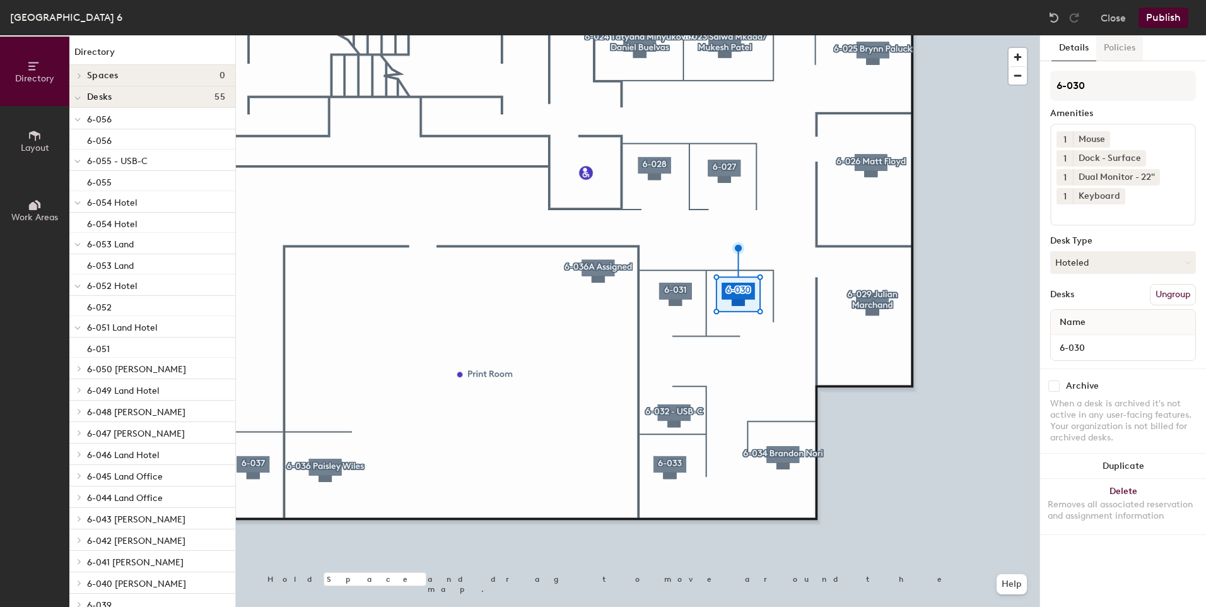
click at [1128, 52] on button "Policies" at bounding box center [1119, 48] width 47 height 26
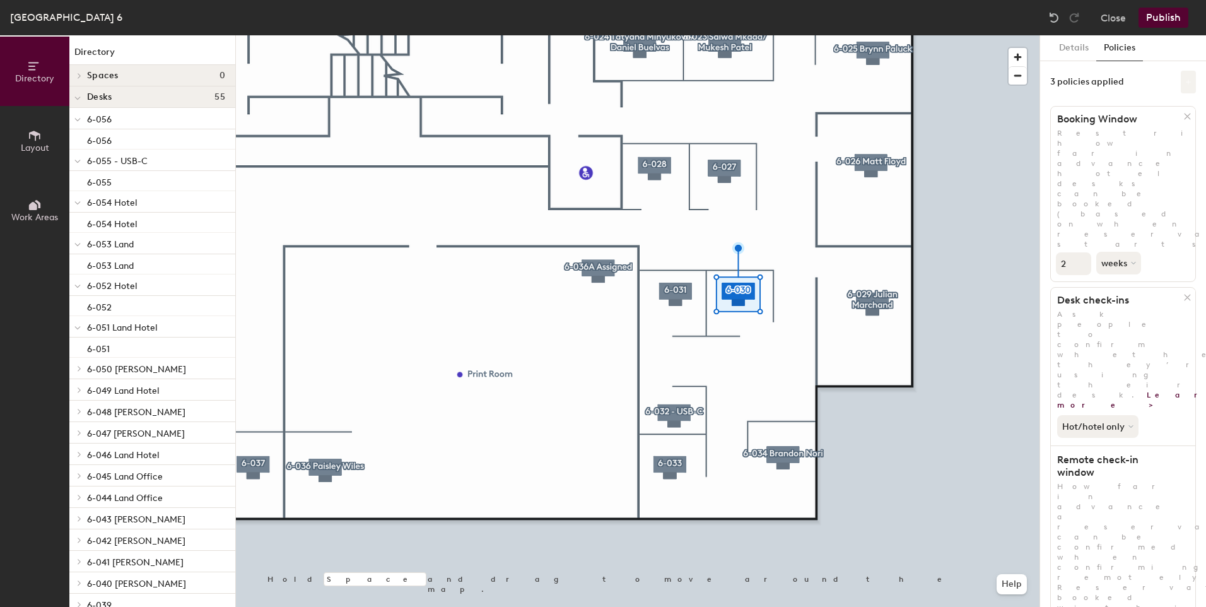
click at [1181, 82] on button at bounding box center [1188, 82] width 15 height 23
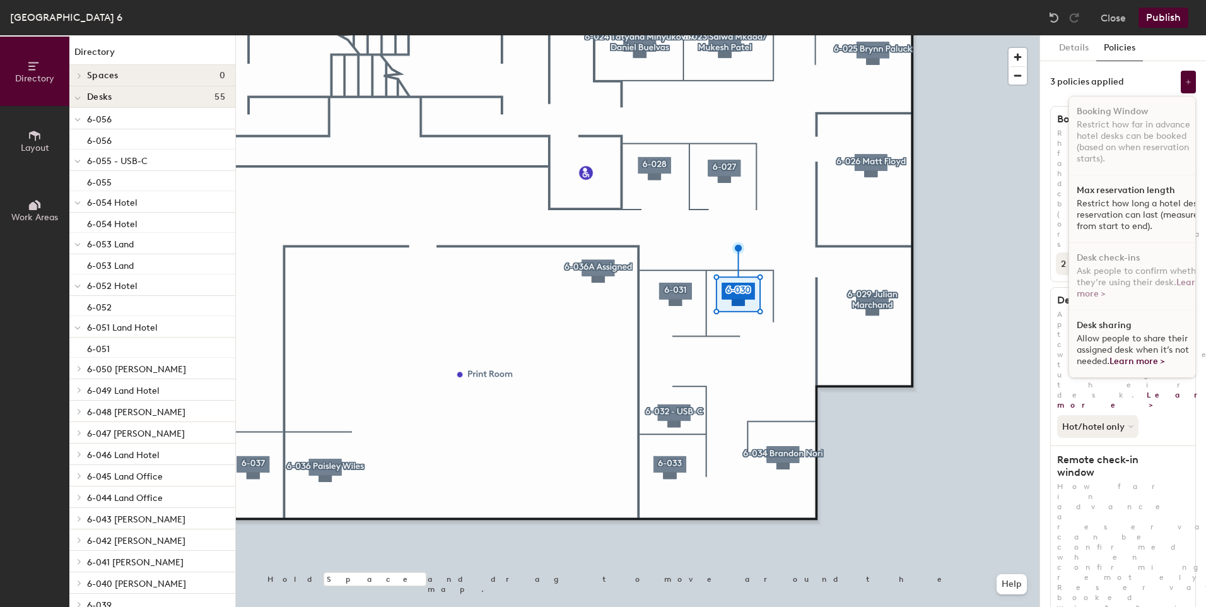
click at [1116, 206] on p "Restrict how long a hotel desk reservation can last (measured from start to end…" at bounding box center [1141, 215] width 130 height 34
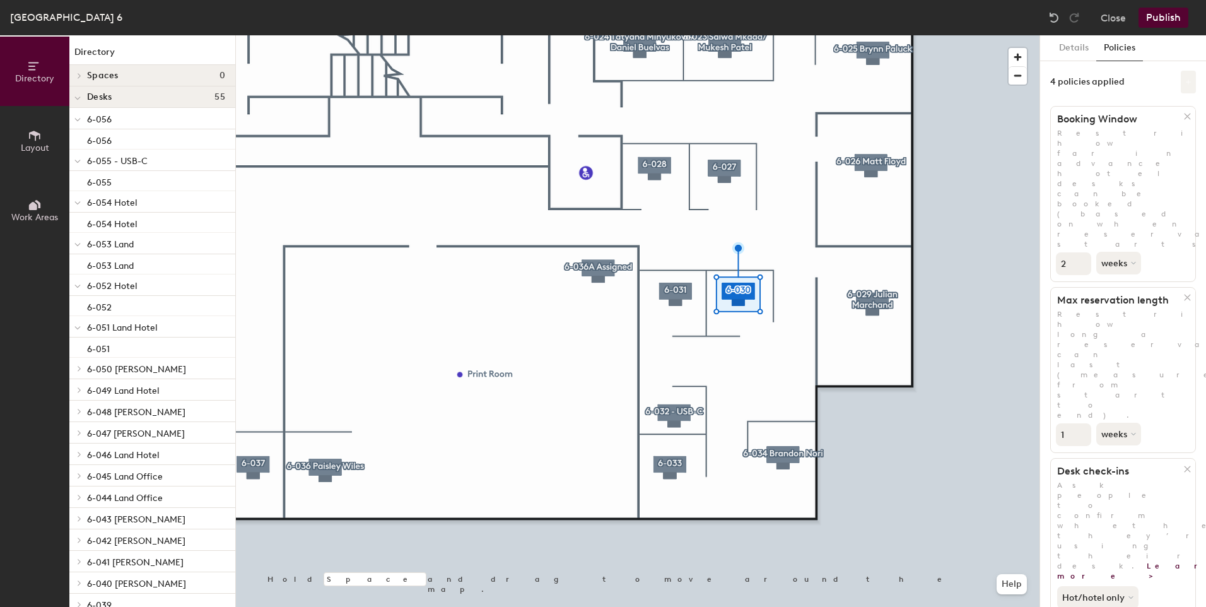
click at [1181, 82] on button at bounding box center [1188, 82] width 15 height 23
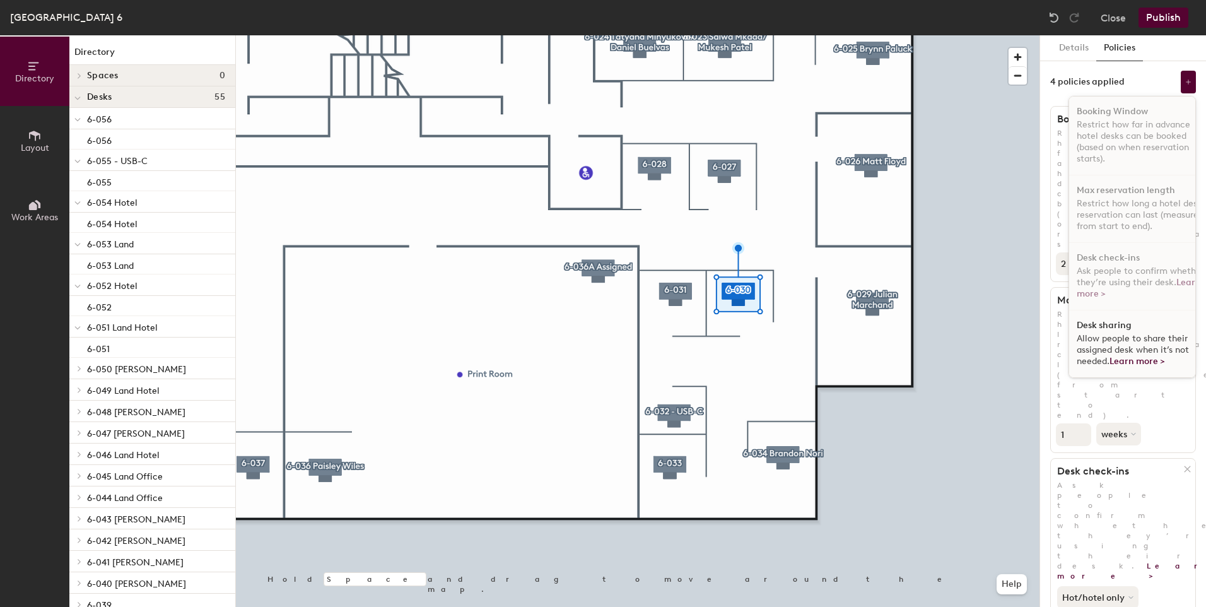
click at [1137, 339] on span "Allow people to share their assigned desk when it’s not needed. Learn more >" at bounding box center [1132, 349] width 112 height 33
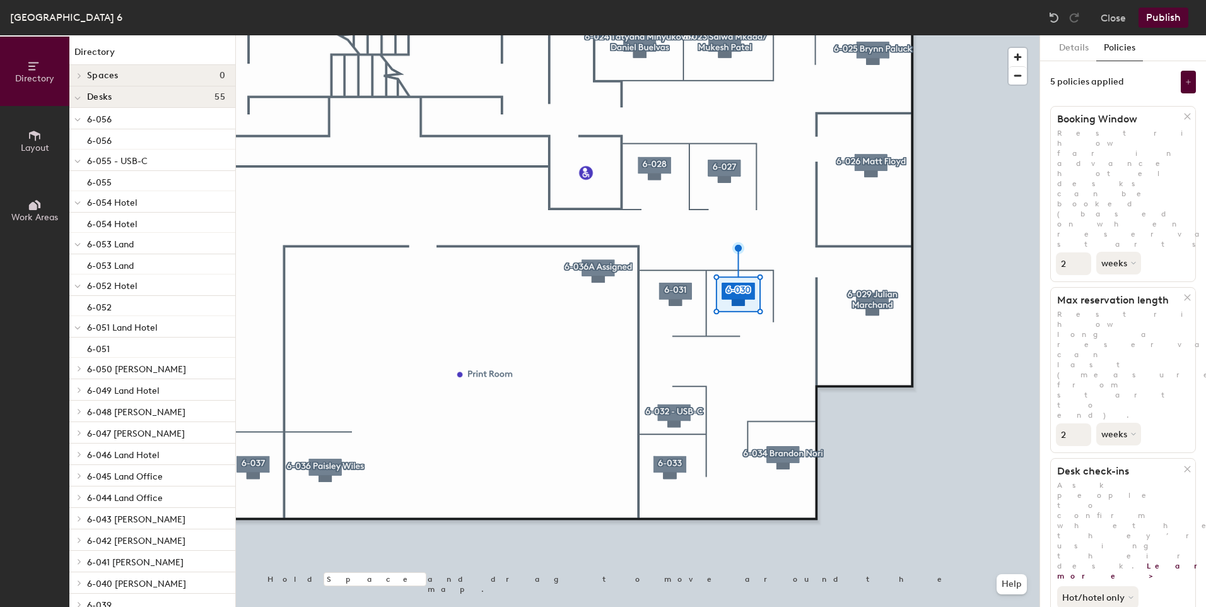
click at [1080, 423] on input "2" at bounding box center [1073, 434] width 35 height 23
type input "3"
click at [1080, 423] on input "3" at bounding box center [1073, 434] width 35 height 23
click at [1129, 423] on button "weeks" at bounding box center [1119, 434] width 47 height 23
click at [1106, 491] on div "days" at bounding box center [1121, 500] width 49 height 19
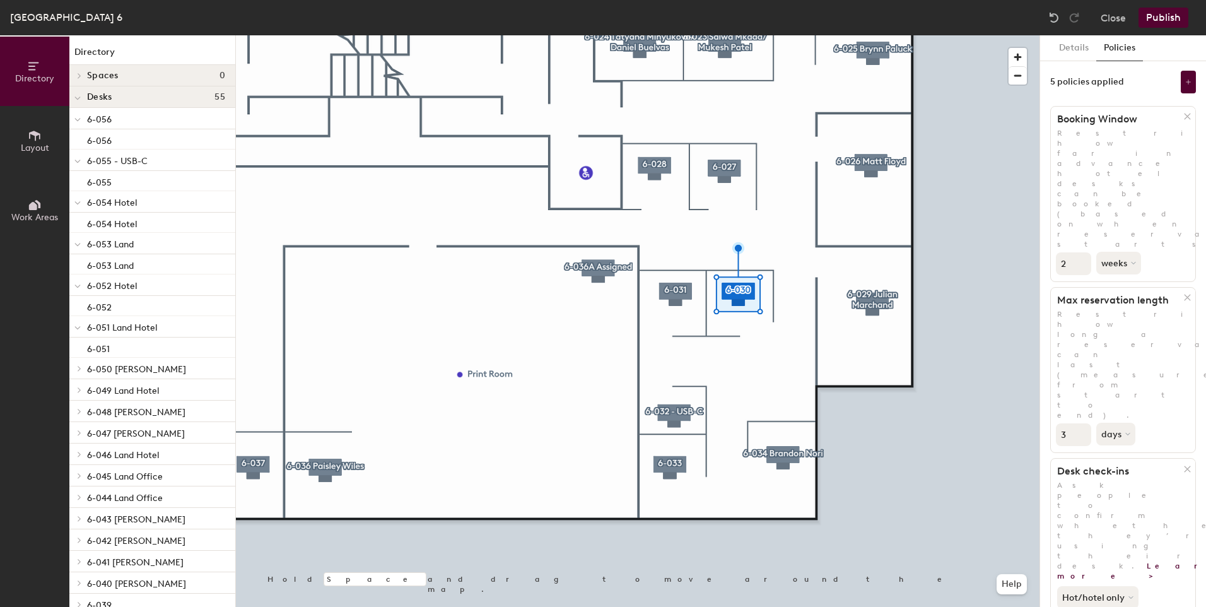
scroll to position [192, 0]
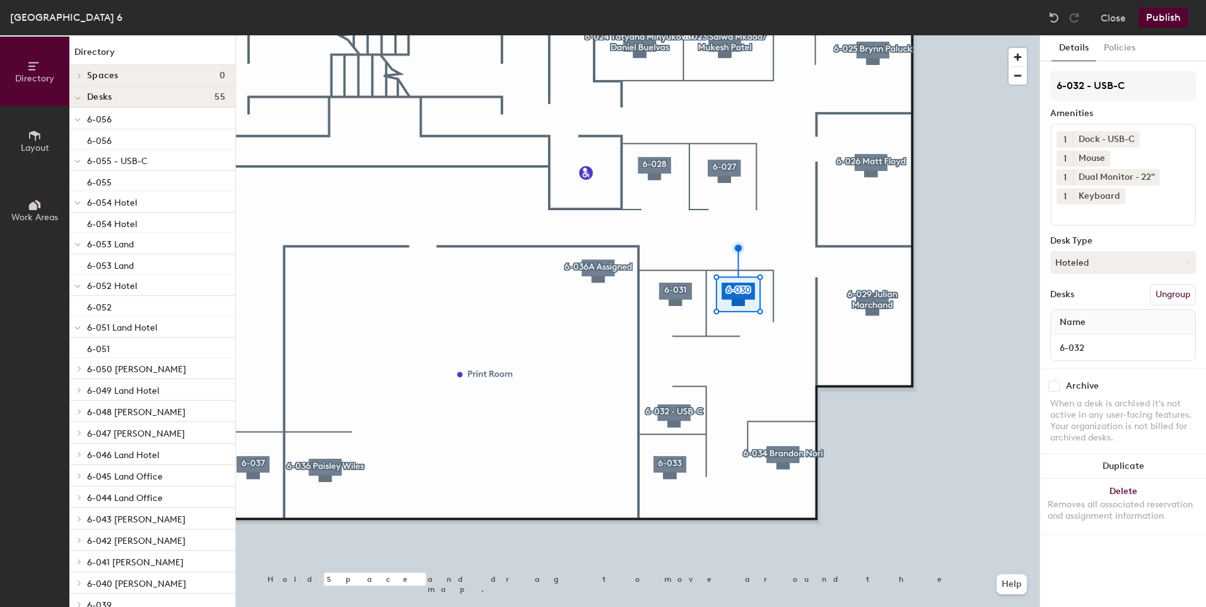
scroll to position [0, 0]
click at [1114, 50] on button "Policies" at bounding box center [1119, 48] width 47 height 26
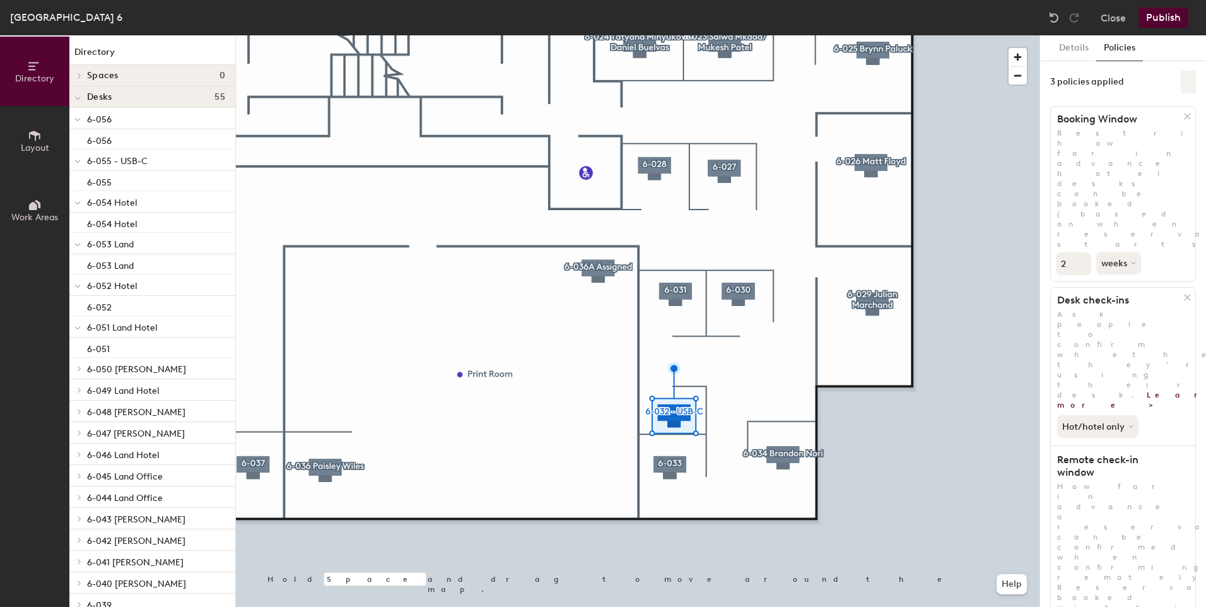
click at [1181, 76] on button at bounding box center [1188, 82] width 15 height 23
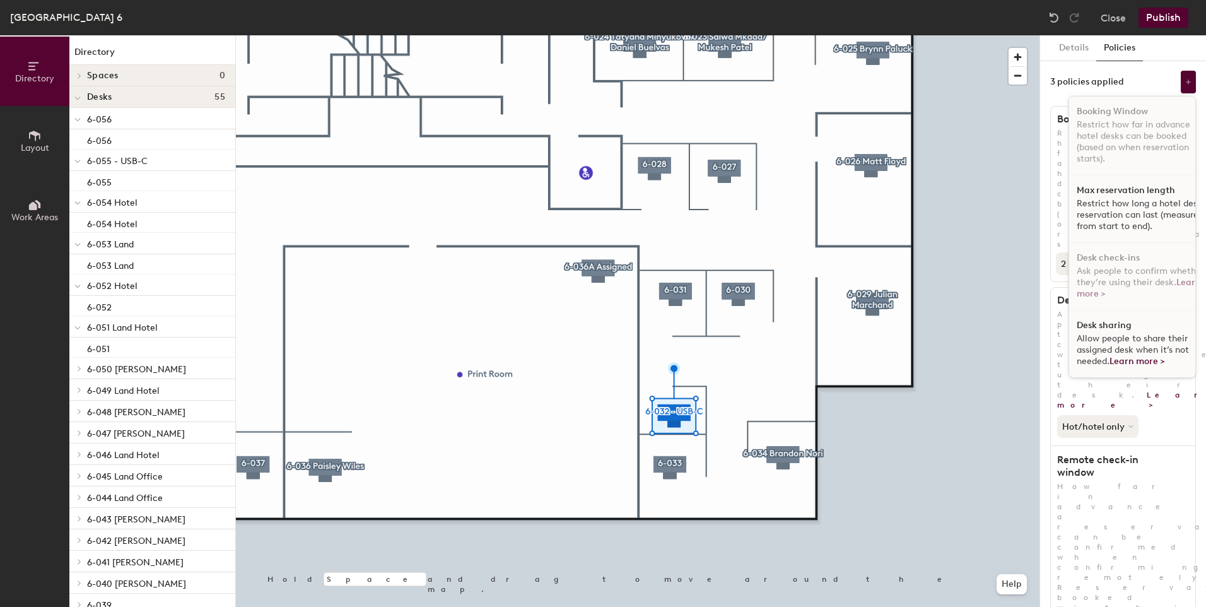
click at [1118, 206] on p "Restrict how long a hotel desk reservation can last (measured from start to end…" at bounding box center [1141, 215] width 130 height 34
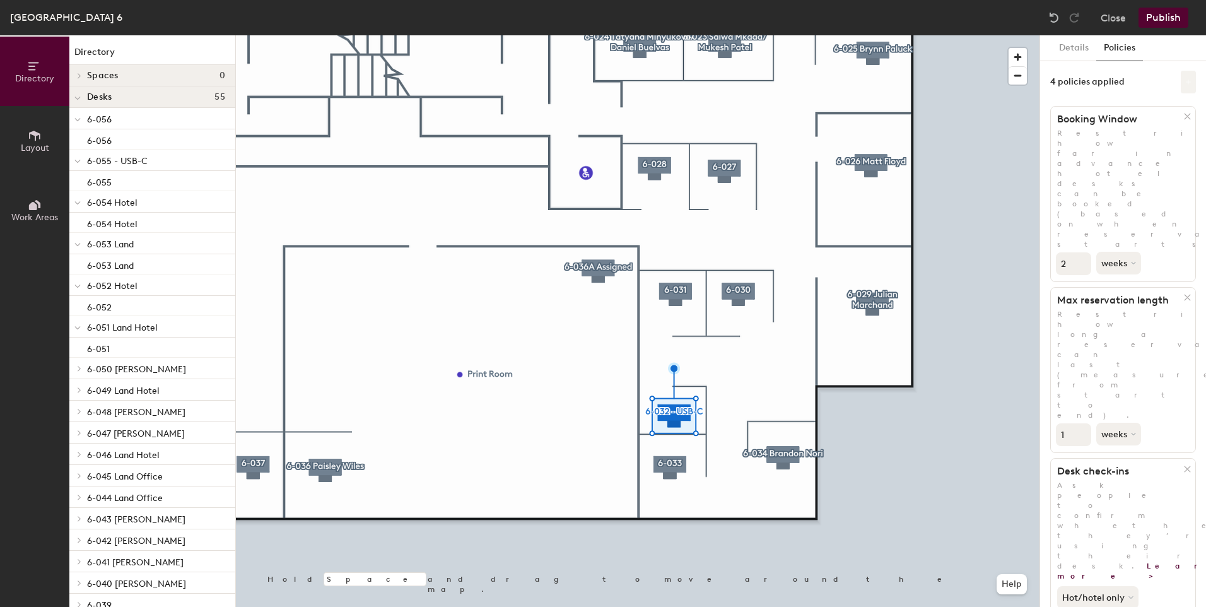
click at [1185, 83] on icon at bounding box center [1188, 82] width 6 height 6
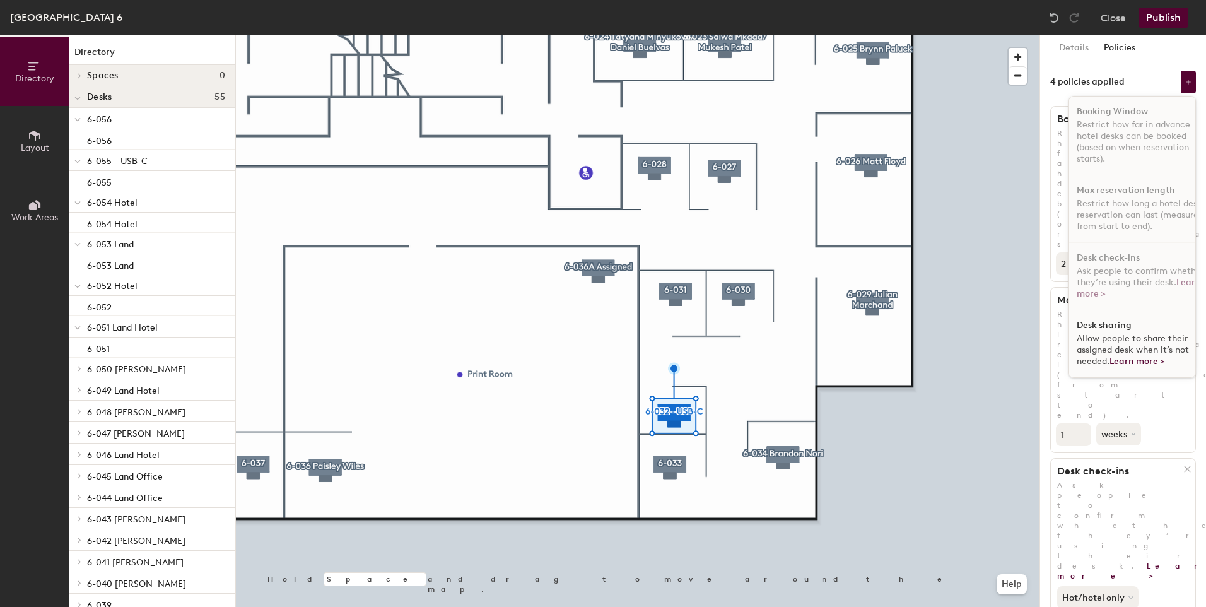
drag, startPoint x: 1126, startPoint y: 320, endPoint x: 1141, endPoint y: 266, distance: 55.7
click at [1141, 266] on span "Ask people to confirm whether they’re using their desk. Learn more >" at bounding box center [1139, 281] width 127 height 33
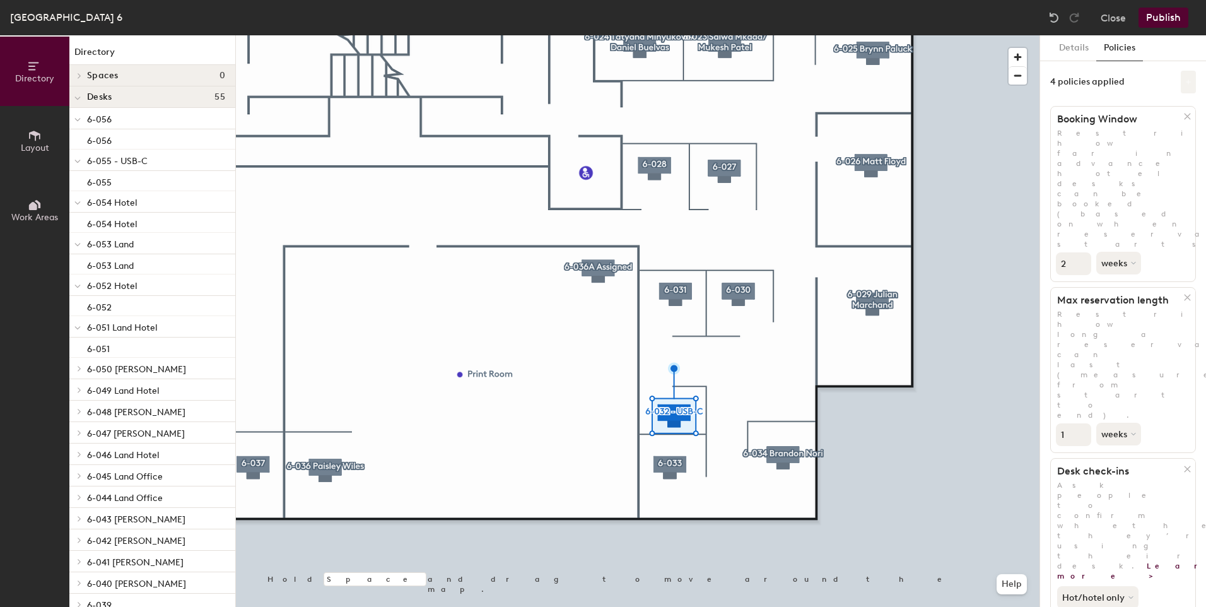
click at [1184, 82] on button at bounding box center [1188, 82] width 15 height 23
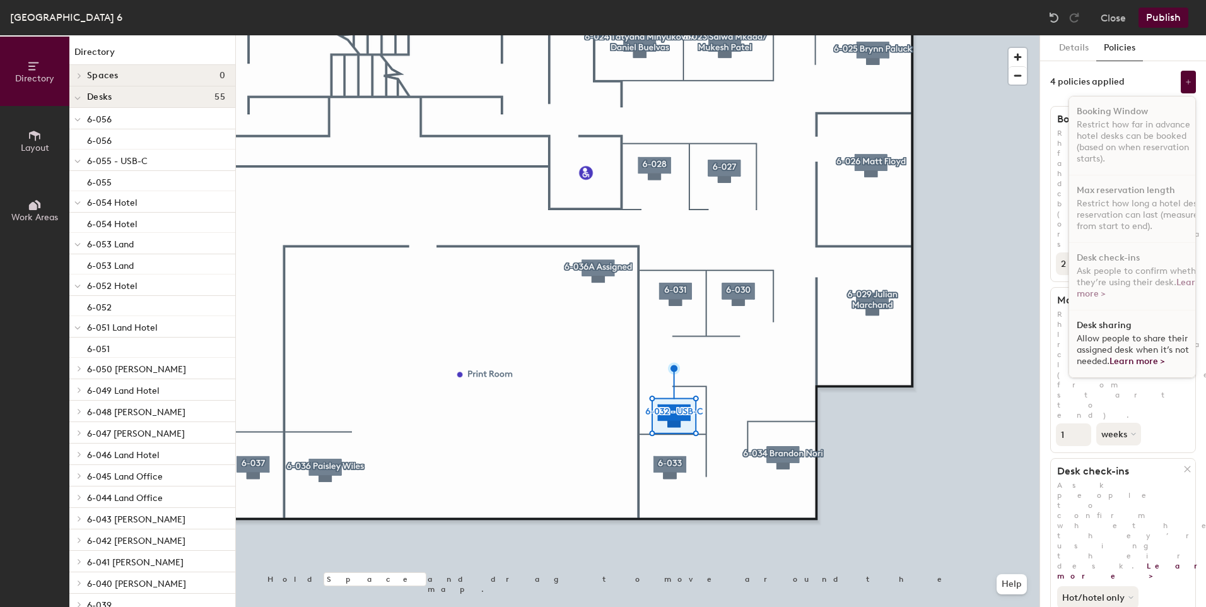
click at [1130, 333] on span "Allow people to share their assigned desk when it’s not needed. Learn more >" at bounding box center [1132, 349] width 112 height 33
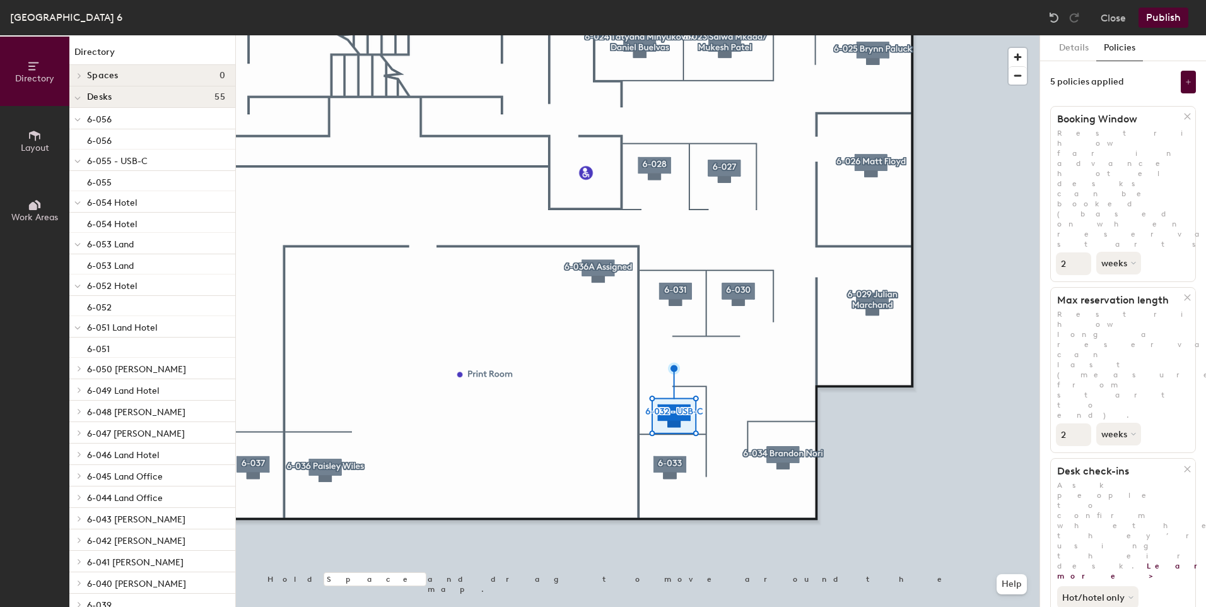
click at [1080, 423] on input "2" at bounding box center [1073, 434] width 35 height 23
type input "3"
click at [1080, 423] on input "3" at bounding box center [1073, 434] width 35 height 23
click at [1119, 423] on button "weeks" at bounding box center [1119, 434] width 47 height 23
click at [1121, 491] on div "days" at bounding box center [1121, 500] width 49 height 19
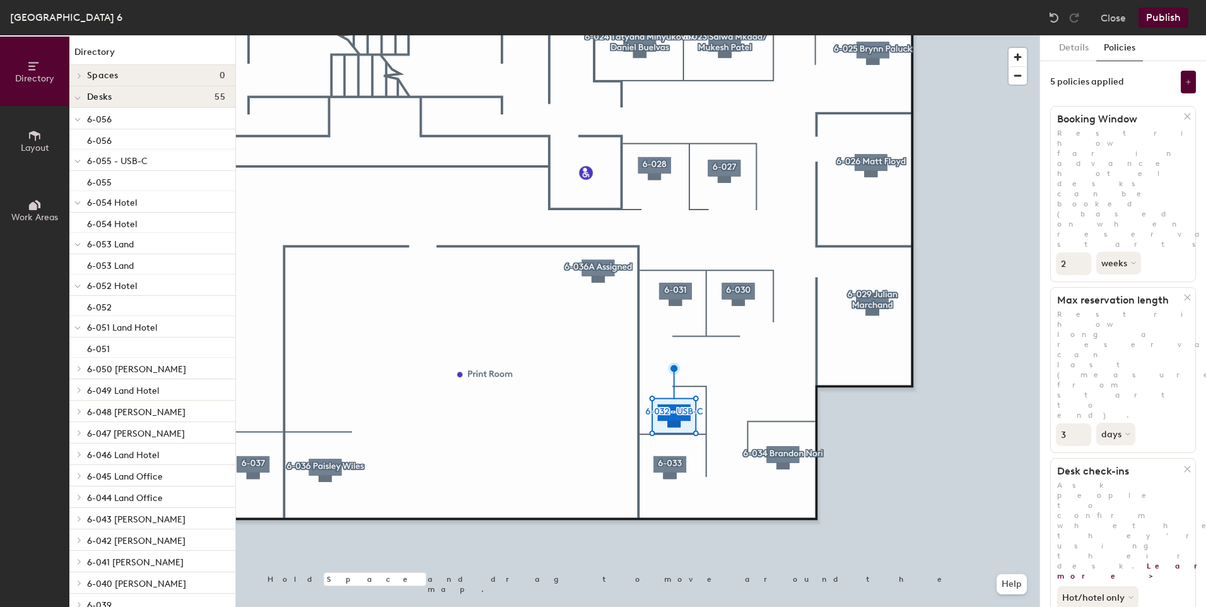
scroll to position [192, 0]
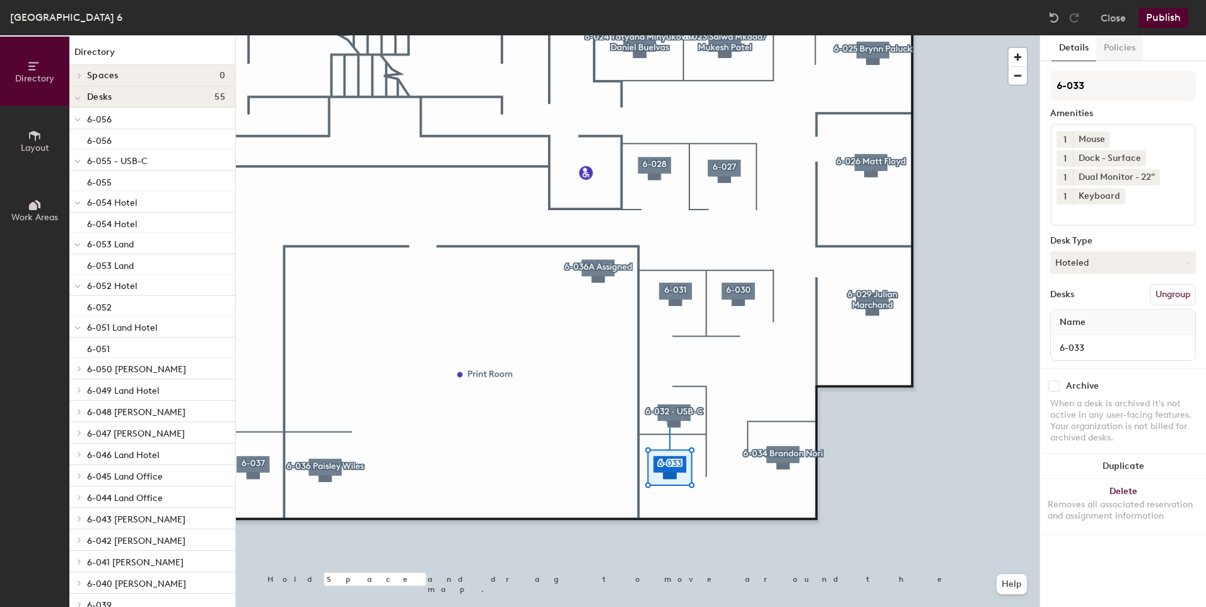
click at [1116, 38] on button "Policies" at bounding box center [1119, 48] width 47 height 26
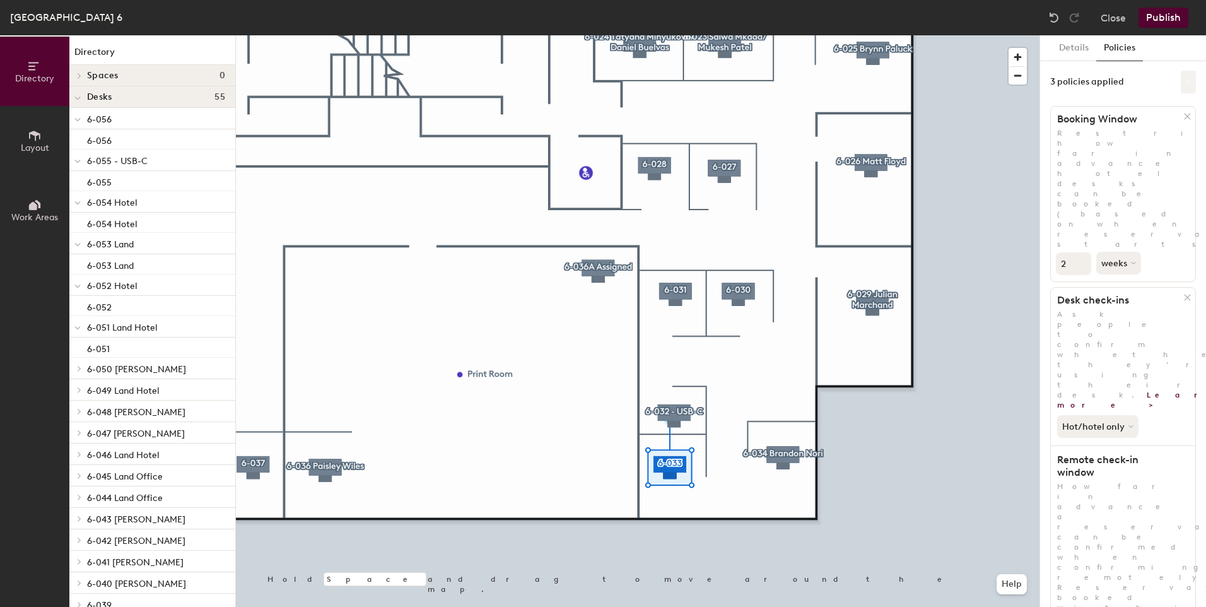
click at [1181, 78] on button at bounding box center [1188, 82] width 15 height 23
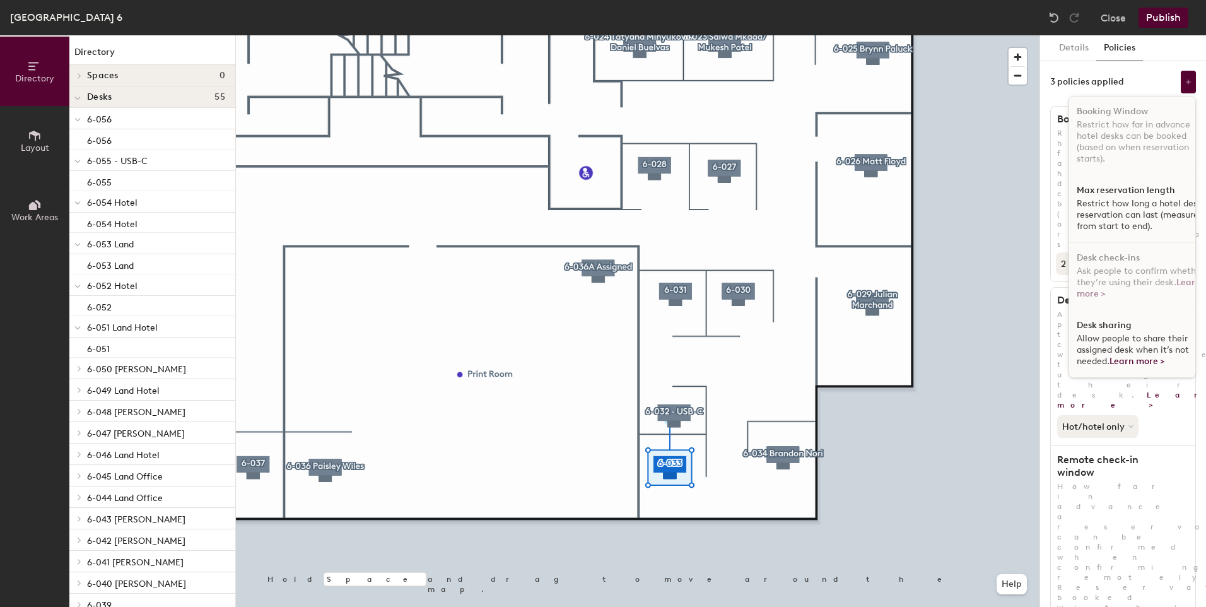
click at [1122, 205] on p "Restrict how long a hotel desk reservation can last (measured from start to end…" at bounding box center [1141, 215] width 130 height 34
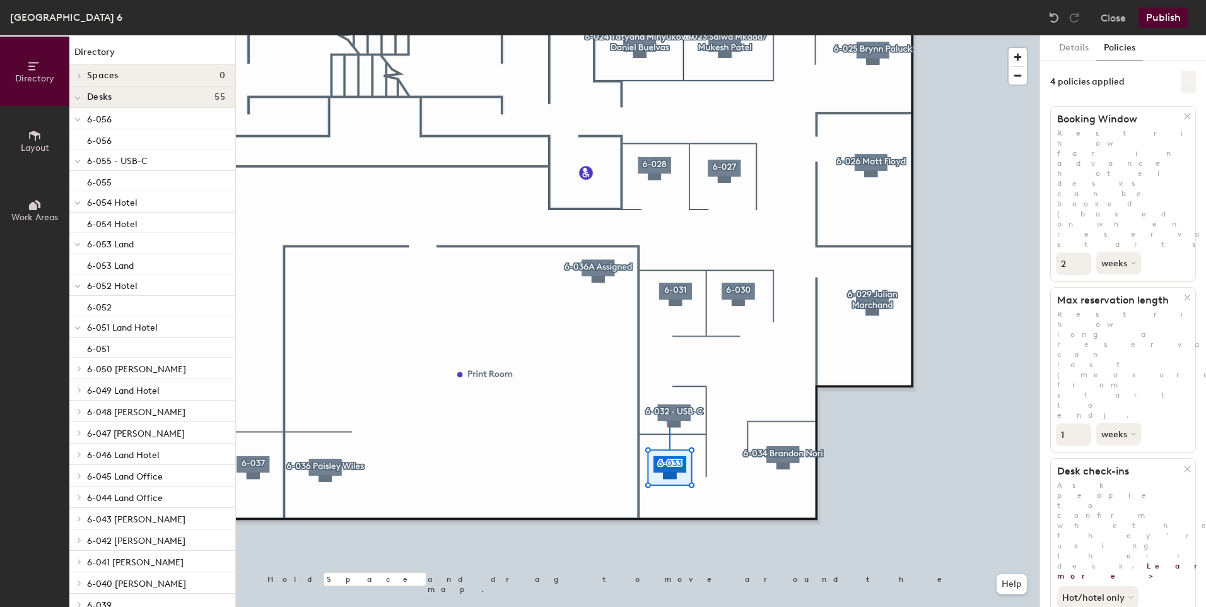
click at [1181, 88] on button at bounding box center [1188, 82] width 15 height 23
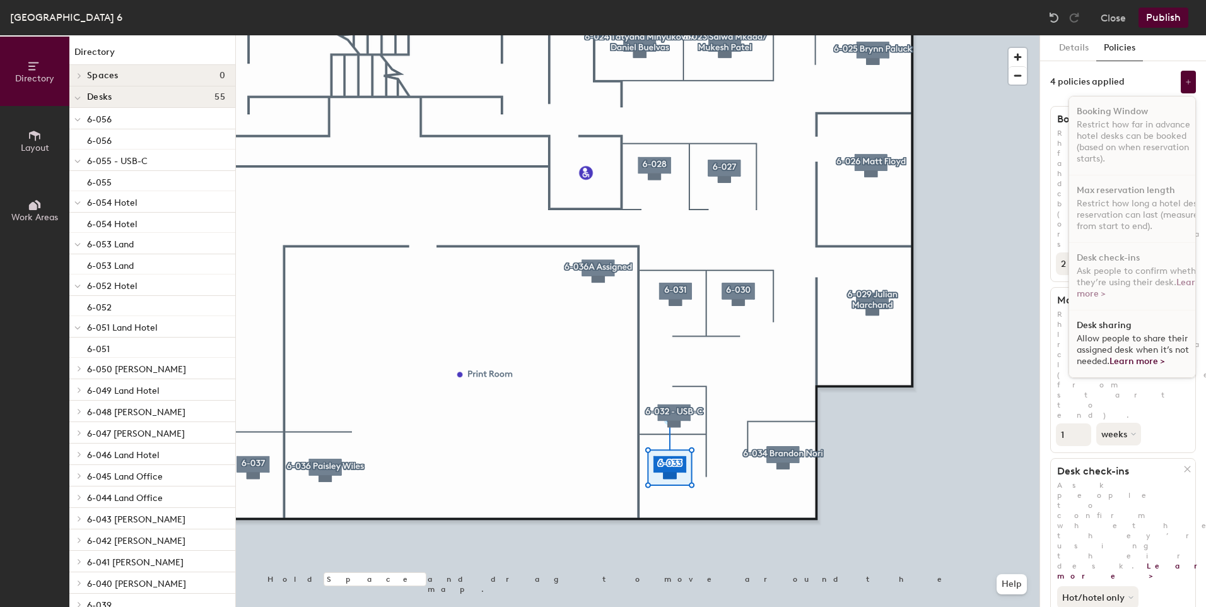
click at [1119, 329] on div "Desk sharing Allow people to share their assigned desk when it’s not needed. Le…" at bounding box center [1141, 343] width 145 height 67
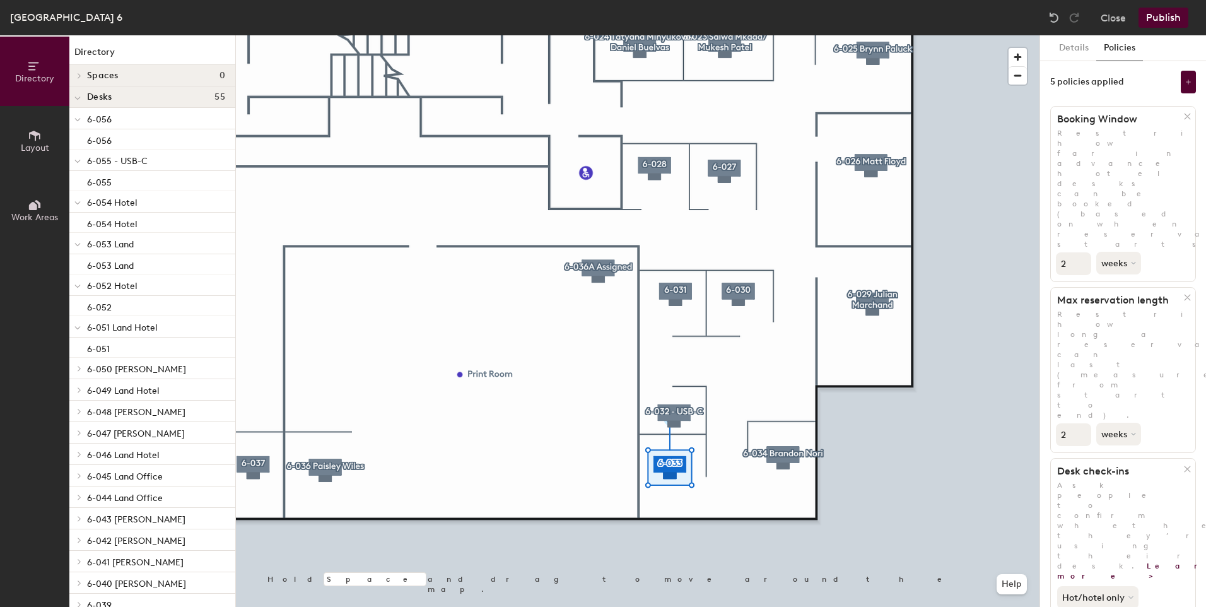
click at [1082, 423] on input "2" at bounding box center [1073, 434] width 35 height 23
type input "3"
click at [1082, 423] on input "3" at bounding box center [1073, 434] width 35 height 23
click at [1121, 423] on button "weeks" at bounding box center [1119, 434] width 47 height 23
click at [1121, 491] on div "days" at bounding box center [1121, 500] width 49 height 19
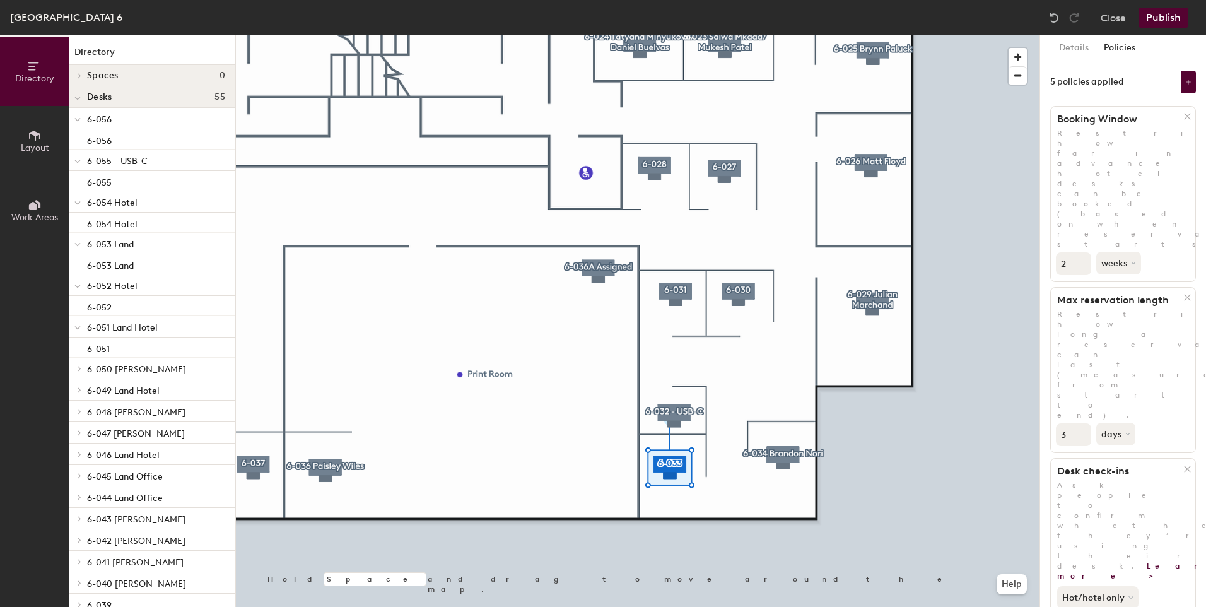
scroll to position [192, 0]
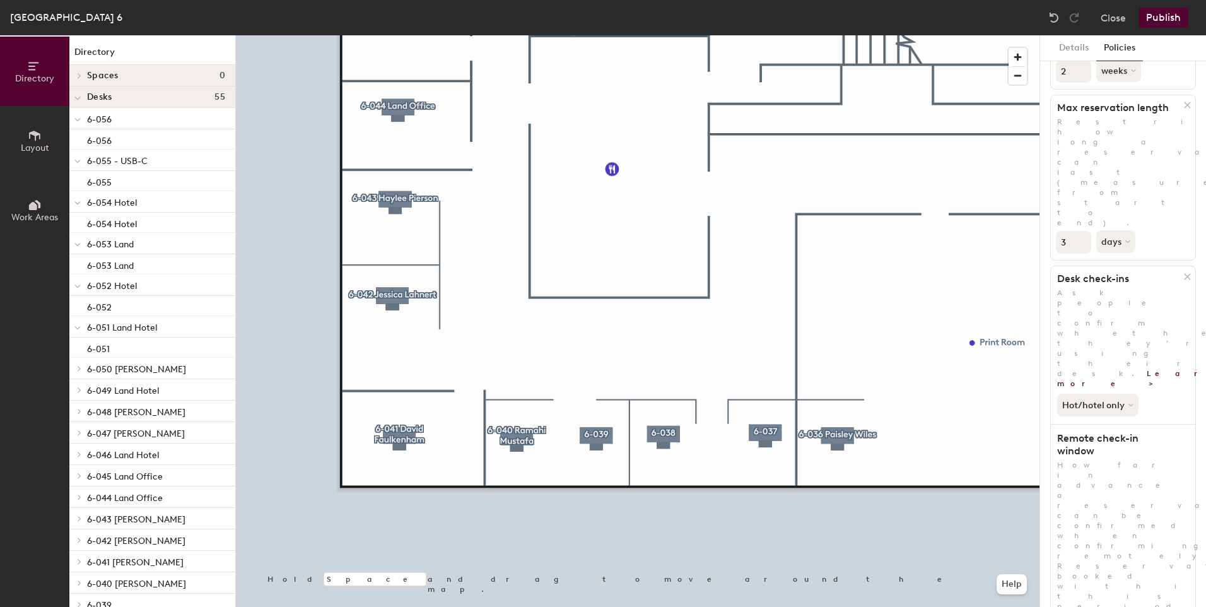
scroll to position [0, 0]
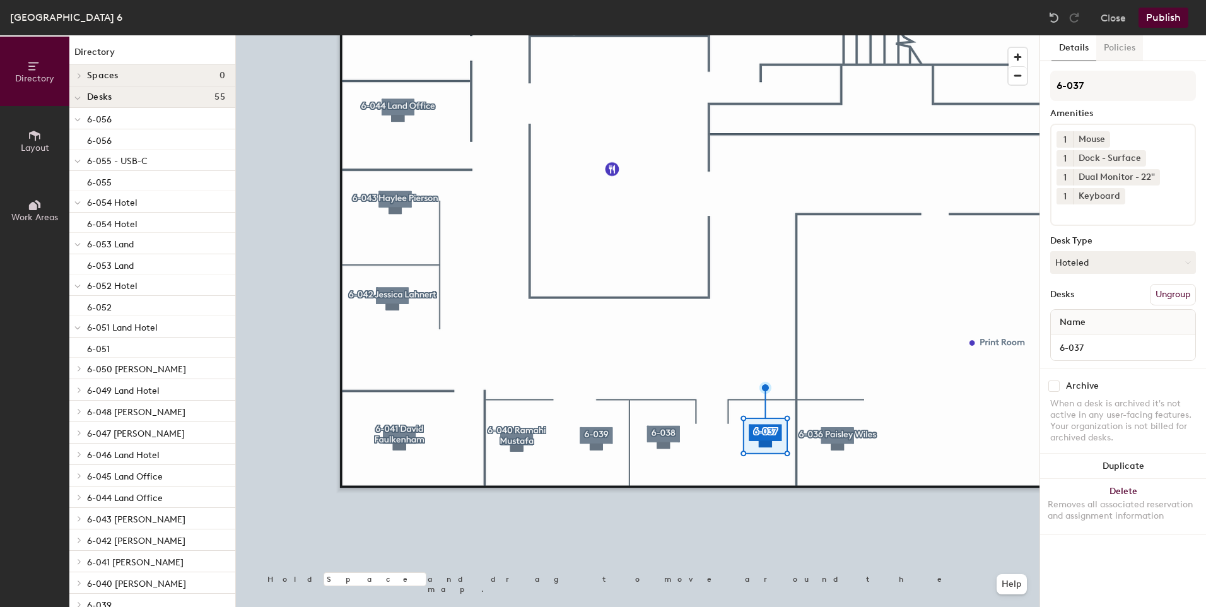
click at [1111, 56] on button "Policies" at bounding box center [1119, 48] width 47 height 26
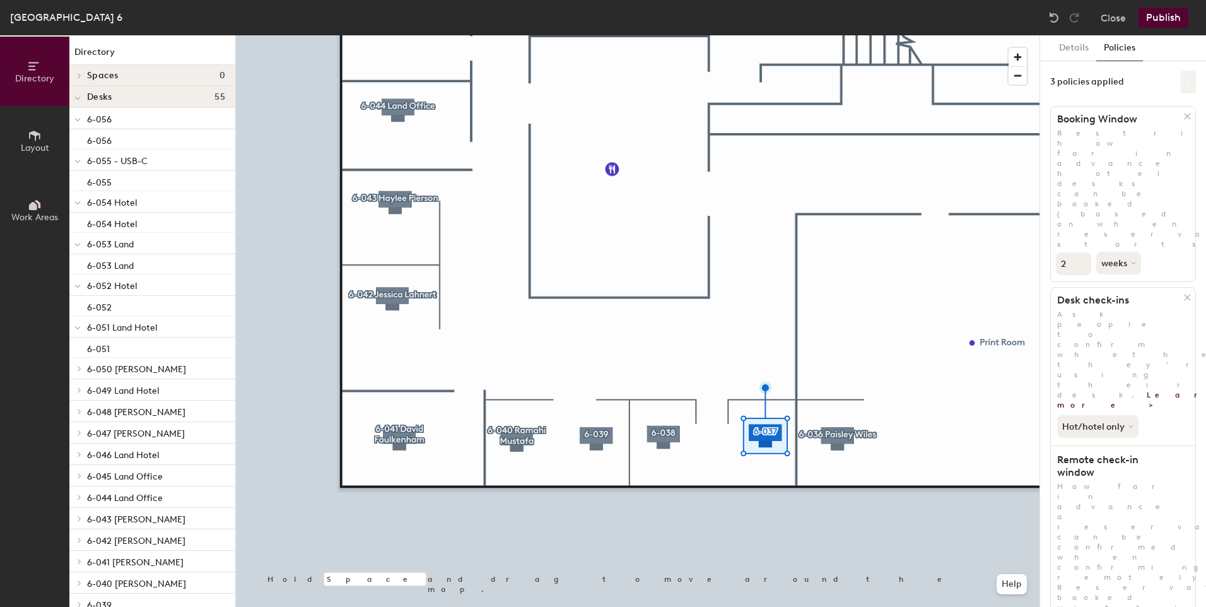
click at [1181, 91] on button at bounding box center [1188, 82] width 15 height 23
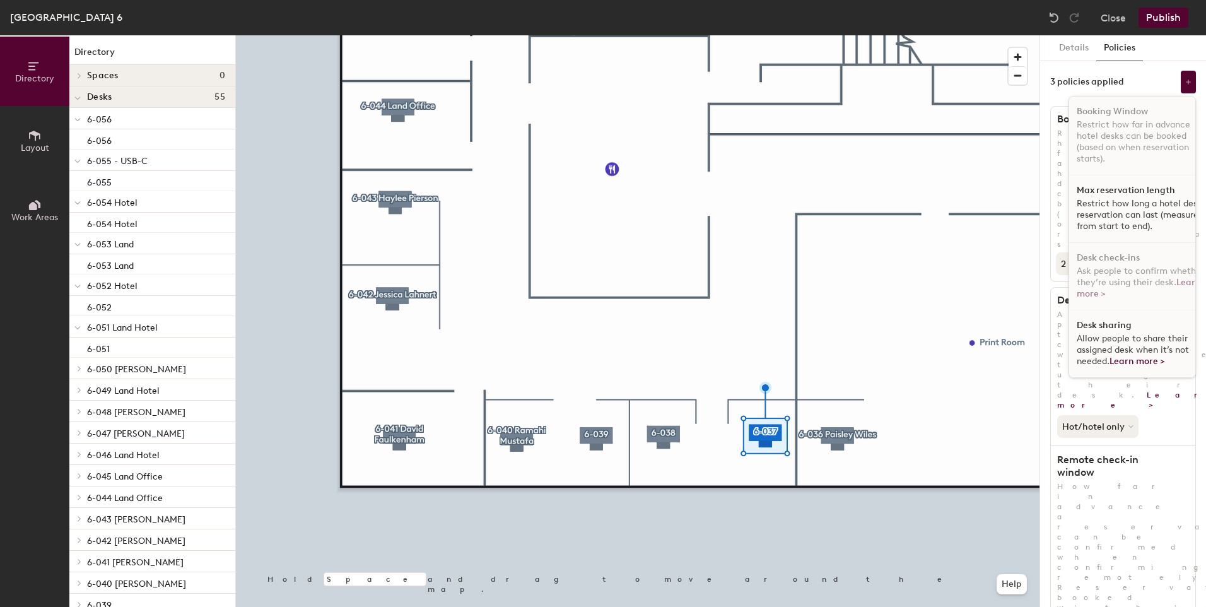
click at [1135, 199] on p "Restrict how long a hotel desk reservation can last (measured from start to end…" at bounding box center [1141, 215] width 130 height 34
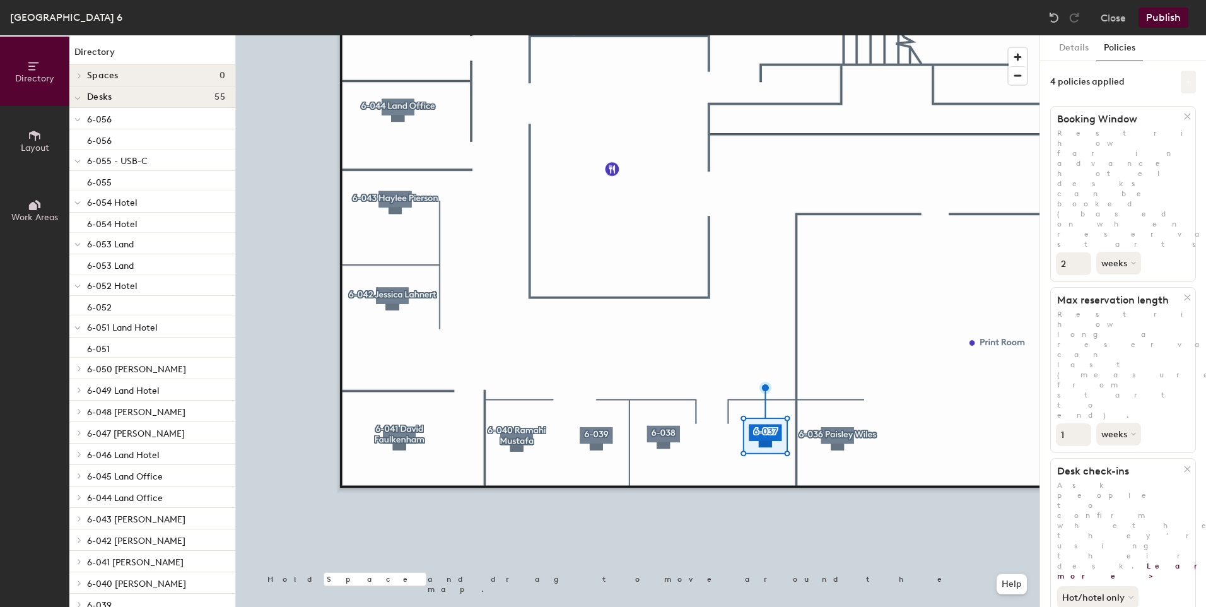
click at [1186, 82] on icon at bounding box center [1188, 81] width 5 height 5
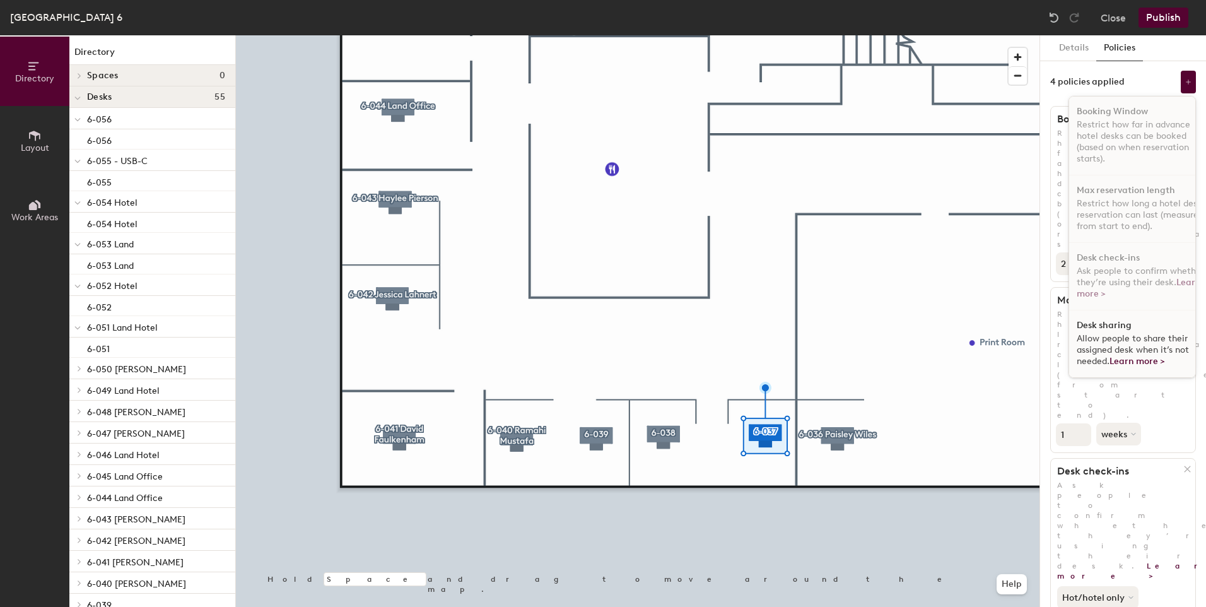
click at [1136, 330] on div "Desk sharing Allow people to share their assigned desk when it’s not needed. Le…" at bounding box center [1141, 343] width 145 height 67
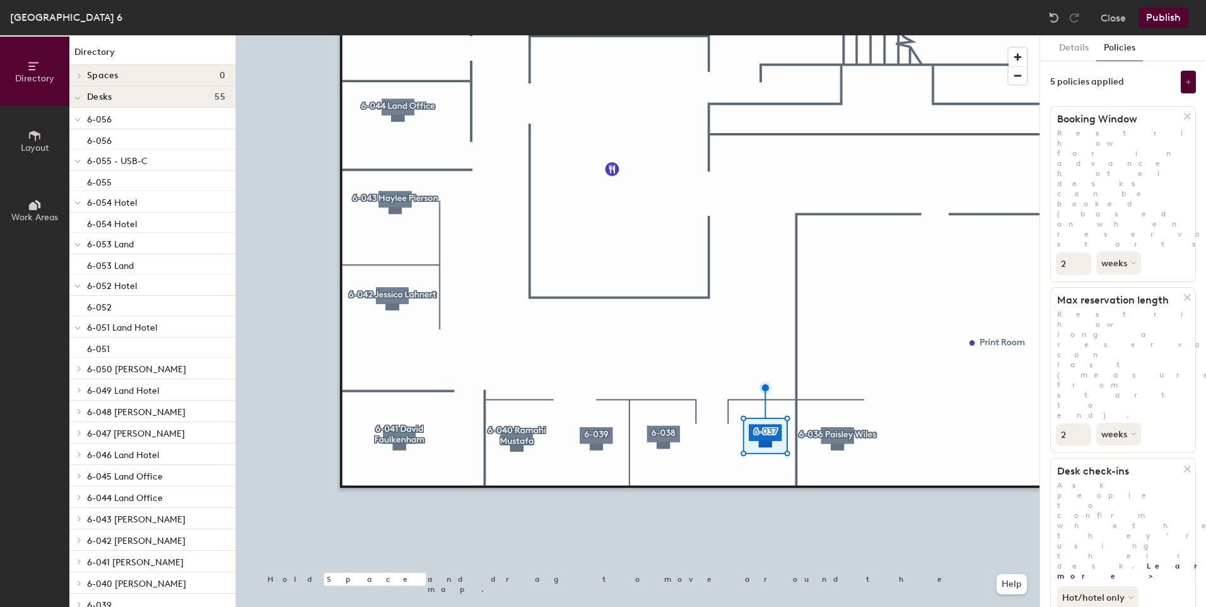
click at [1081, 423] on input "2" at bounding box center [1073, 434] width 35 height 23
type input "3"
click at [1081, 423] on input "3" at bounding box center [1073, 434] width 35 height 23
click at [1123, 423] on button "weeks" at bounding box center [1119, 434] width 47 height 23
click at [1123, 491] on div "days" at bounding box center [1121, 500] width 49 height 19
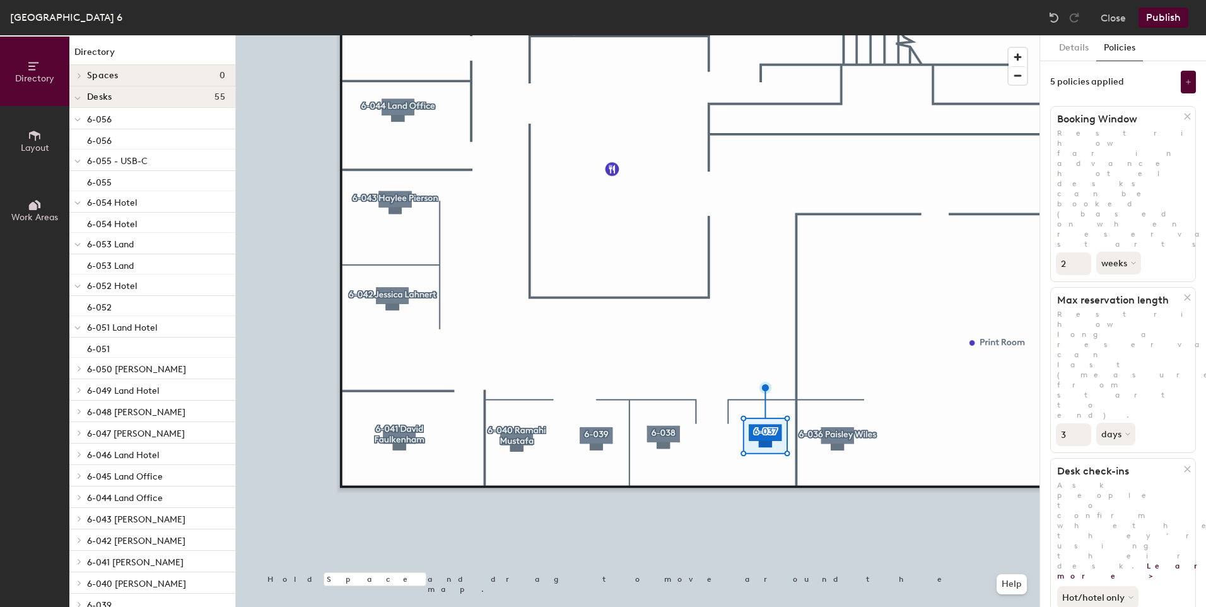
scroll to position [192, 0]
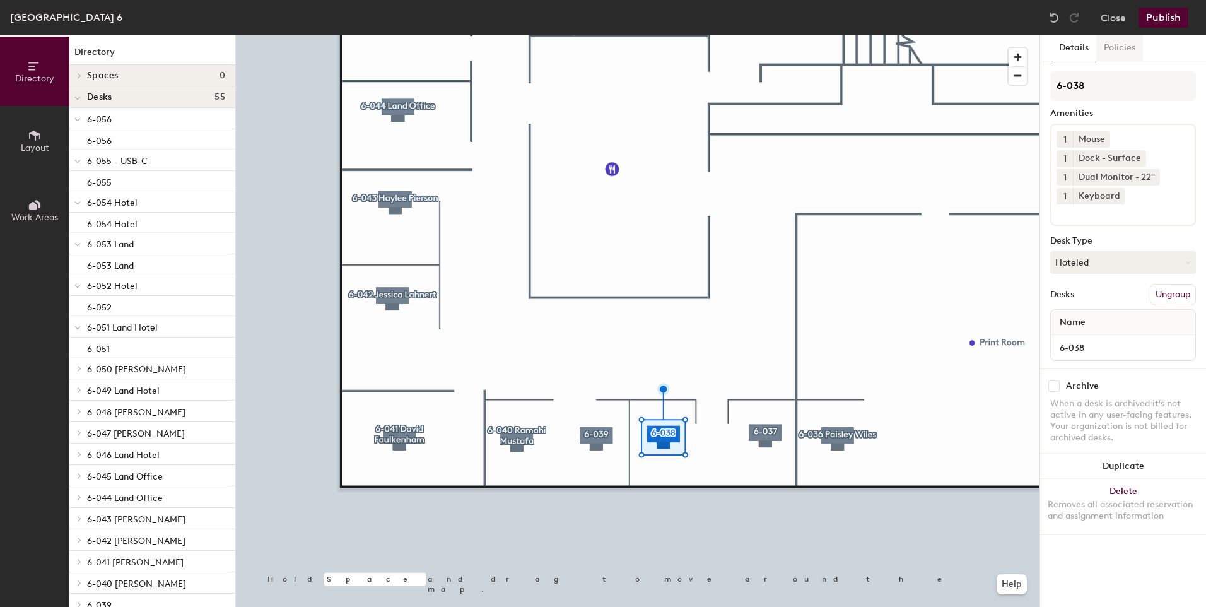
click at [1112, 45] on button "Policies" at bounding box center [1119, 48] width 47 height 26
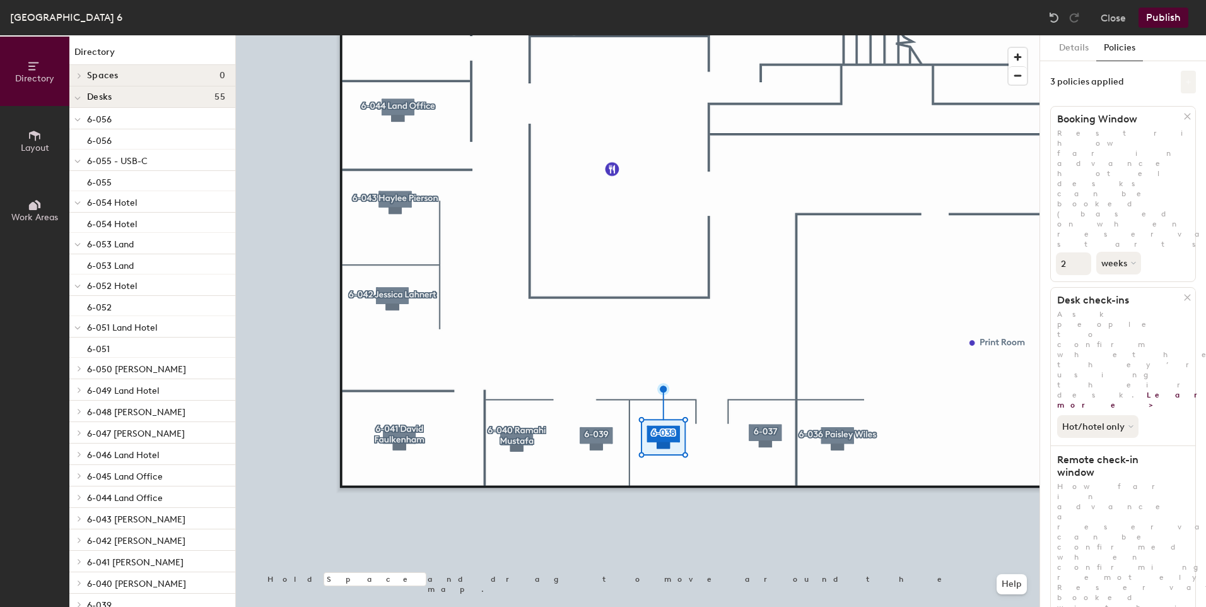
click at [1181, 77] on button at bounding box center [1188, 82] width 15 height 23
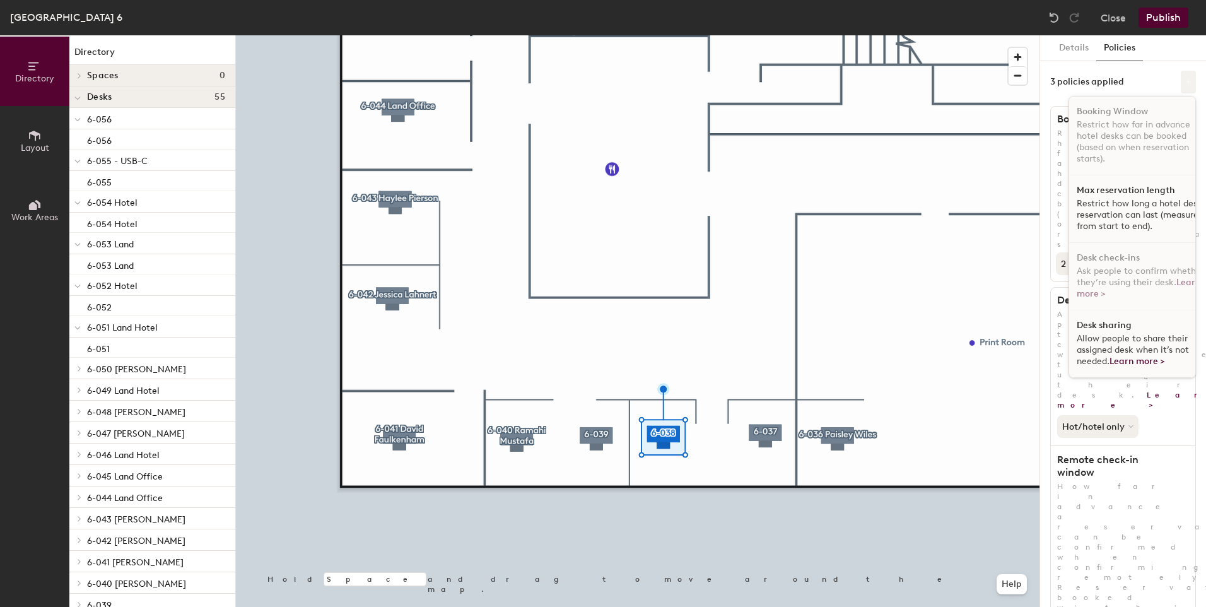
click at [1181, 77] on button at bounding box center [1188, 82] width 15 height 23
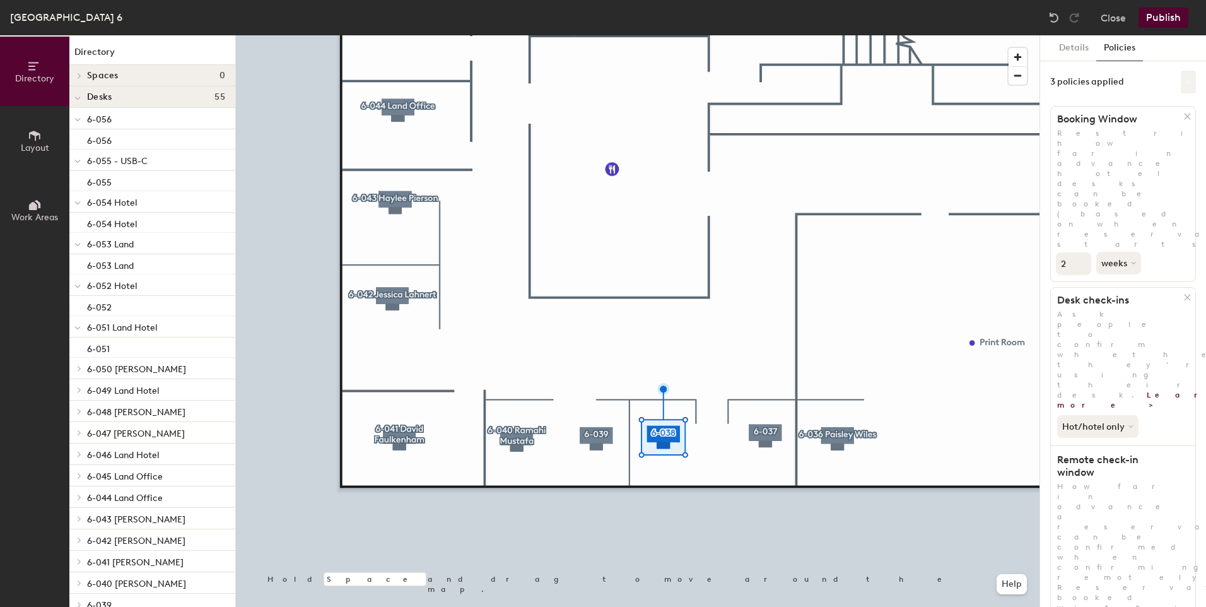
click at [1181, 77] on button at bounding box center [1188, 82] width 15 height 23
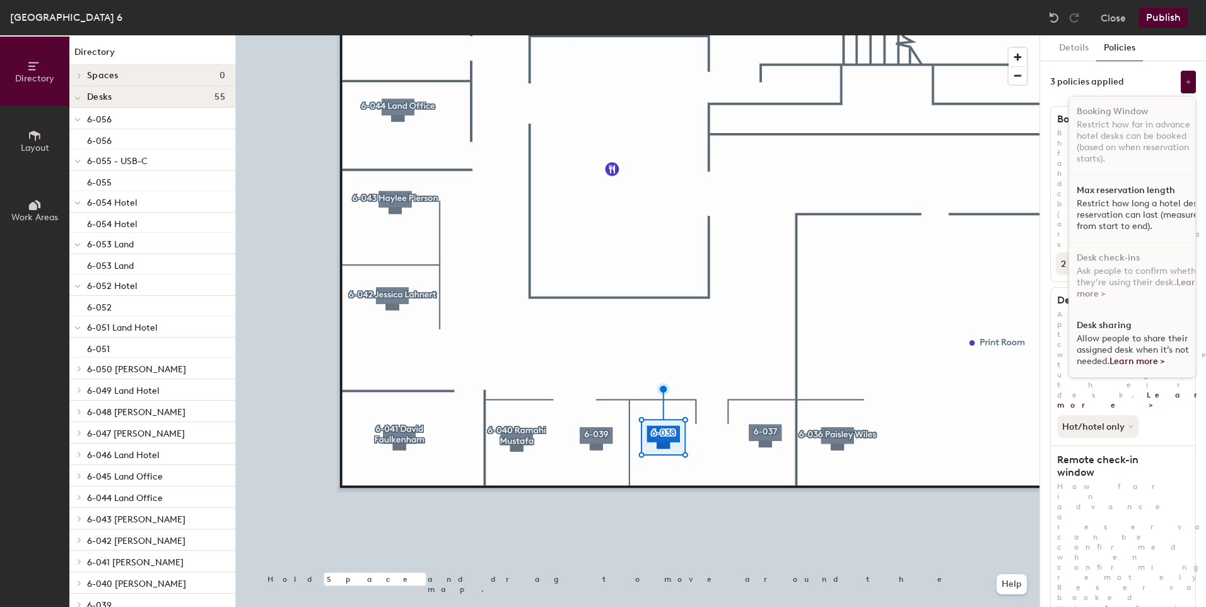
click at [1128, 206] on p "Restrict how long a hotel desk reservation can last (measured from start to end…" at bounding box center [1141, 215] width 130 height 34
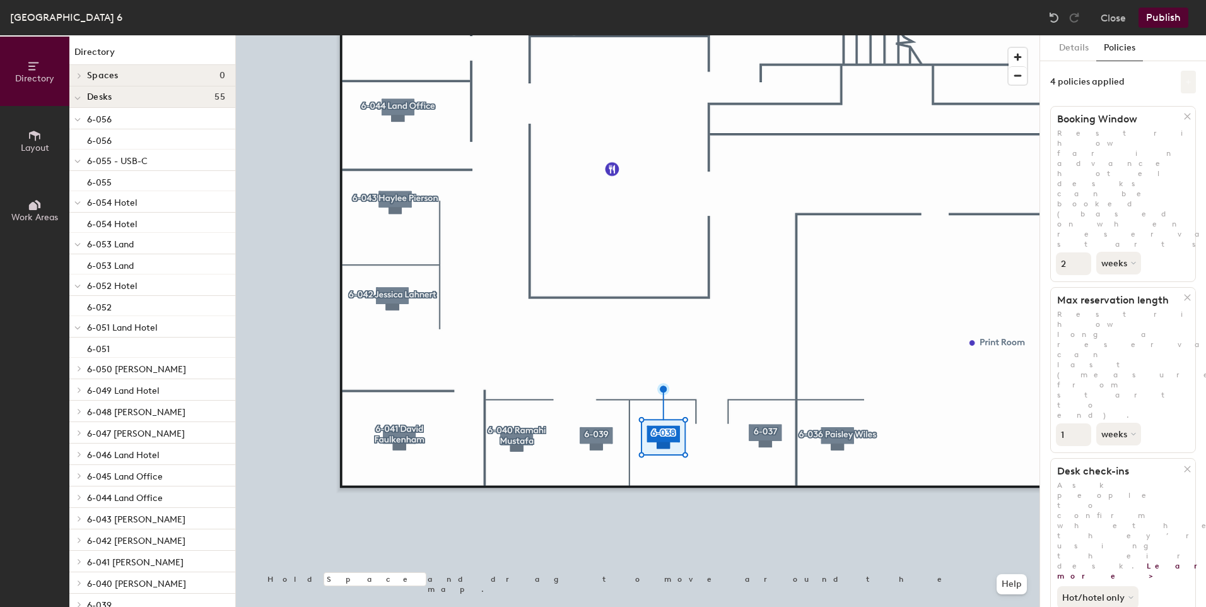
click at [1185, 84] on icon at bounding box center [1188, 82] width 6 height 6
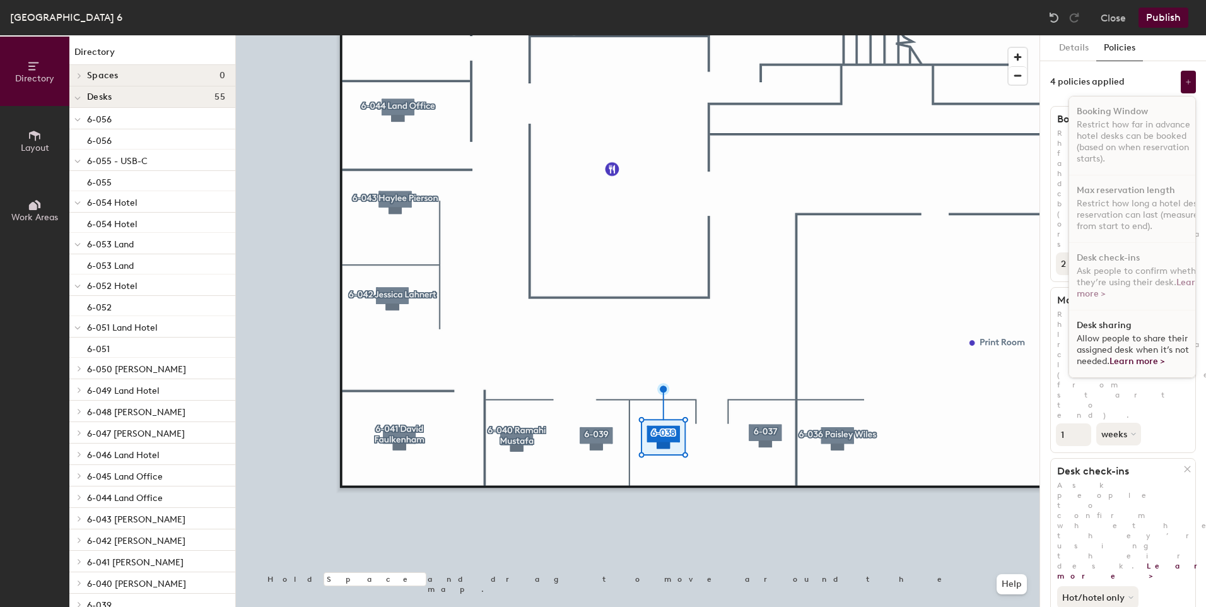
click at [1126, 337] on span "Allow people to share their assigned desk when it’s not needed. Learn more >" at bounding box center [1132, 349] width 112 height 33
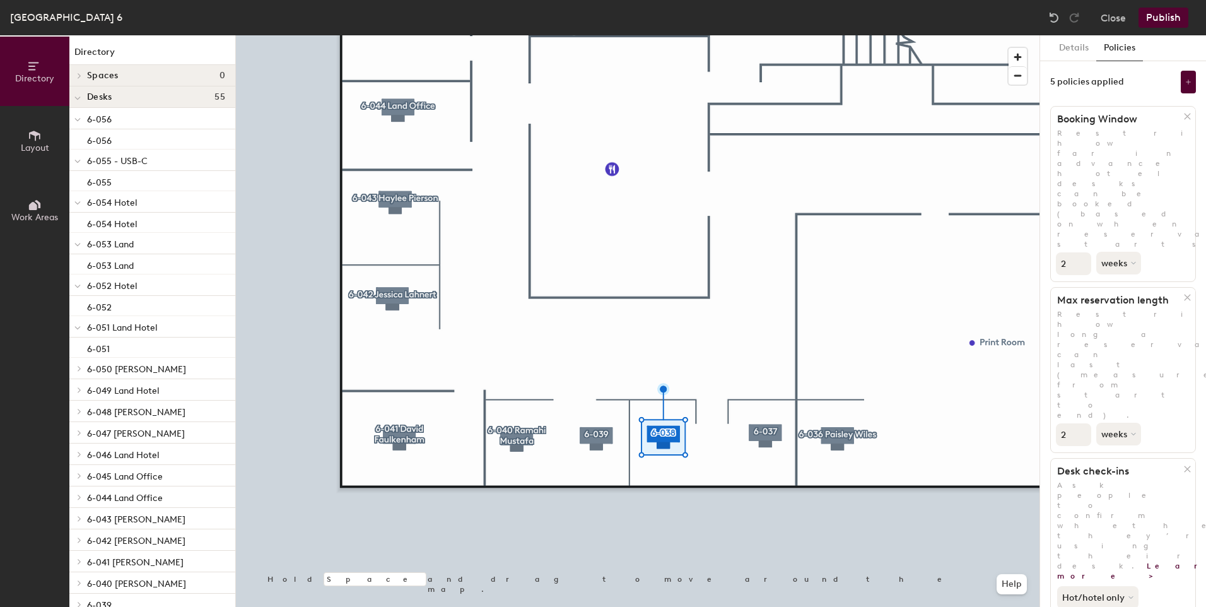
click at [1078, 423] on input "2" at bounding box center [1073, 434] width 35 height 23
type input "3"
click at [1083, 423] on input "3" at bounding box center [1073, 434] width 35 height 23
click at [1128, 423] on button "weeks" at bounding box center [1119, 434] width 47 height 23
click at [1120, 491] on div "days" at bounding box center [1121, 500] width 49 height 19
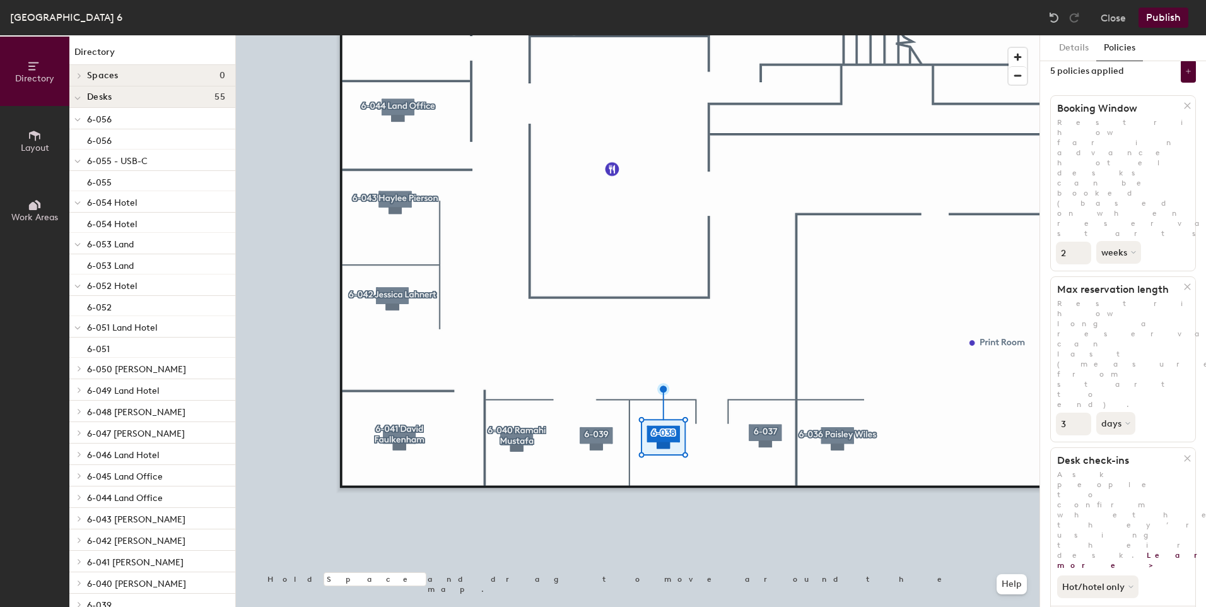
scroll to position [0, 0]
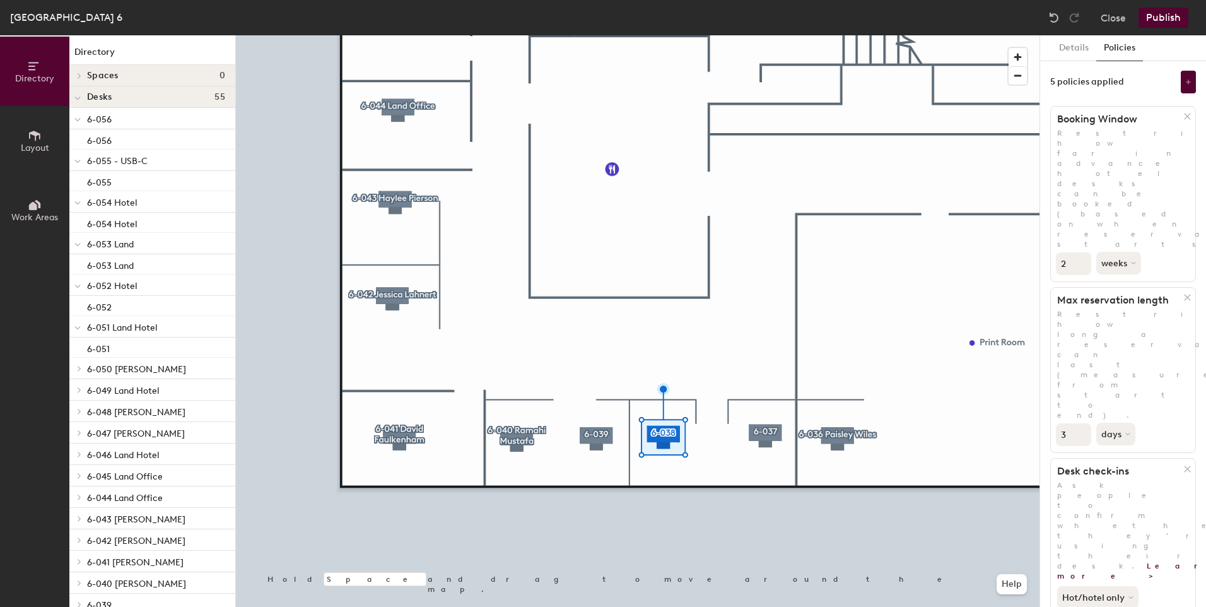
click at [590, 35] on div at bounding box center [637, 35] width 803 height 0
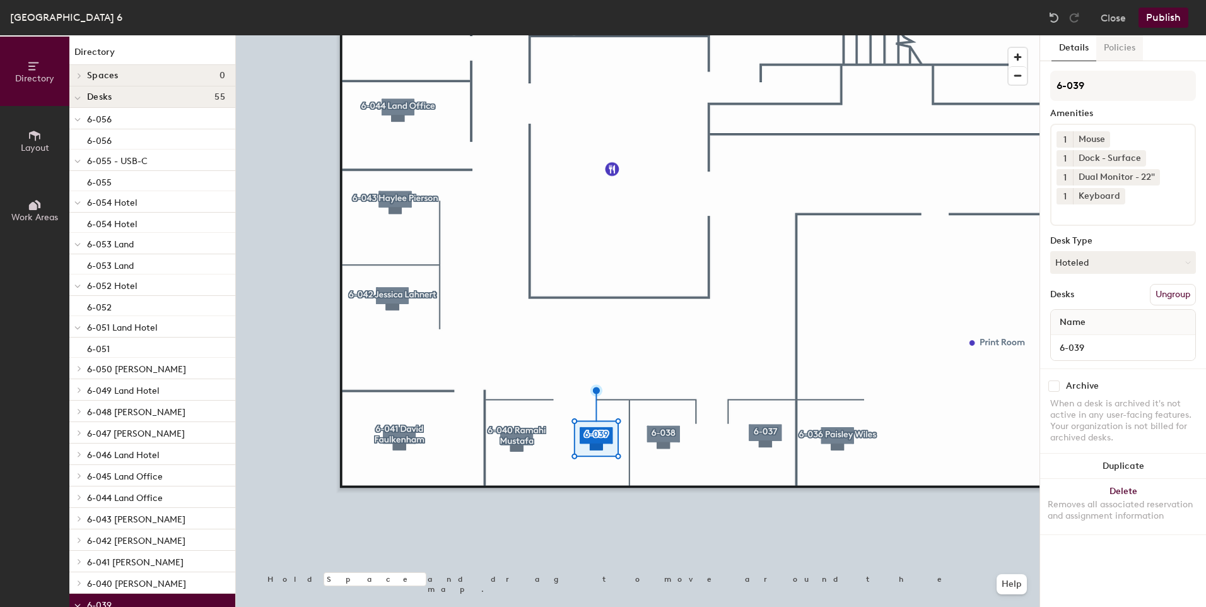
click at [1117, 58] on button "Policies" at bounding box center [1119, 48] width 47 height 26
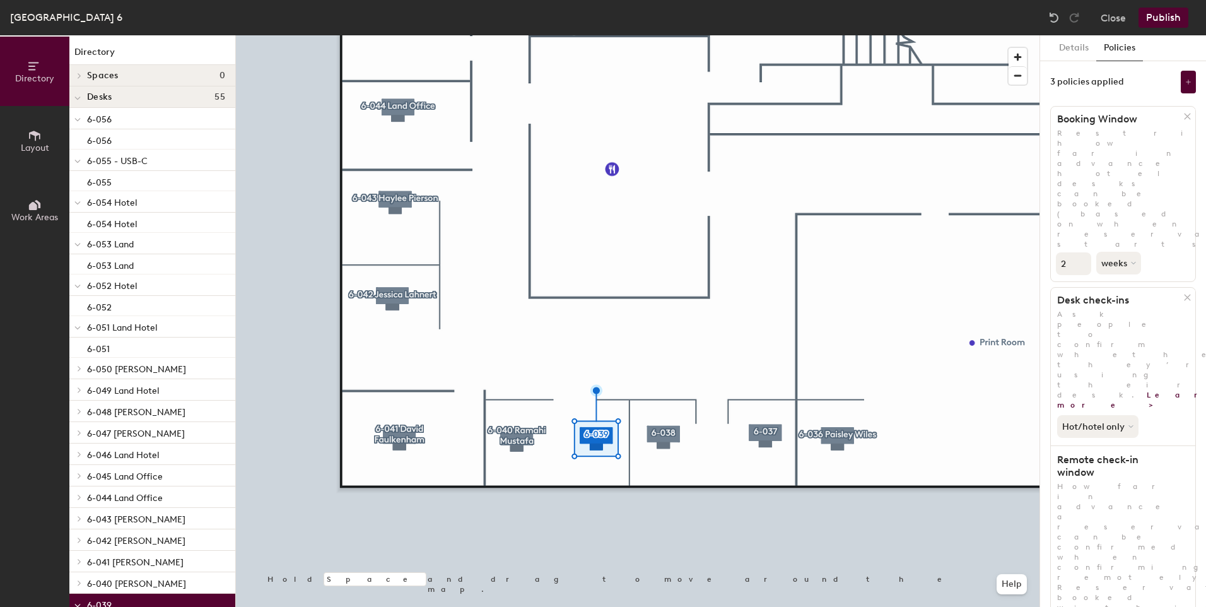
click at [1169, 86] on div "3 policies applied" at bounding box center [1123, 82] width 146 height 23
click at [1170, 86] on div "3 policies applied" at bounding box center [1123, 82] width 146 height 23
click at [1185, 84] on icon at bounding box center [1188, 82] width 6 height 6
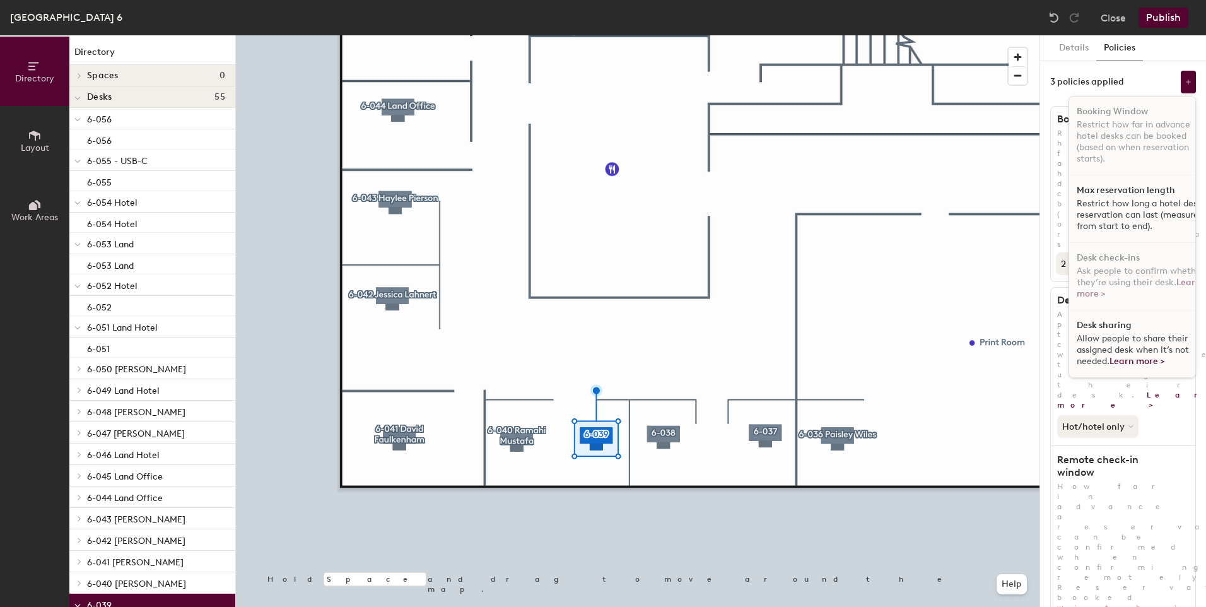
click at [1110, 201] on p "Restrict how long a hotel desk reservation can last (measured from start to end…" at bounding box center [1141, 215] width 130 height 34
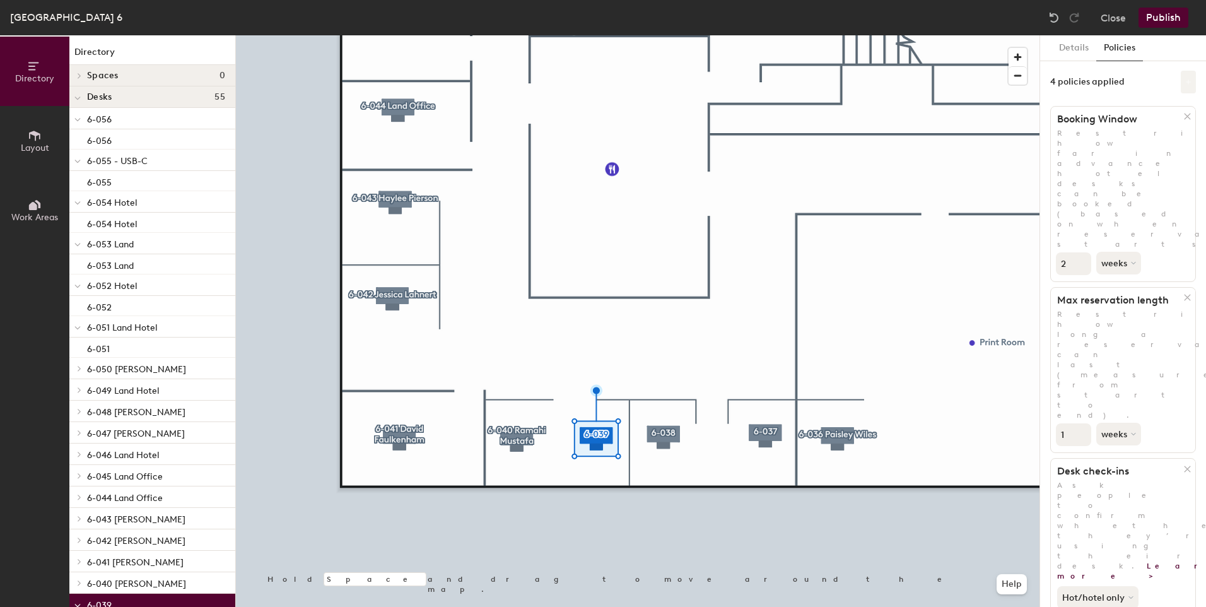
click at [1181, 86] on button at bounding box center [1188, 82] width 15 height 23
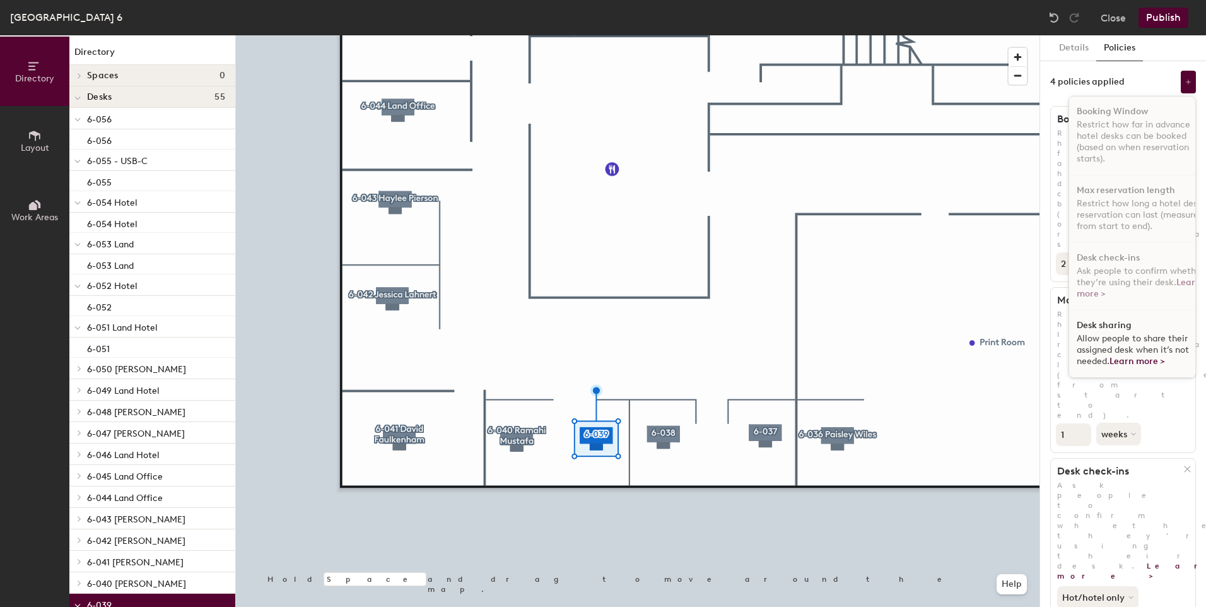
click at [1125, 316] on div "Desk sharing Allow people to share their assigned desk when it’s not needed. Le…" at bounding box center [1141, 343] width 145 height 67
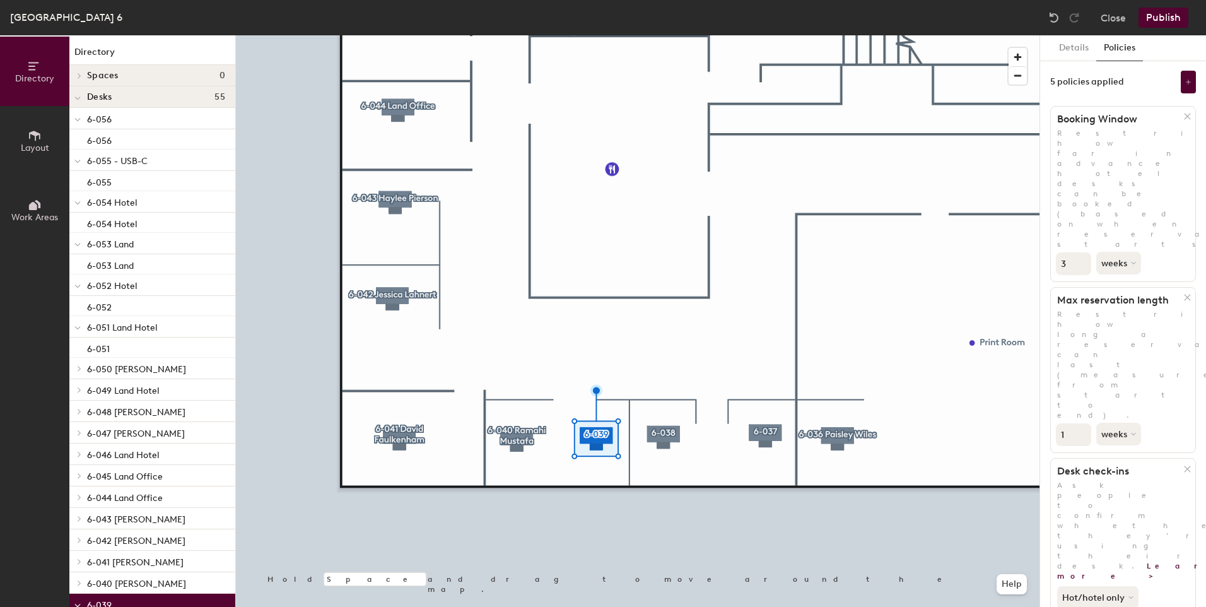
click at [1080, 252] on input "3" at bounding box center [1073, 263] width 35 height 23
type input "2"
click at [1076, 252] on input "2" at bounding box center [1073, 263] width 35 height 23
click at [1080, 423] on input "2" at bounding box center [1073, 434] width 35 height 23
type input "3"
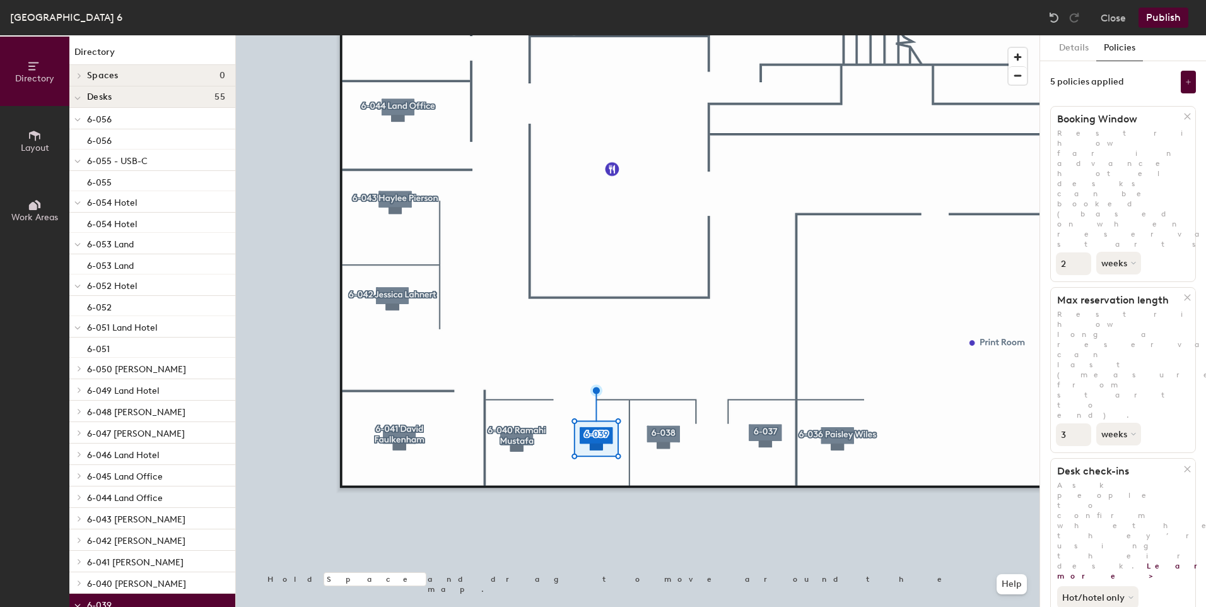
click at [1080, 423] on input "3" at bounding box center [1073, 434] width 35 height 23
click at [1131, 423] on button "weeks" at bounding box center [1119, 434] width 47 height 23
click at [1122, 491] on div "days" at bounding box center [1121, 500] width 49 height 19
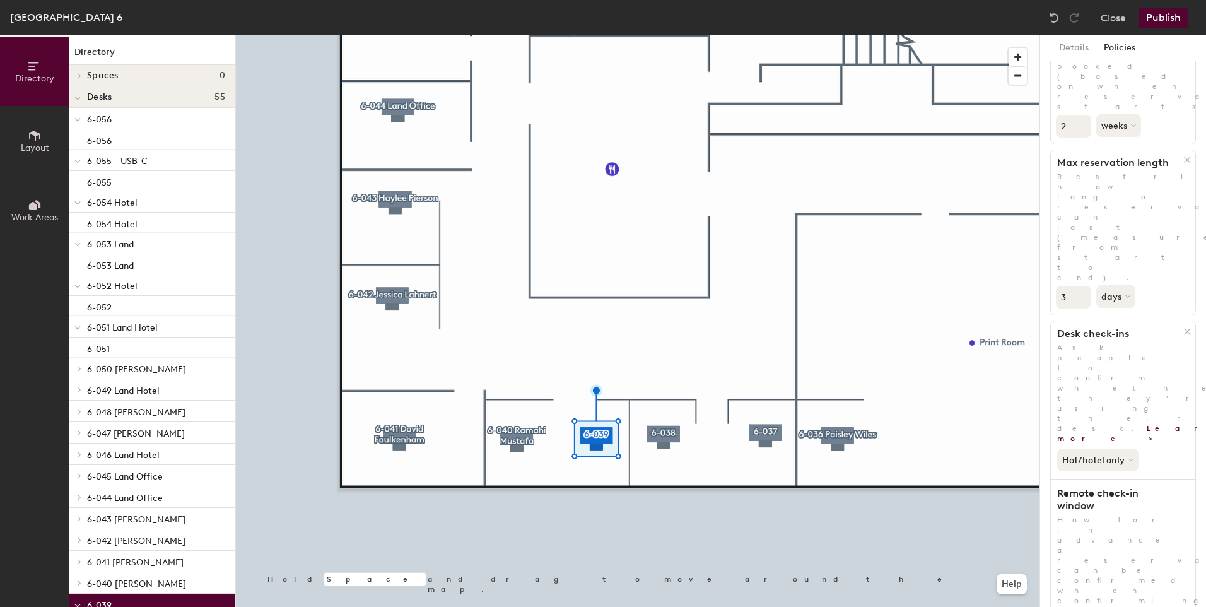
scroll to position [192, 0]
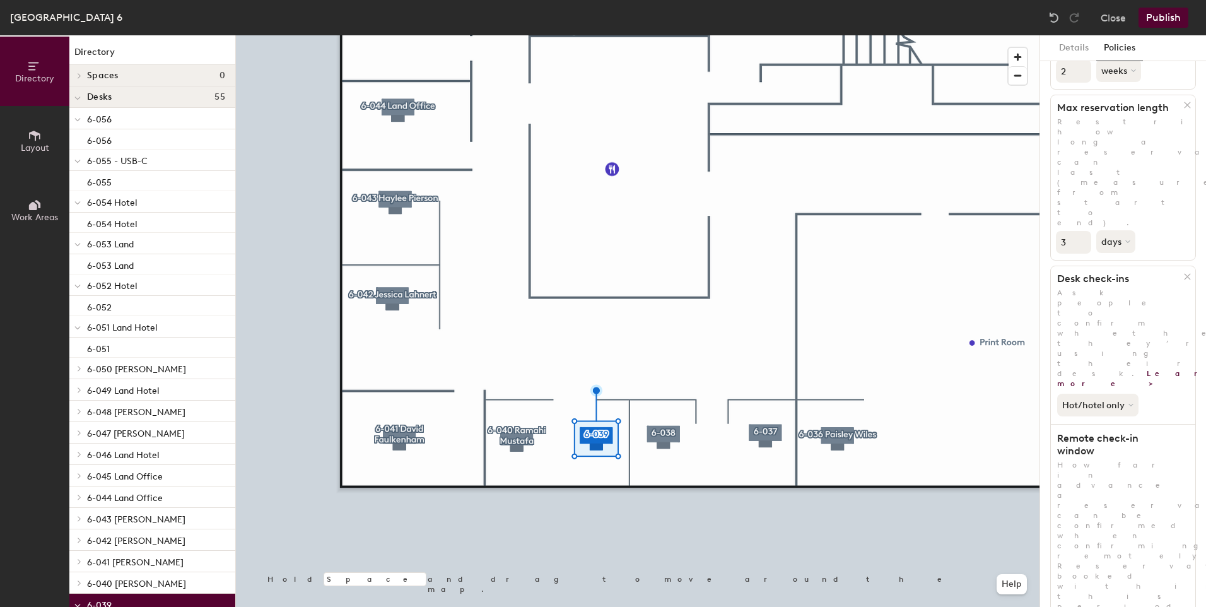
click at [795, 35] on div at bounding box center [637, 35] width 803 height 0
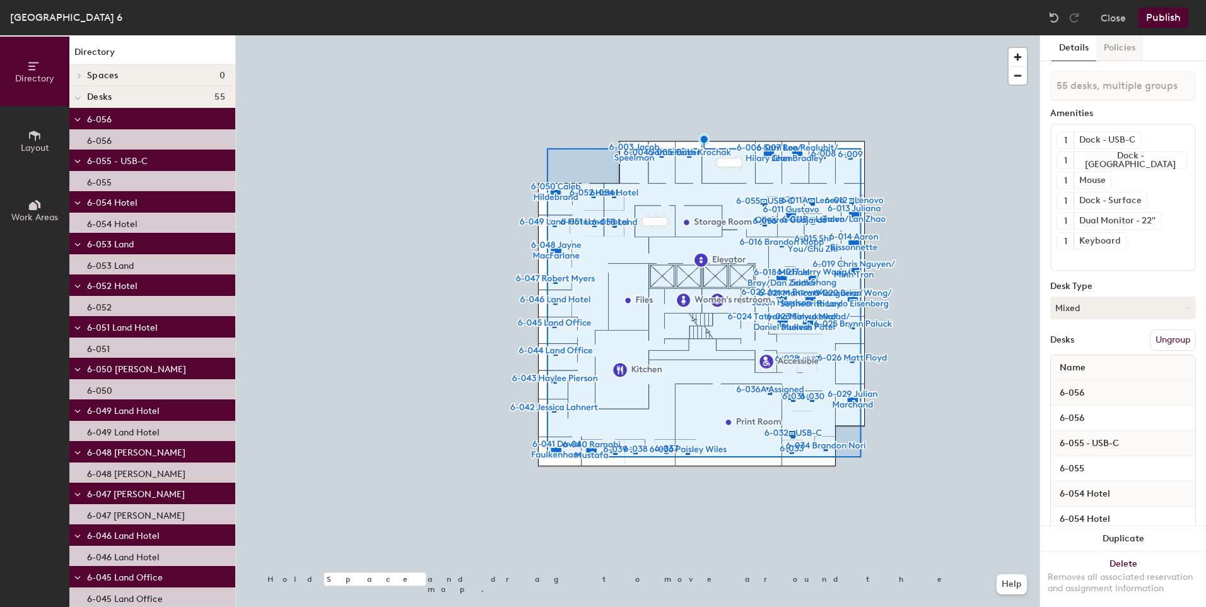
click at [1114, 50] on button "Policies" at bounding box center [1119, 48] width 47 height 26
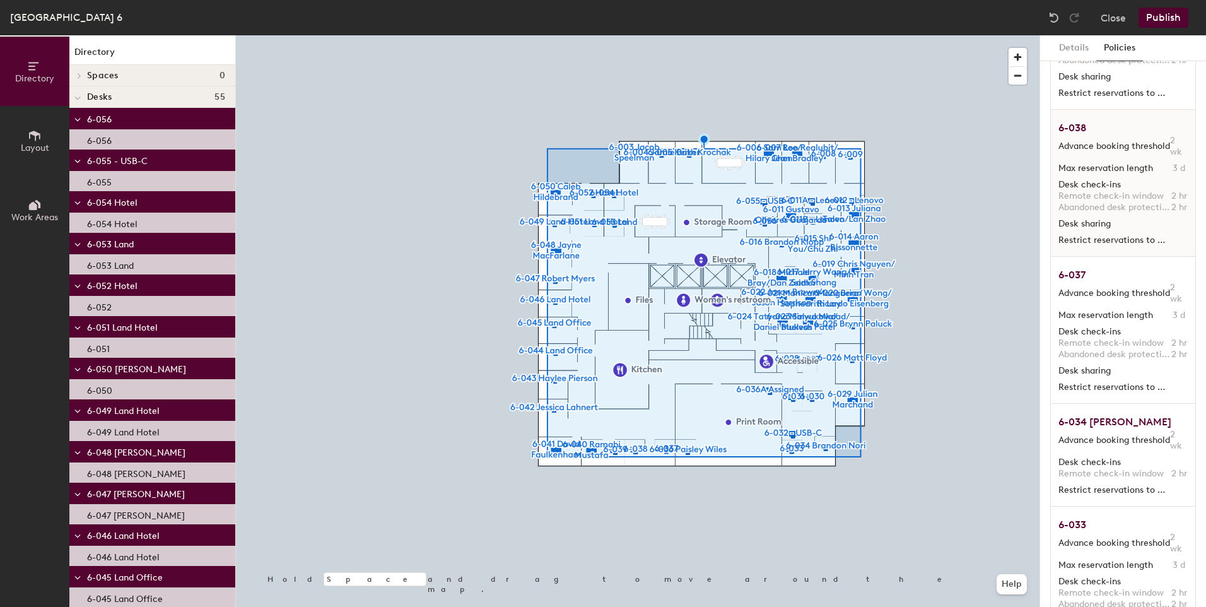
scroll to position [2033, 0]
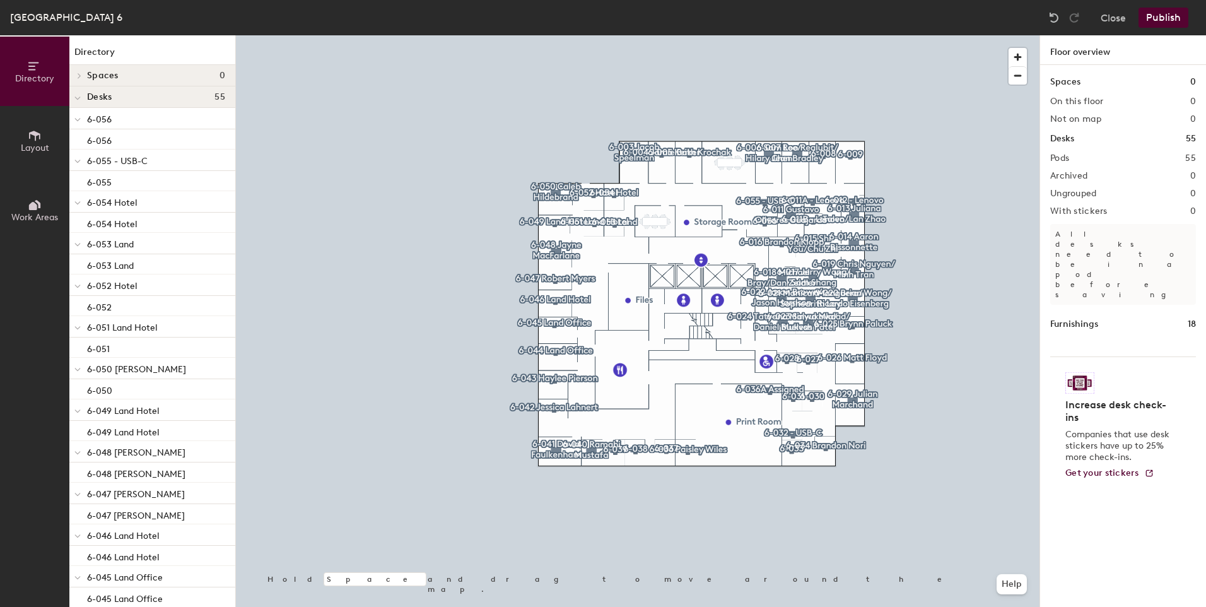
click at [1157, 16] on button "Publish" at bounding box center [1163, 18] width 50 height 20
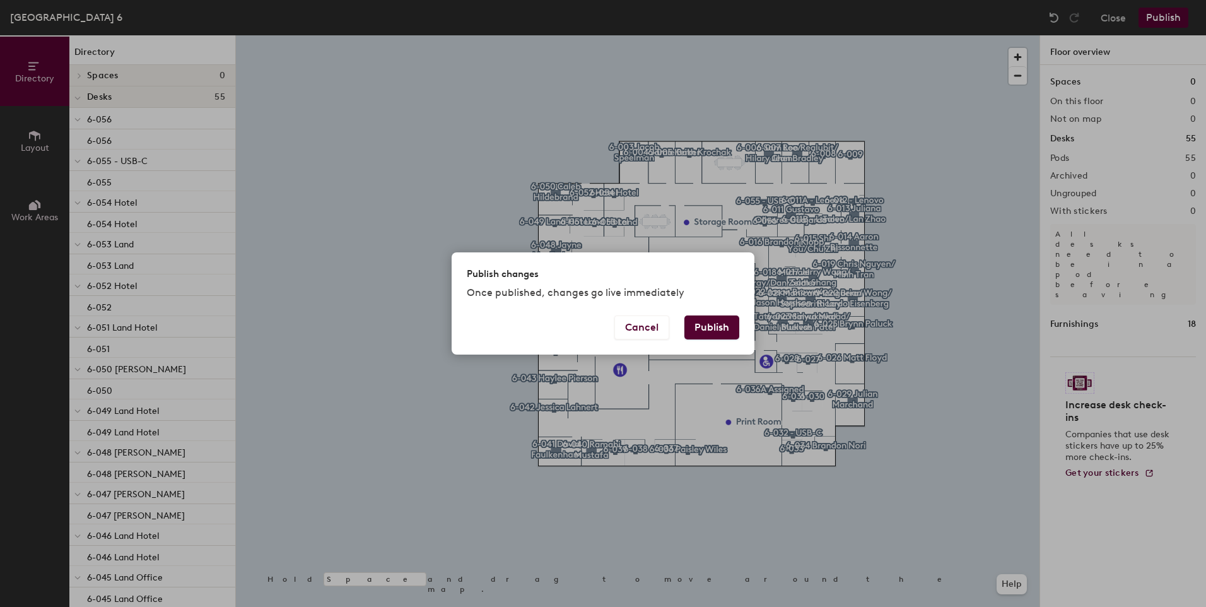
click at [730, 327] on button "Publish" at bounding box center [711, 327] width 55 height 24
